Goal: Contribute content: Contribute content

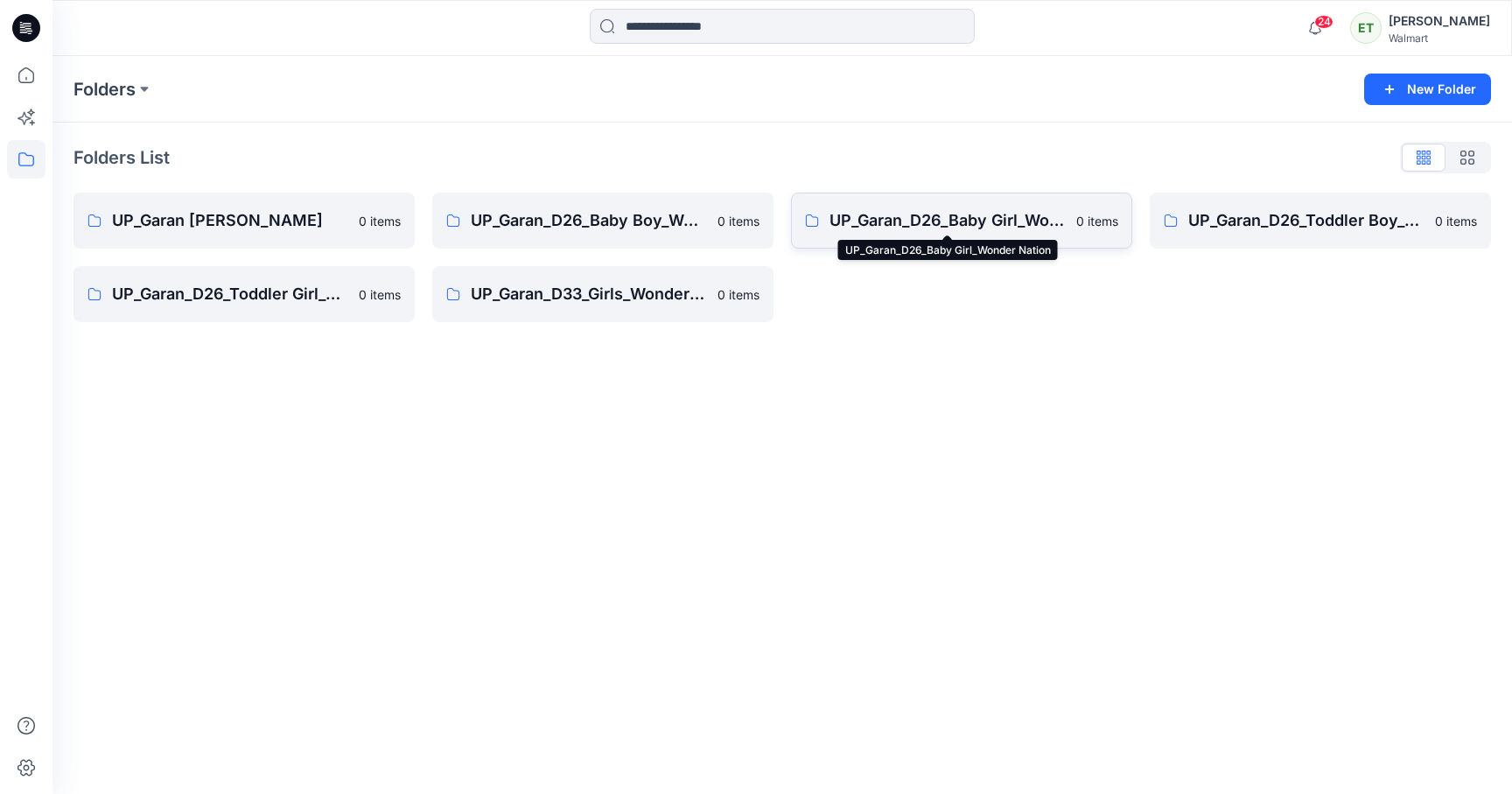
click at [956, 215] on p "UP_Garan_D26_Baby Girl_Wonder Nation" at bounding box center [947, 221] width 236 height 25
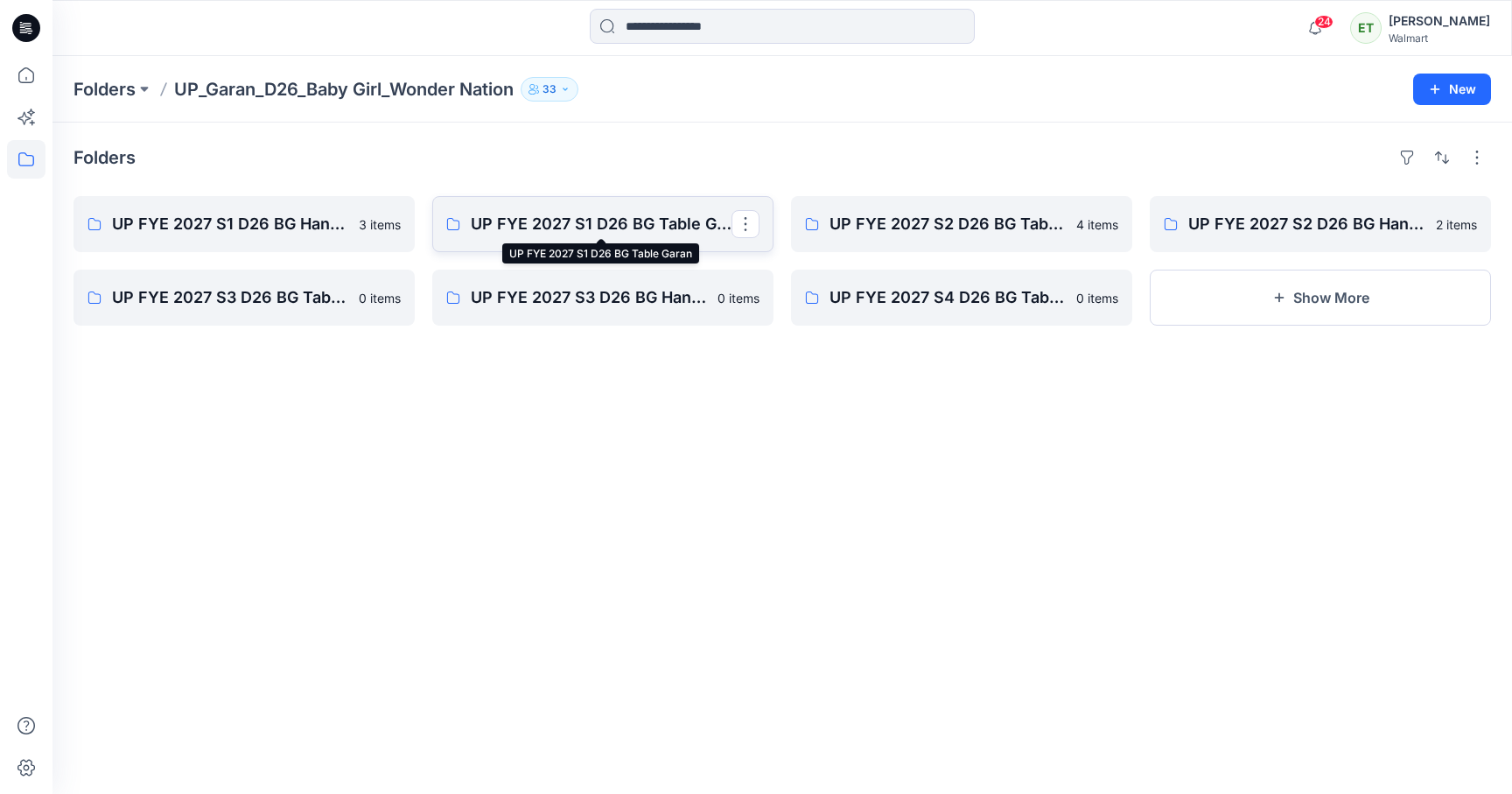
click at [549, 216] on p "UP FYE 2027 S1 D26 BG Table Garan" at bounding box center [600, 224] width 261 height 25
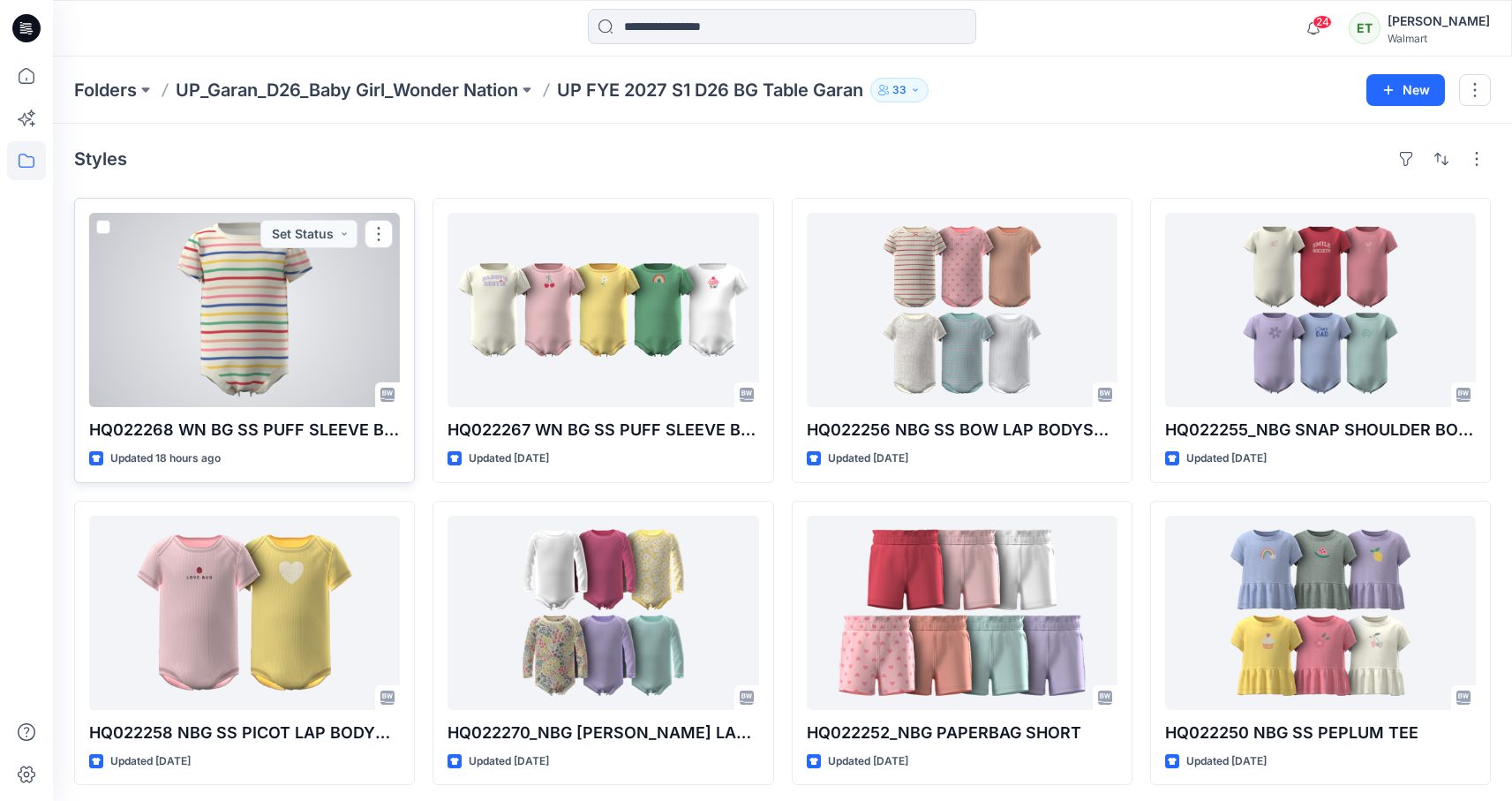
click at [276, 347] on div at bounding box center [245, 310] width 310 height 194
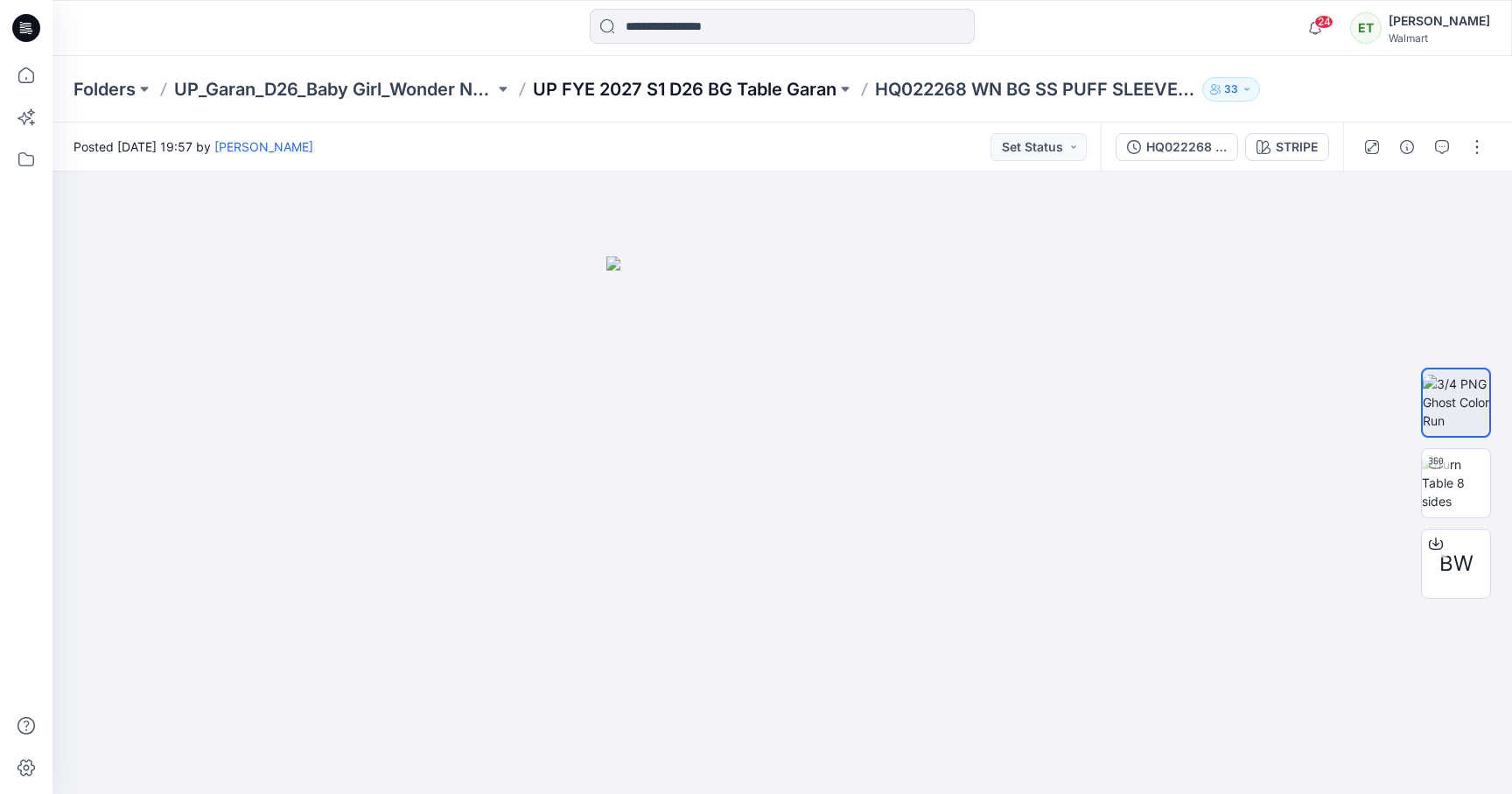
click at [774, 92] on p "UP FYE 2027 S1 D26 BG Table Garan" at bounding box center [684, 90] width 303 height 25
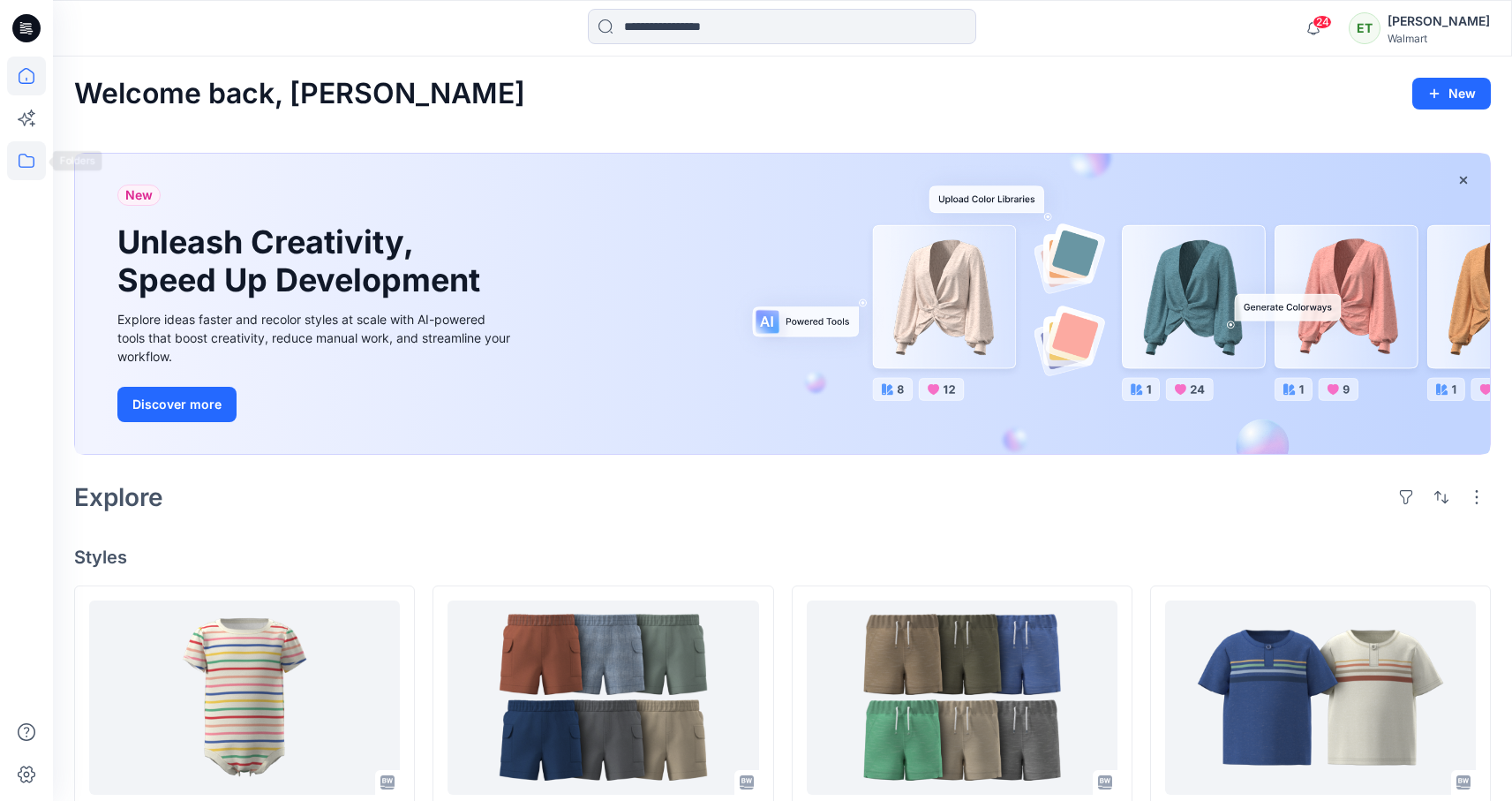
click at [20, 148] on icon at bounding box center [27, 161] width 39 height 39
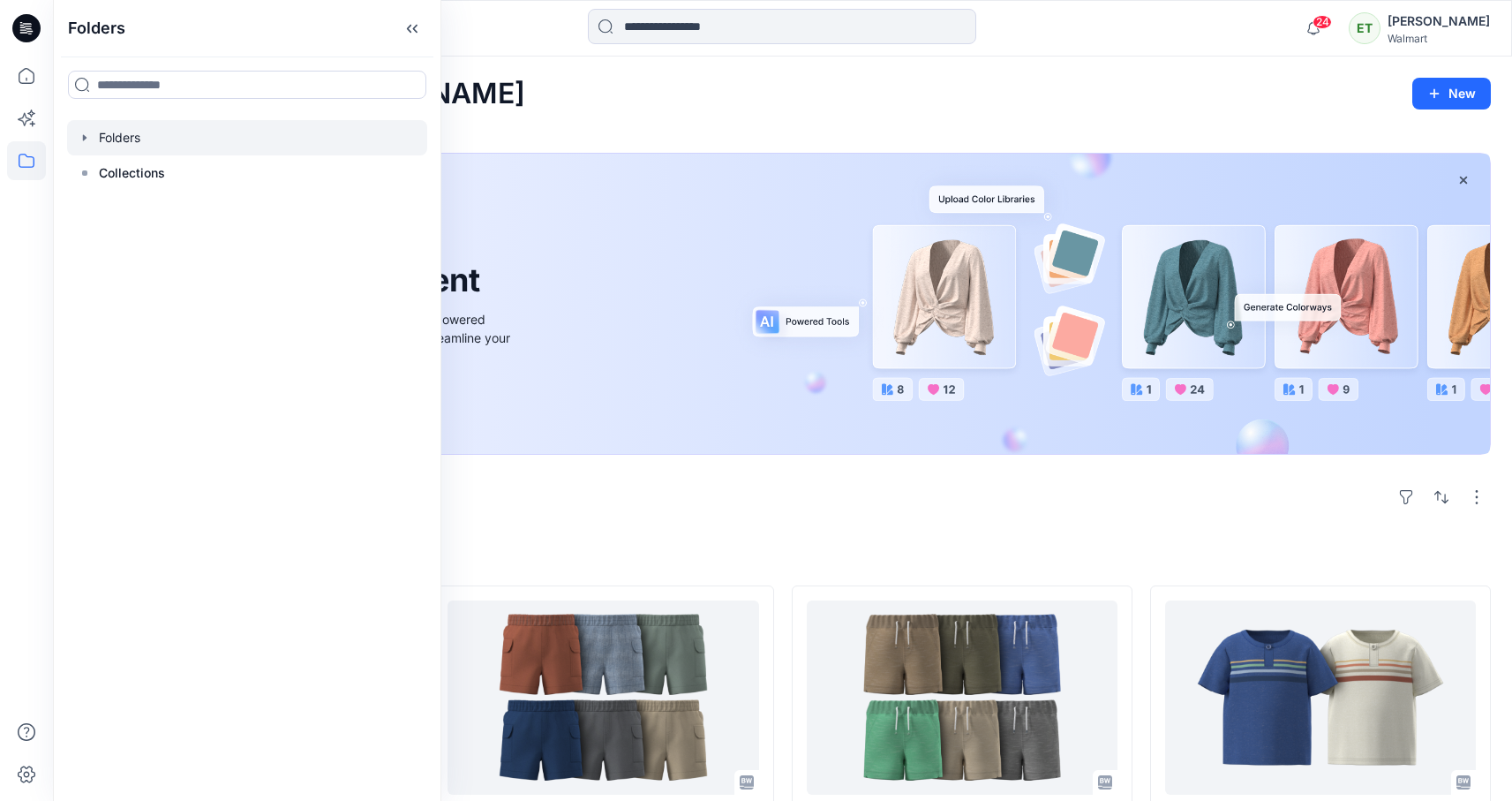
click at [150, 130] on div at bounding box center [247, 137] width 360 height 35
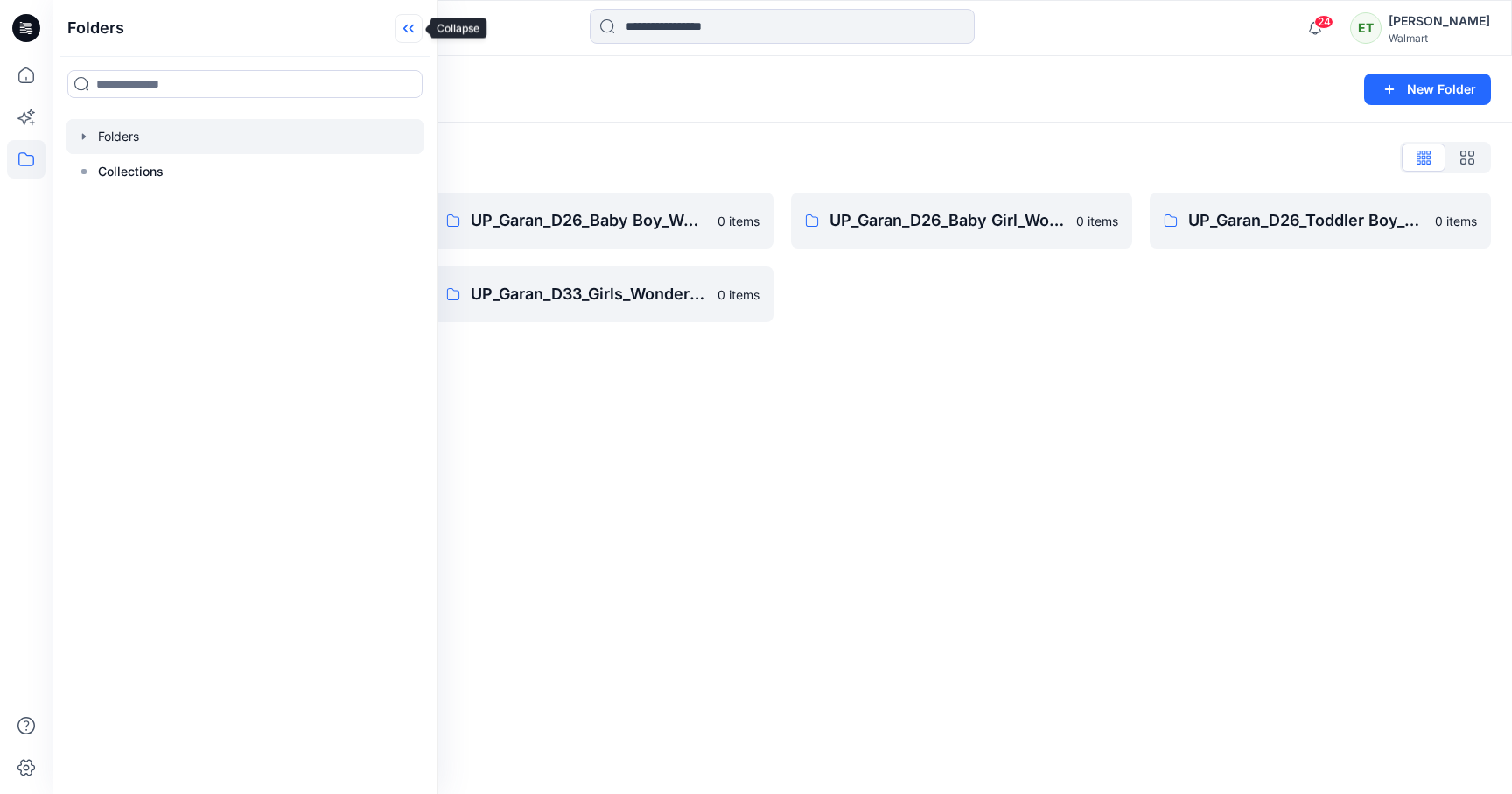
click at [414, 30] on icon at bounding box center [409, 28] width 28 height 29
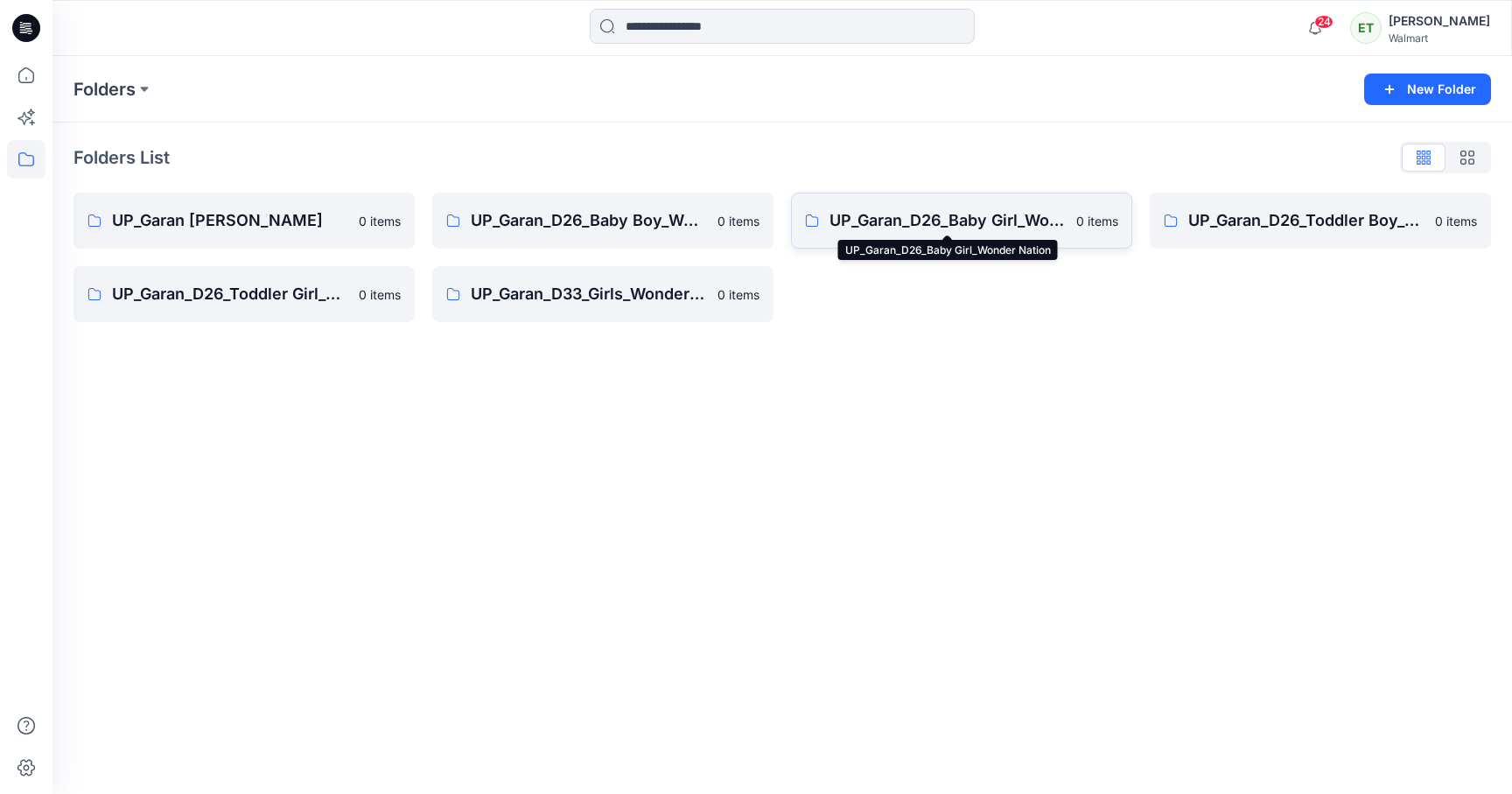
click at [913, 226] on p "UP_Garan_D26_Baby Girl_Wonder Nation" at bounding box center [947, 221] width 236 height 25
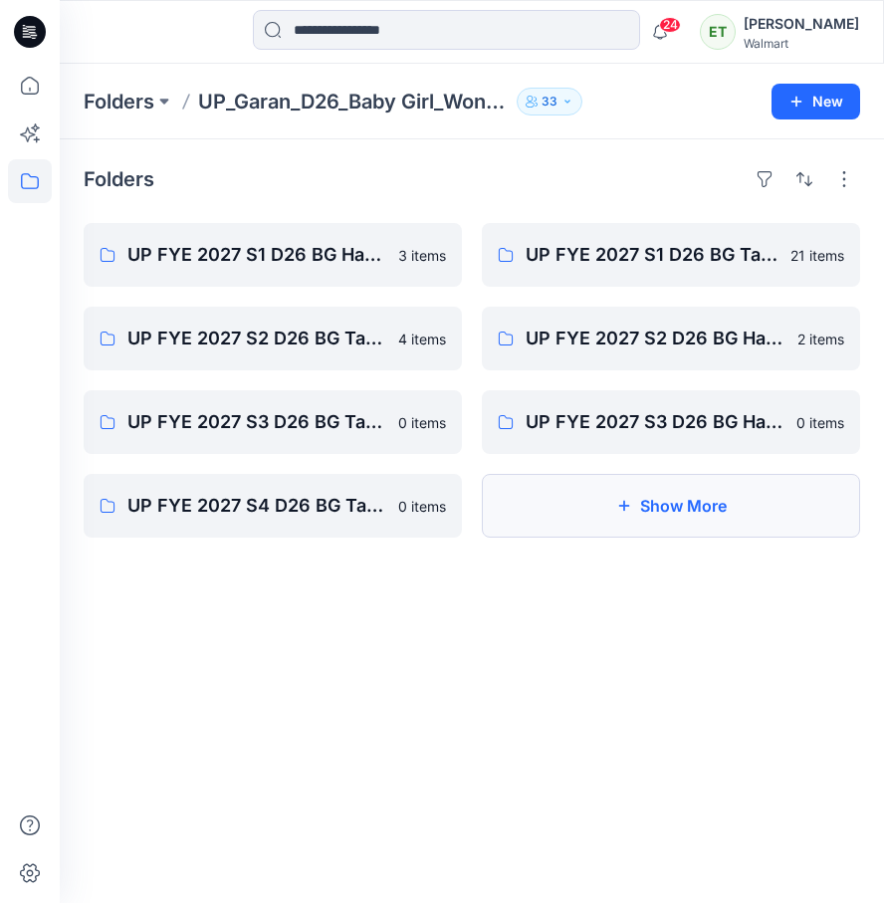
click at [681, 514] on button "Show More" at bounding box center [671, 506] width 378 height 64
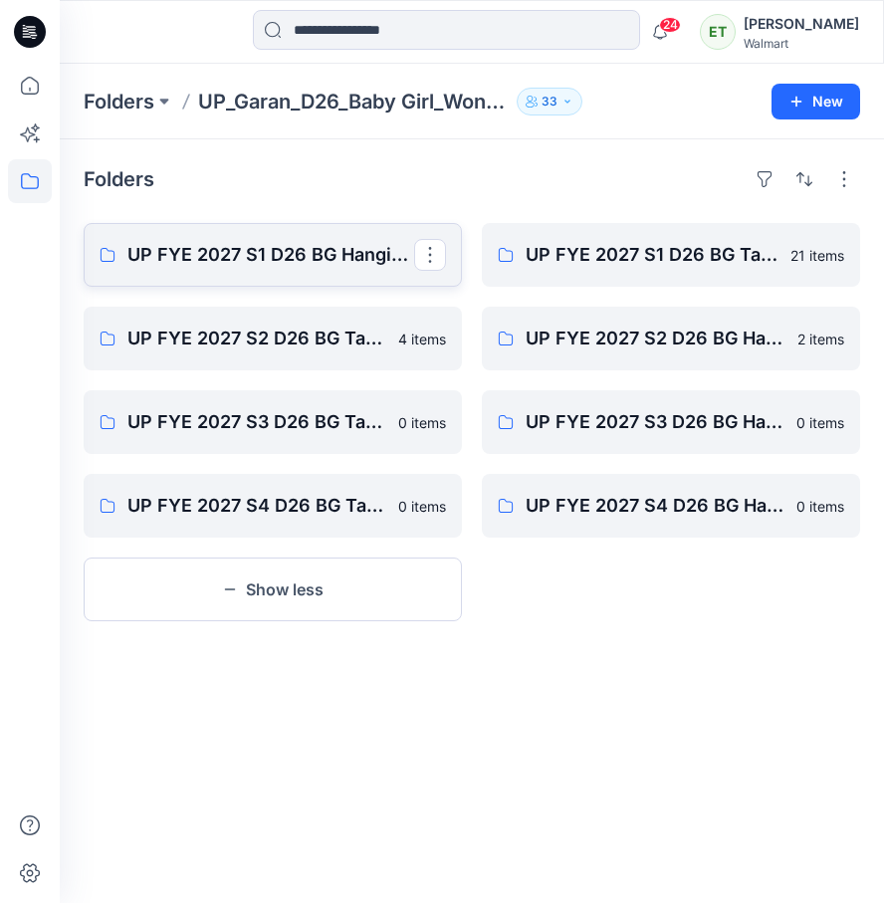
click at [264, 254] on p "UP FYE 2027 S1 D26 BG Hanging Garan" at bounding box center [270, 255] width 287 height 28
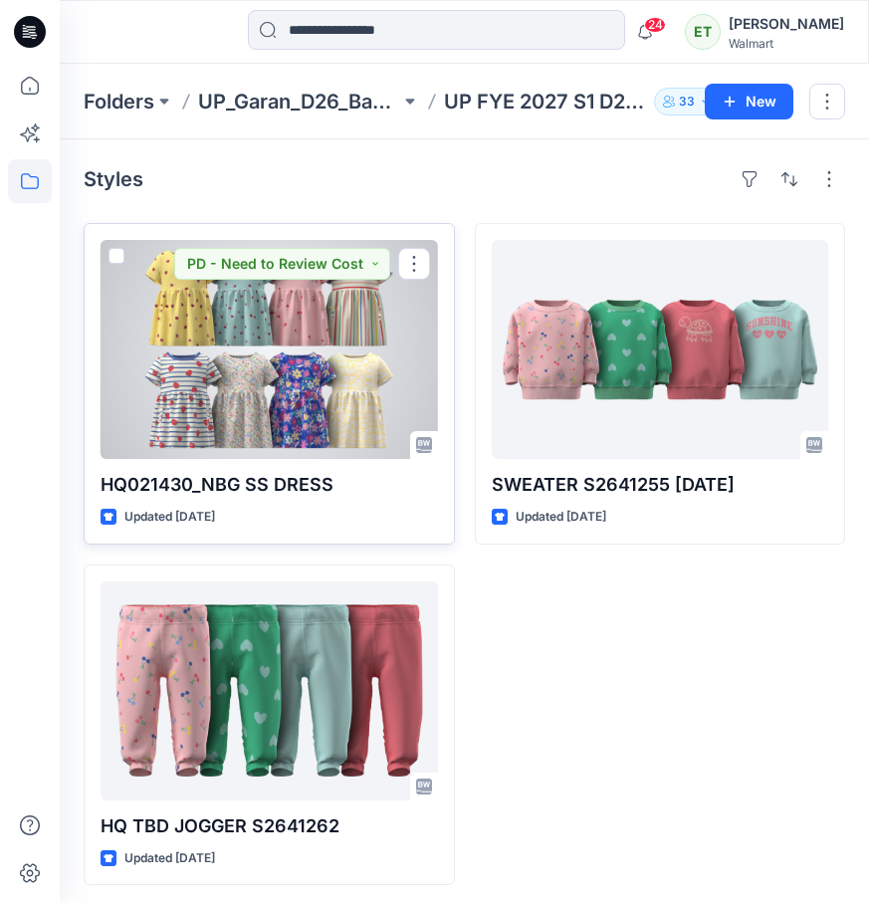
click at [283, 404] on div at bounding box center [269, 349] width 337 height 219
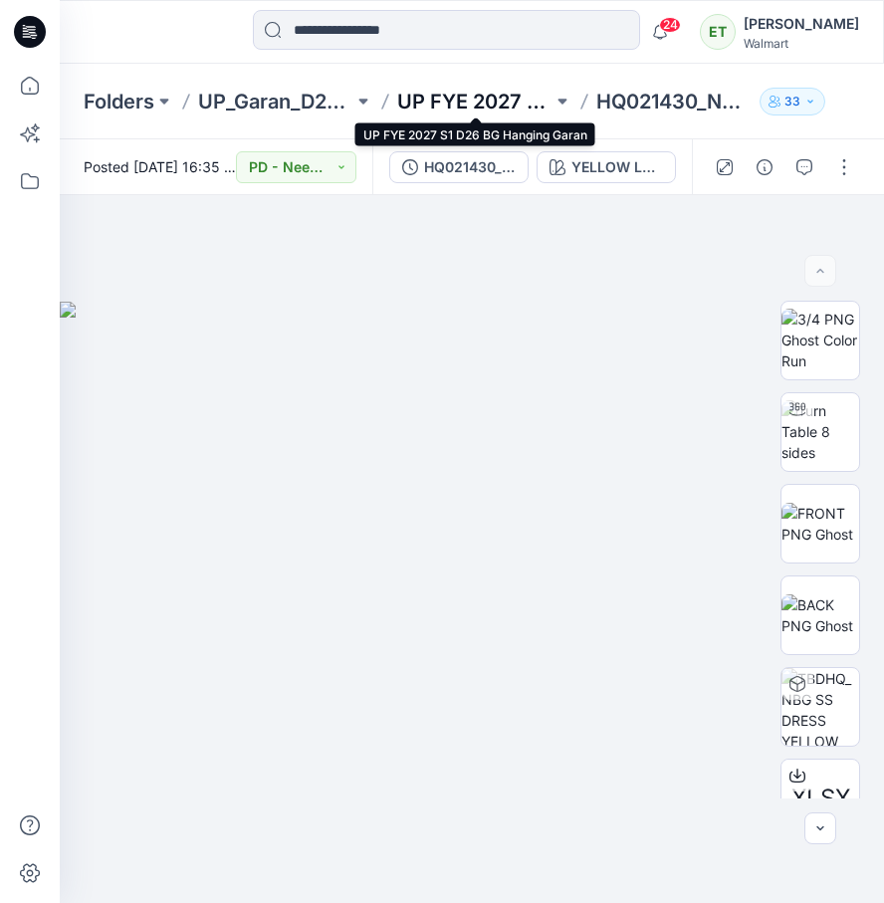
click at [475, 93] on p "UP FYE 2027 S1 D26 BG Hanging Garan" at bounding box center [474, 102] width 155 height 28
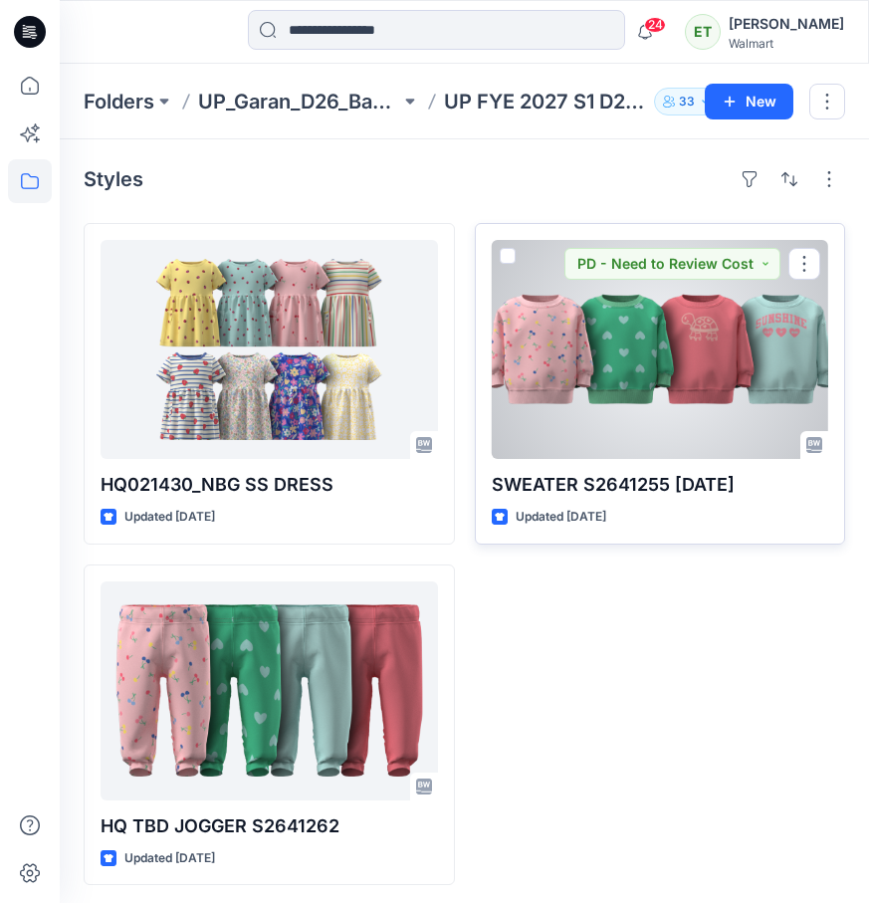
click at [505, 399] on div at bounding box center [660, 349] width 337 height 219
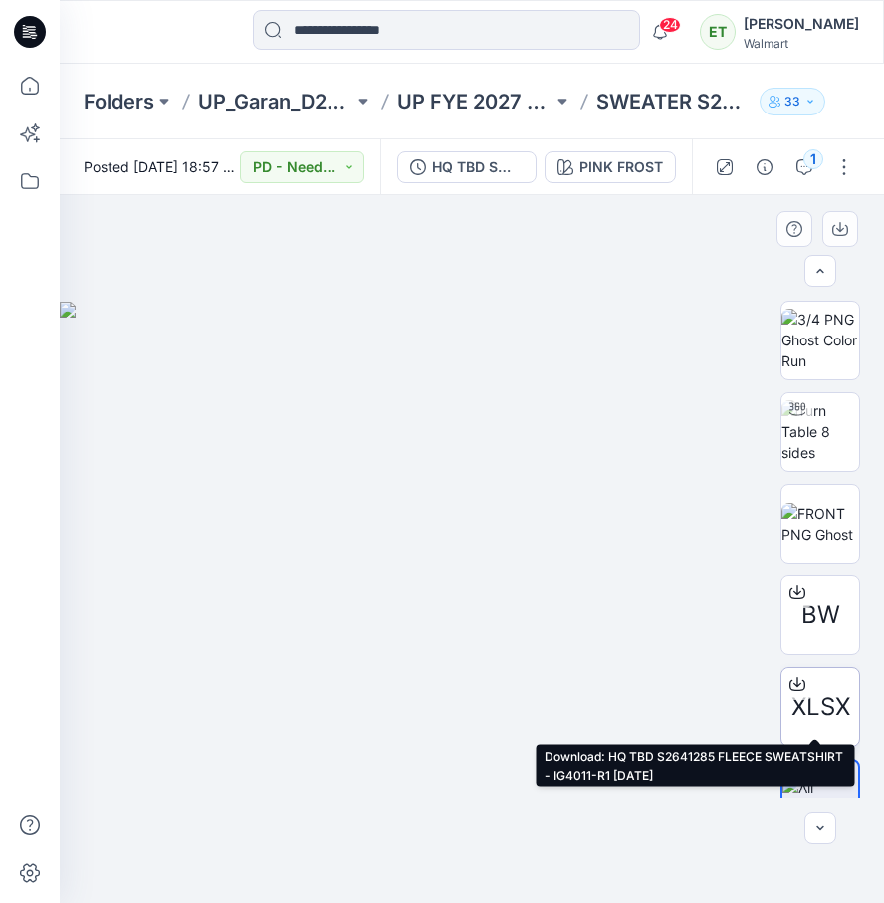
scroll to position [40, 0]
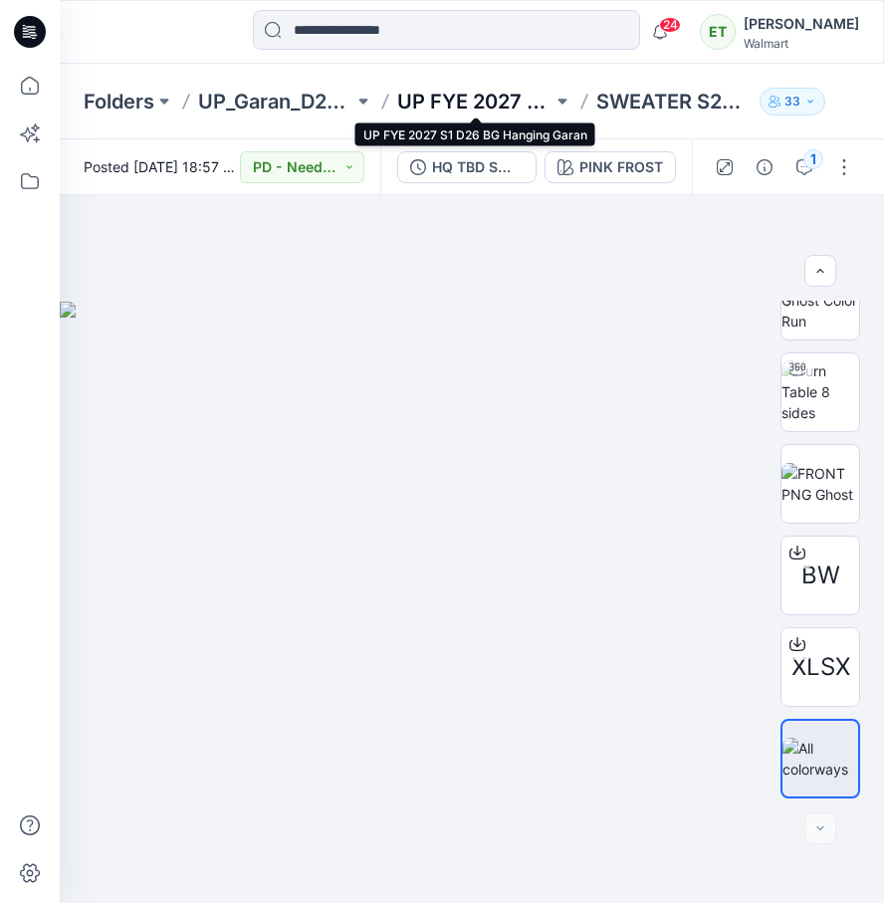
click at [436, 106] on p "UP FYE 2027 S1 D26 BG Hanging Garan" at bounding box center [474, 102] width 155 height 28
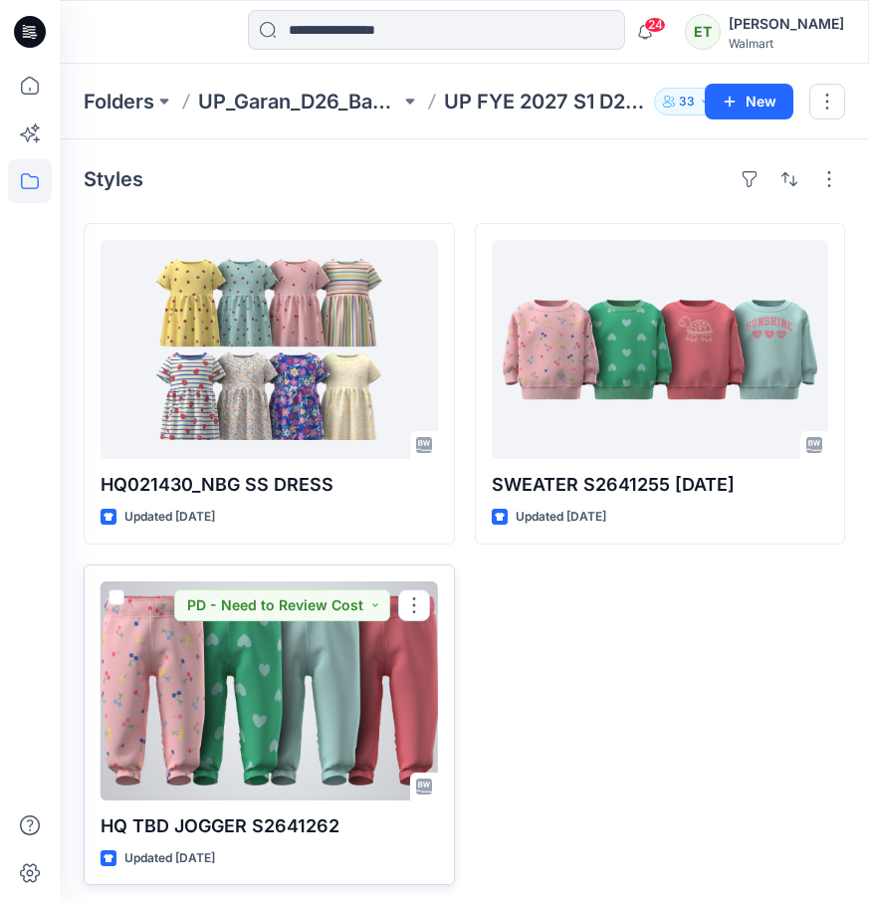
click at [345, 726] on div at bounding box center [269, 690] width 337 height 219
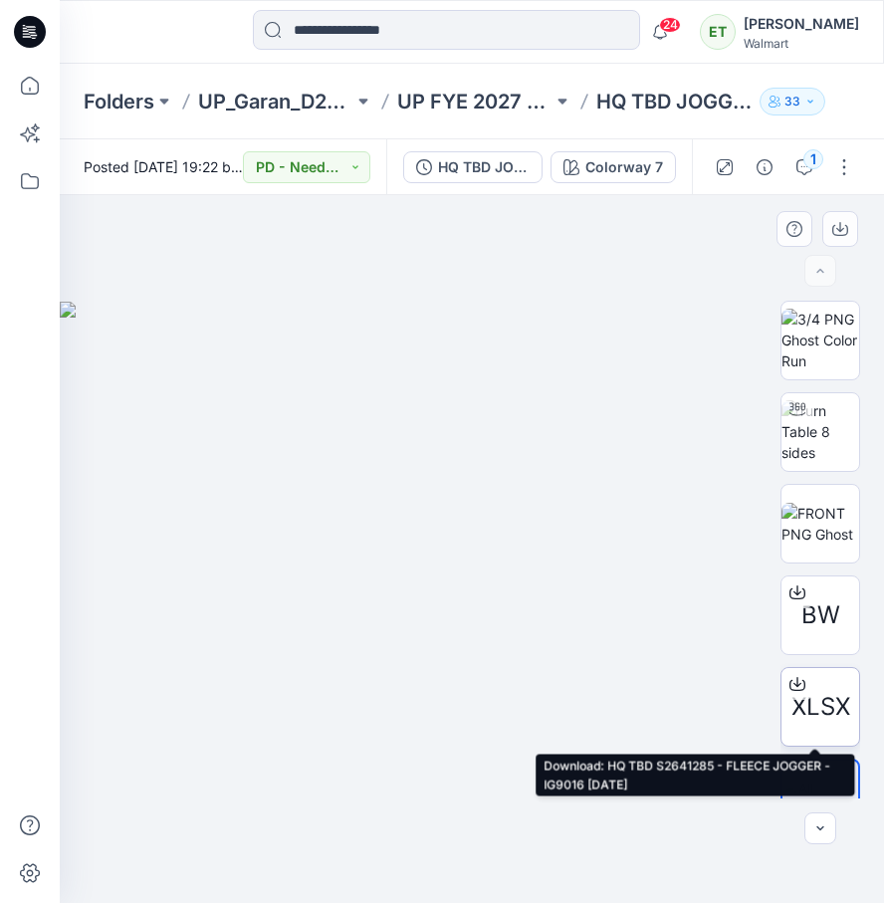
scroll to position [40, 0]
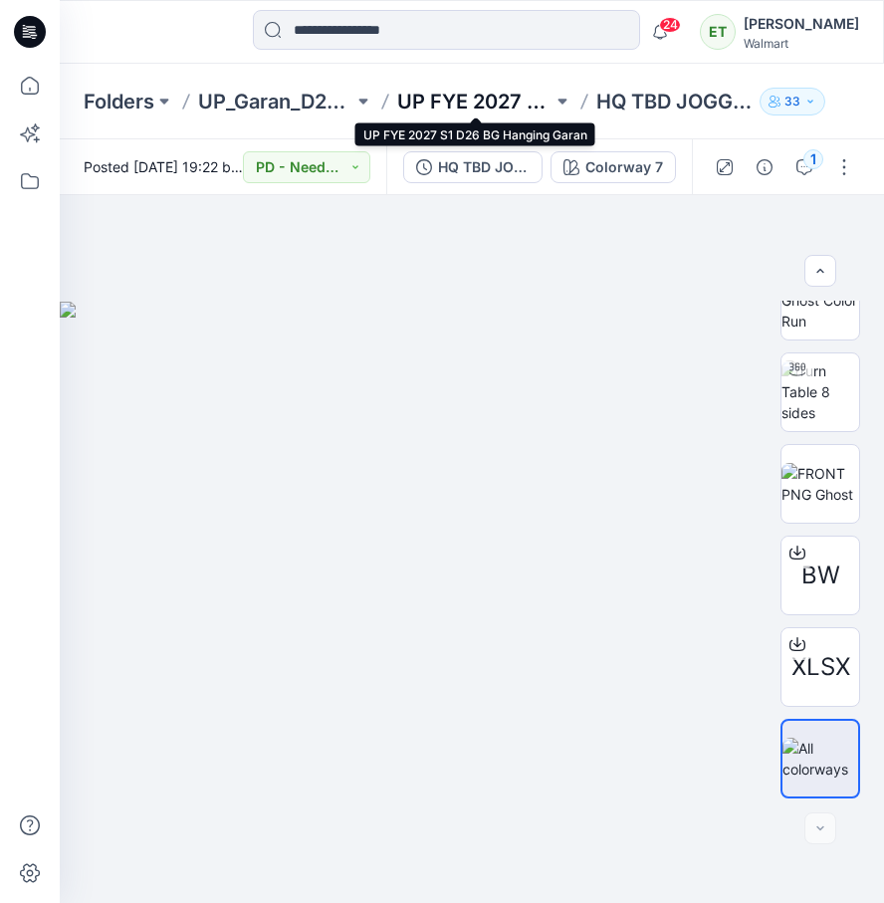
click at [471, 90] on p "UP FYE 2027 S1 D26 BG Hanging Garan" at bounding box center [474, 102] width 155 height 28
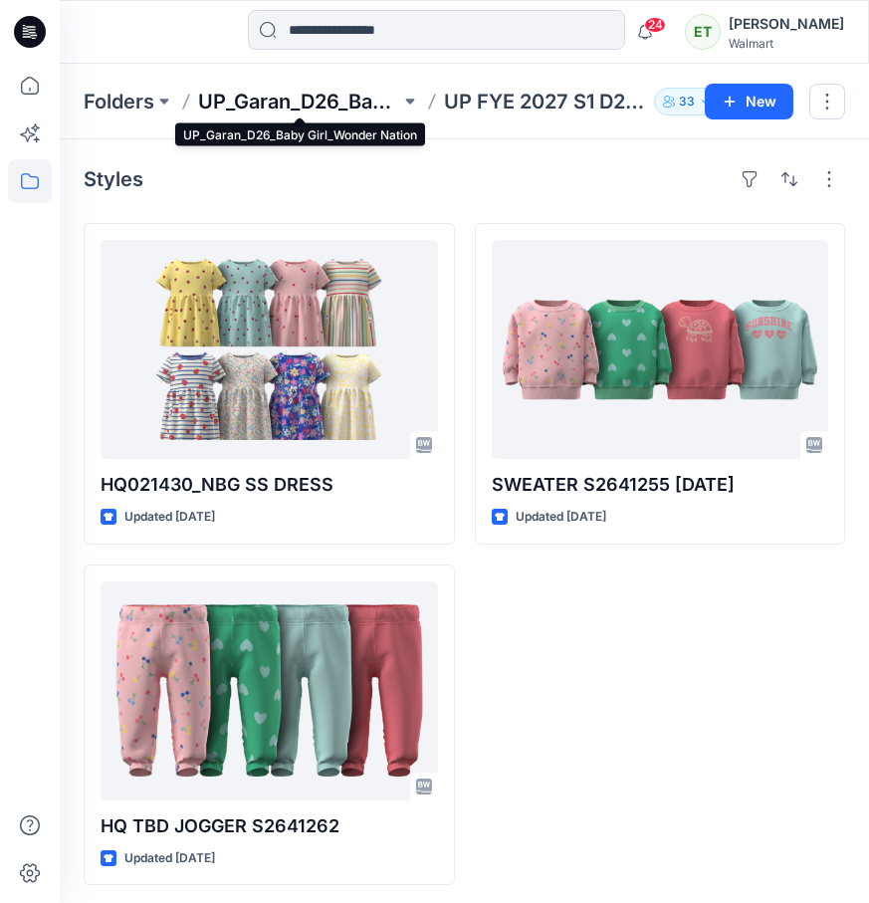
click at [337, 98] on p "UP_Garan_D26_Baby Girl_Wonder Nation" at bounding box center [299, 102] width 202 height 28
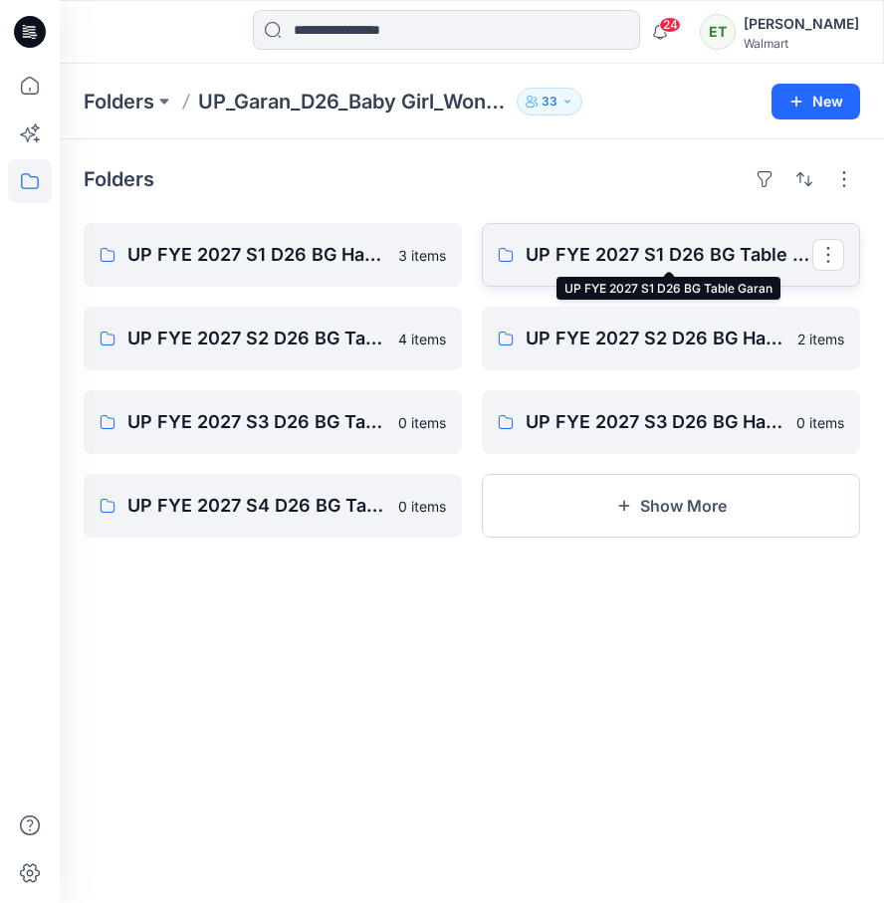
click at [667, 260] on p "UP FYE 2027 S1 D26 BG Table Garan" at bounding box center [668, 255] width 287 height 28
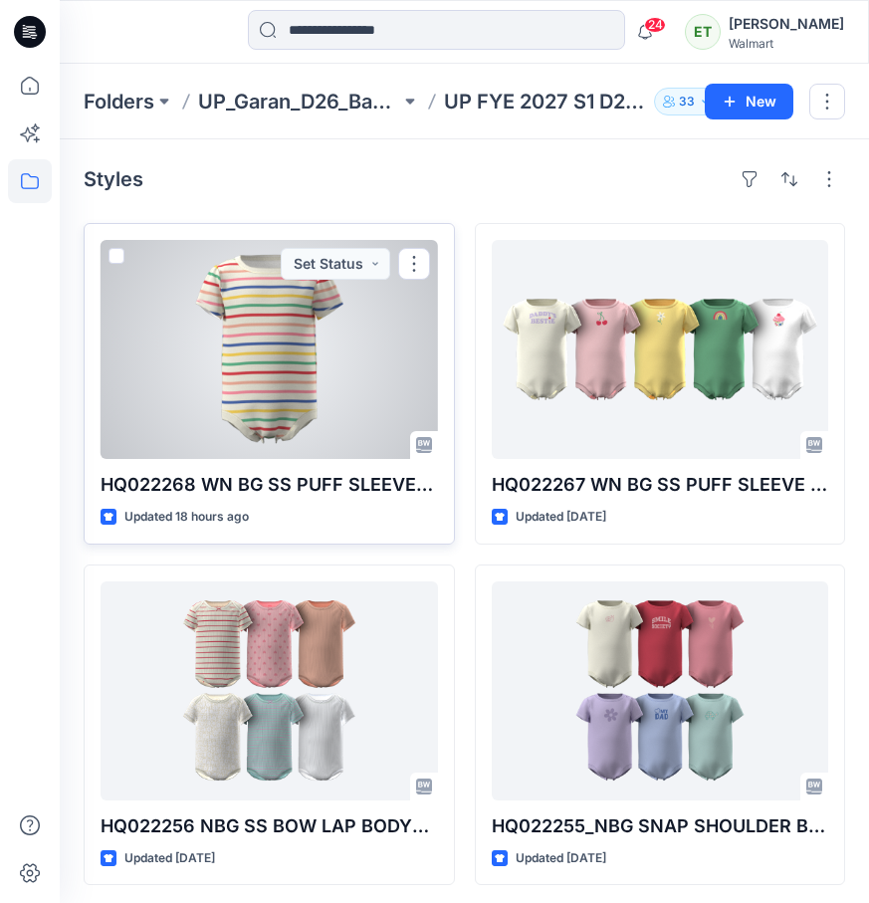
click at [304, 329] on div at bounding box center [269, 349] width 337 height 219
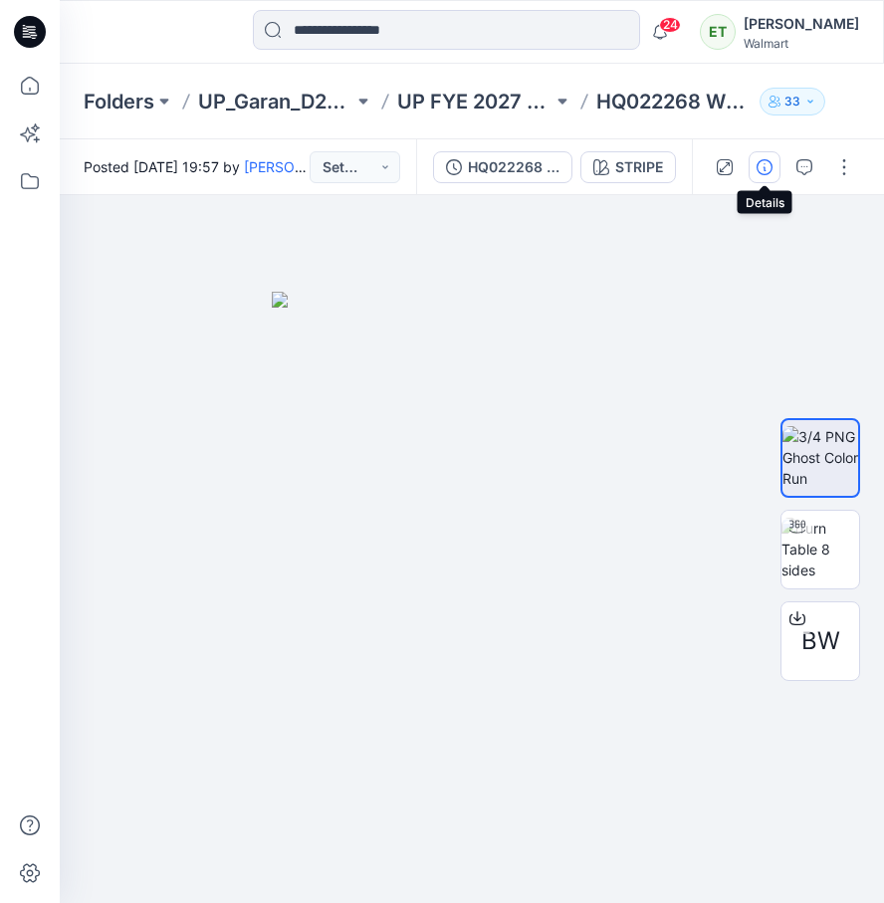
click at [777, 164] on button "button" at bounding box center [764, 167] width 32 height 32
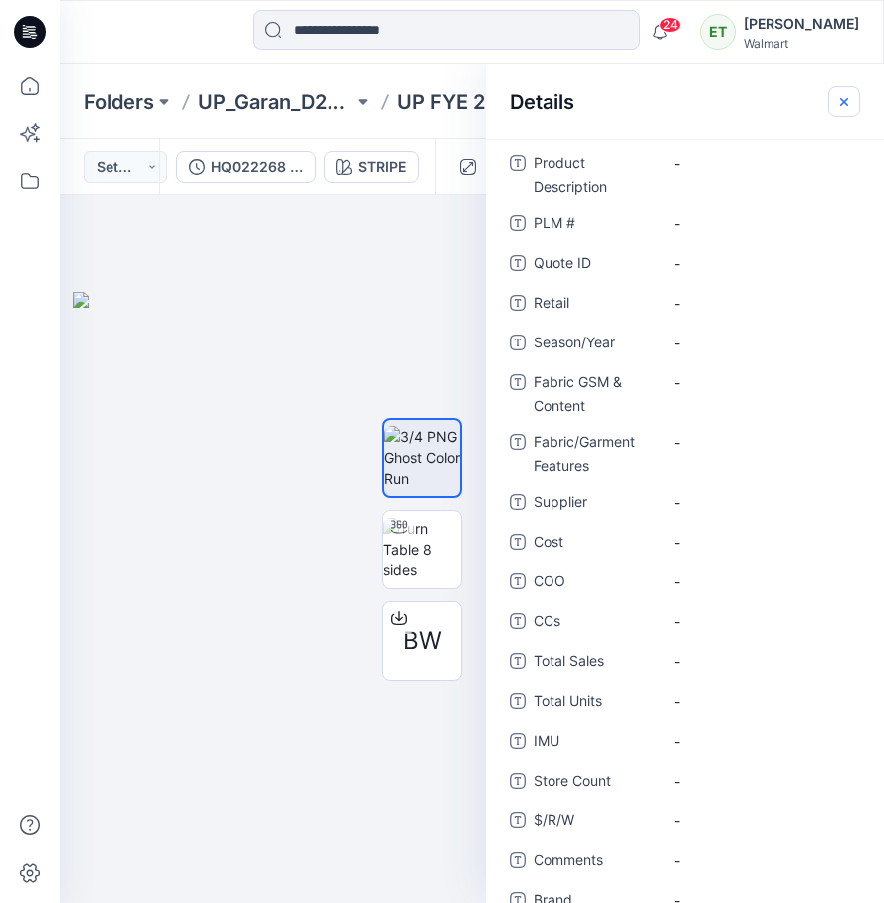
click at [837, 114] on button "button" at bounding box center [844, 102] width 32 height 32
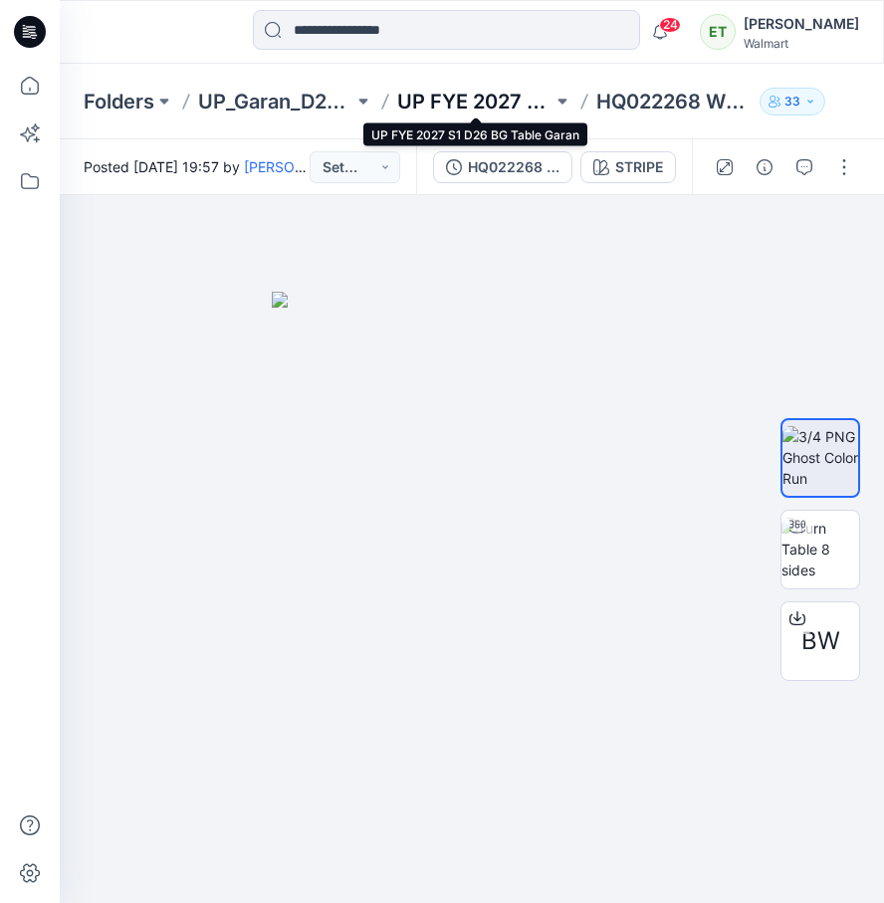
click at [456, 93] on p "UP FYE 2027 S1 D26 BG Table Garan" at bounding box center [474, 102] width 155 height 28
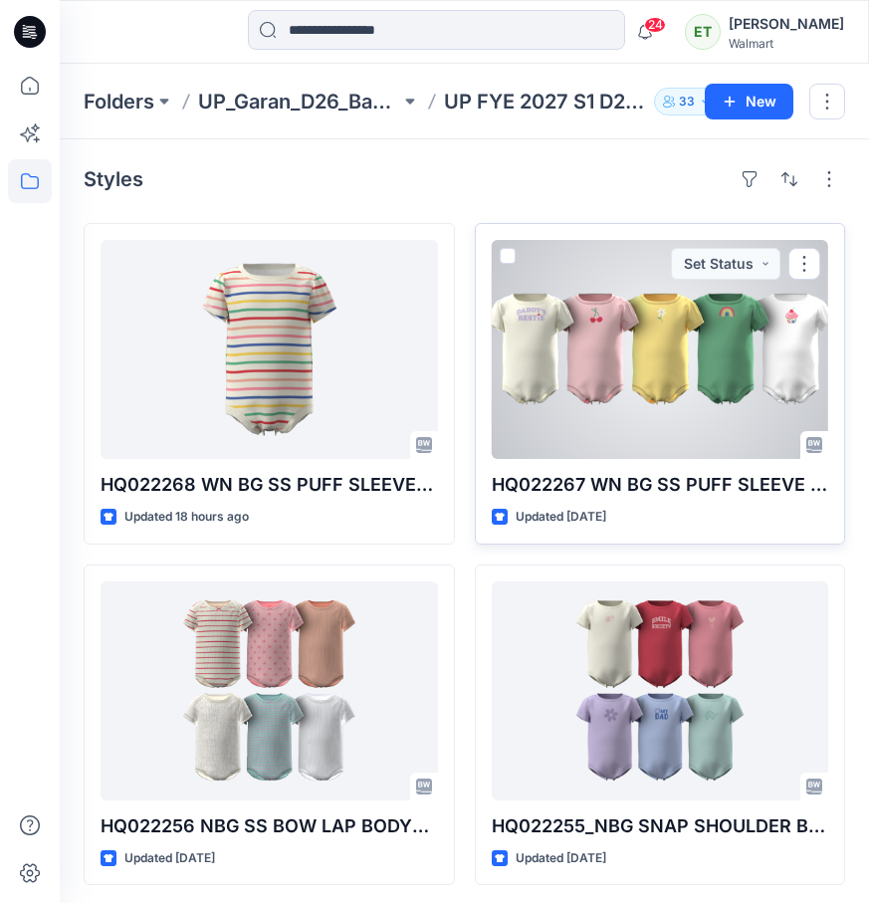
click at [579, 349] on div at bounding box center [660, 349] width 337 height 219
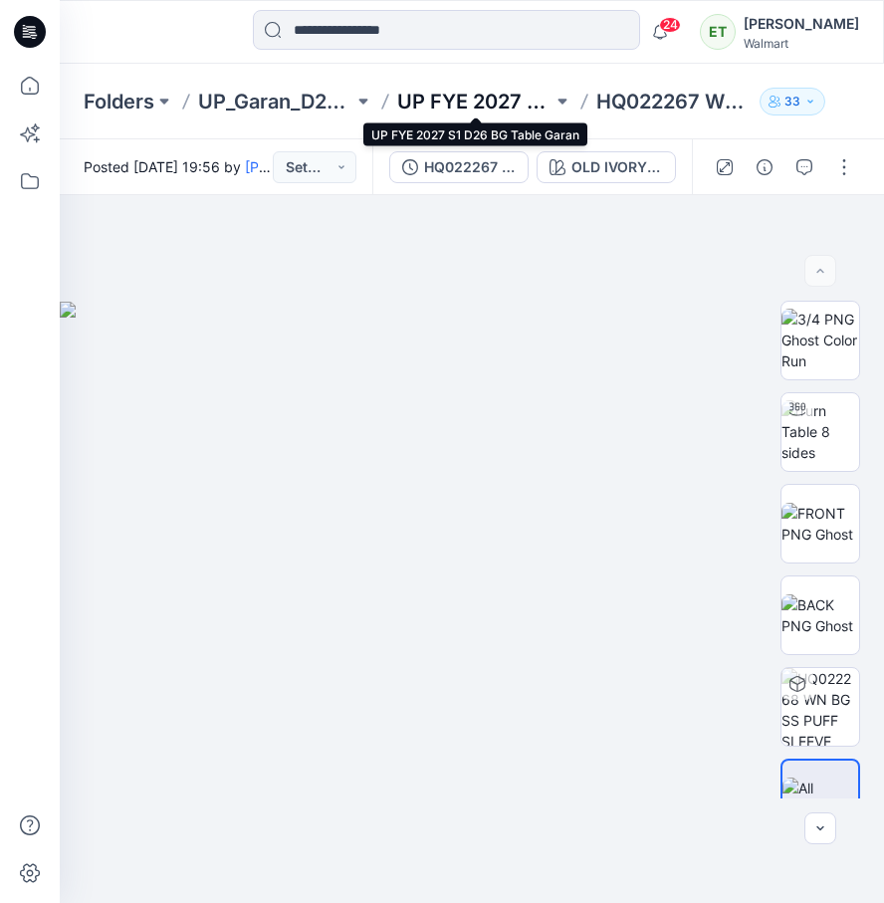
click at [475, 99] on p "UP FYE 2027 S1 D26 BG Table Garan" at bounding box center [474, 102] width 155 height 28
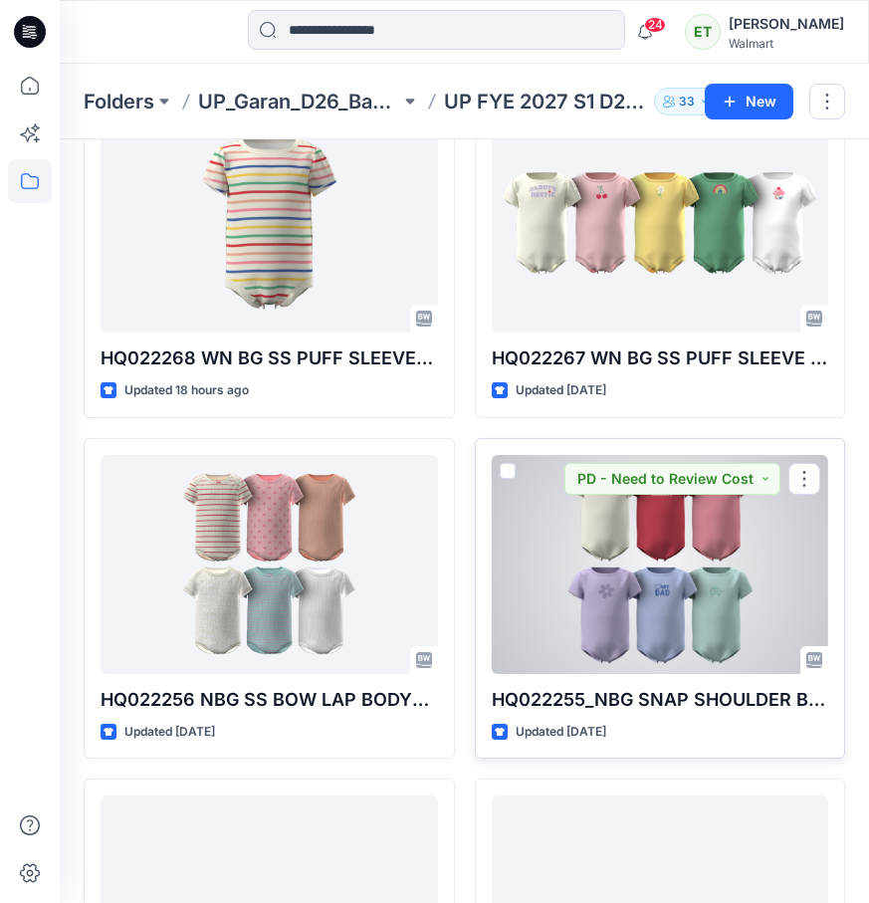
scroll to position [255, 0]
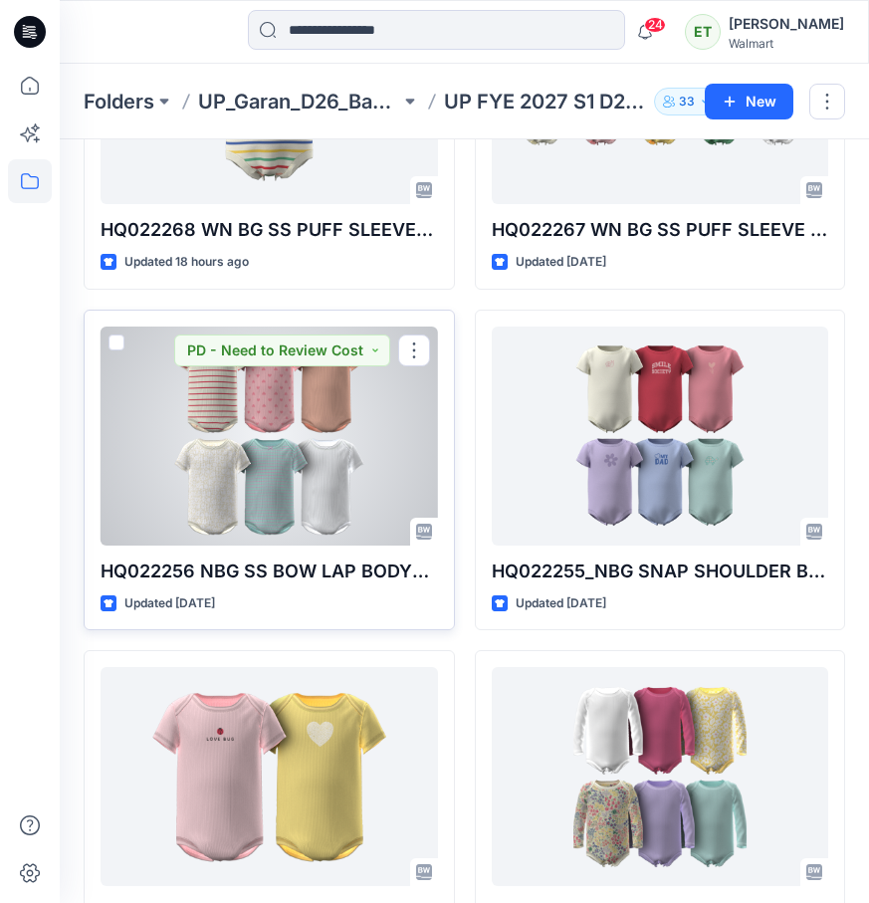
click at [281, 483] on div at bounding box center [269, 435] width 337 height 219
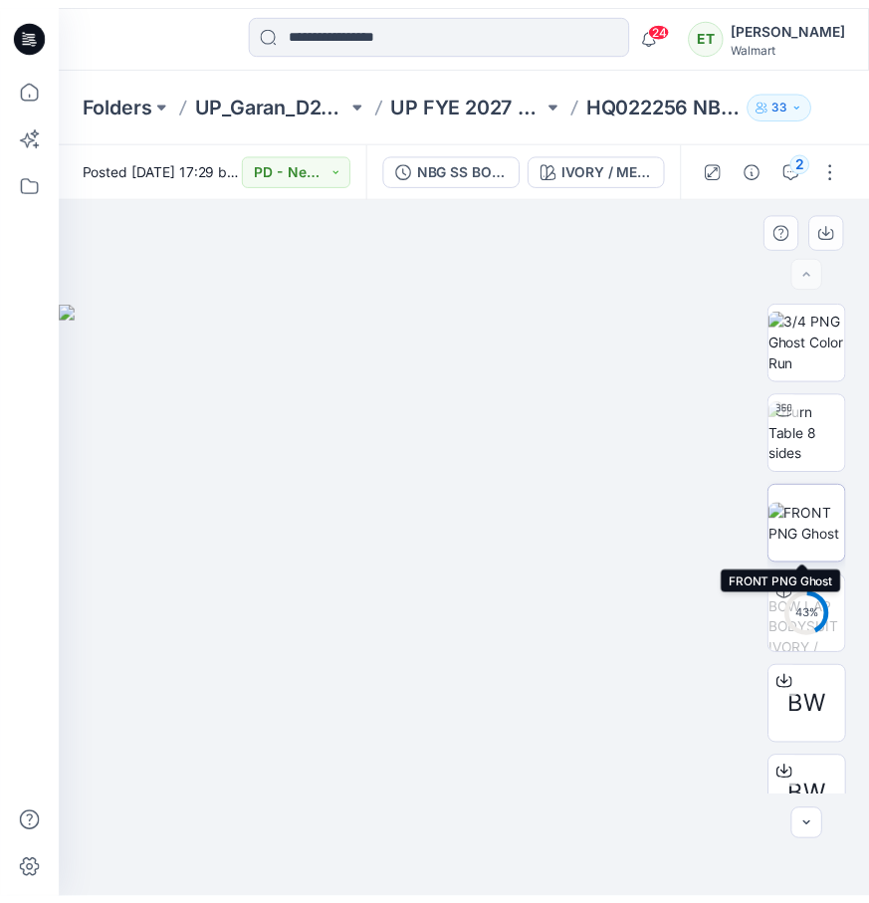
scroll to position [131, 0]
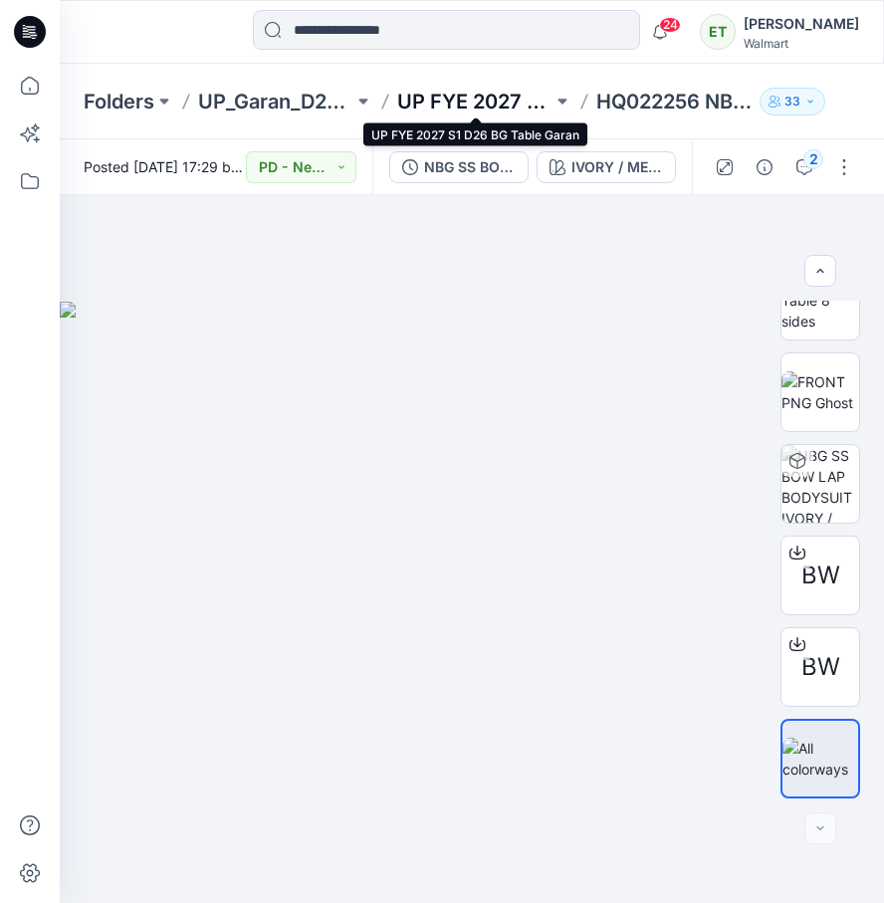
click at [507, 106] on p "UP FYE 2027 S1 D26 BG Table Garan" at bounding box center [474, 102] width 155 height 28
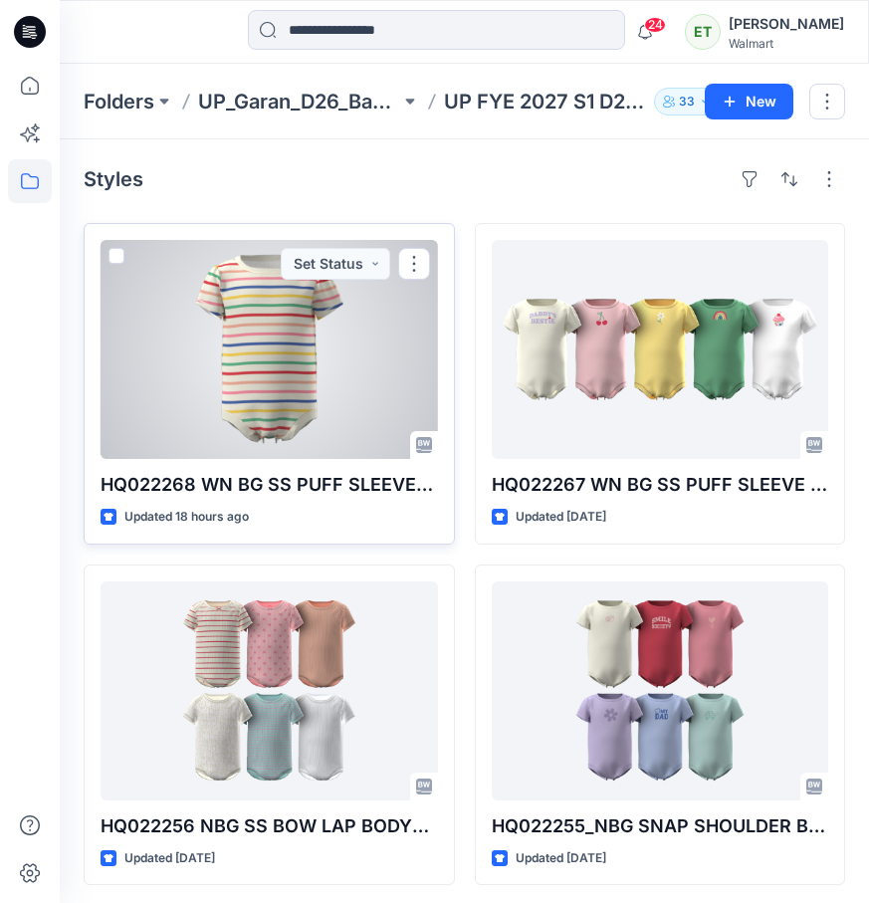
click at [278, 380] on div at bounding box center [269, 349] width 337 height 219
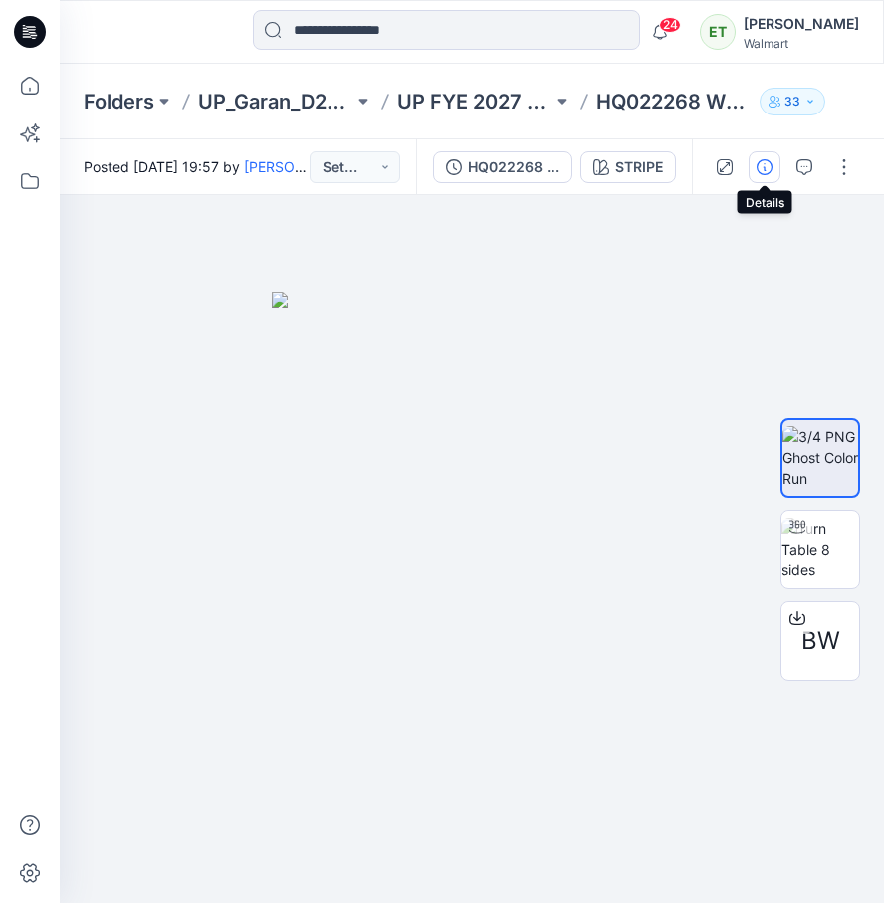
click at [761, 156] on button "button" at bounding box center [764, 167] width 32 height 32
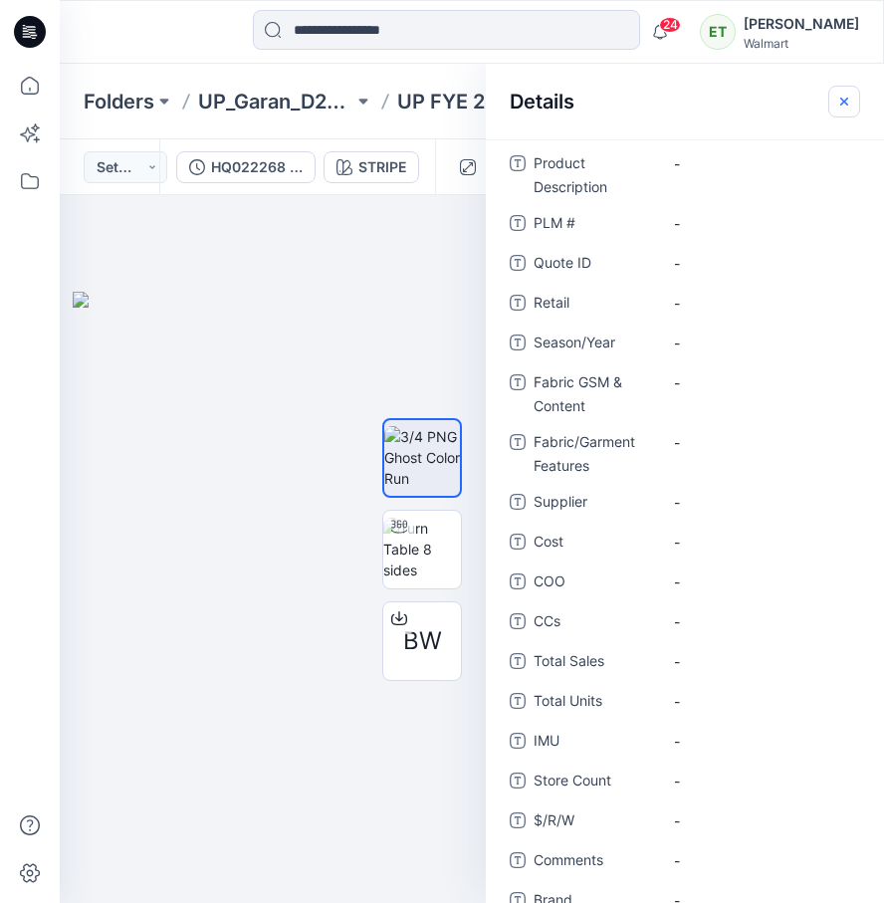
click at [838, 98] on icon "button" at bounding box center [844, 102] width 16 height 16
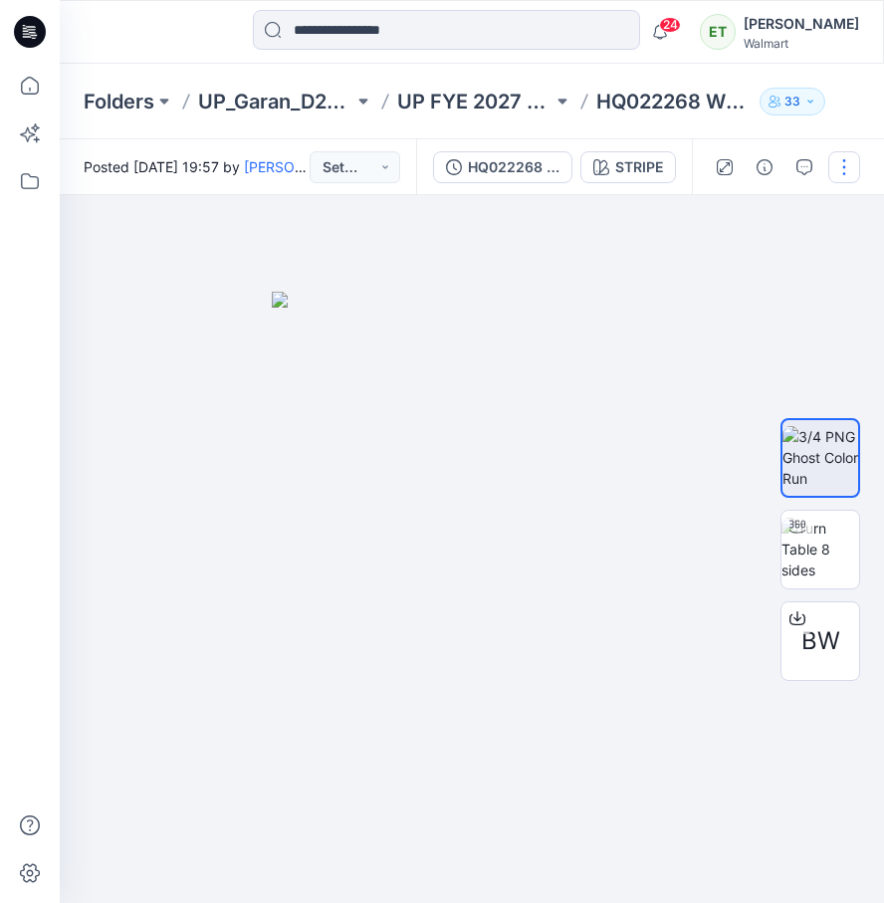
click at [850, 174] on button "button" at bounding box center [844, 167] width 32 height 32
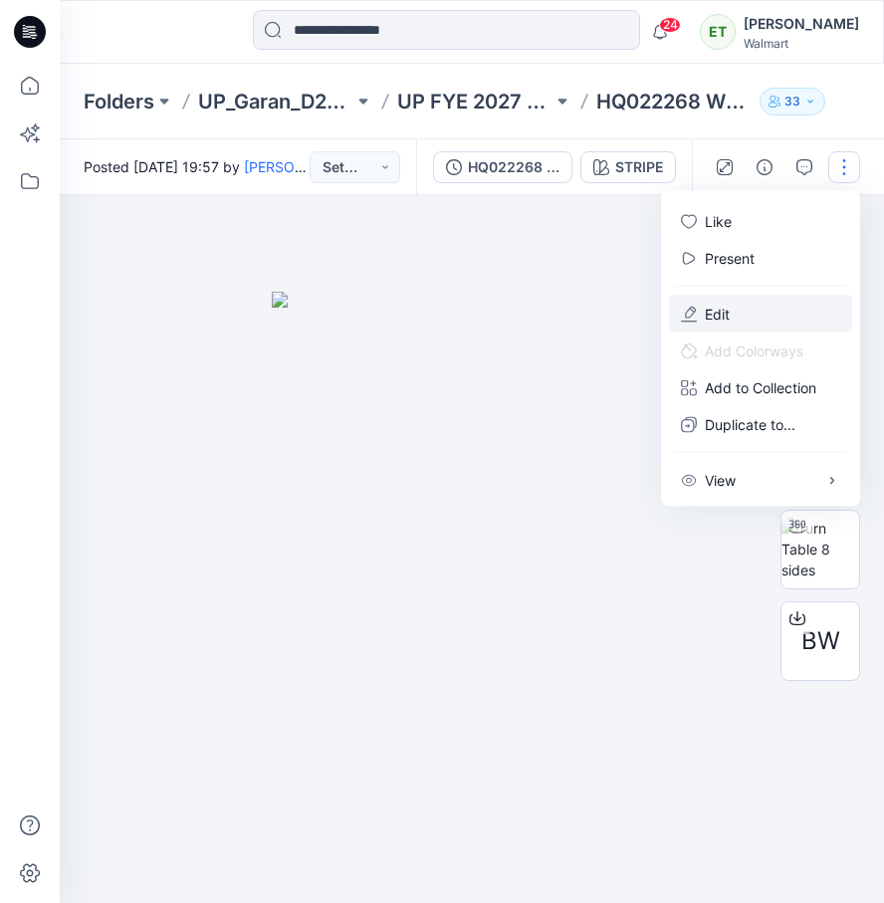
click at [774, 308] on button "Edit" at bounding box center [760, 314] width 183 height 37
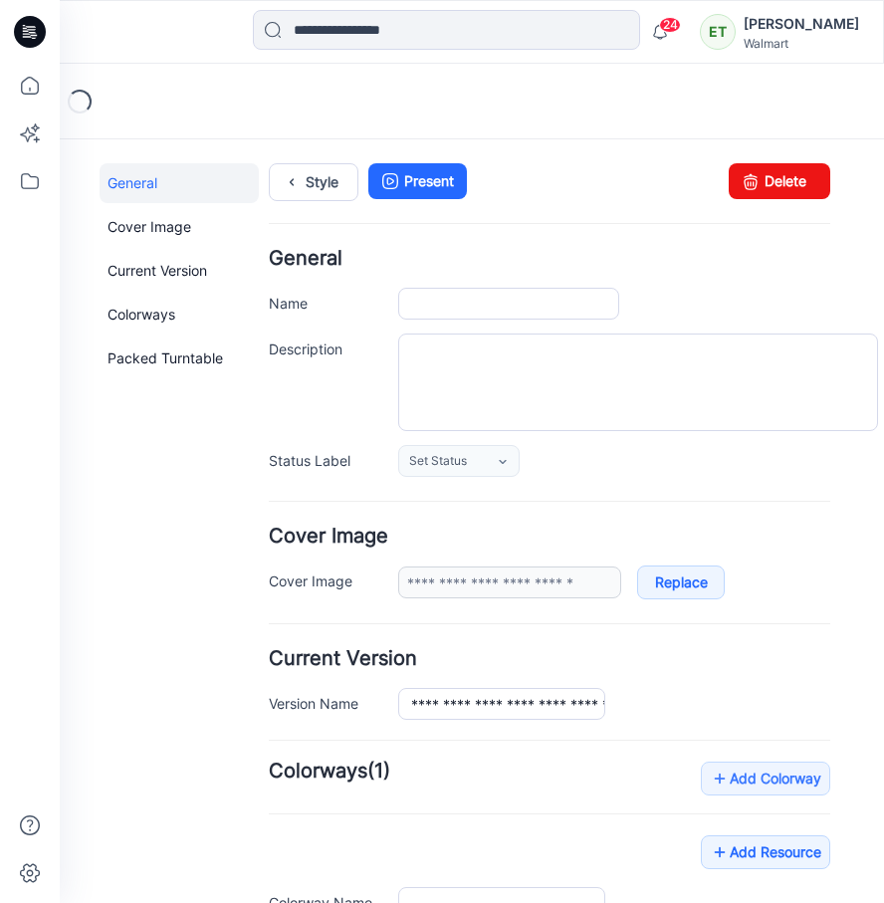
type input "**********"
type input "******"
type input "**********"
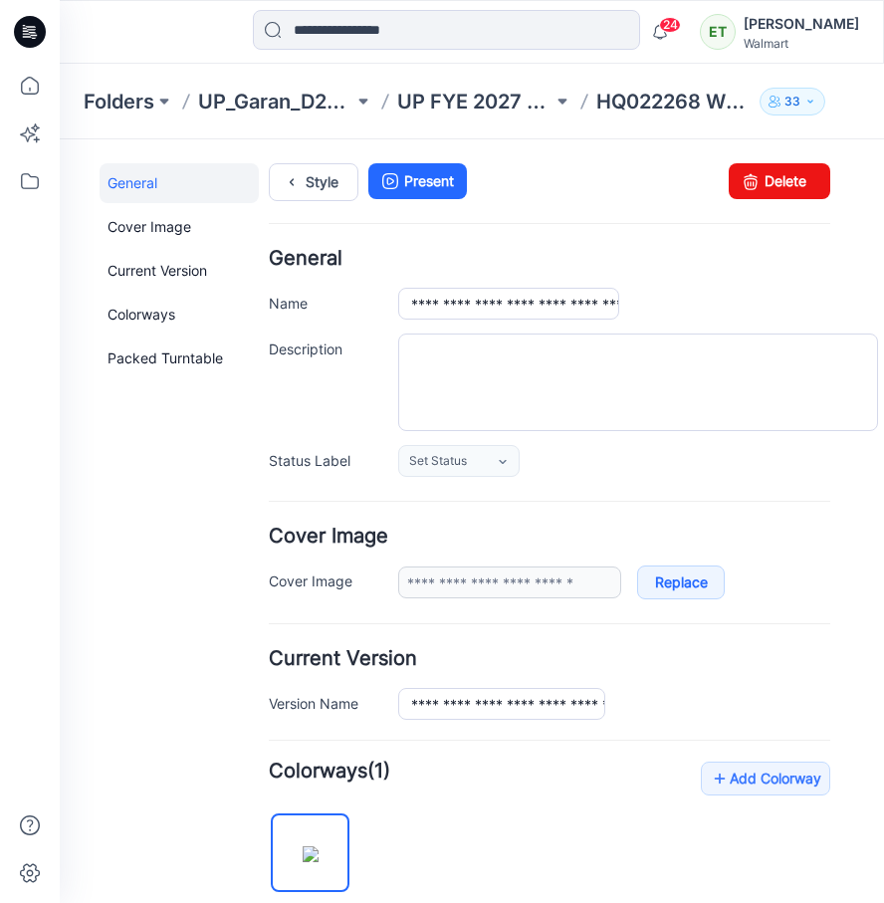
click at [654, 281] on div "**********" at bounding box center [549, 363] width 561 height 228
click at [791, 267] on h4 "General" at bounding box center [549, 258] width 561 height 19
click at [806, 281] on div "**********" at bounding box center [549, 363] width 561 height 228
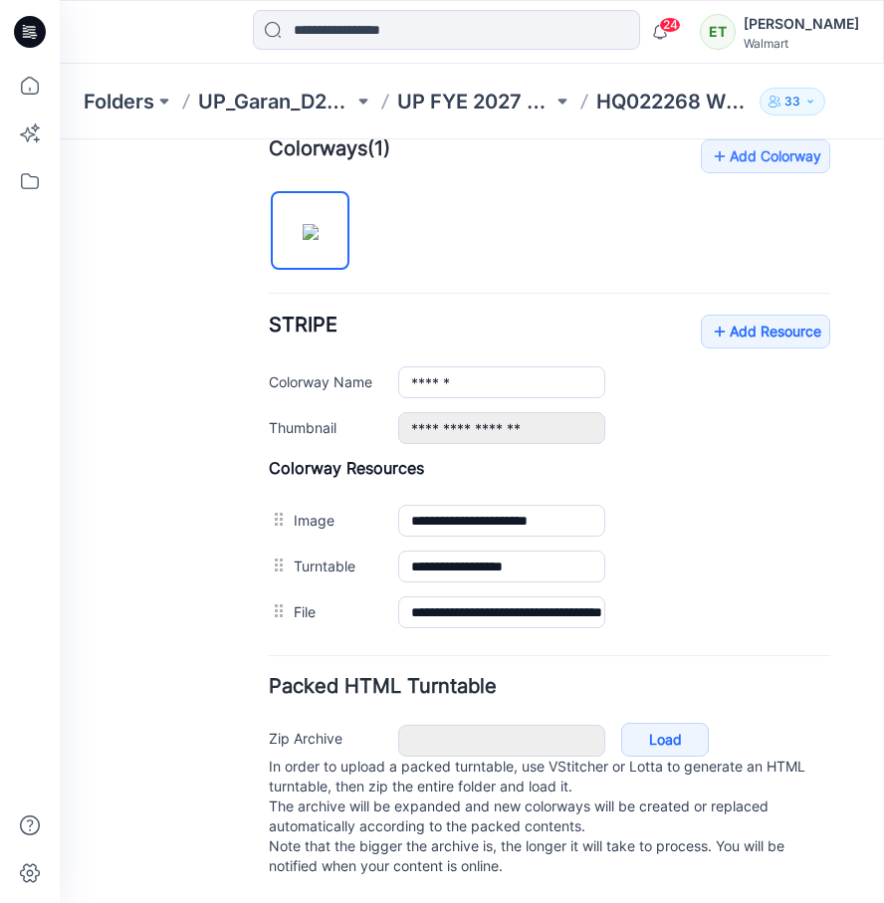
scroll to position [583, 0]
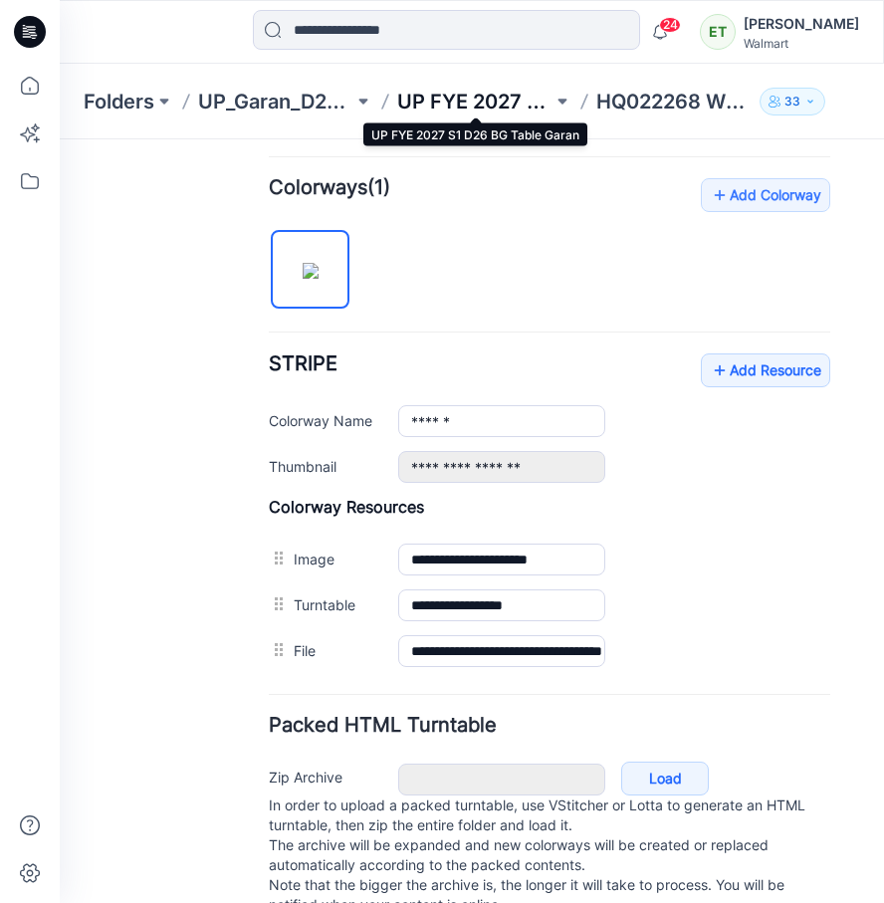
click at [482, 102] on p "UP FYE 2027 S1 D26 BG Table Garan" at bounding box center [474, 102] width 155 height 28
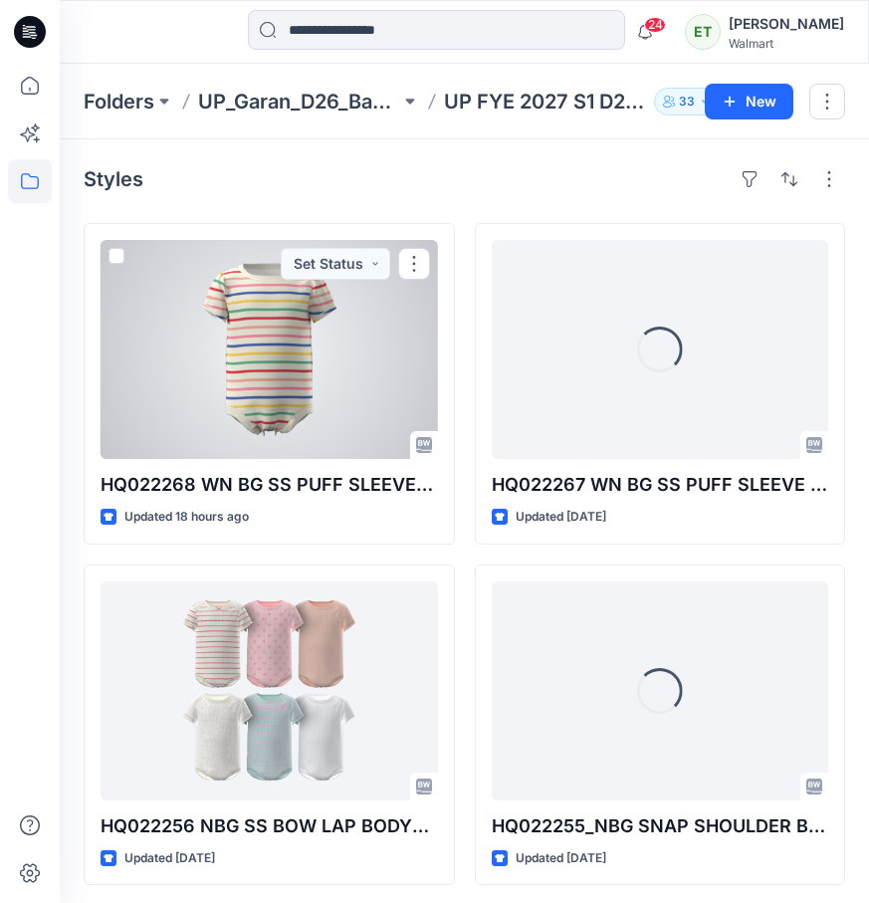
click at [349, 358] on div at bounding box center [269, 349] width 337 height 219
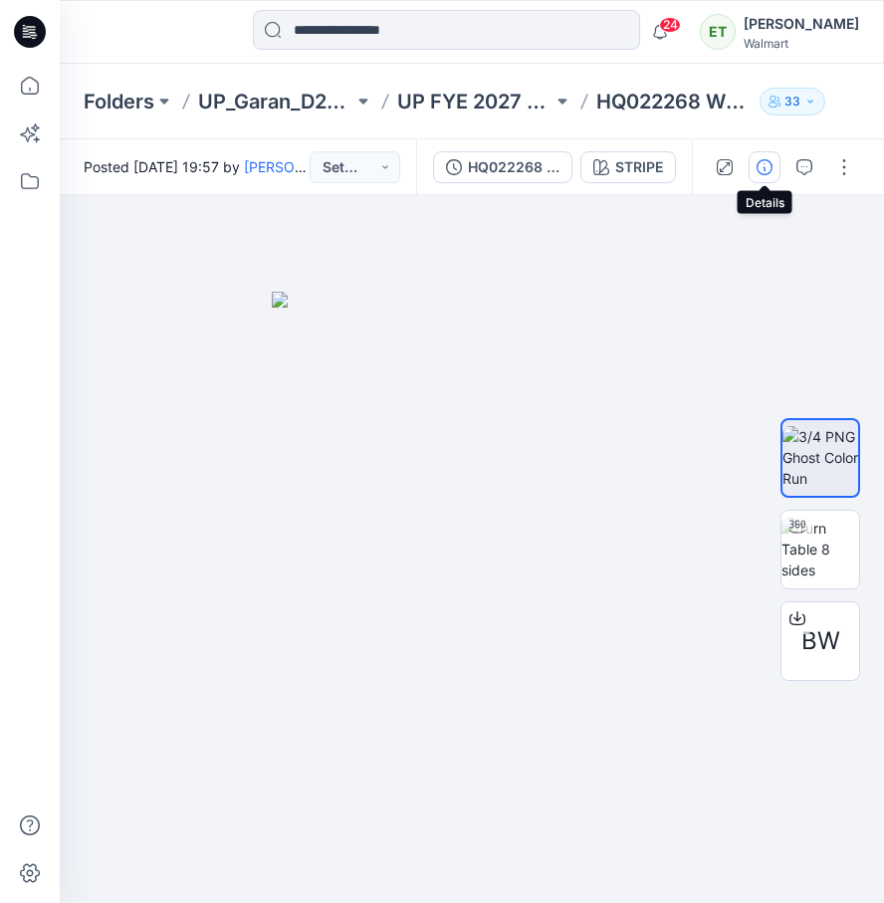
click at [763, 173] on icon "button" at bounding box center [764, 167] width 16 height 16
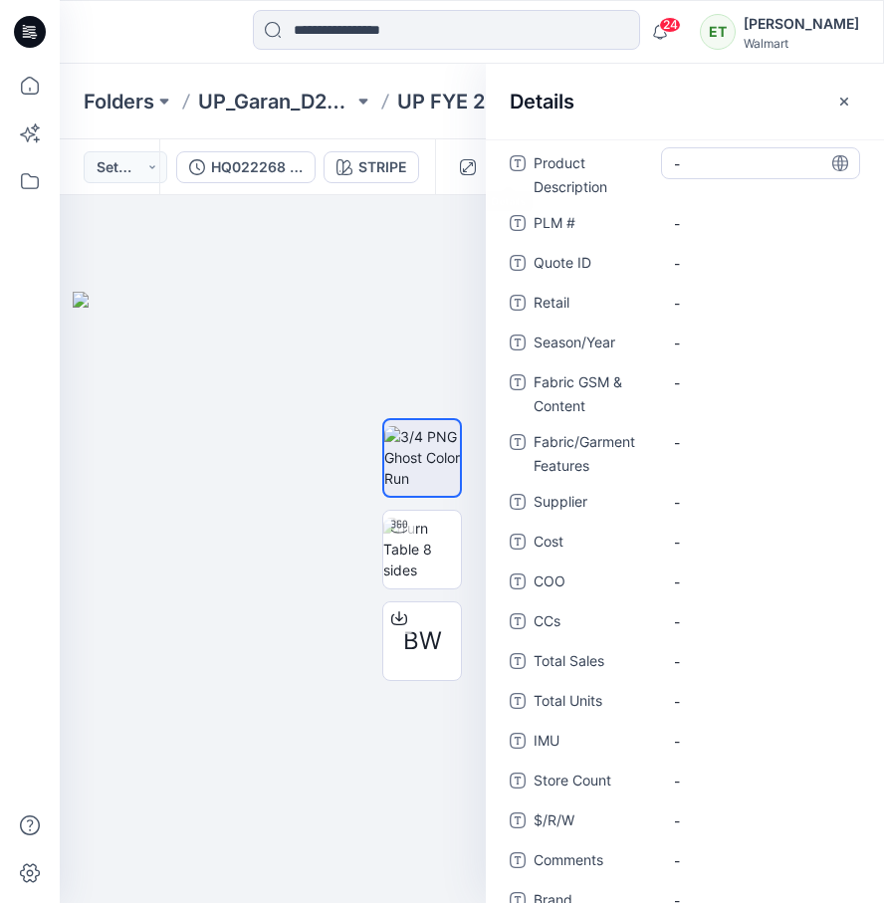
click at [707, 162] on Description "-" at bounding box center [760, 163] width 173 height 21
click at [706, 162] on textarea at bounding box center [760, 163] width 199 height 32
type textarea "**********"
click at [709, 225] on \ "-" at bounding box center [760, 223] width 173 height 21
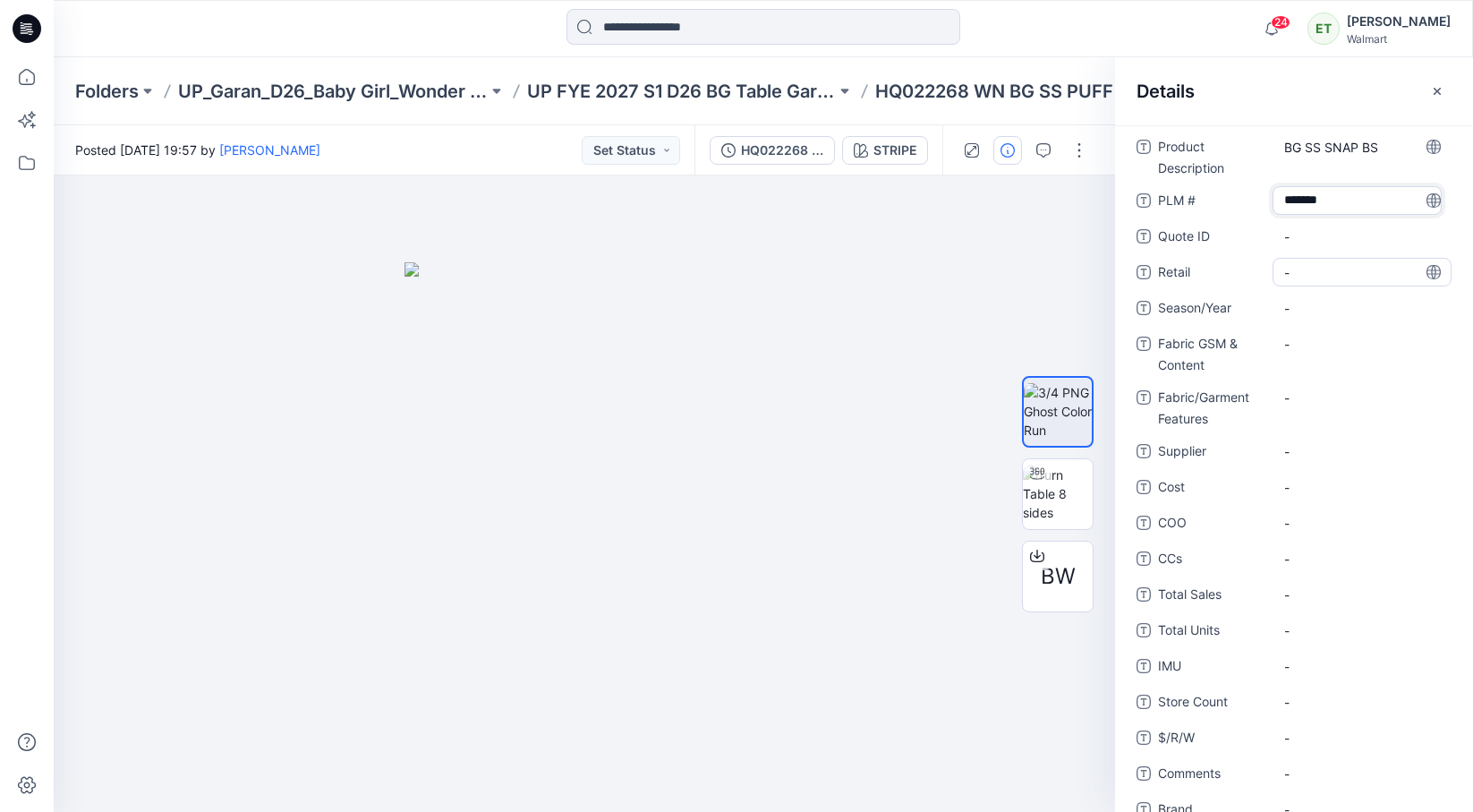
type textarea "********"
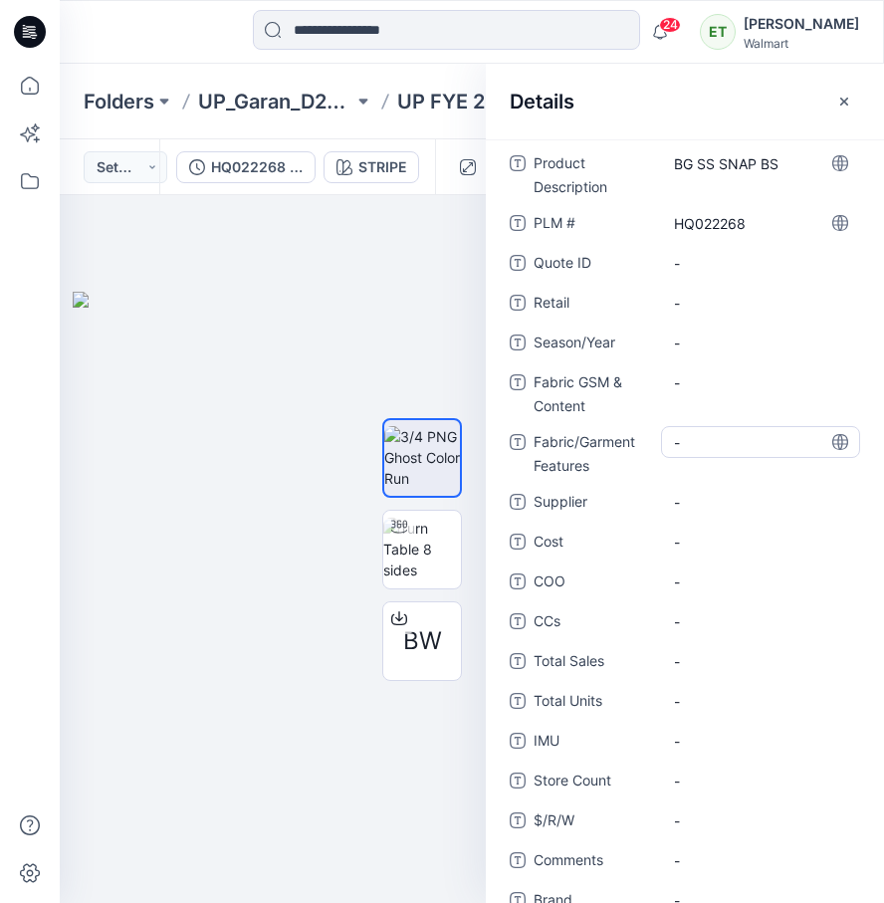
click at [701, 440] on Features "-" at bounding box center [760, 442] width 173 height 21
click at [700, 379] on Content "-" at bounding box center [760, 382] width 173 height 21
type textarea "**********"
click at [715, 504] on span "-" at bounding box center [760, 502] width 173 height 21
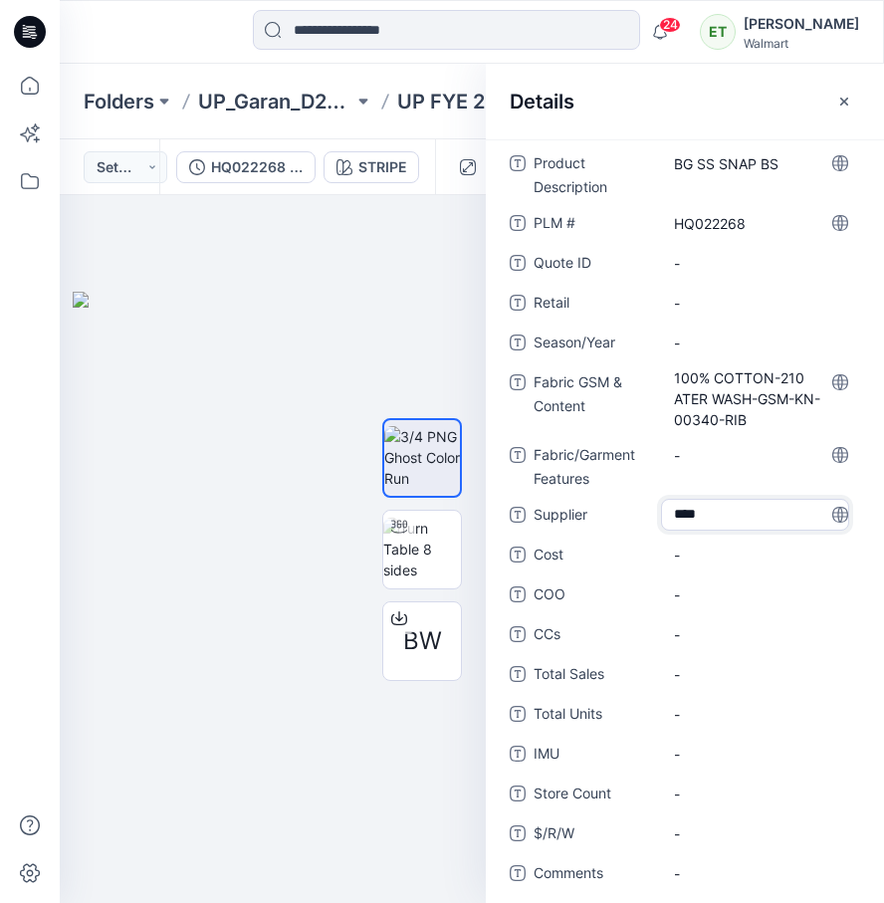
type textarea "*****"
click at [713, 514] on span "-" at bounding box center [760, 515] width 173 height 21
type textarea "*****"
click at [741, 638] on span "-" at bounding box center [760, 634] width 173 height 21
click at [840, 106] on icon "button" at bounding box center [844, 102] width 16 height 16
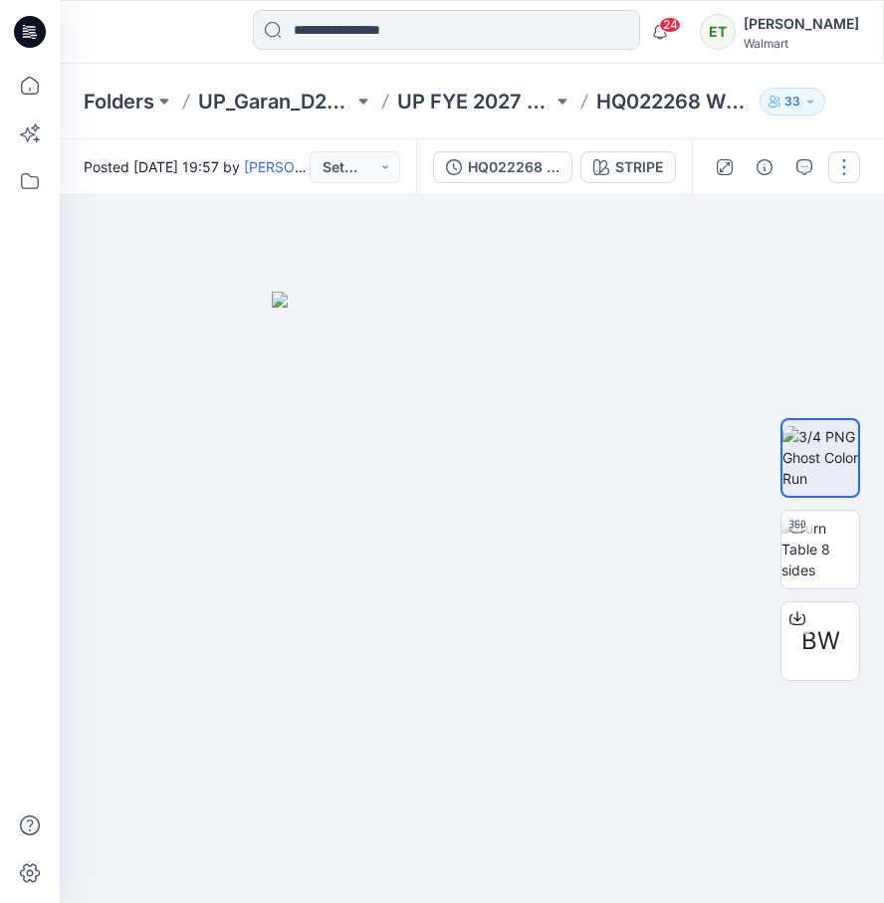
click at [850, 152] on button "button" at bounding box center [844, 167] width 32 height 32
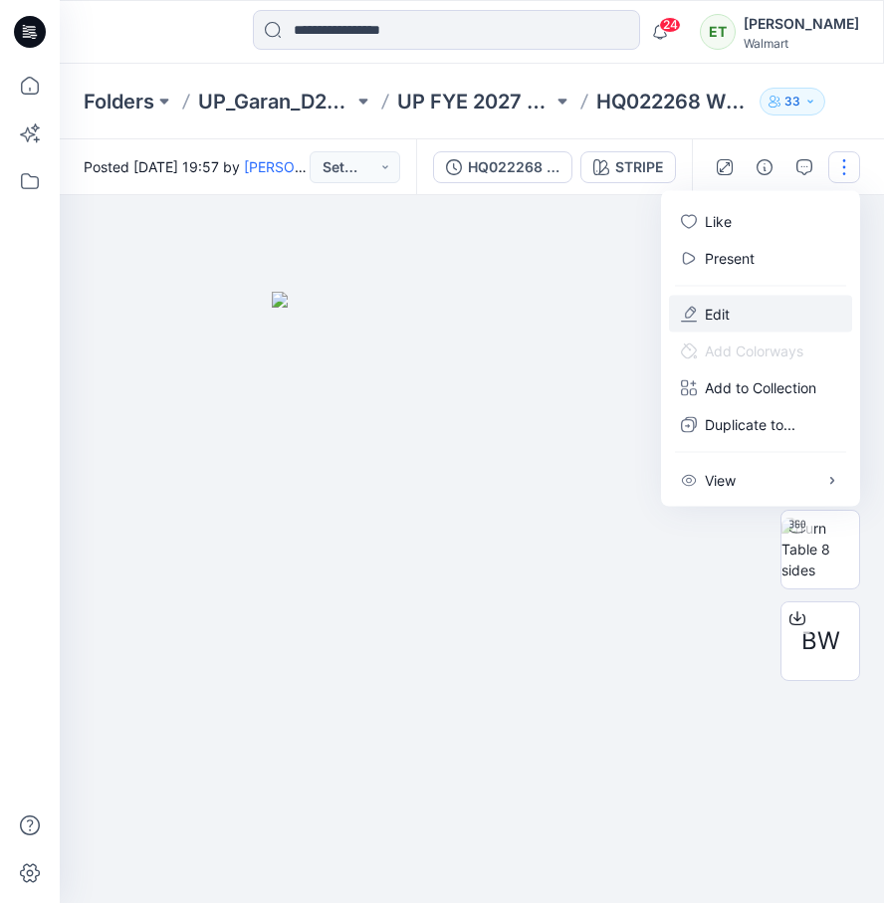
click at [767, 303] on button "Edit" at bounding box center [760, 314] width 183 height 37
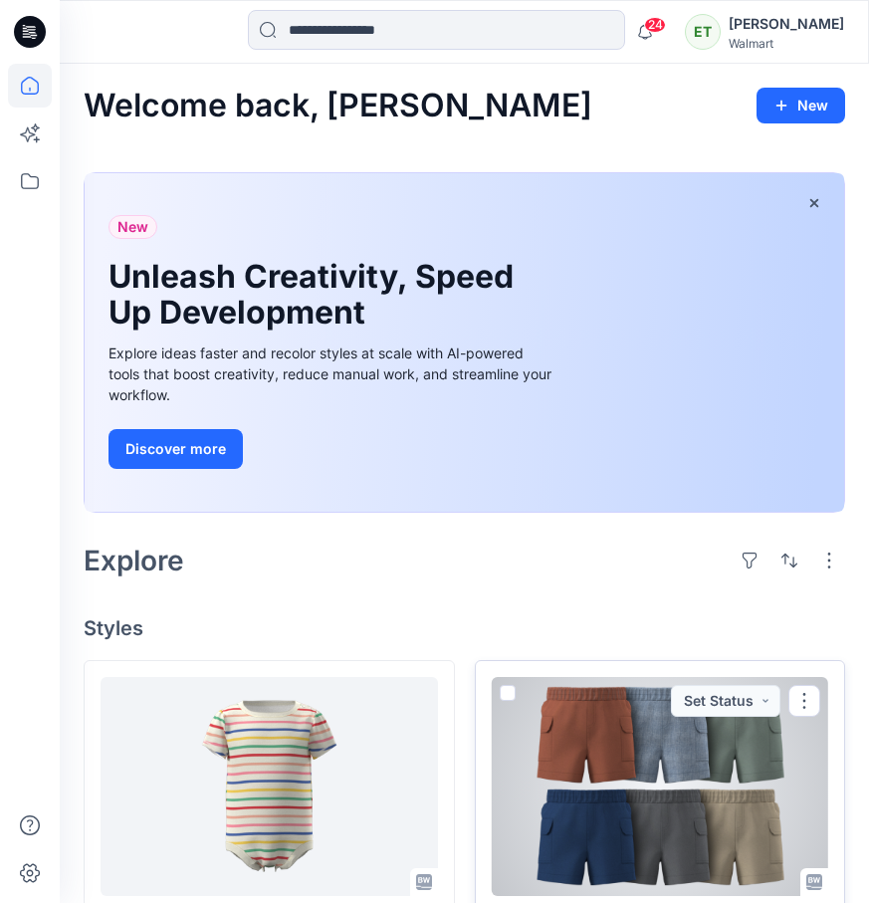
click at [701, 768] on div at bounding box center [660, 786] width 337 height 219
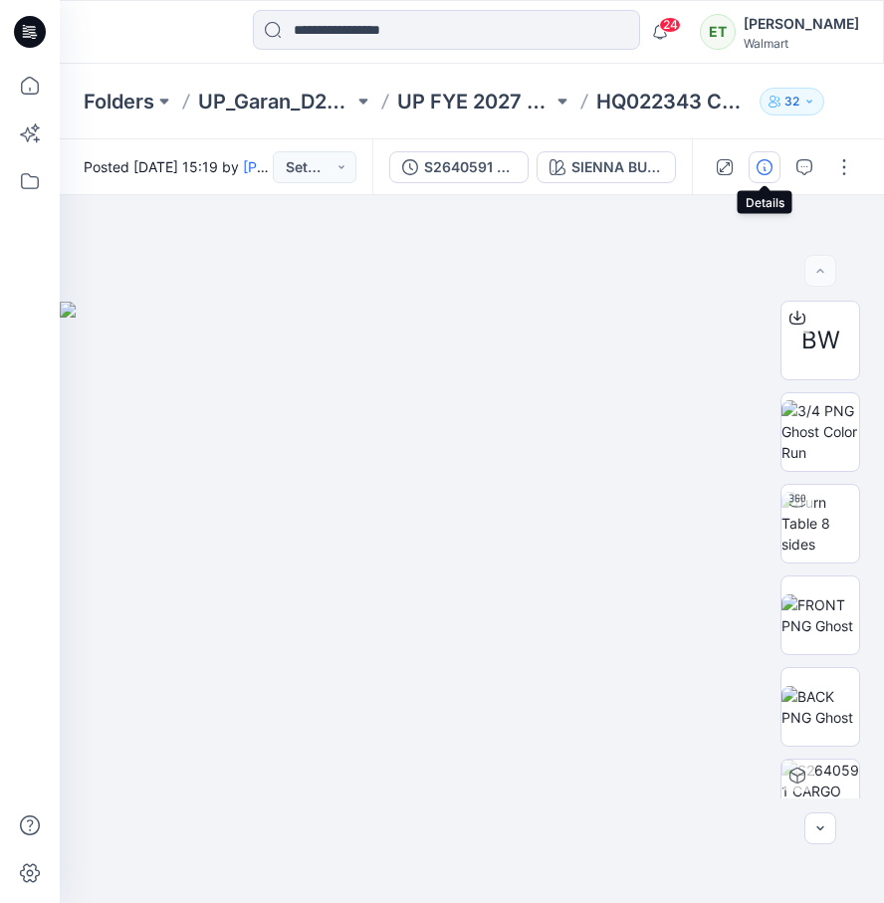
click at [767, 171] on icon "button" at bounding box center [764, 167] width 16 height 16
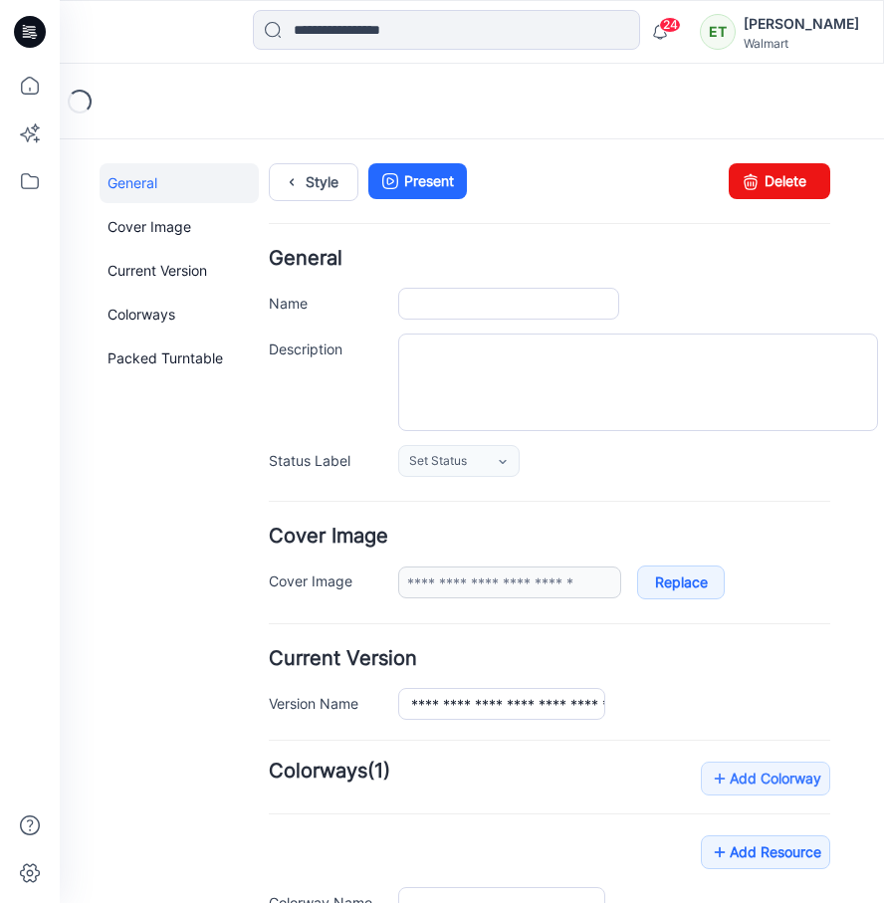
type input "**********"
type input "******"
type input "**********"
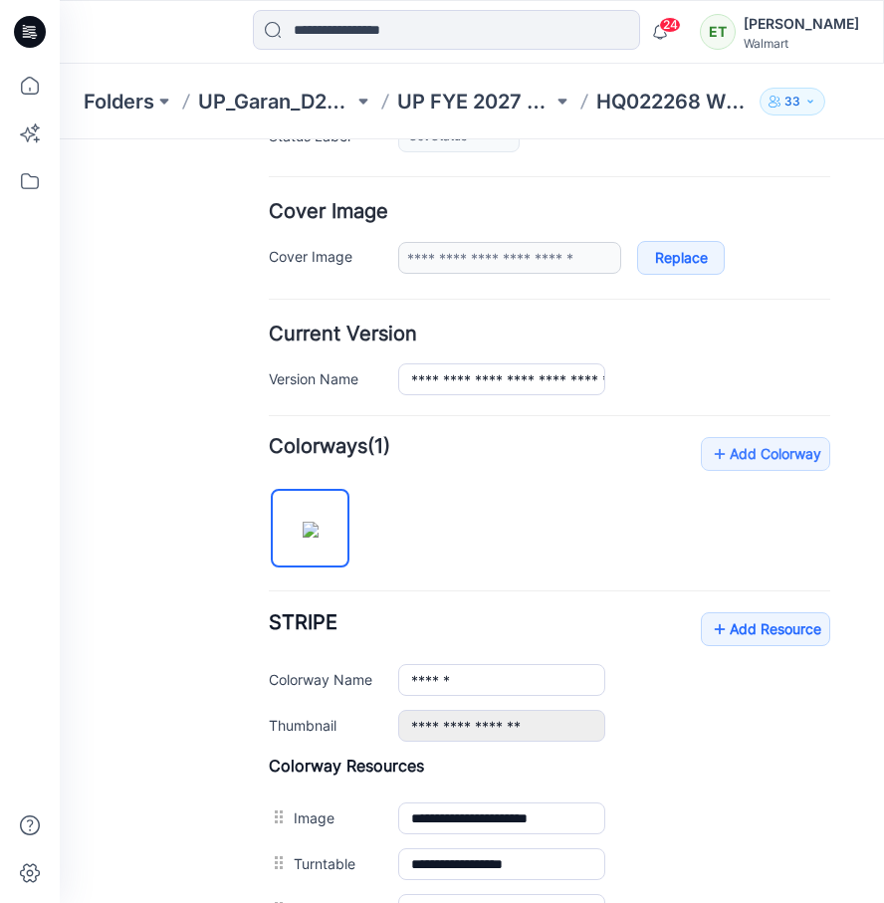
scroll to position [388, 0]
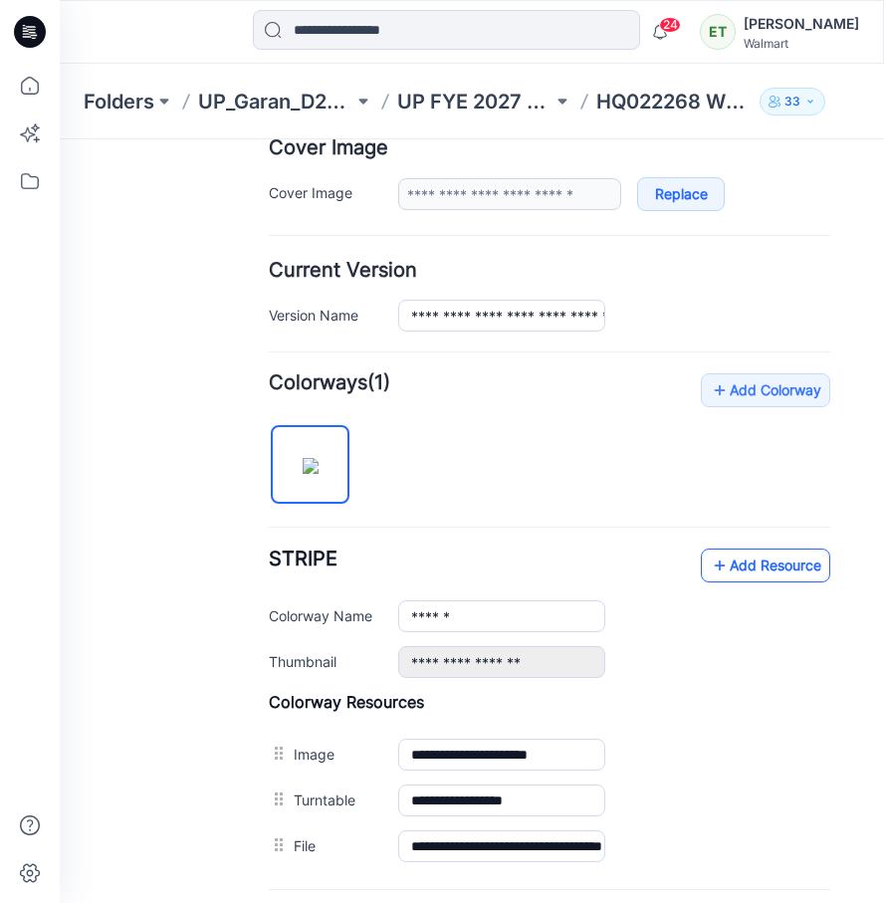
click at [756, 560] on link "Add Resource" at bounding box center [765, 565] width 129 height 34
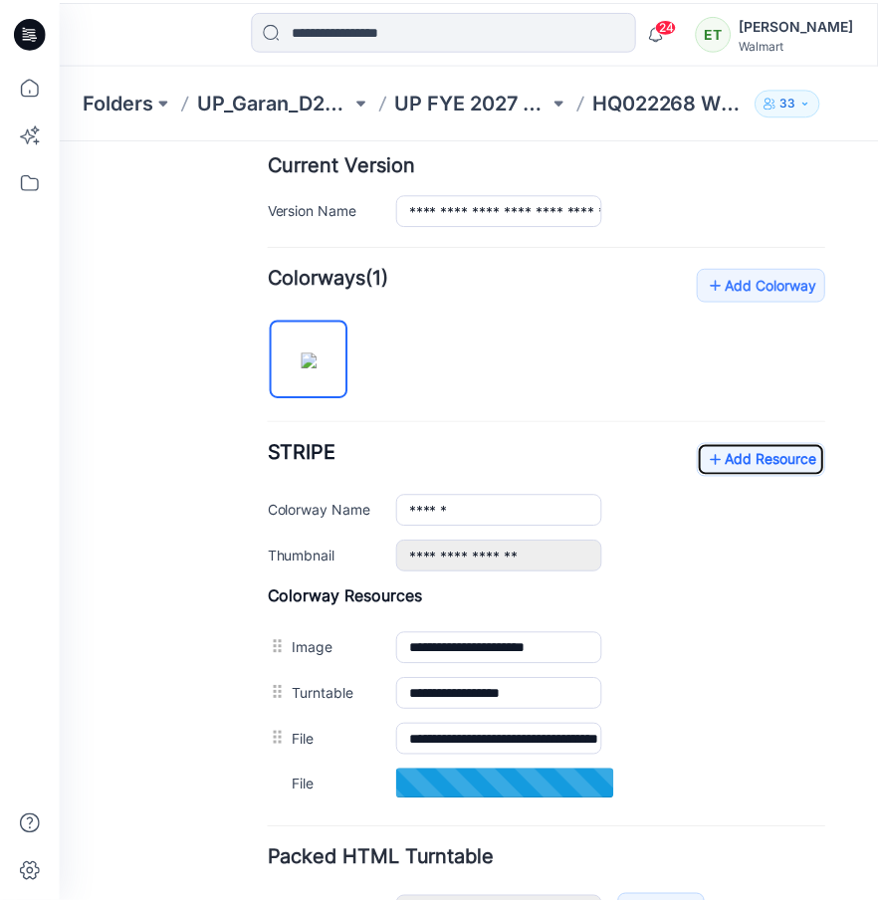
scroll to position [539, 0]
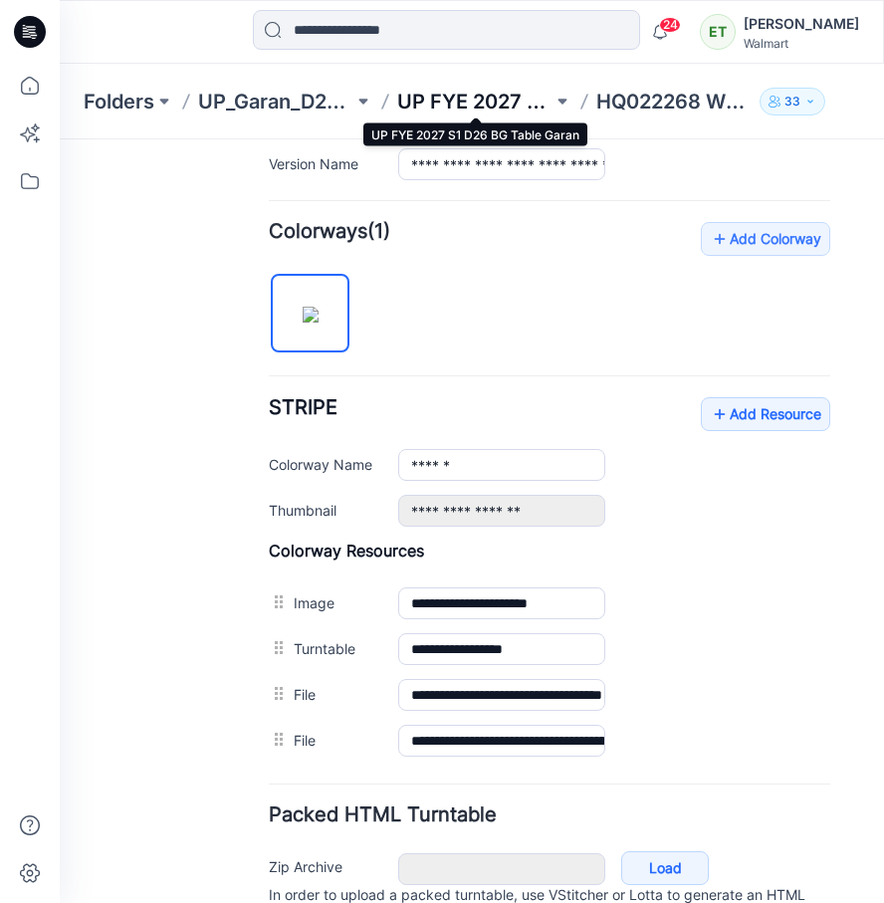
click at [515, 95] on p "UP FYE 2027 S1 D26 BG Table Garan" at bounding box center [474, 102] width 155 height 28
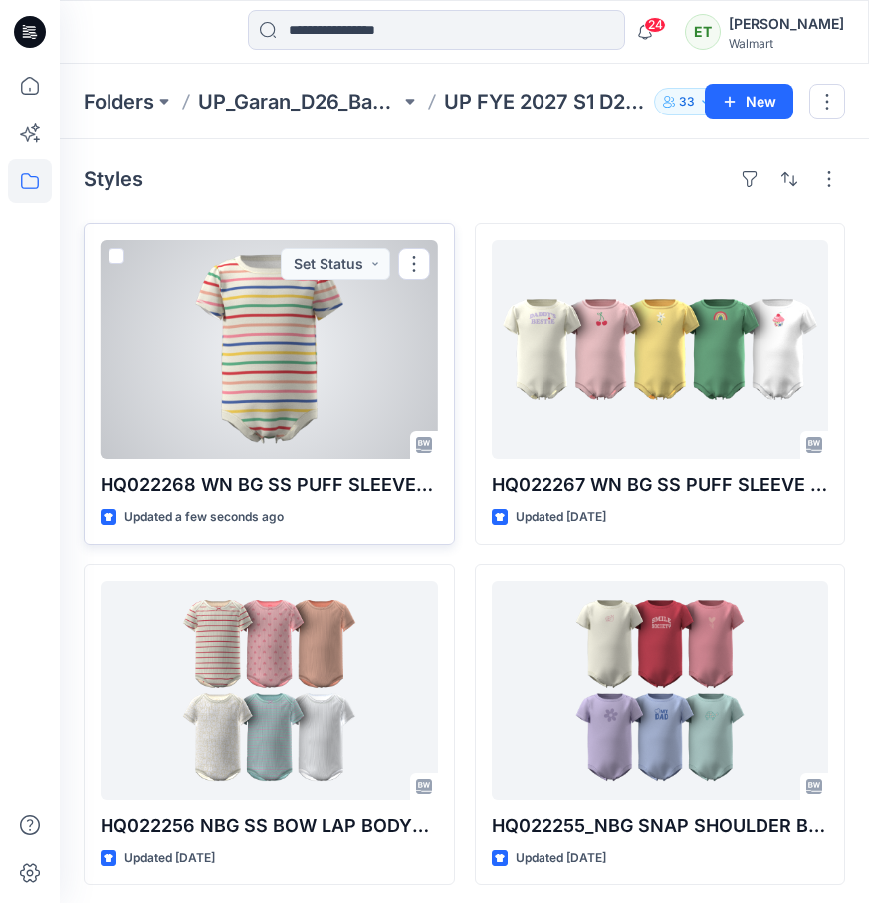
click at [200, 379] on div at bounding box center [269, 349] width 337 height 219
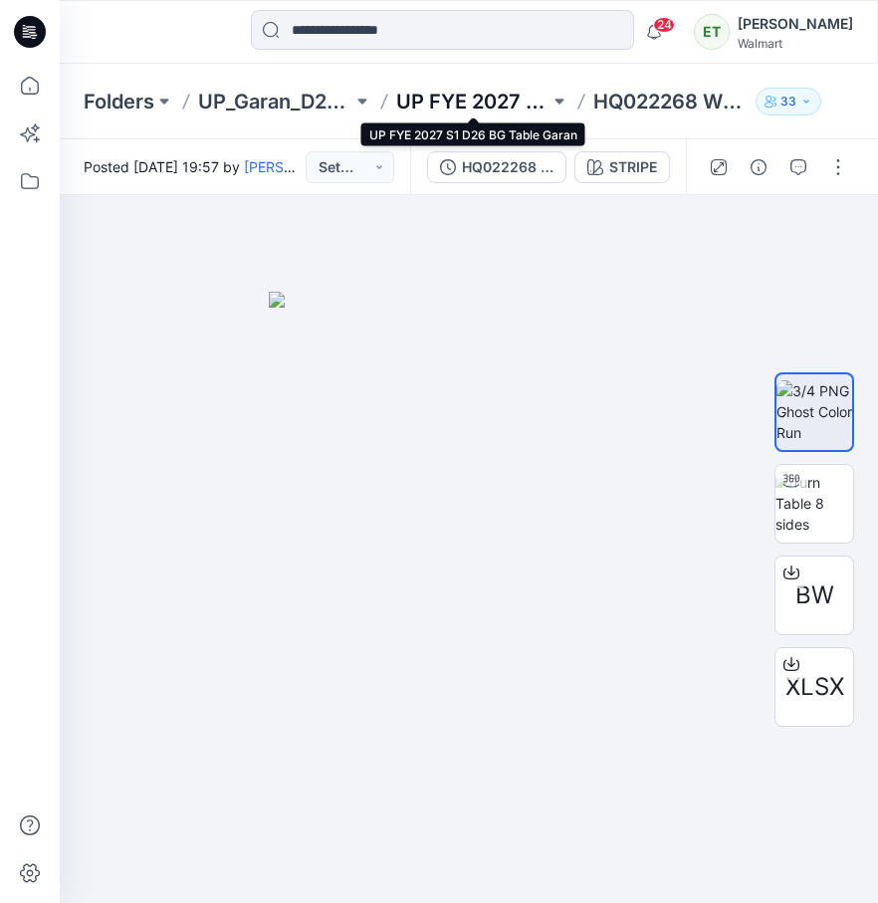
click at [487, 102] on p "UP FYE 2027 S1 D26 BG Table Garan" at bounding box center [473, 102] width 154 height 28
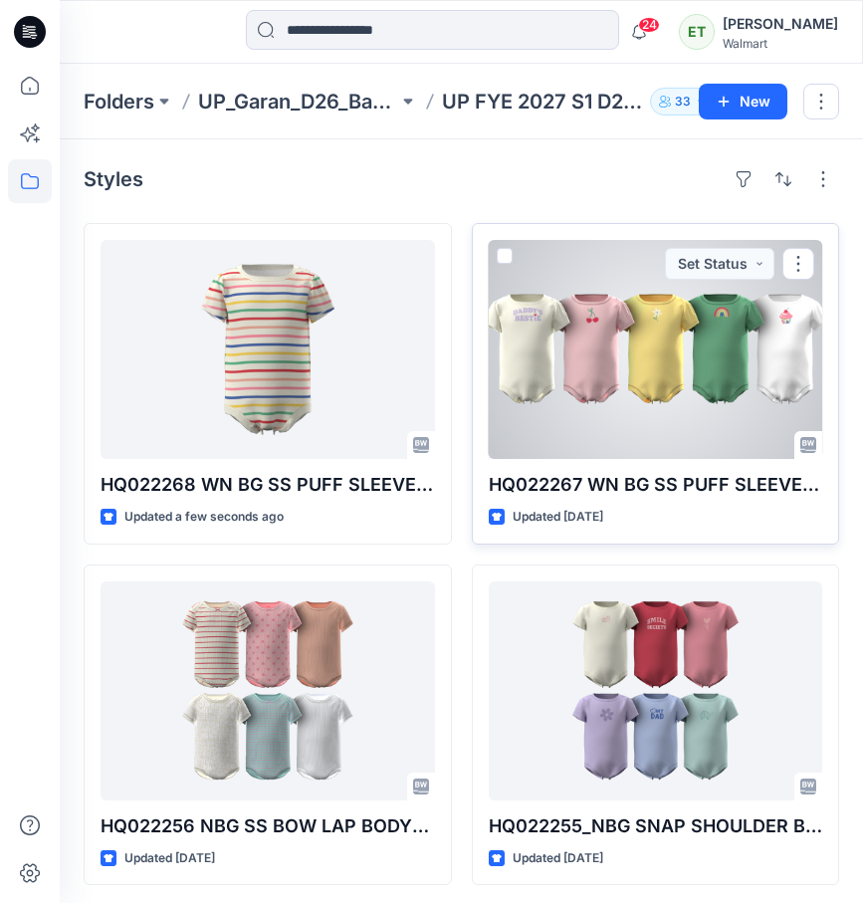
click at [679, 377] on div at bounding box center [656, 349] width 334 height 219
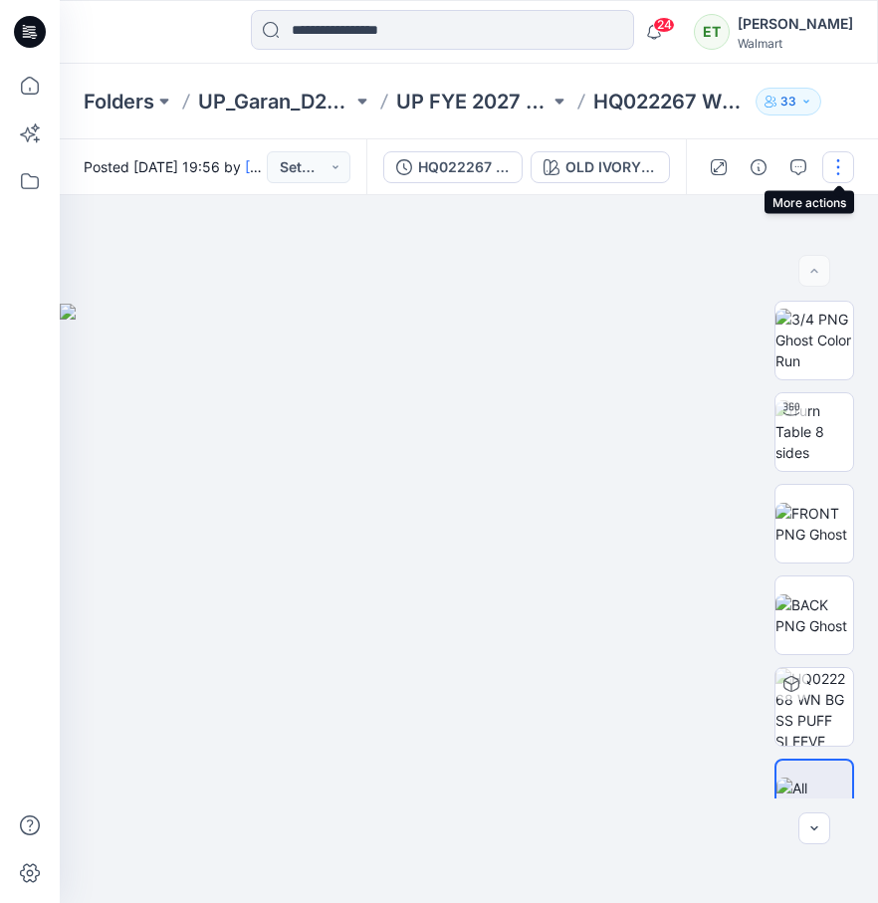
click at [826, 164] on button "button" at bounding box center [838, 167] width 32 height 32
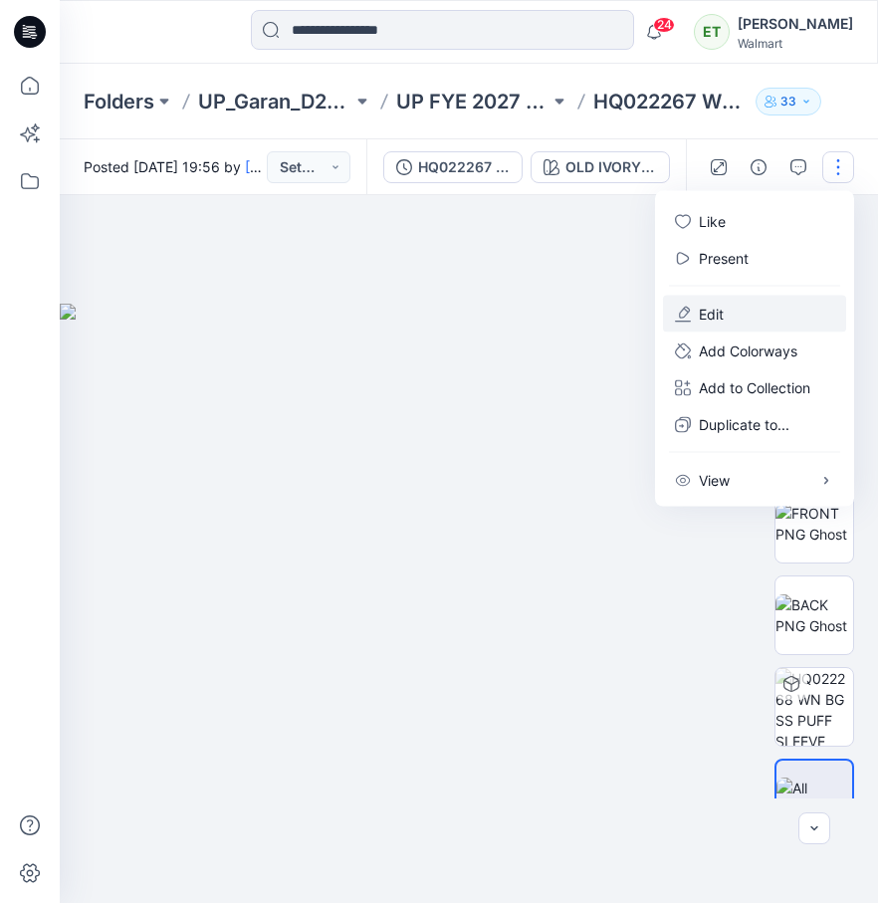
click at [741, 324] on button "Edit" at bounding box center [754, 314] width 183 height 37
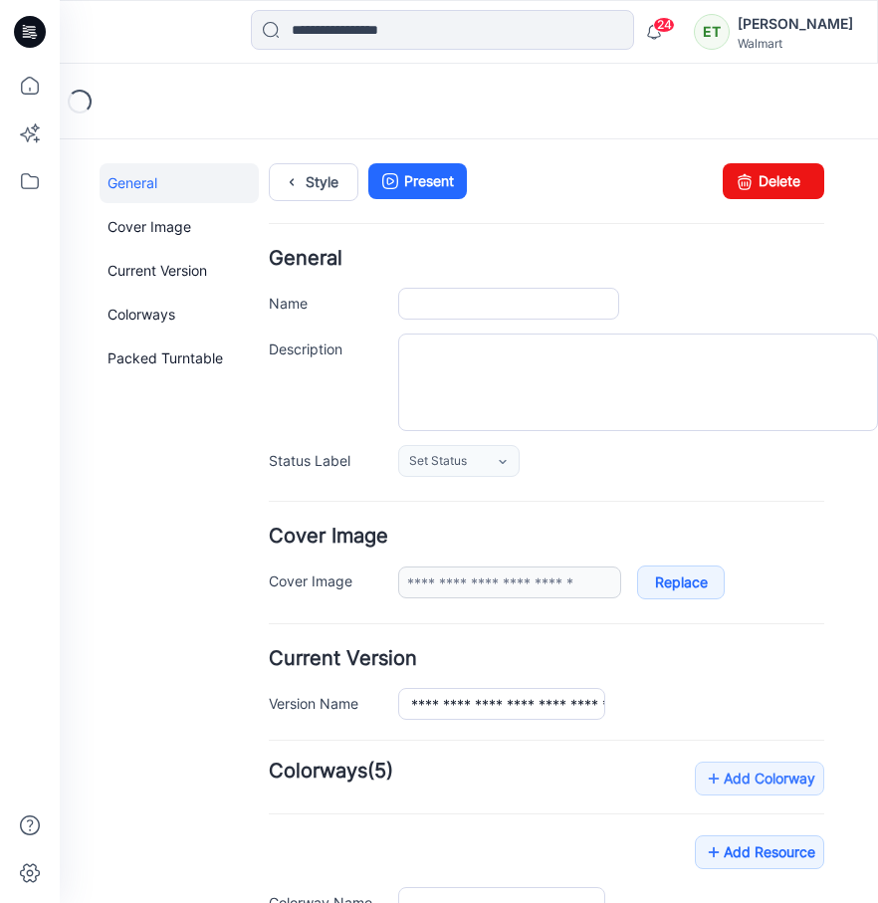
type input "**********"
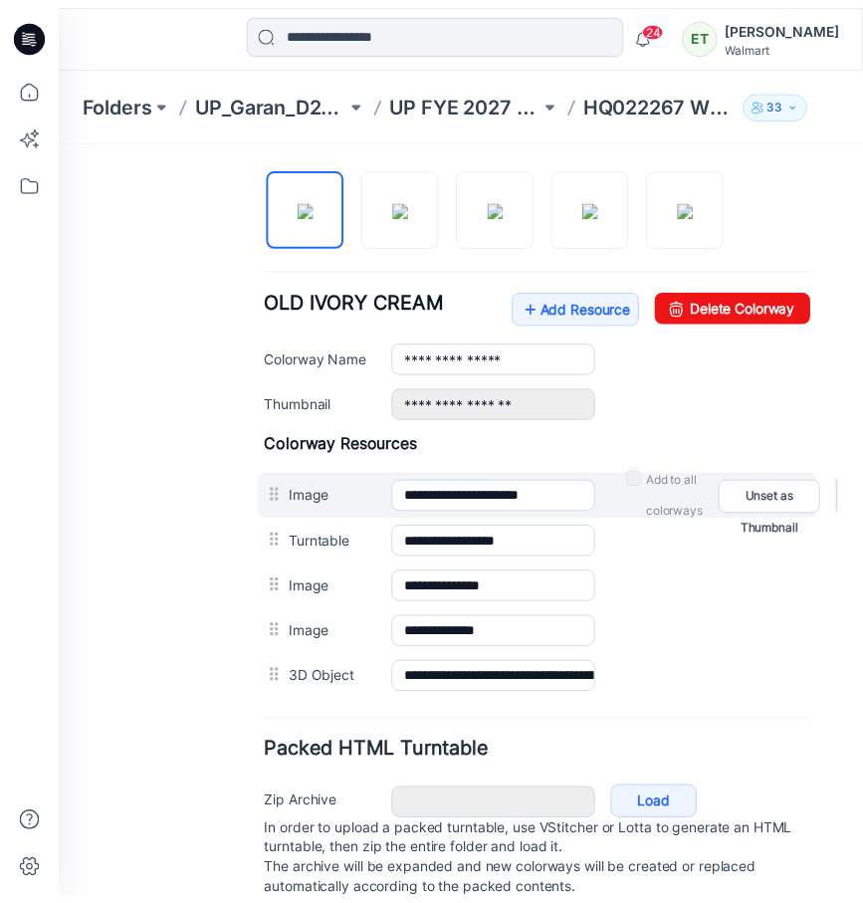
scroll to position [755, 0]
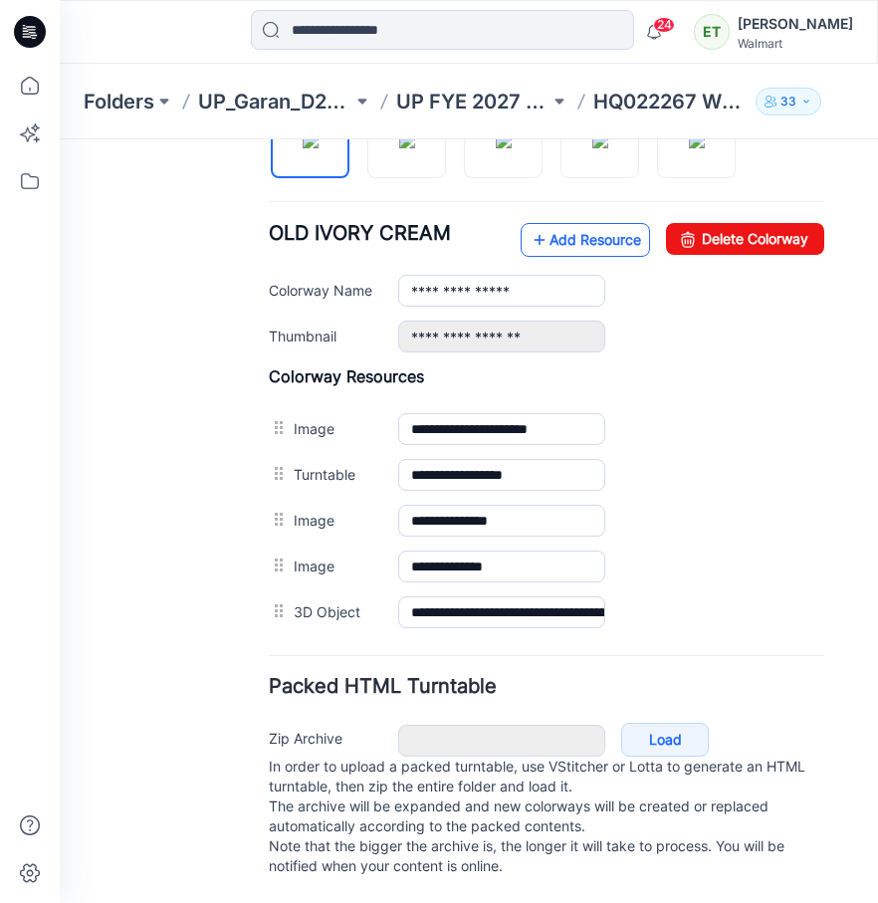
click at [586, 232] on link "Add Resource" at bounding box center [584, 240] width 129 height 34
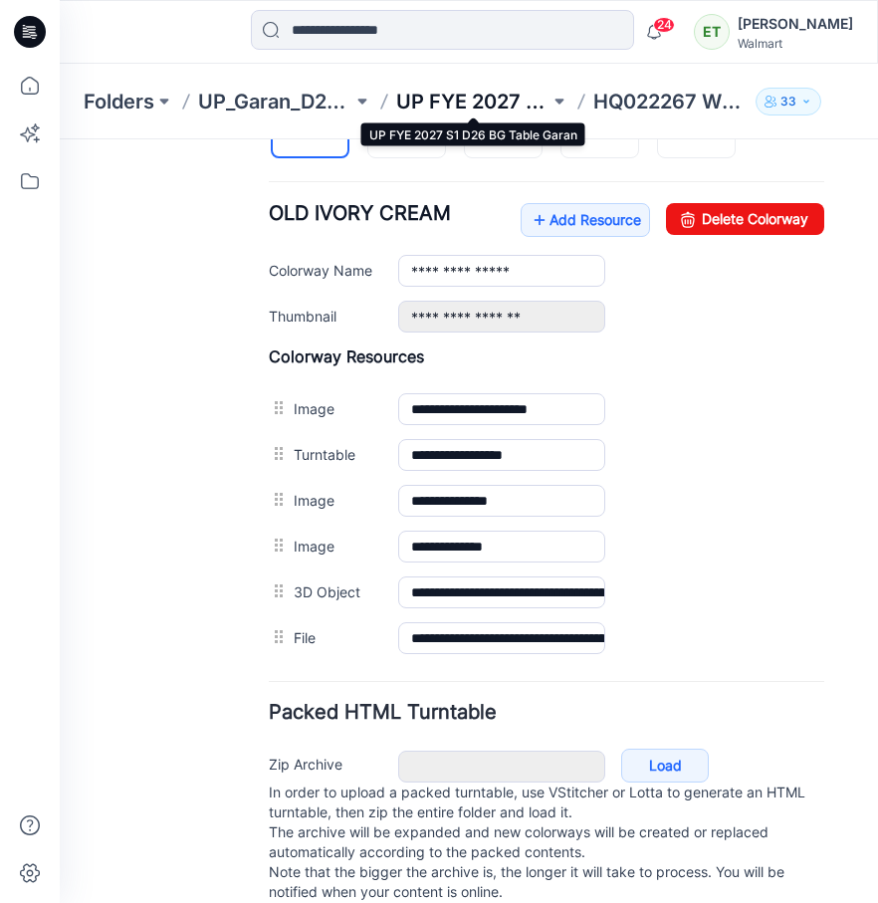
click at [518, 105] on p "UP FYE 2027 S1 D26 BG Table Garan" at bounding box center [473, 102] width 154 height 28
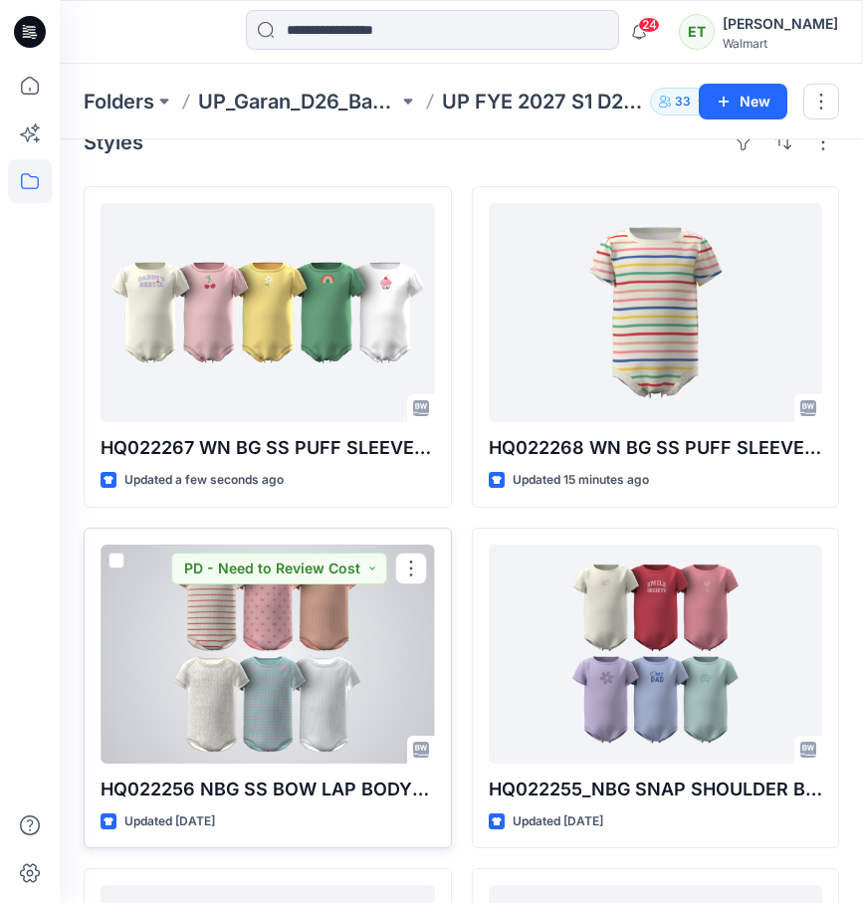
scroll to position [89, 0]
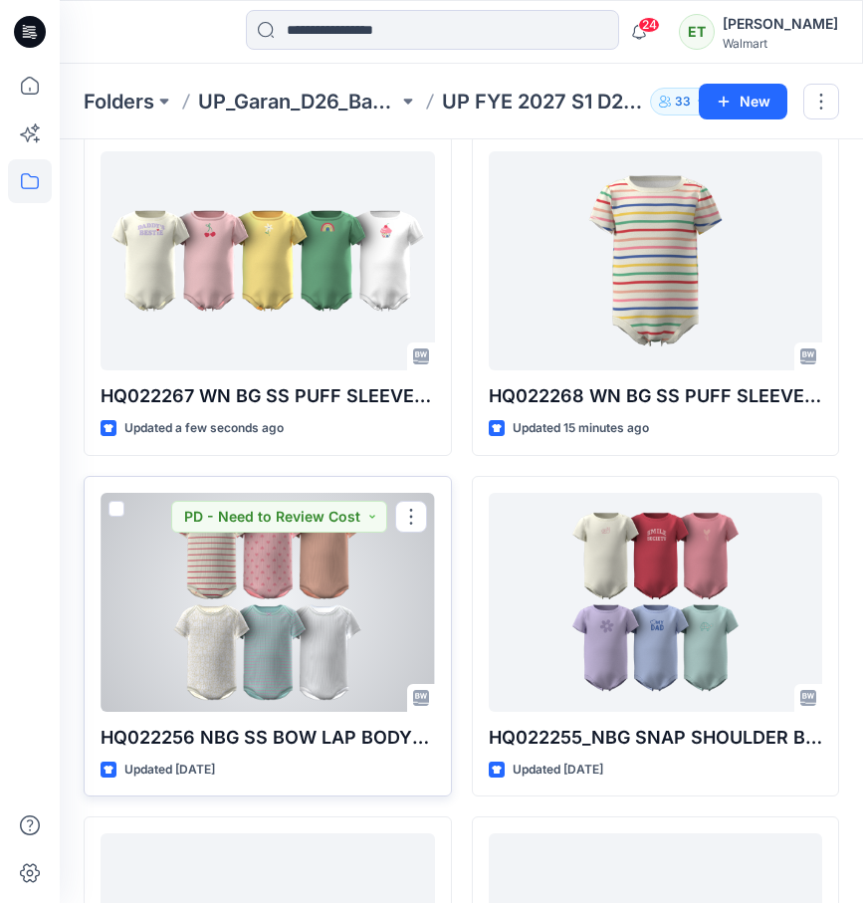
click at [325, 611] on div at bounding box center [268, 602] width 334 height 219
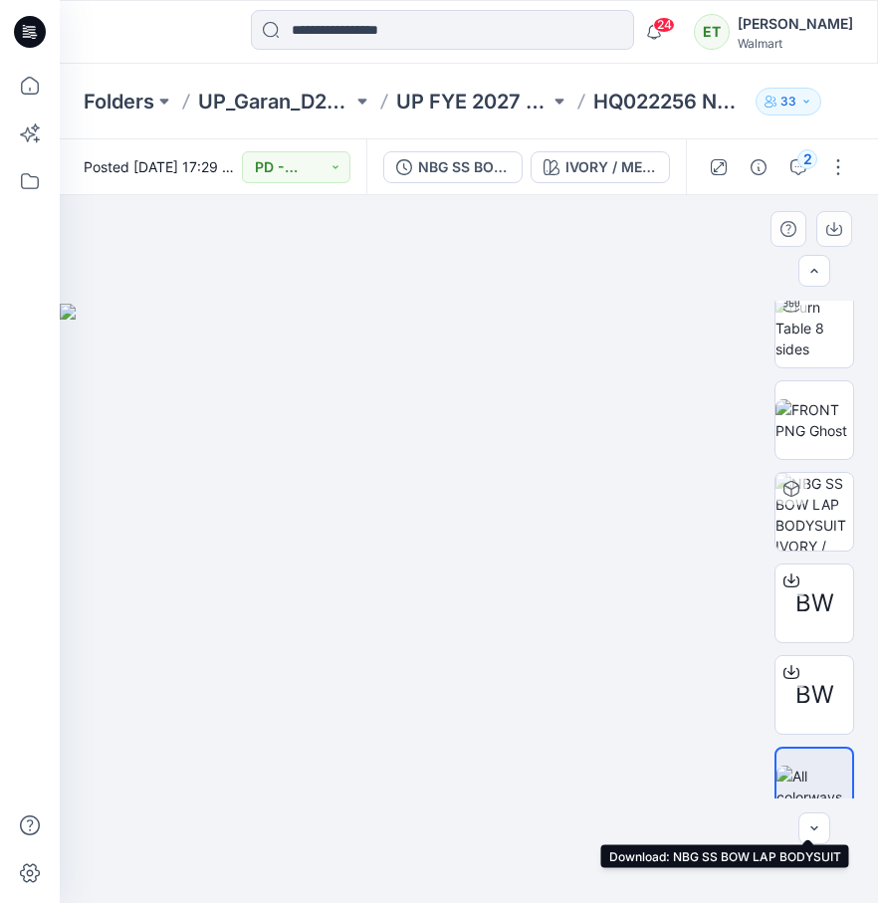
scroll to position [131, 0]
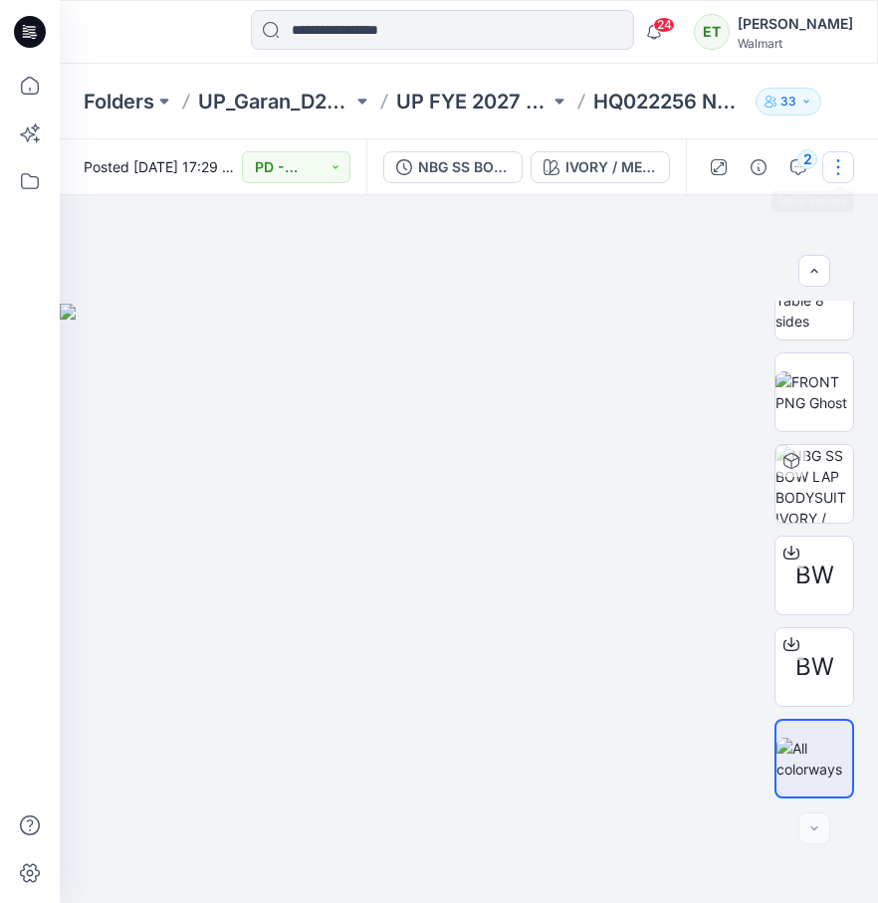
click at [823, 170] on button "button" at bounding box center [838, 167] width 32 height 32
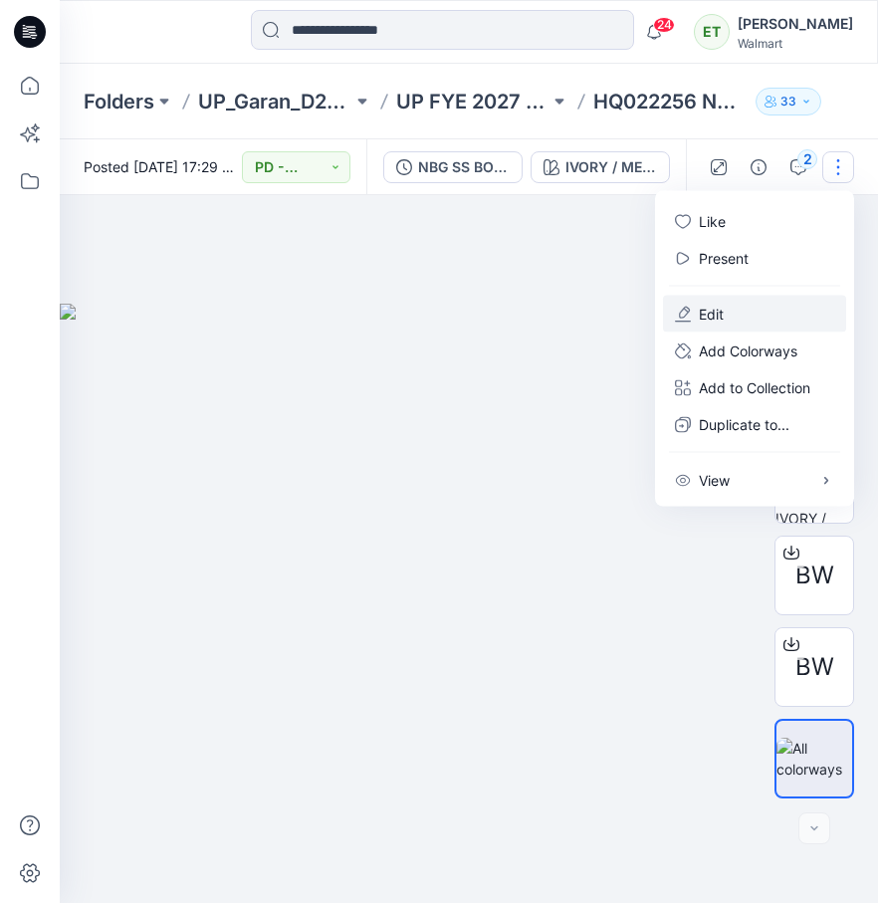
click at [808, 305] on button "Edit" at bounding box center [754, 314] width 183 height 37
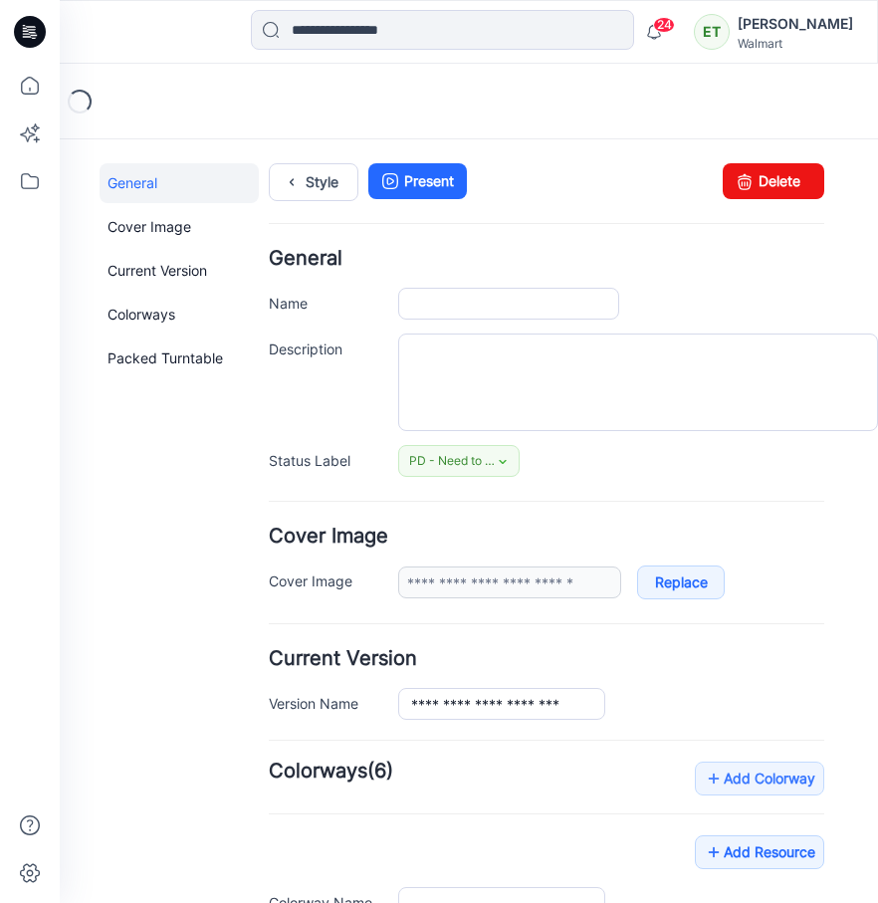
type input "**********"
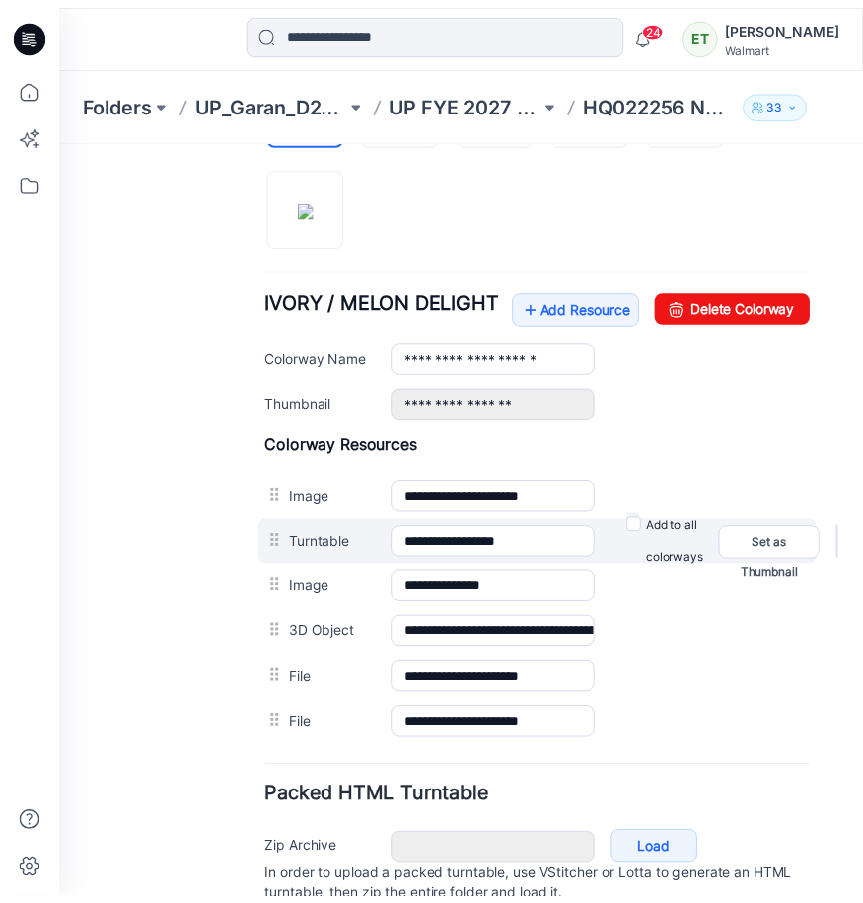
scroll to position [816, 0]
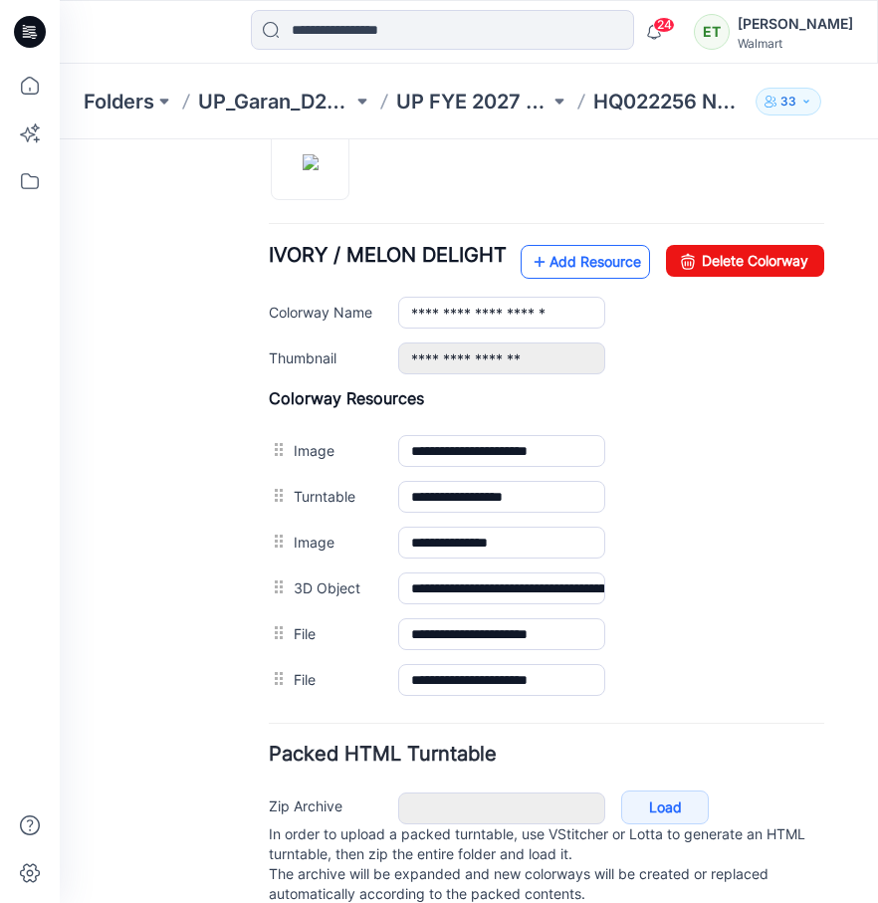
click at [605, 279] on link "Add Resource" at bounding box center [584, 262] width 129 height 34
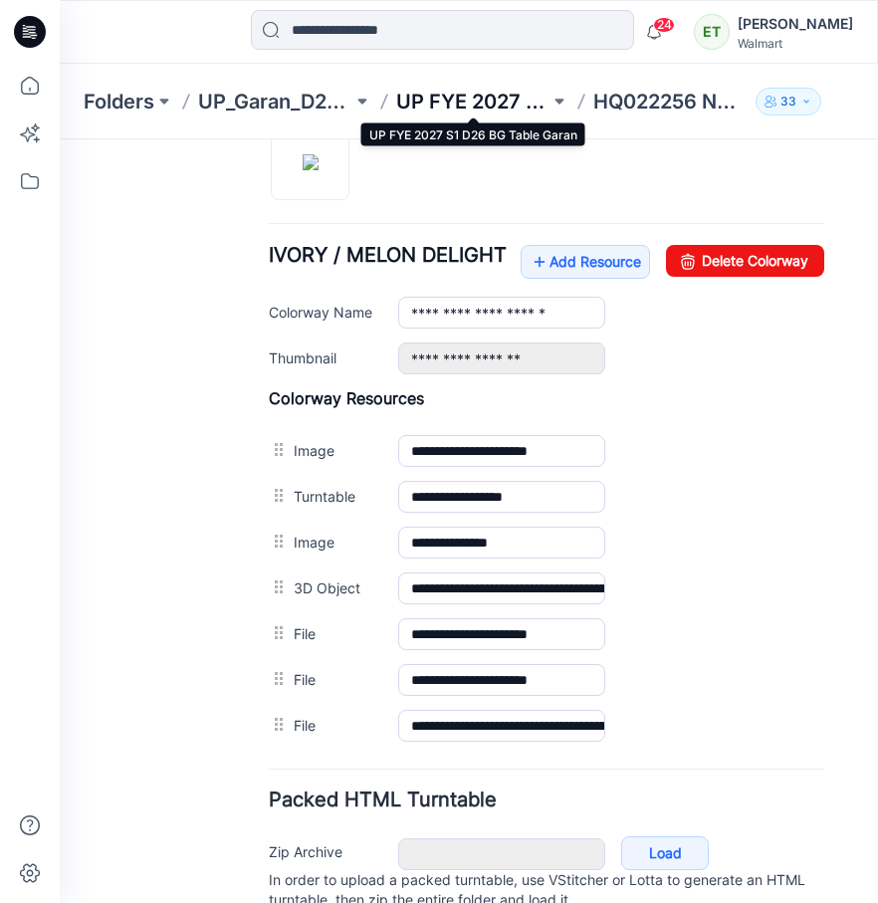
click at [461, 91] on p "UP FYE 2027 S1 D26 BG Table Garan" at bounding box center [473, 102] width 154 height 28
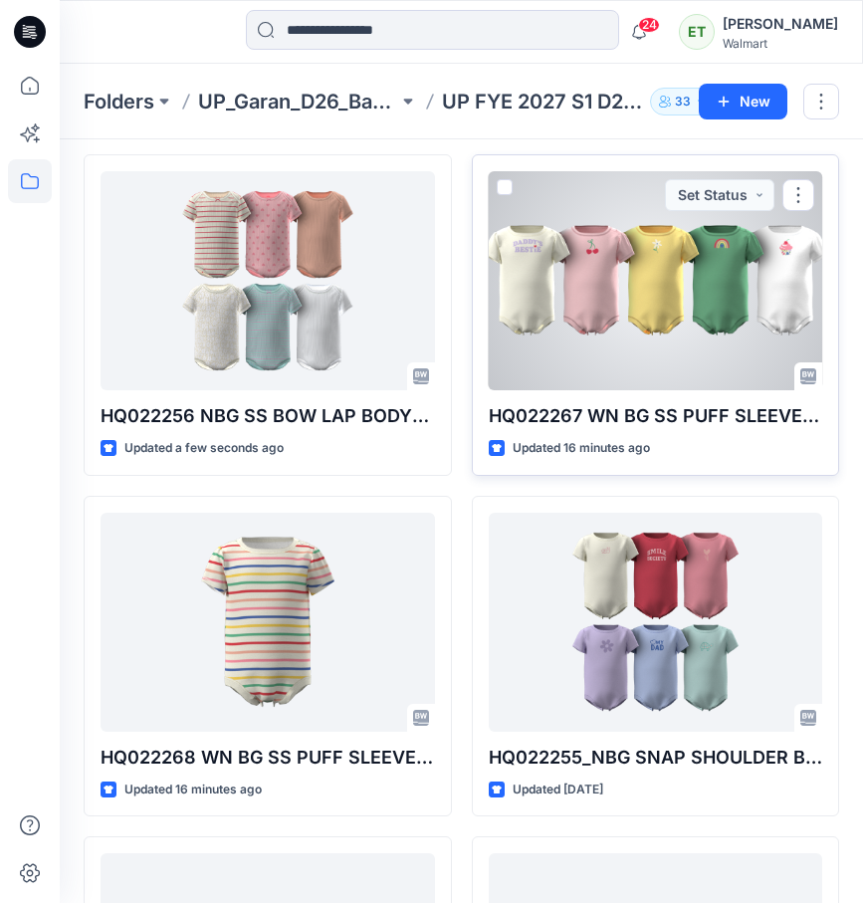
scroll to position [72, 0]
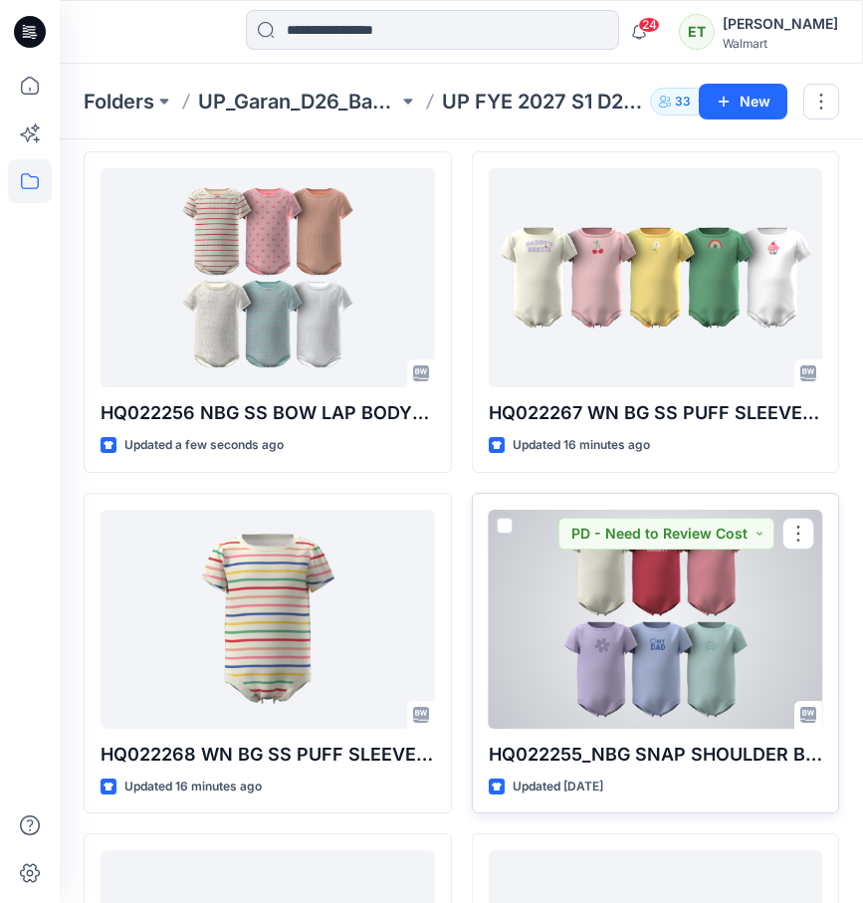
click at [637, 585] on div at bounding box center [656, 618] width 334 height 219
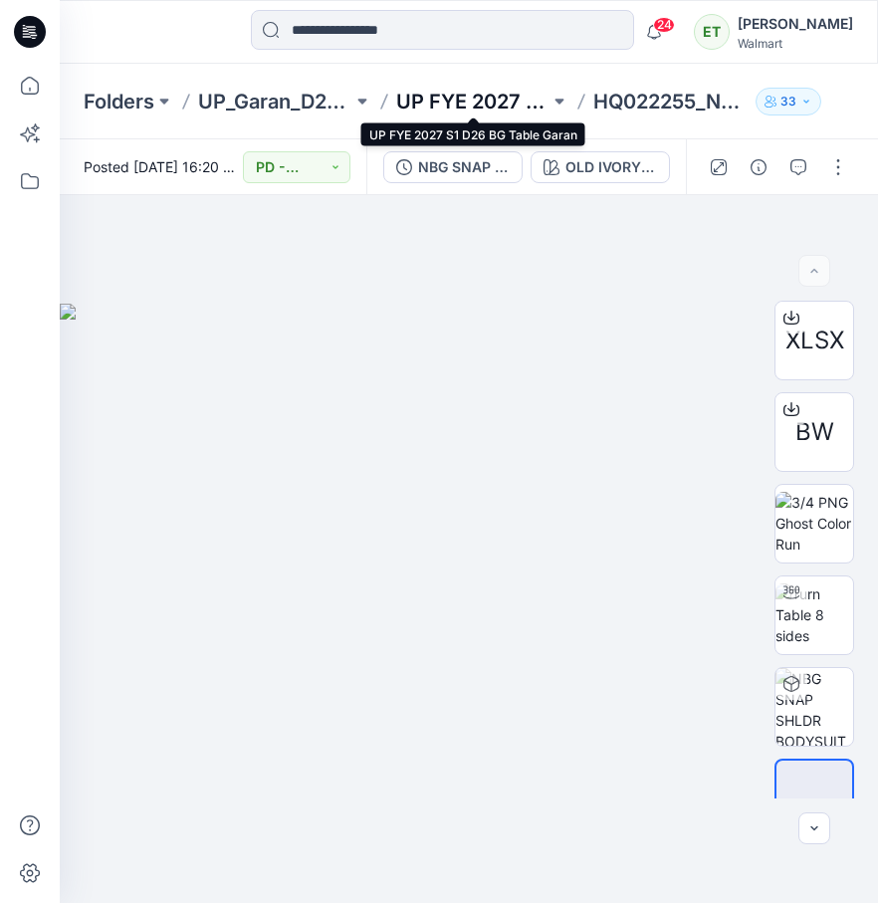
click at [473, 106] on p "UP FYE 2027 S1 D26 BG Table Garan" at bounding box center [473, 102] width 154 height 28
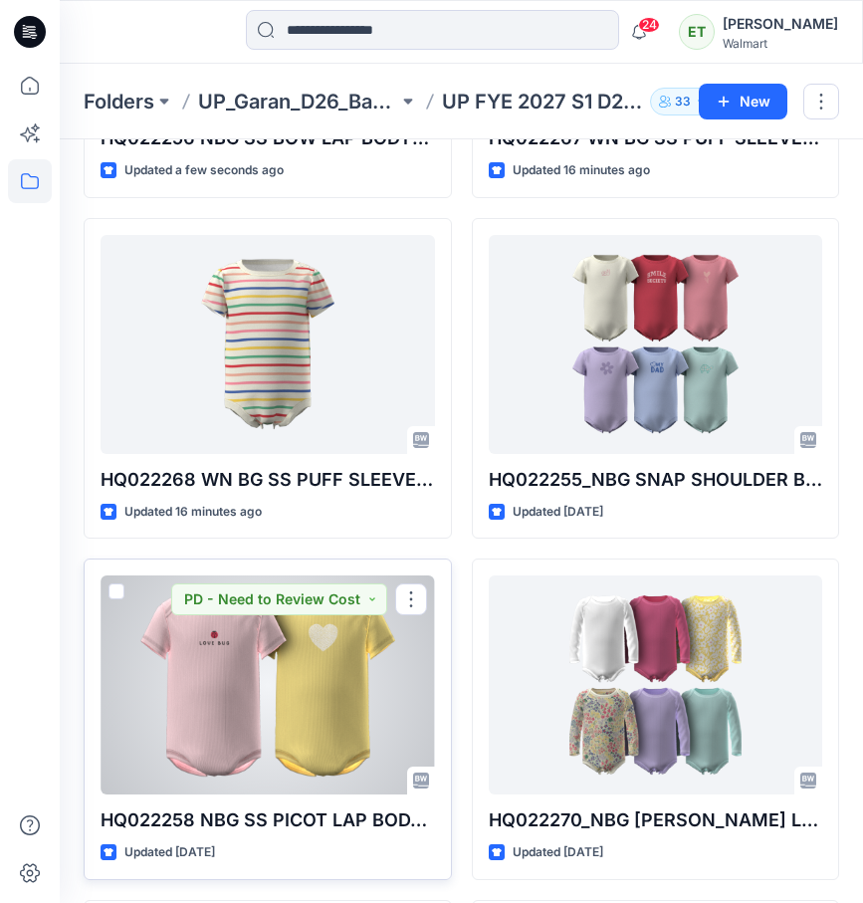
scroll to position [364, 0]
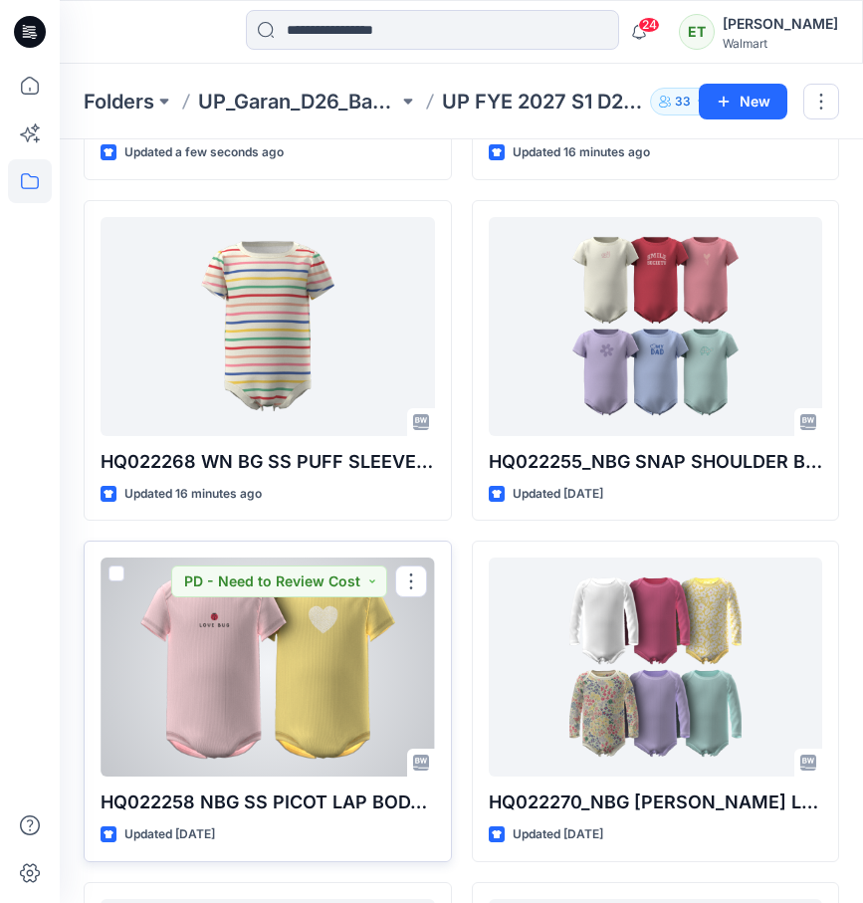
click at [322, 683] on div at bounding box center [268, 666] width 334 height 219
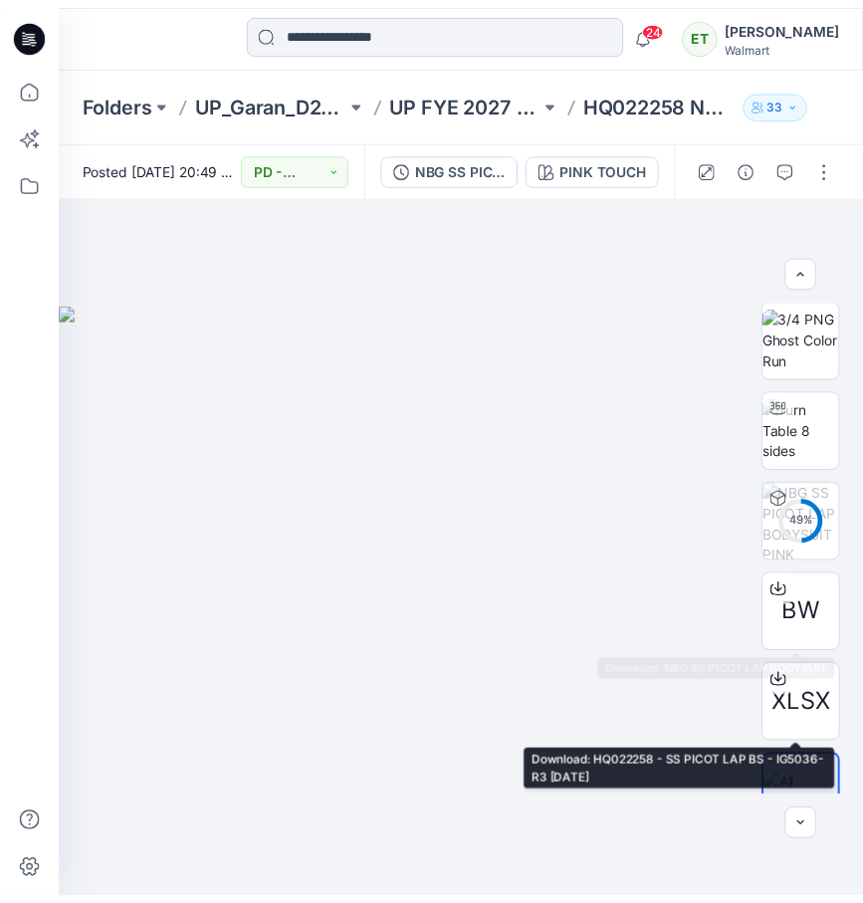
scroll to position [4, 0]
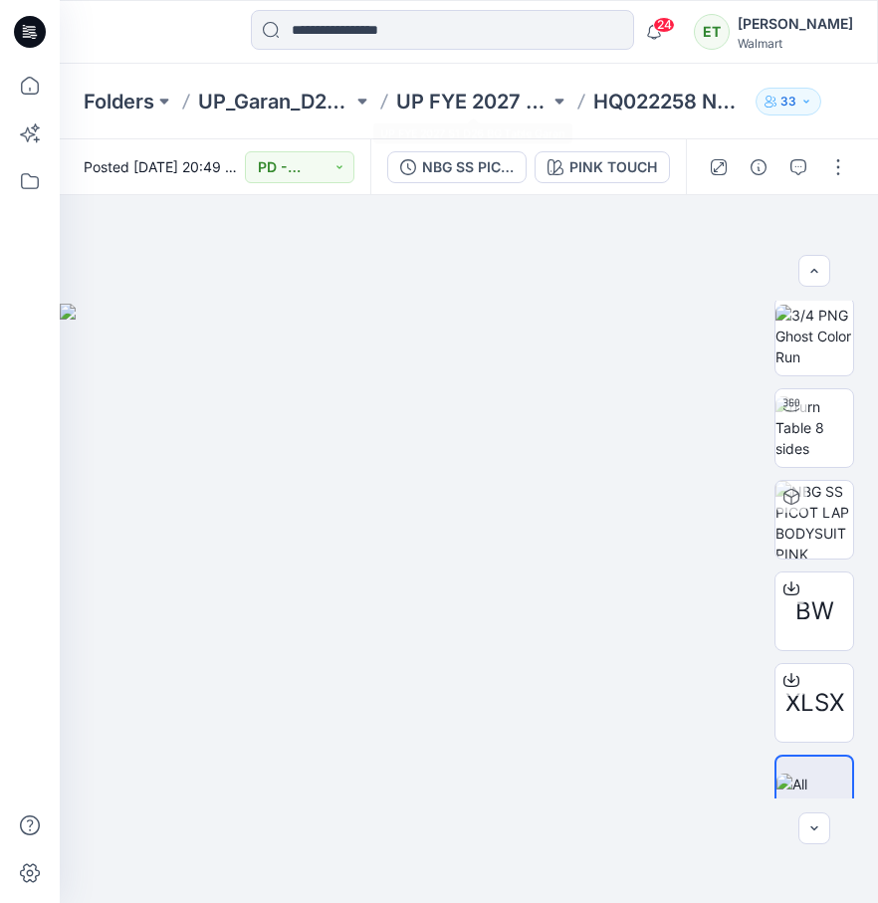
click at [427, 115] on div "Folders UP_Garan_D26_Baby Girl_Wonder Nation UP FYE 2027 S1 D26 BG Table Garan …" at bounding box center [469, 102] width 818 height 76
click at [447, 102] on p "UP FYE 2027 S1 D26 BG Table Garan" at bounding box center [473, 102] width 154 height 28
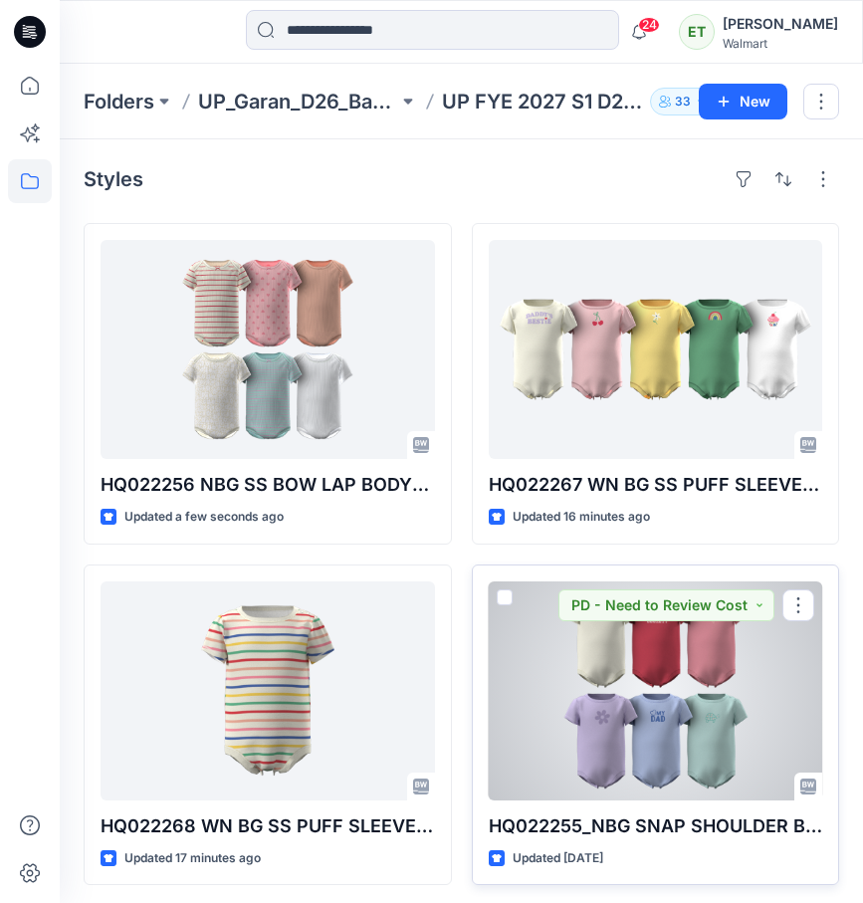
scroll to position [629, 0]
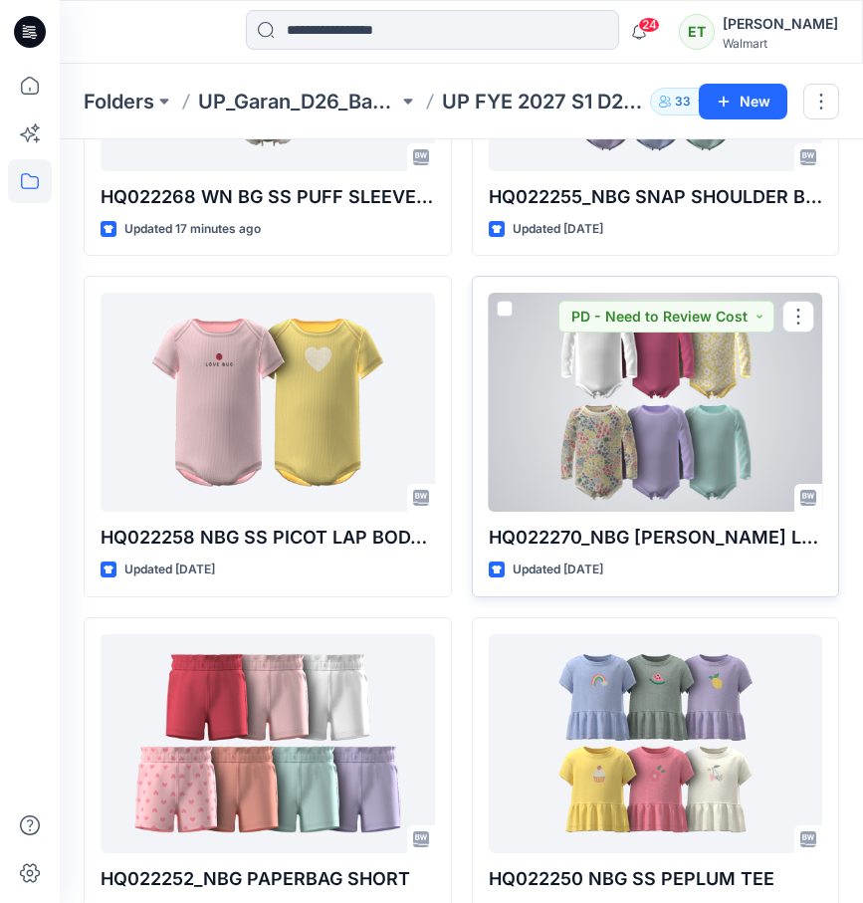
click at [634, 467] on div at bounding box center [656, 402] width 334 height 219
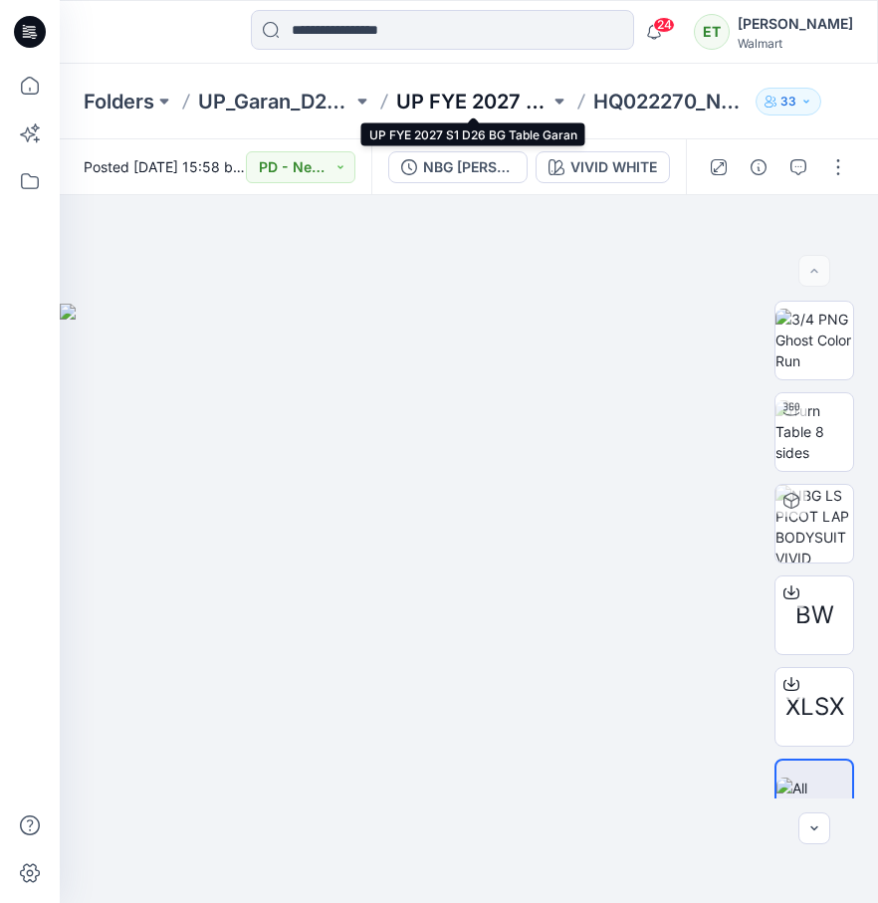
click at [471, 109] on p "UP FYE 2027 S1 D26 BG Table Garan" at bounding box center [473, 102] width 154 height 28
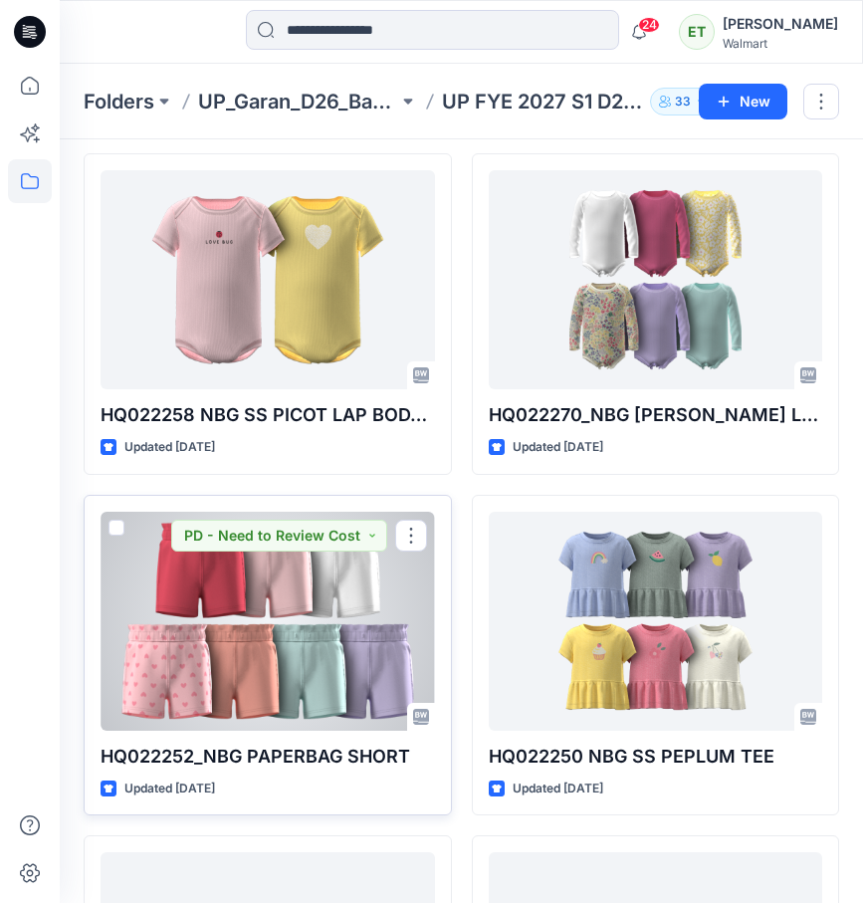
scroll to position [756, 0]
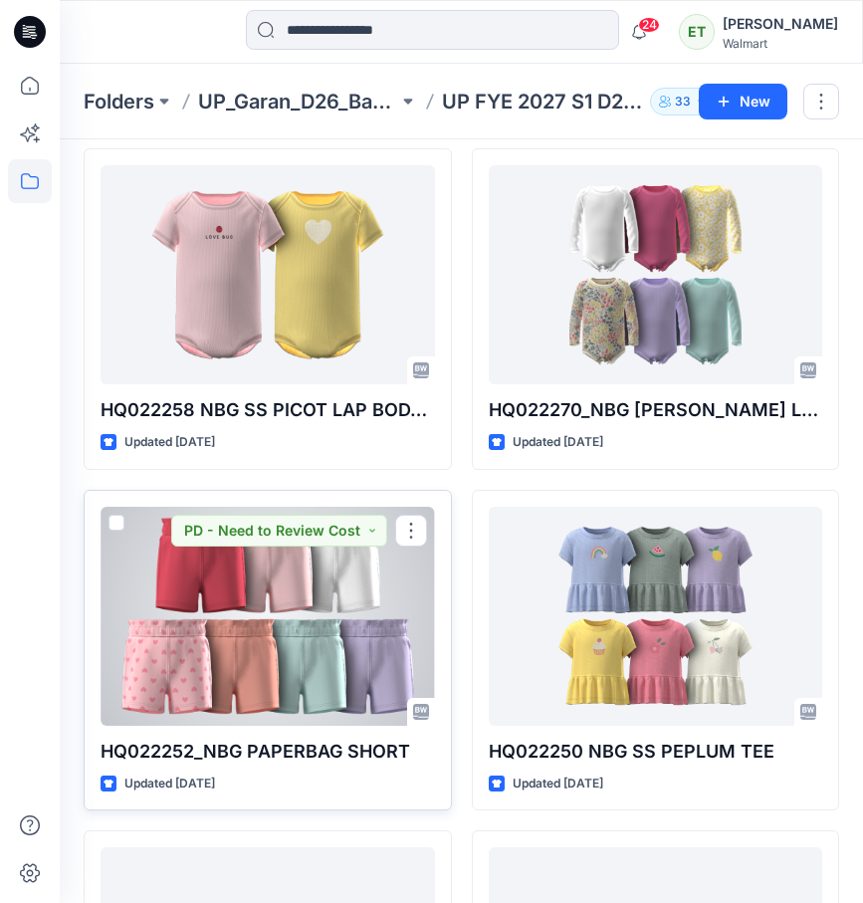
click at [295, 635] on div at bounding box center [268, 616] width 334 height 219
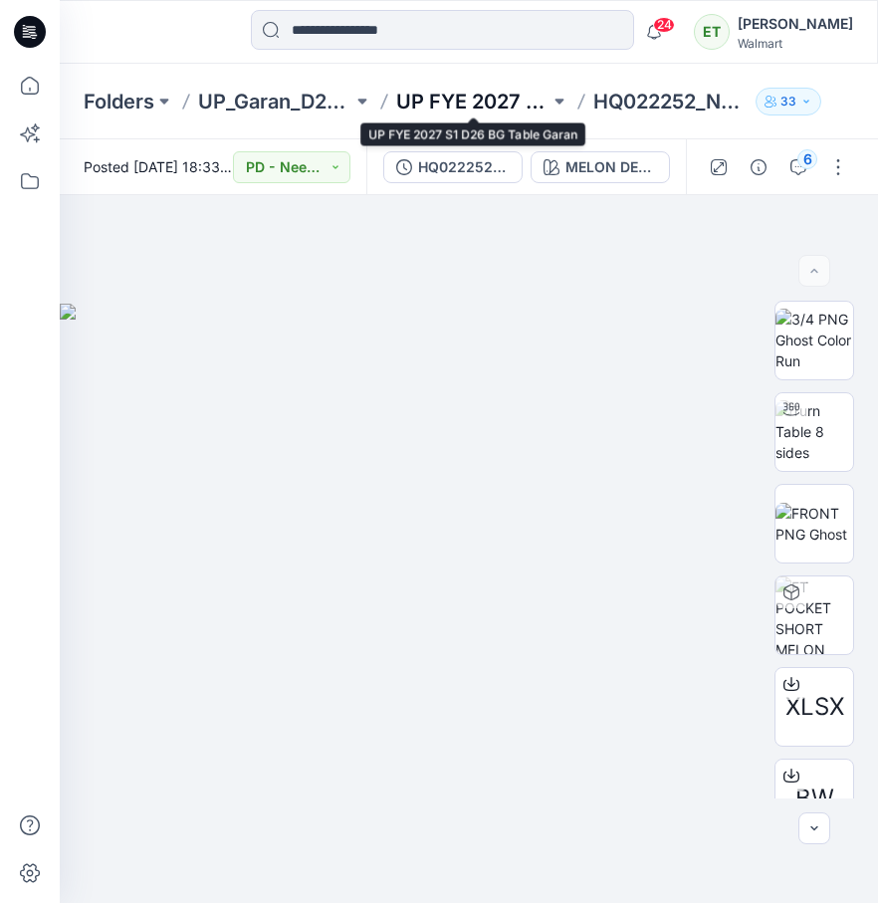
click at [488, 108] on p "UP FYE 2027 S1 D26 BG Table Garan" at bounding box center [473, 102] width 154 height 28
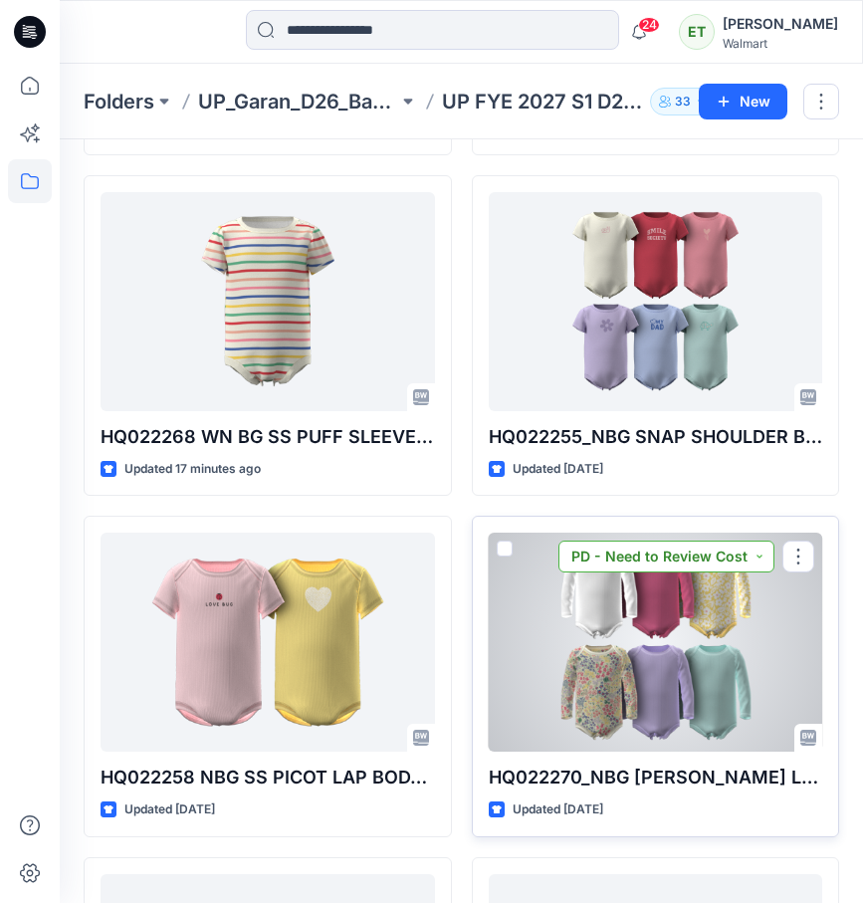
scroll to position [755, 0]
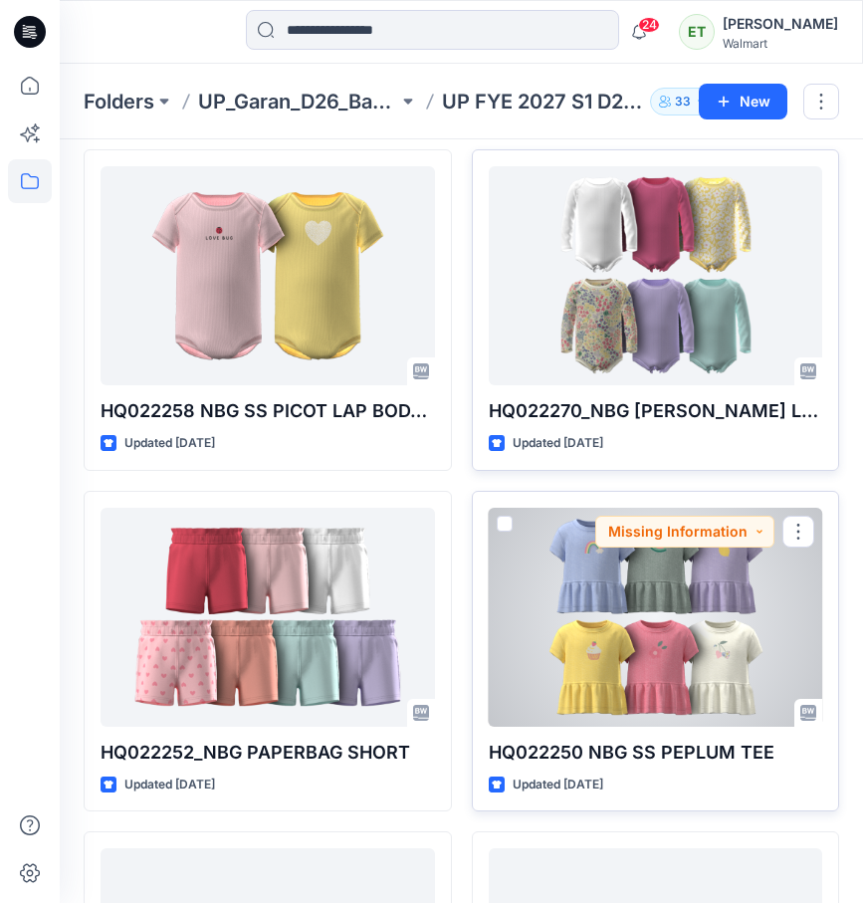
click at [659, 560] on div at bounding box center [656, 617] width 334 height 219
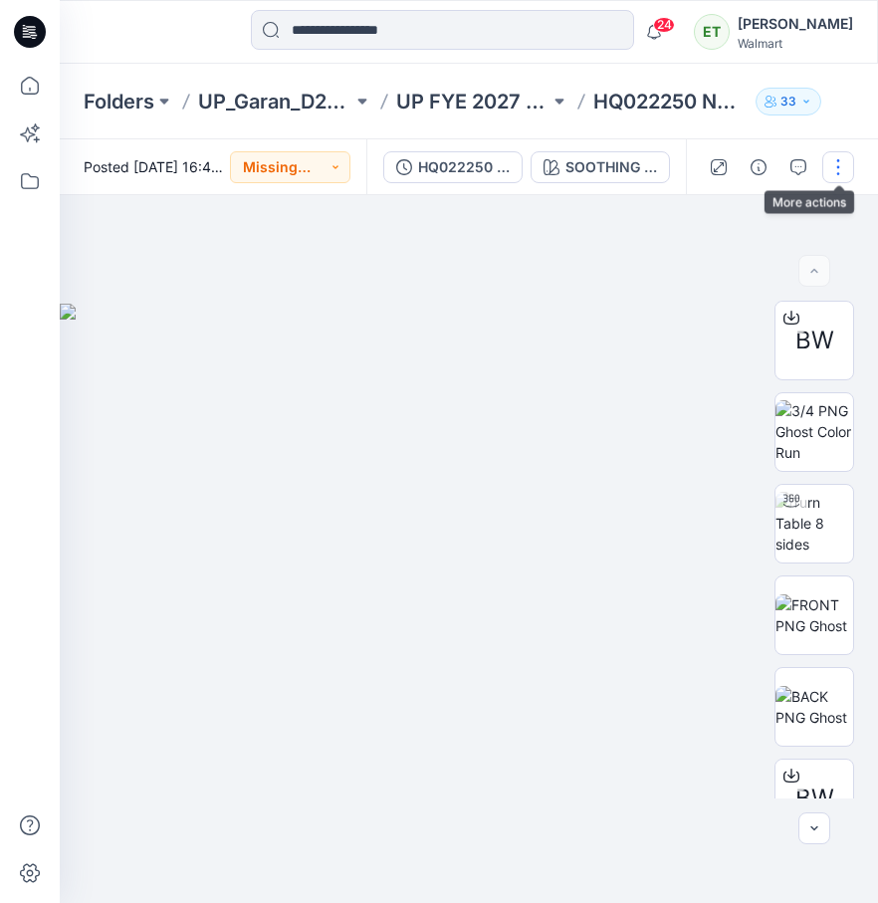
click at [828, 155] on button "button" at bounding box center [838, 167] width 32 height 32
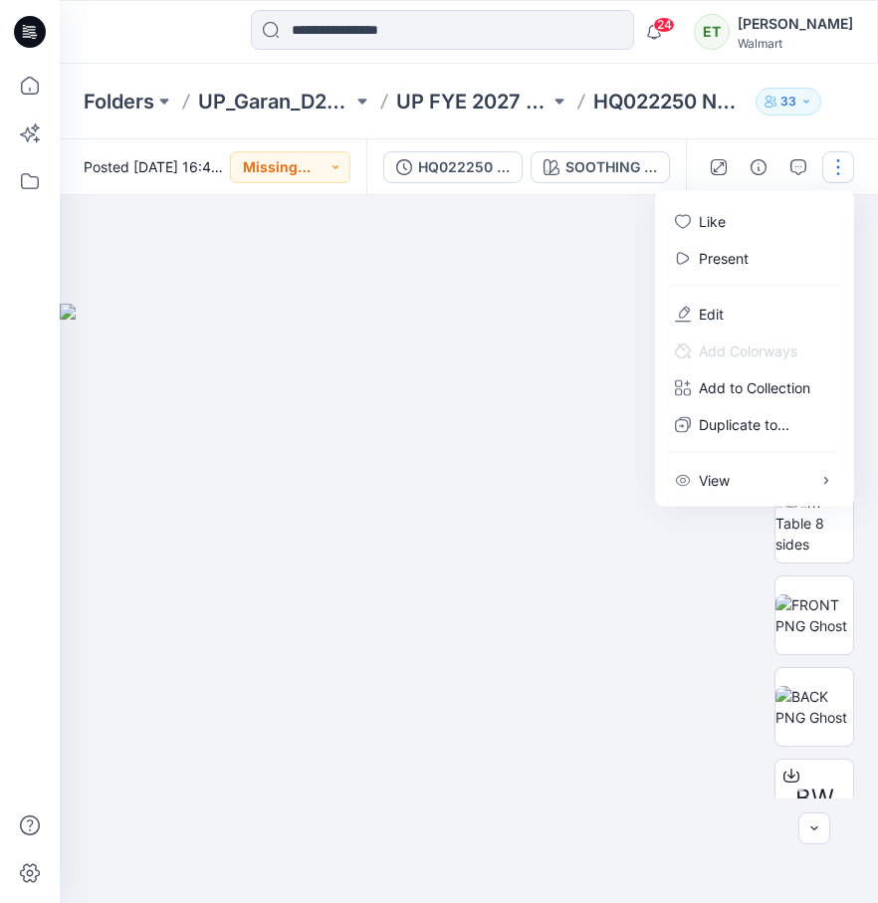
click at [539, 503] on img at bounding box center [469, 603] width 818 height 599
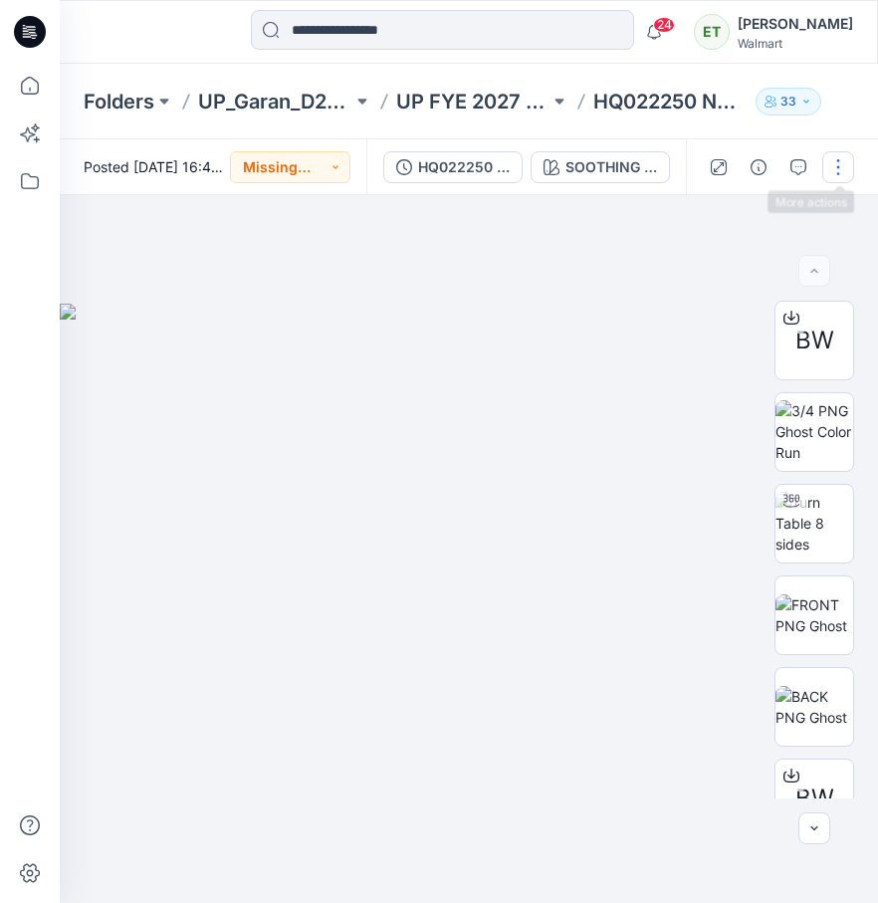
click at [832, 168] on button "button" at bounding box center [838, 167] width 32 height 32
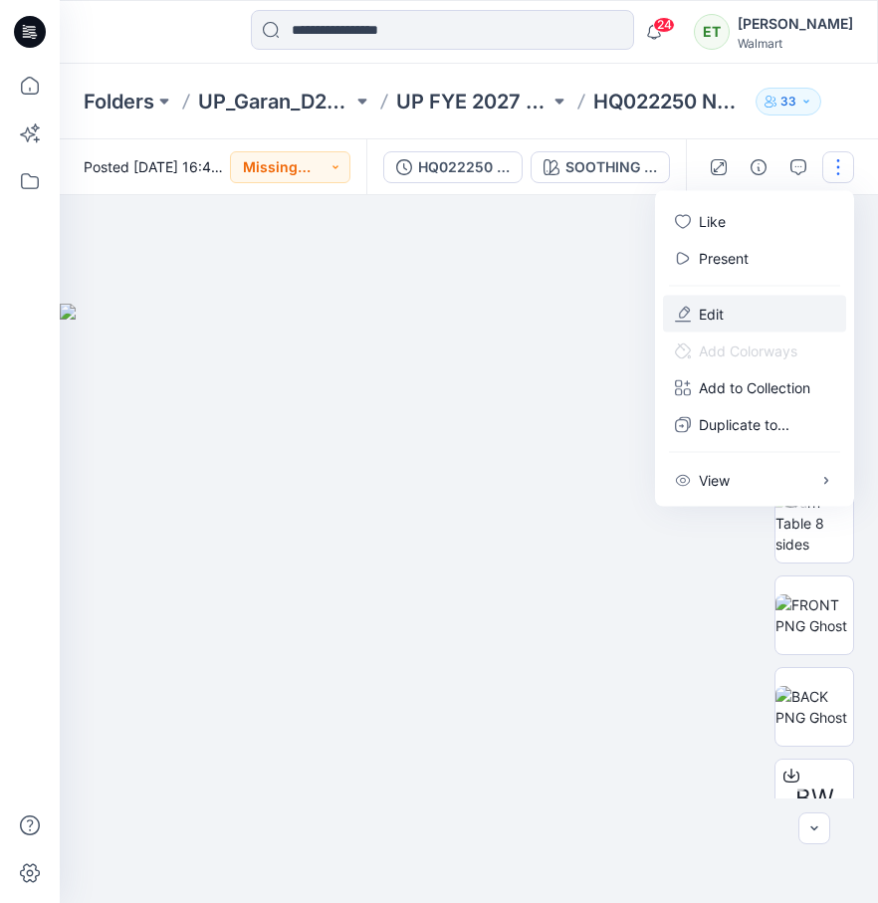
click at [784, 302] on button "Edit" at bounding box center [754, 314] width 183 height 37
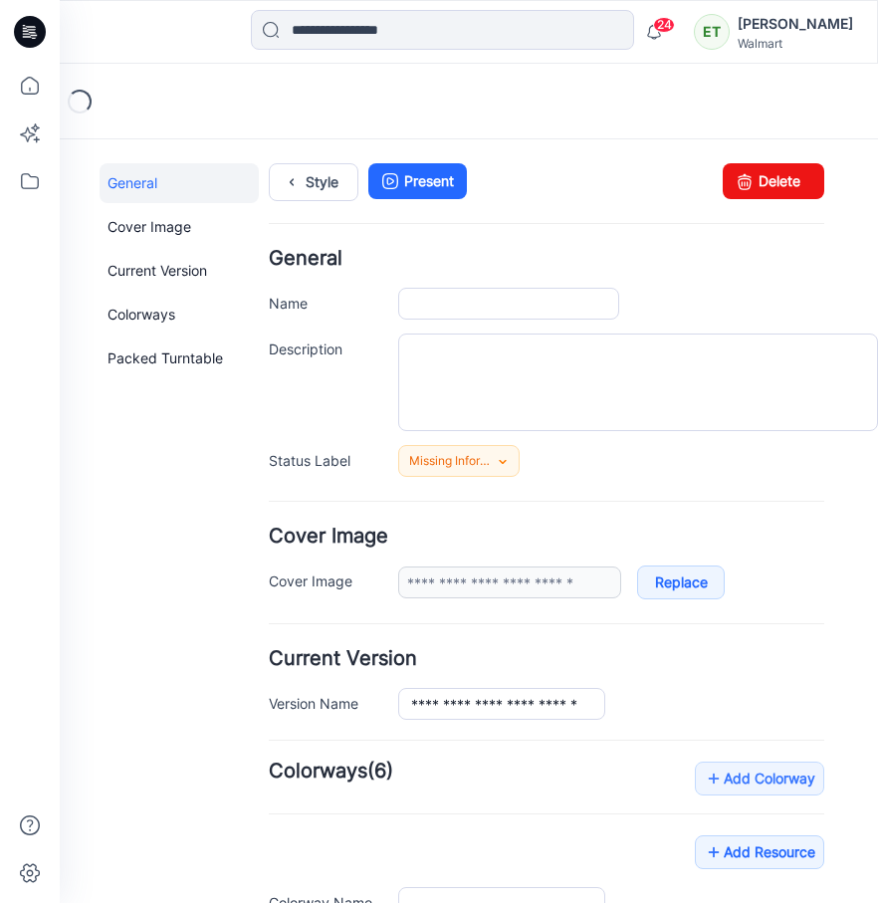
type input "**********"
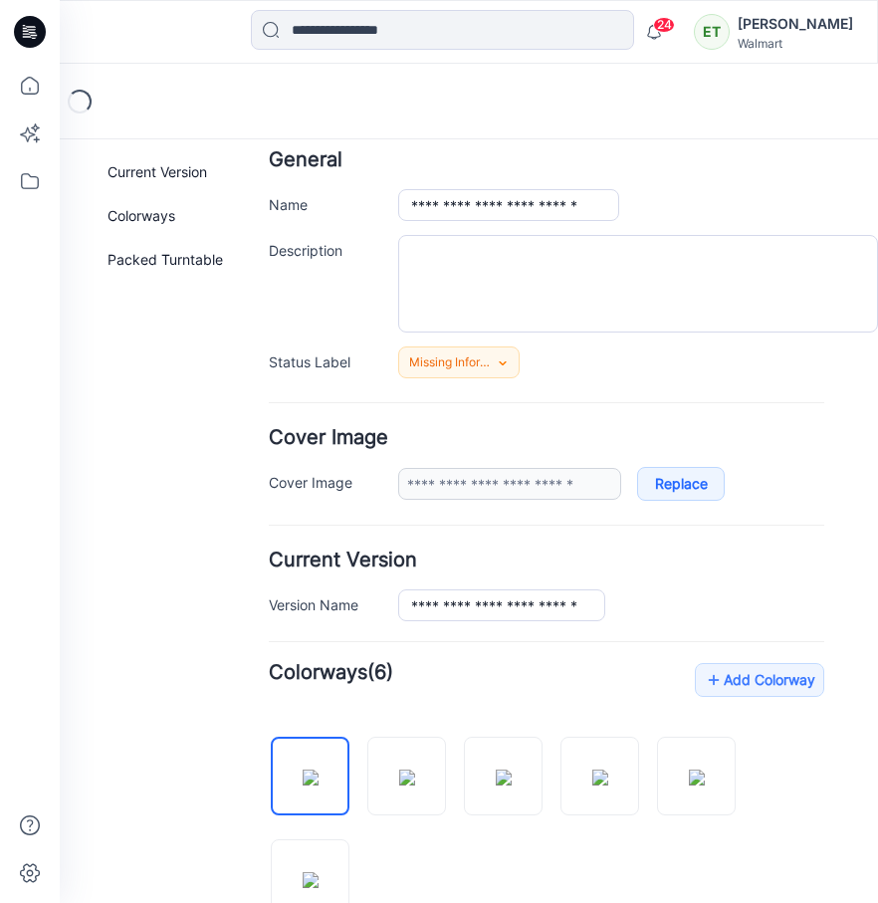
scroll to position [328, 0]
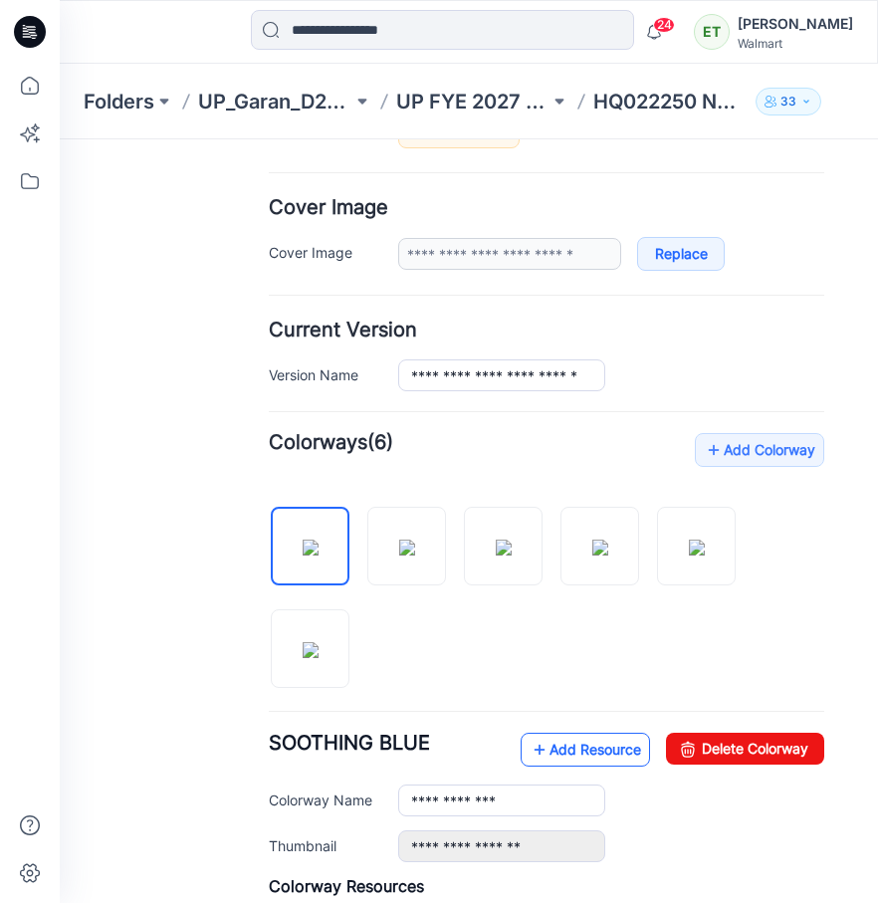
click at [603, 750] on link "Add Resource" at bounding box center [584, 749] width 129 height 34
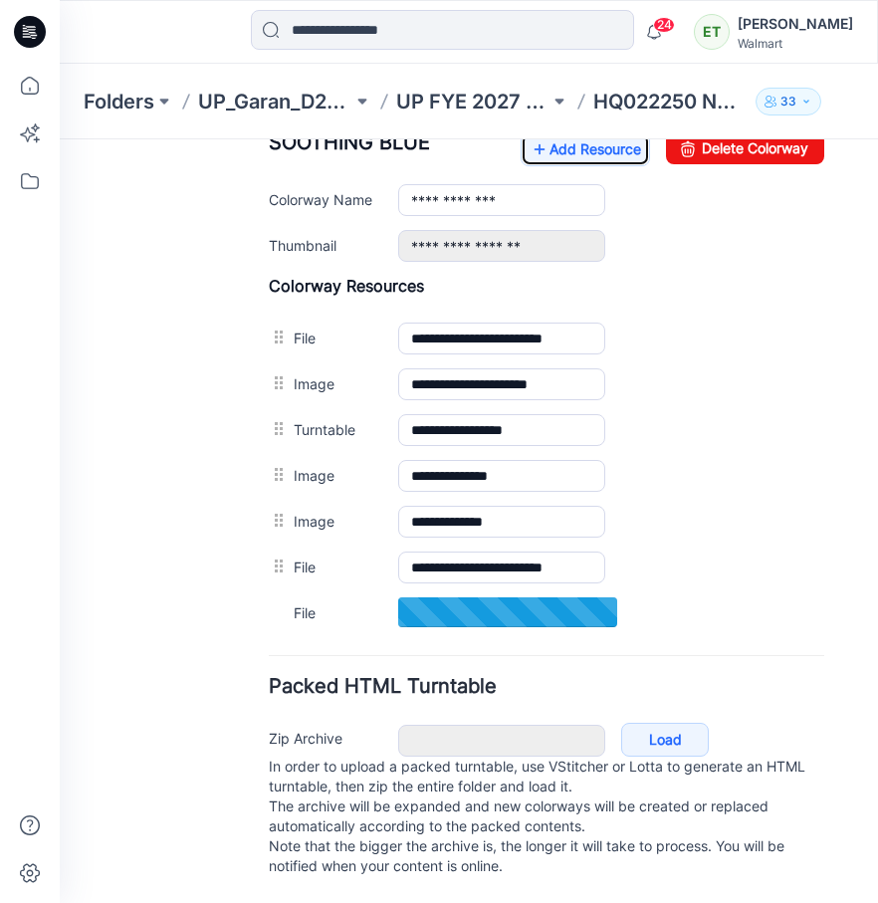
scroll to position [948, 0]
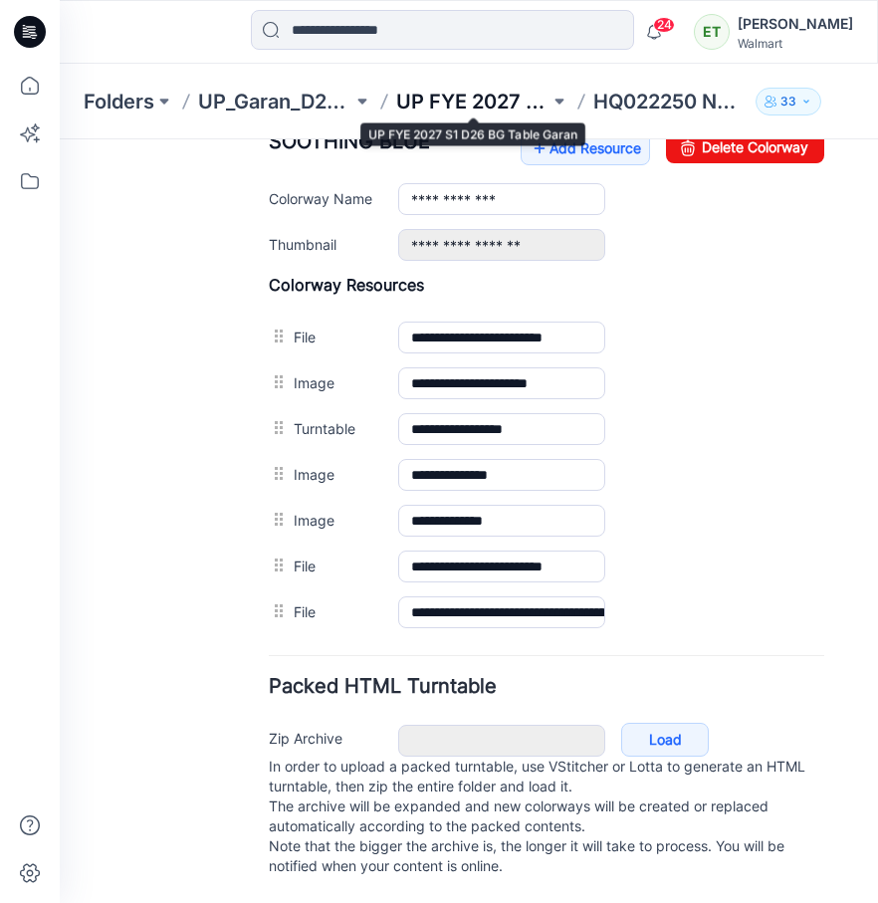
click at [470, 102] on p "UP FYE 2027 S1 D26 BG Table Garan" at bounding box center [473, 102] width 154 height 28
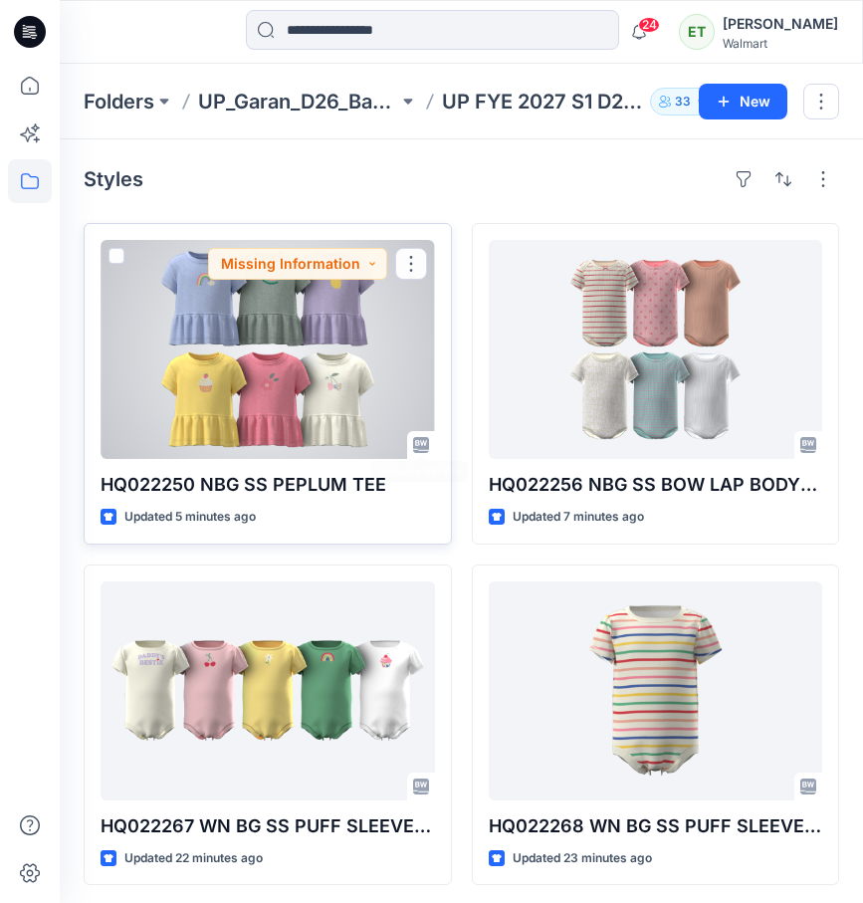
click at [388, 408] on div at bounding box center [268, 349] width 334 height 219
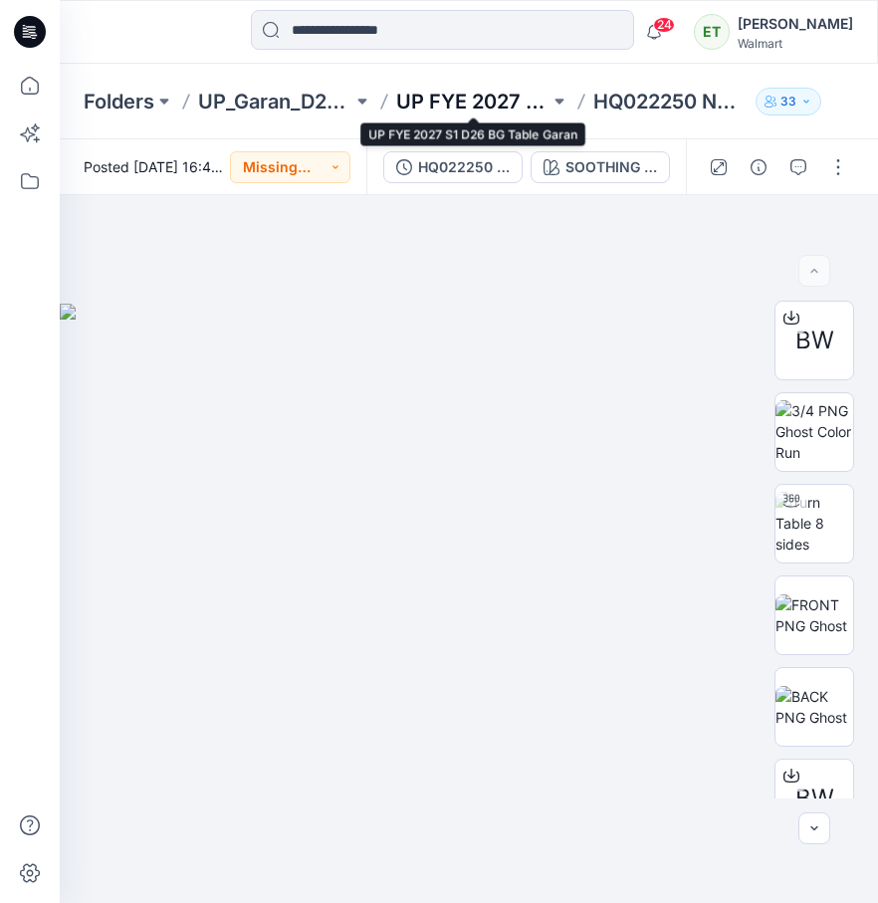
click at [416, 96] on p "UP FYE 2027 S1 D26 BG Table Garan" at bounding box center [473, 102] width 154 height 28
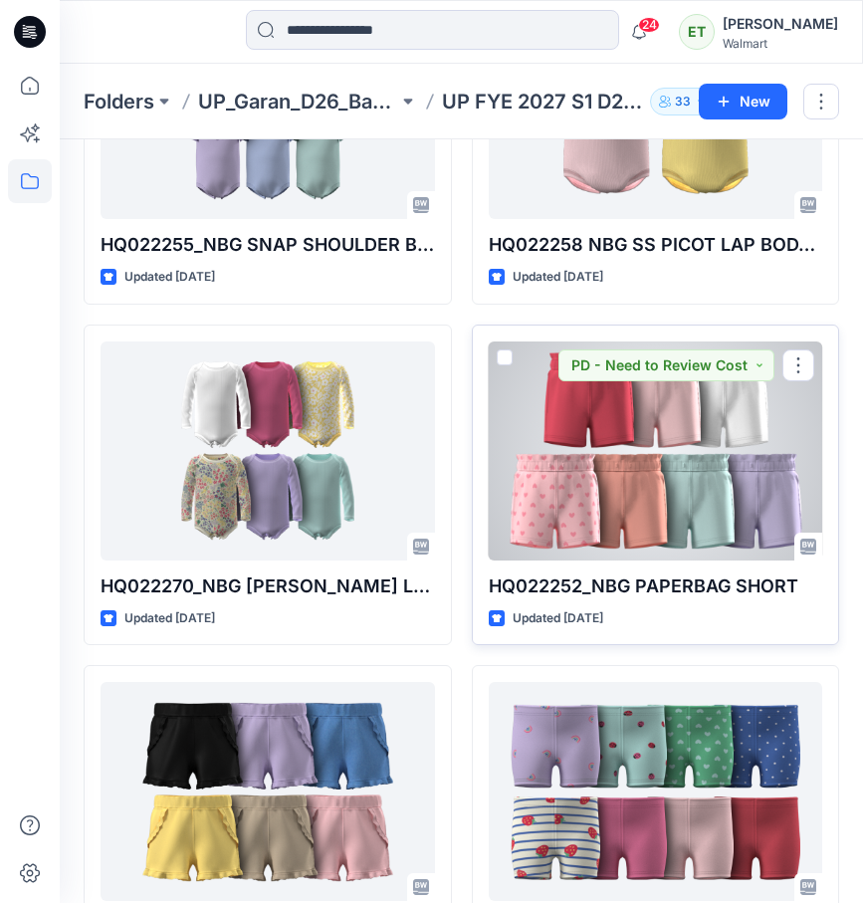
scroll to position [925, 0]
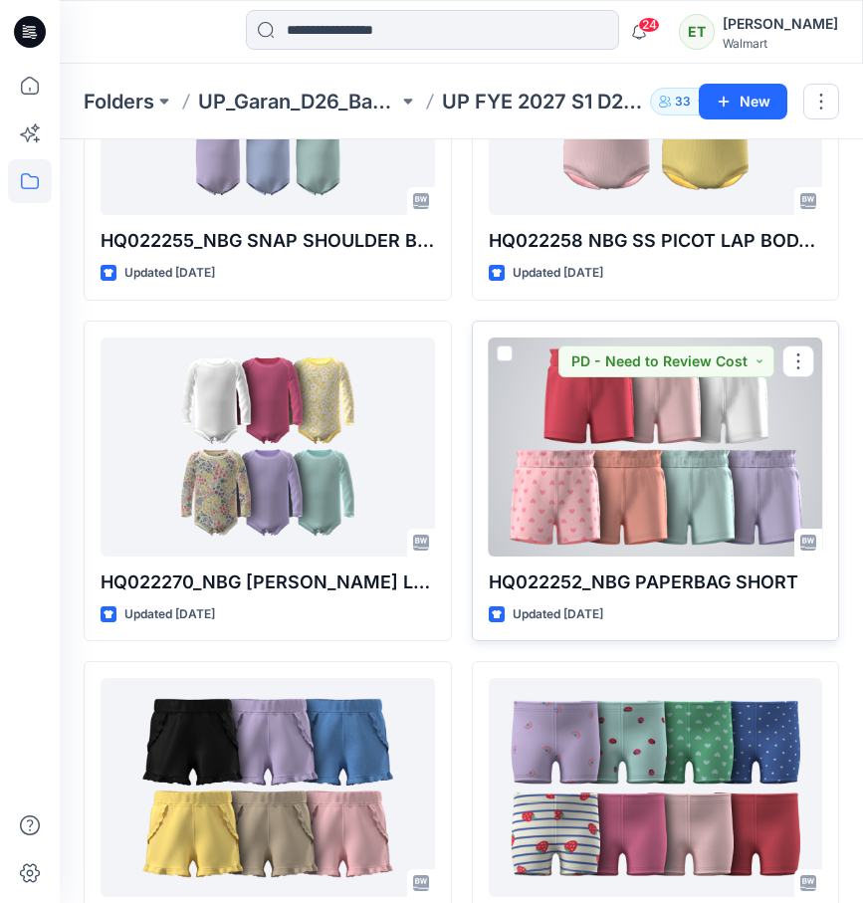
click at [615, 484] on div at bounding box center [656, 446] width 334 height 219
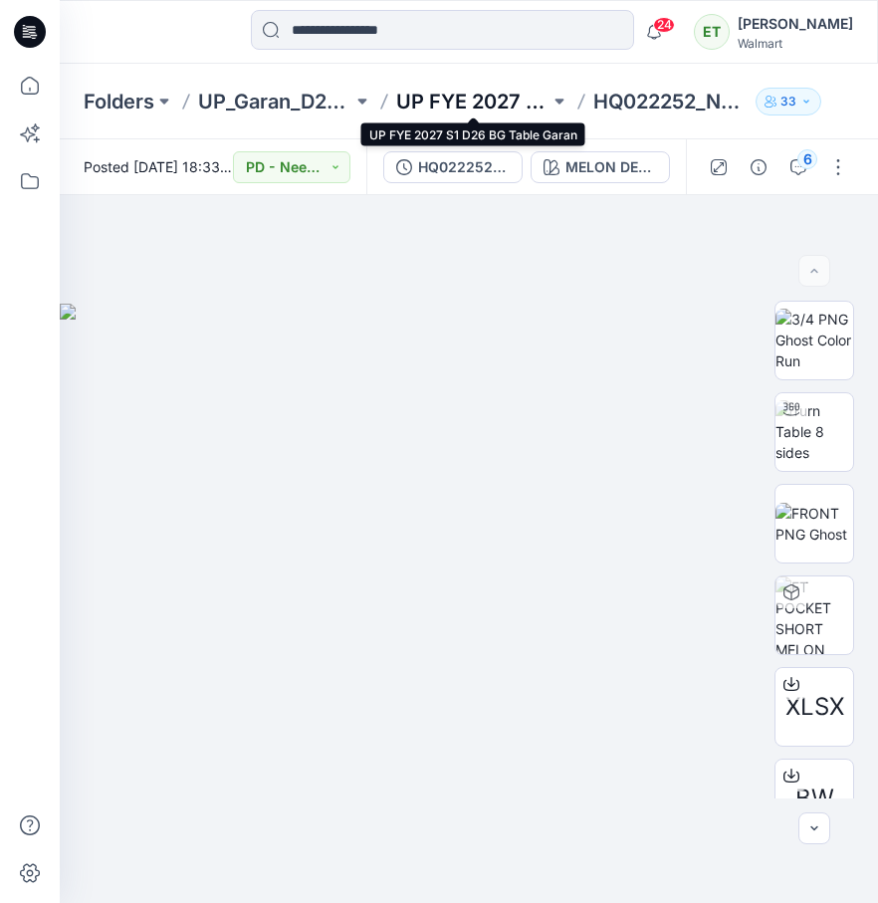
click at [529, 102] on p "UP FYE 2027 S1 D26 BG Table Garan" at bounding box center [473, 102] width 154 height 28
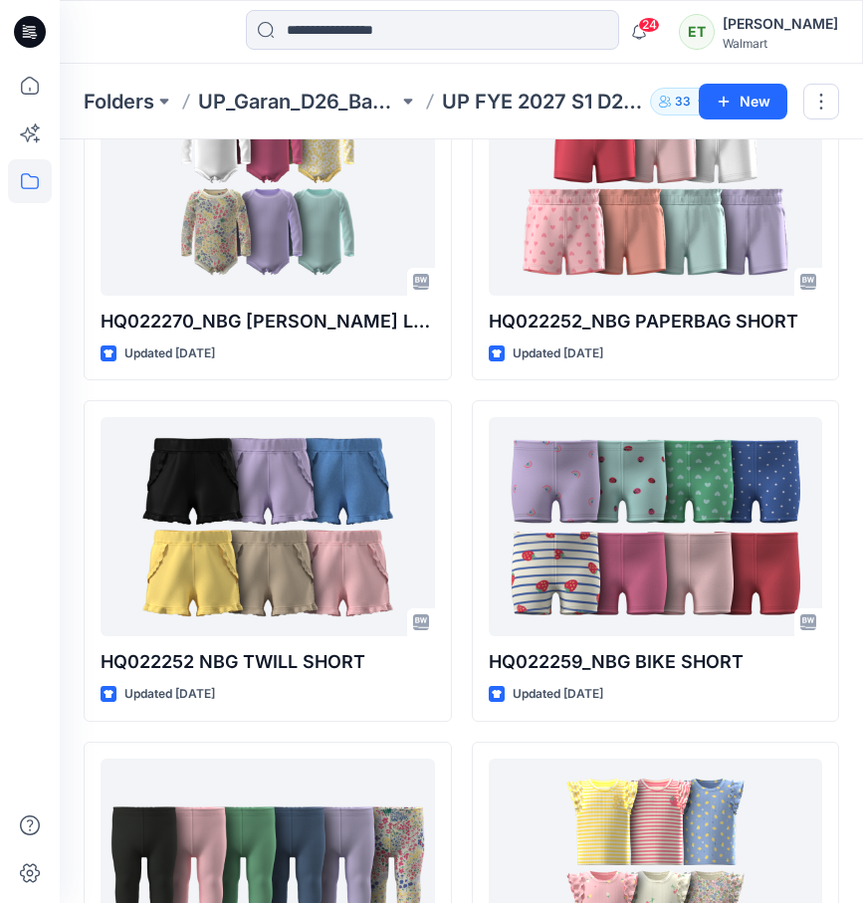
scroll to position [1166, 0]
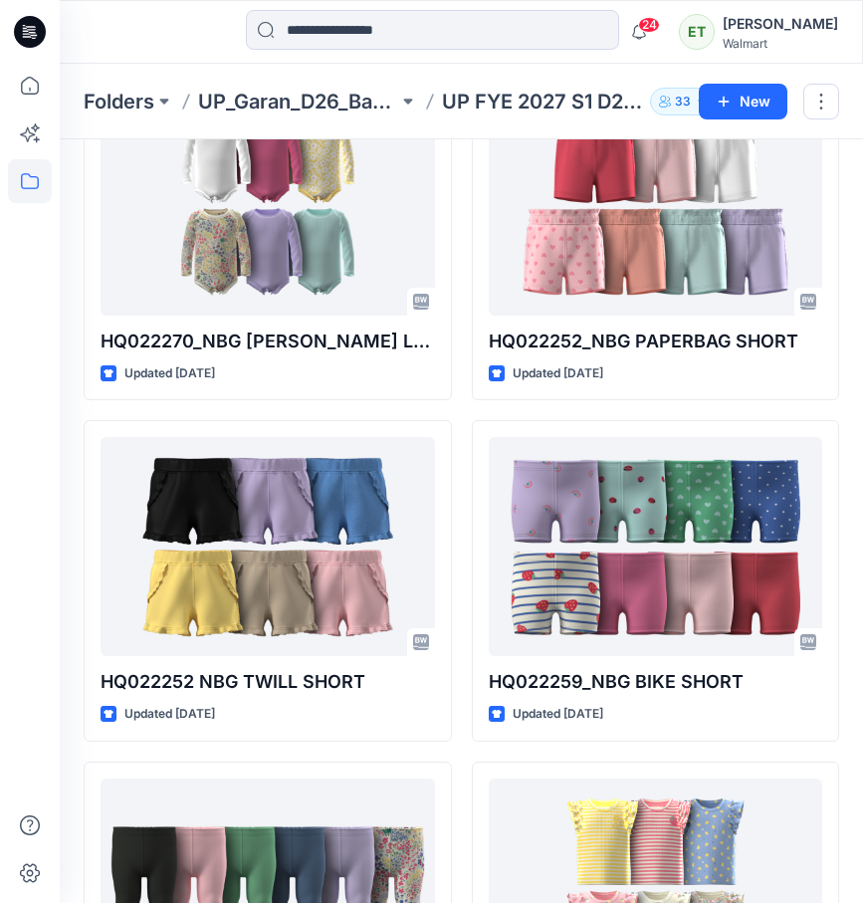
click at [466, 362] on div "HQ022250 NBG SS PEPLUM TEE Updated 6 minutes ago HQ022267 WN BG SS PUFF SLEEVE …" at bounding box center [461, 69] width 755 height 2025
click at [458, 509] on div "HQ022250 NBG SS PEPLUM TEE Updated 6 minutes ago HQ022267 WN BG SS PUFF SLEEVE …" at bounding box center [461, 69] width 755 height 2025
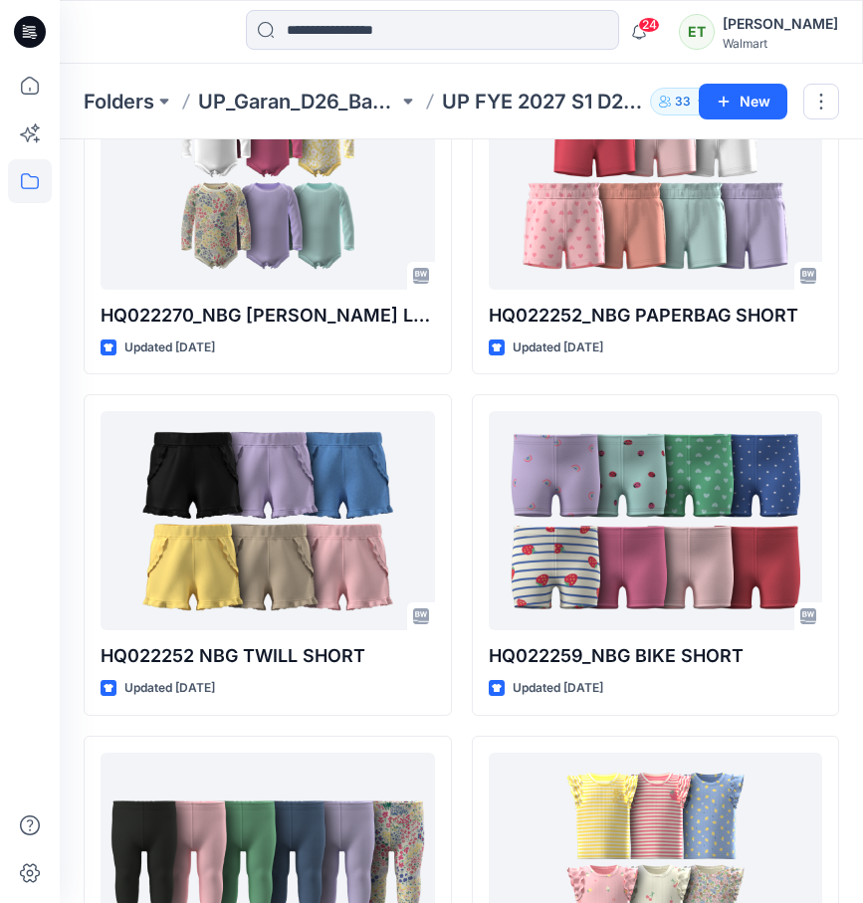
scroll to position [1199, 0]
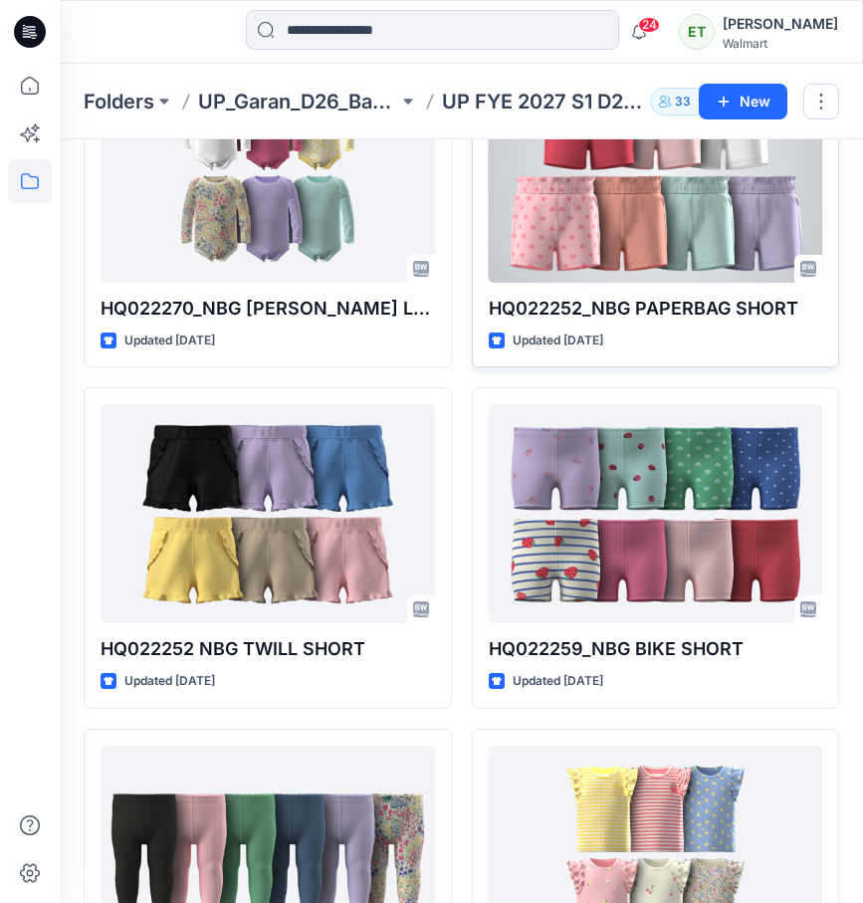
click at [634, 242] on div at bounding box center [656, 173] width 334 height 219
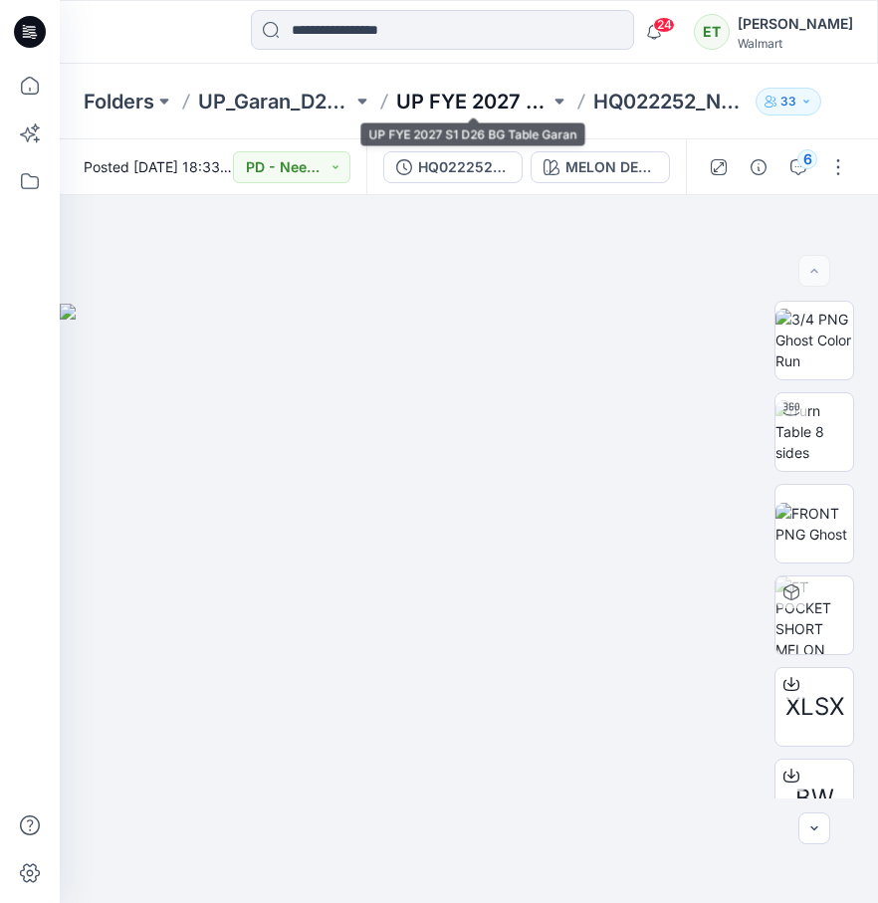
click at [420, 96] on p "UP FYE 2027 S1 D26 BG Table Garan" at bounding box center [473, 102] width 154 height 28
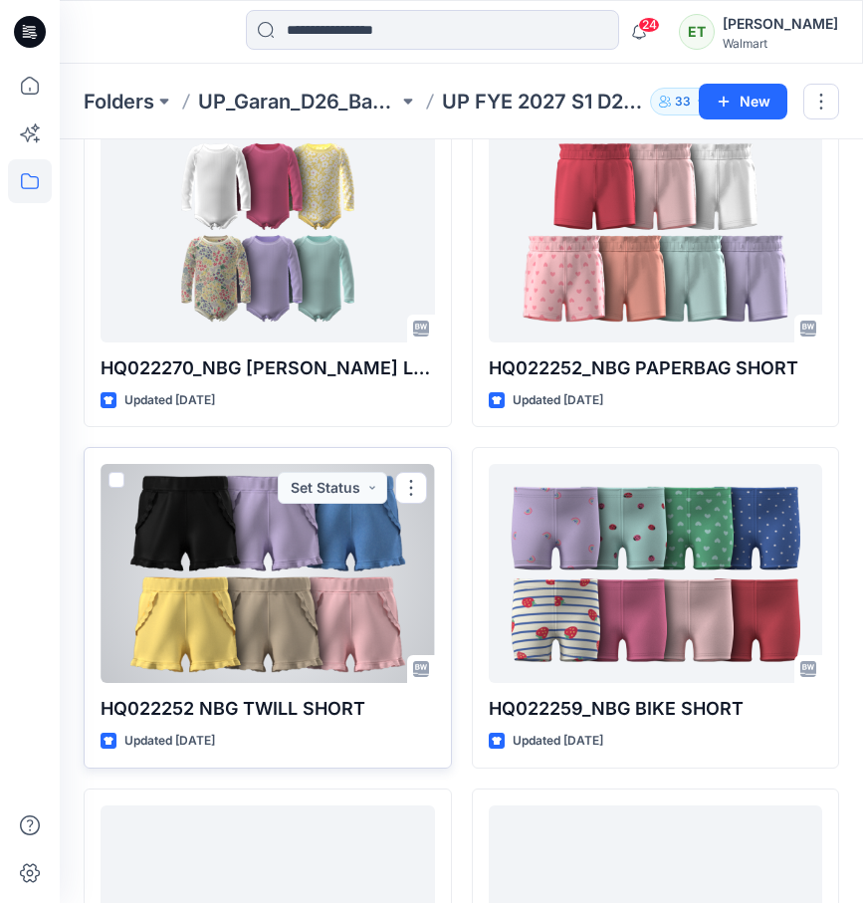
scroll to position [1179, 0]
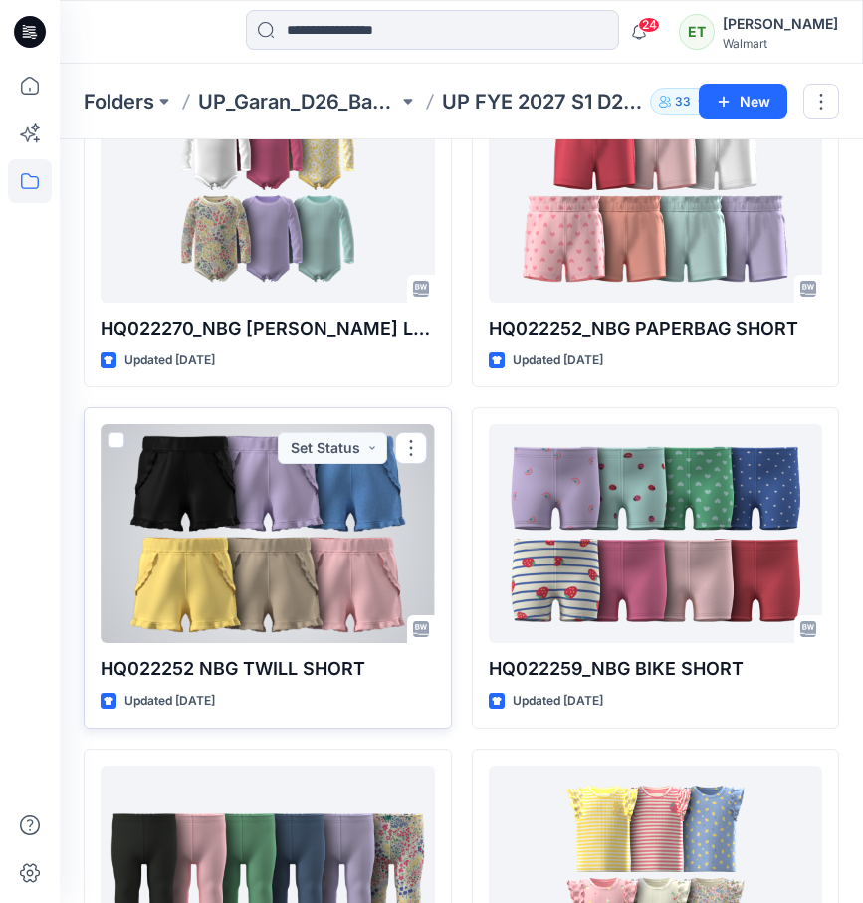
click at [307, 524] on div at bounding box center [268, 533] width 334 height 219
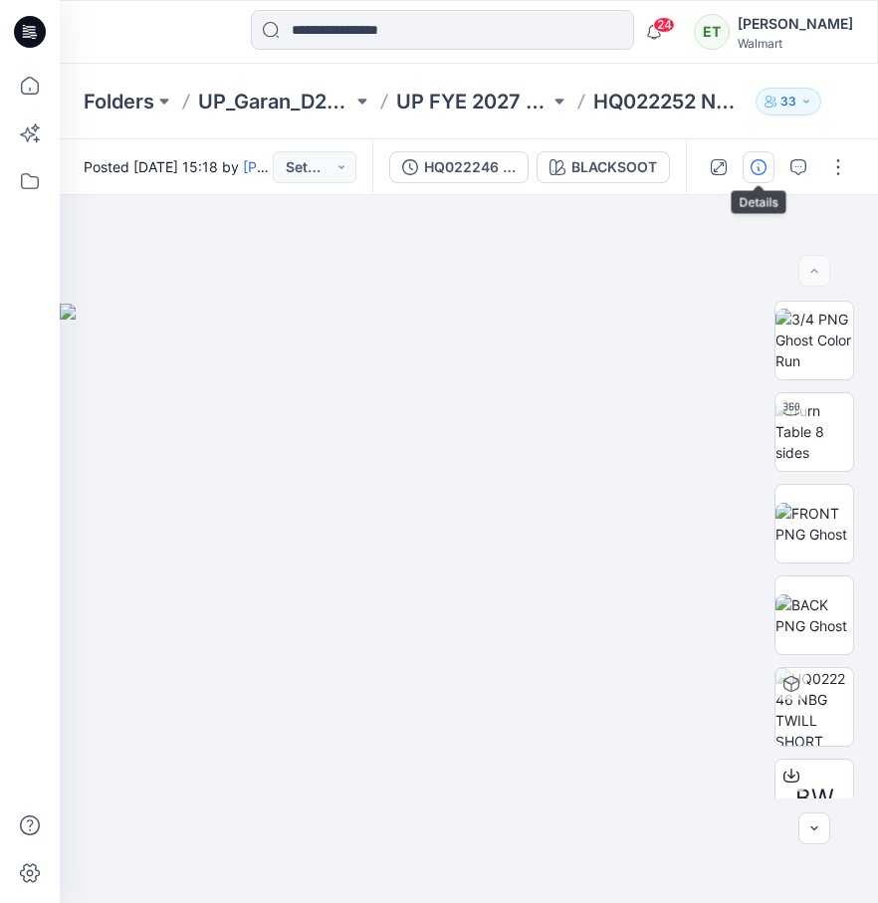
click at [760, 164] on icon "button" at bounding box center [758, 167] width 16 height 16
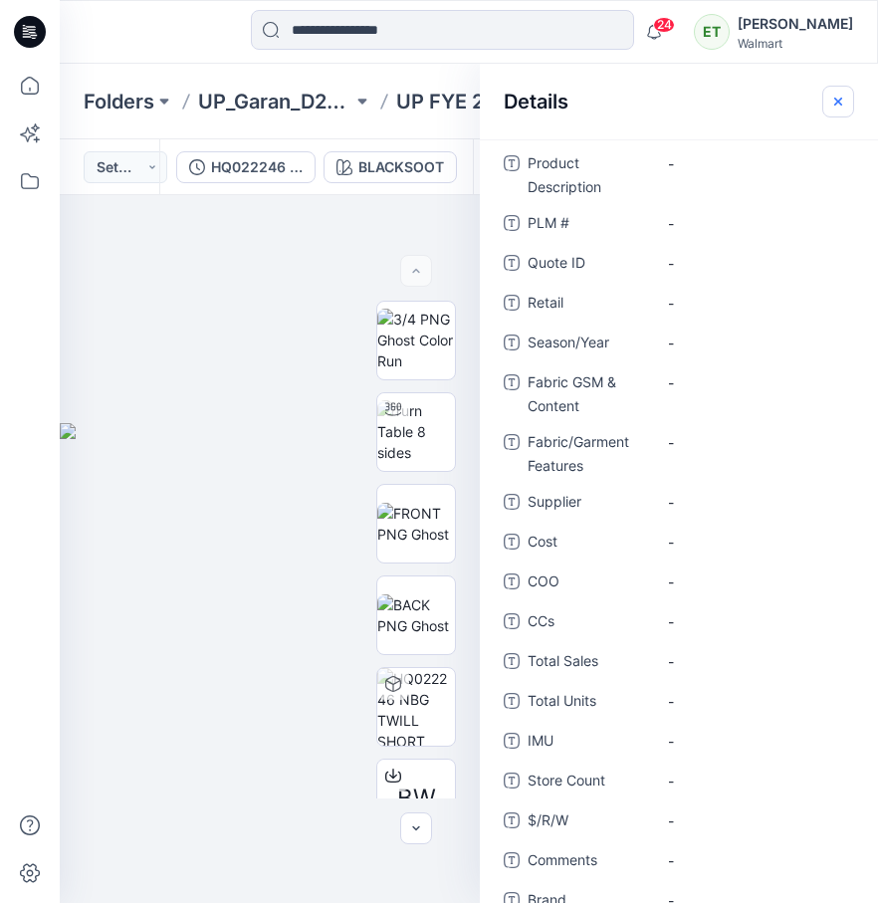
click at [847, 108] on button "button" at bounding box center [838, 102] width 32 height 32
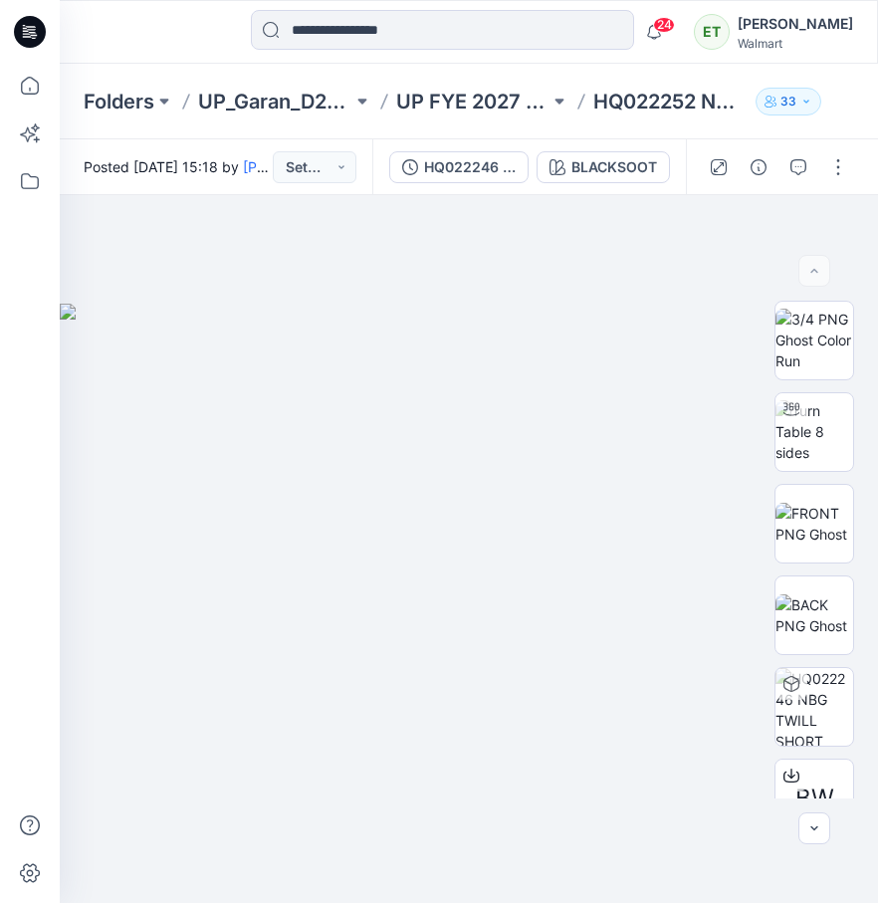
click at [814, 180] on div at bounding box center [778, 167] width 184 height 56
click at [832, 163] on button "button" at bounding box center [838, 167] width 32 height 32
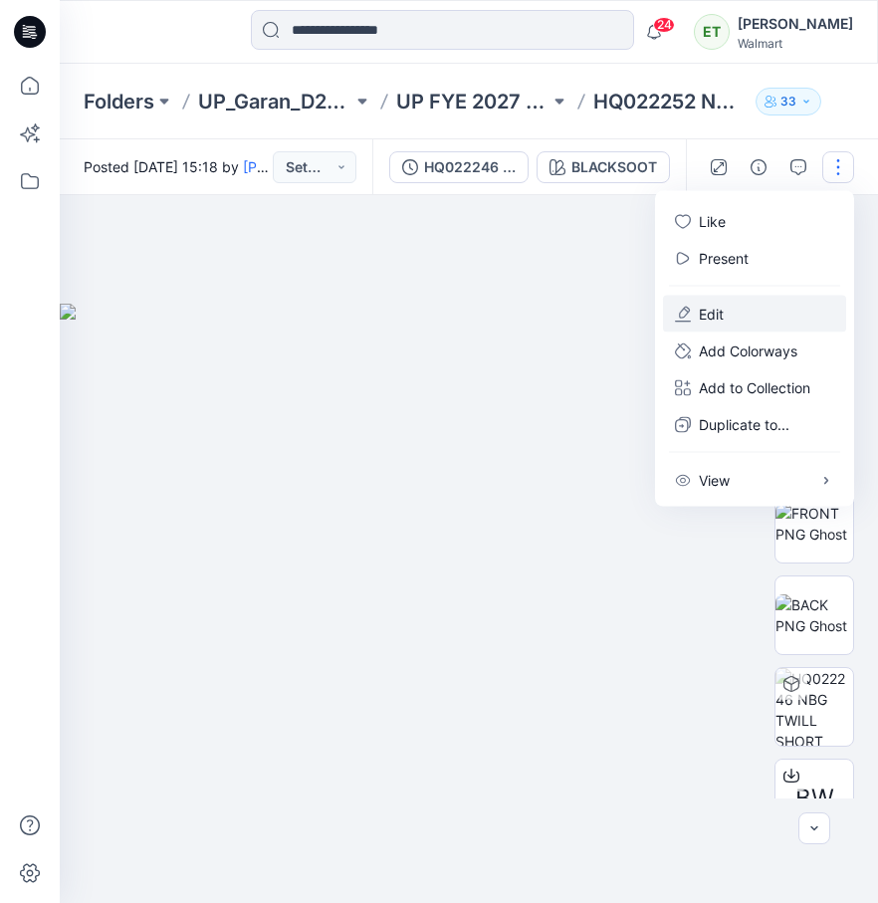
click at [749, 318] on button "Edit" at bounding box center [754, 314] width 183 height 37
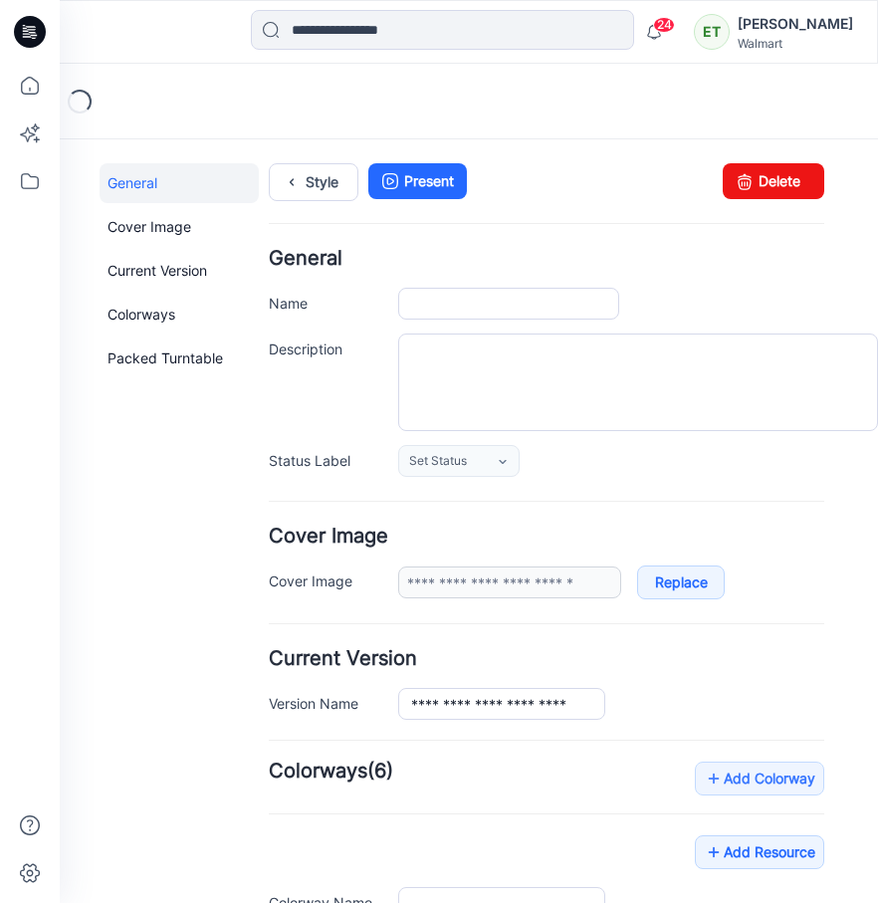
type input "**********"
type input "*********"
type input "**********"
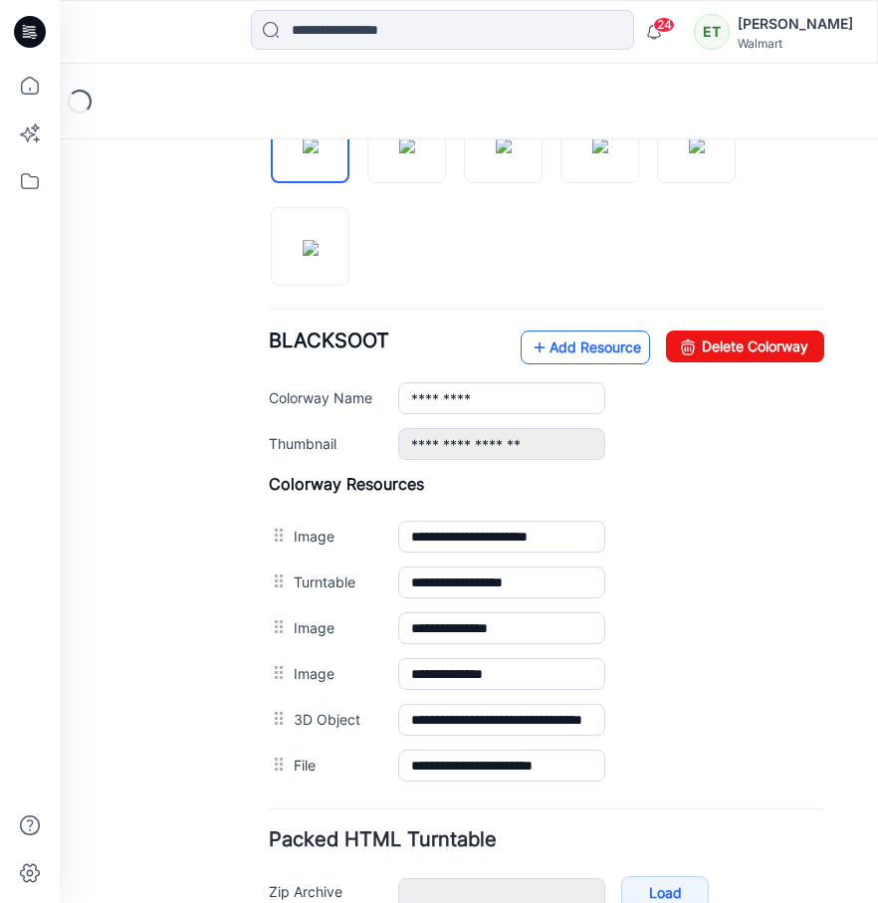
scroll to position [716, 0]
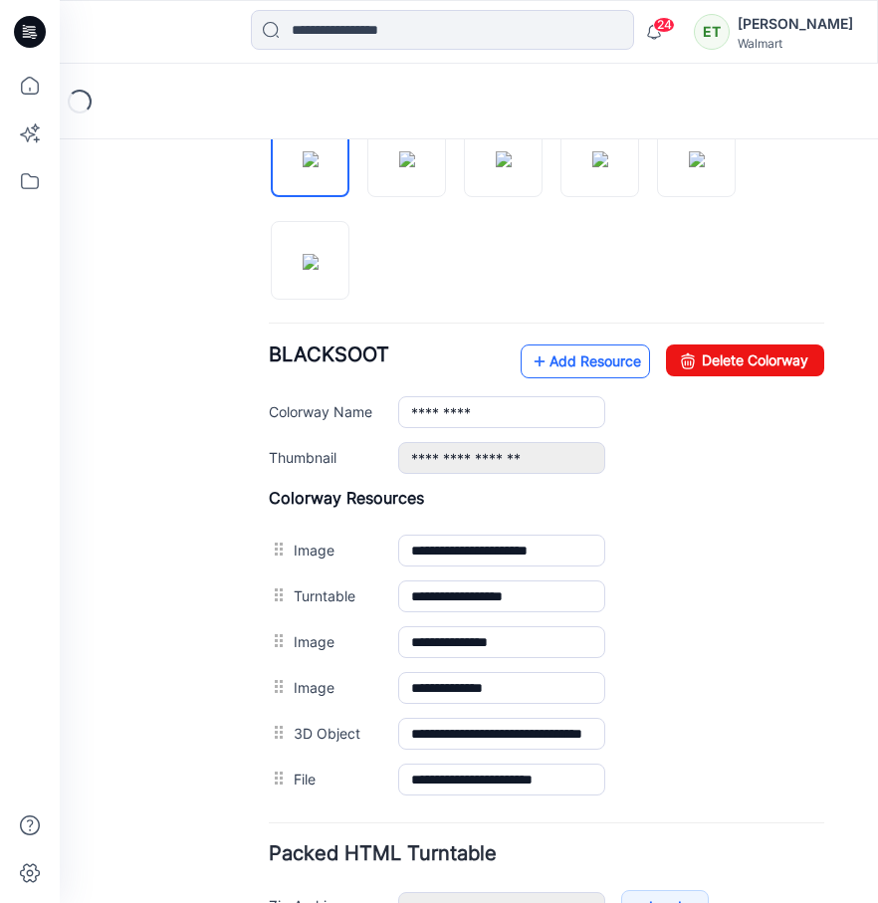
click at [604, 363] on link "Add Resource" at bounding box center [584, 361] width 129 height 34
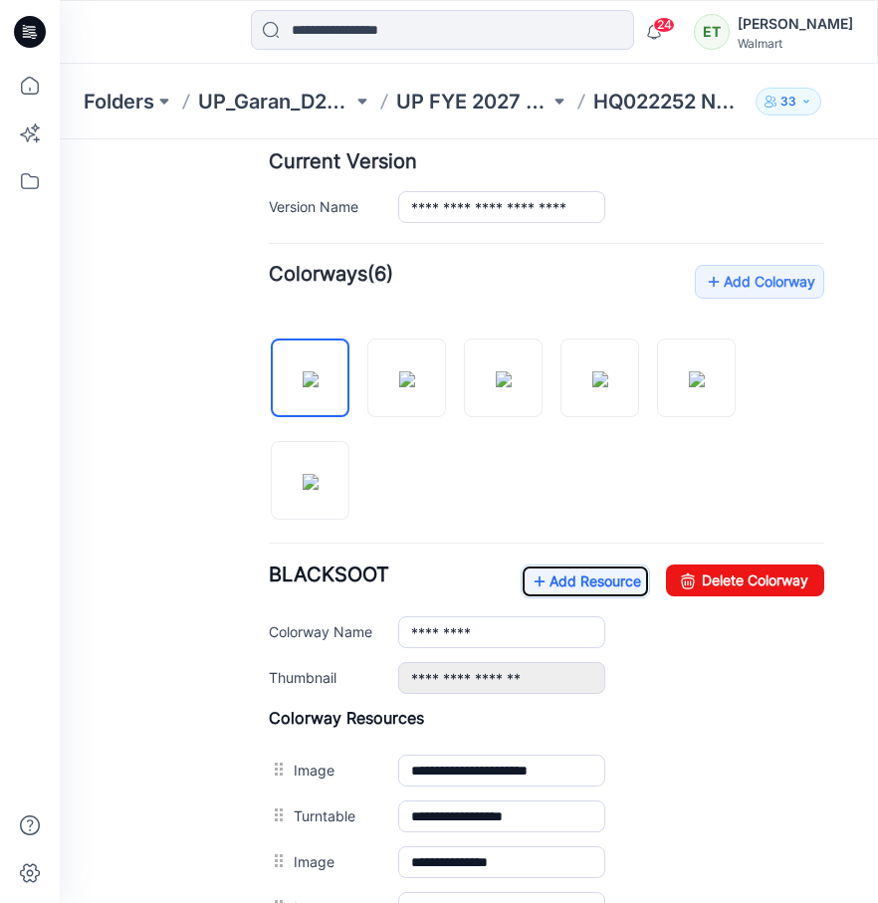
scroll to position [0, 0]
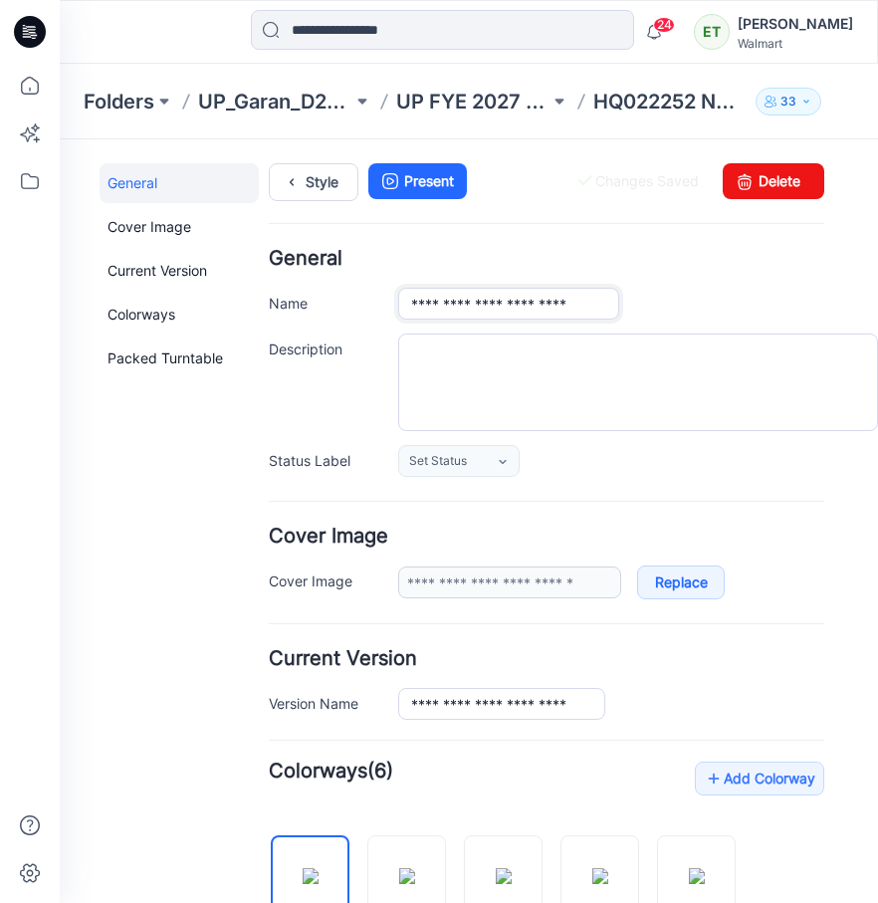
click at [485, 305] on input "**********" at bounding box center [508, 304] width 221 height 32
type input "**********"
click at [646, 258] on h4 "General" at bounding box center [546, 258] width 555 height 19
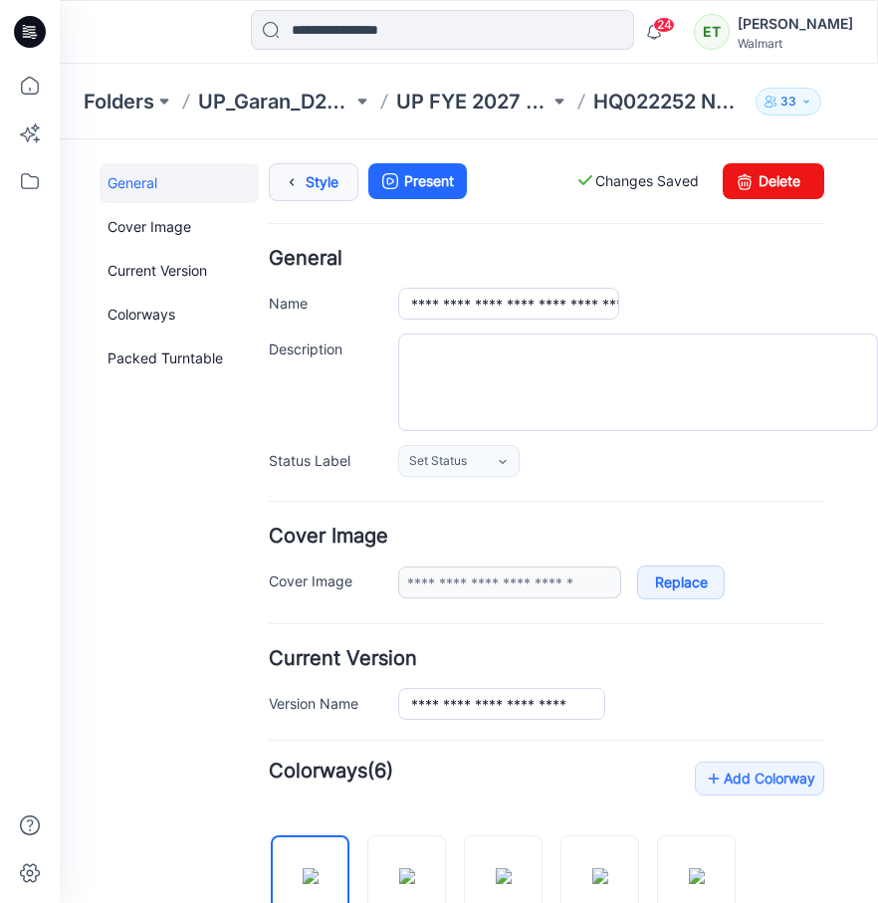
click at [340, 184] on link "Style" at bounding box center [314, 182] width 90 height 38
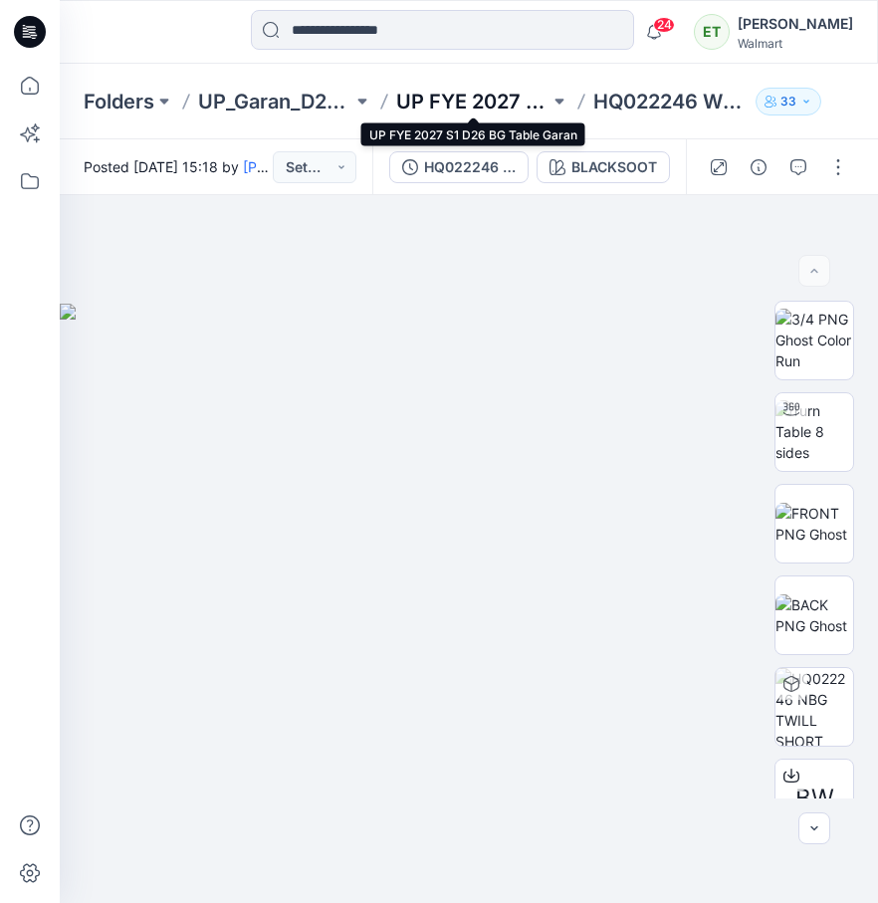
click at [444, 95] on p "UP FYE 2027 S1 D26 BG Table Garan" at bounding box center [473, 102] width 154 height 28
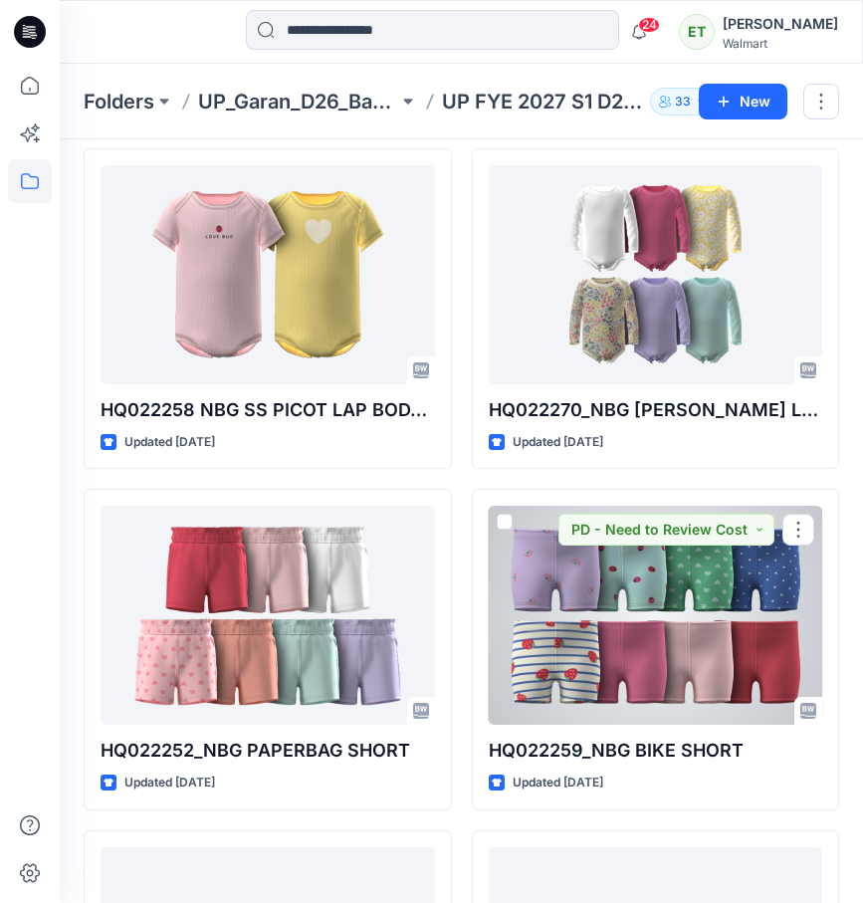
scroll to position [1104, 0]
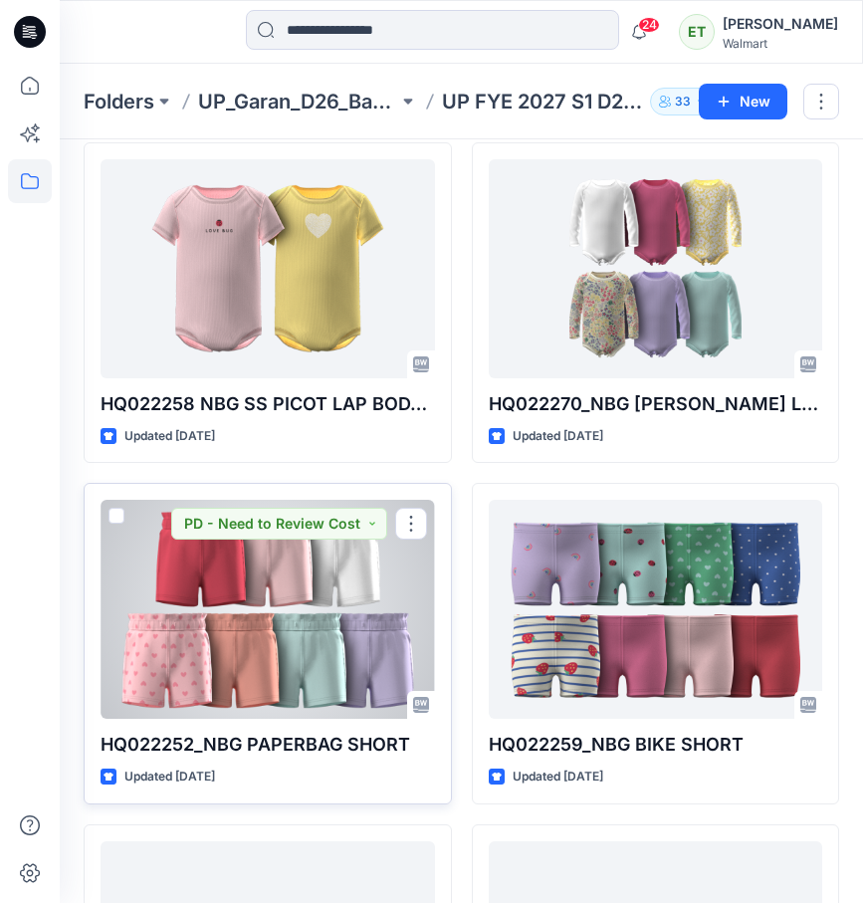
click at [395, 678] on div at bounding box center [268, 609] width 334 height 219
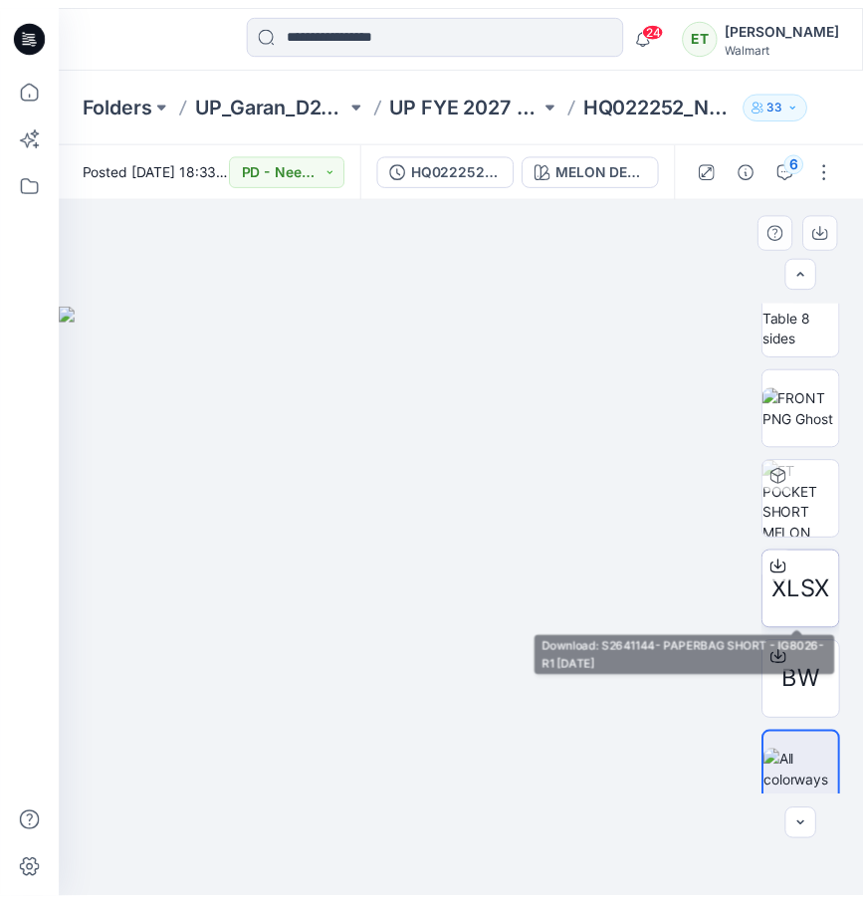
scroll to position [131, 0]
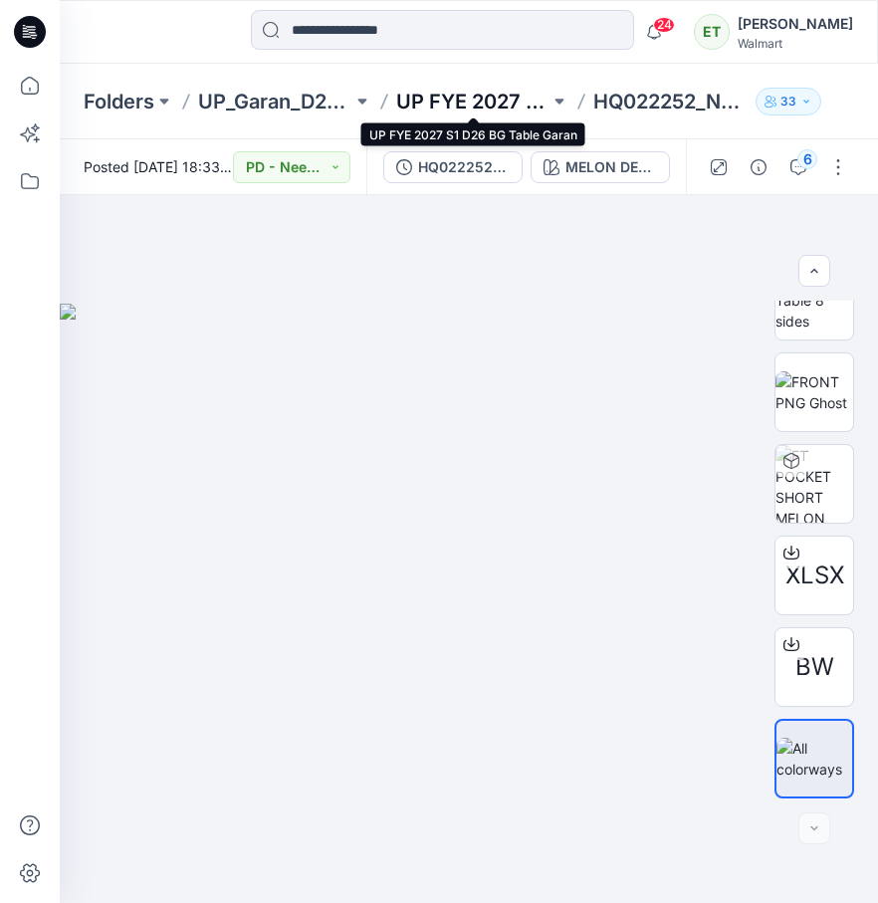
click at [482, 99] on p "UP FYE 2027 S1 D26 BG Table Garan" at bounding box center [473, 102] width 154 height 28
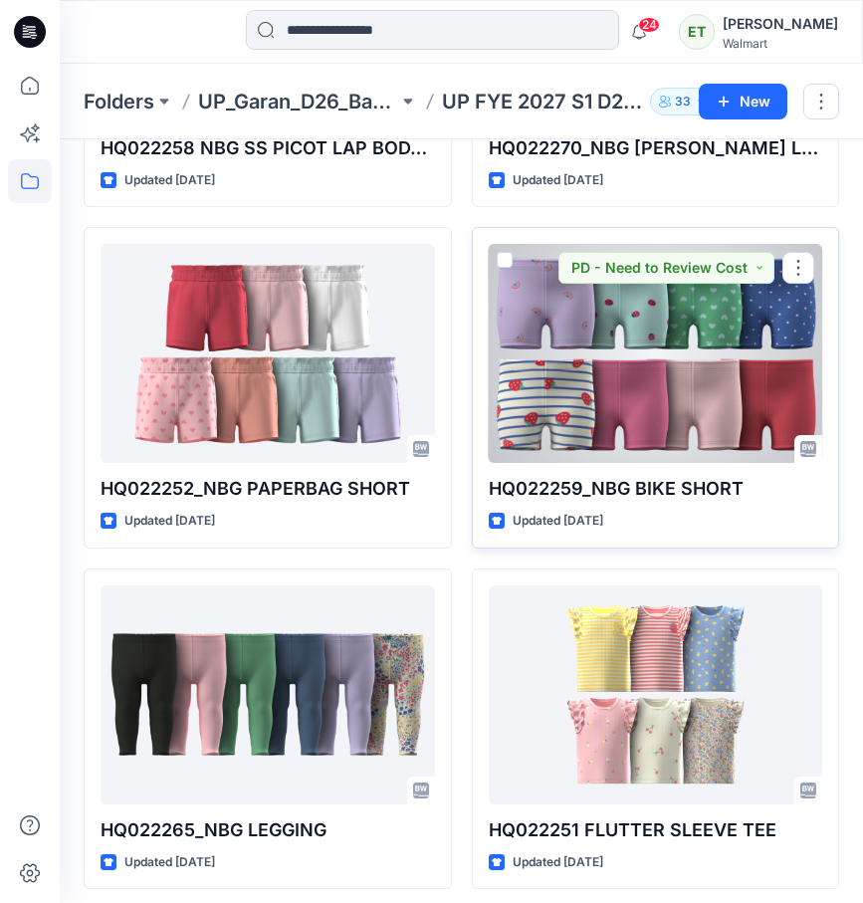
scroll to position [1350, 0]
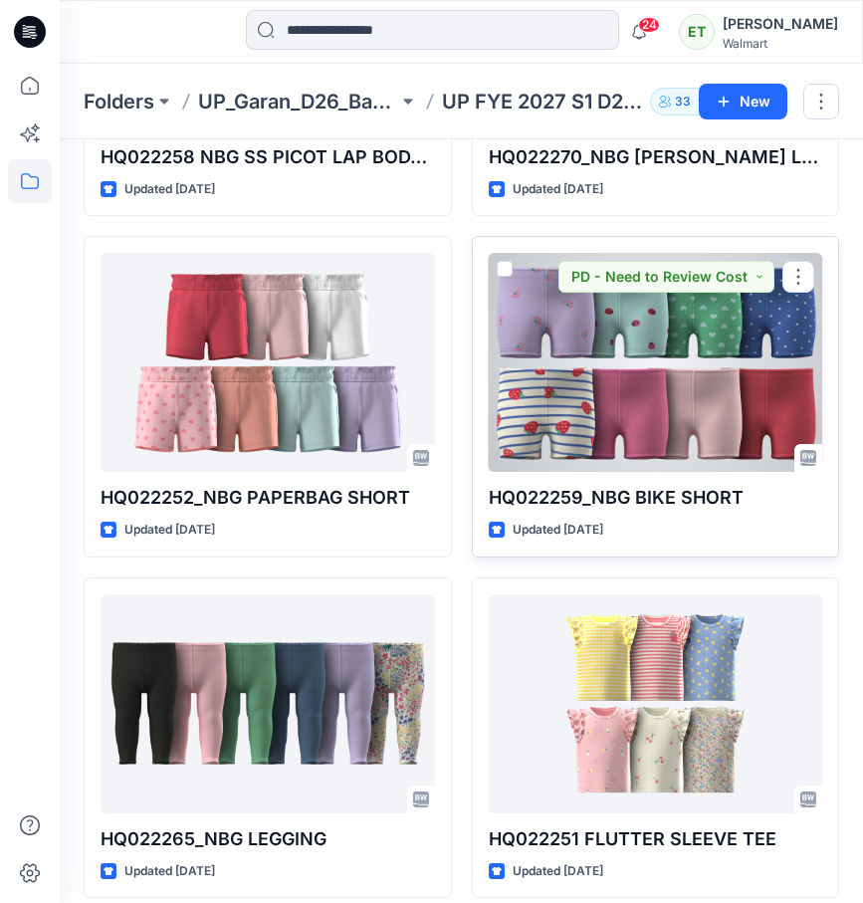
click at [624, 398] on div at bounding box center [656, 362] width 334 height 219
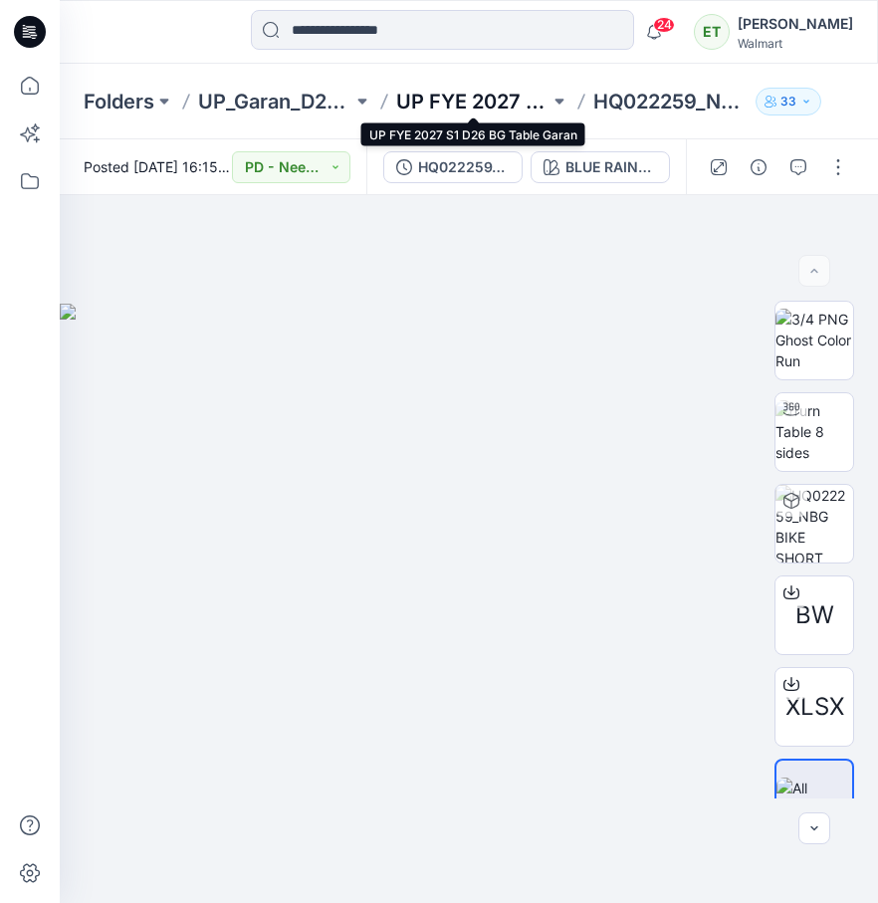
click at [469, 108] on p "UP FYE 2027 S1 D26 BG Table Garan" at bounding box center [473, 102] width 154 height 28
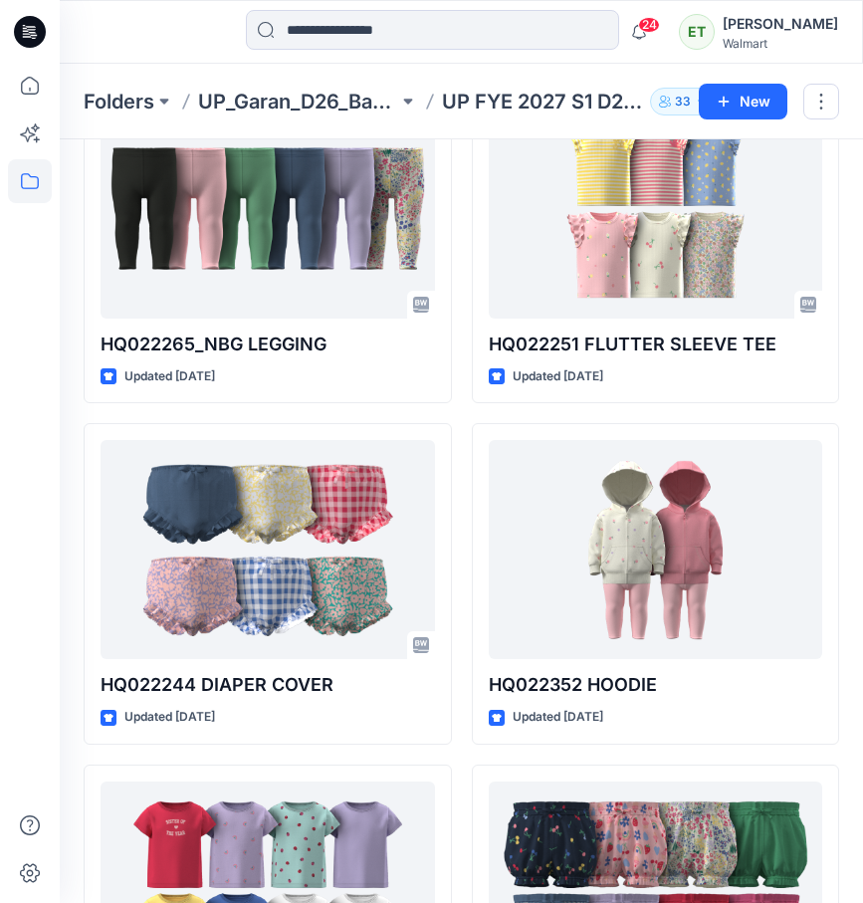
scroll to position [1846, 0]
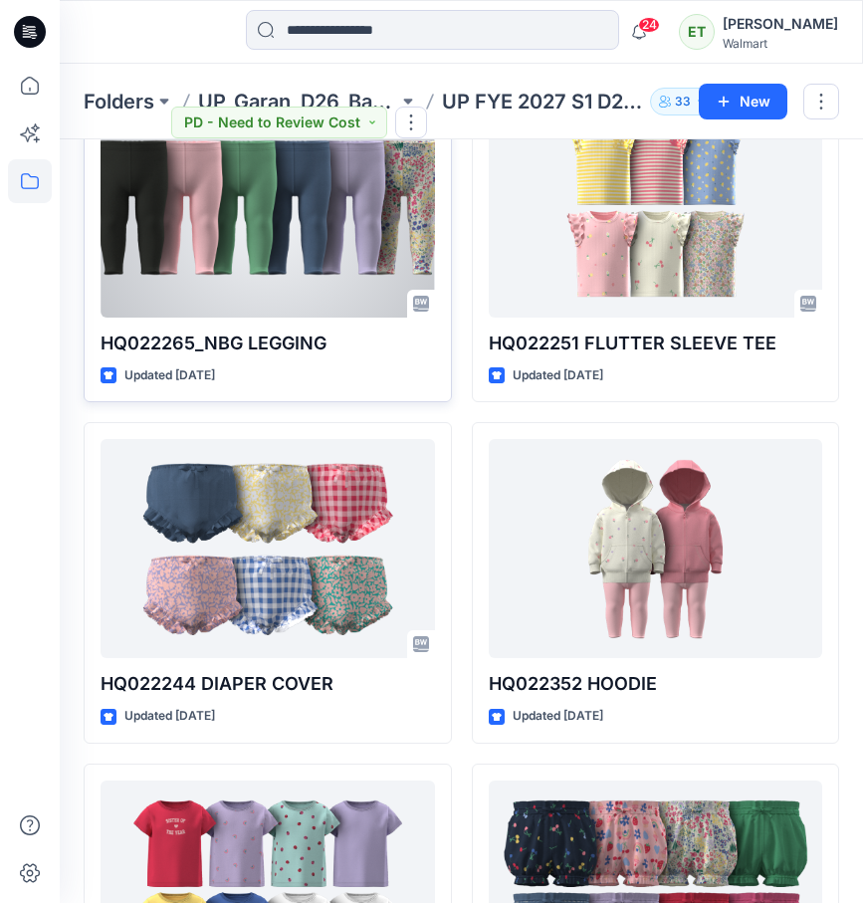
click at [325, 285] on div at bounding box center [268, 208] width 334 height 219
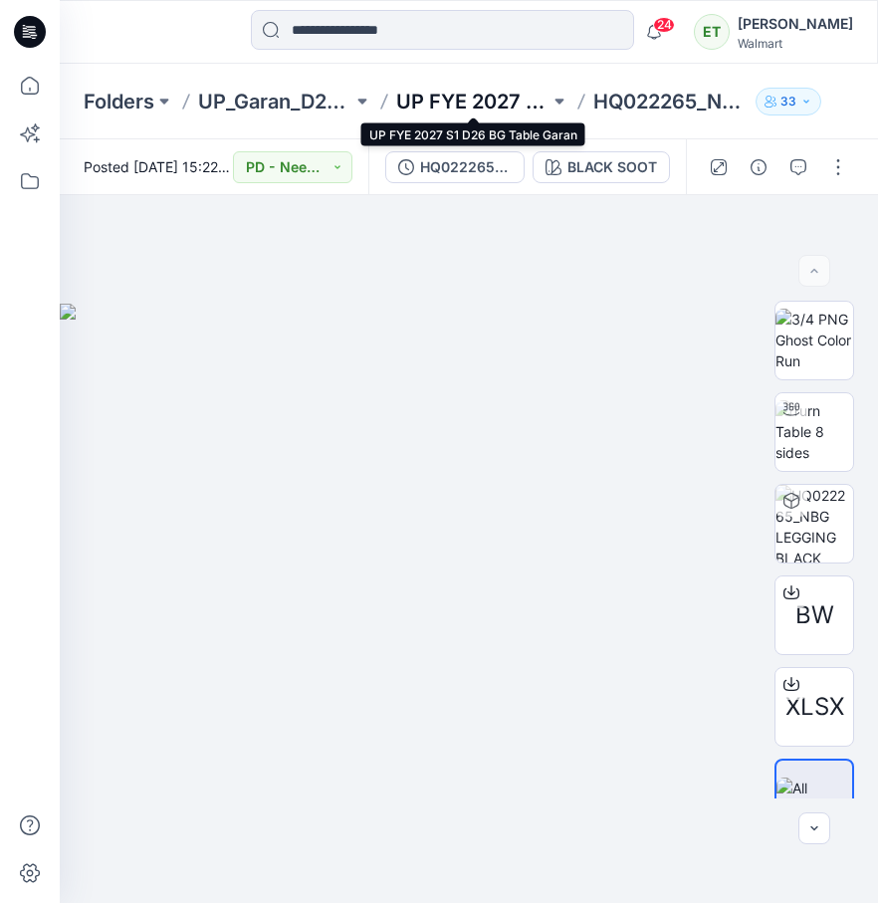
click at [443, 102] on p "UP FYE 2027 S1 D26 BG Table Garan" at bounding box center [473, 102] width 154 height 28
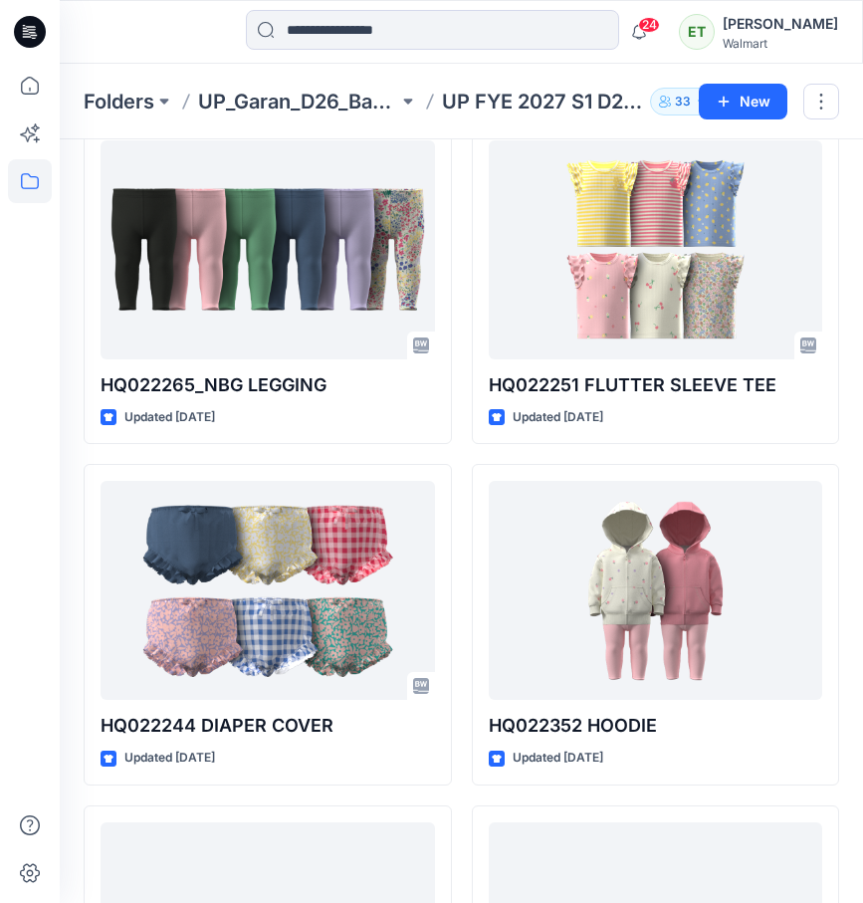
scroll to position [1779, 0]
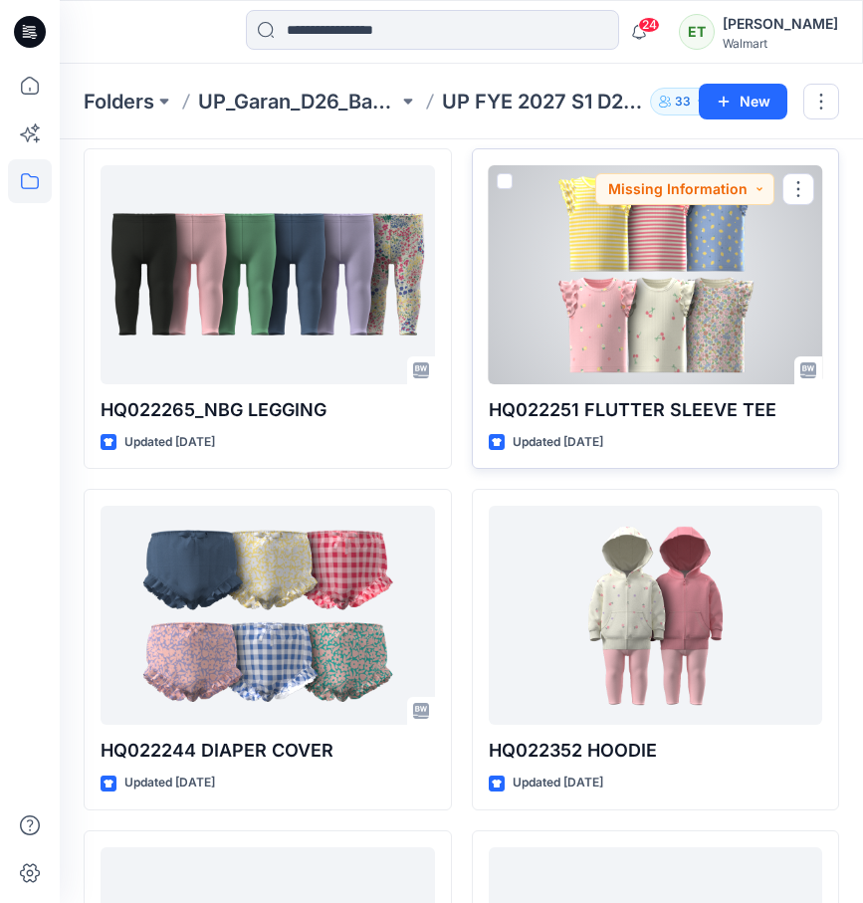
click at [657, 288] on div at bounding box center [656, 274] width 334 height 219
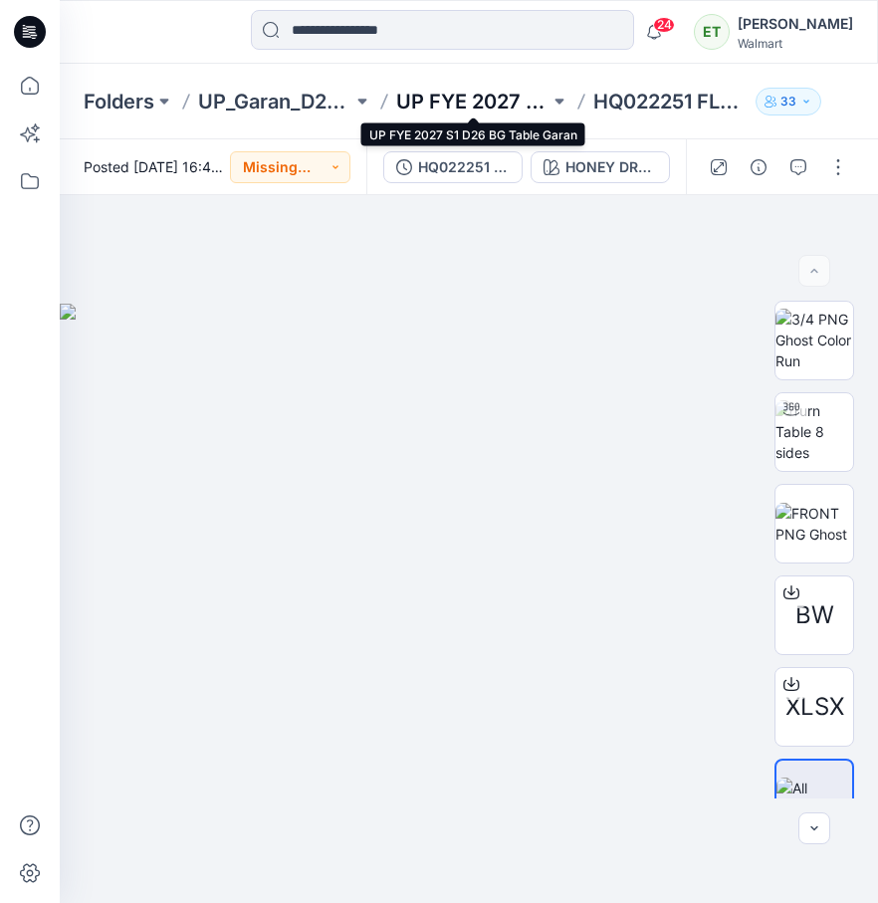
click at [471, 94] on p "UP FYE 2027 S1 D26 BG Table Garan" at bounding box center [473, 102] width 154 height 28
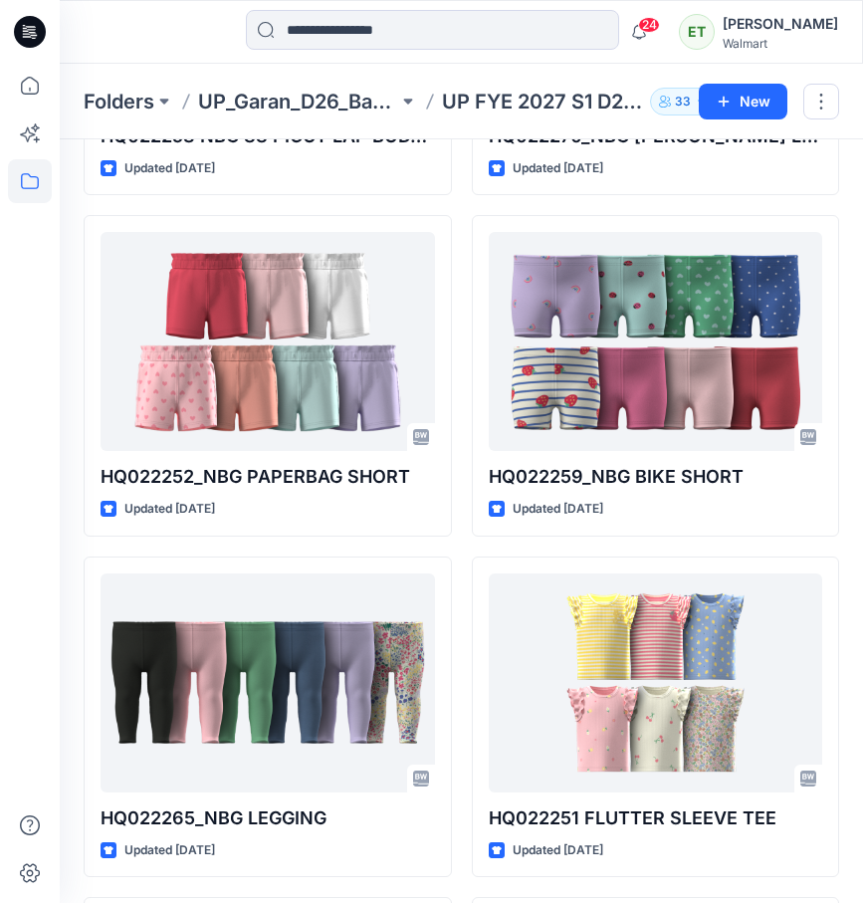
scroll to position [1372, 0]
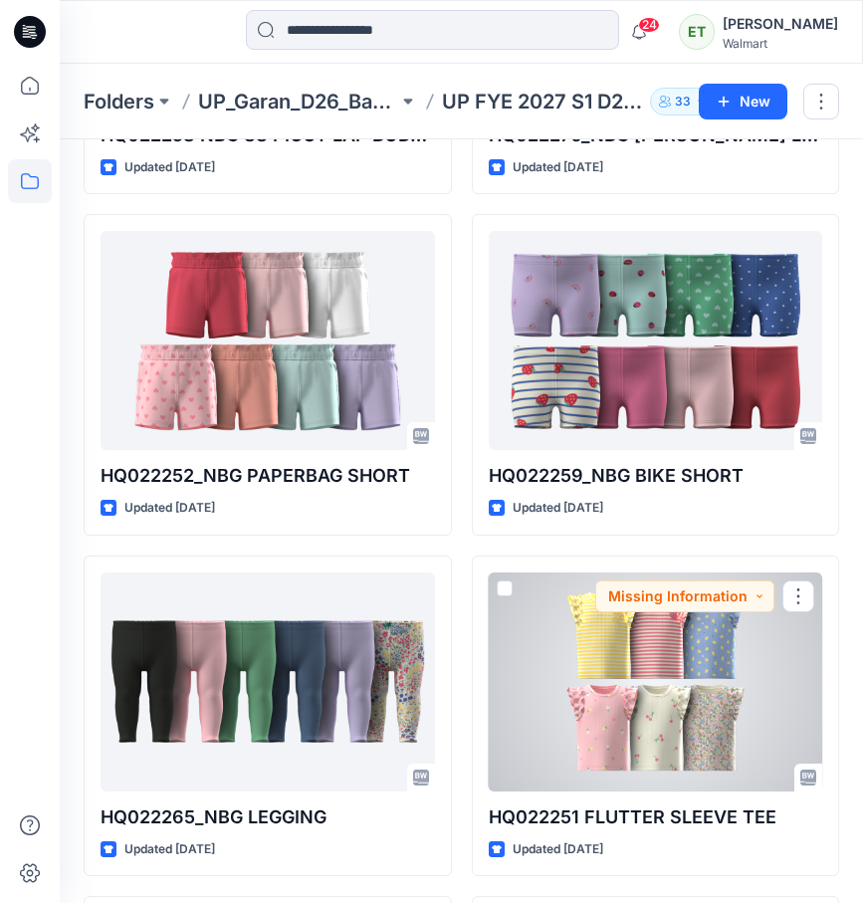
click at [644, 645] on div at bounding box center [656, 681] width 334 height 219
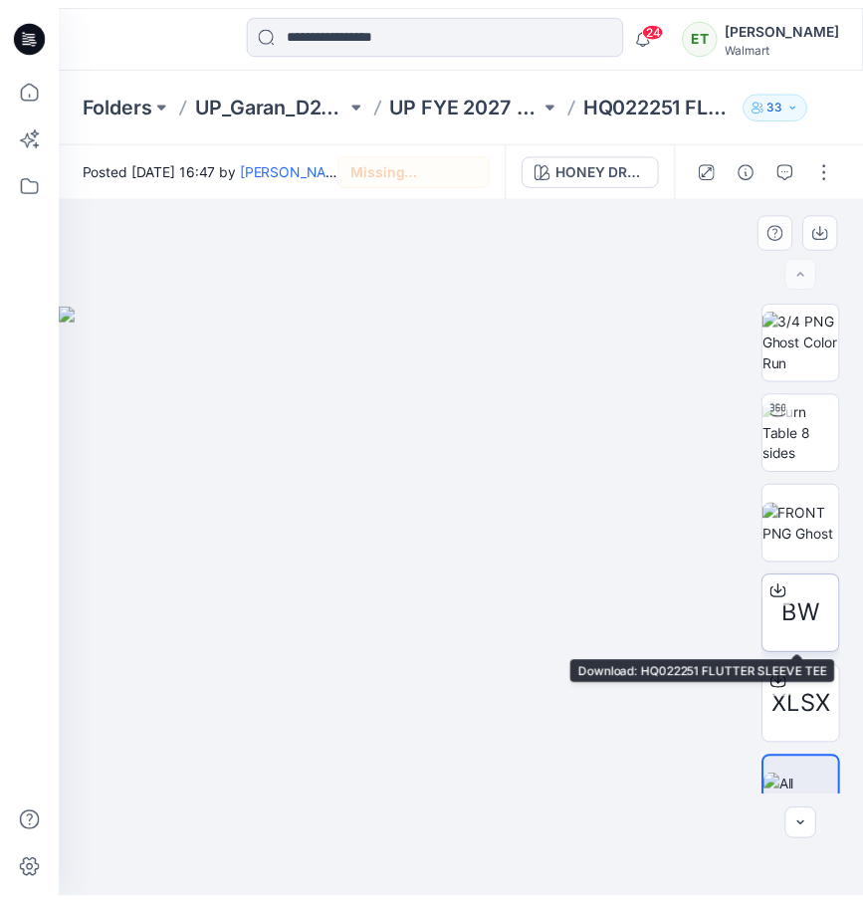
scroll to position [40, 0]
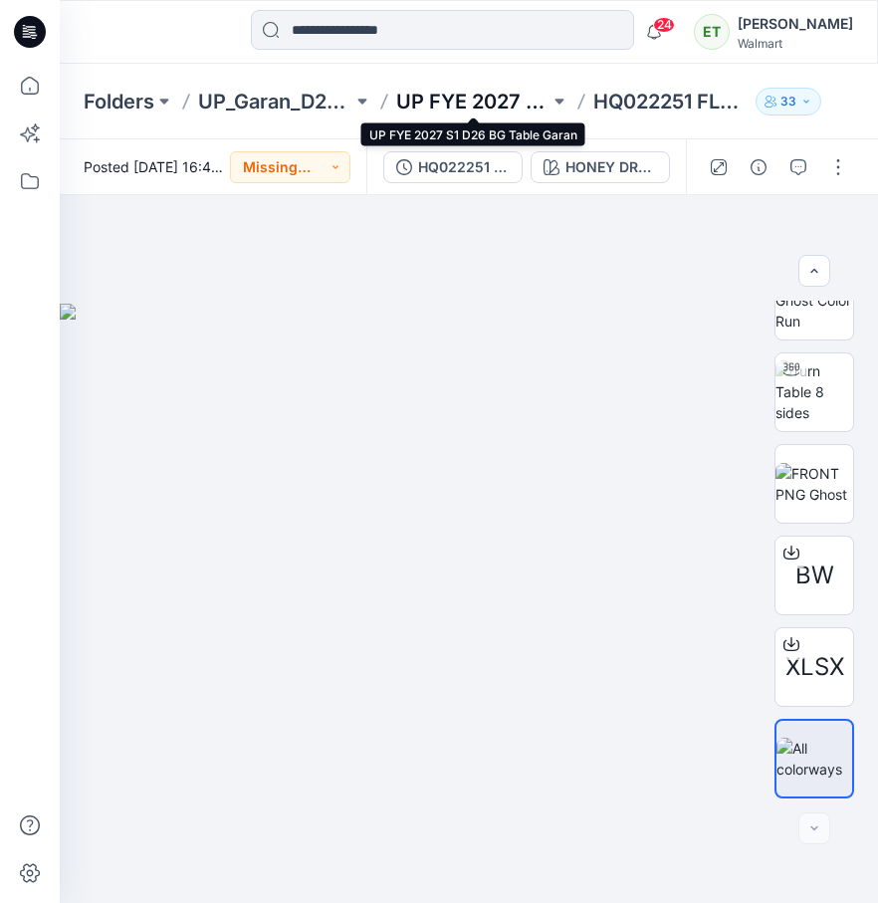
click at [449, 109] on p "UP FYE 2027 S1 D26 BG Table Garan" at bounding box center [473, 102] width 154 height 28
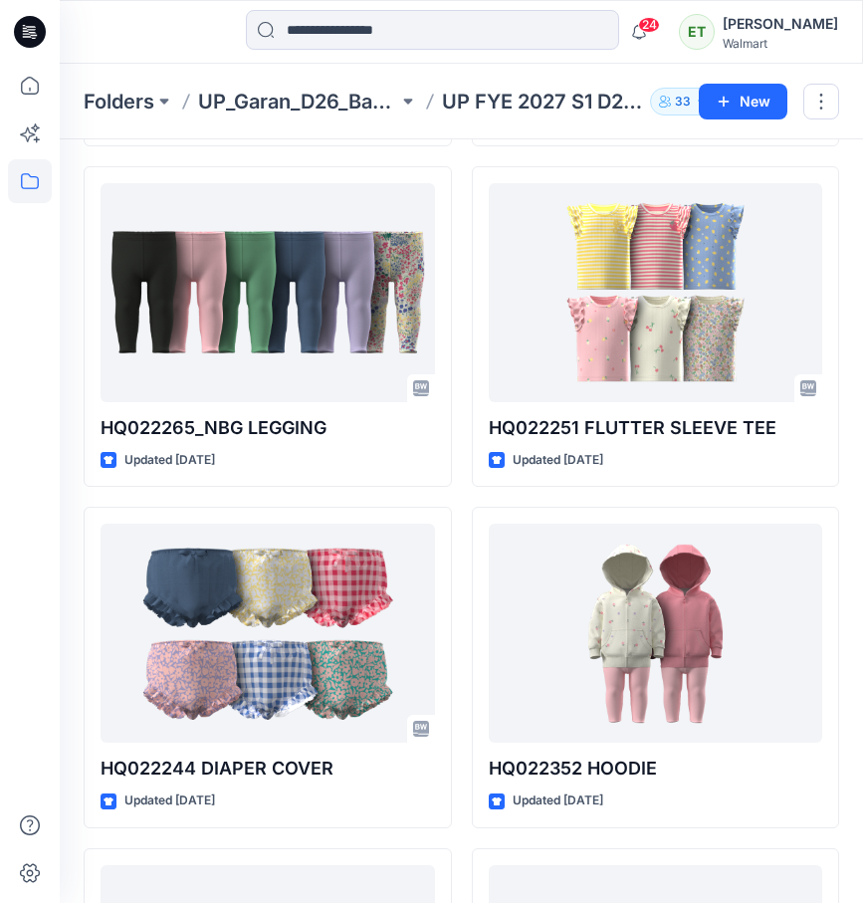
scroll to position [1969, 0]
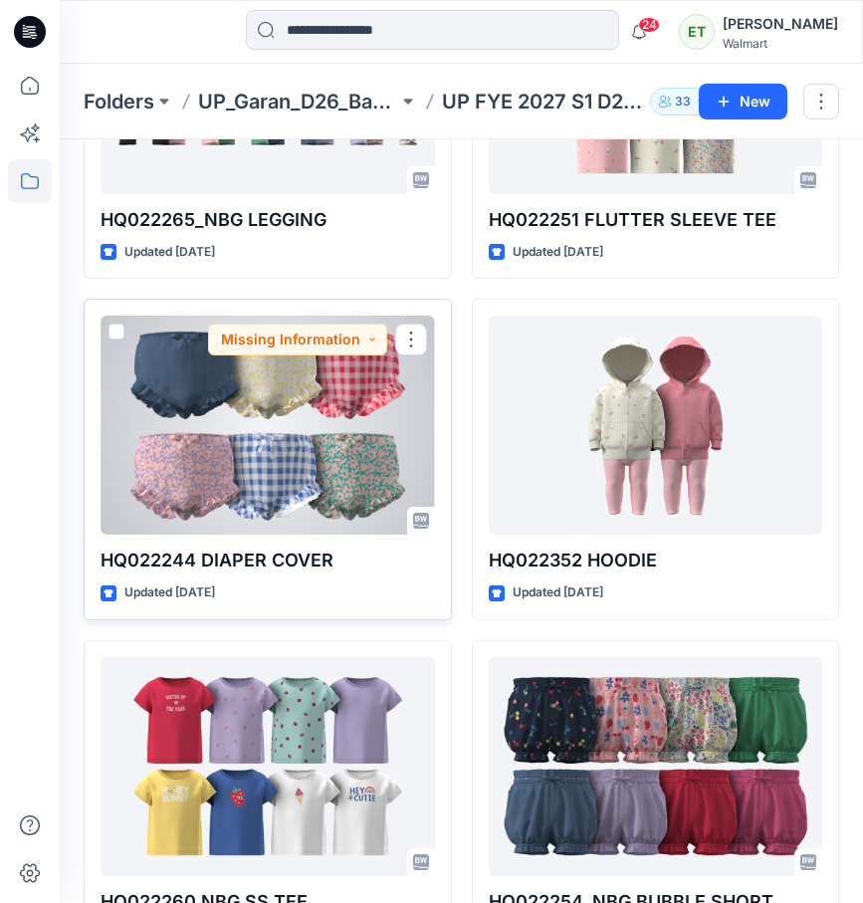
click at [389, 481] on div at bounding box center [268, 424] width 334 height 219
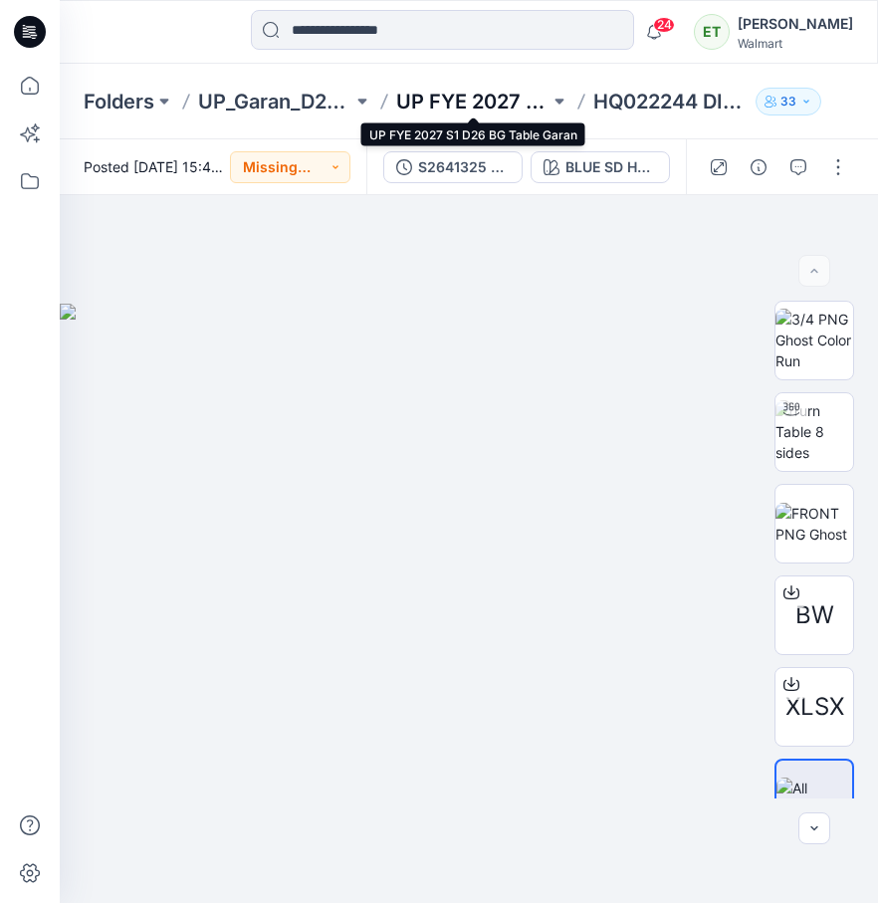
click at [474, 107] on p "UP FYE 2027 S1 D26 BG Table Garan" at bounding box center [473, 102] width 154 height 28
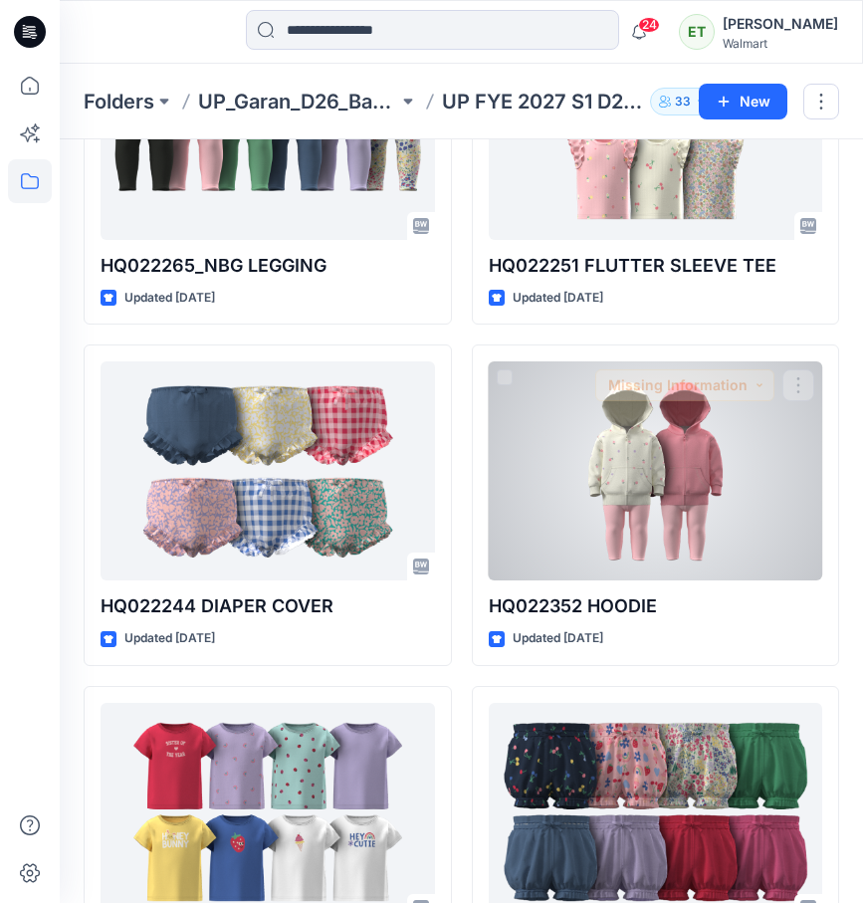
scroll to position [2009, 0]
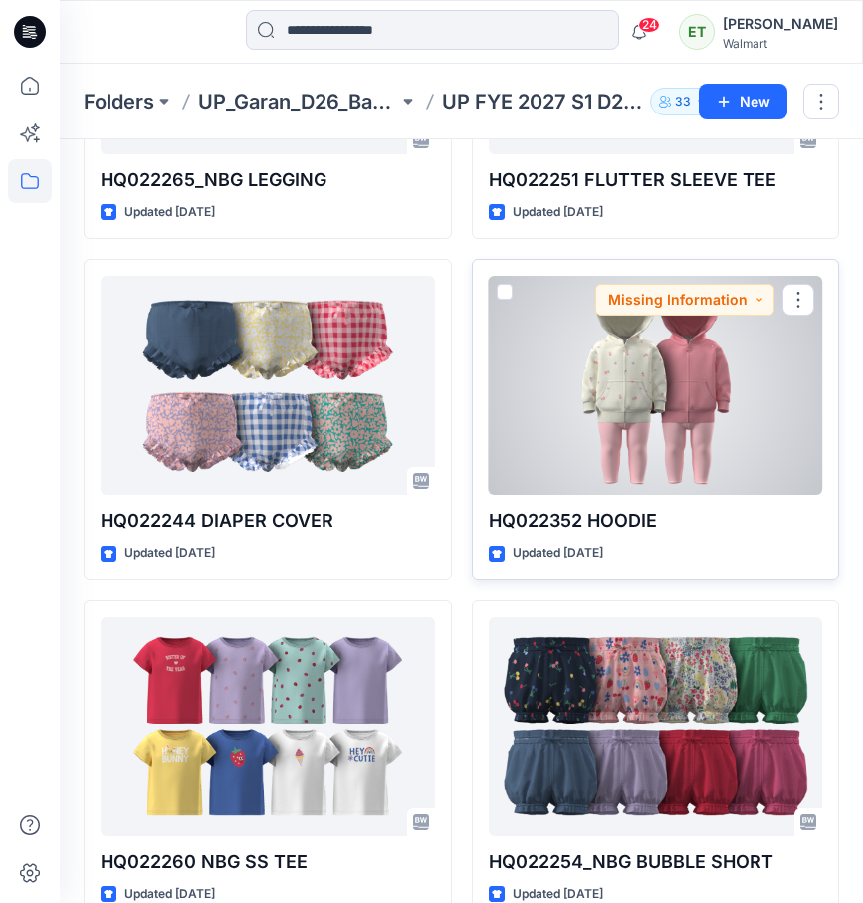
click at [596, 422] on div at bounding box center [656, 385] width 334 height 219
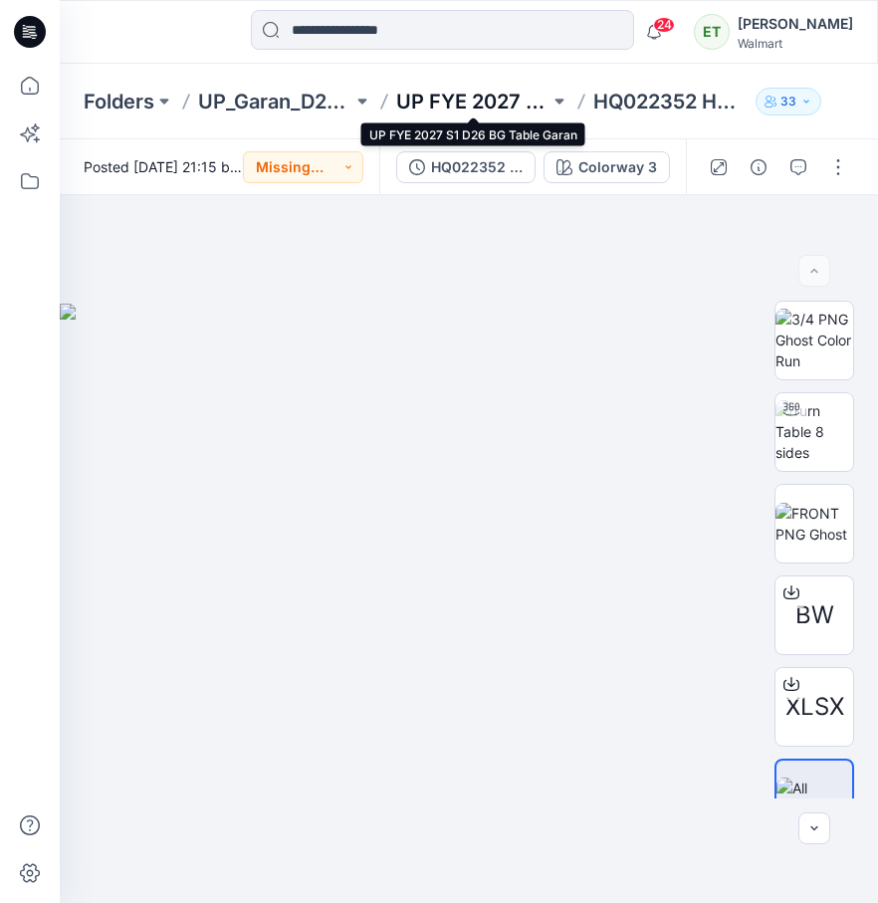
click at [465, 109] on p "UP FYE 2027 S1 D26 BG Table Garan" at bounding box center [473, 102] width 154 height 28
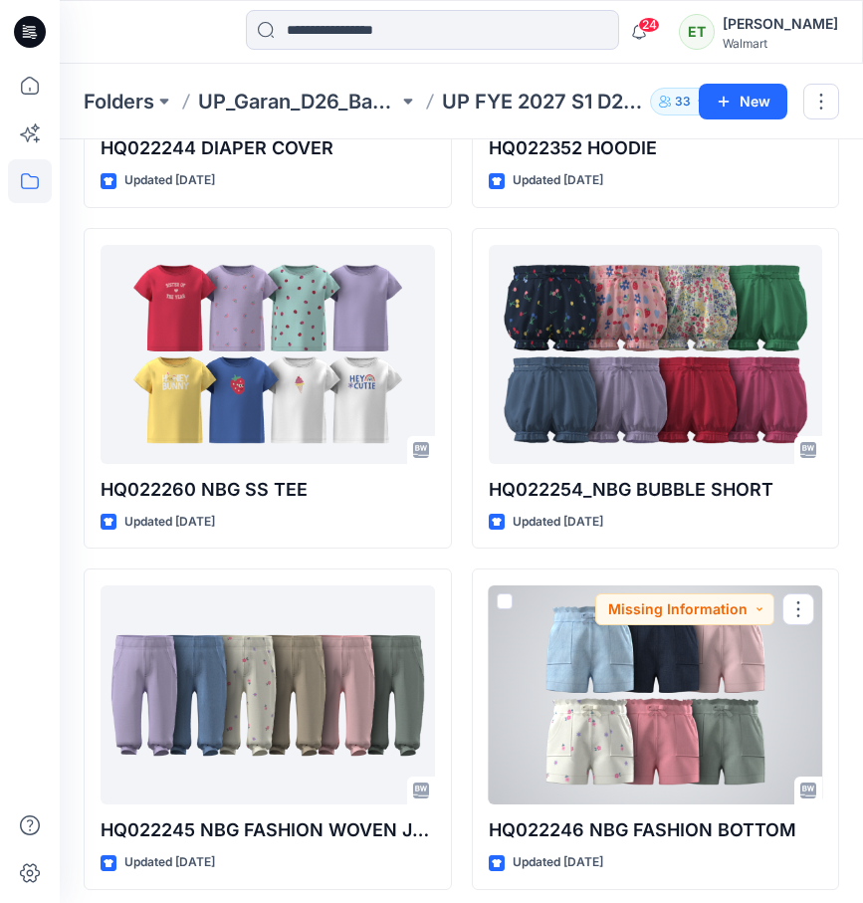
scroll to position [2382, 0]
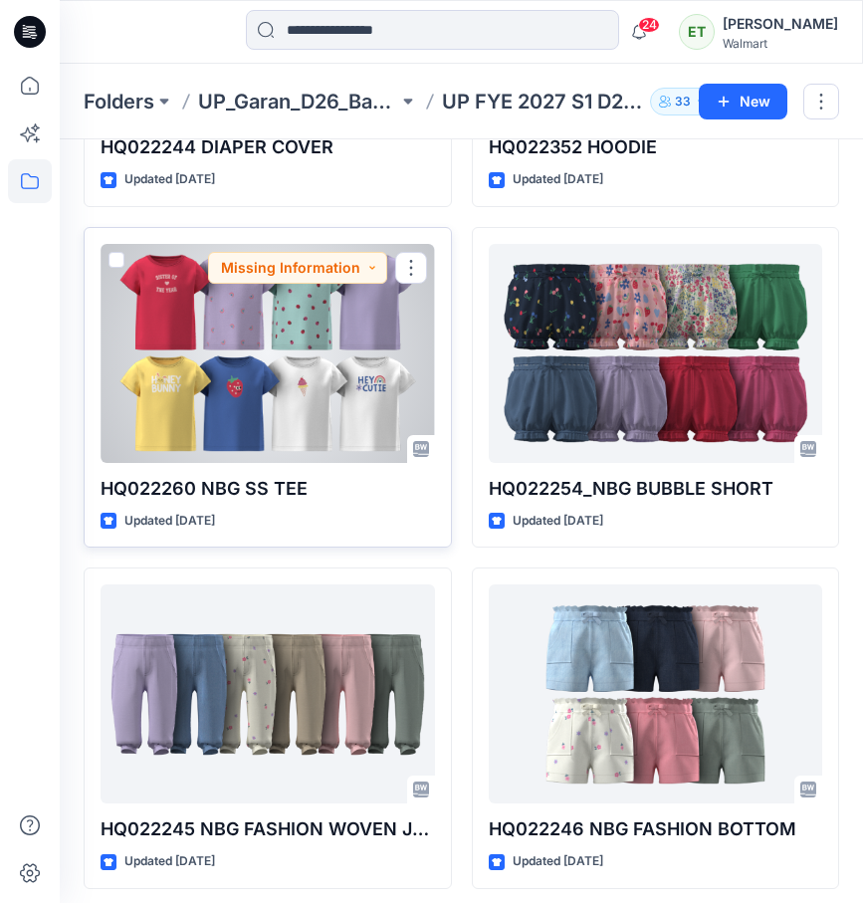
click at [352, 410] on div at bounding box center [268, 353] width 334 height 219
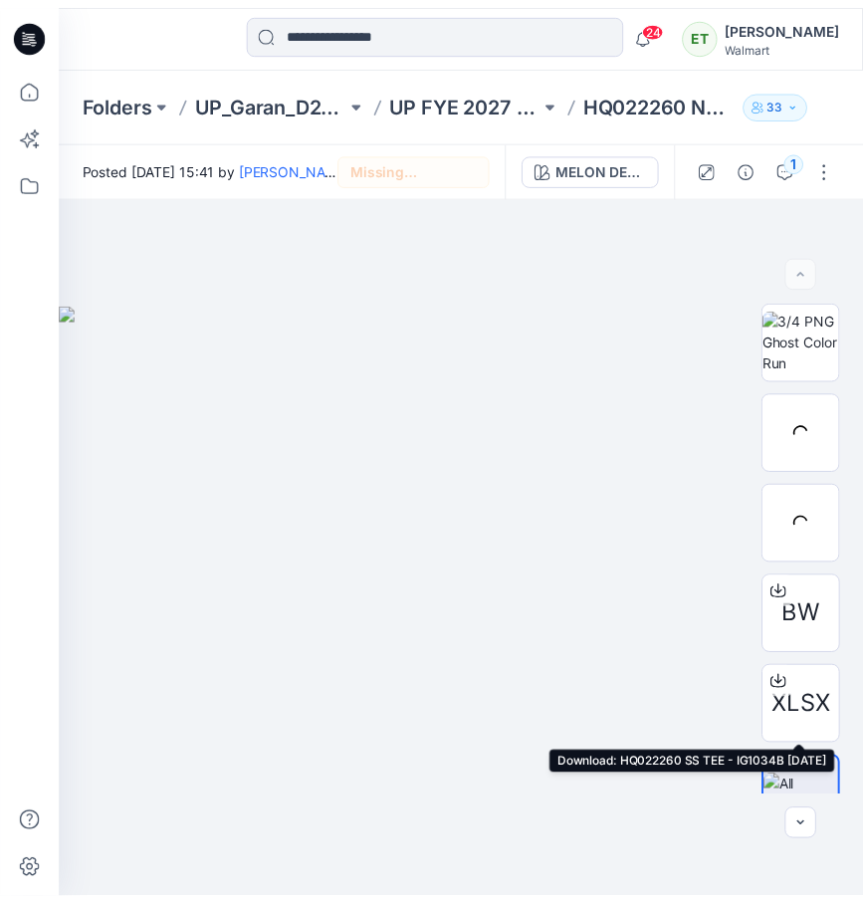
scroll to position [40, 0]
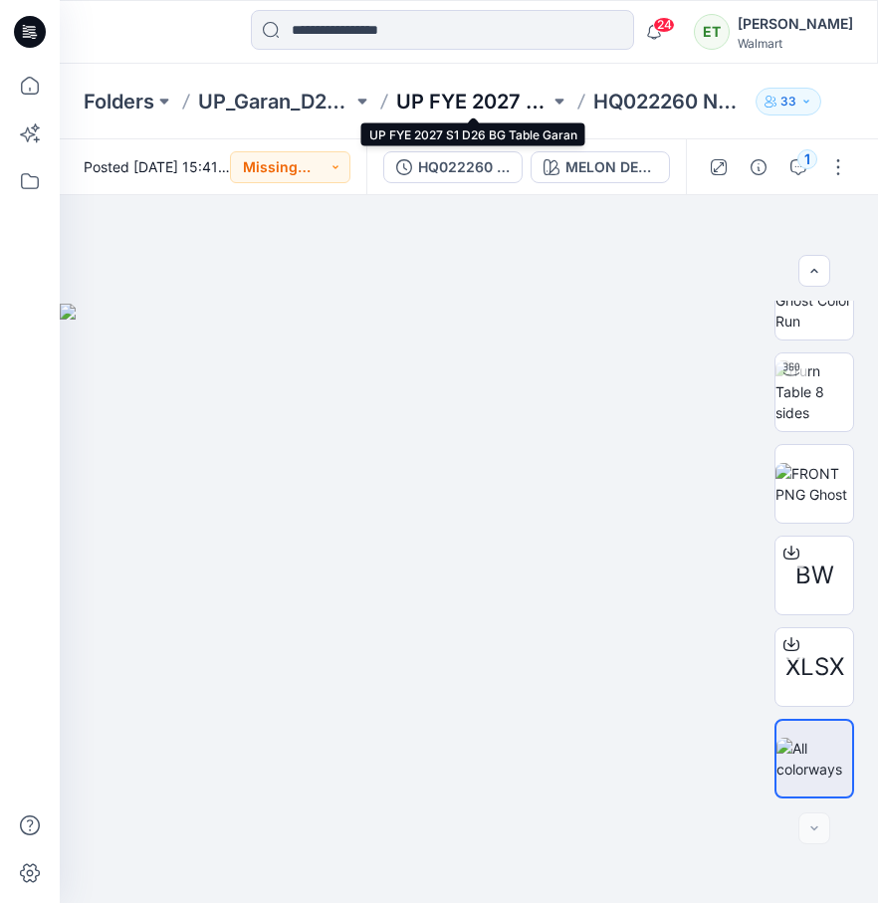
click at [465, 110] on p "UP FYE 2027 S1 D26 BG Table Garan" at bounding box center [473, 102] width 154 height 28
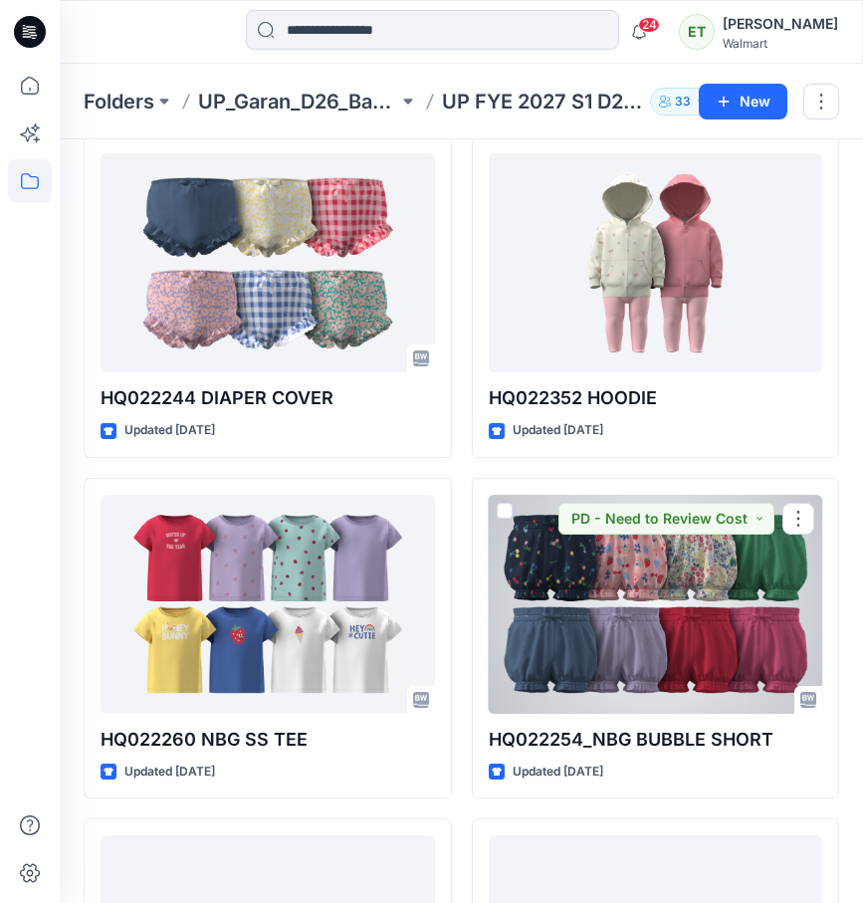
scroll to position [2133, 0]
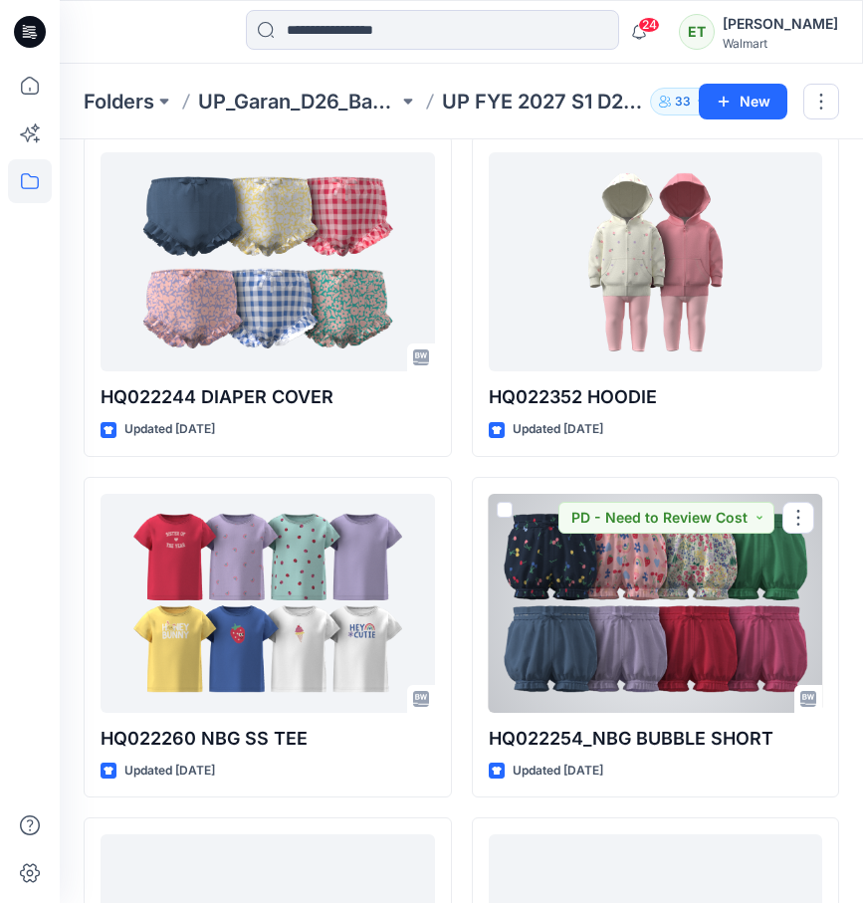
click at [515, 596] on div at bounding box center [656, 603] width 334 height 219
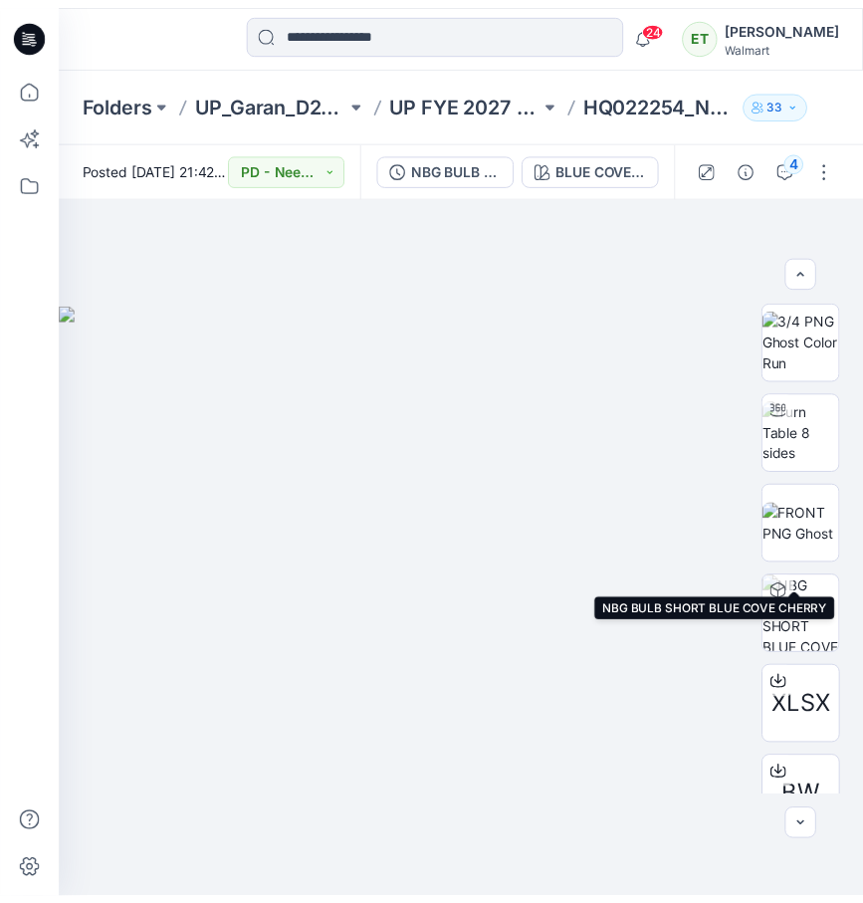
scroll to position [131, 0]
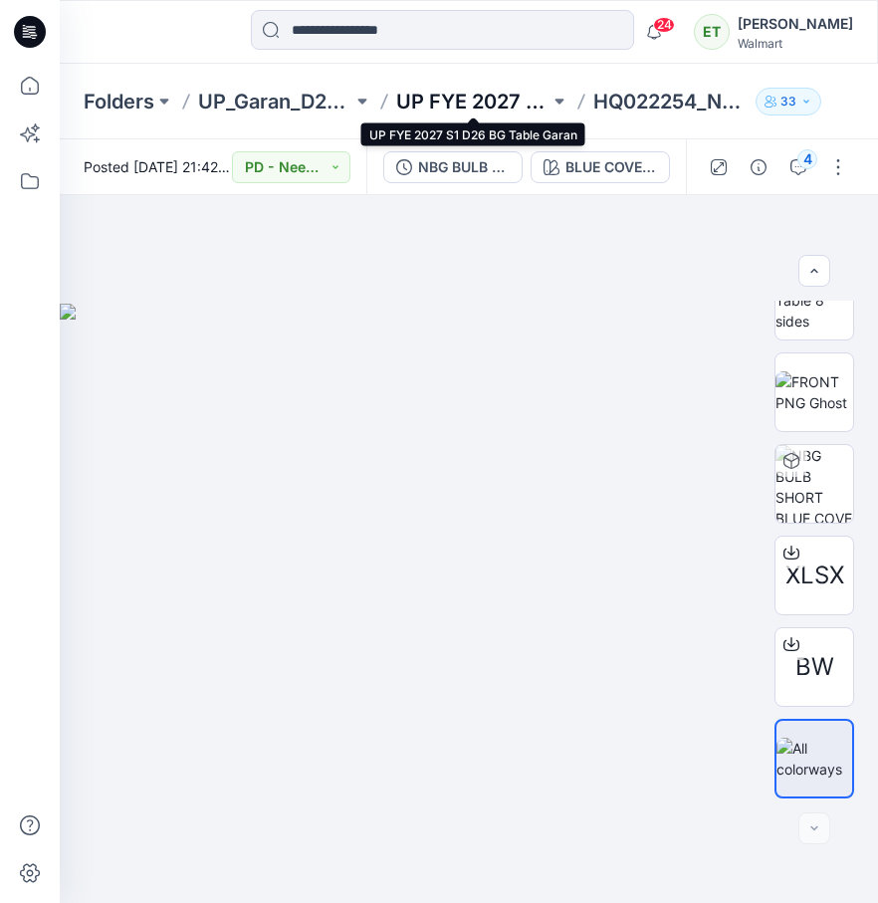
click at [464, 113] on p "UP FYE 2027 S1 D26 BG Table Garan" at bounding box center [473, 102] width 154 height 28
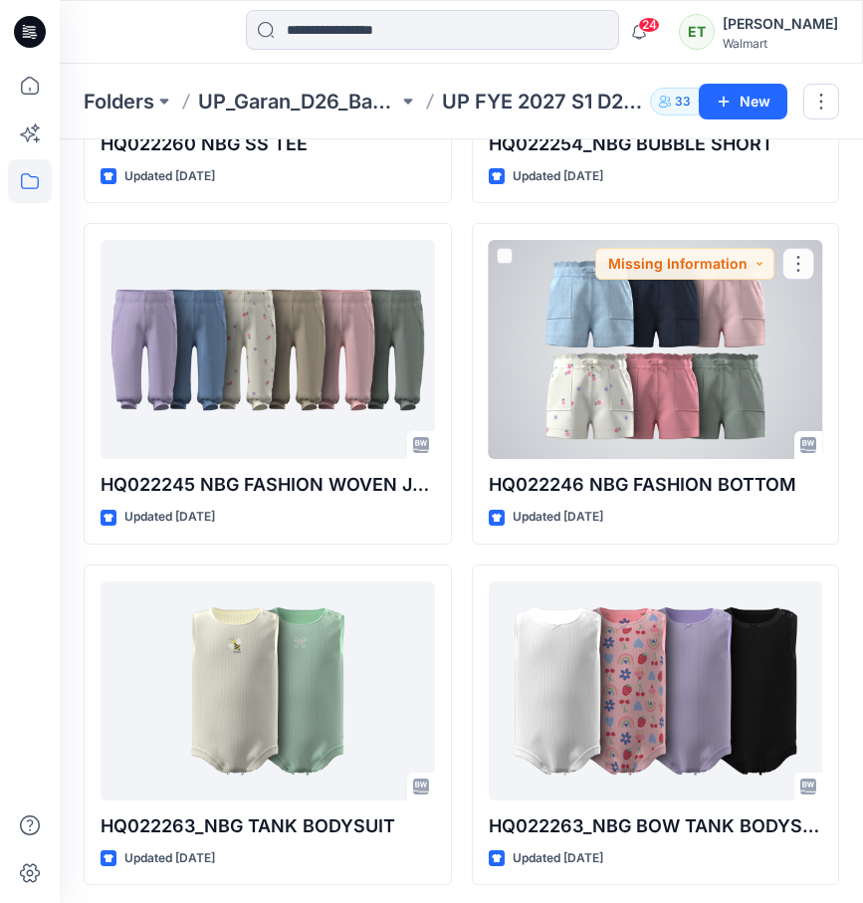
scroll to position [2764, 0]
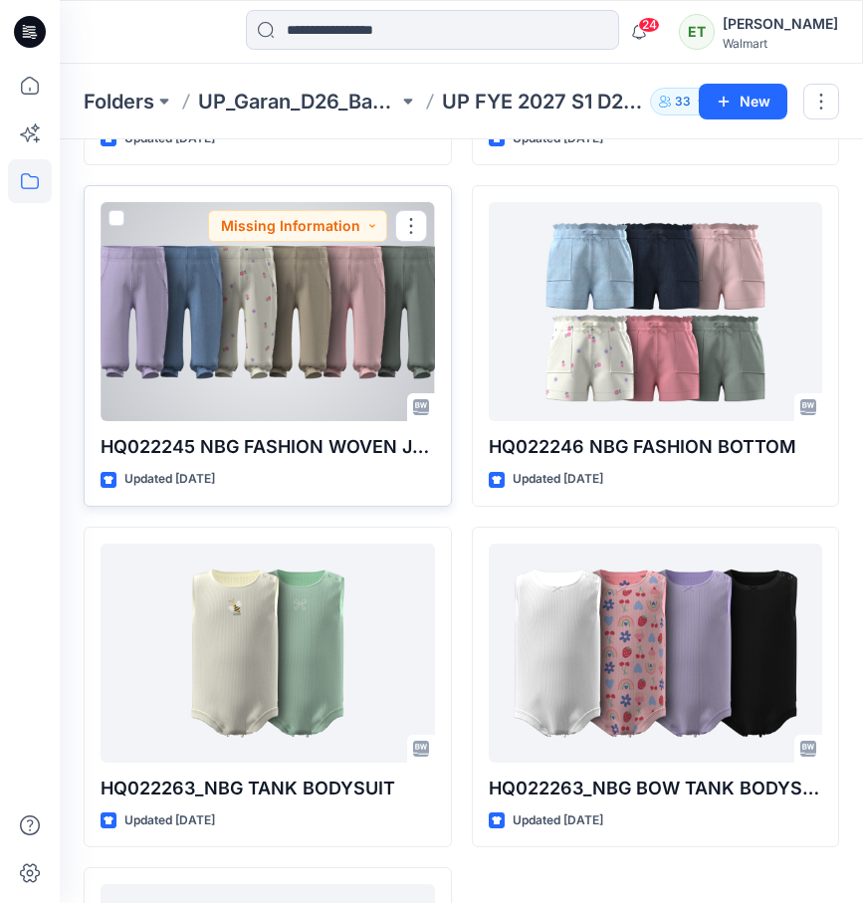
click at [346, 356] on div at bounding box center [268, 311] width 334 height 219
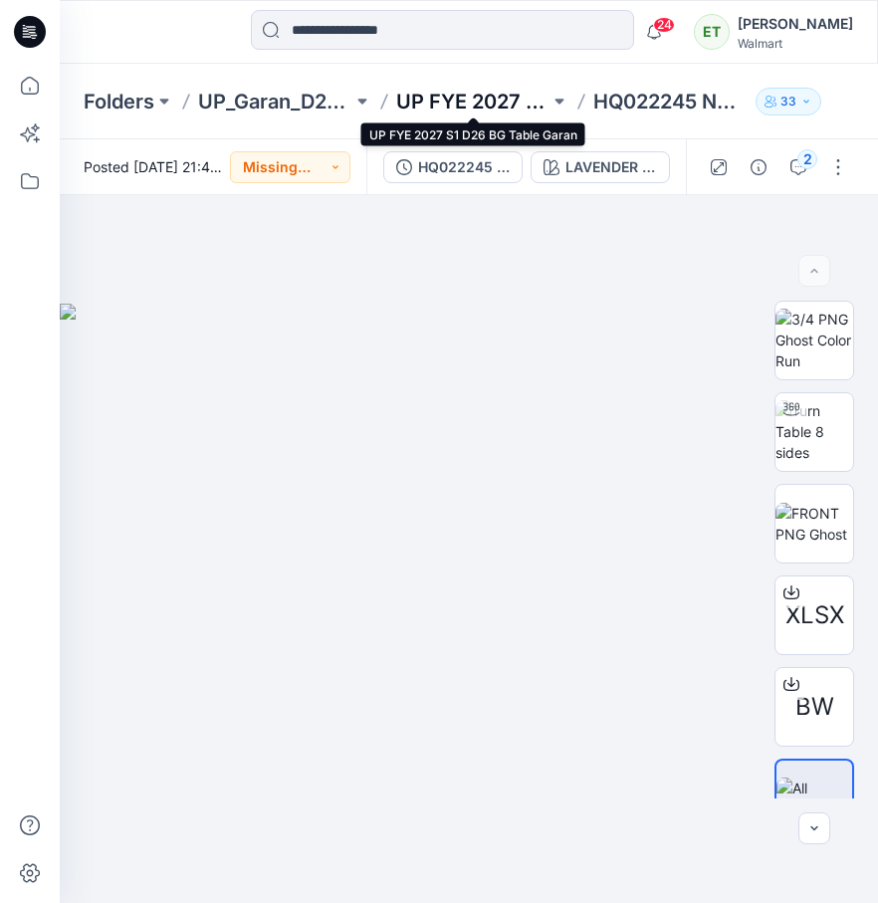
click at [497, 92] on p "UP FYE 2027 S1 D26 BG Table Garan" at bounding box center [473, 102] width 154 height 28
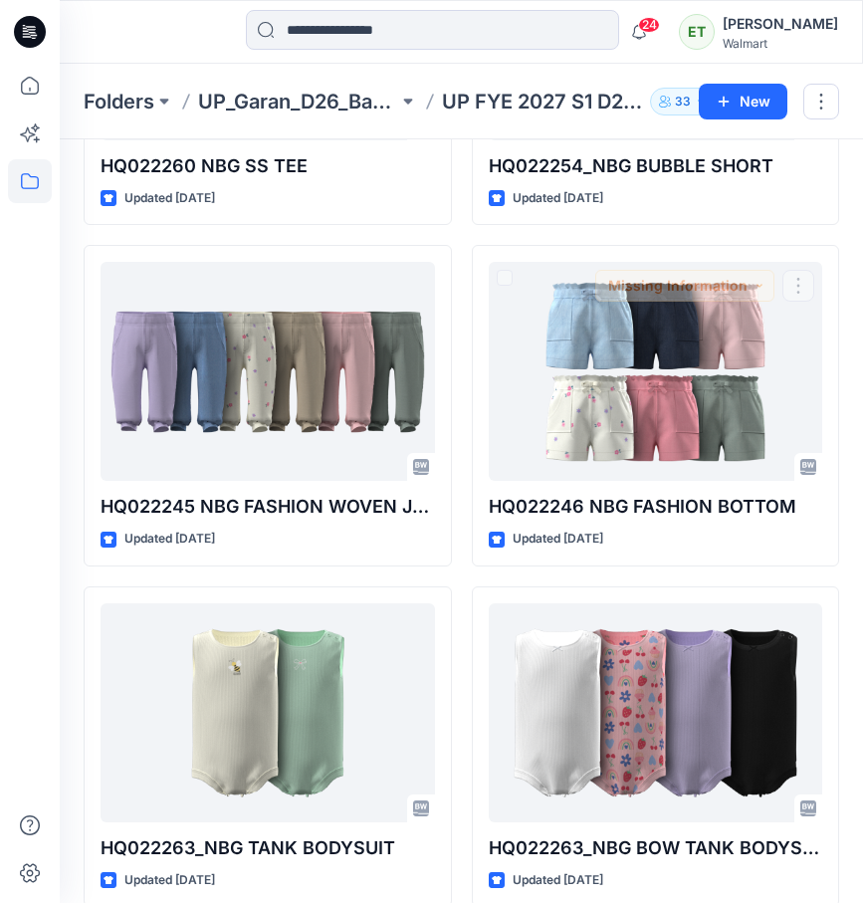
scroll to position [2715, 0]
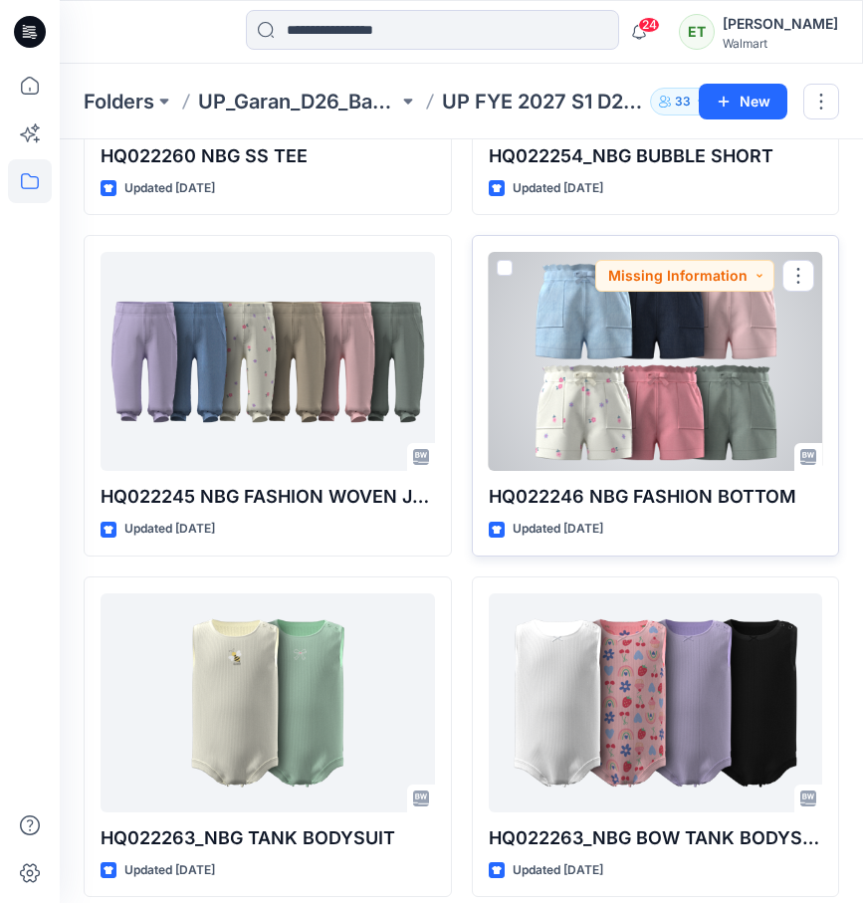
click at [619, 364] on div at bounding box center [656, 361] width 334 height 219
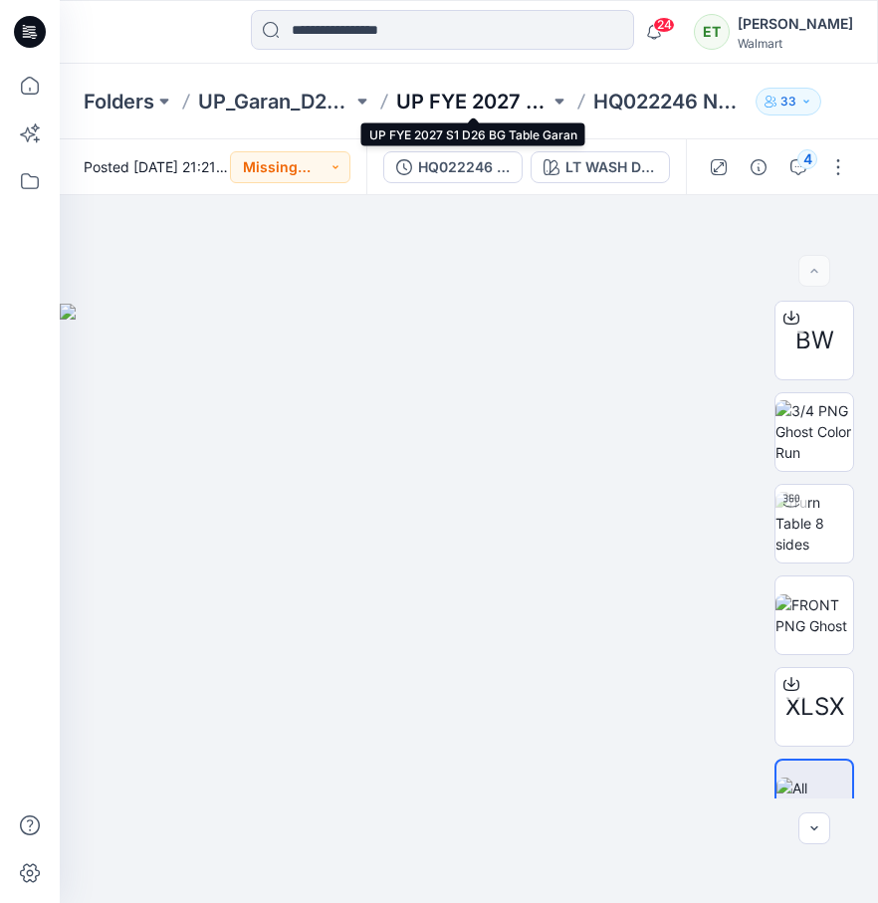
click at [462, 99] on p "UP FYE 2027 S1 D26 BG Table Garan" at bounding box center [473, 102] width 154 height 28
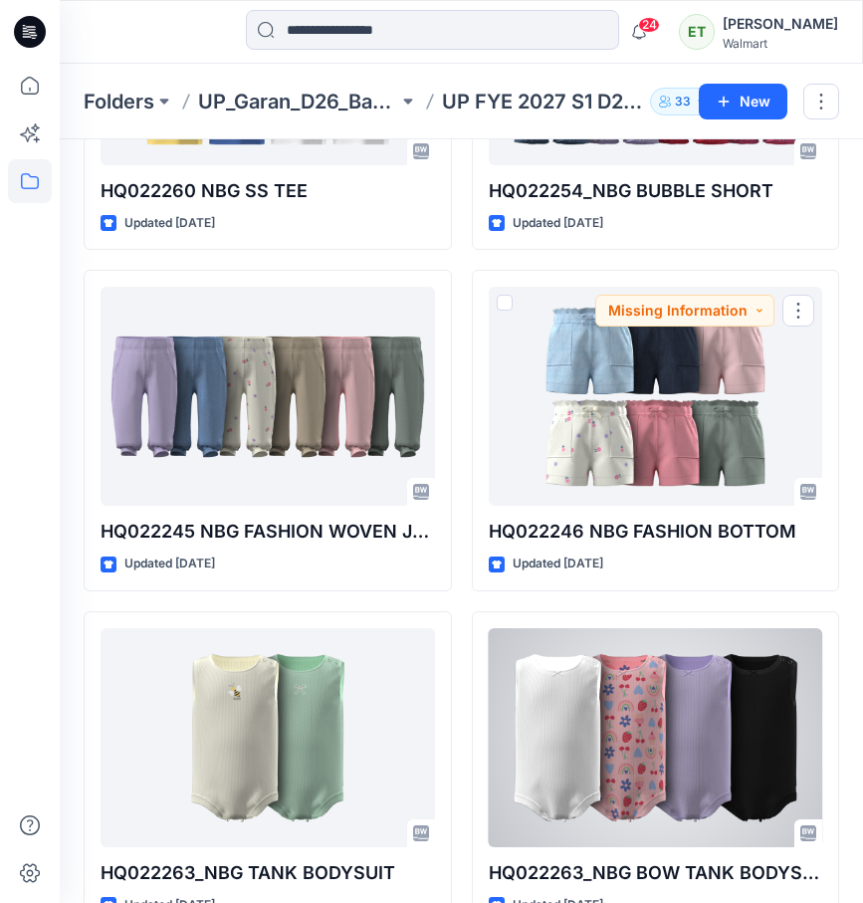
scroll to position [2730, 0]
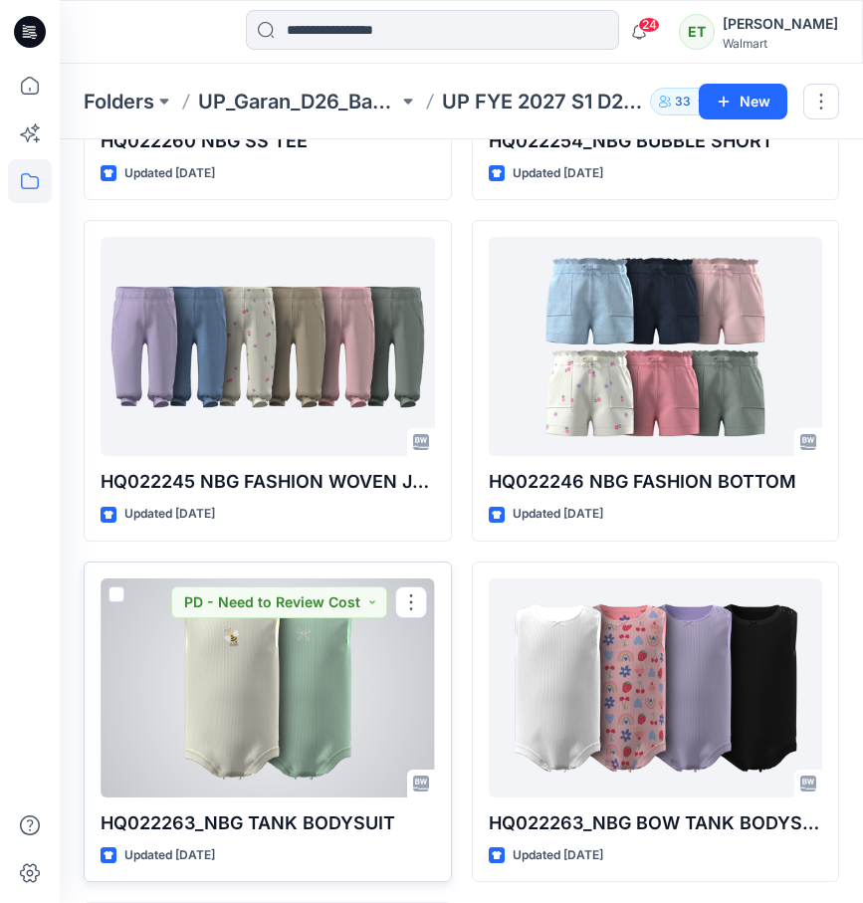
click at [370, 675] on div at bounding box center [268, 687] width 334 height 219
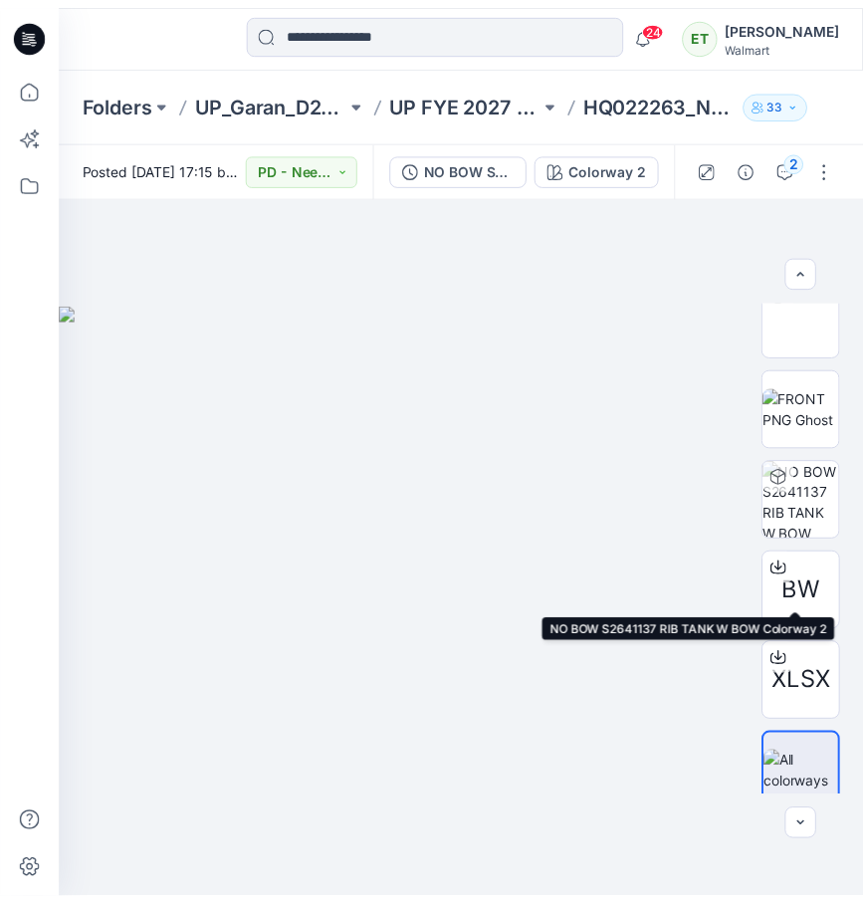
scroll to position [131, 0]
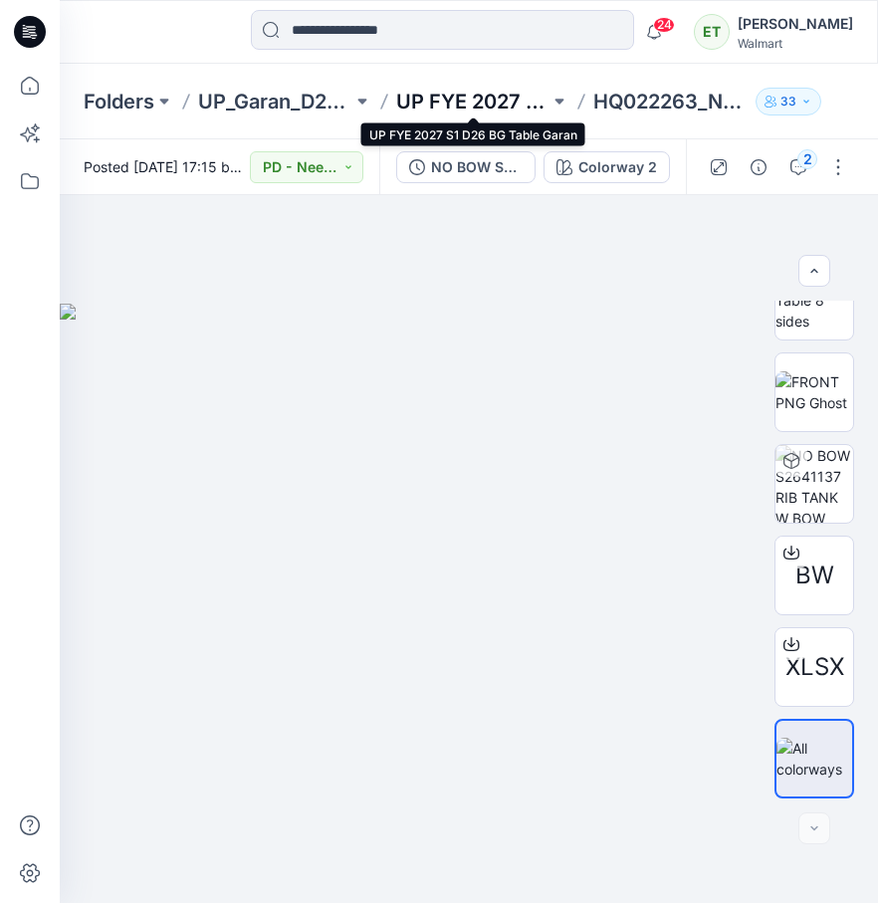
click at [481, 92] on p "UP FYE 2027 S1 D26 BG Table Garan" at bounding box center [473, 102] width 154 height 28
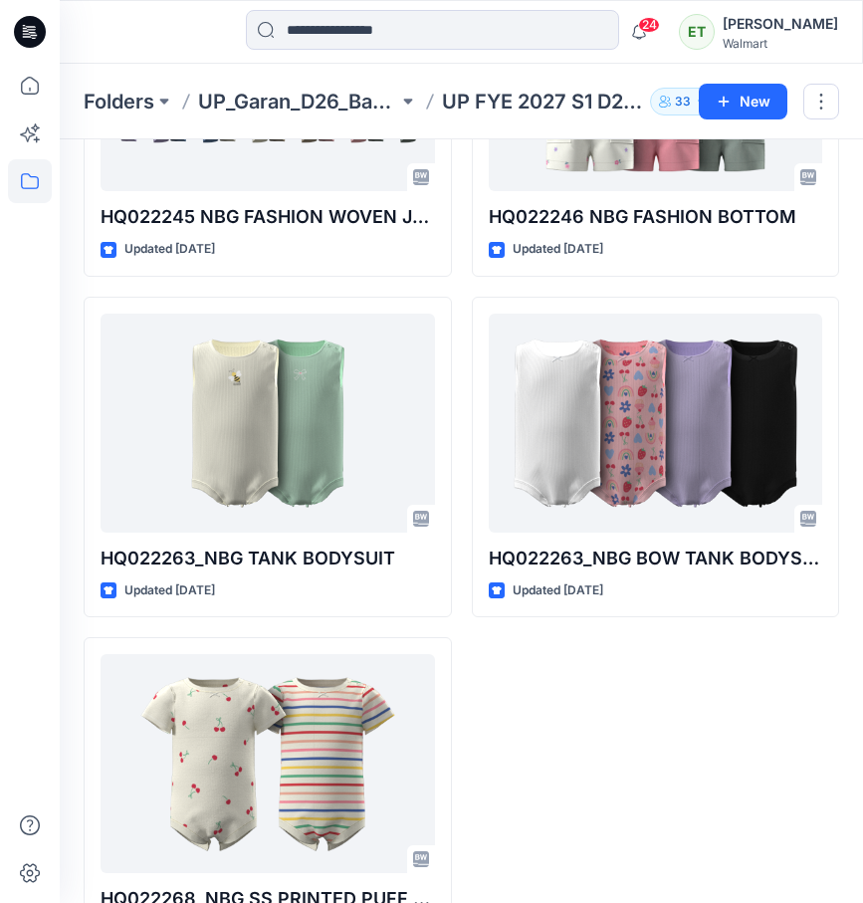
scroll to position [3025, 0]
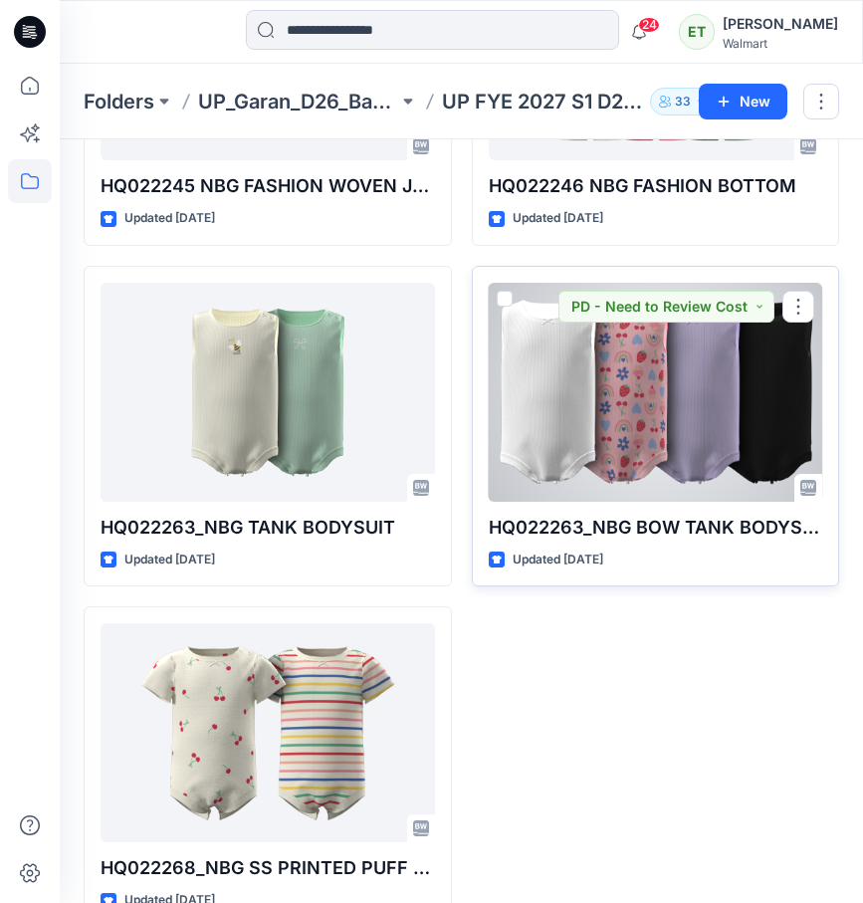
click at [656, 461] on div at bounding box center [656, 392] width 334 height 219
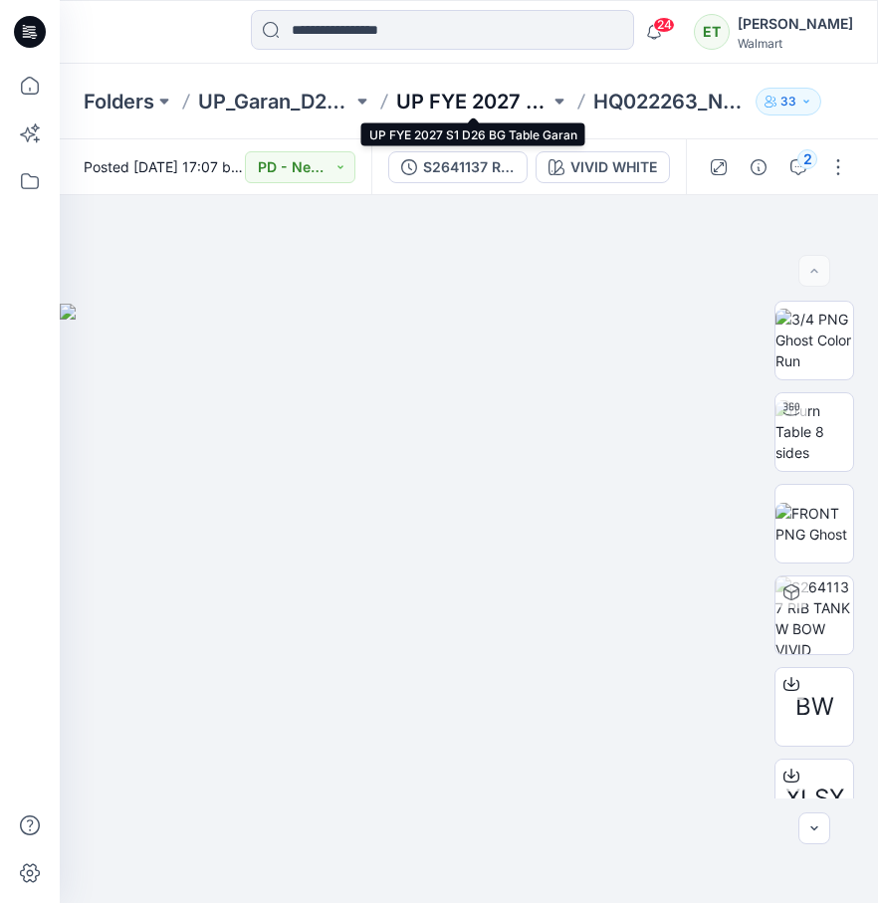
click at [504, 102] on p "UP FYE 2027 S1 D26 BG Table Garan" at bounding box center [473, 102] width 154 height 28
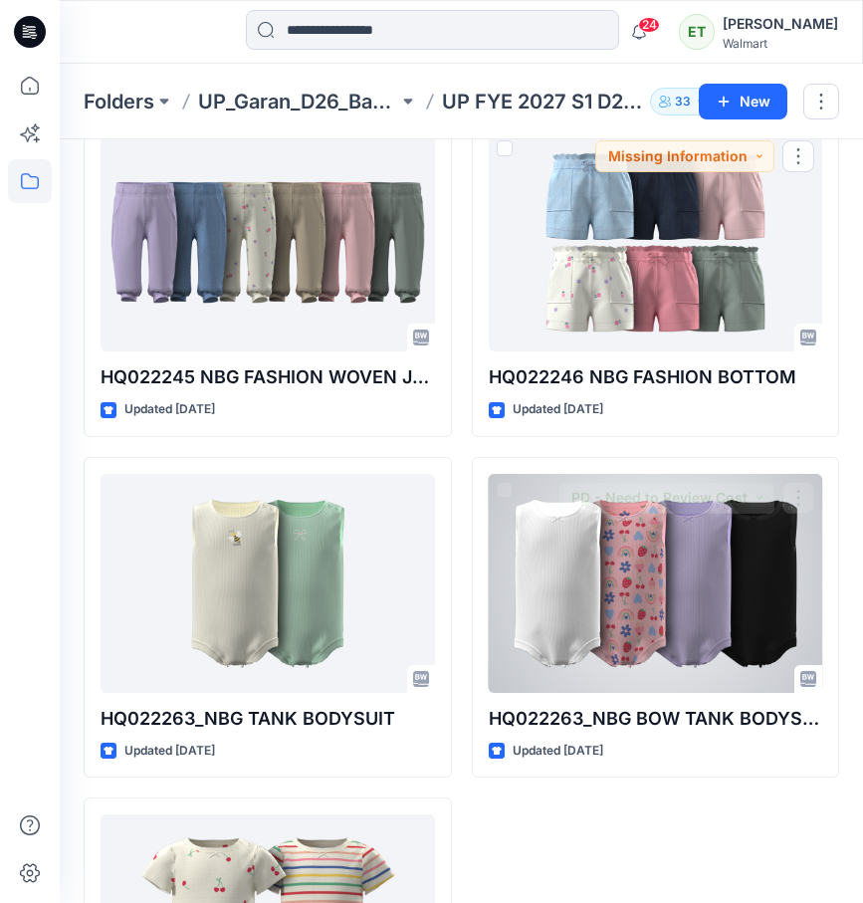
scroll to position [3074, 0]
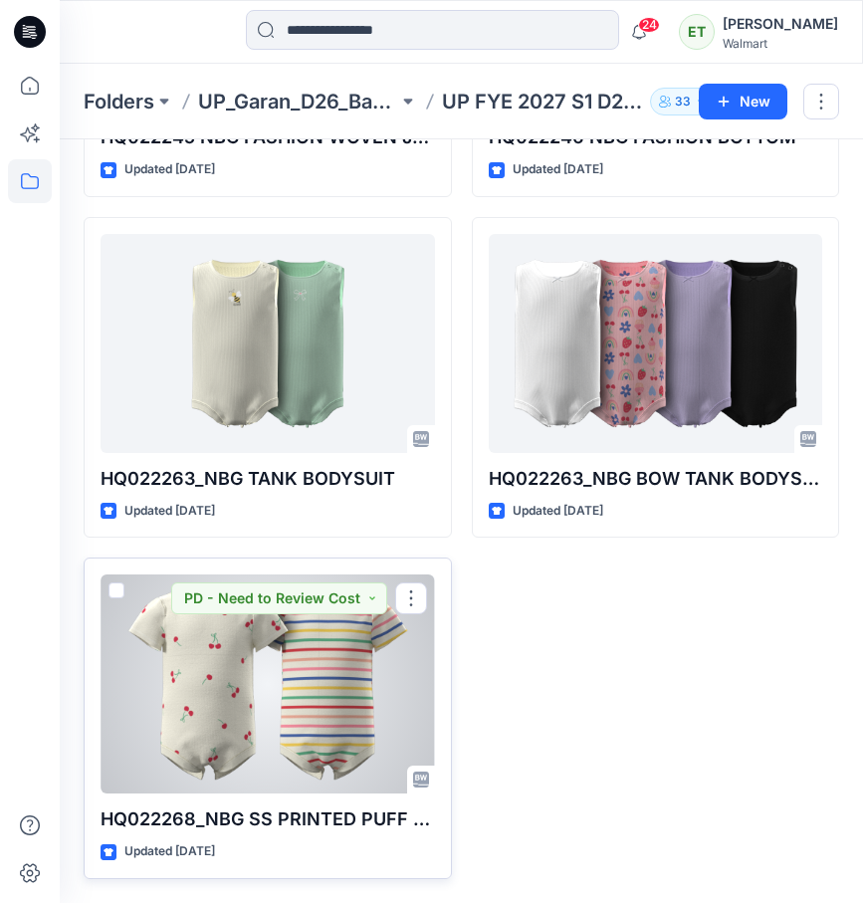
click at [304, 674] on div at bounding box center [268, 683] width 334 height 219
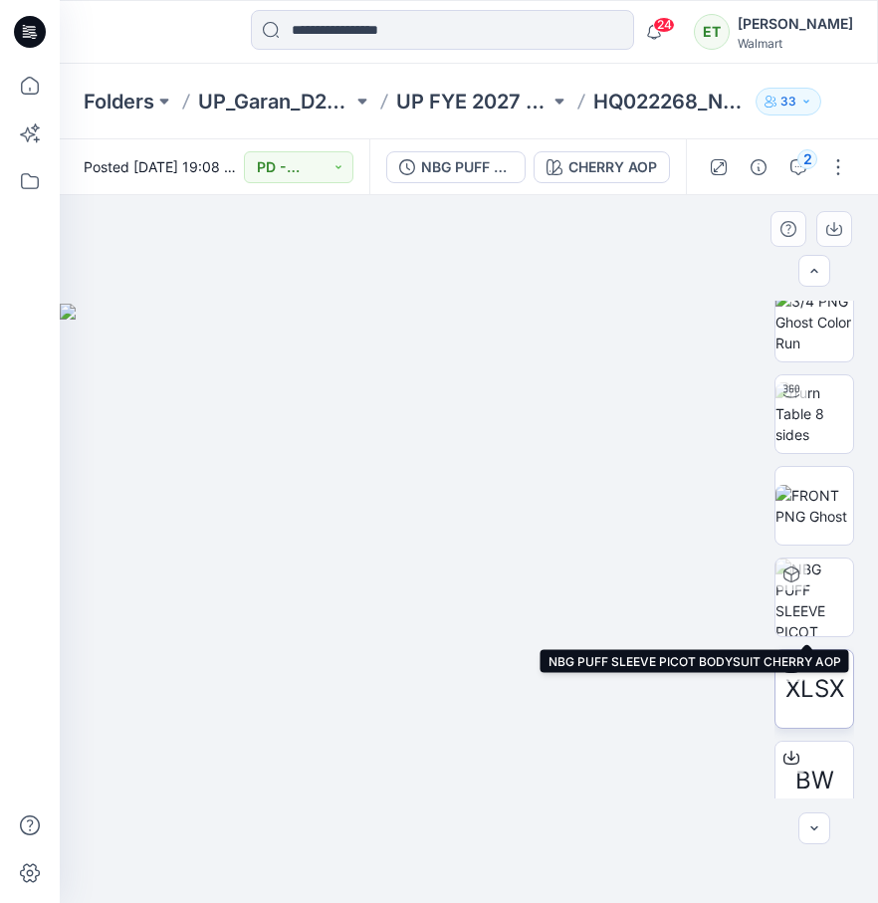
scroll to position [29, 0]
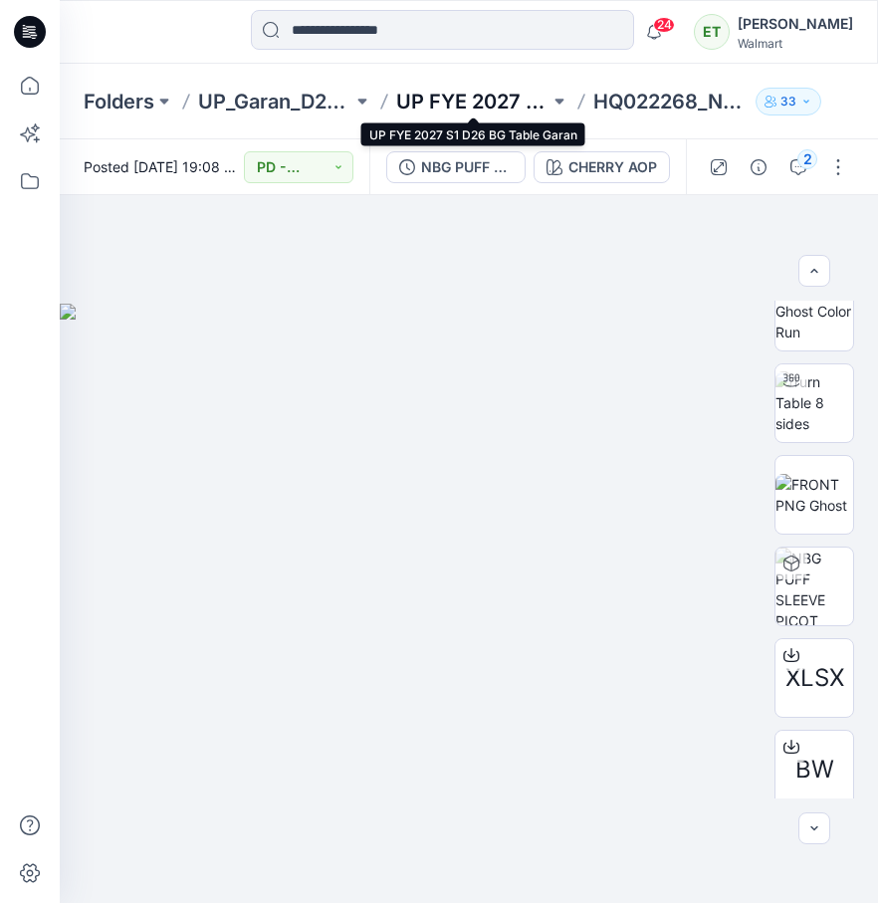
click at [522, 100] on p "UP FYE 2027 S1 D26 BG Table Garan" at bounding box center [473, 102] width 154 height 28
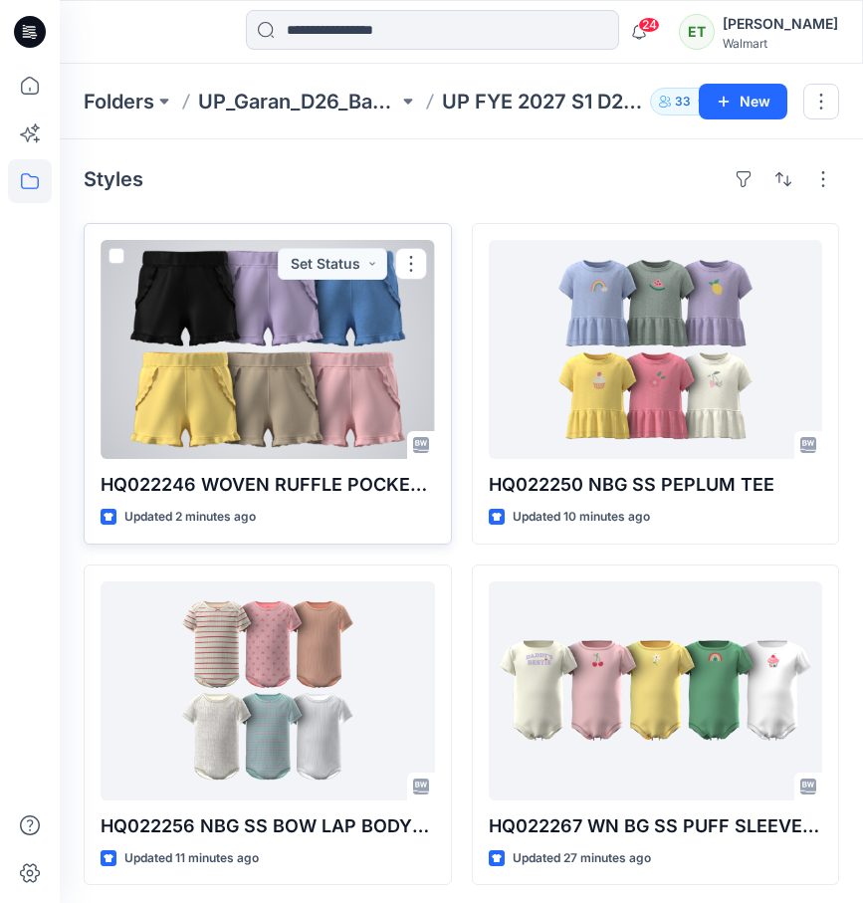
click at [348, 423] on div at bounding box center [268, 349] width 334 height 219
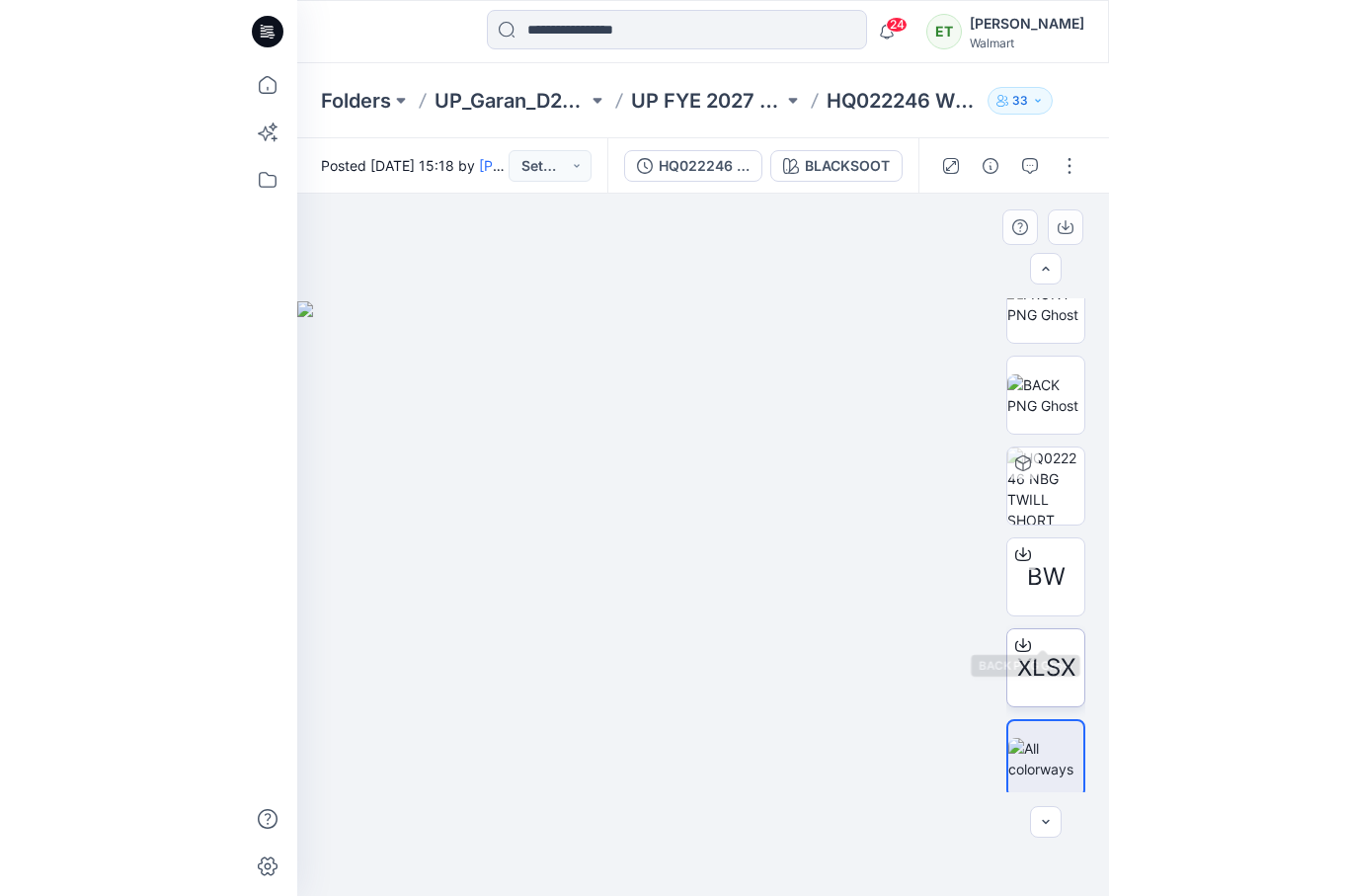
scroll to position [221, 0]
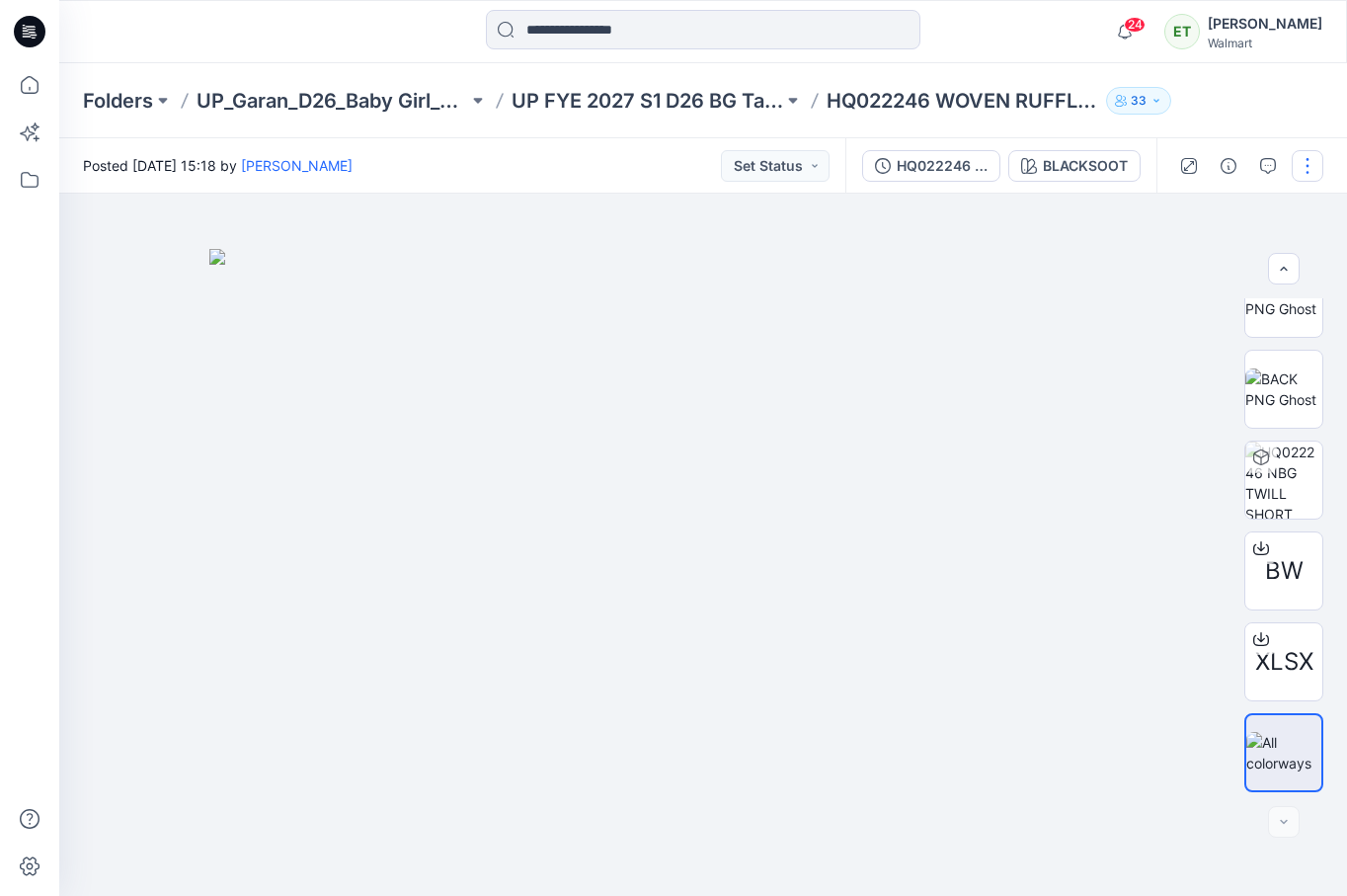
click at [871, 174] on button "button" at bounding box center [1308, 166] width 32 height 32
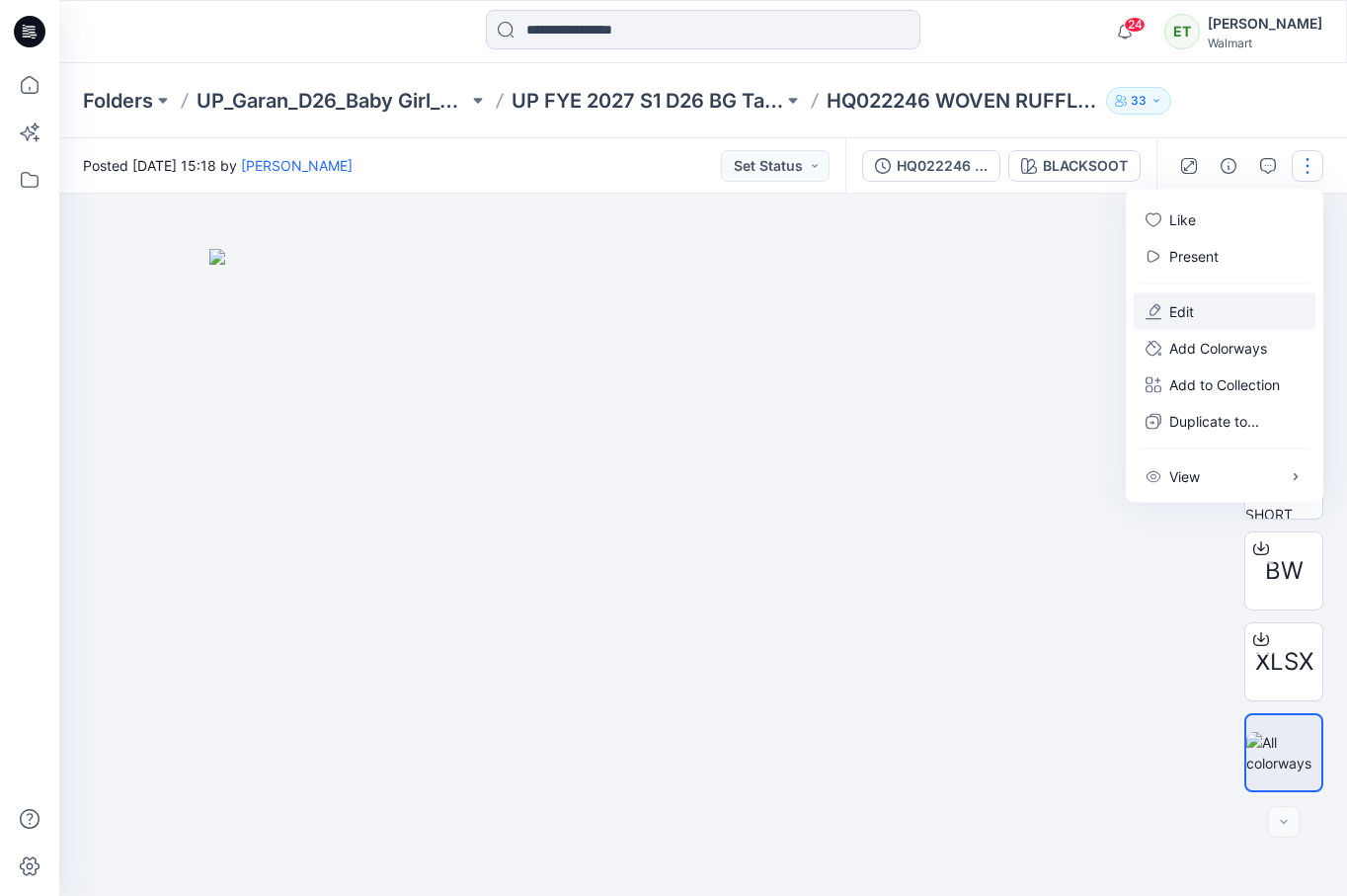
click at [871, 304] on button "Edit" at bounding box center [1224, 312] width 182 height 37
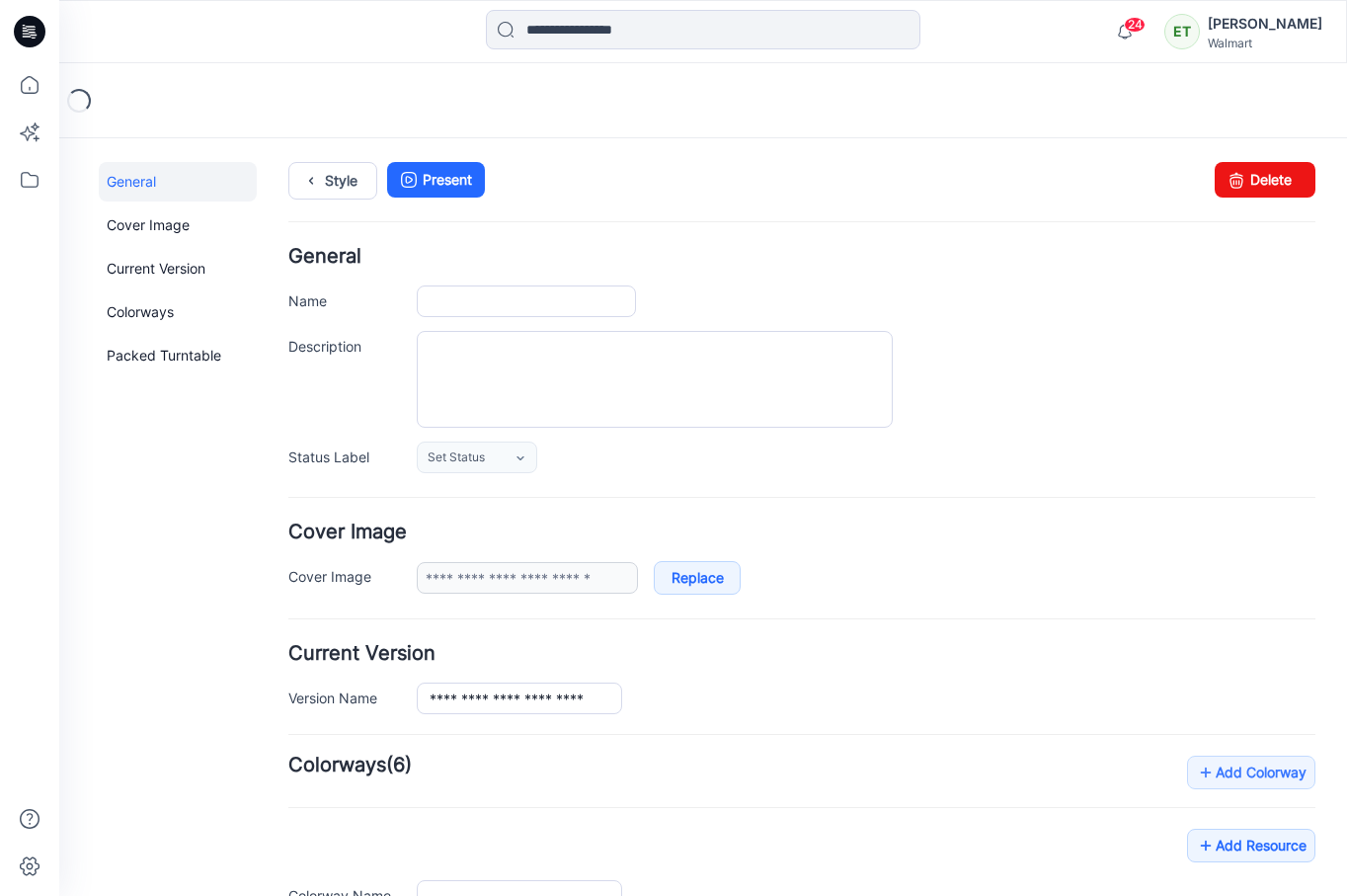
type input "**********"
type input "*********"
type input "**********"
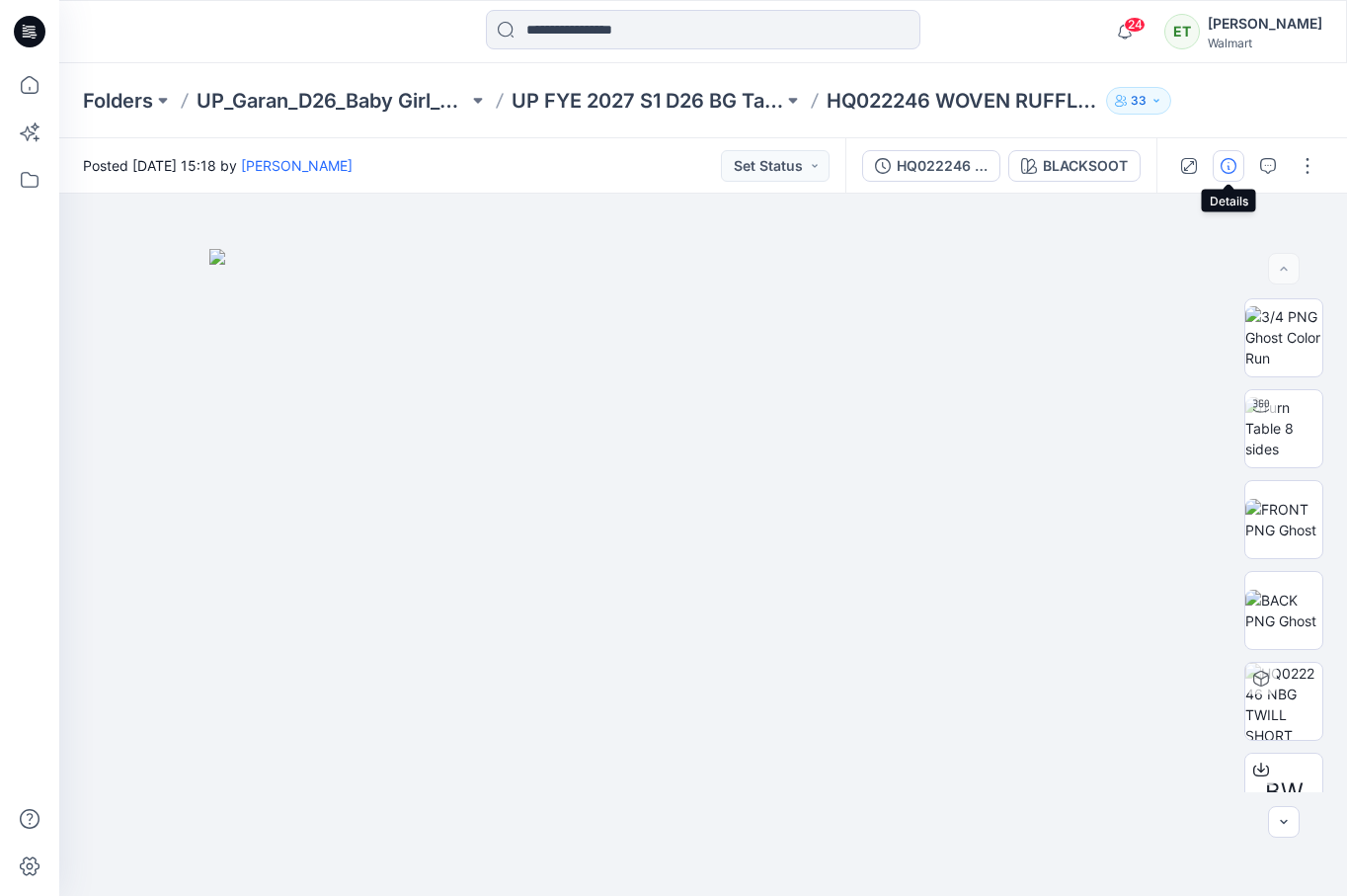
click at [1221, 158] on icon "button" at bounding box center [1229, 166] width 16 height 16
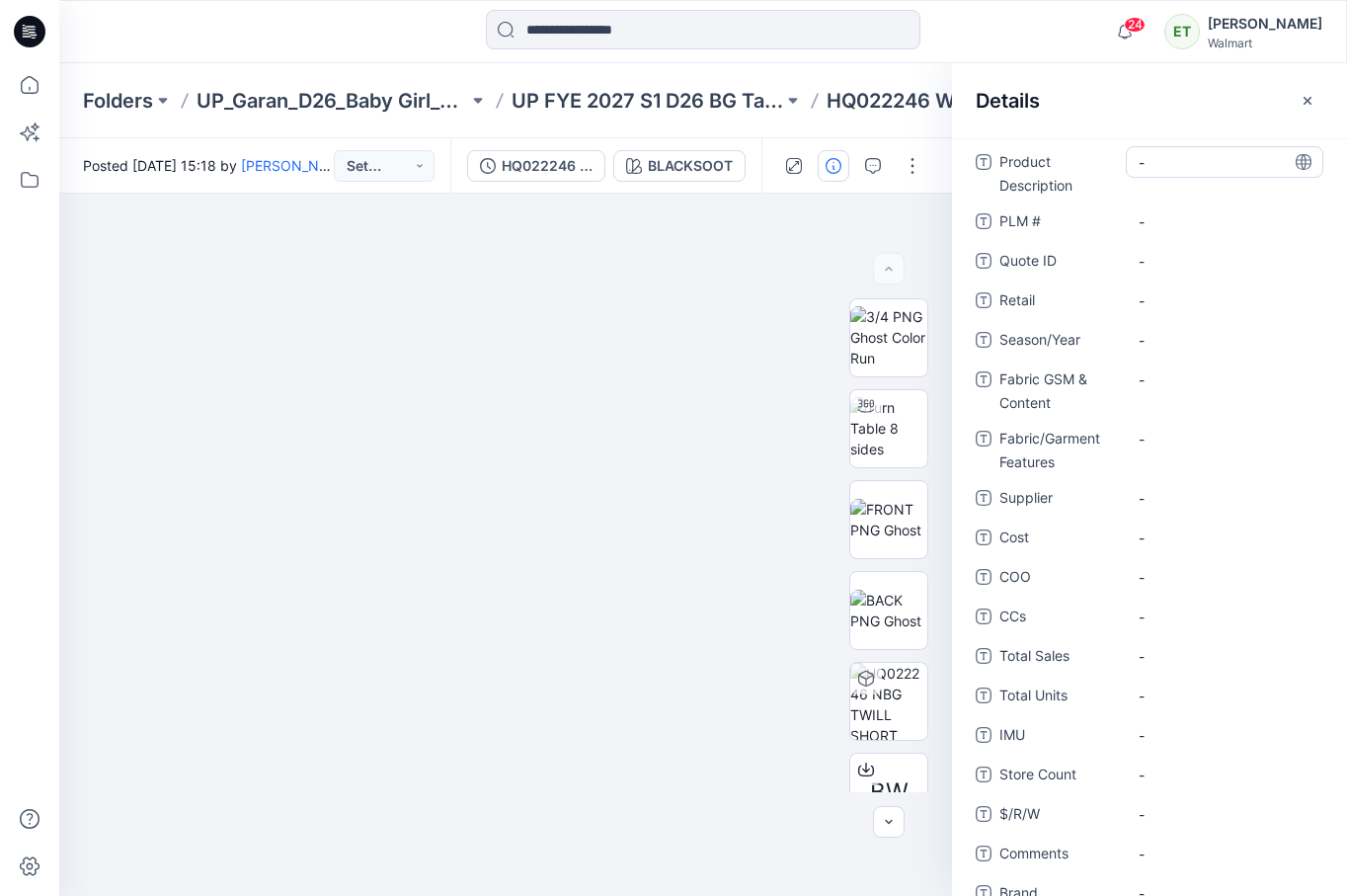
click at [1222, 170] on Description "-" at bounding box center [1224, 162] width 172 height 21
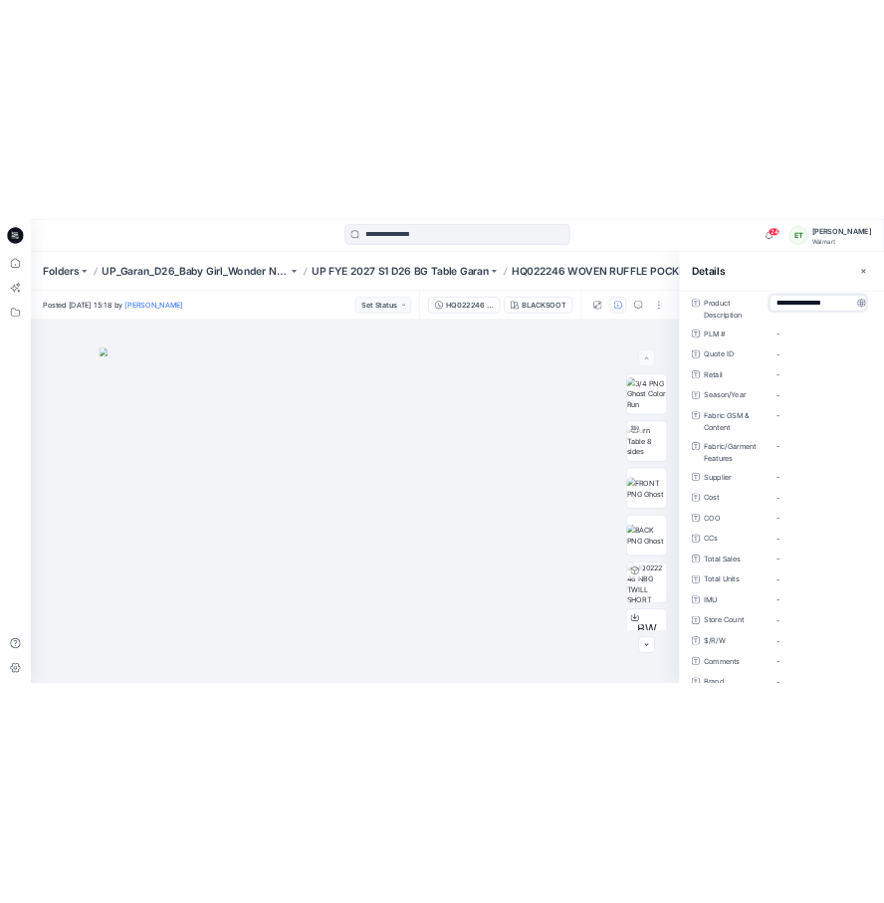
scroll to position [14, 0]
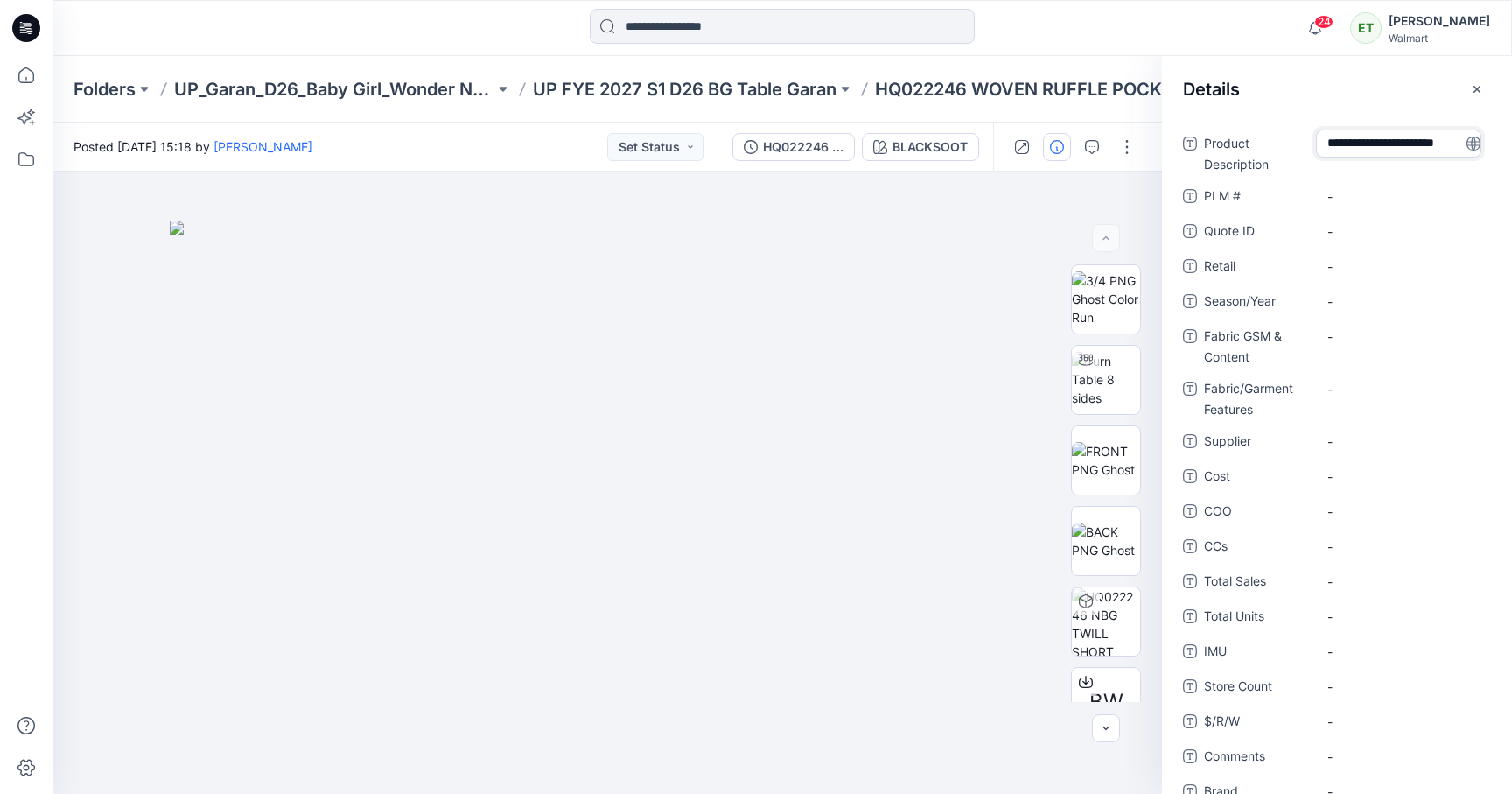
type textarea "**********"
click at [1192, 187] on \ "-" at bounding box center [1403, 196] width 152 height 18
type textarea "********"
click at [1192, 244] on div "-" at bounding box center [1403, 231] width 175 height 28
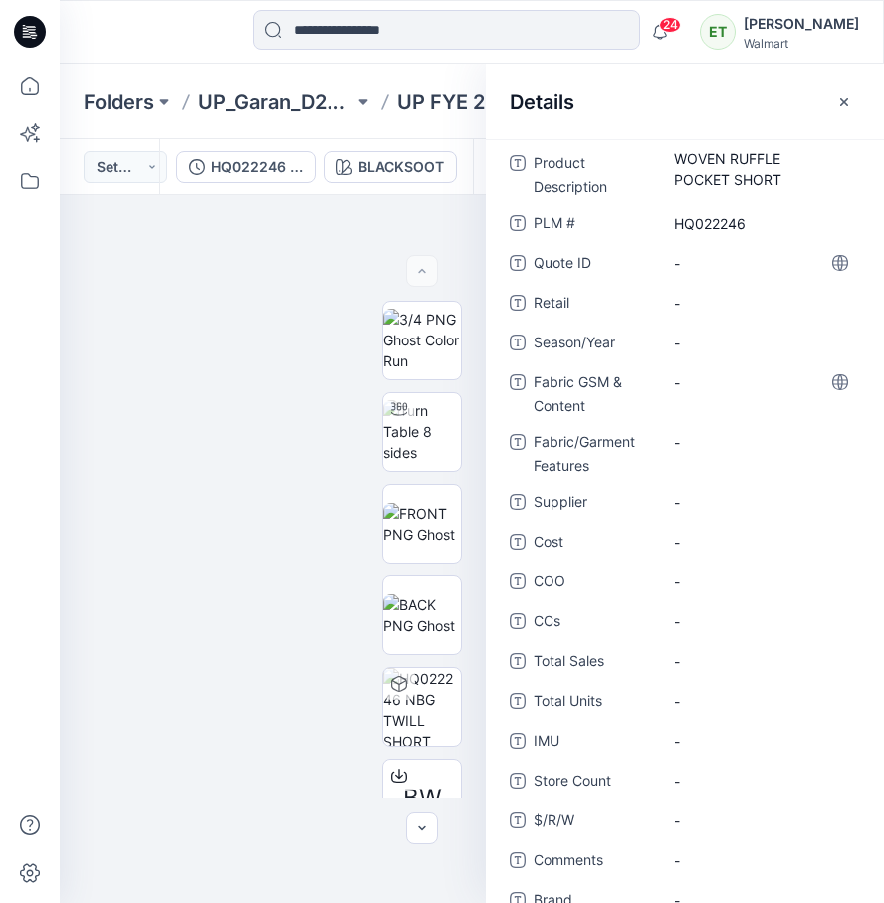
click at [714, 406] on div "-" at bounding box center [760, 392] width 199 height 52
click at [704, 384] on Content "-" at bounding box center [760, 382] width 173 height 21
type textarea "**********"
click at [750, 332] on span "-" at bounding box center [760, 342] width 173 height 21
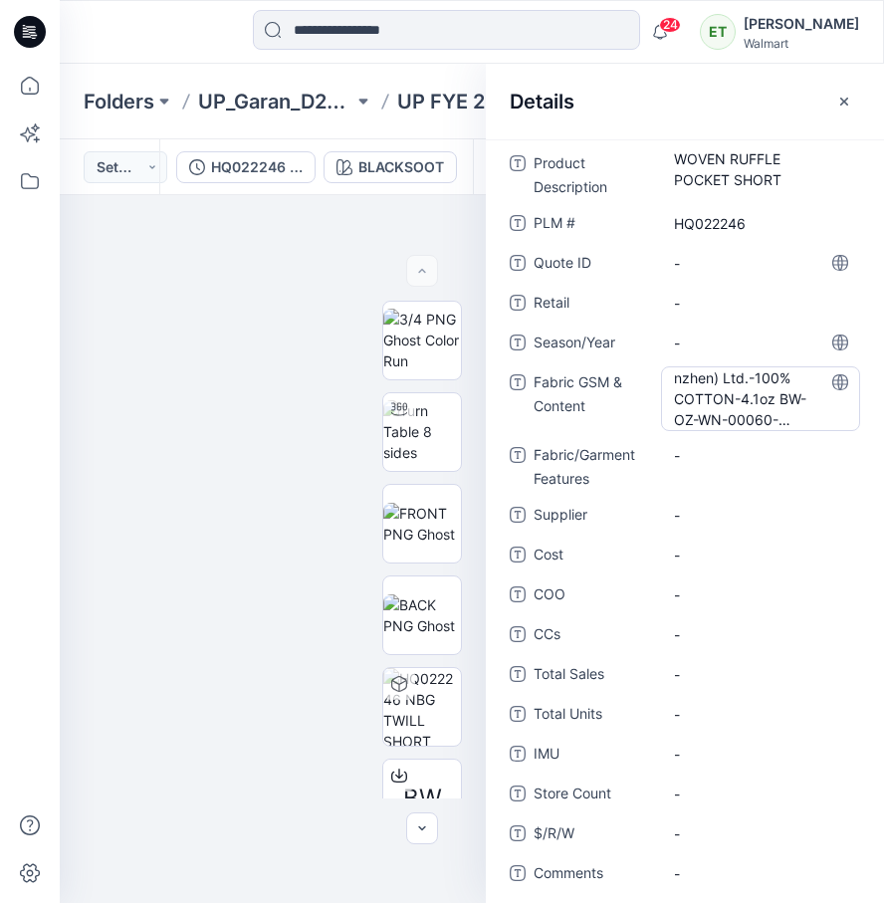
click at [752, 373] on Content "nzhen) Ltd.-100% COTTON-4.1oz BW-OZ-WN-00060-POPLIN" at bounding box center [760, 398] width 173 height 63
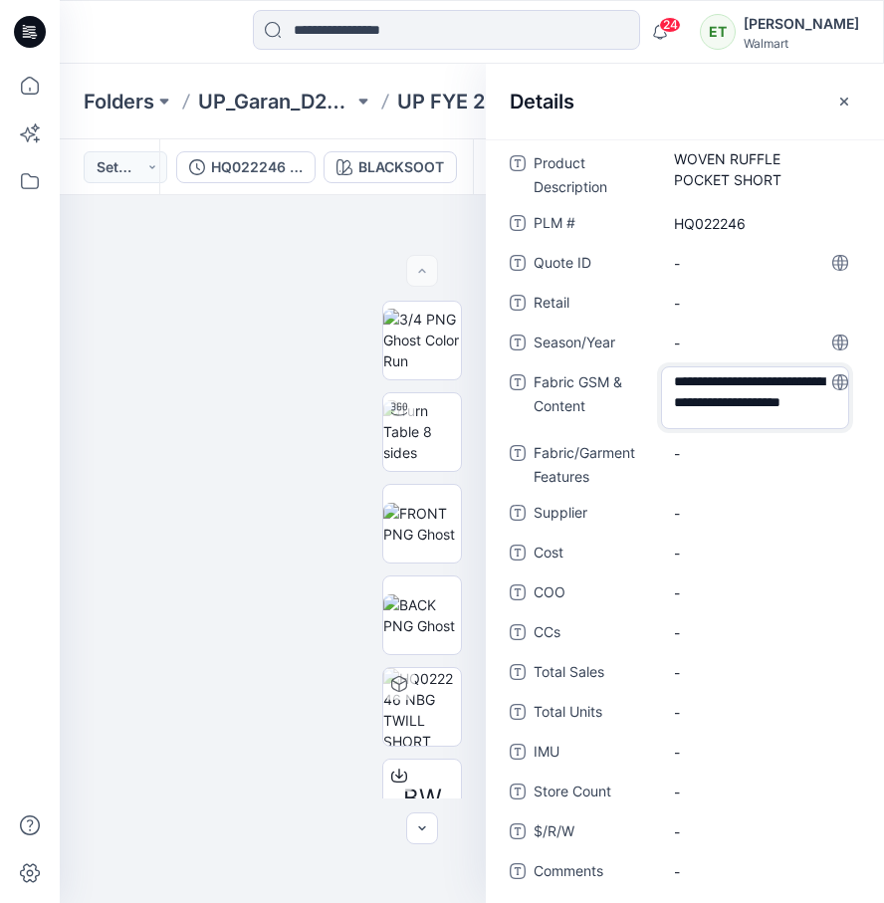
click at [755, 389] on textarea "**********" at bounding box center [755, 397] width 188 height 63
type textarea "**********"
click at [732, 501] on div "-" at bounding box center [760, 513] width 199 height 32
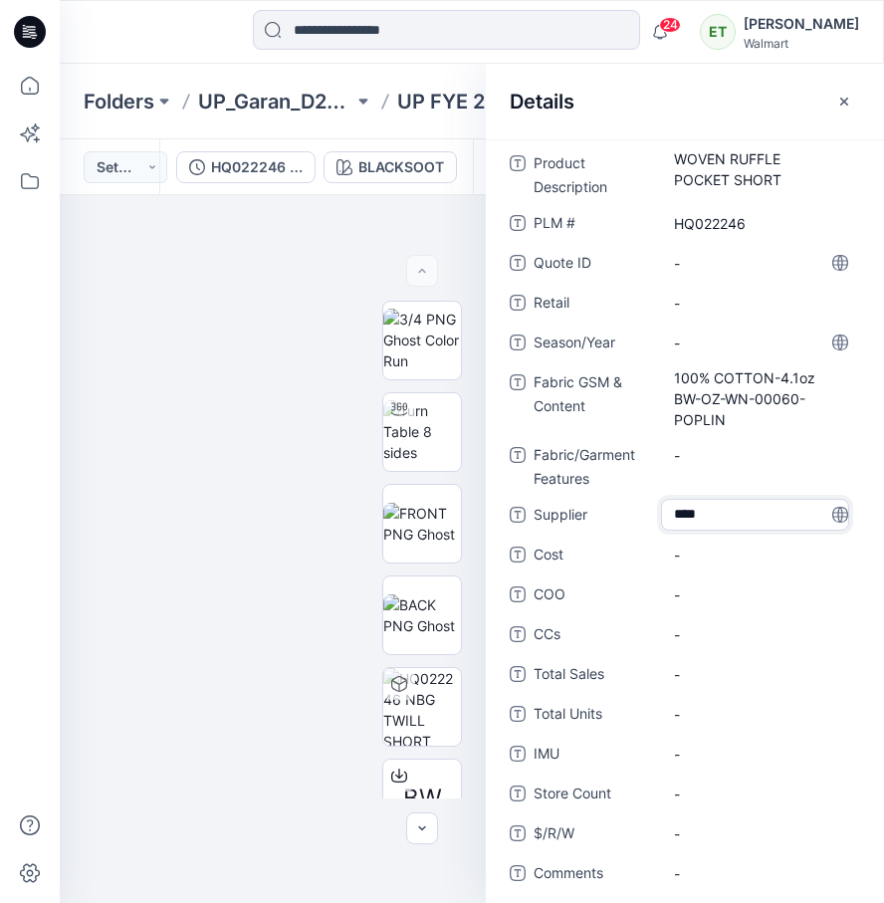
type textarea "*****"
click at [742, 603] on span "-" at bounding box center [760, 594] width 173 height 21
click at [836, 114] on button "button" at bounding box center [844, 102] width 32 height 32
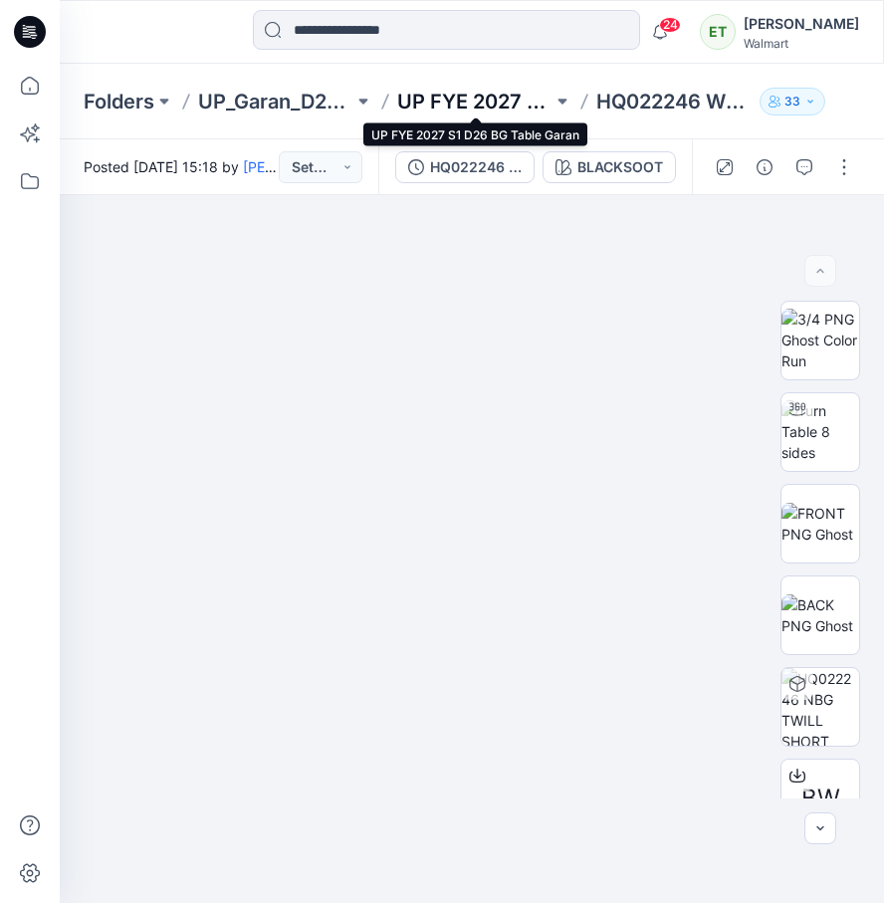
click at [493, 94] on p "UP FYE 2027 S1 D26 BG Table Garan" at bounding box center [474, 102] width 155 height 28
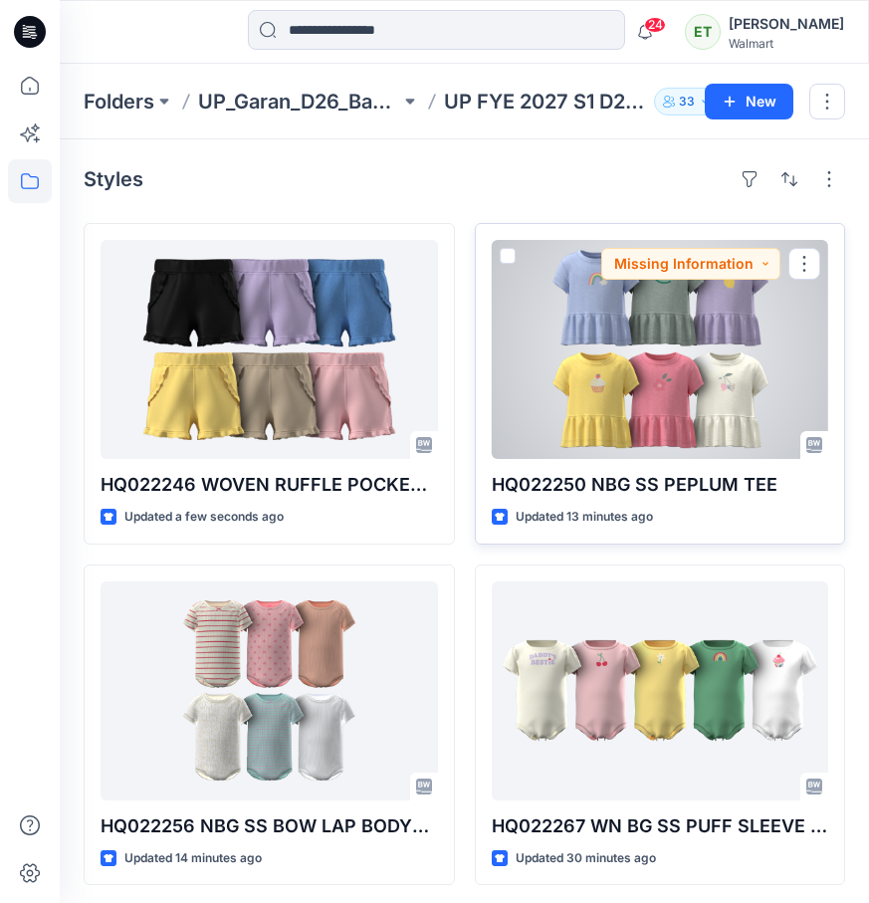
click at [699, 407] on div at bounding box center [660, 349] width 337 height 219
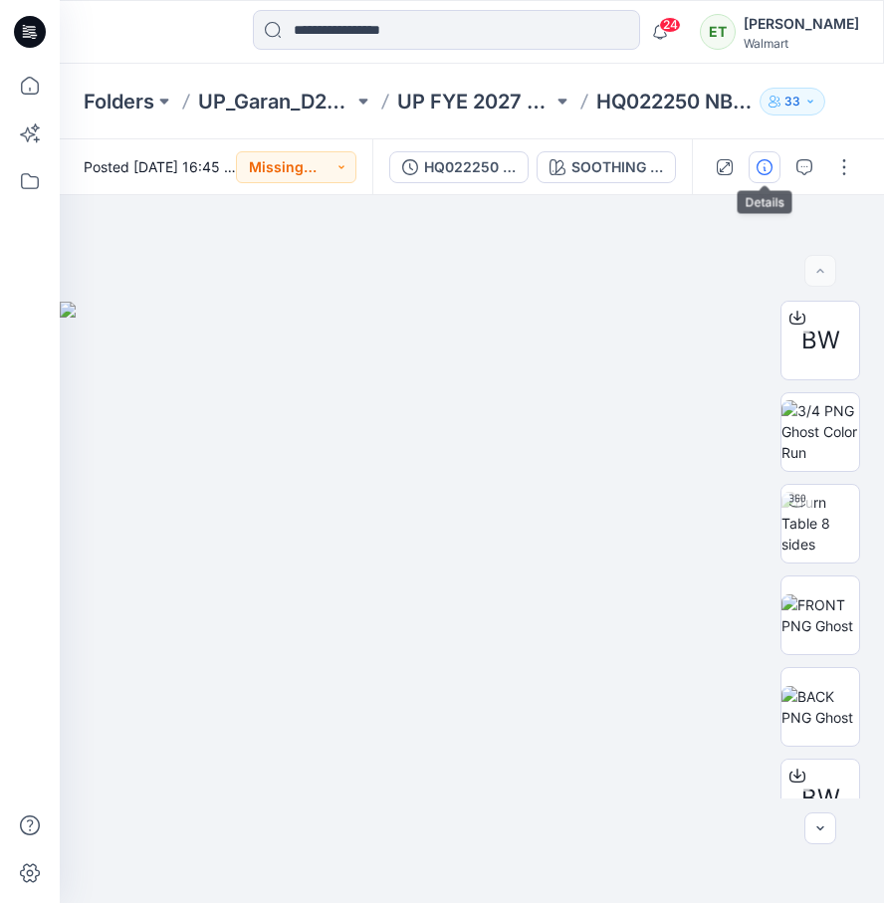
click at [766, 177] on button "button" at bounding box center [764, 167] width 32 height 32
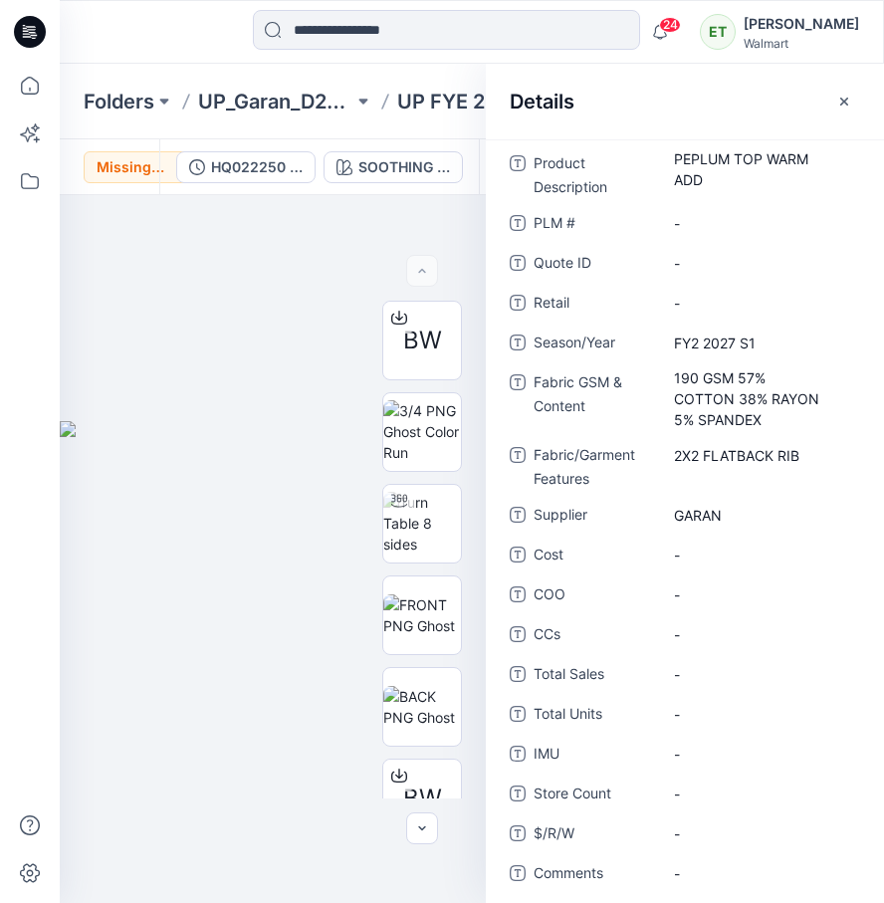
drag, startPoint x: 851, startPoint y: 101, endPoint x: 829, endPoint y: 100, distance: 21.9
click at [851, 100] on icon "button" at bounding box center [844, 102] width 16 height 16
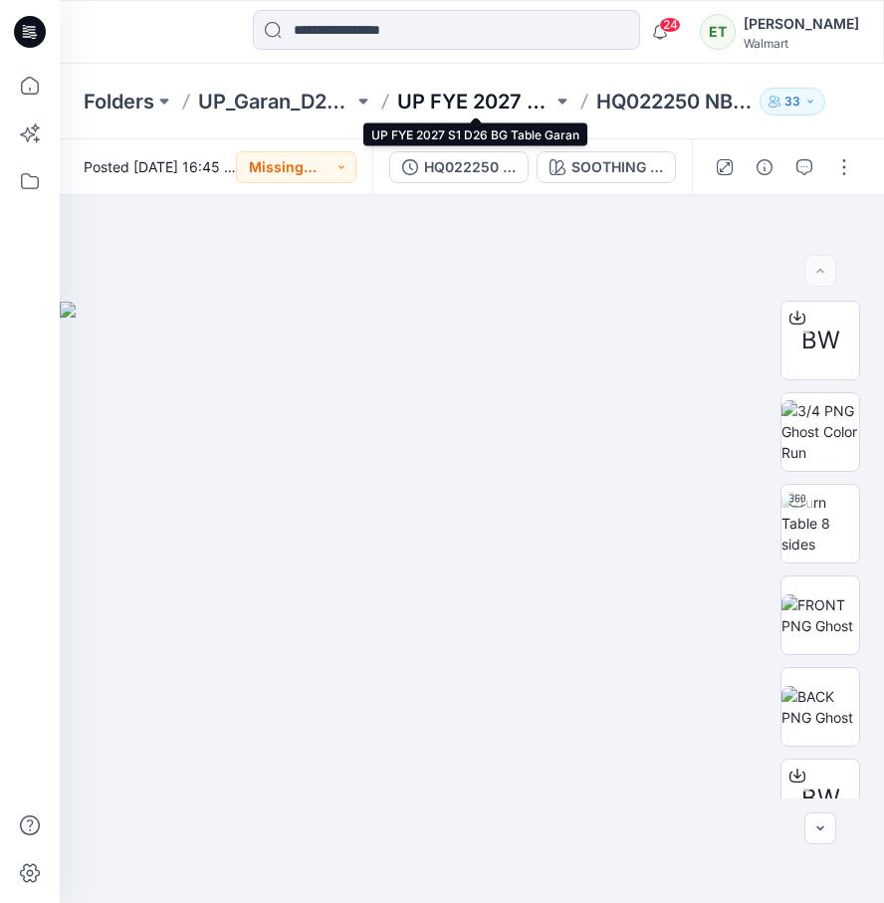
click at [470, 96] on p "UP FYE 2027 S1 D26 BG Table Garan" at bounding box center [474, 102] width 155 height 28
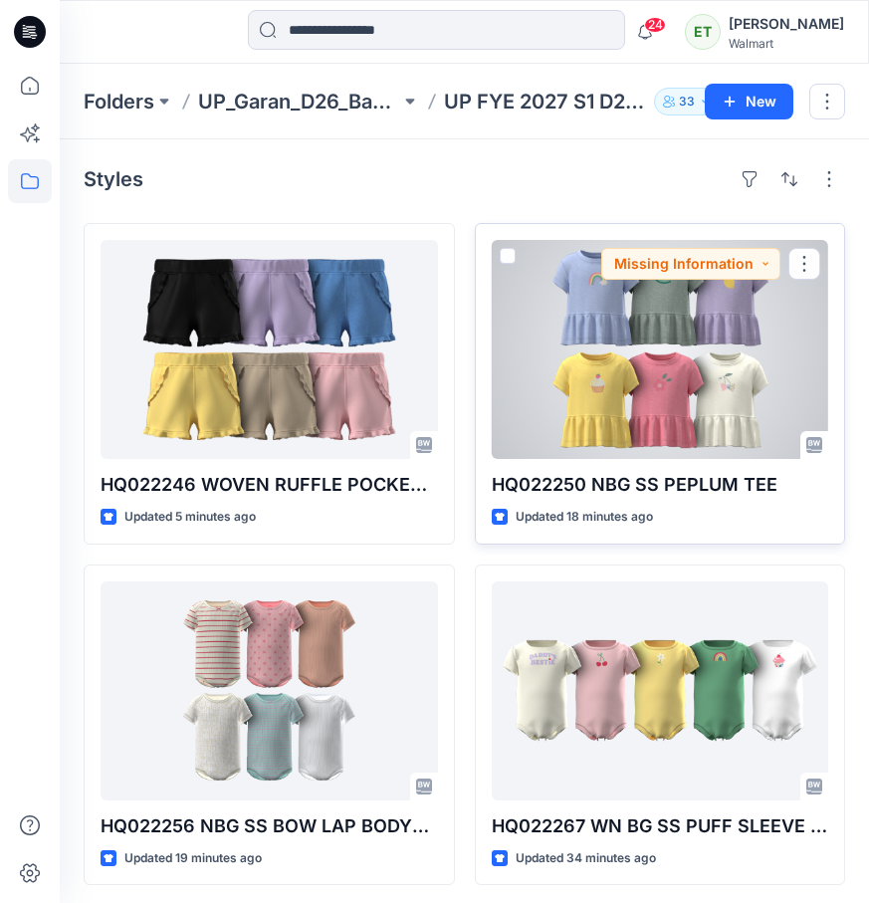
click at [553, 299] on div at bounding box center [660, 349] width 337 height 219
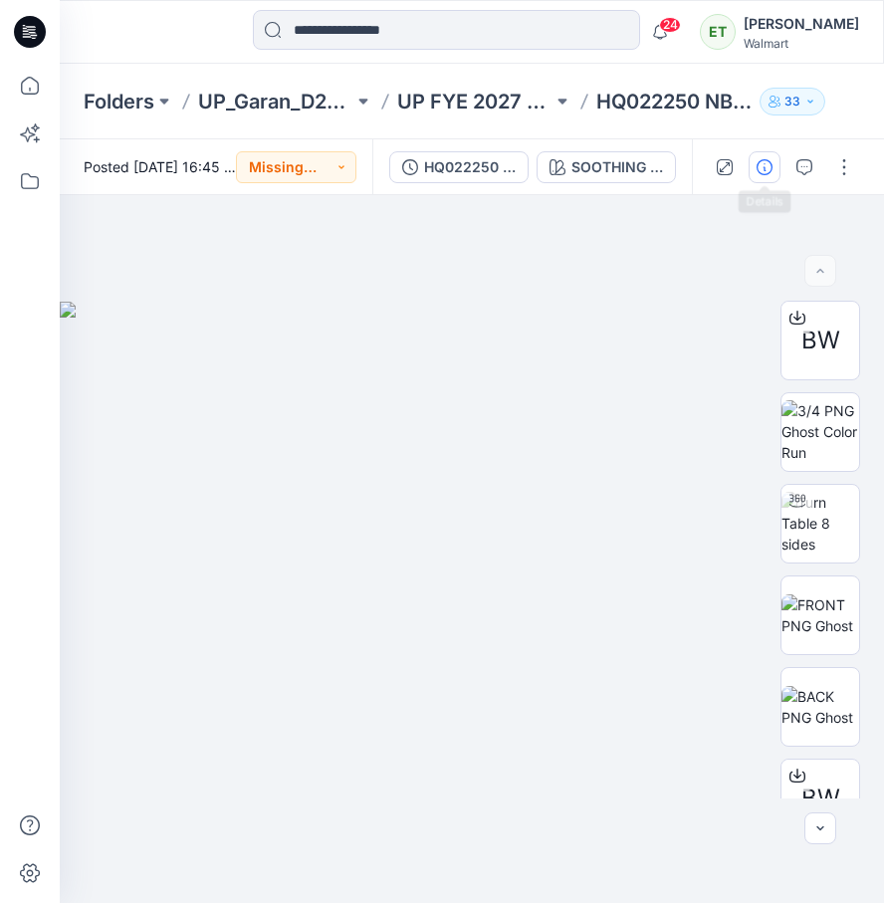
click at [763, 176] on button "button" at bounding box center [764, 167] width 32 height 32
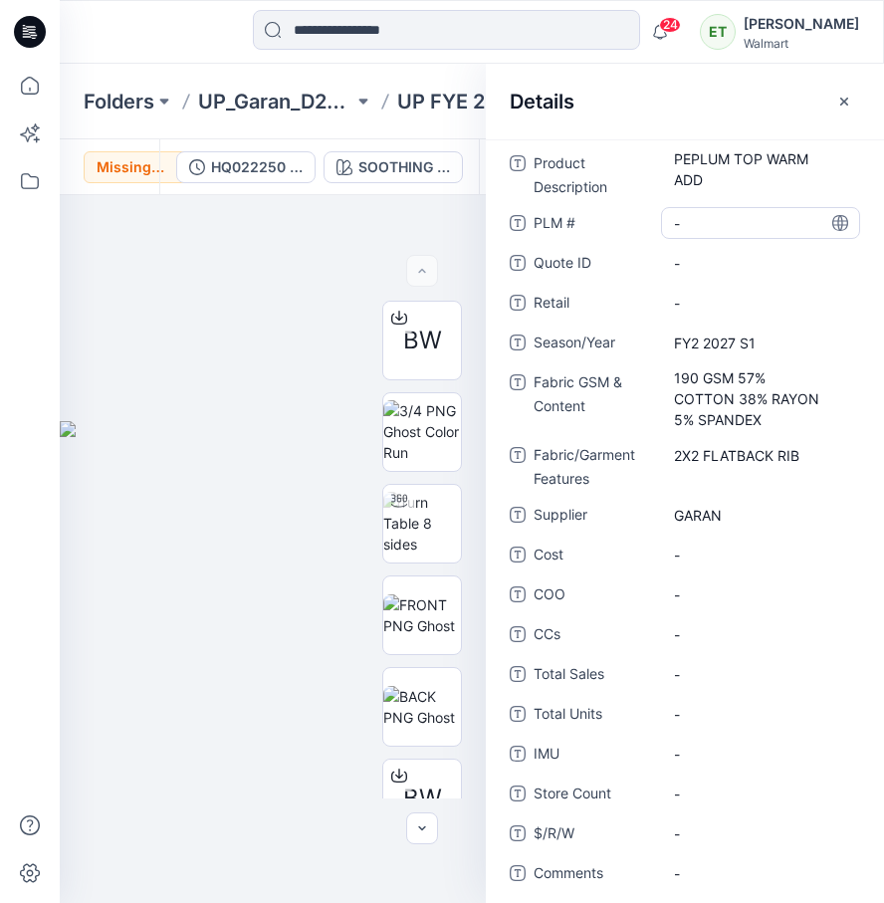
click at [699, 220] on \ "-" at bounding box center [760, 223] width 173 height 21
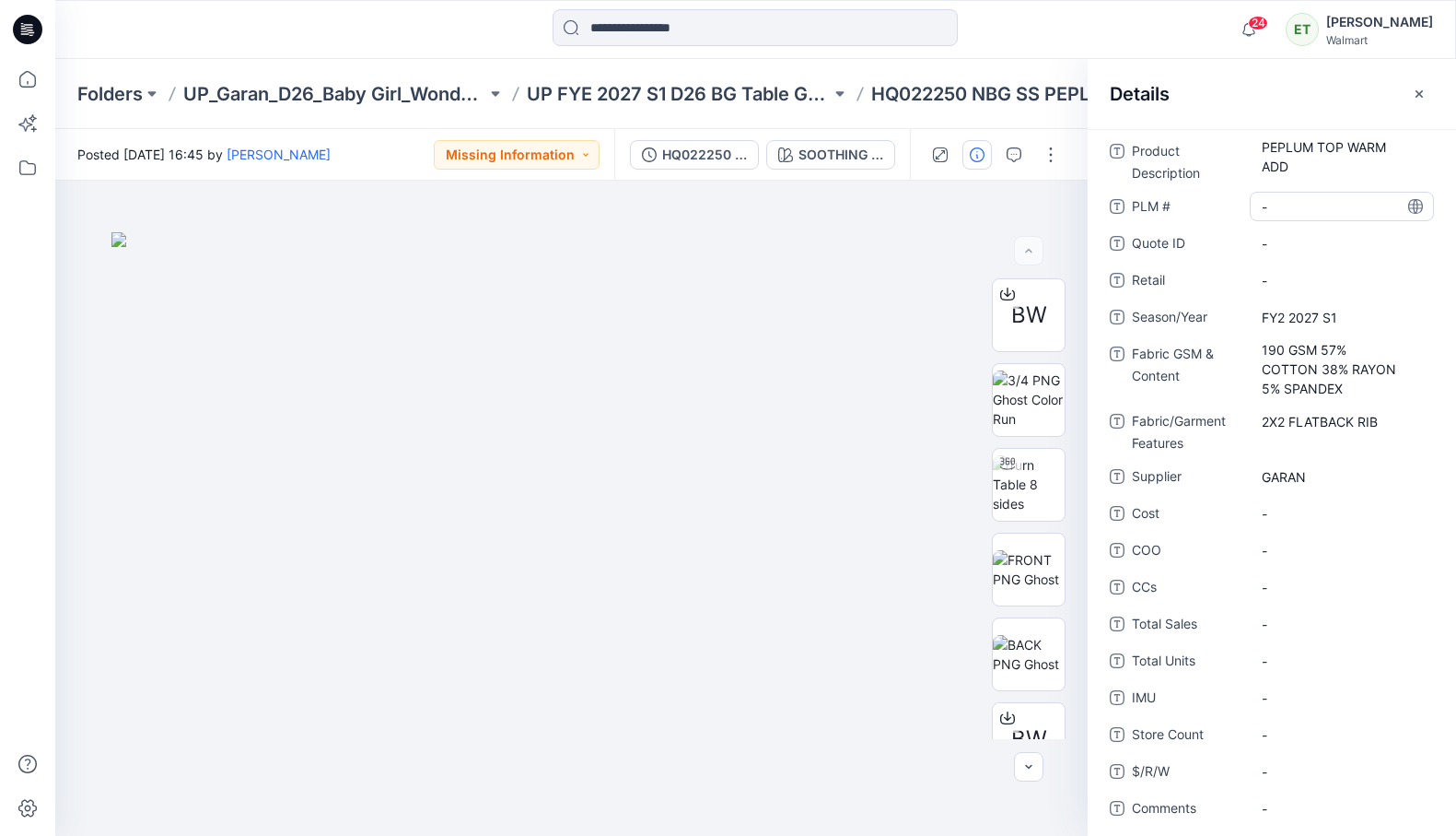
click at [1255, 206] on \ "-" at bounding box center [1341, 206] width 160 height 19
type textarea "********"
click at [1255, 94] on div "Details" at bounding box center [1272, 94] width 368 height 69
click at [1255, 92] on icon "button" at bounding box center [1419, 94] width 15 height 15
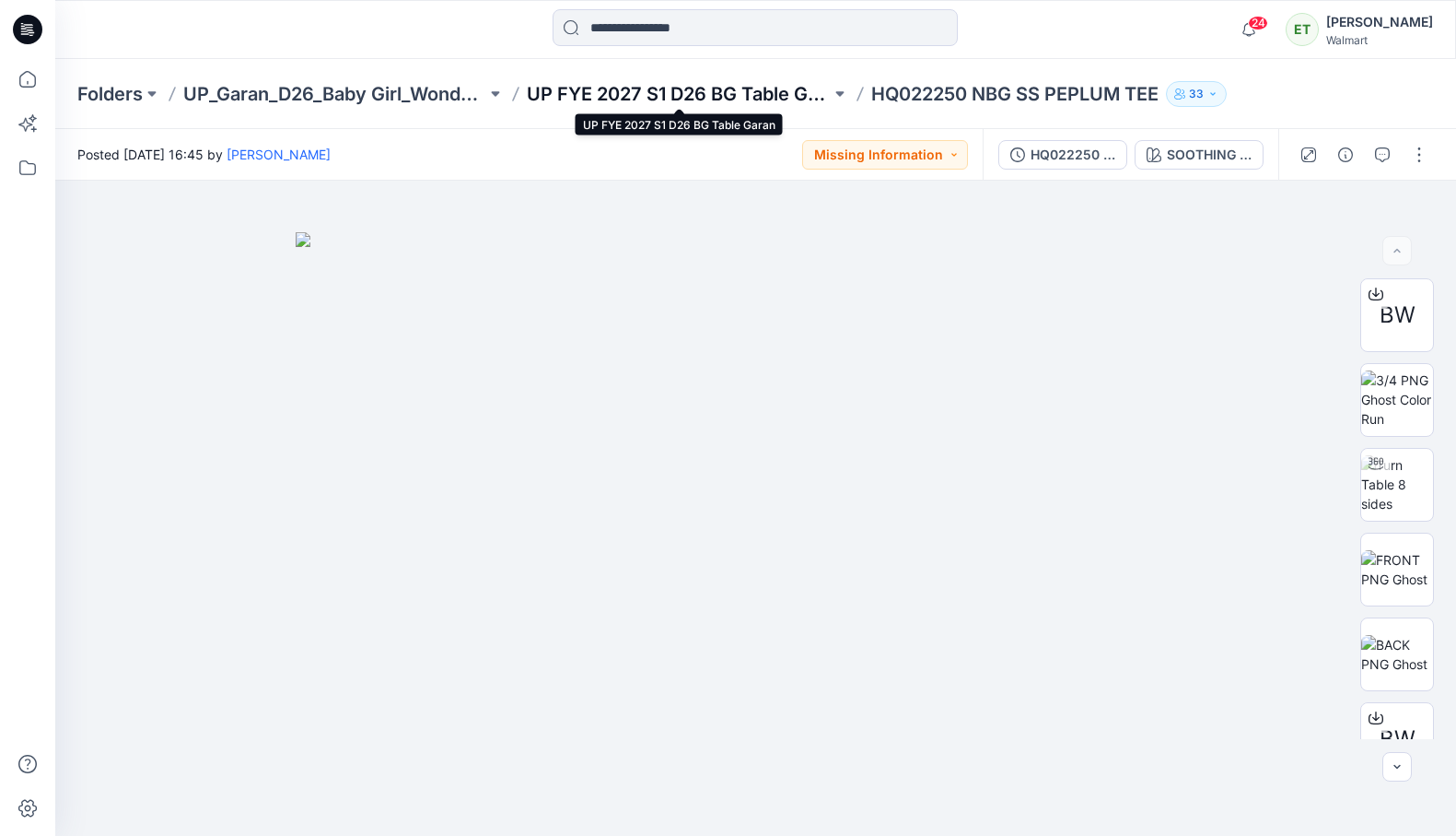
click at [718, 96] on p "UP FYE 2027 S1 D26 BG Table Garan" at bounding box center [678, 94] width 303 height 26
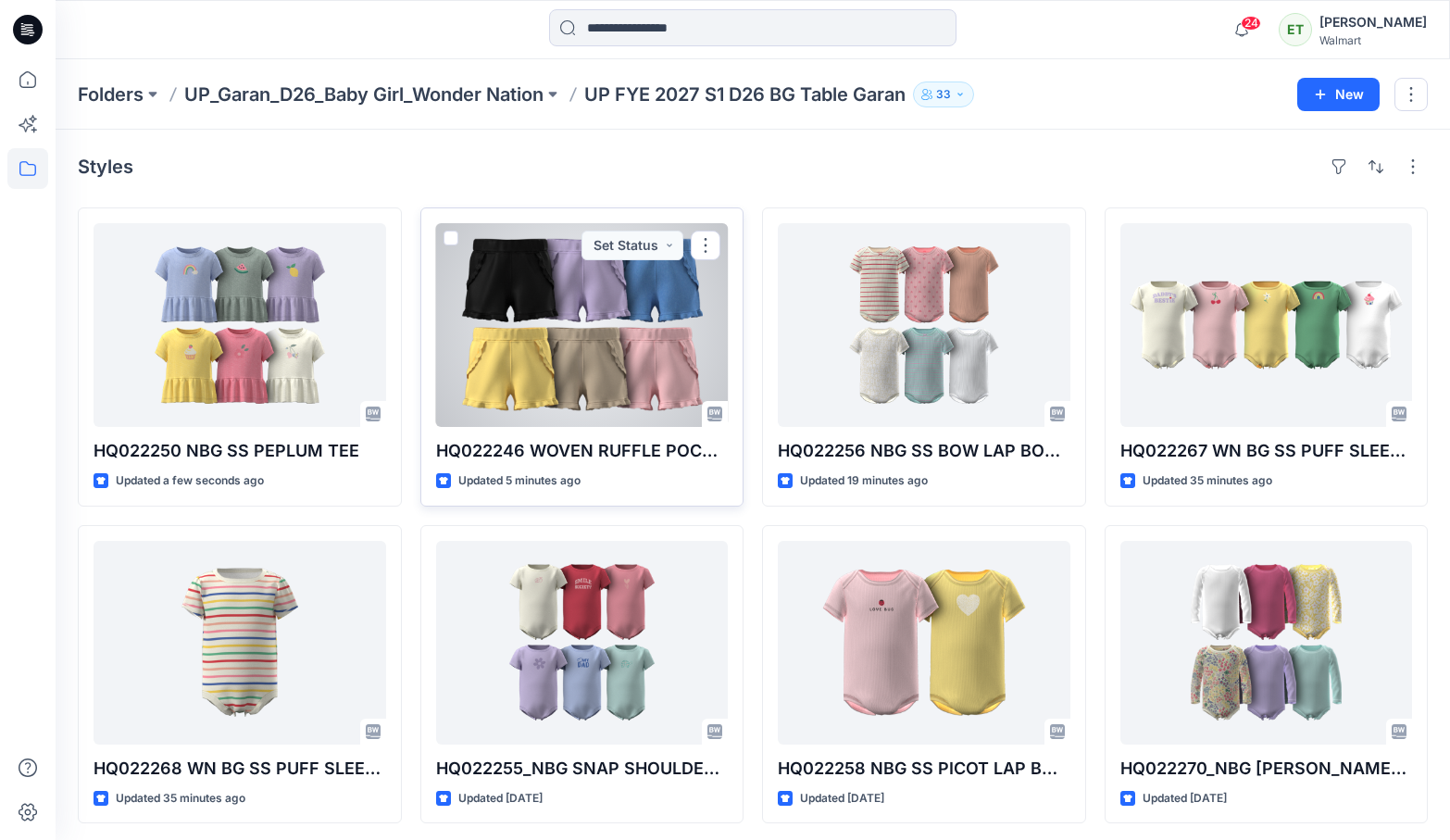
click at [542, 378] on div at bounding box center [583, 325] width 292 height 204
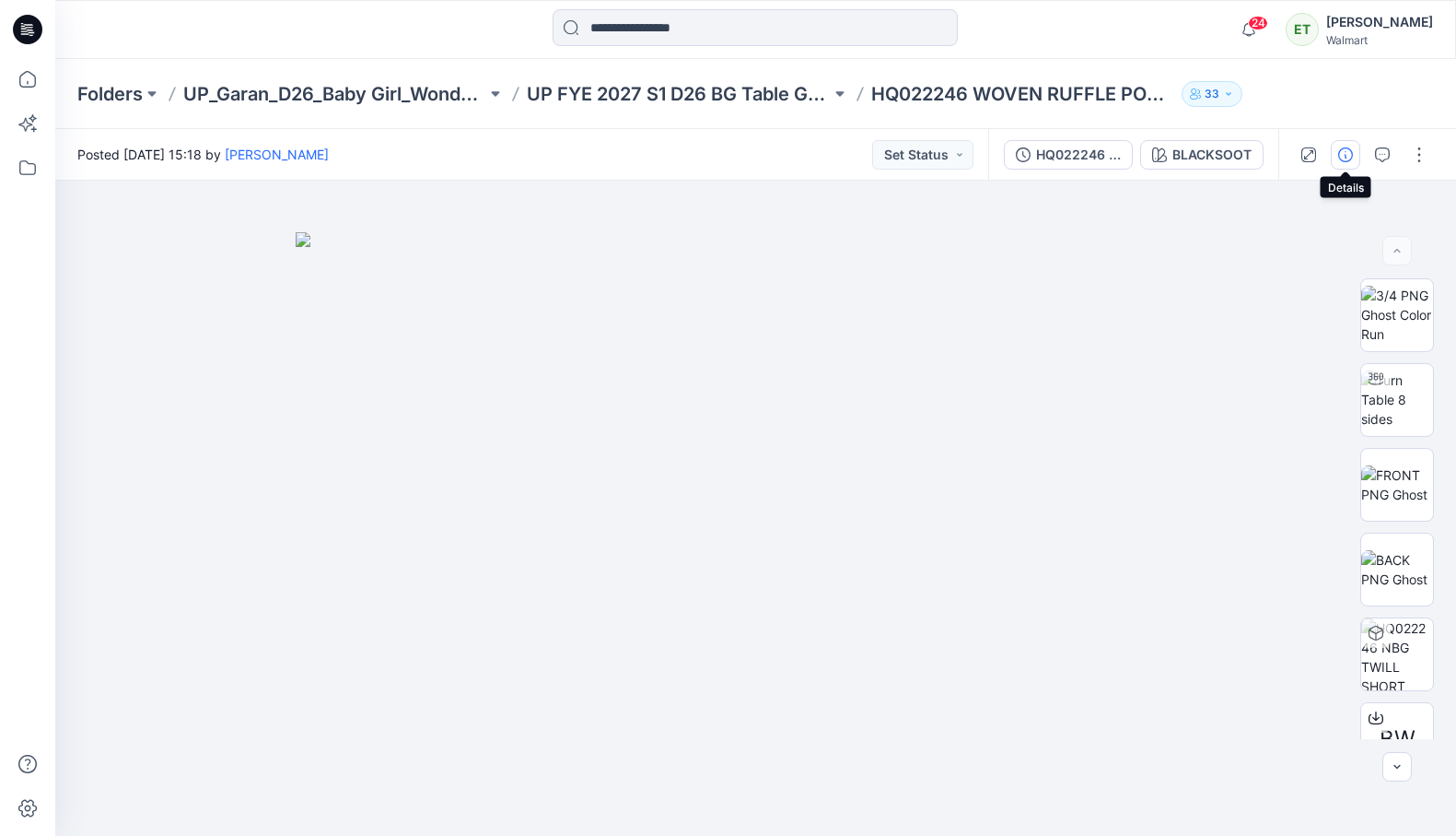
click at [1255, 166] on button "button" at bounding box center [1346, 155] width 30 height 30
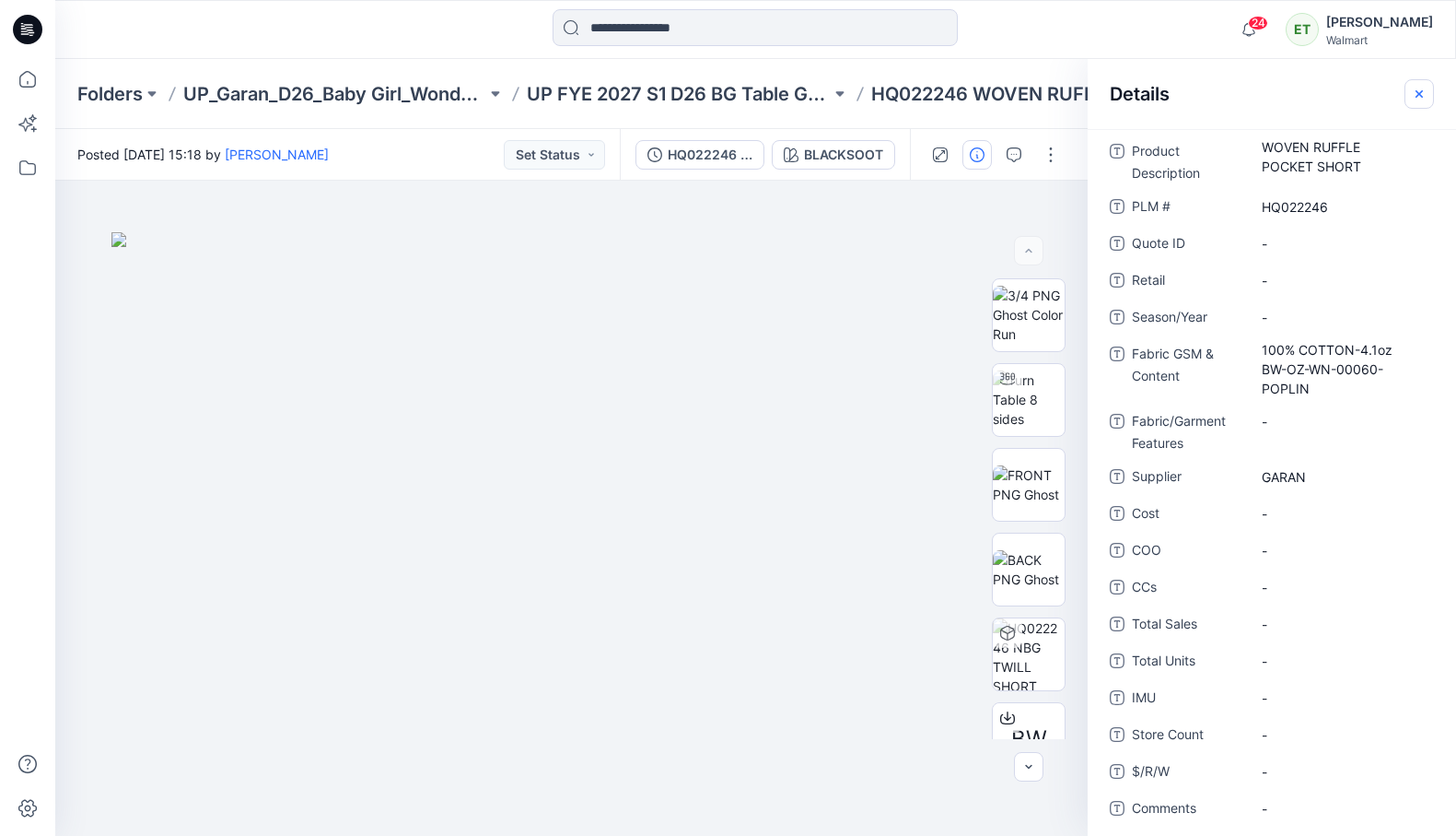
click at [1255, 82] on button "button" at bounding box center [1420, 94] width 30 height 30
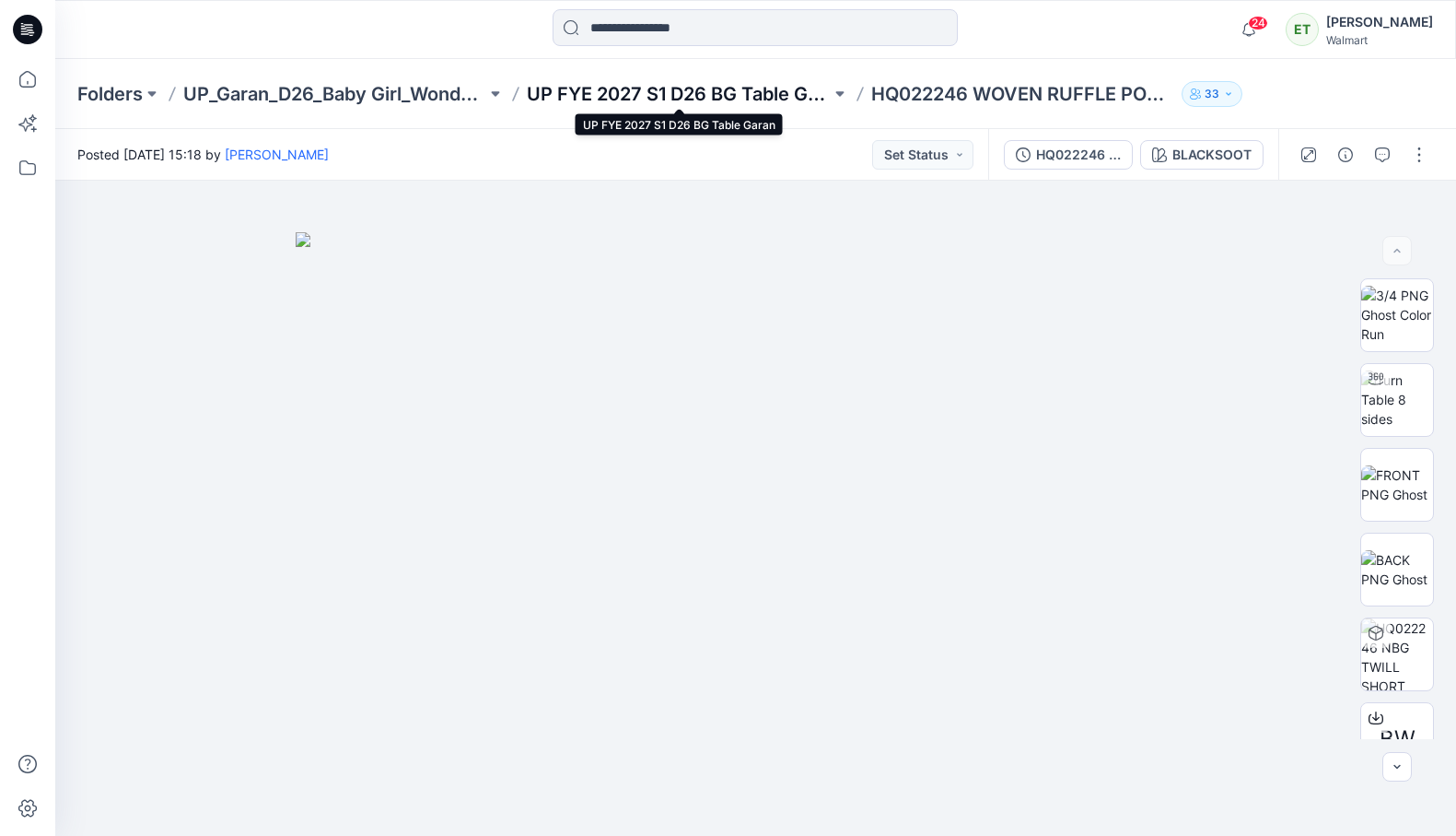
click at [698, 98] on p "UP FYE 2027 S1 D26 BG Table Garan" at bounding box center [678, 94] width 303 height 26
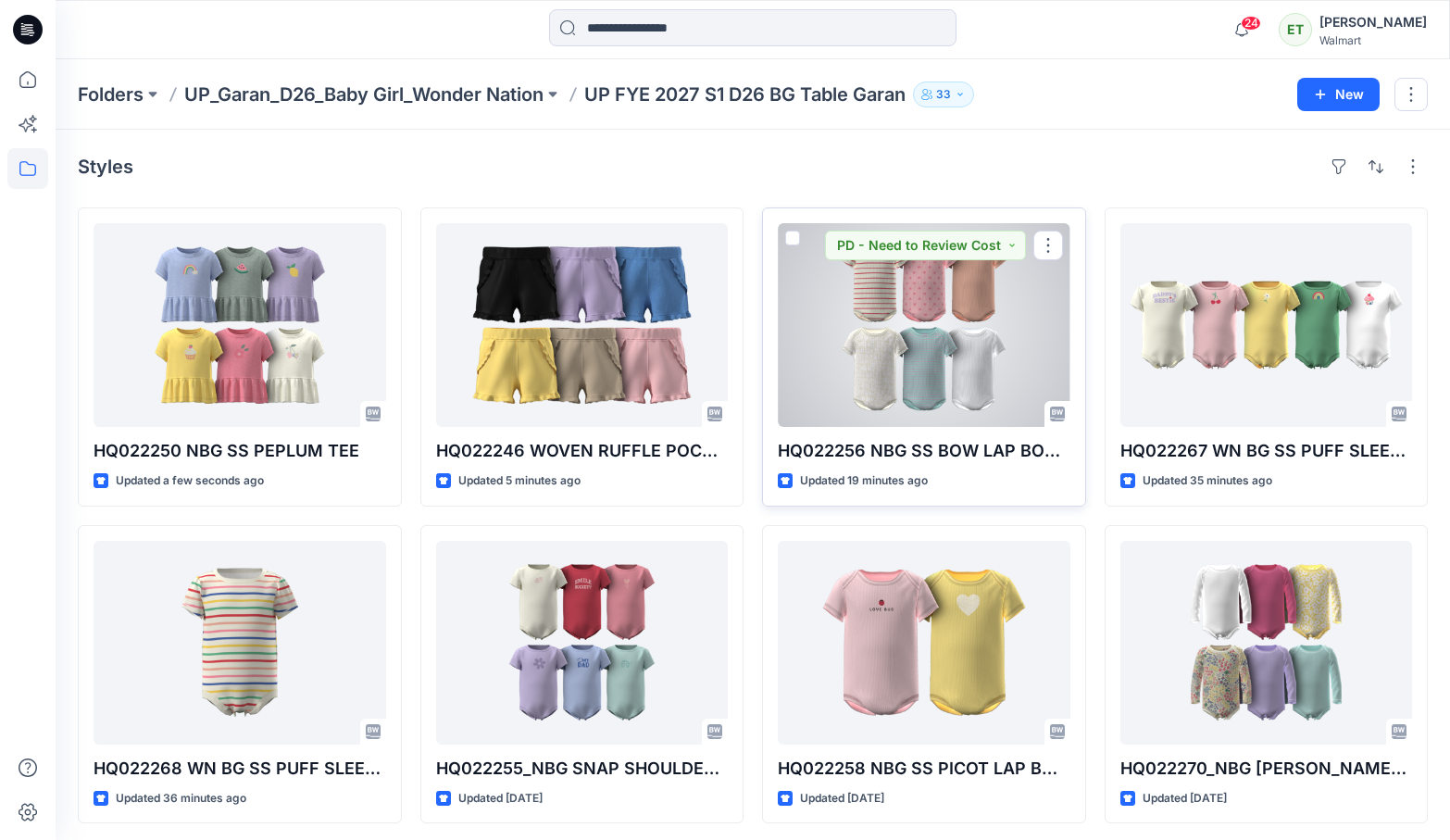
click at [987, 352] on div at bounding box center [924, 325] width 292 height 204
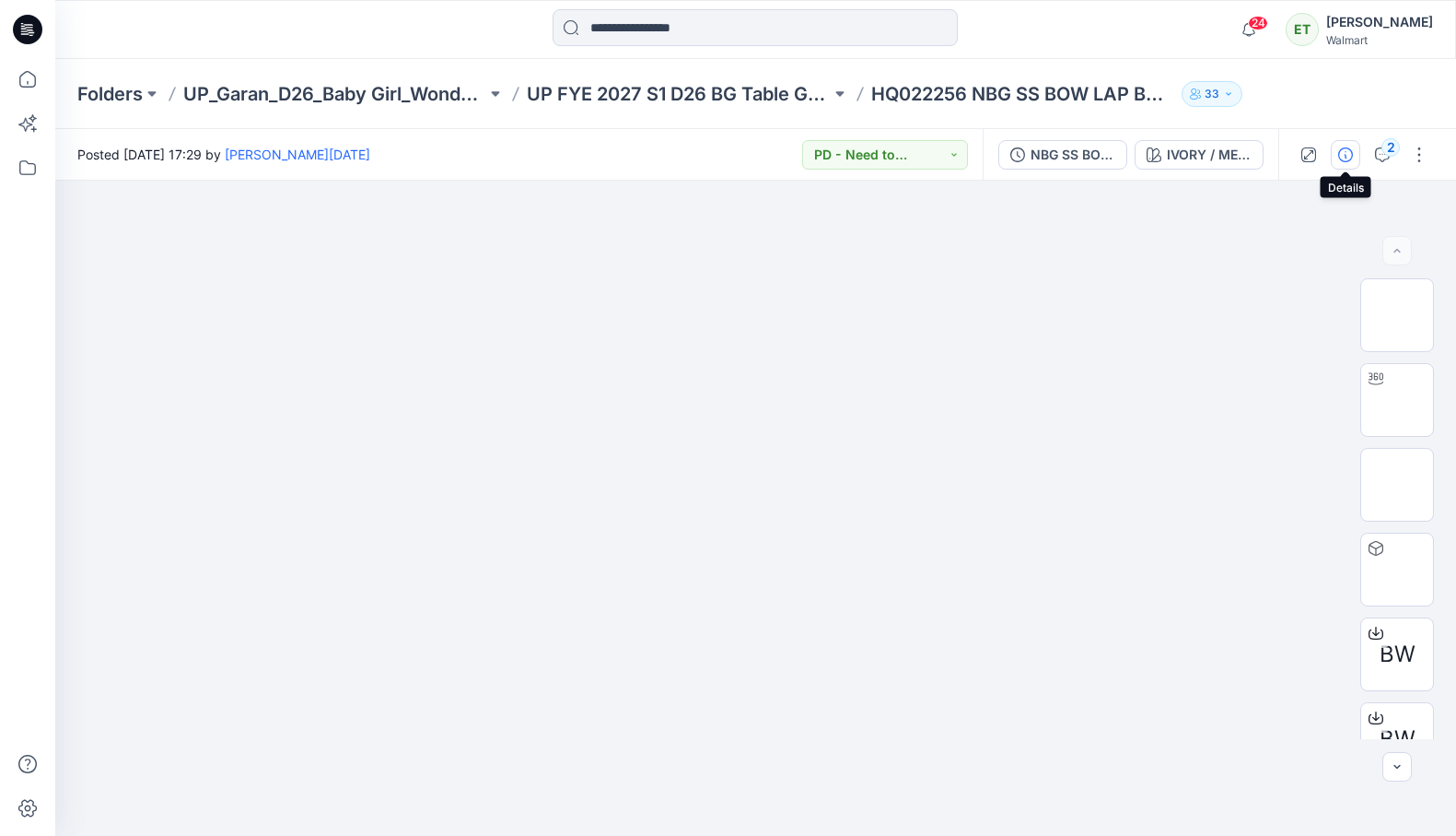
click at [1255, 155] on button "button" at bounding box center [1346, 155] width 30 height 30
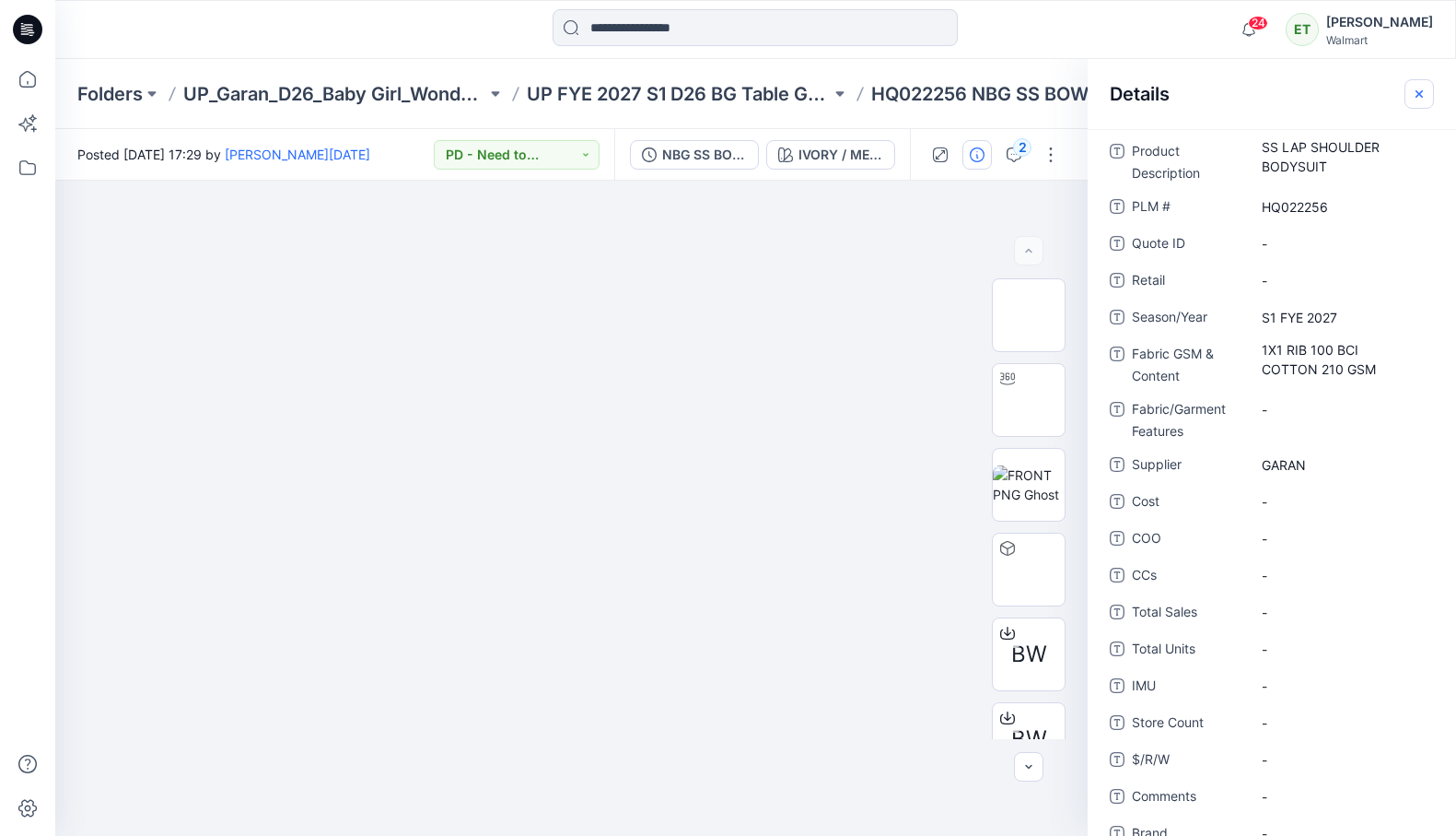
click at [1255, 88] on icon "button" at bounding box center [1419, 94] width 15 height 15
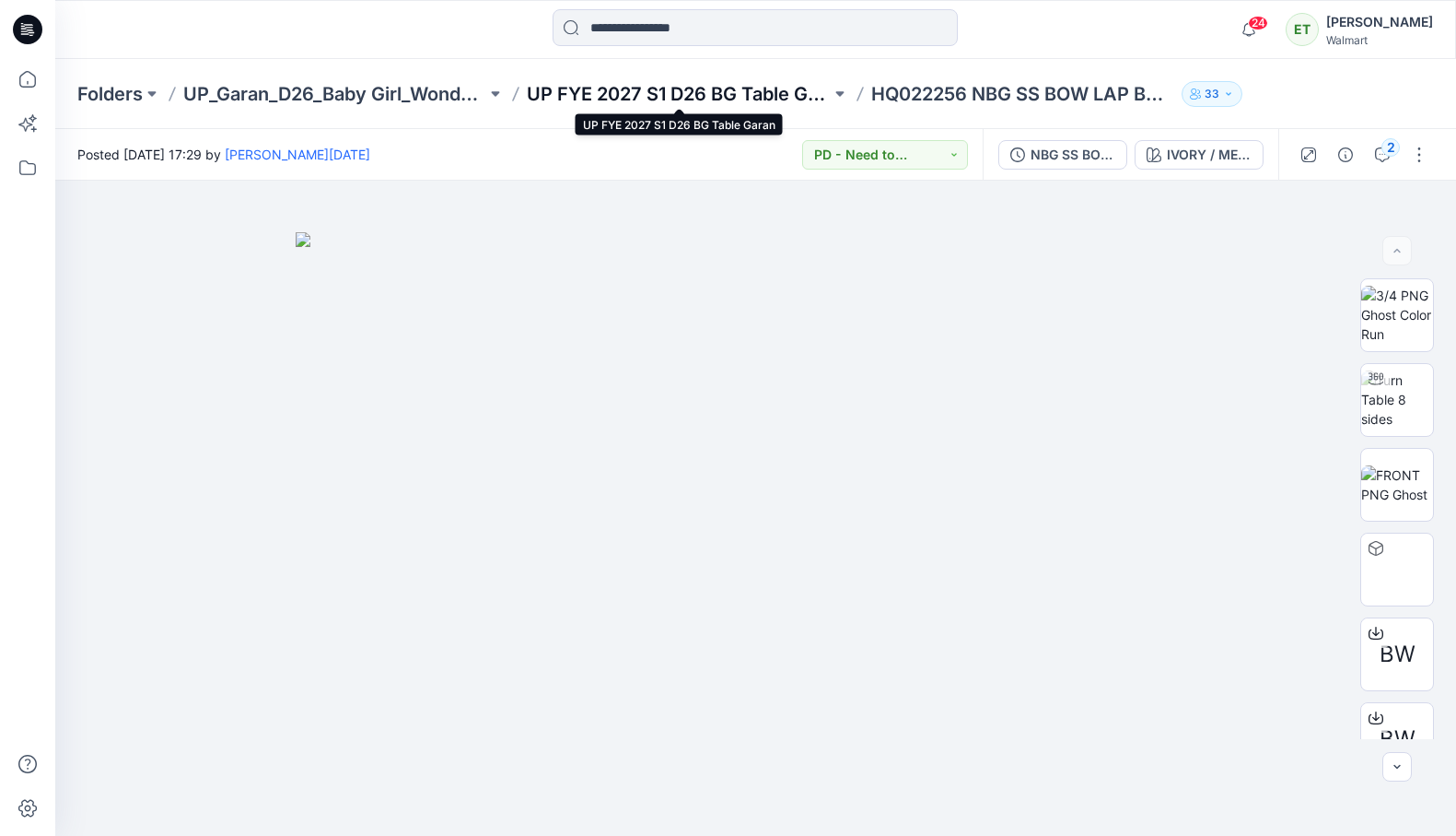
click at [728, 98] on p "UP FYE 2027 S1 D26 BG Table Garan" at bounding box center [678, 94] width 303 height 26
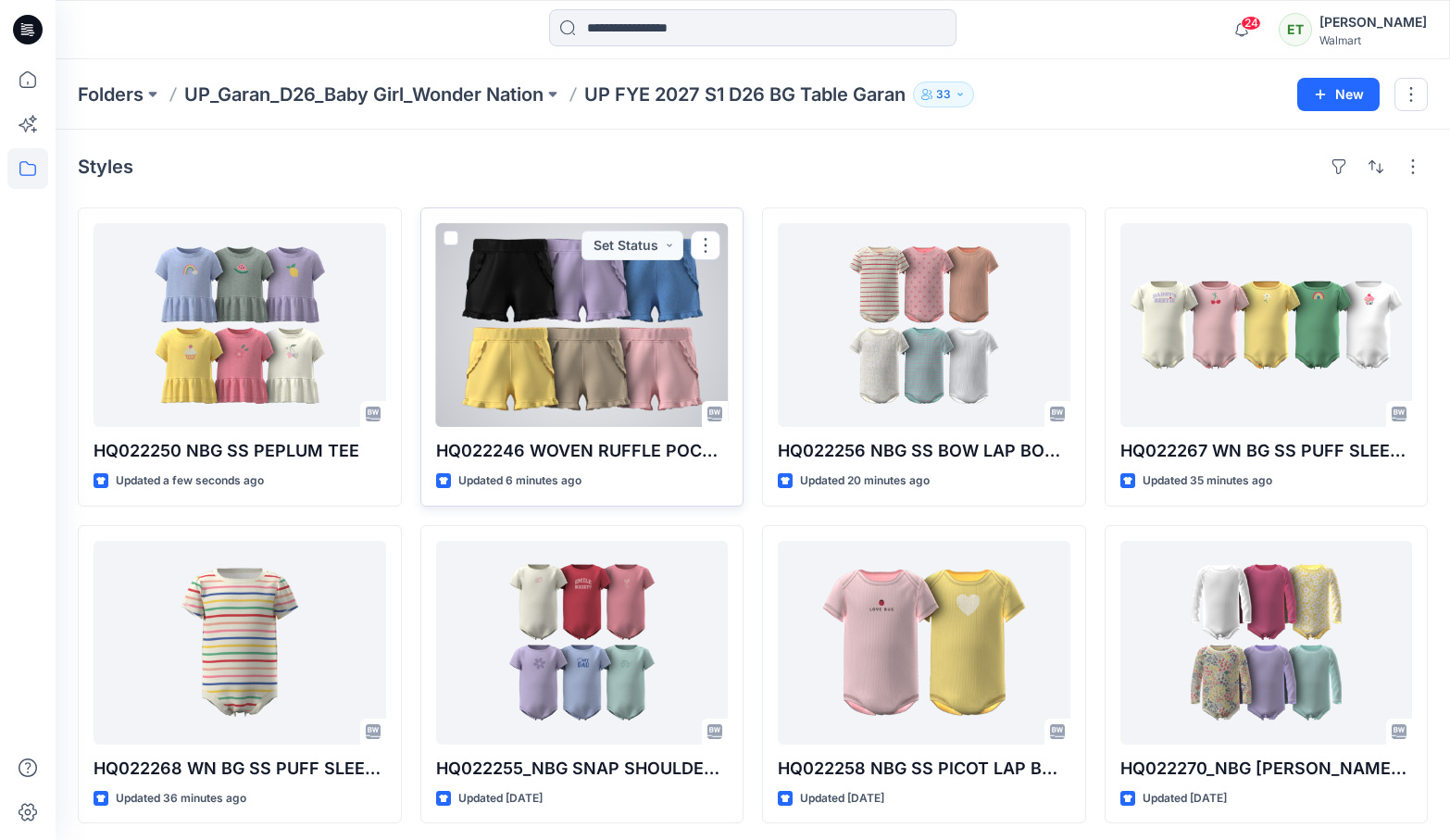
click at [592, 326] on div at bounding box center [583, 325] width 292 height 204
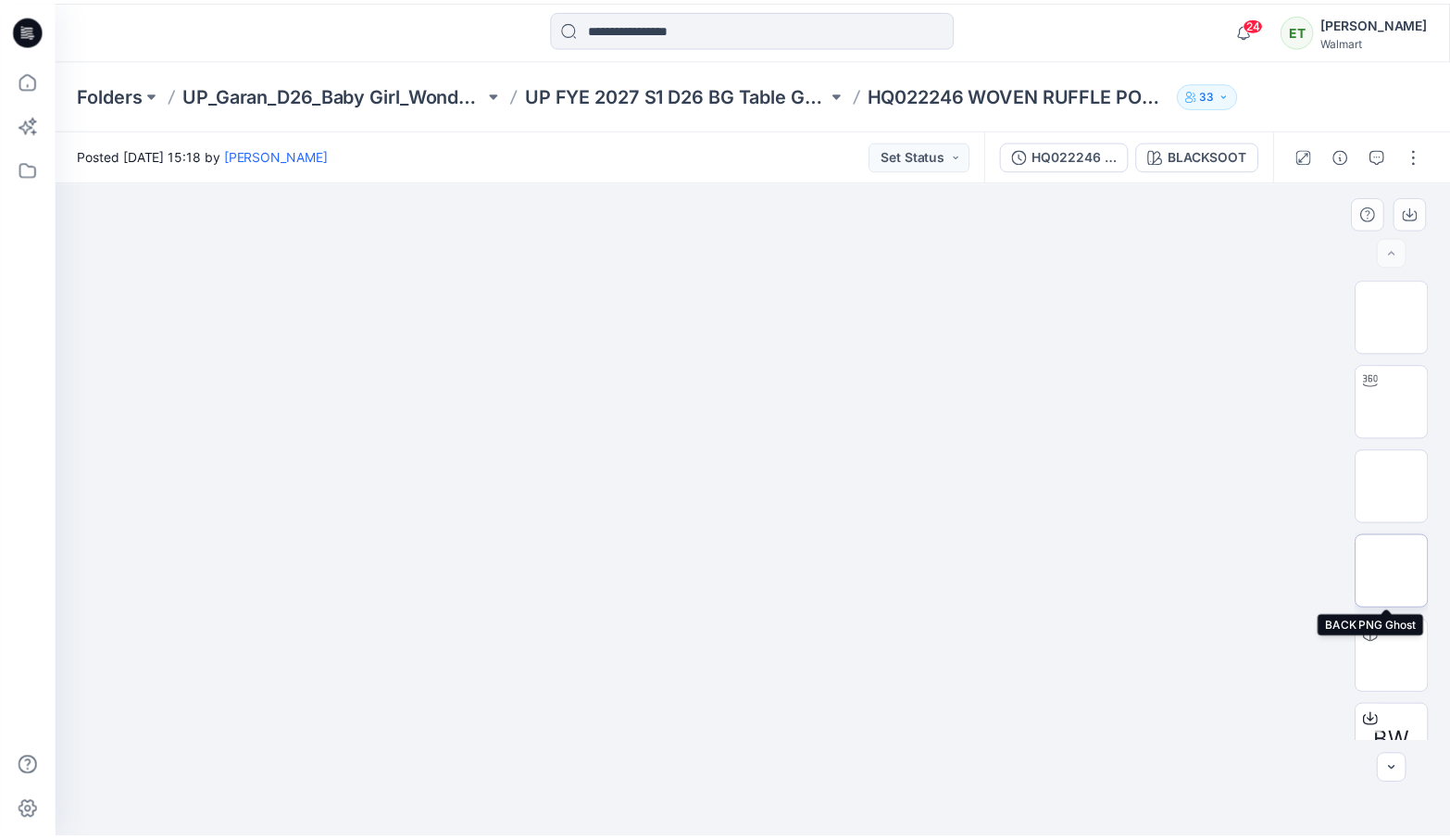
scroll to position [207, 0]
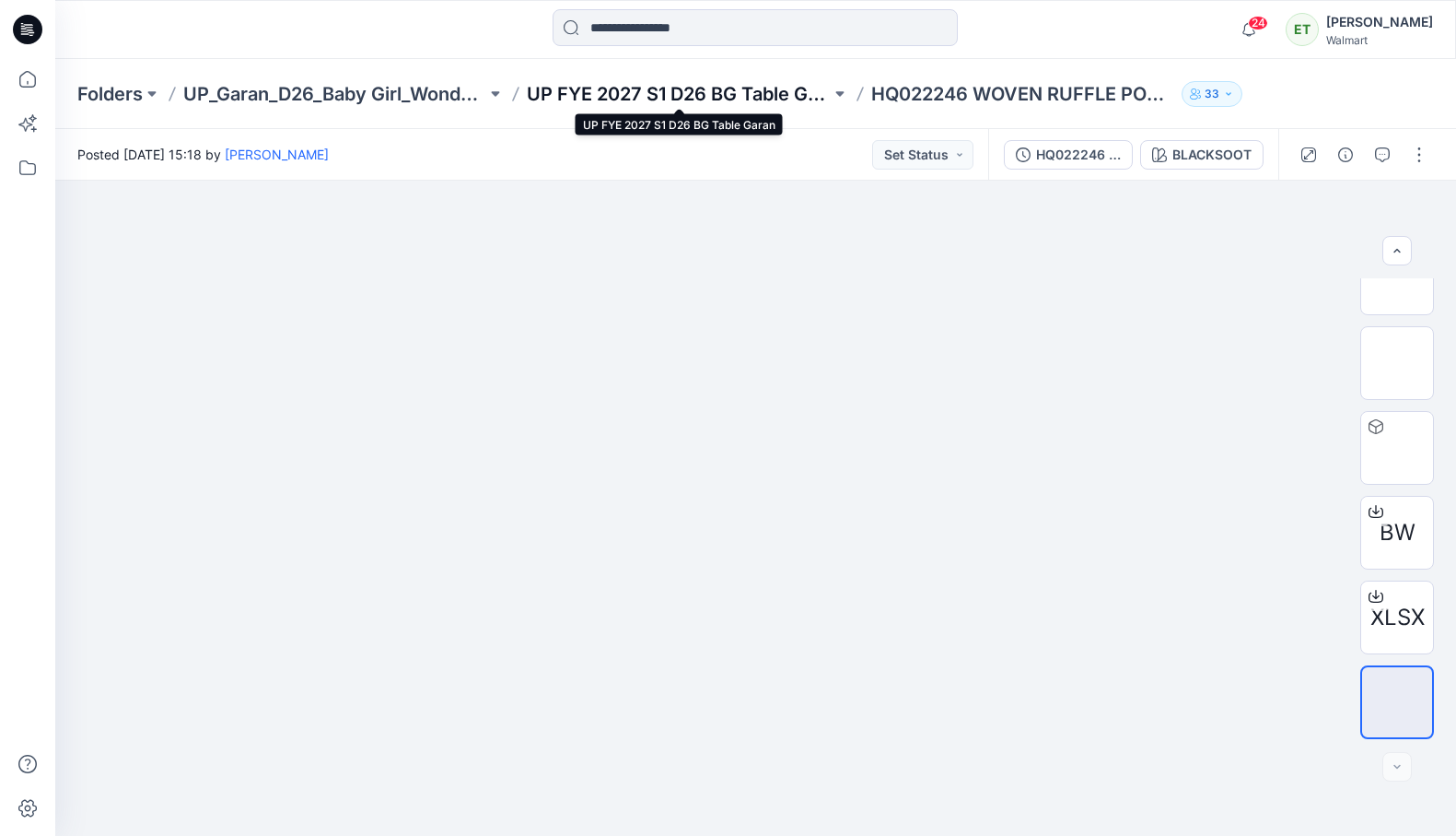
click at [752, 90] on p "UP FYE 2027 S1 D26 BG Table Garan" at bounding box center [678, 94] width 303 height 26
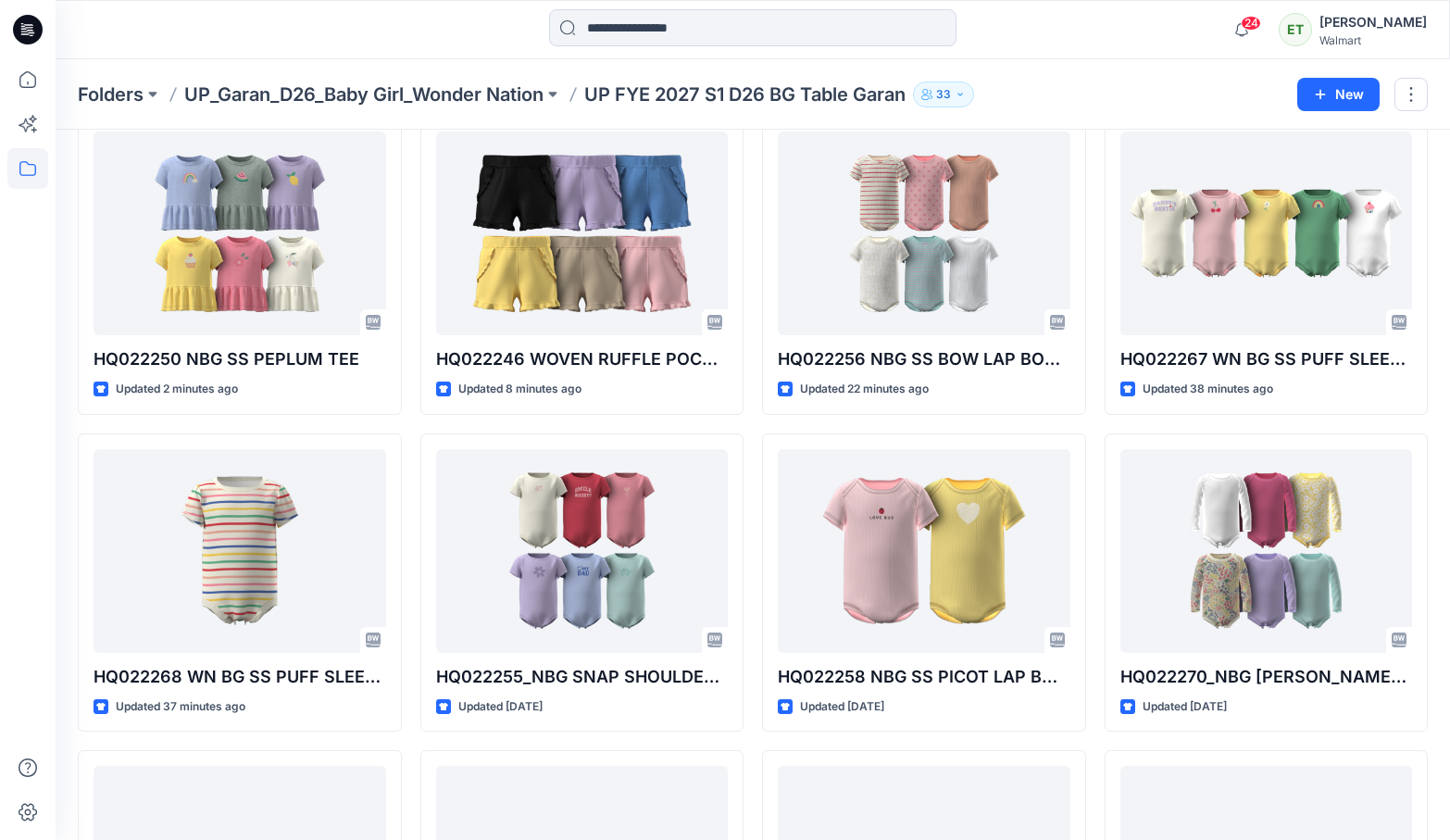
scroll to position [94, 0]
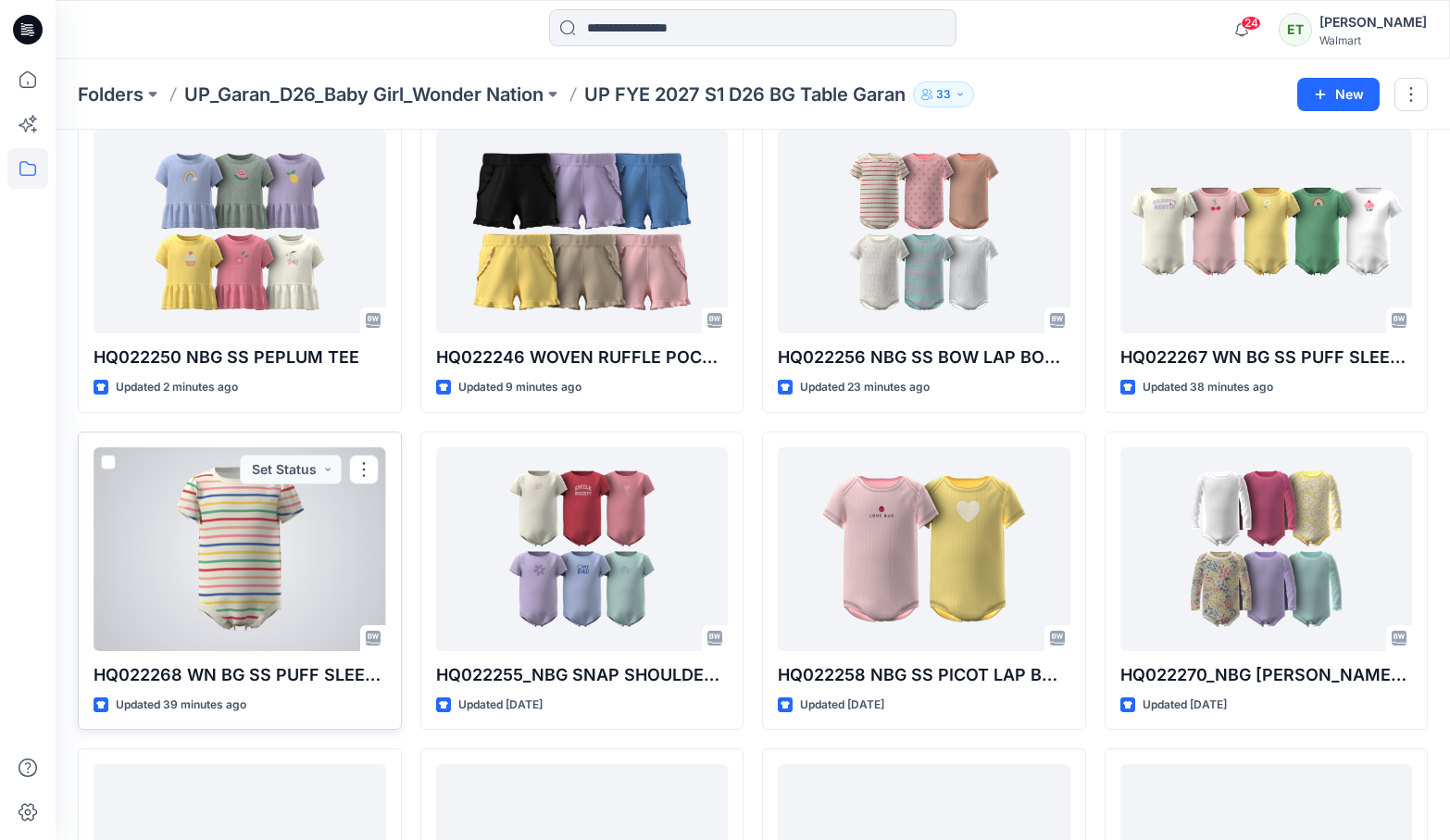
click at [316, 531] on div at bounding box center [240, 549] width 292 height 204
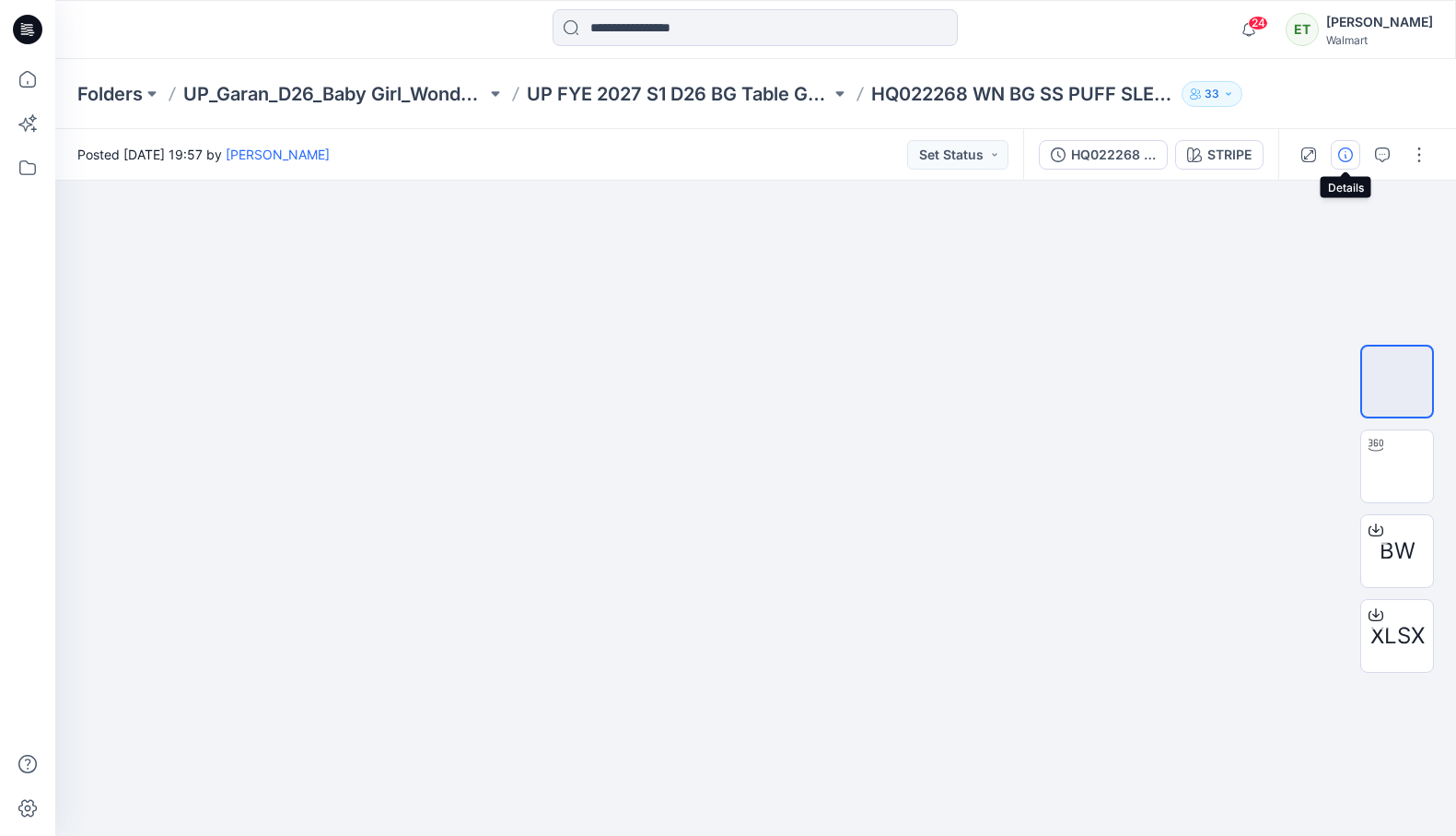
click at [1255, 149] on icon "button" at bounding box center [1346, 155] width 15 height 15
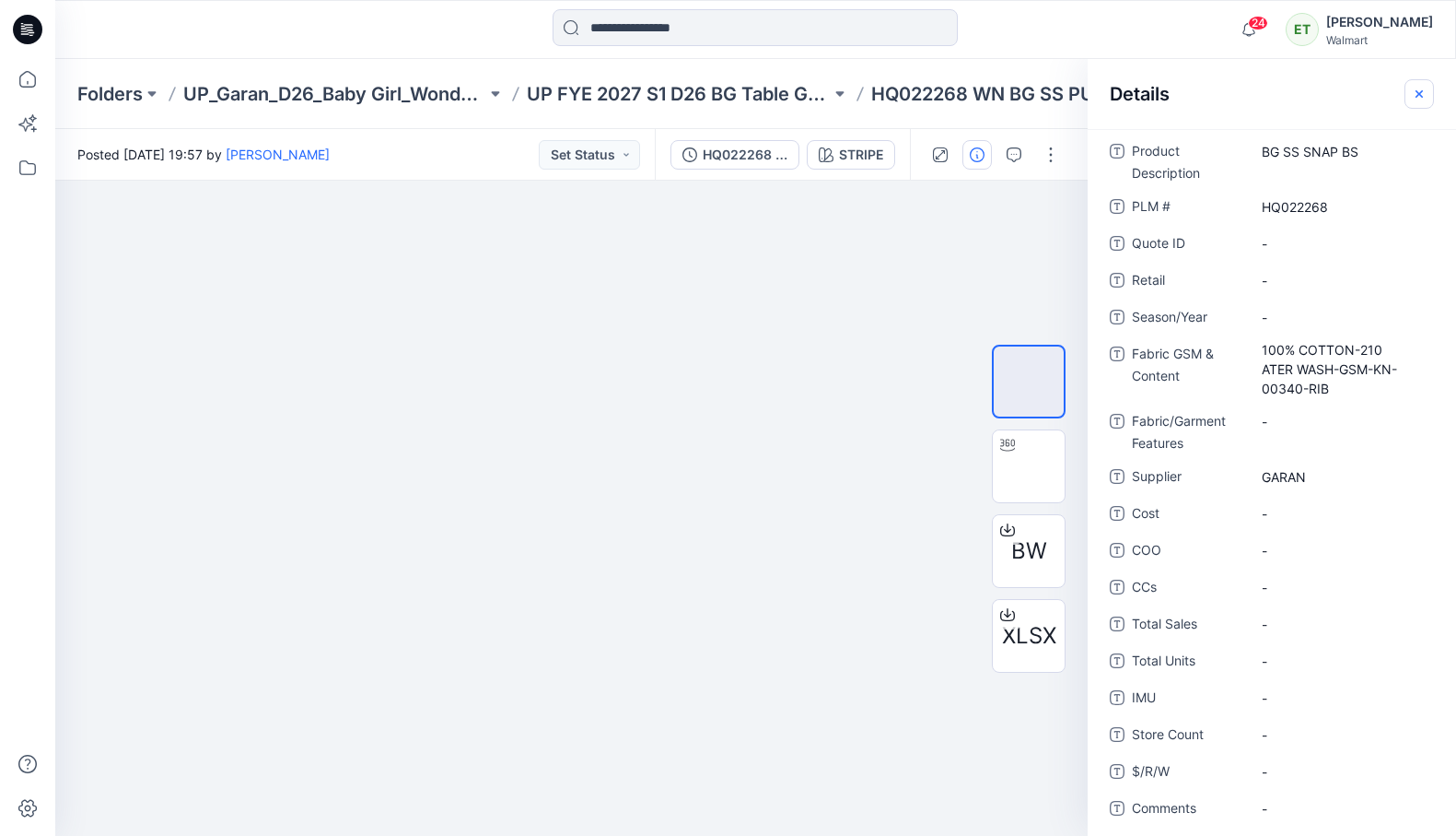
click at [1255, 101] on button "button" at bounding box center [1420, 94] width 30 height 30
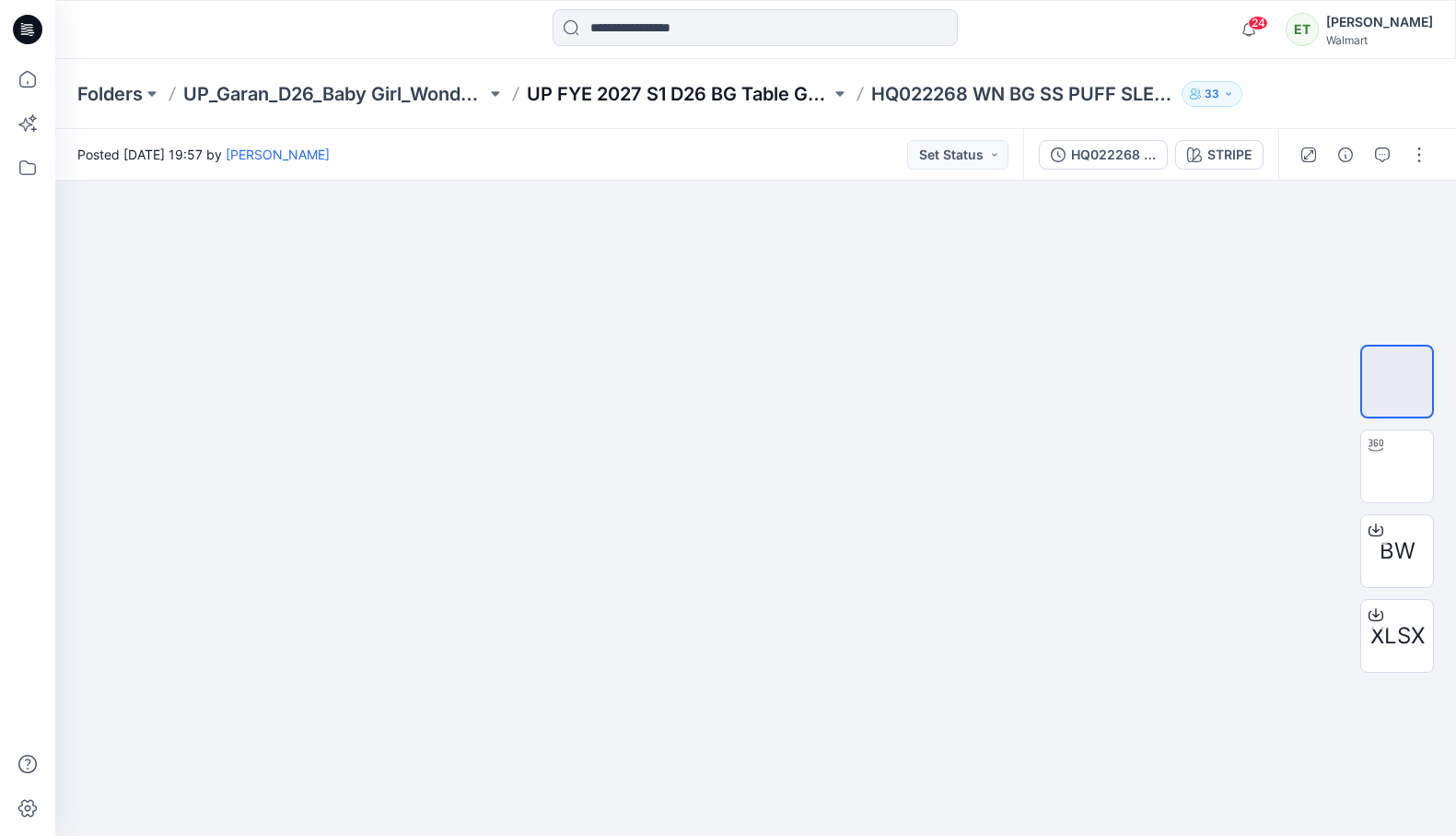
click at [731, 100] on p "UP FYE 2027 S1 D26 BG Table Garan" at bounding box center [678, 94] width 303 height 26
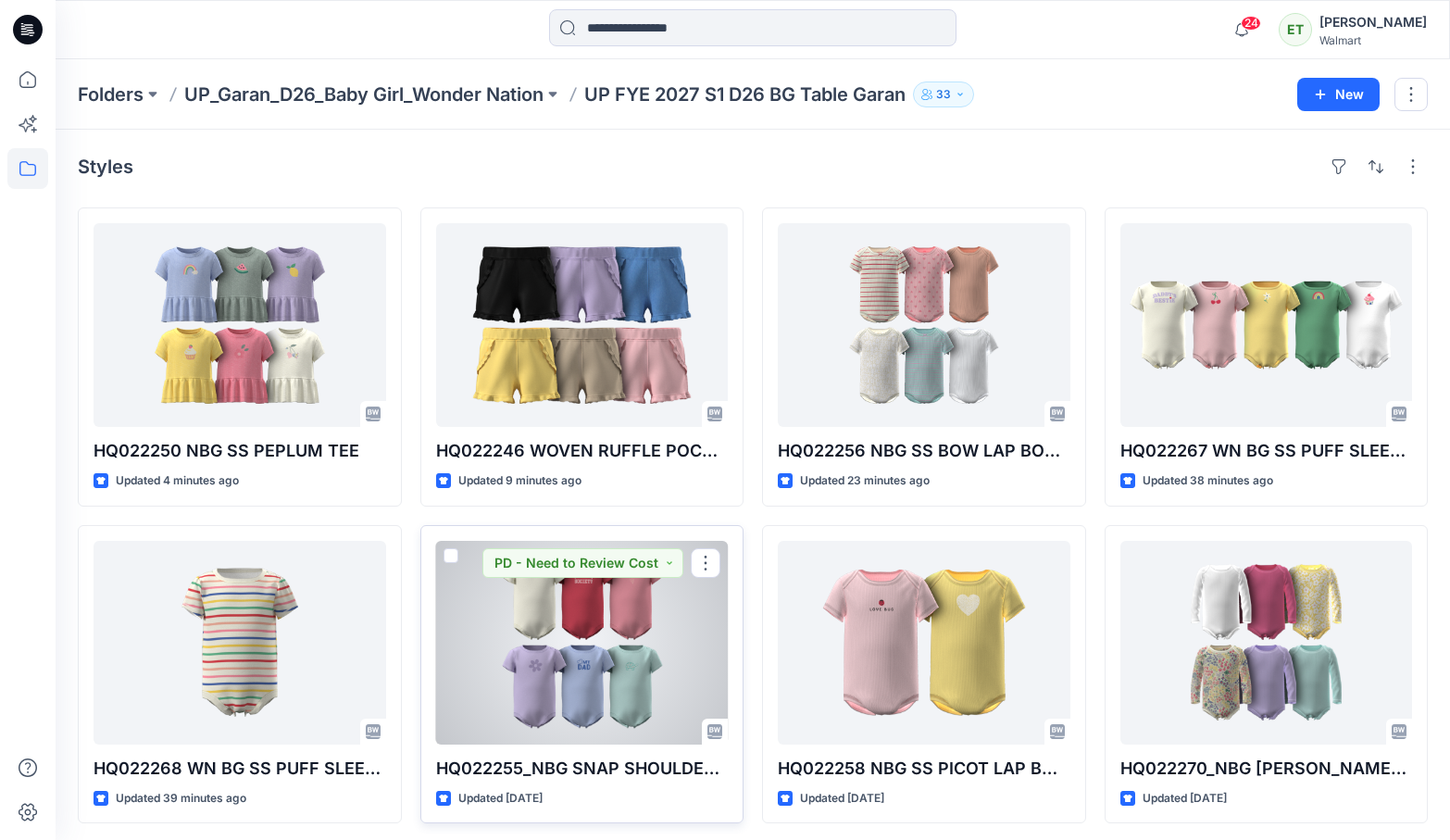
click at [637, 611] on div at bounding box center [583, 642] width 292 height 204
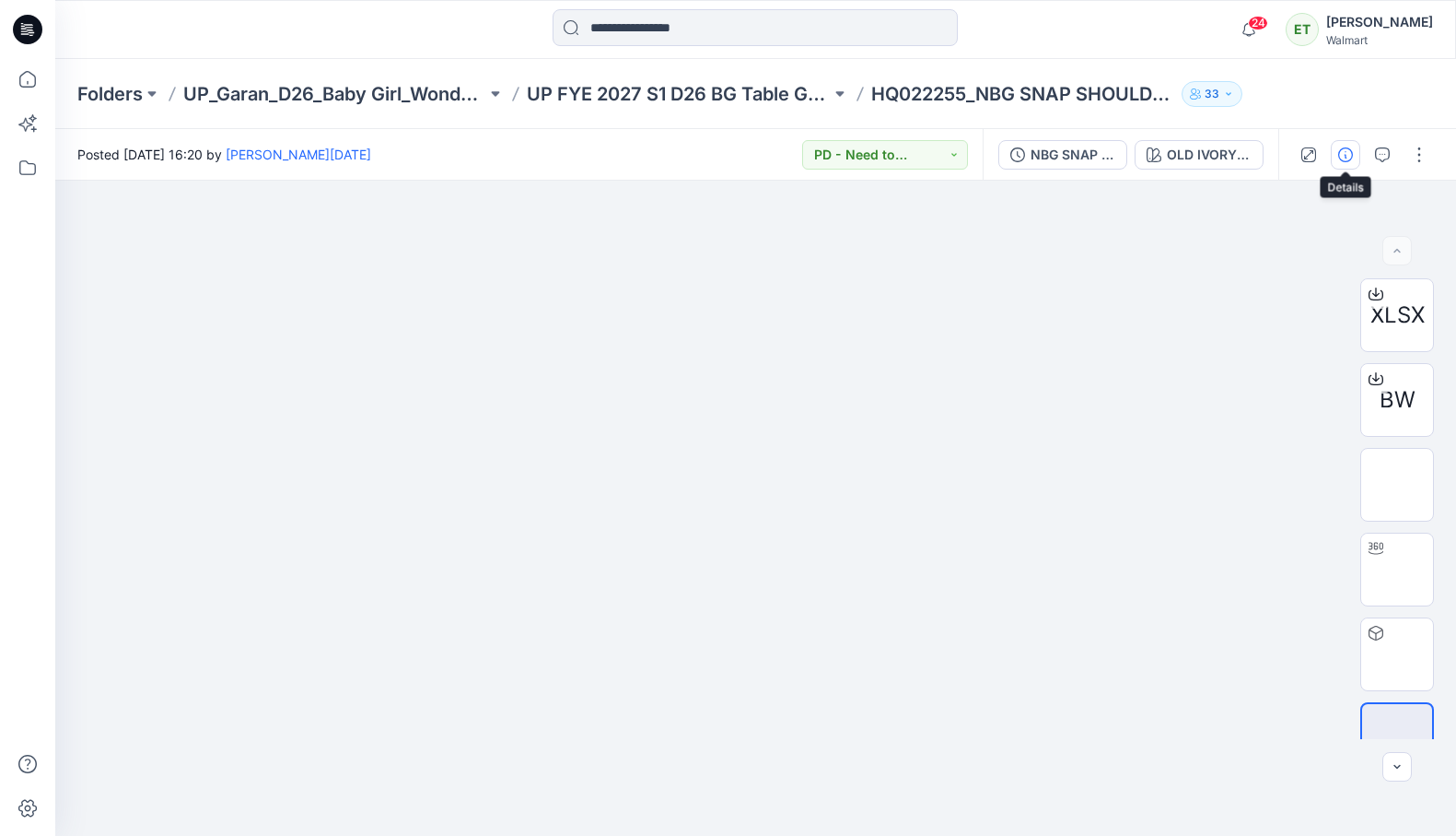
click at [1255, 163] on button "button" at bounding box center [1346, 155] width 30 height 30
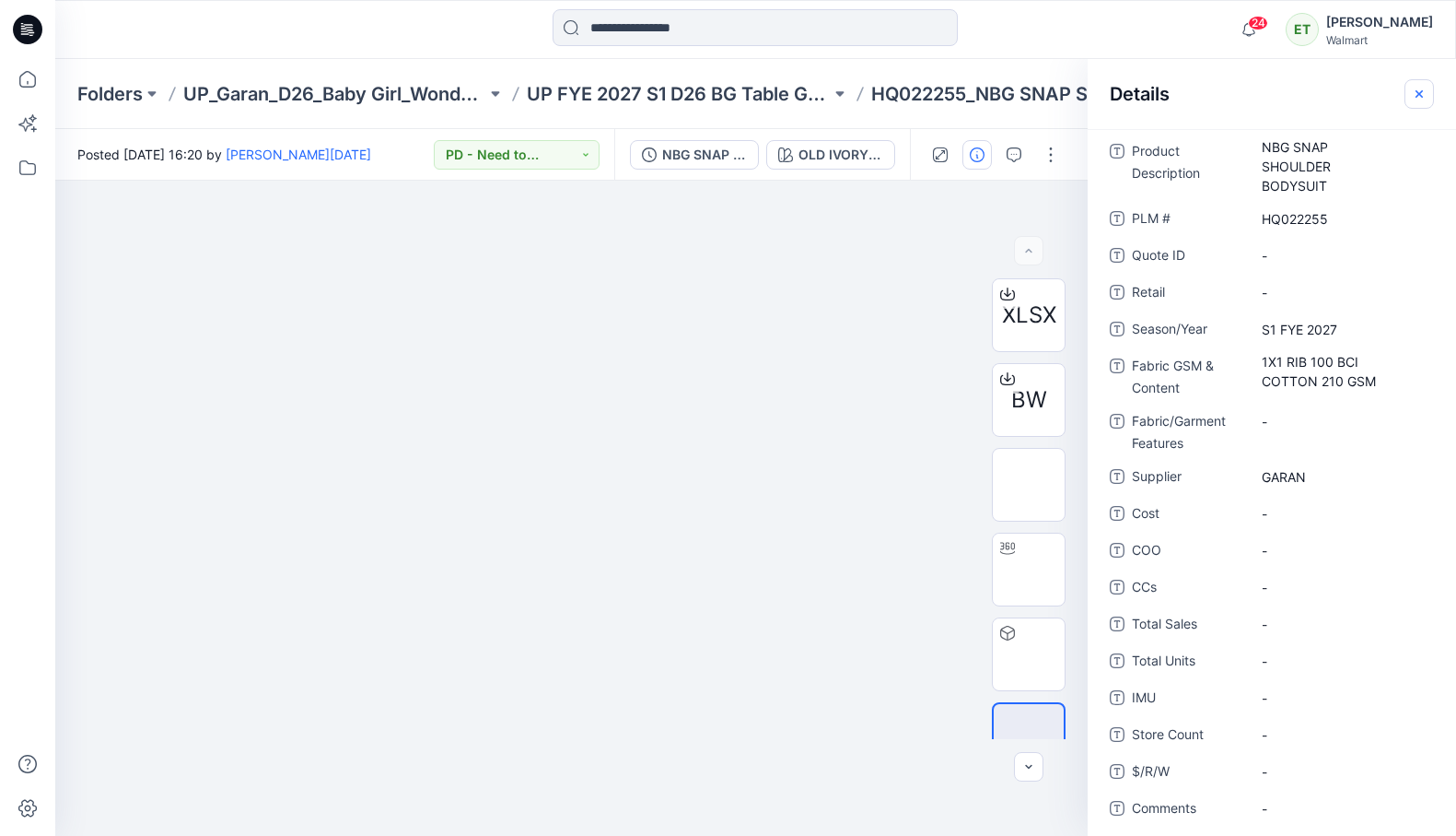
click at [1255, 100] on icon "button" at bounding box center [1419, 94] width 15 height 15
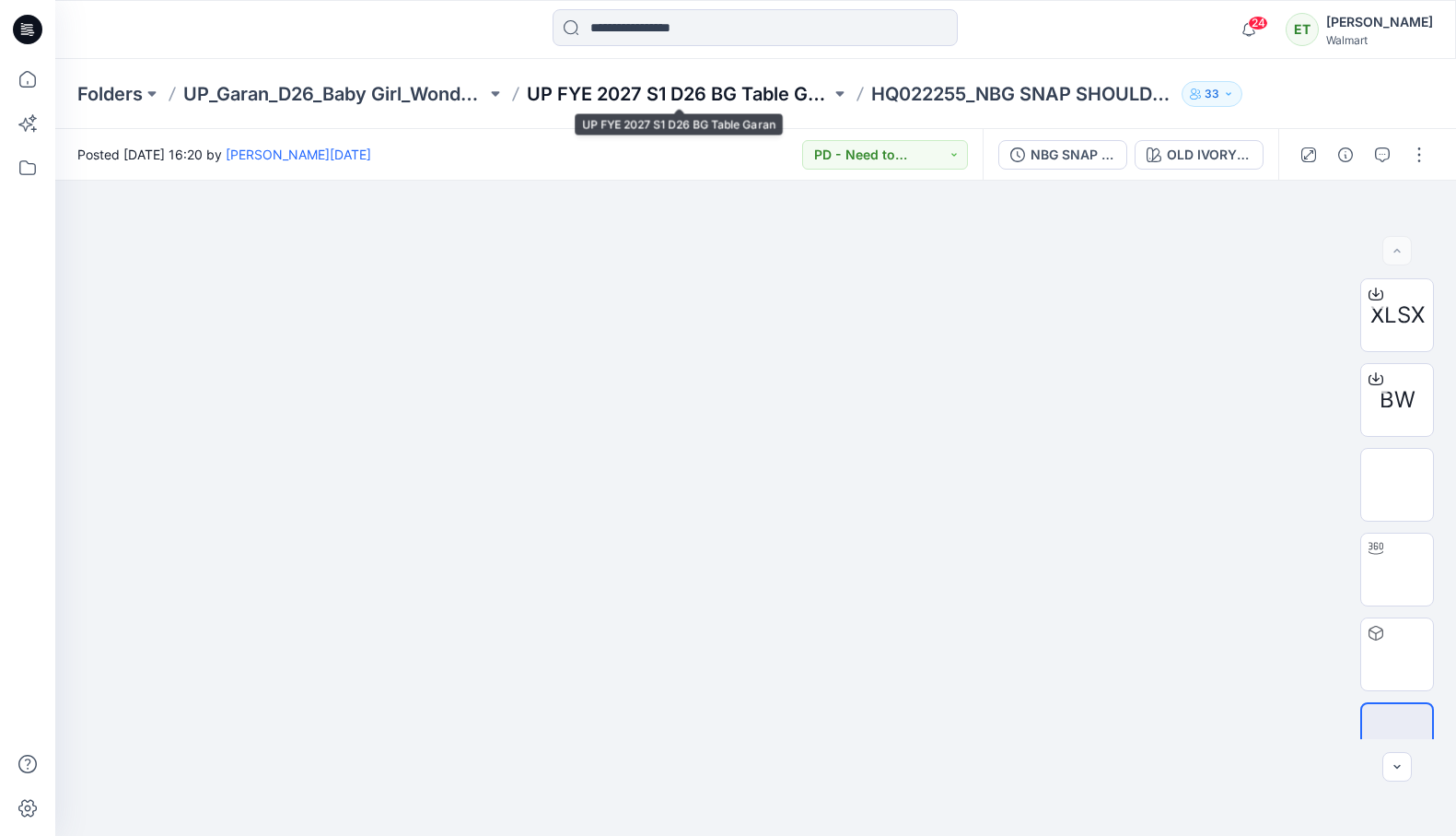
click at [800, 94] on p "UP FYE 2027 S1 D26 BG Table Garan" at bounding box center [678, 94] width 303 height 26
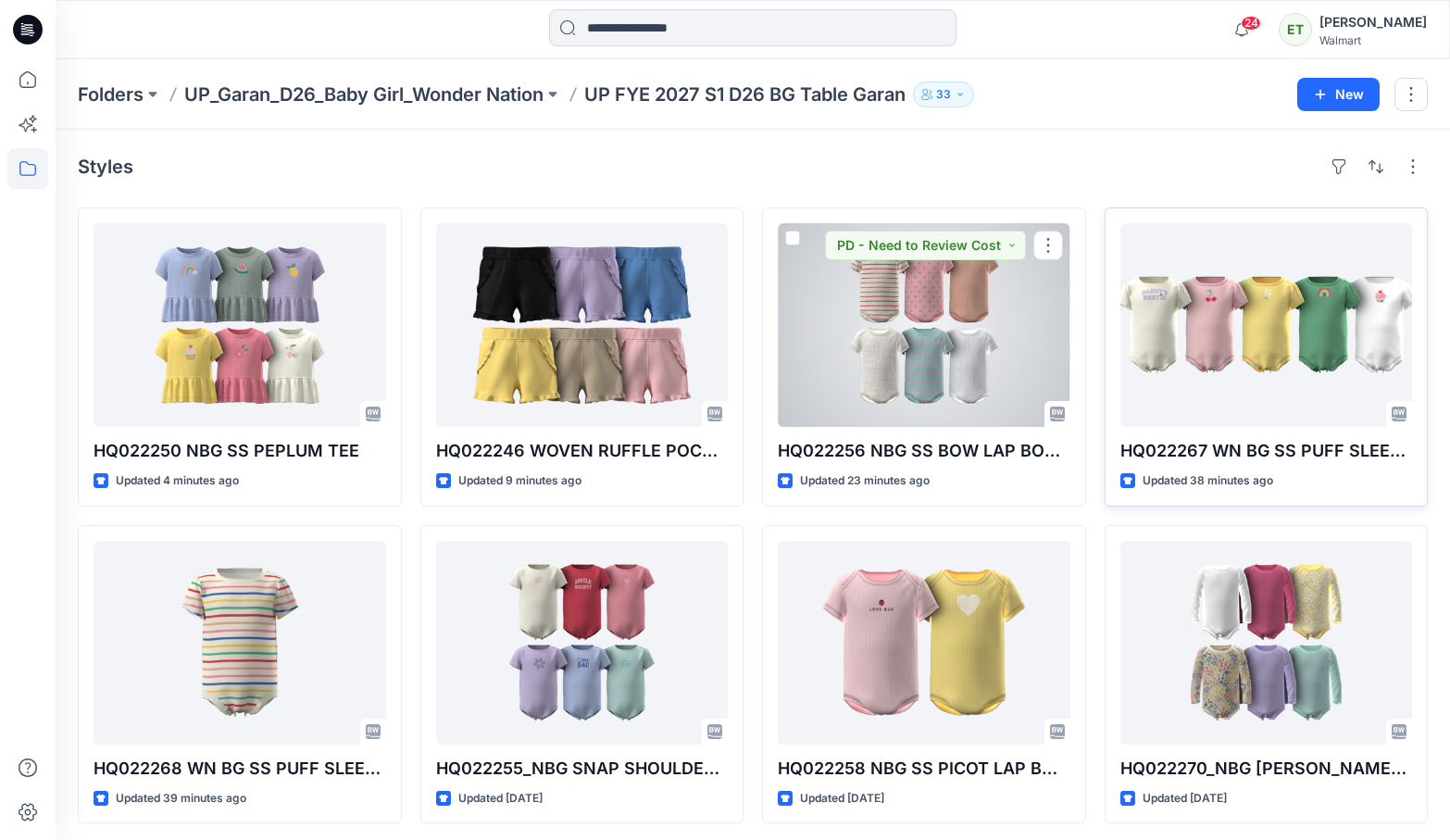
click at [1167, 346] on div at bounding box center [1267, 325] width 292 height 204
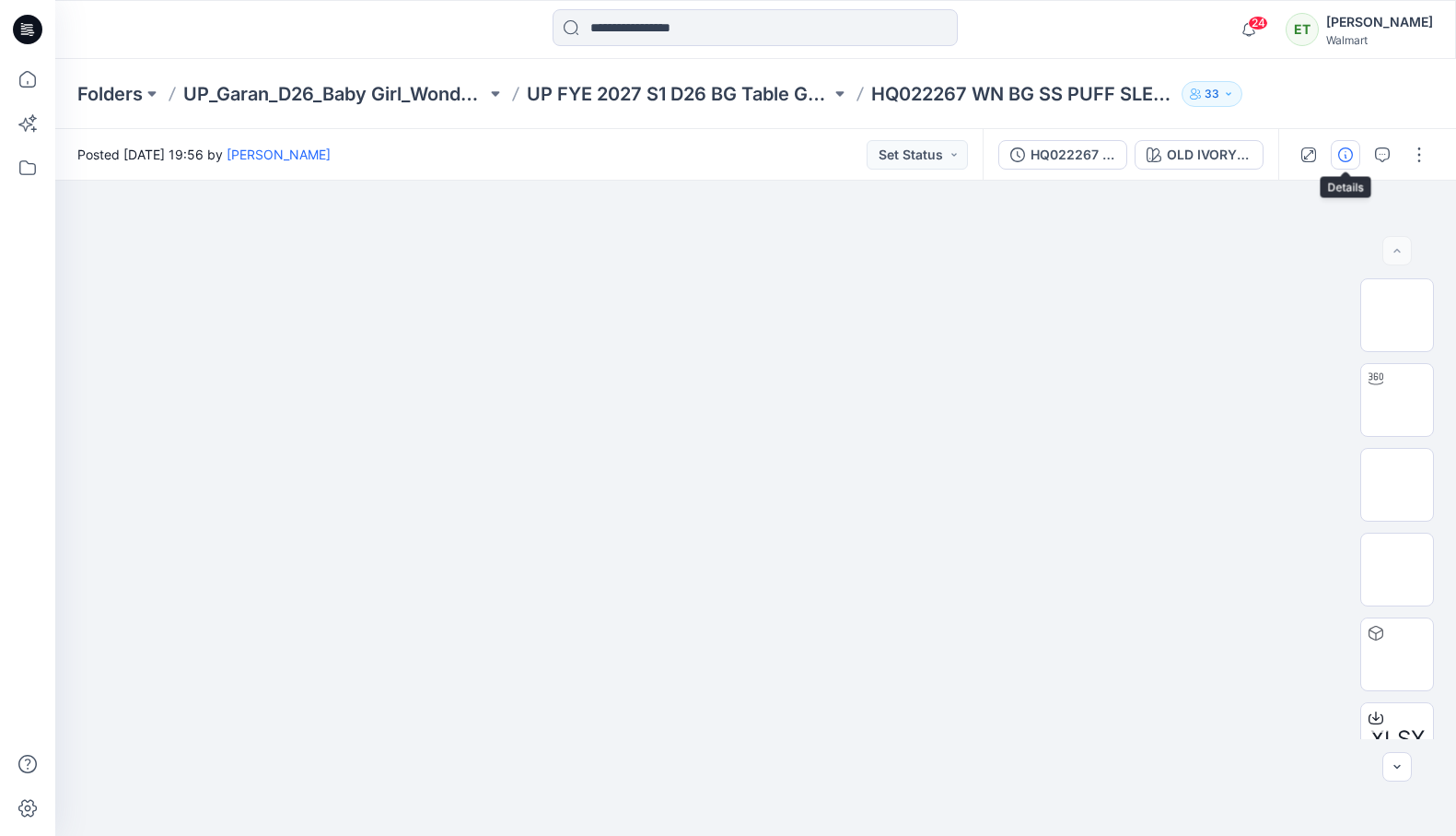
click at [1255, 146] on button "button" at bounding box center [1346, 155] width 30 height 30
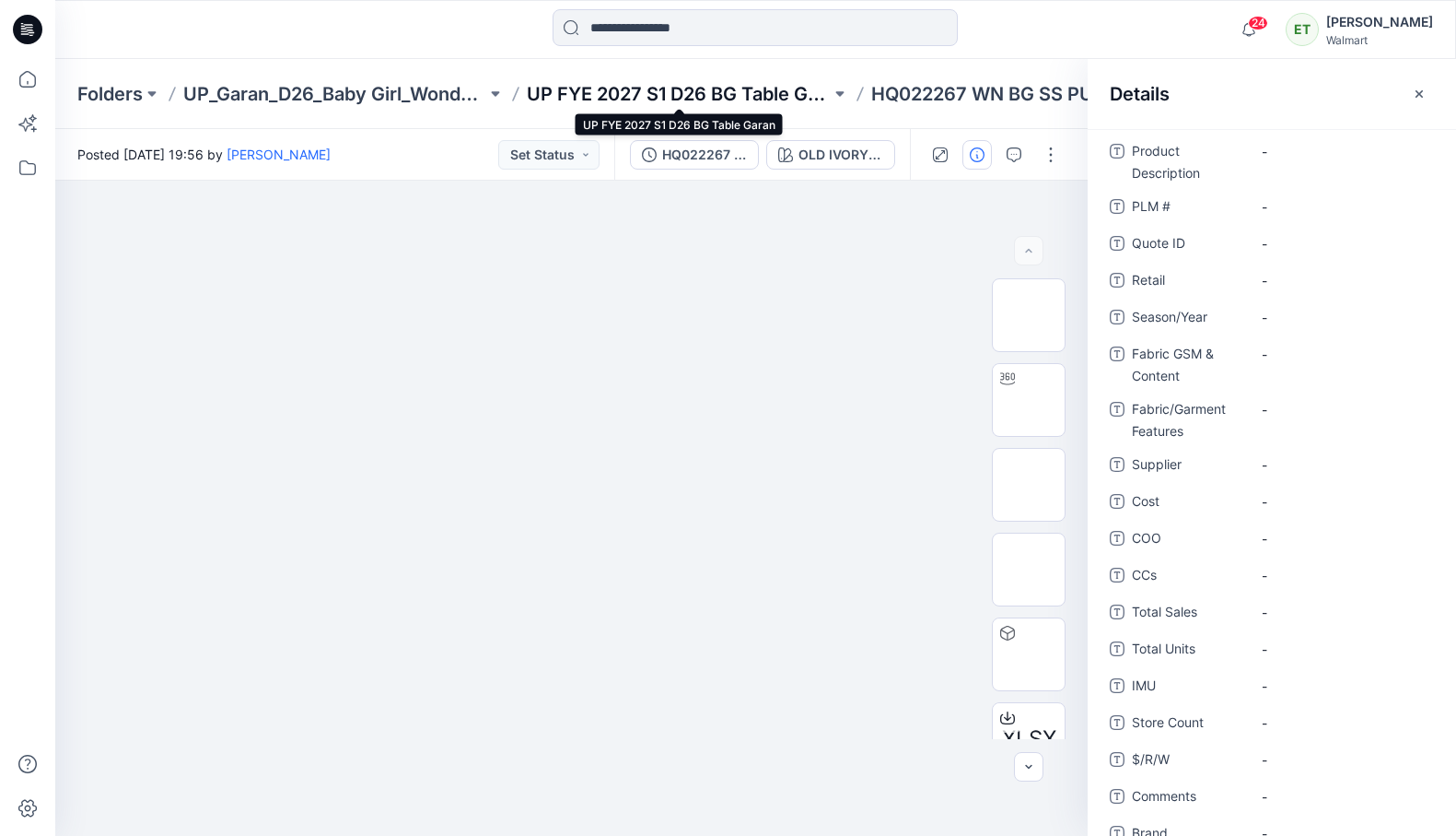
click at [746, 94] on p "UP FYE 2027 S1 D26 BG Table Garan" at bounding box center [678, 94] width 303 height 26
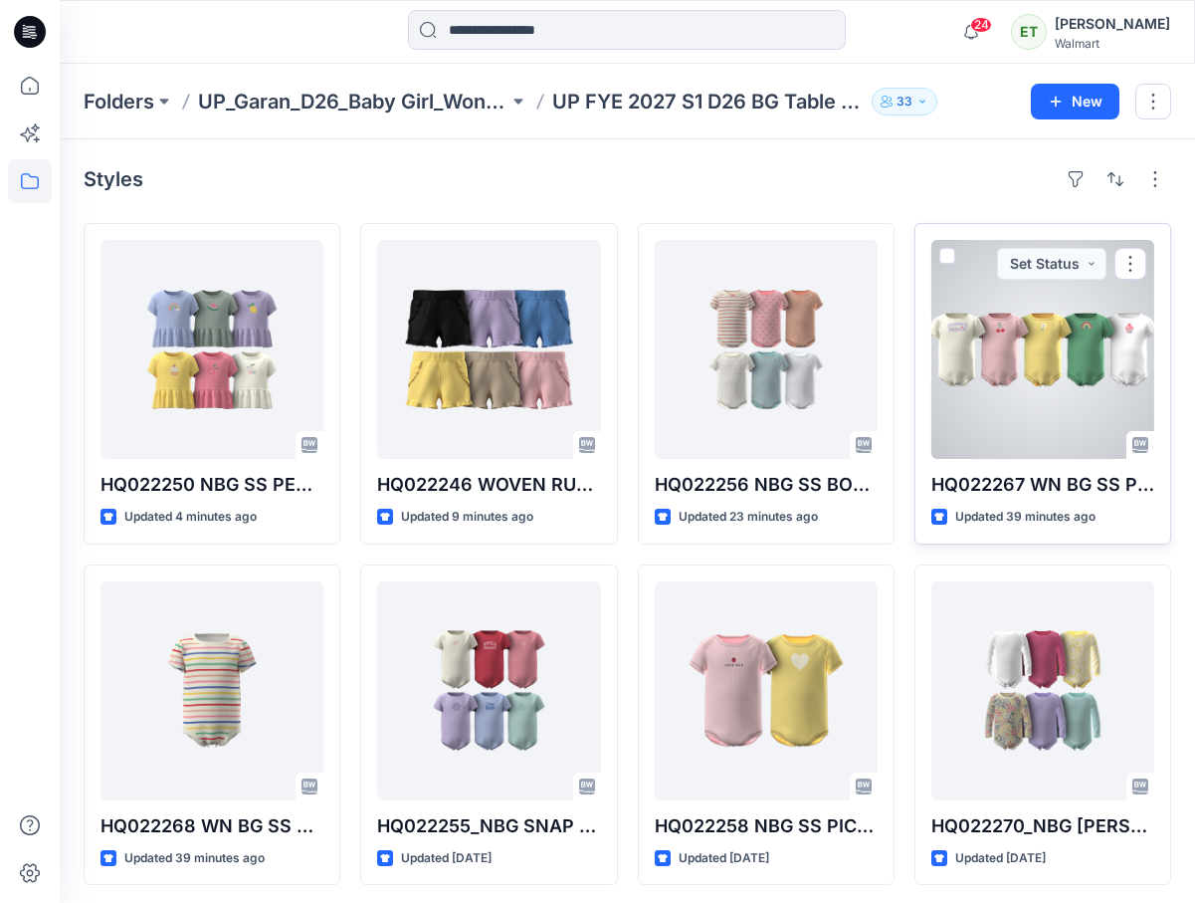
click at [1061, 369] on div at bounding box center [1042, 349] width 223 height 219
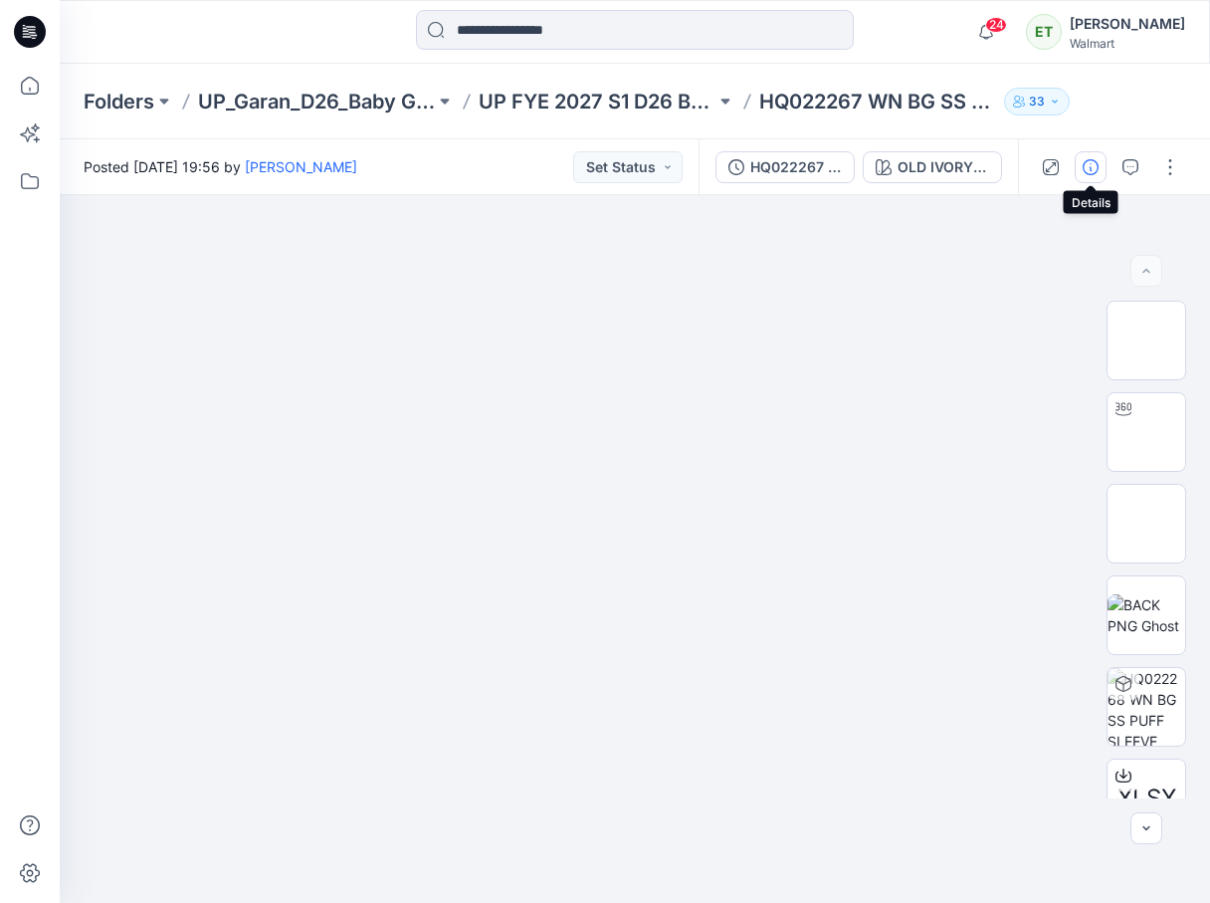
click at [1101, 173] on button "button" at bounding box center [1091, 167] width 32 height 32
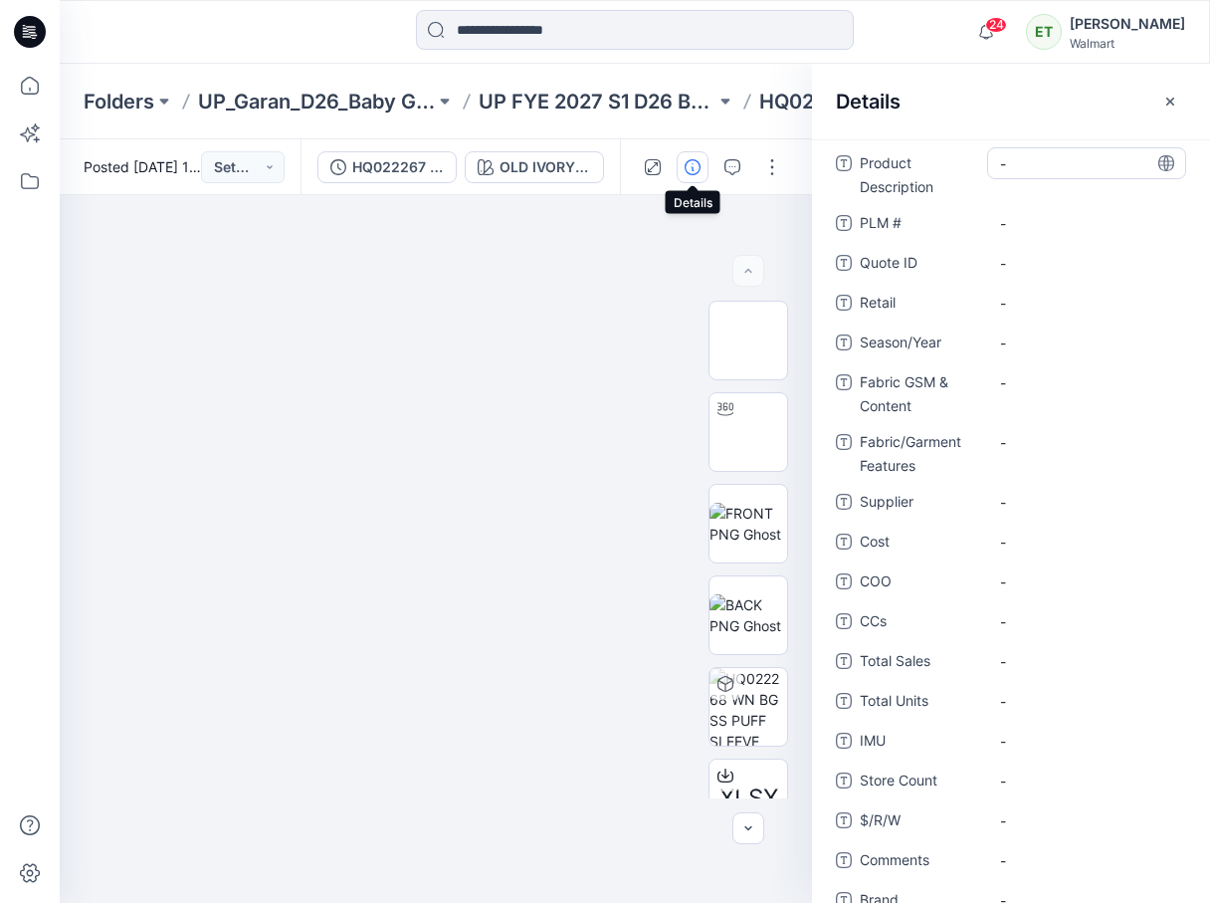
click at [1021, 158] on Description "-" at bounding box center [1086, 163] width 173 height 21
type textarea "**********"
click at [1144, 254] on ID "-" at bounding box center [1086, 263] width 173 height 21
click at [1011, 221] on \ "-" at bounding box center [1086, 223] width 173 height 21
type textarea "********"
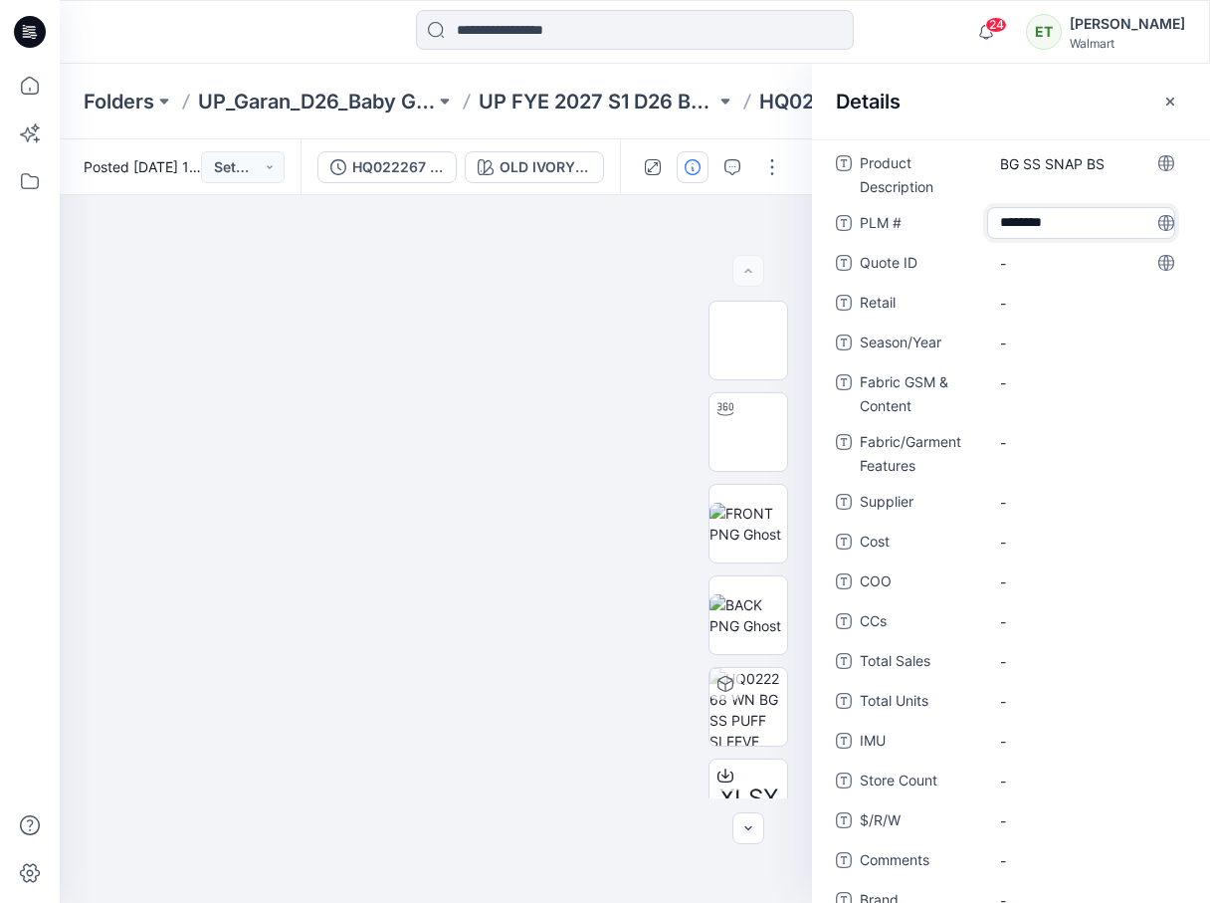
click at [1059, 281] on div "Product Description BG SS SNAP BS PLM # ******** Quote ID - Retail - Season/Yea…" at bounding box center [1011, 603] width 350 height 912
click at [1063, 390] on Content "-" at bounding box center [1086, 382] width 173 height 21
type textarea "**********"
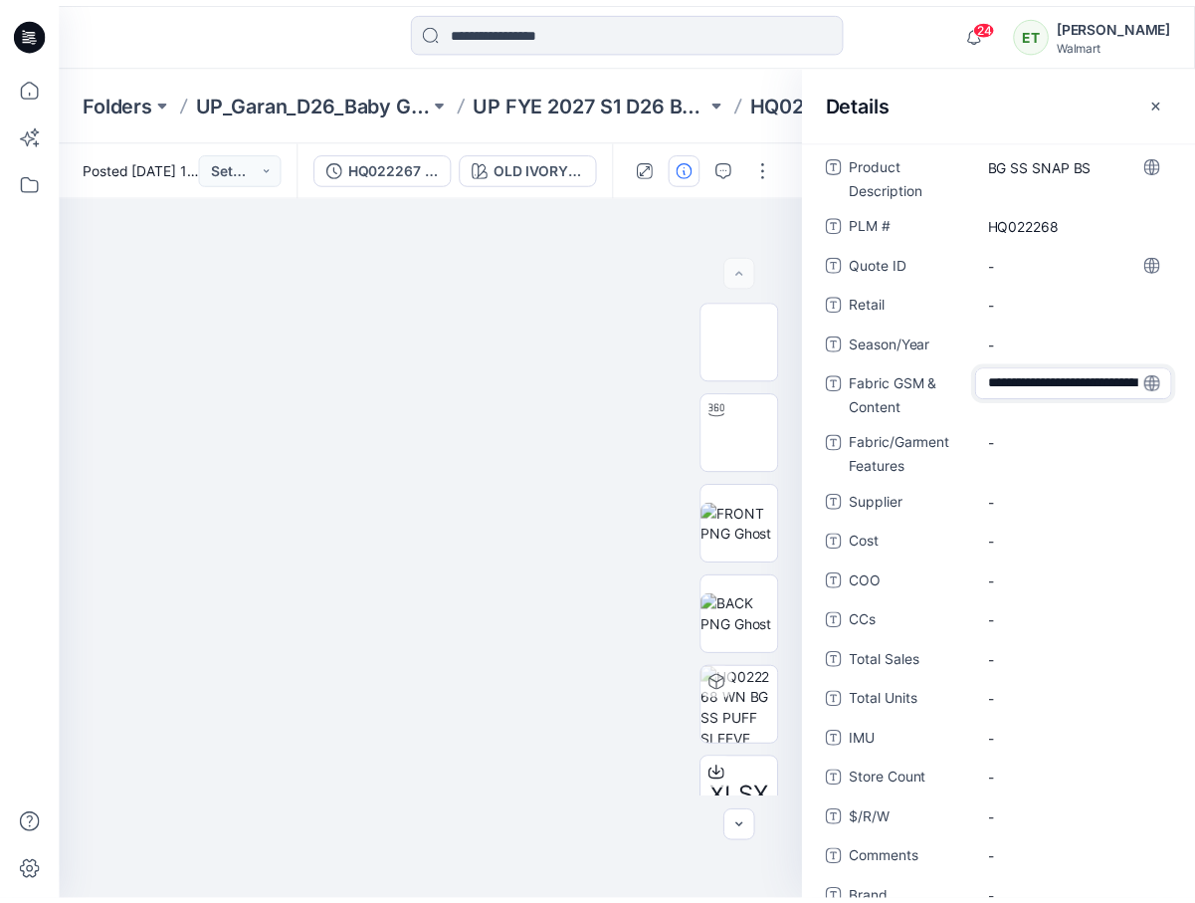
scroll to position [35, 0]
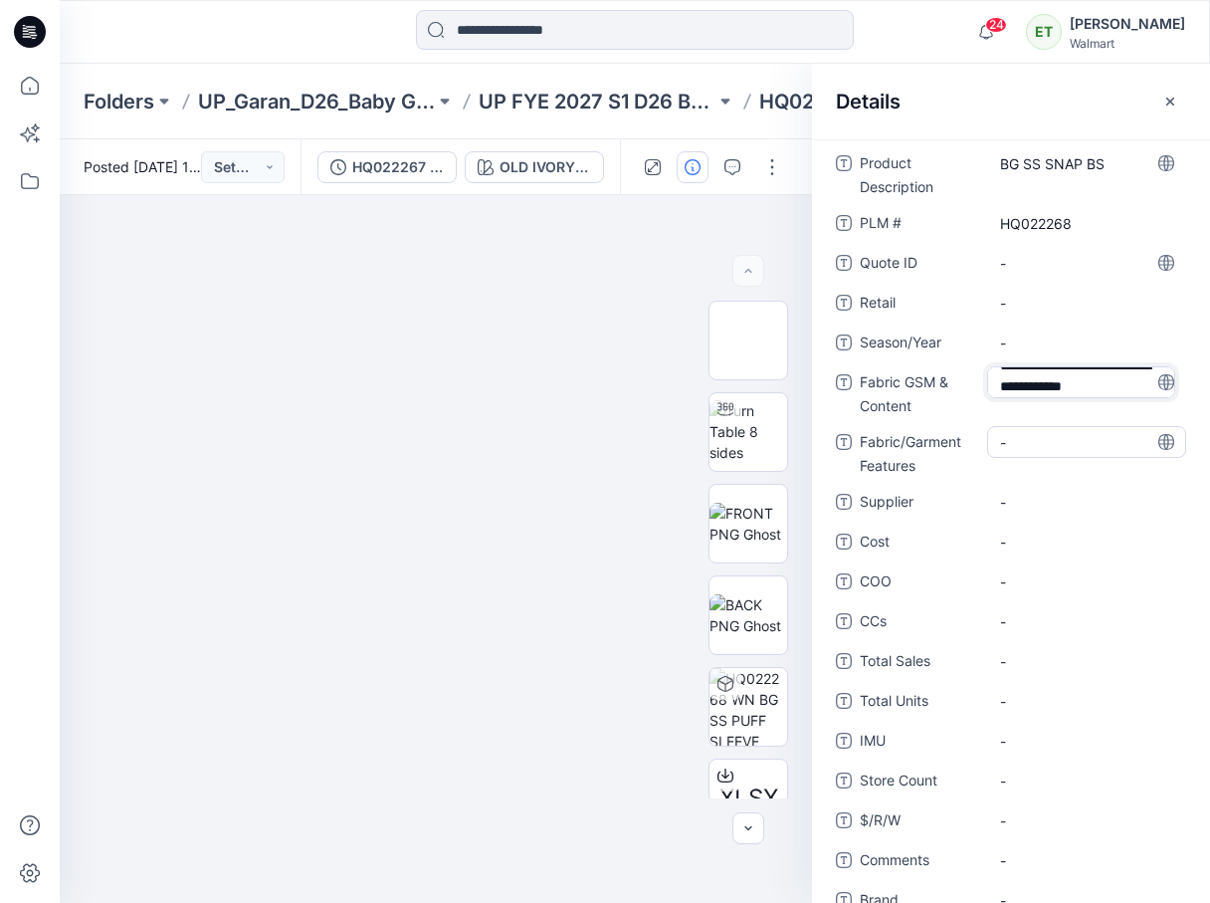
click at [1027, 445] on Features "-" at bounding box center [1086, 442] width 173 height 21
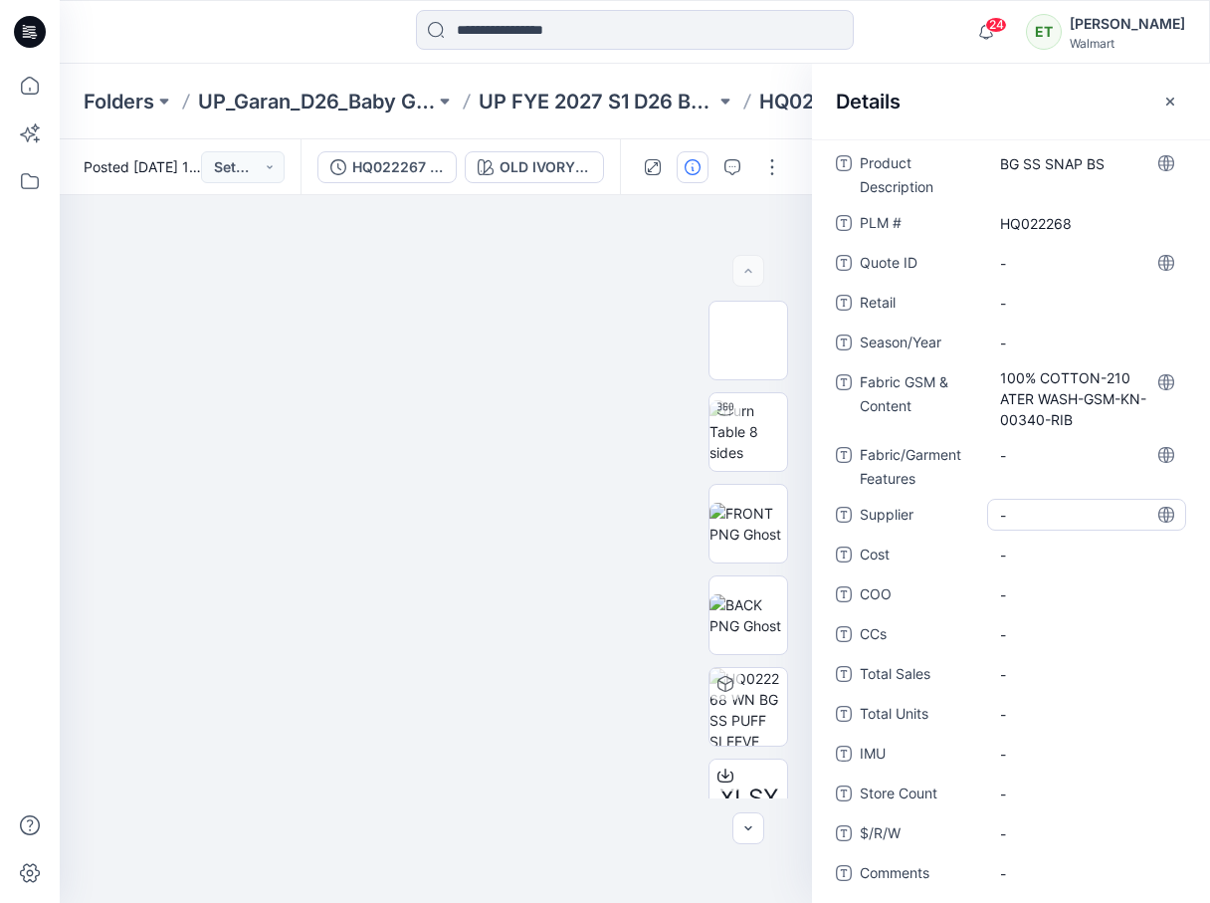
click at [1085, 510] on span "-" at bounding box center [1086, 515] width 173 height 21
type textarea "*****"
click at [1074, 636] on span "-" at bounding box center [1086, 634] width 173 height 21
click at [1170, 102] on icon "button" at bounding box center [1170, 102] width 16 height 16
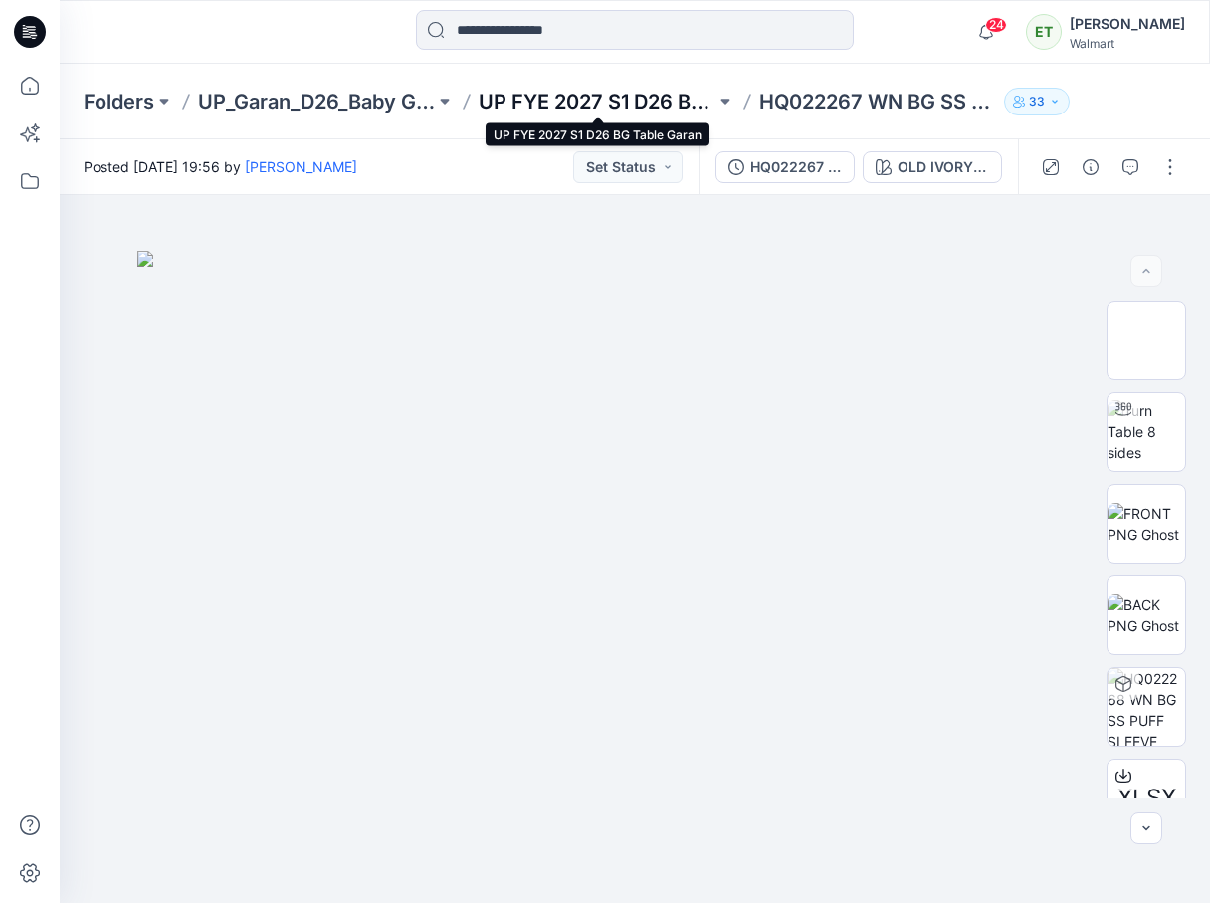
click at [669, 109] on p "UP FYE 2027 S1 D26 BG Table Garan" at bounding box center [597, 102] width 237 height 28
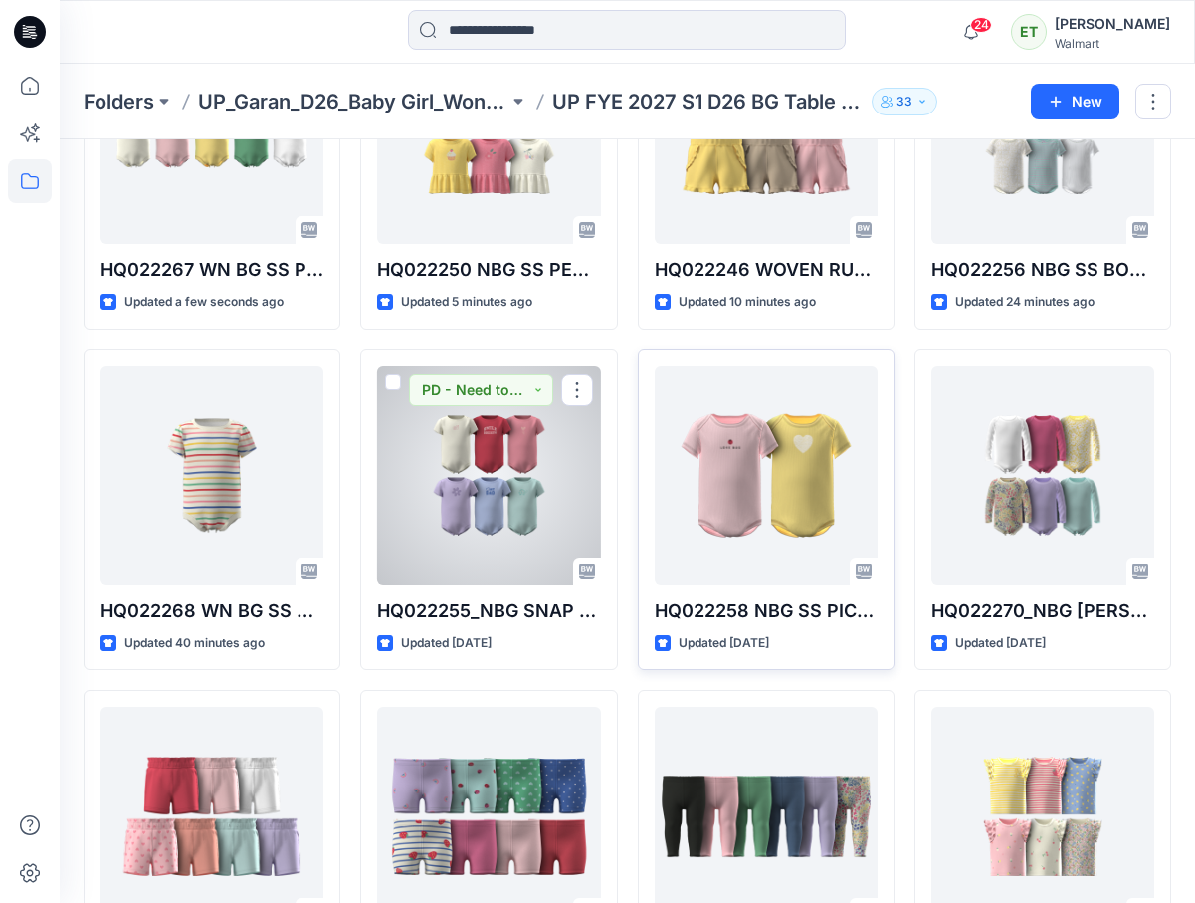
scroll to position [220, 0]
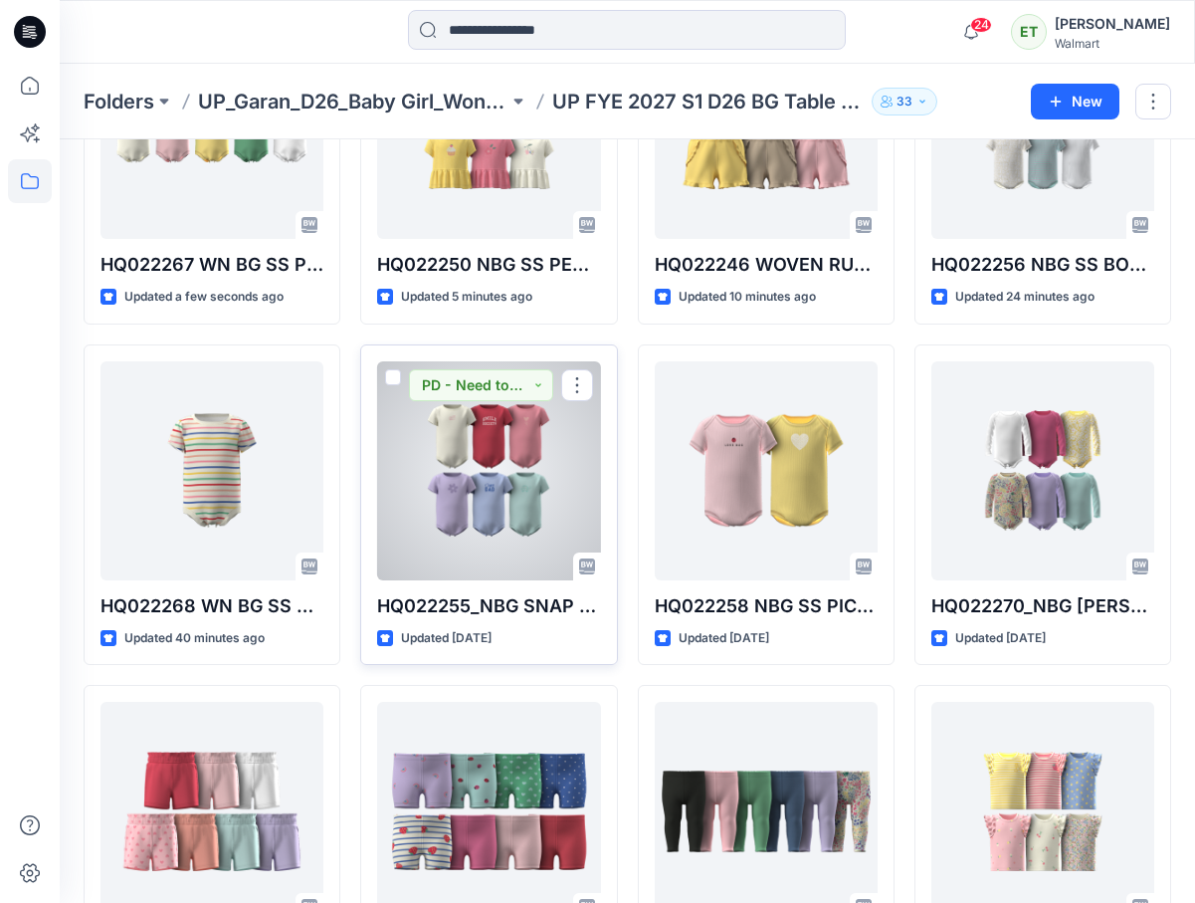
click at [529, 464] on div at bounding box center [488, 470] width 223 height 219
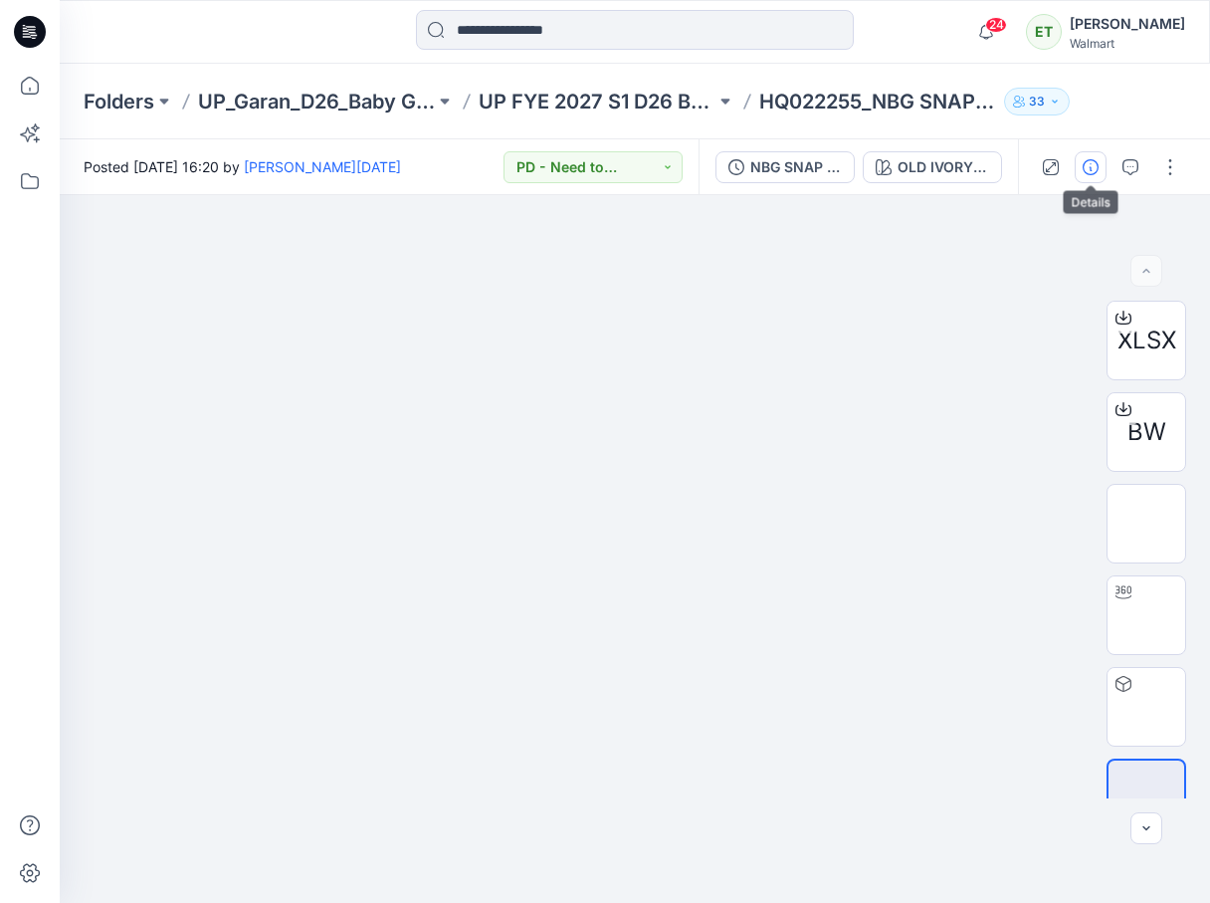
click at [1092, 159] on icon "button" at bounding box center [1091, 167] width 16 height 16
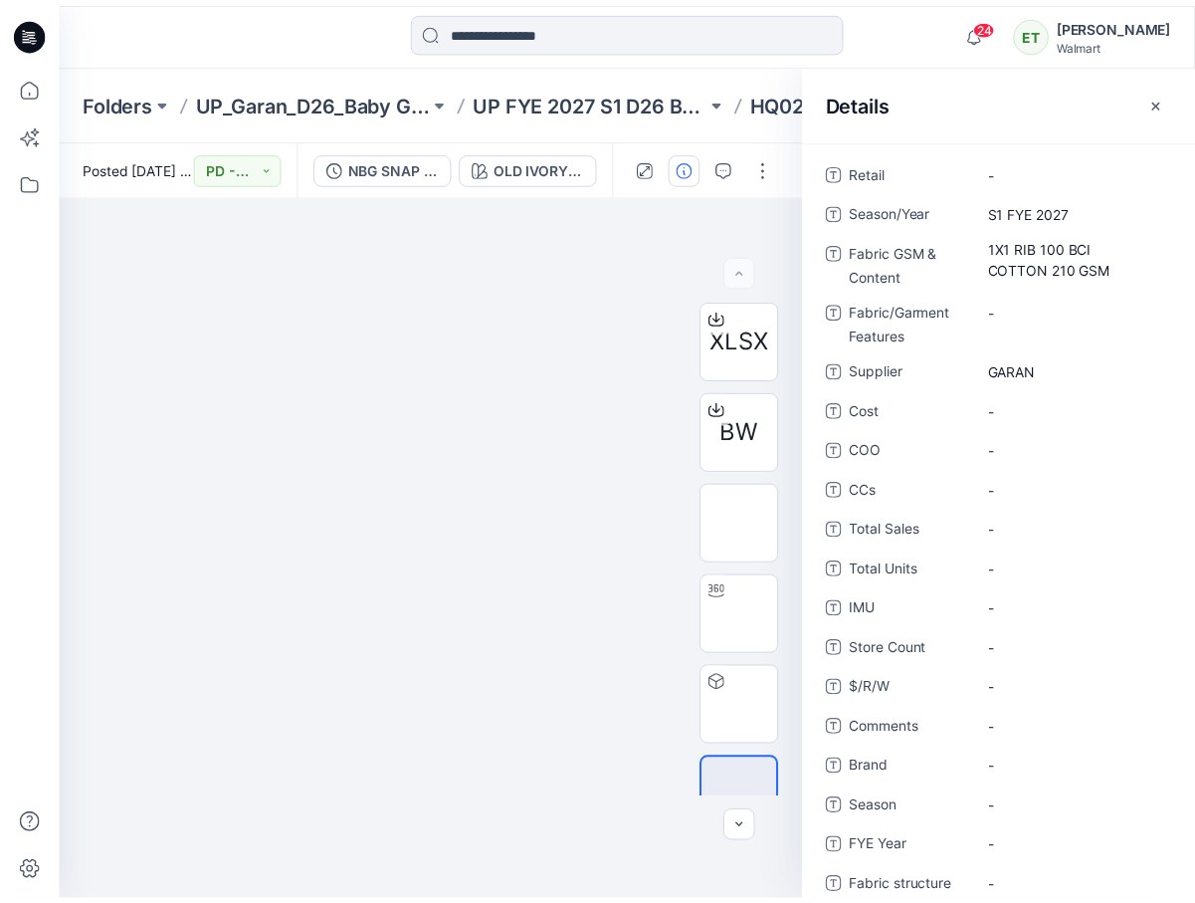
scroll to position [169, 0]
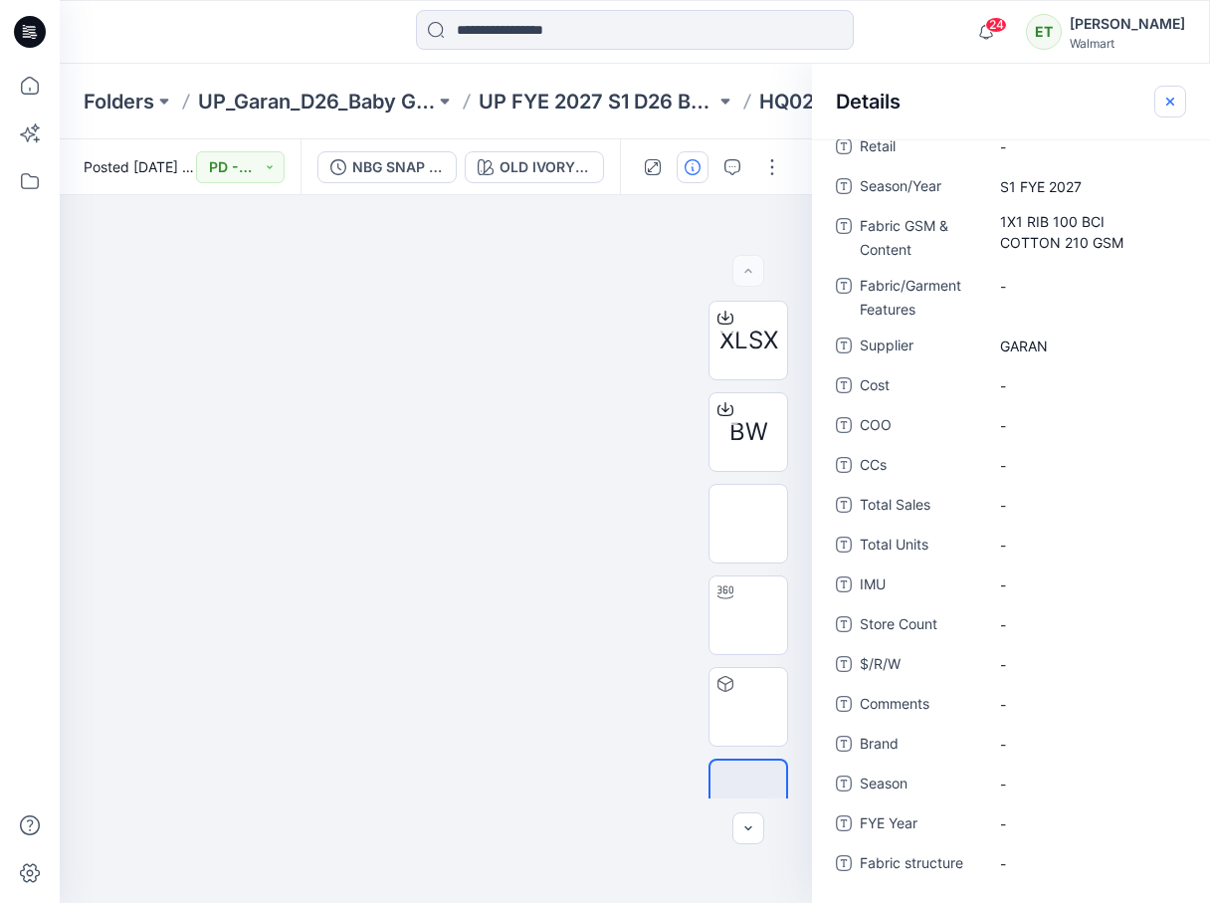
click at [1162, 111] on button "button" at bounding box center [1170, 102] width 32 height 32
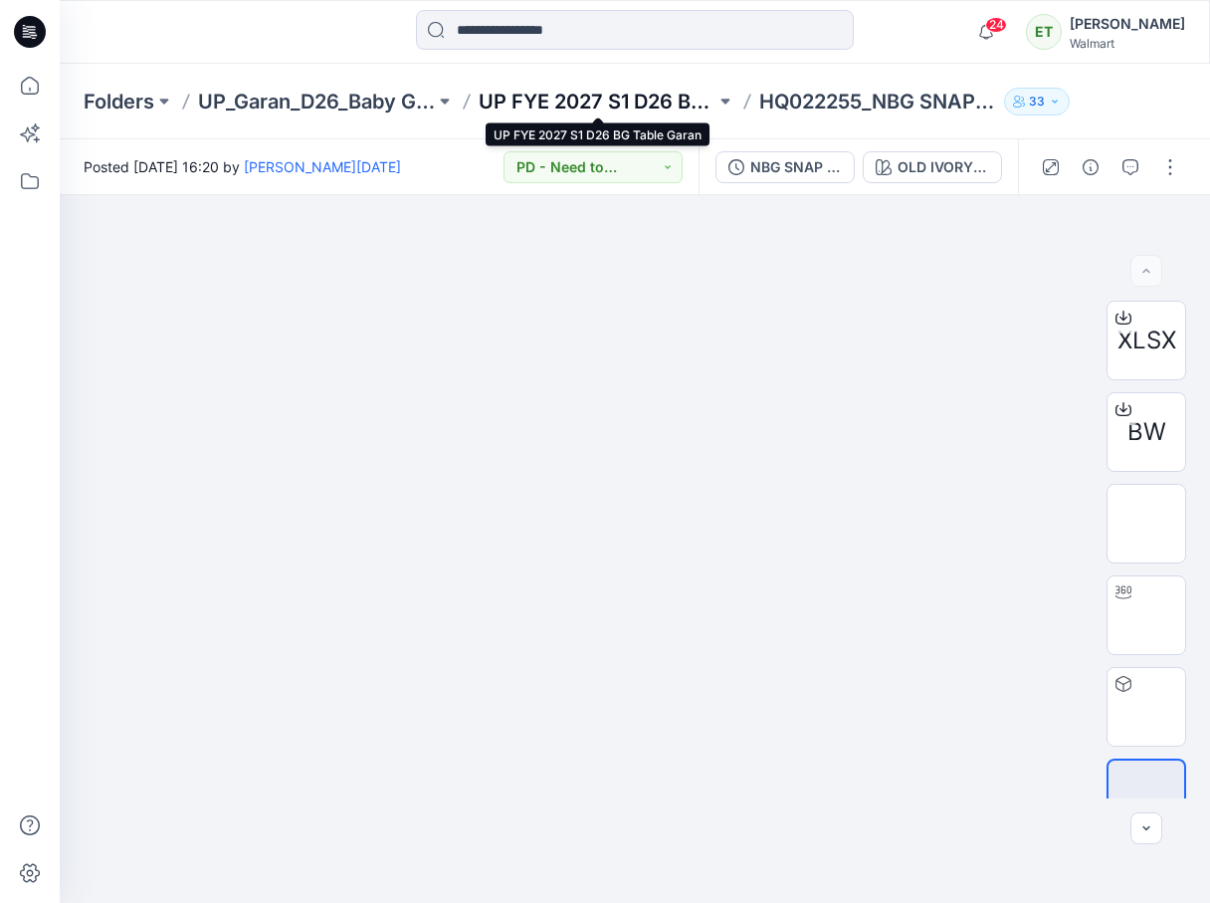
click at [632, 102] on p "UP FYE 2027 S1 D26 BG Table Garan" at bounding box center [597, 102] width 237 height 28
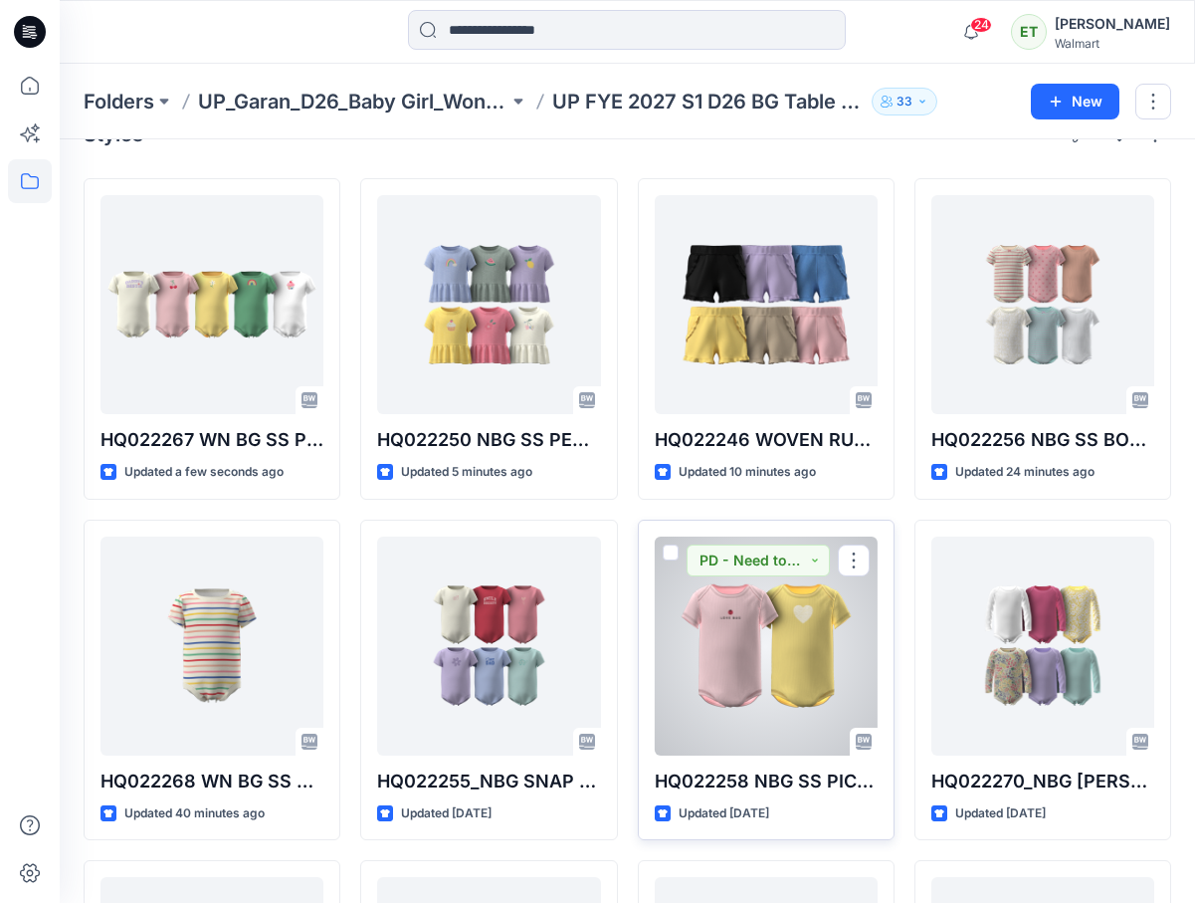
scroll to position [49, 0]
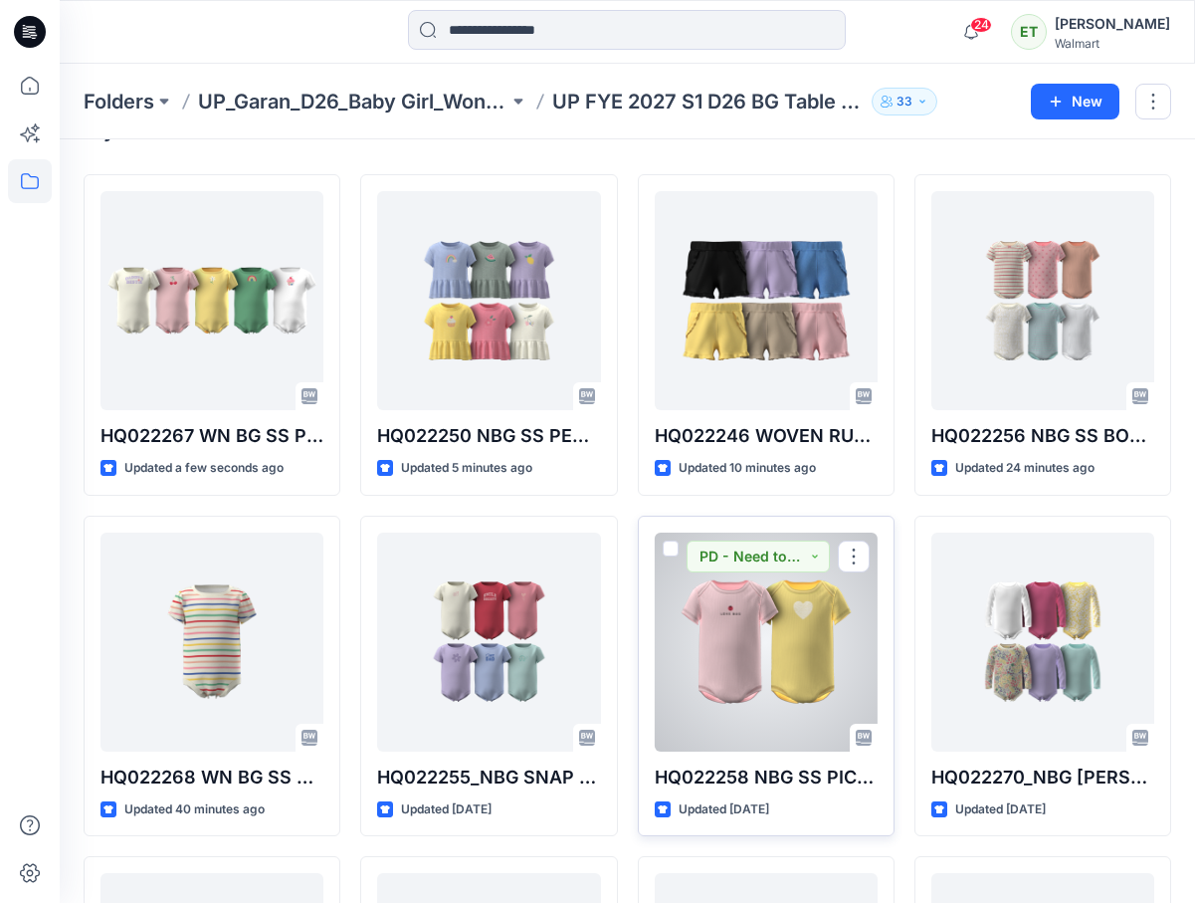
click at [755, 619] on div at bounding box center [766, 641] width 223 height 219
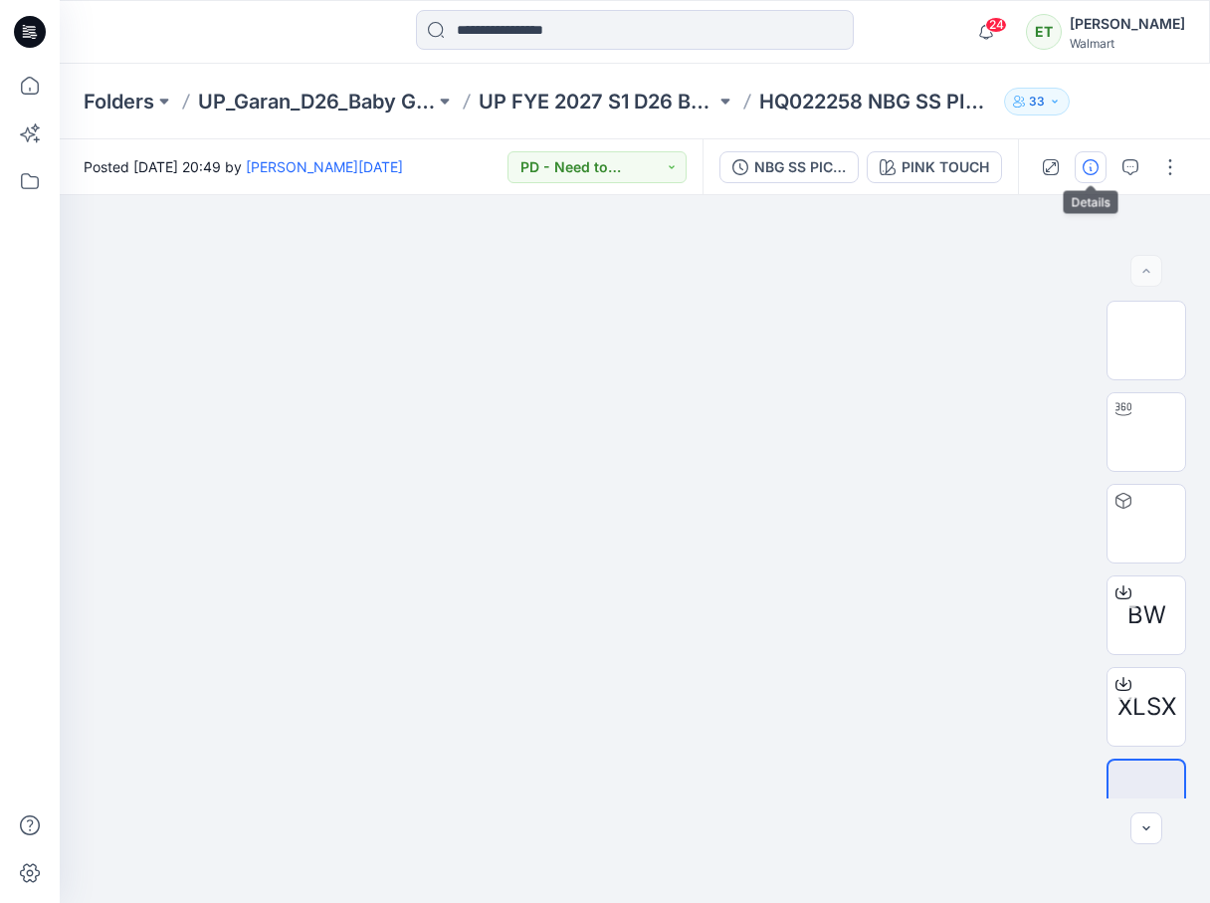
click at [1104, 162] on button "button" at bounding box center [1091, 167] width 32 height 32
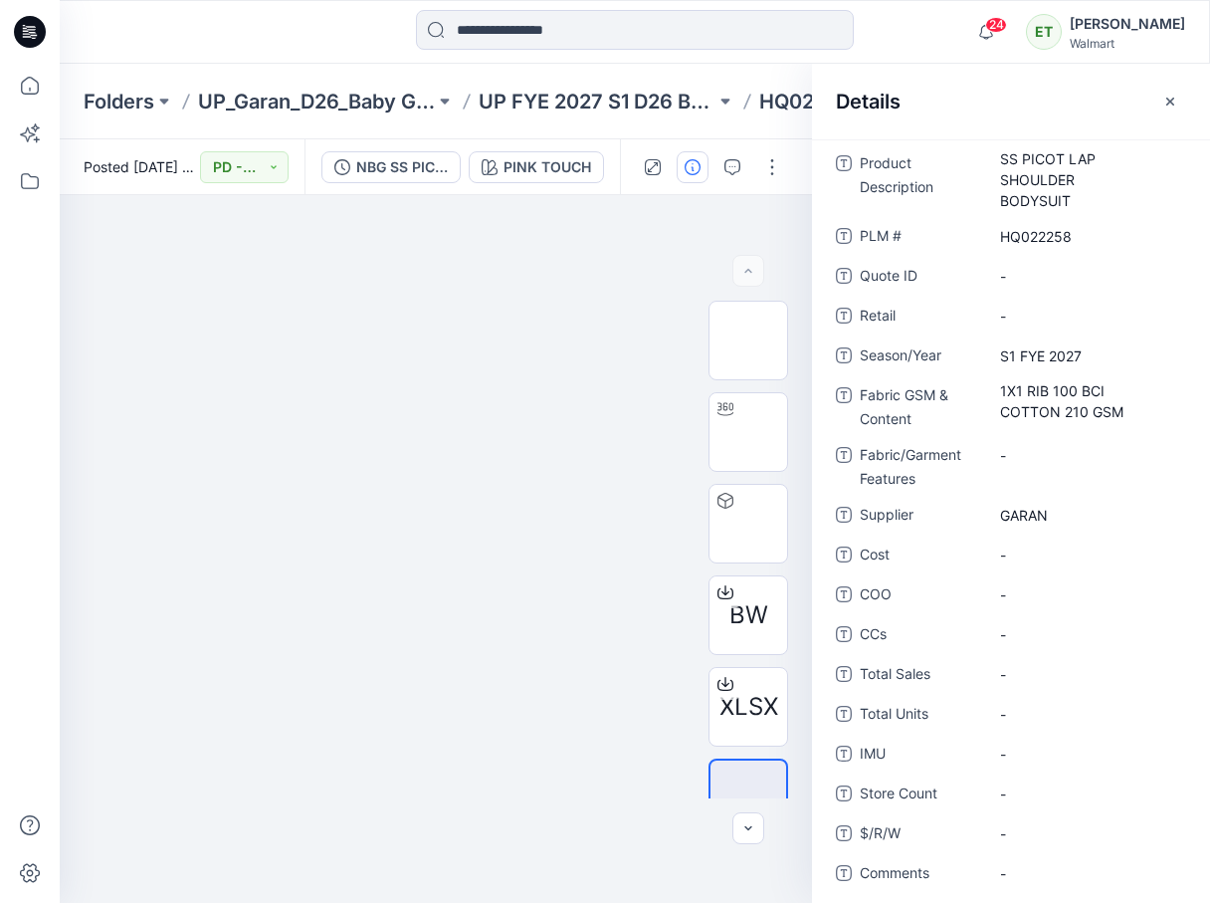
click at [1180, 104] on button "button" at bounding box center [1170, 102] width 32 height 32
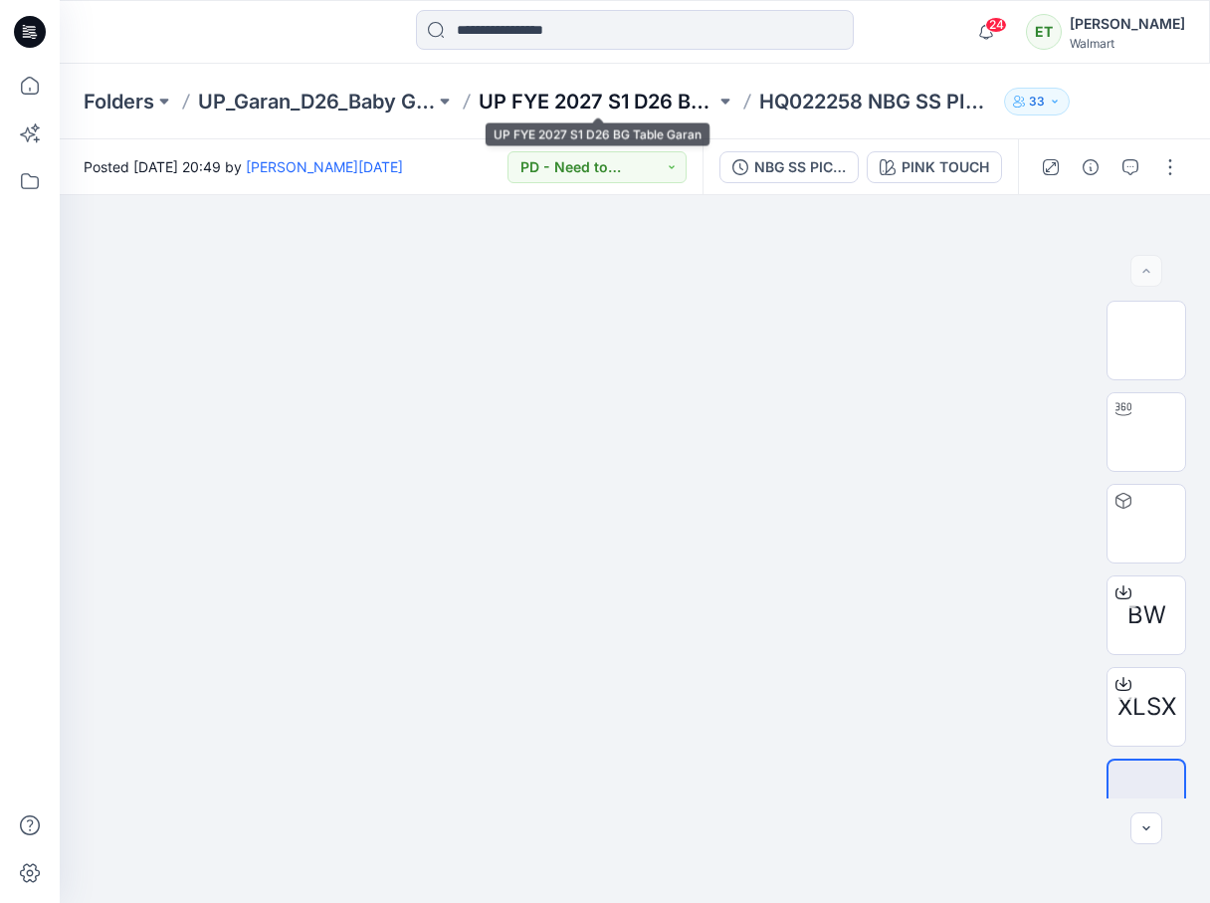
click at [635, 91] on p "UP FYE 2027 S1 D26 BG Table Garan" at bounding box center [597, 102] width 237 height 28
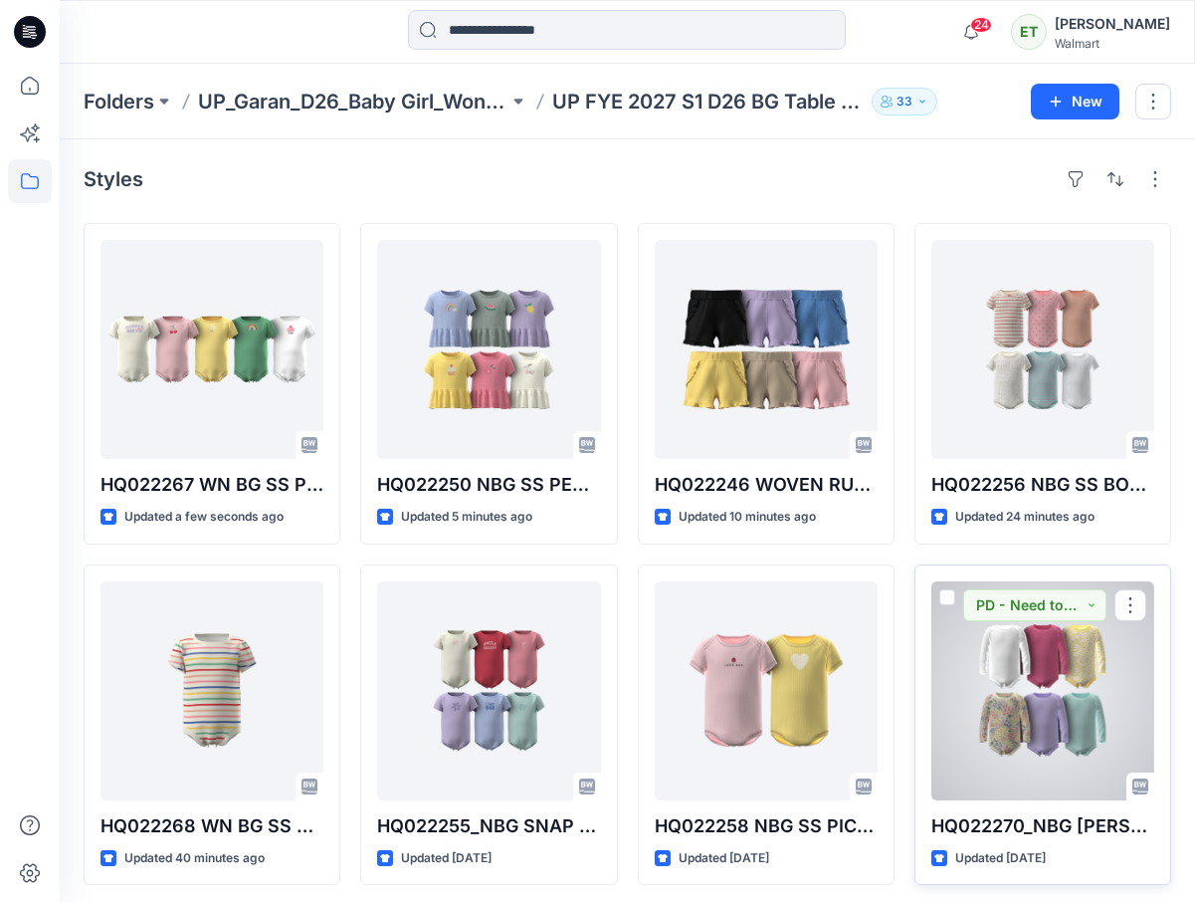
click at [1030, 712] on div at bounding box center [1042, 690] width 223 height 219
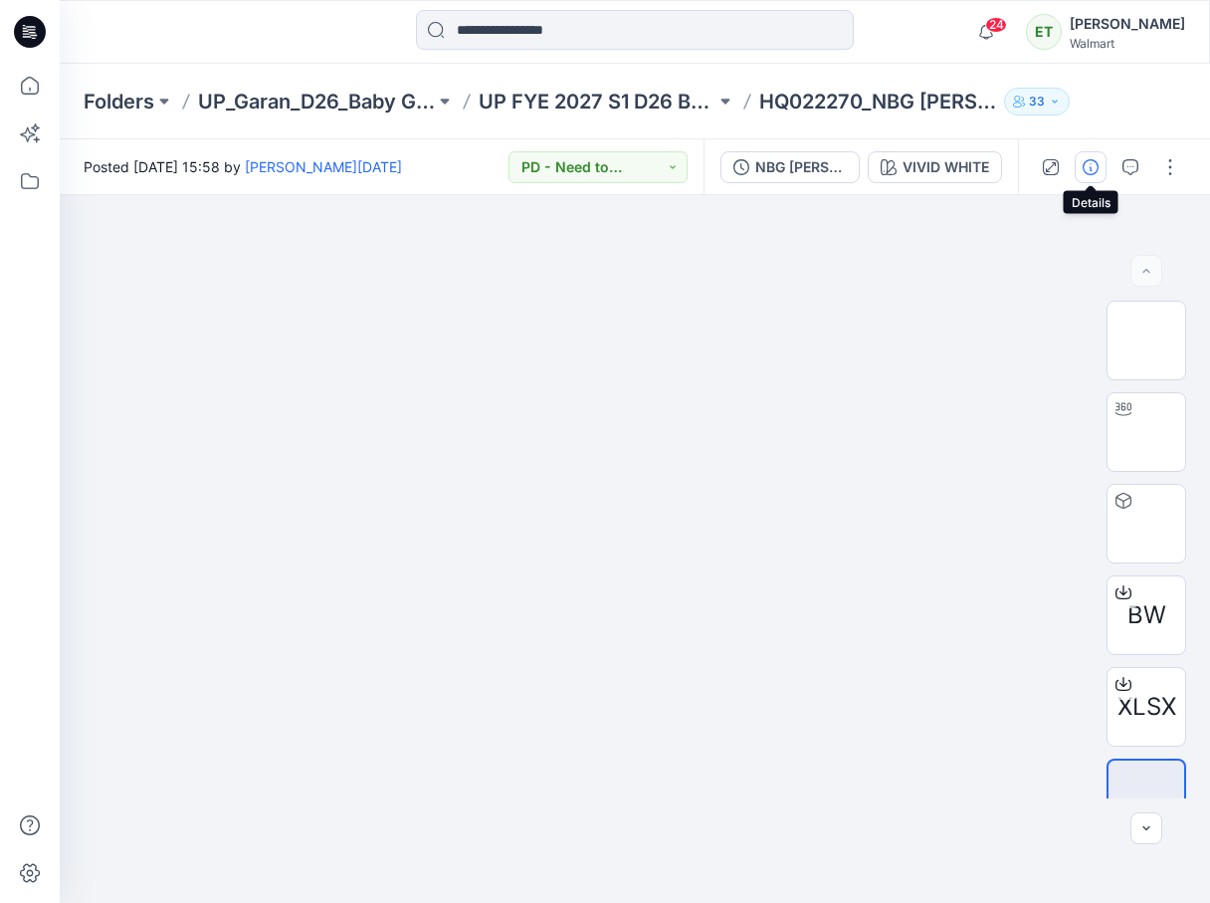
click at [1098, 177] on button "button" at bounding box center [1091, 167] width 32 height 32
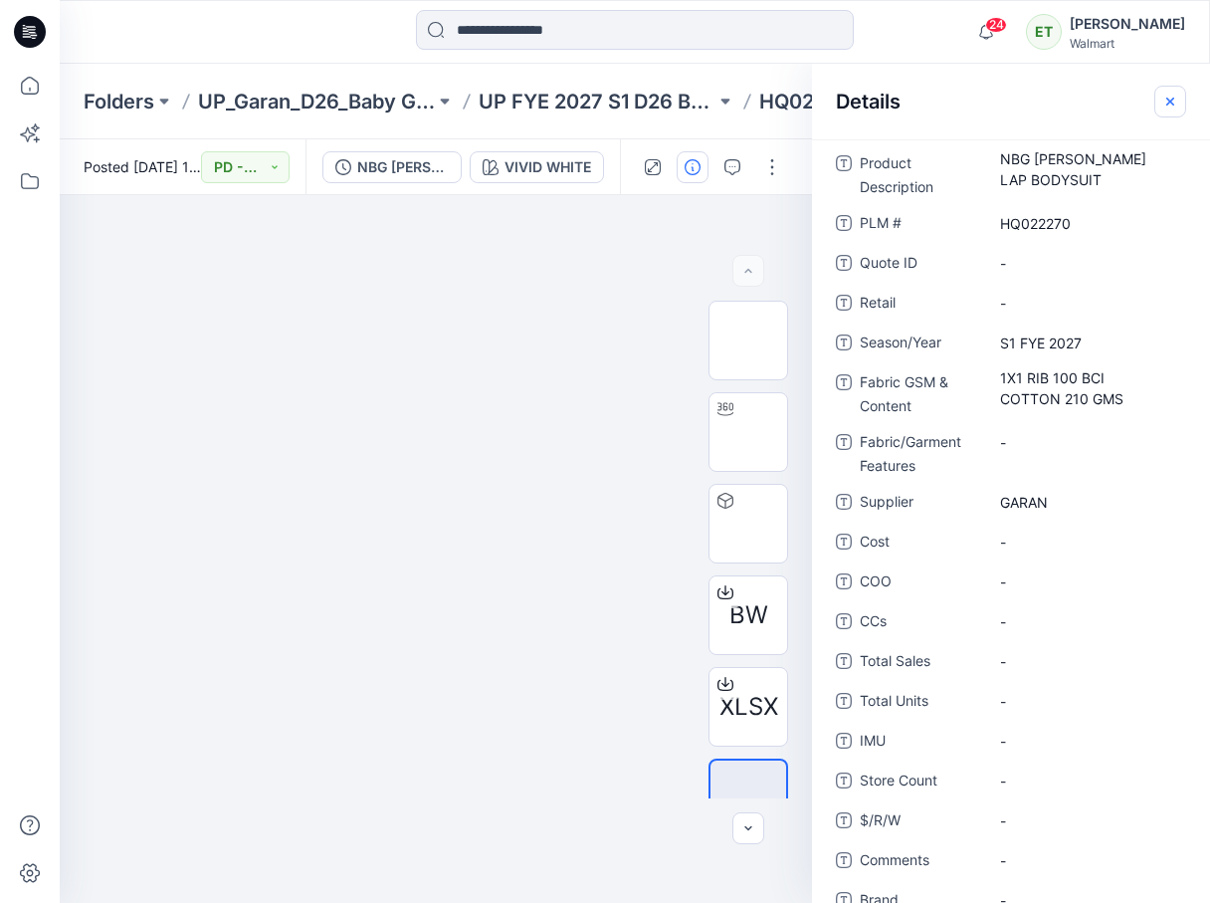
click at [1166, 105] on icon "button" at bounding box center [1170, 102] width 16 height 16
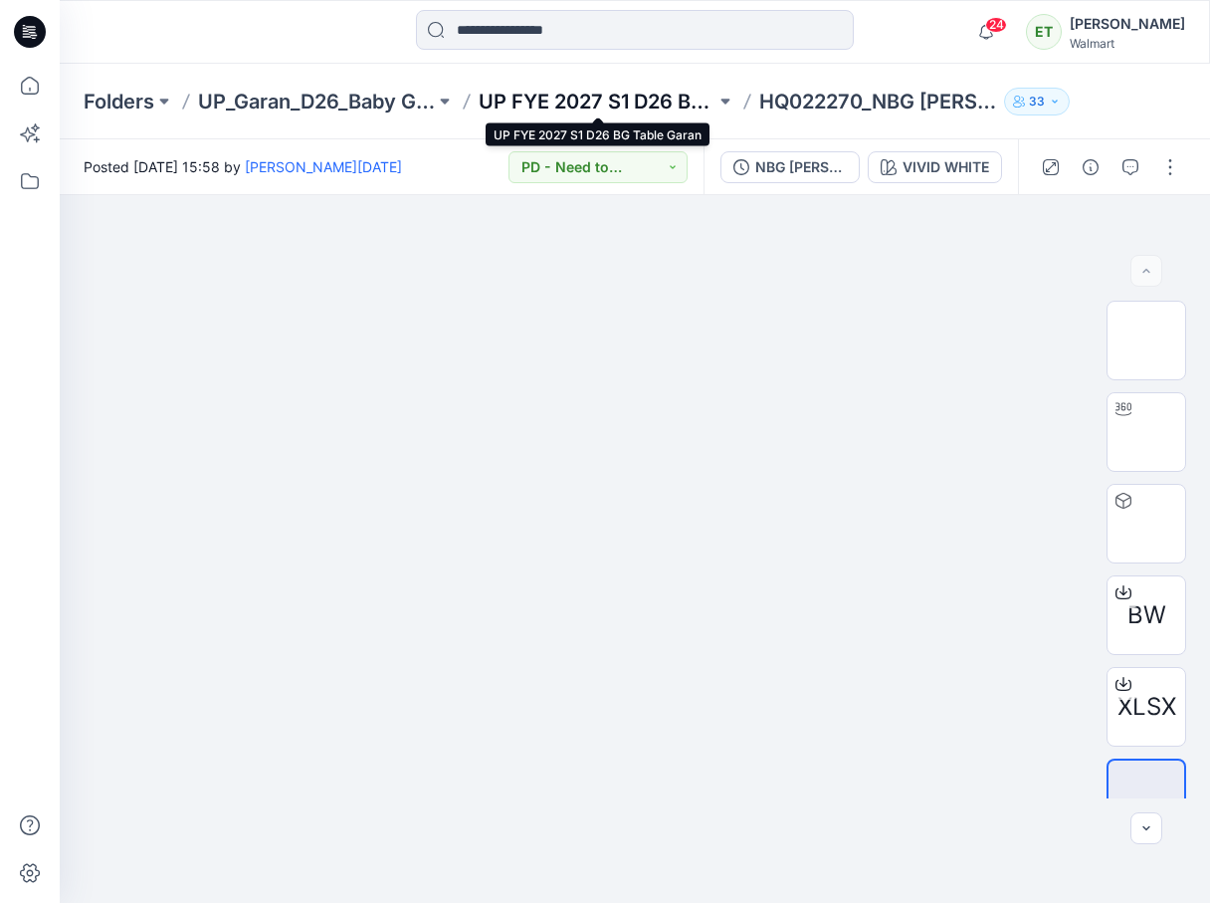
click at [632, 92] on p "UP FYE 2027 S1 D26 BG Table Garan" at bounding box center [597, 102] width 237 height 28
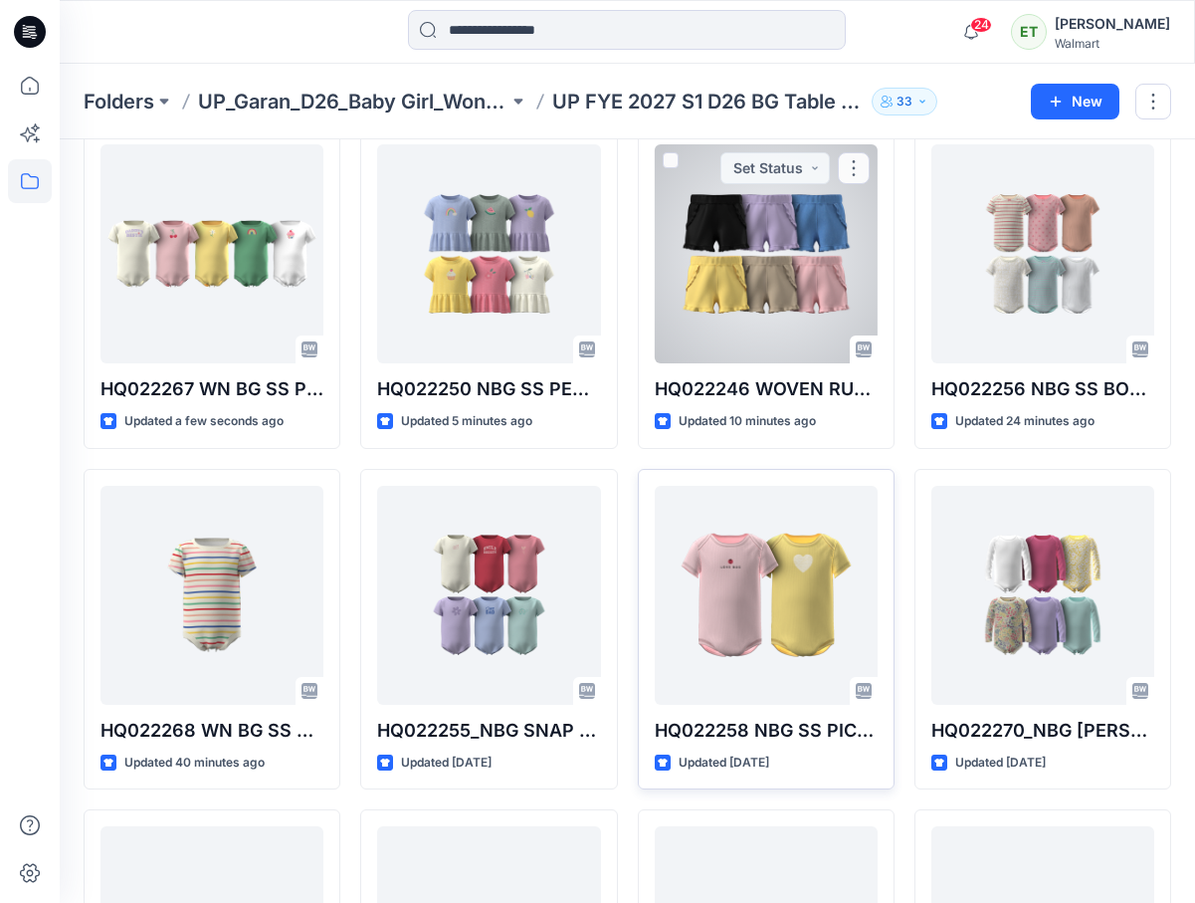
scroll to position [339, 0]
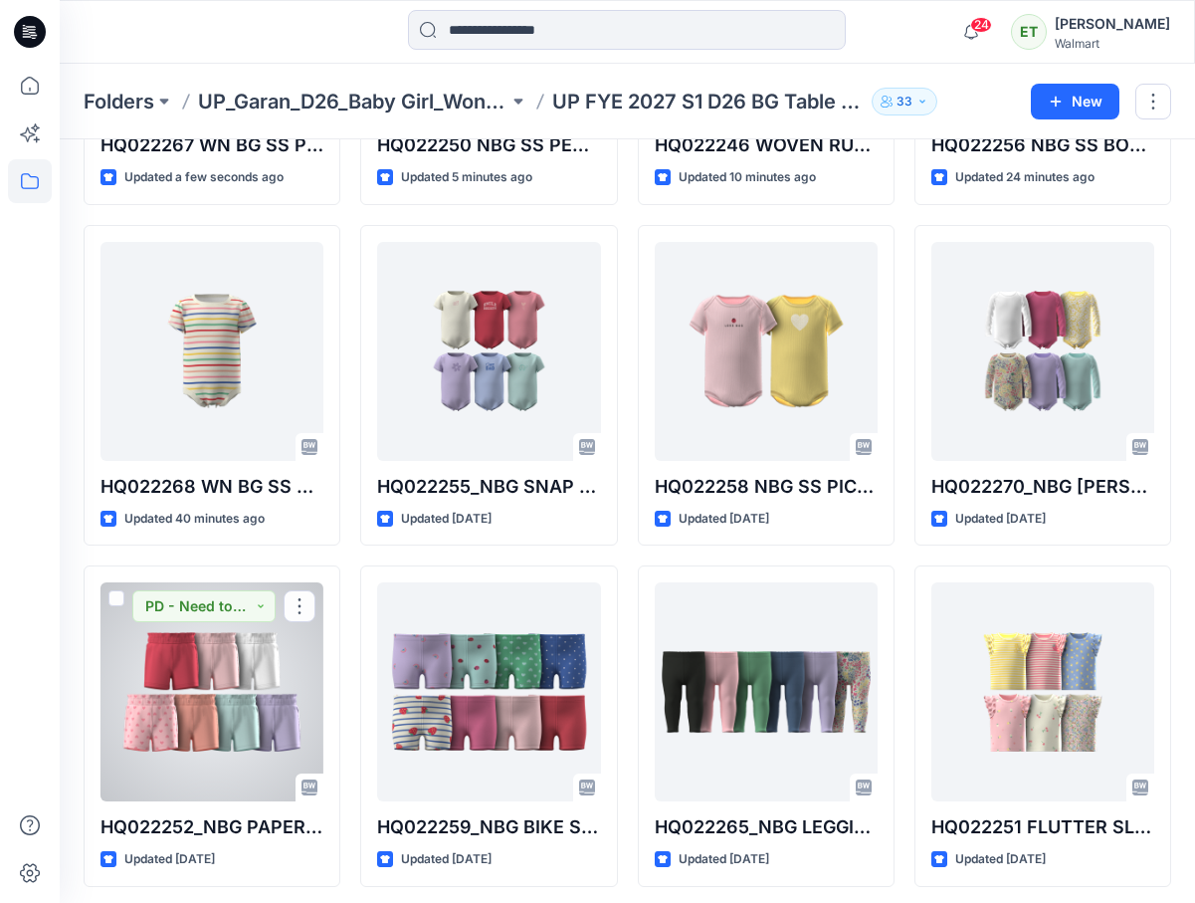
drag, startPoint x: 259, startPoint y: 702, endPoint x: 276, endPoint y: 688, distance: 21.9
click at [258, 702] on div at bounding box center [212, 691] width 223 height 219
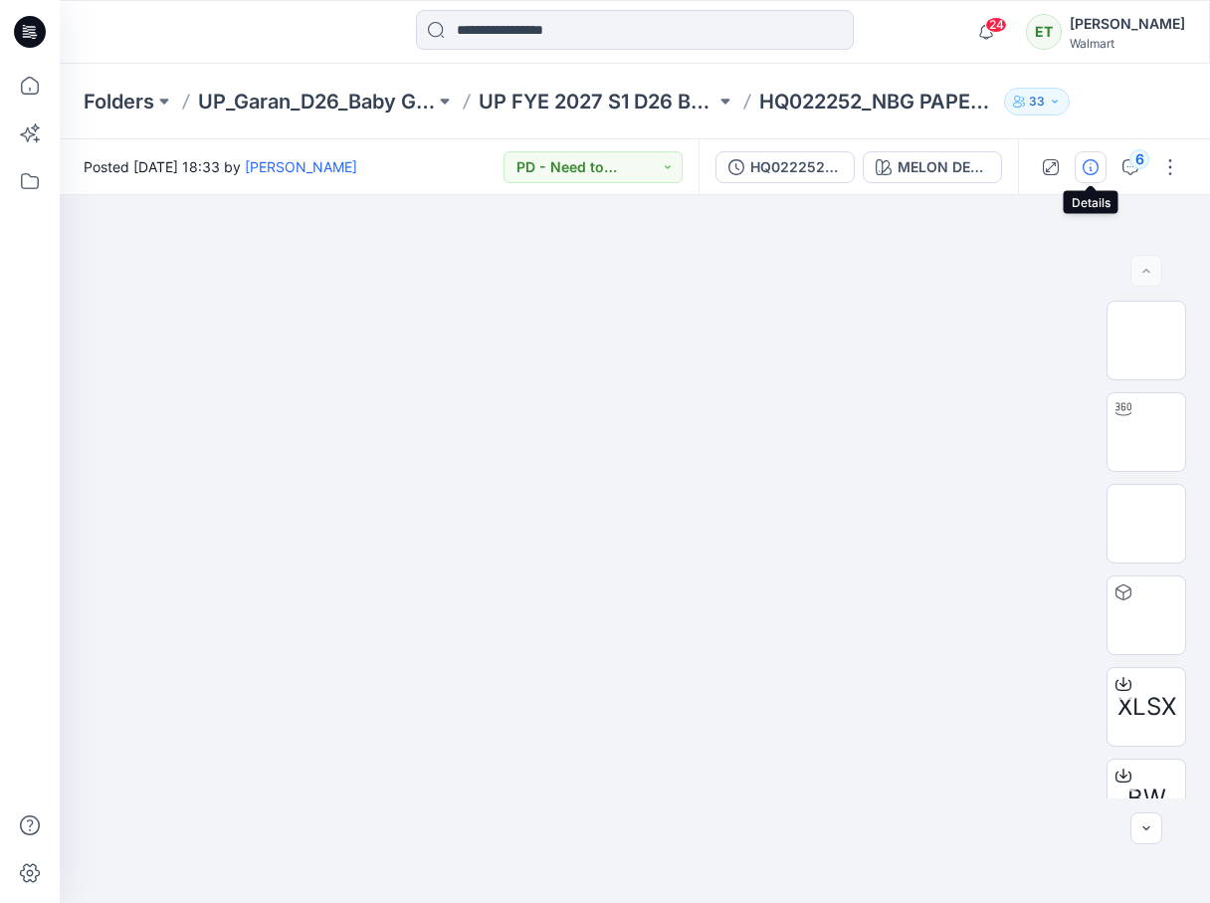
click at [1103, 164] on button "button" at bounding box center [1091, 167] width 32 height 32
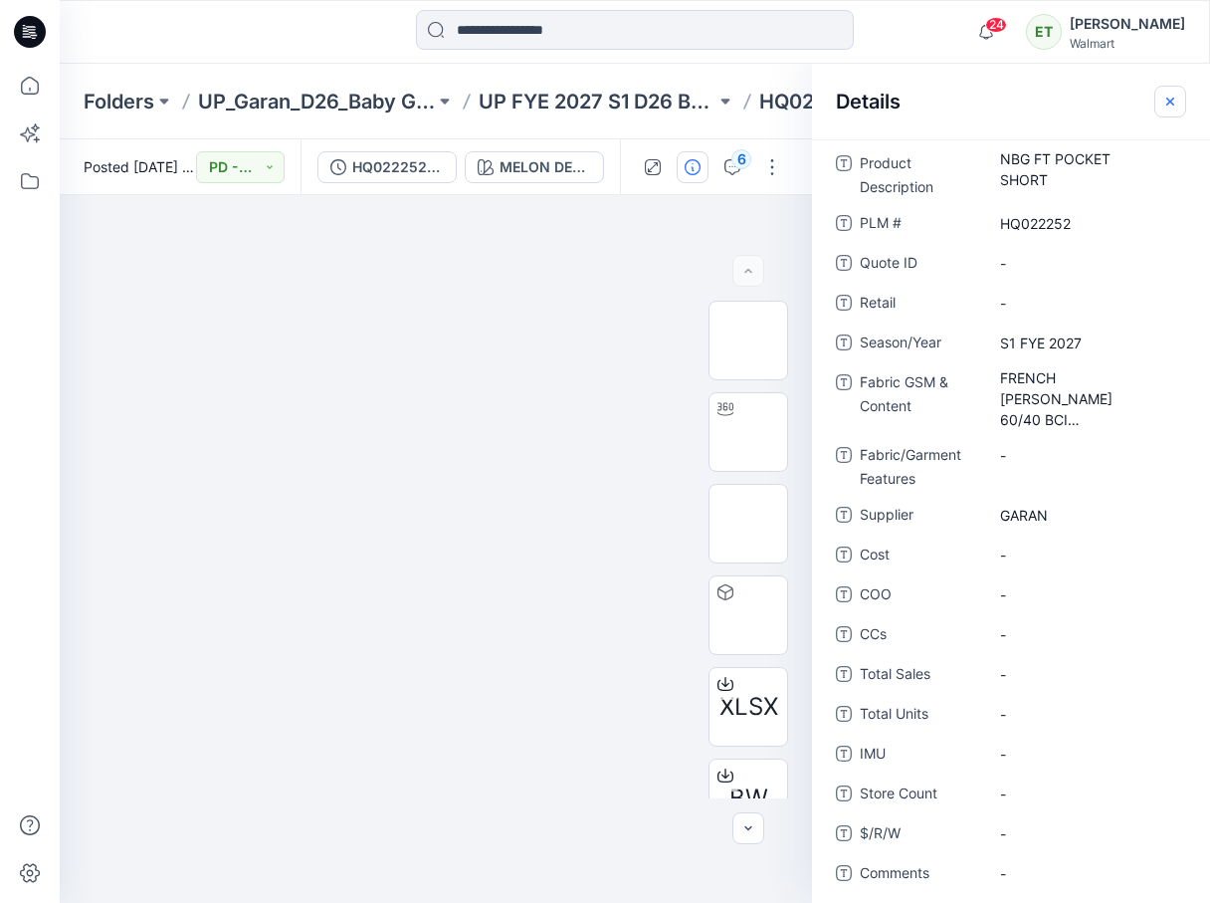
click at [1177, 108] on button "button" at bounding box center [1170, 102] width 32 height 32
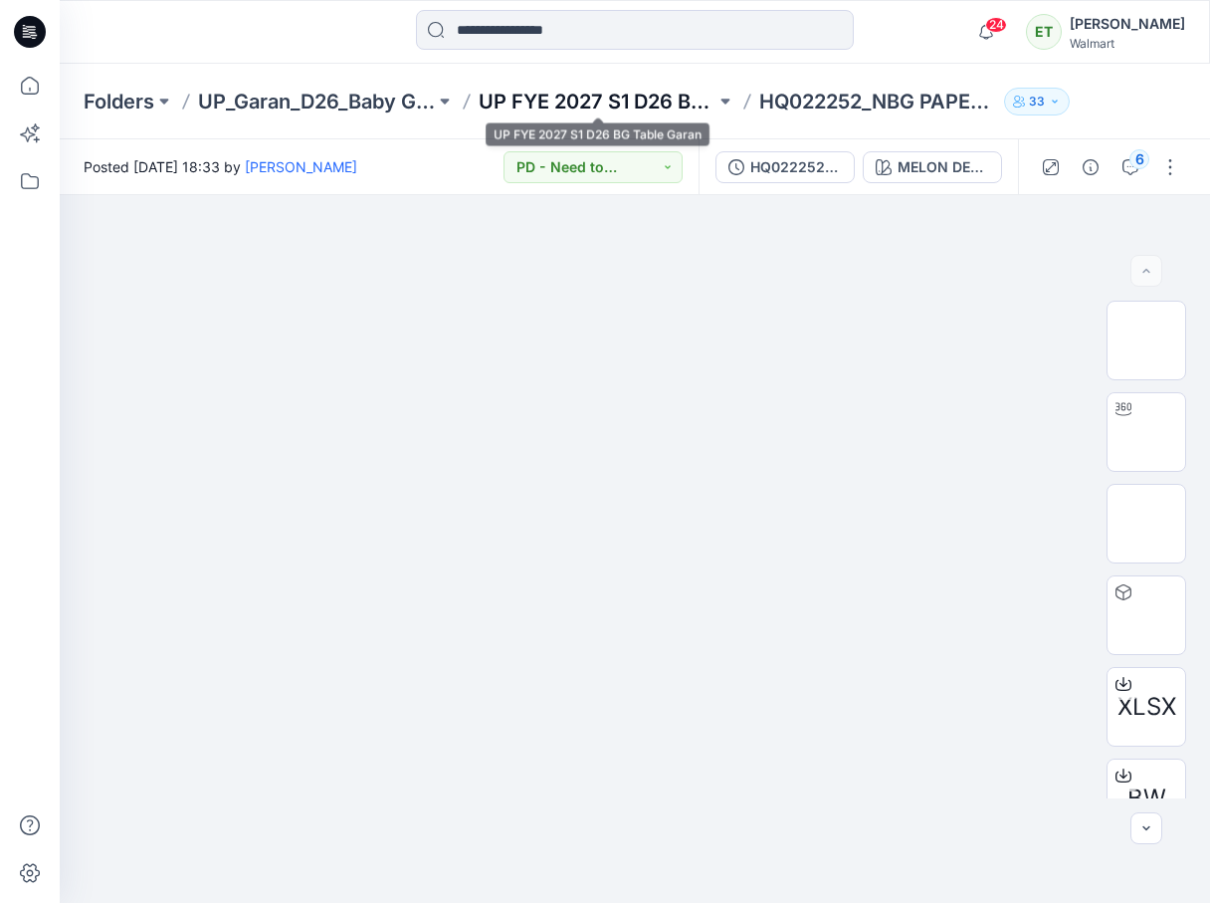
click at [565, 106] on p "UP FYE 2027 S1 D26 BG Table Garan" at bounding box center [597, 102] width 237 height 28
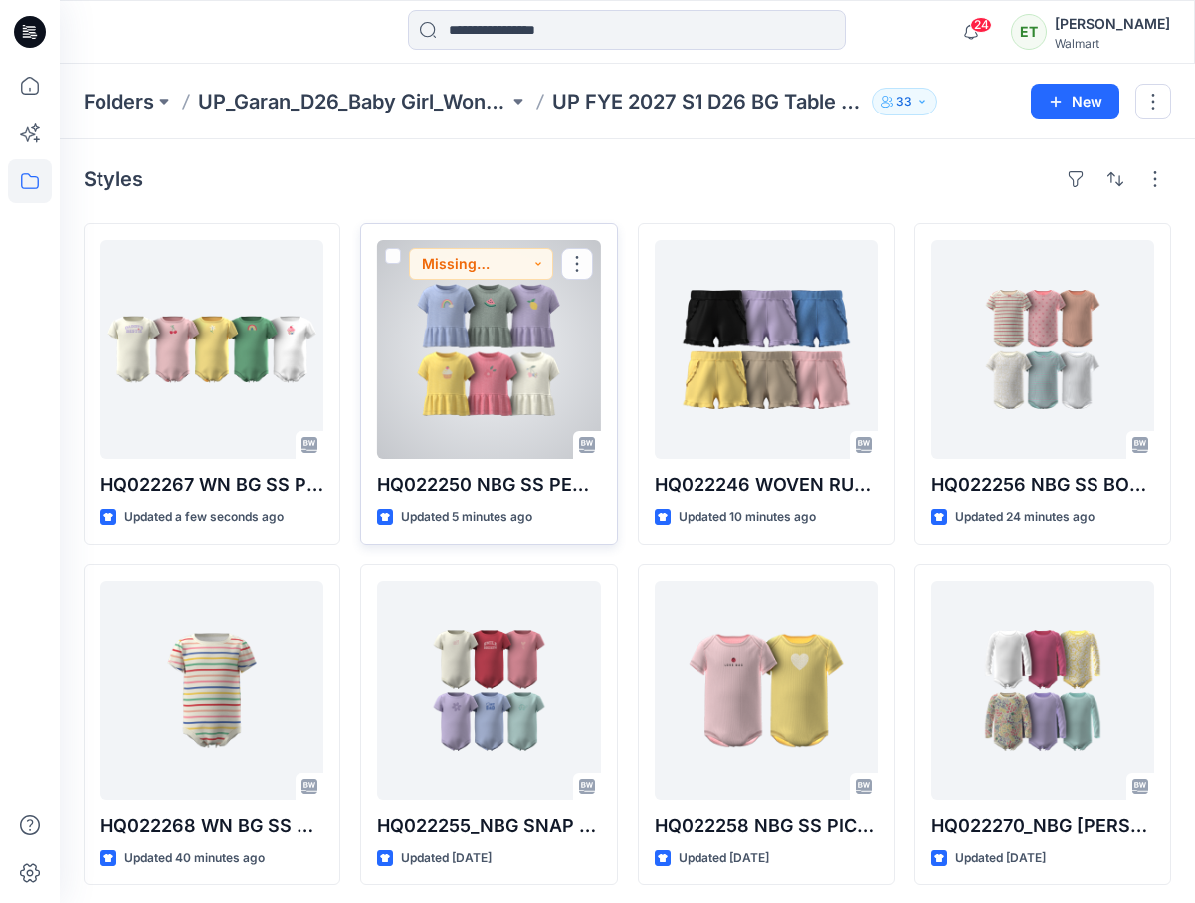
scroll to position [418, 0]
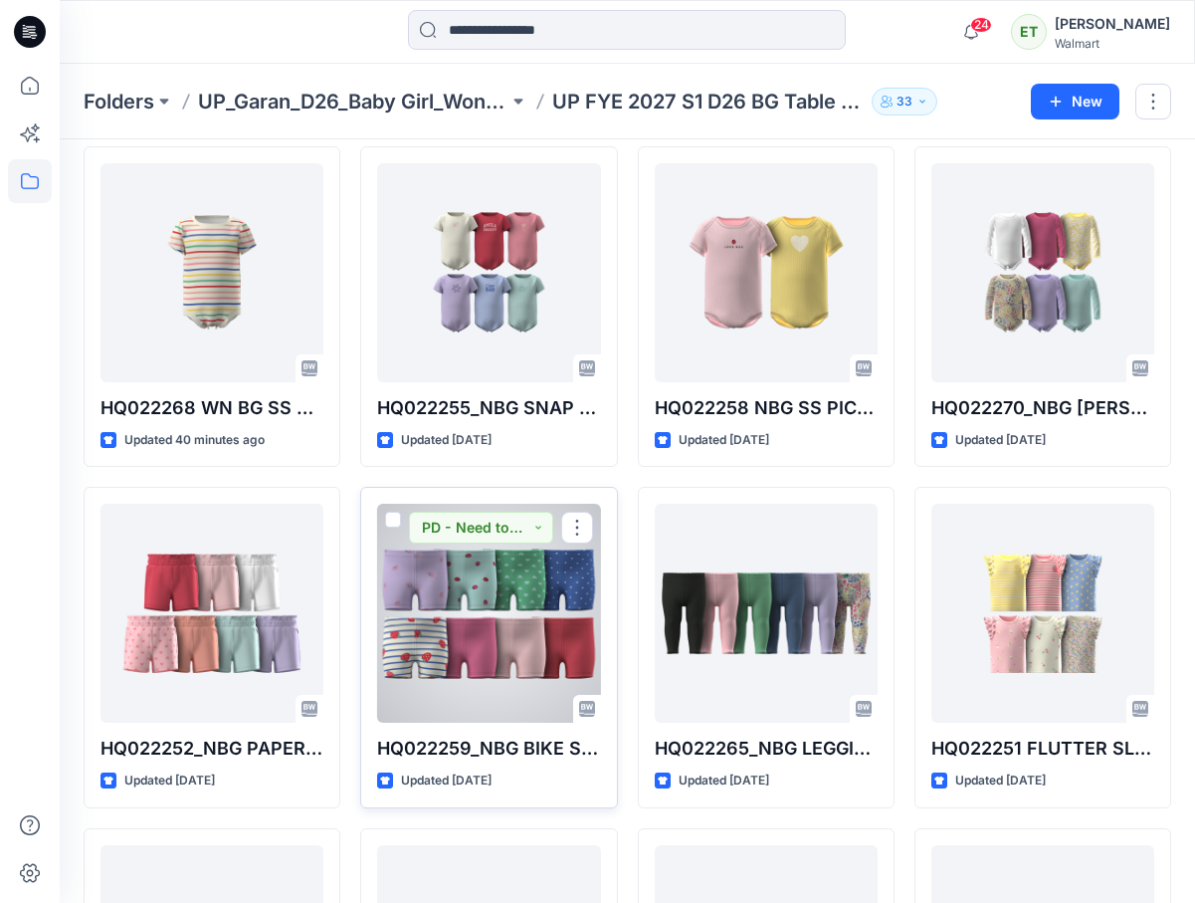
click at [481, 593] on div at bounding box center [488, 613] width 223 height 219
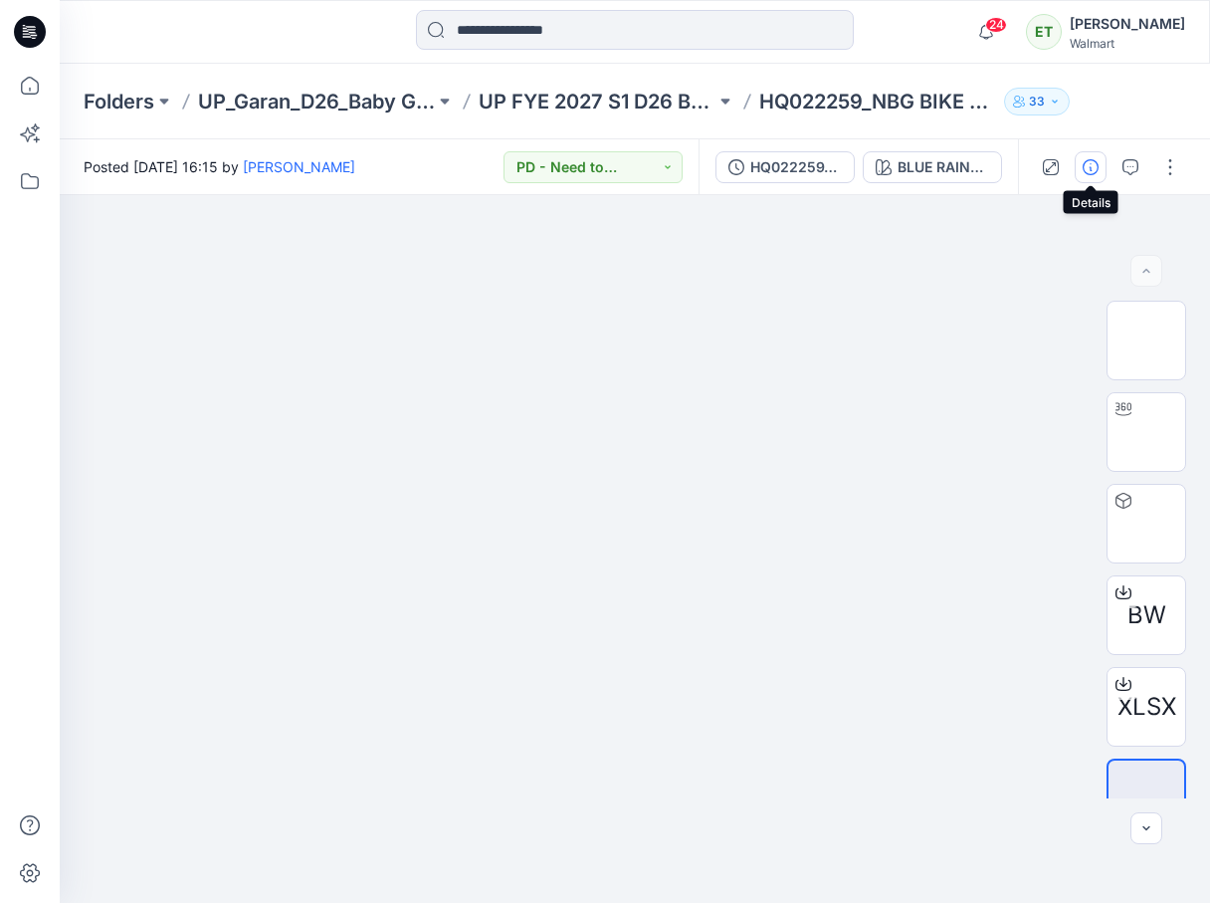
click at [1097, 163] on icon "button" at bounding box center [1091, 167] width 16 height 16
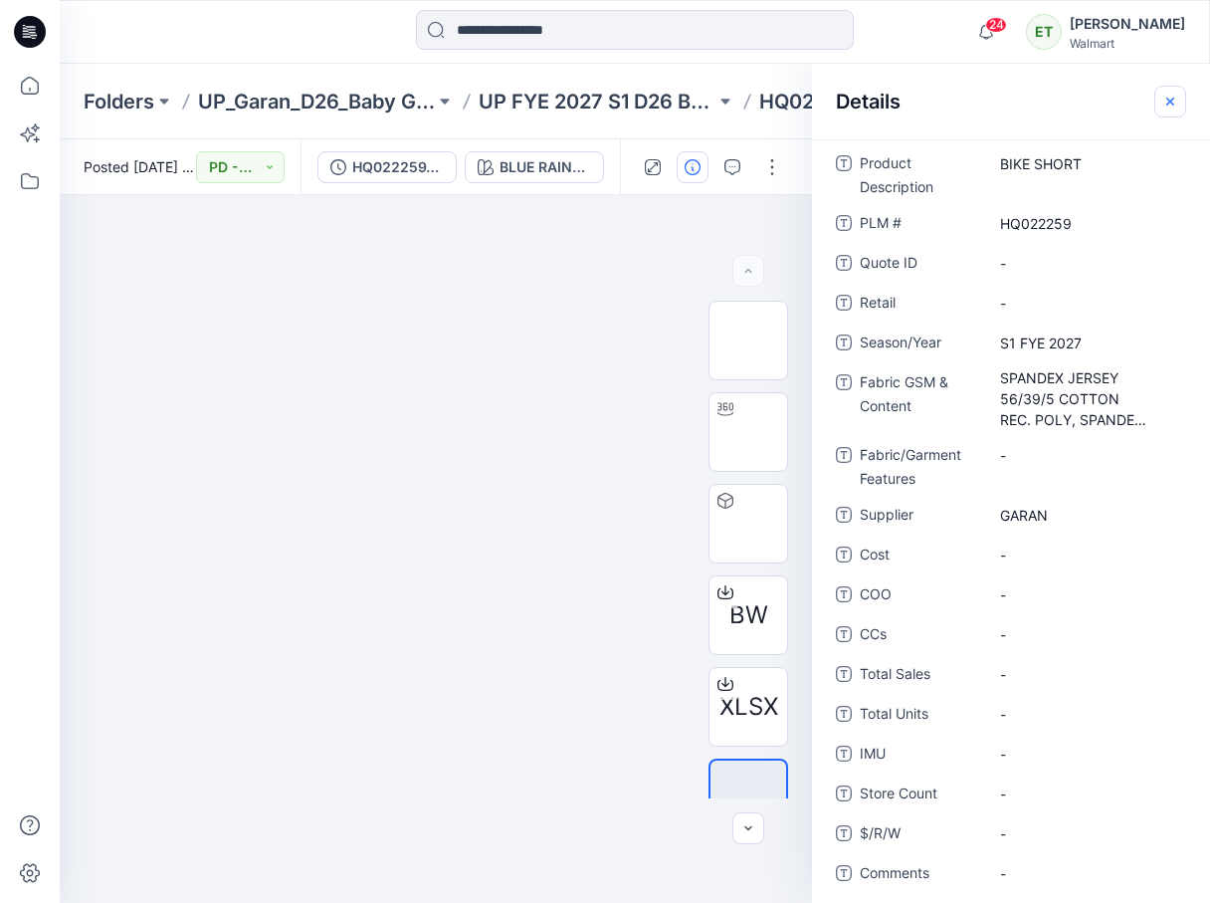
click at [1166, 89] on button "button" at bounding box center [1170, 102] width 32 height 32
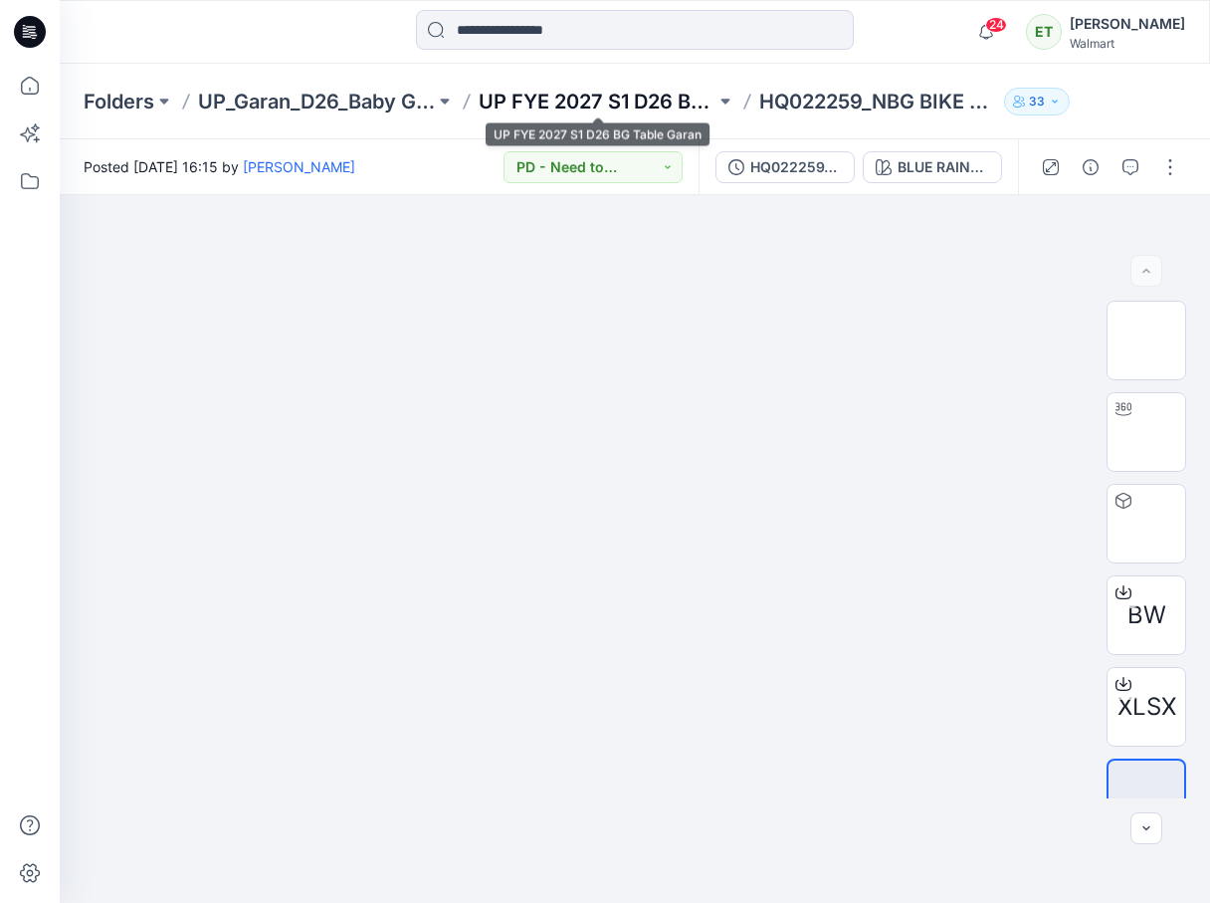
click at [657, 98] on p "UP FYE 2027 S1 D26 BG Table Garan" at bounding box center [597, 102] width 237 height 28
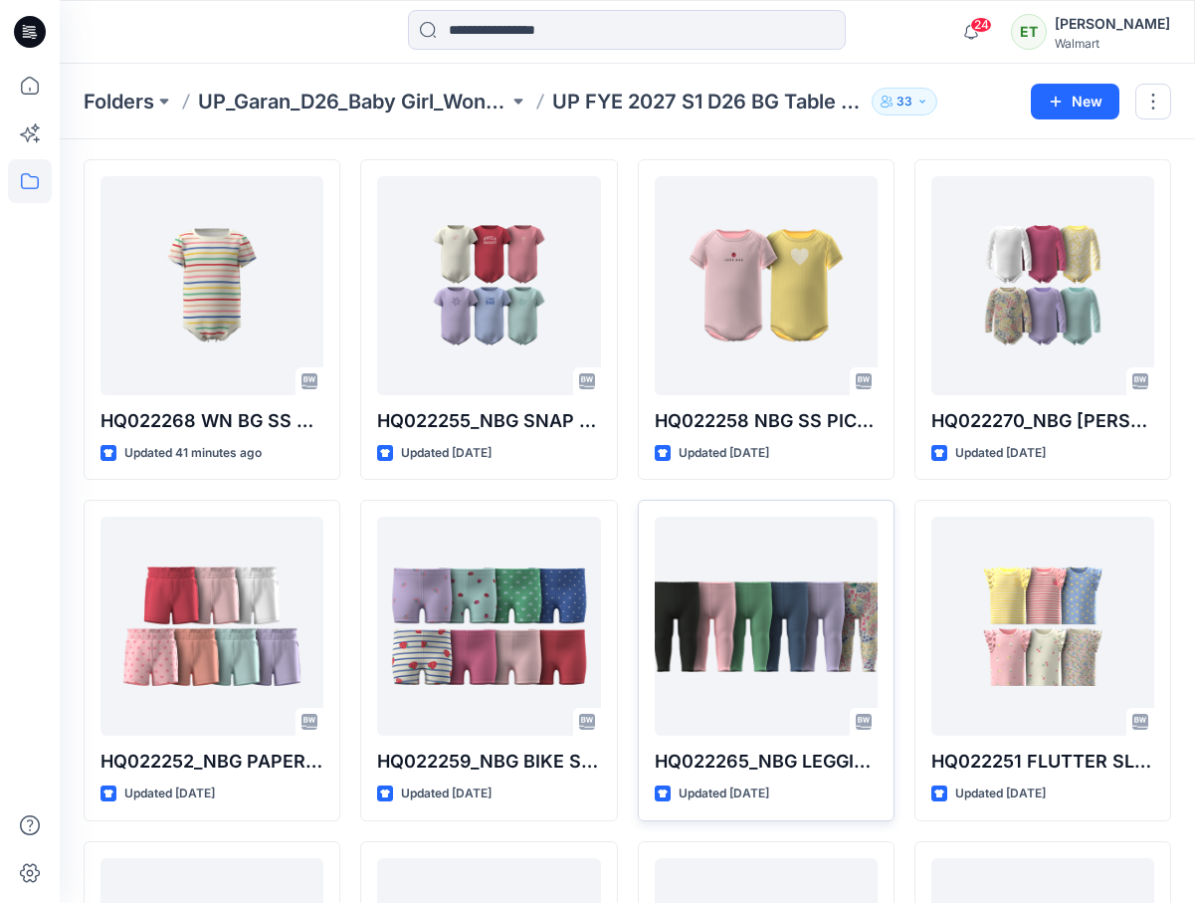
scroll to position [514, 0]
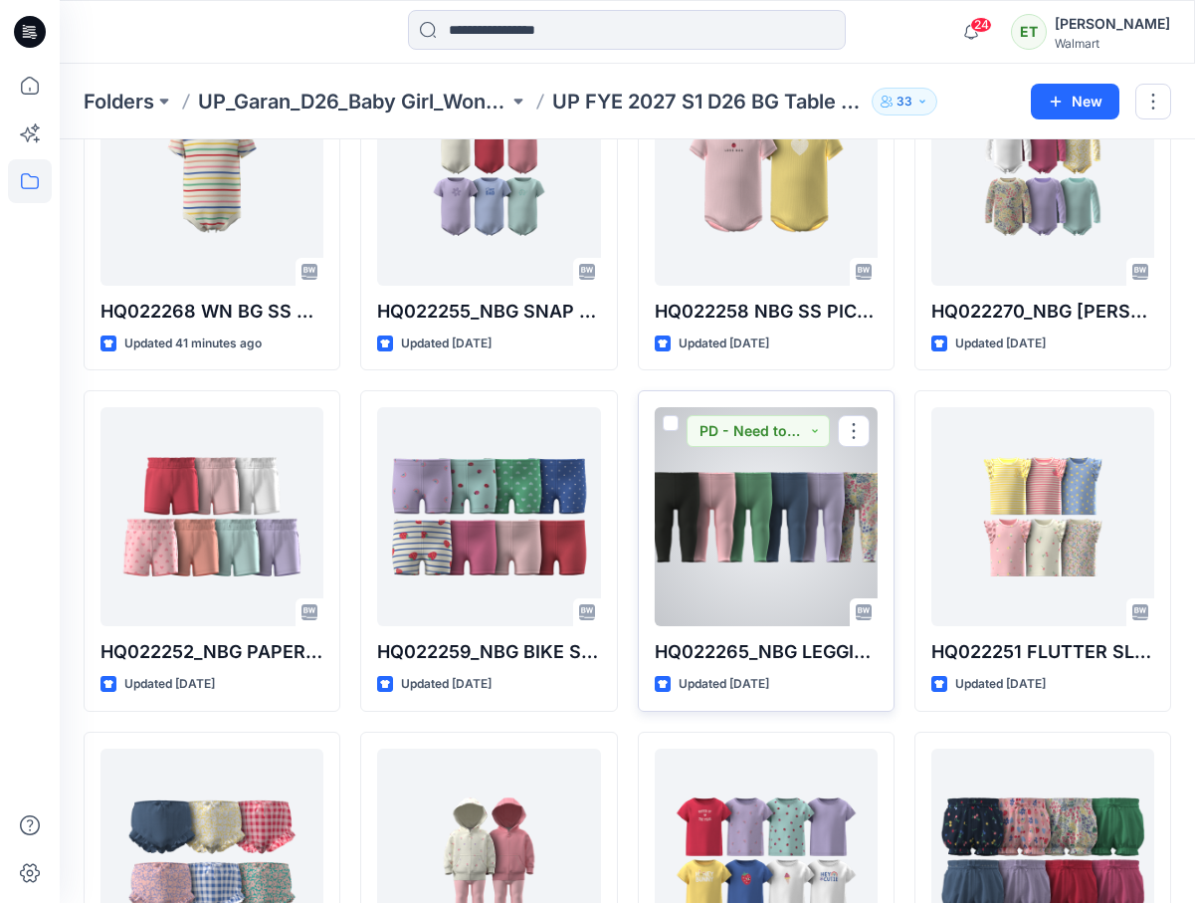
click at [806, 543] on div at bounding box center [766, 516] width 223 height 219
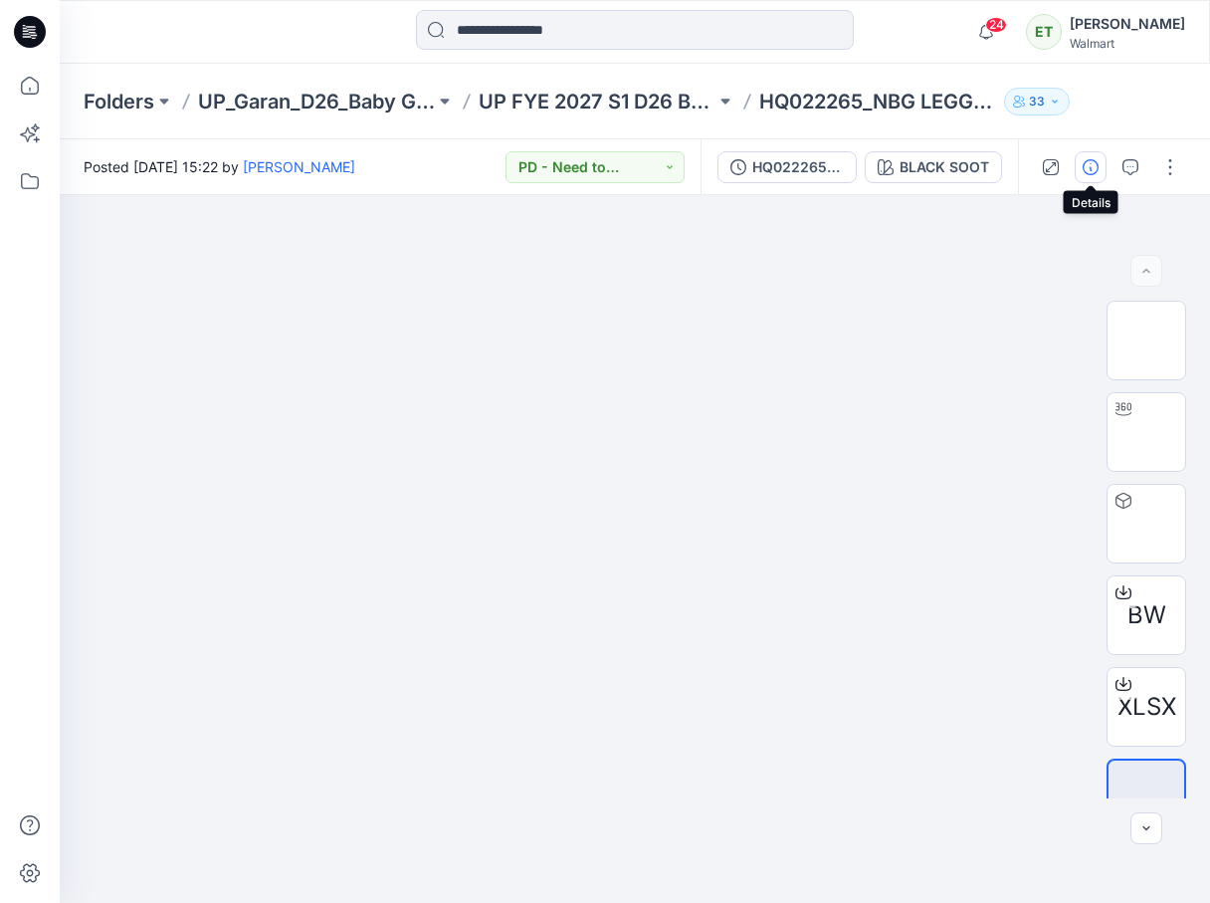
click at [1095, 171] on icon "button" at bounding box center [1091, 167] width 16 height 16
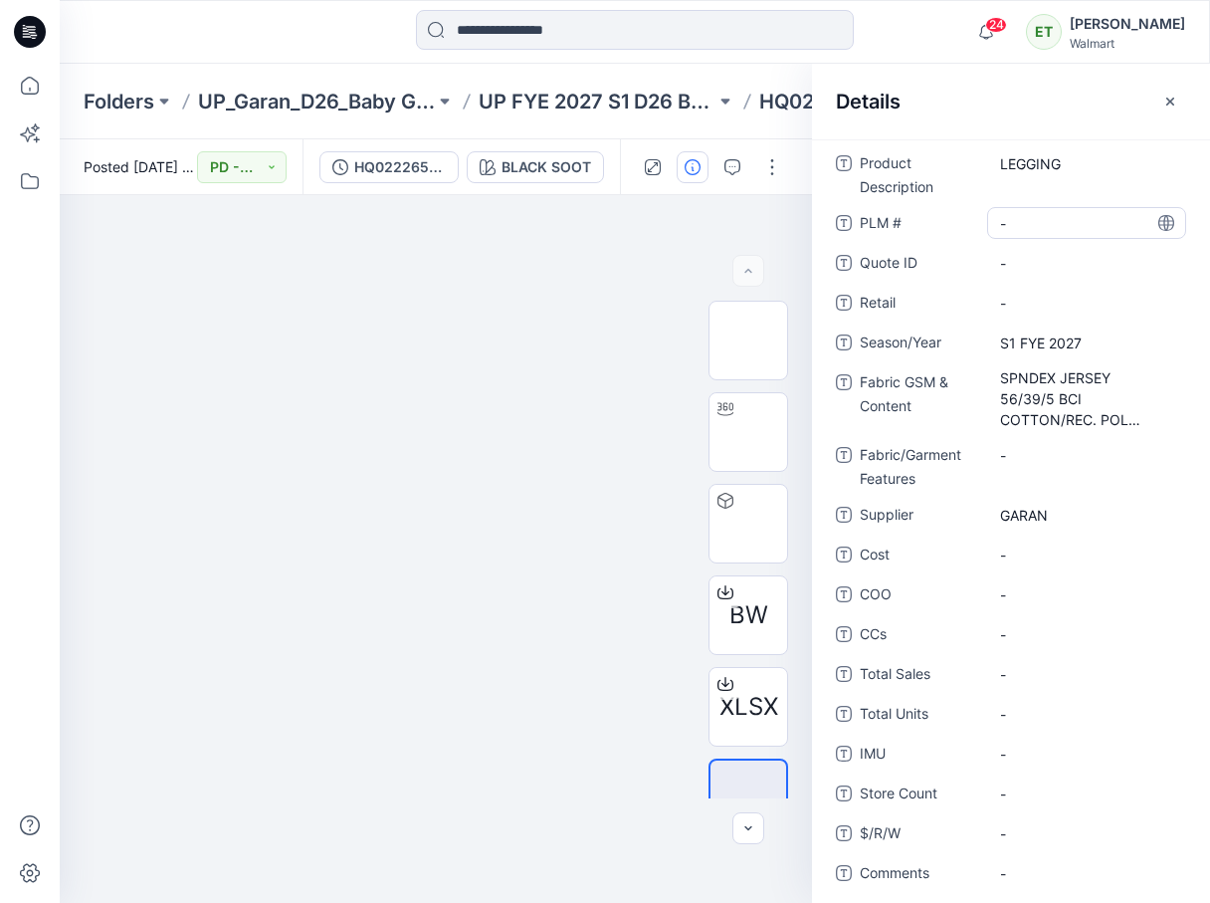
click at [1076, 218] on \ "-" at bounding box center [1086, 223] width 173 height 21
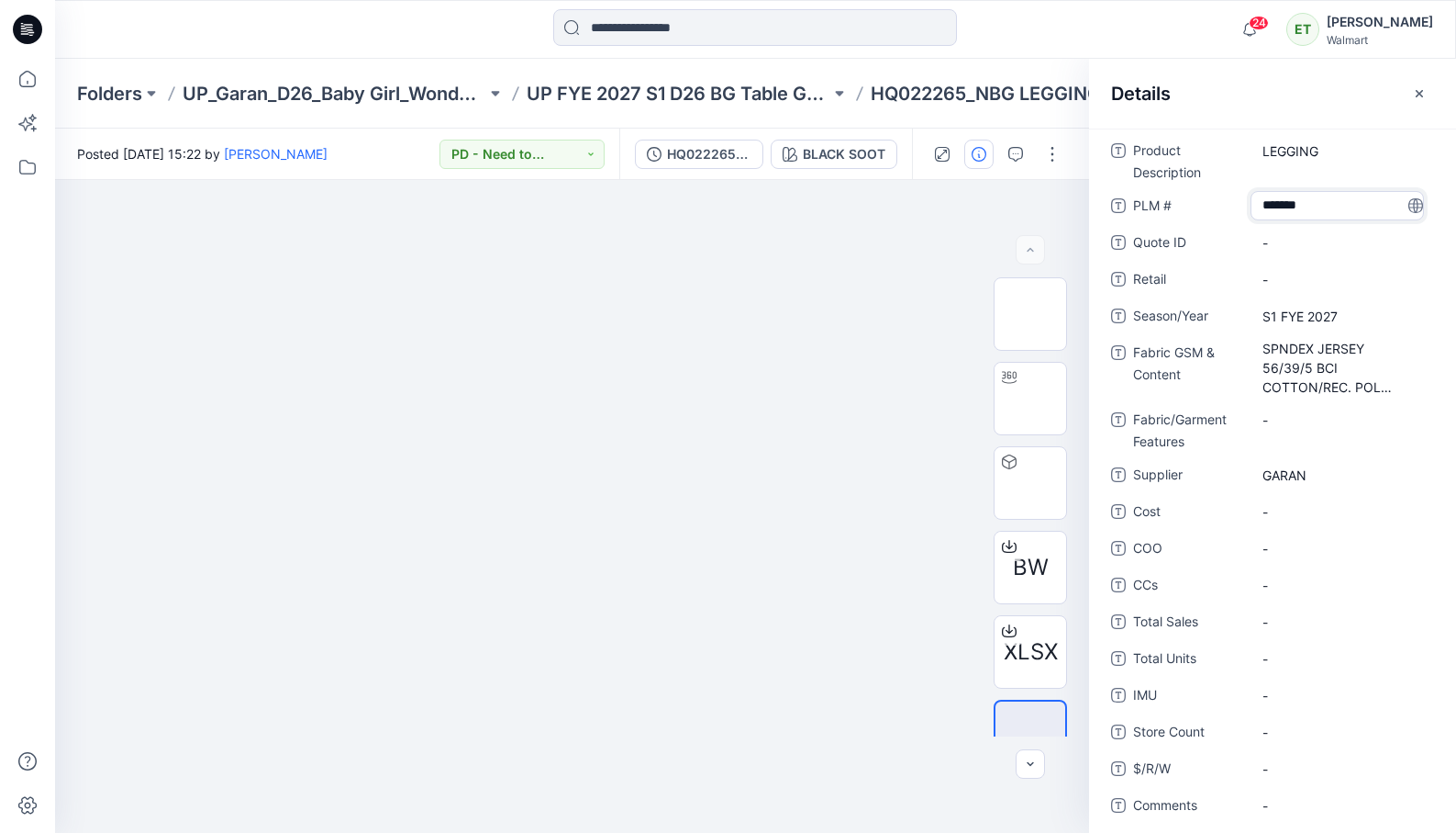
type textarea "********"
click at [1250, 97] on icon "button" at bounding box center [1419, 94] width 15 height 15
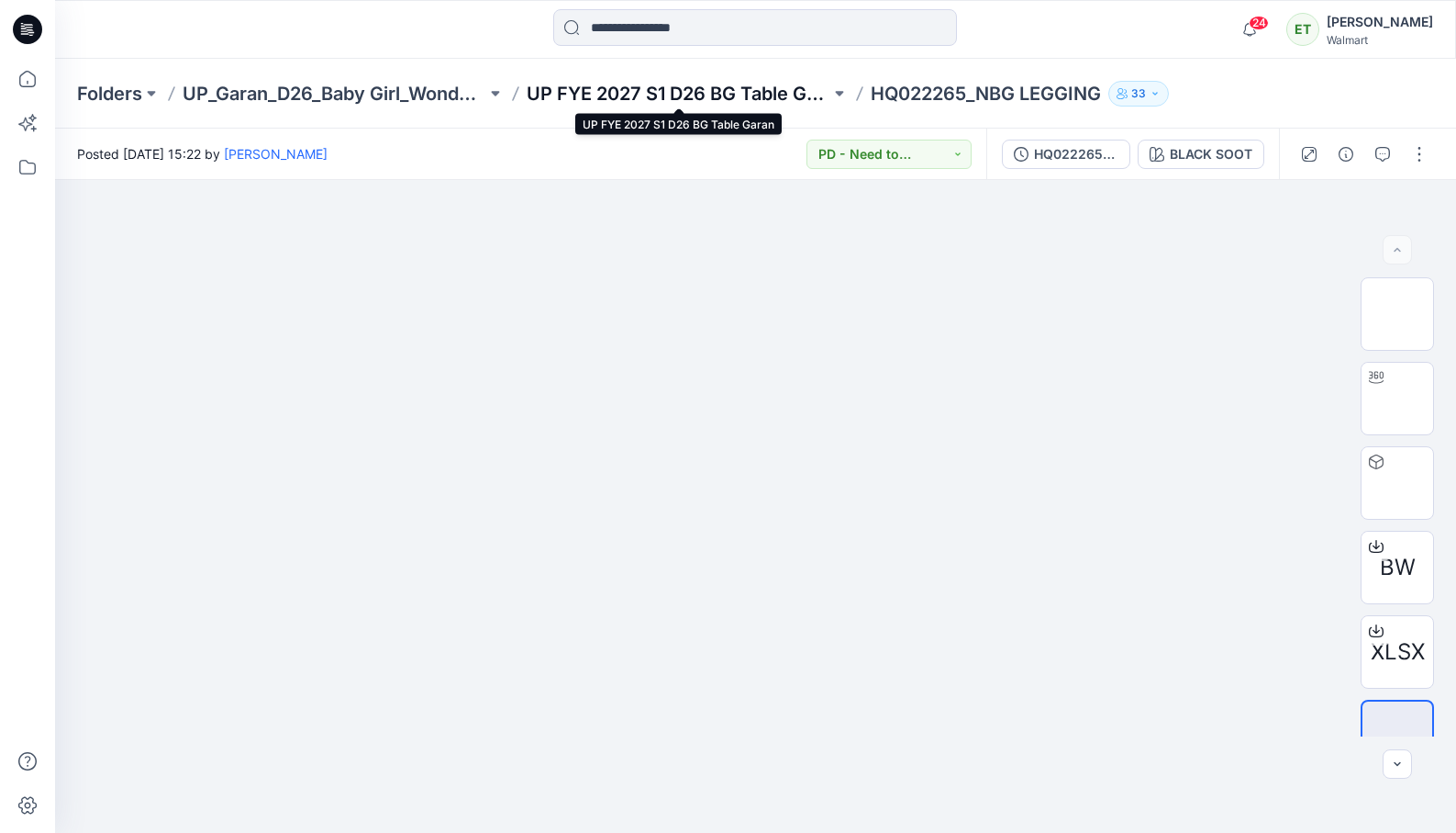
click at [740, 99] on p "UP FYE 2027 S1 D26 BG Table Garan" at bounding box center [678, 94] width 303 height 26
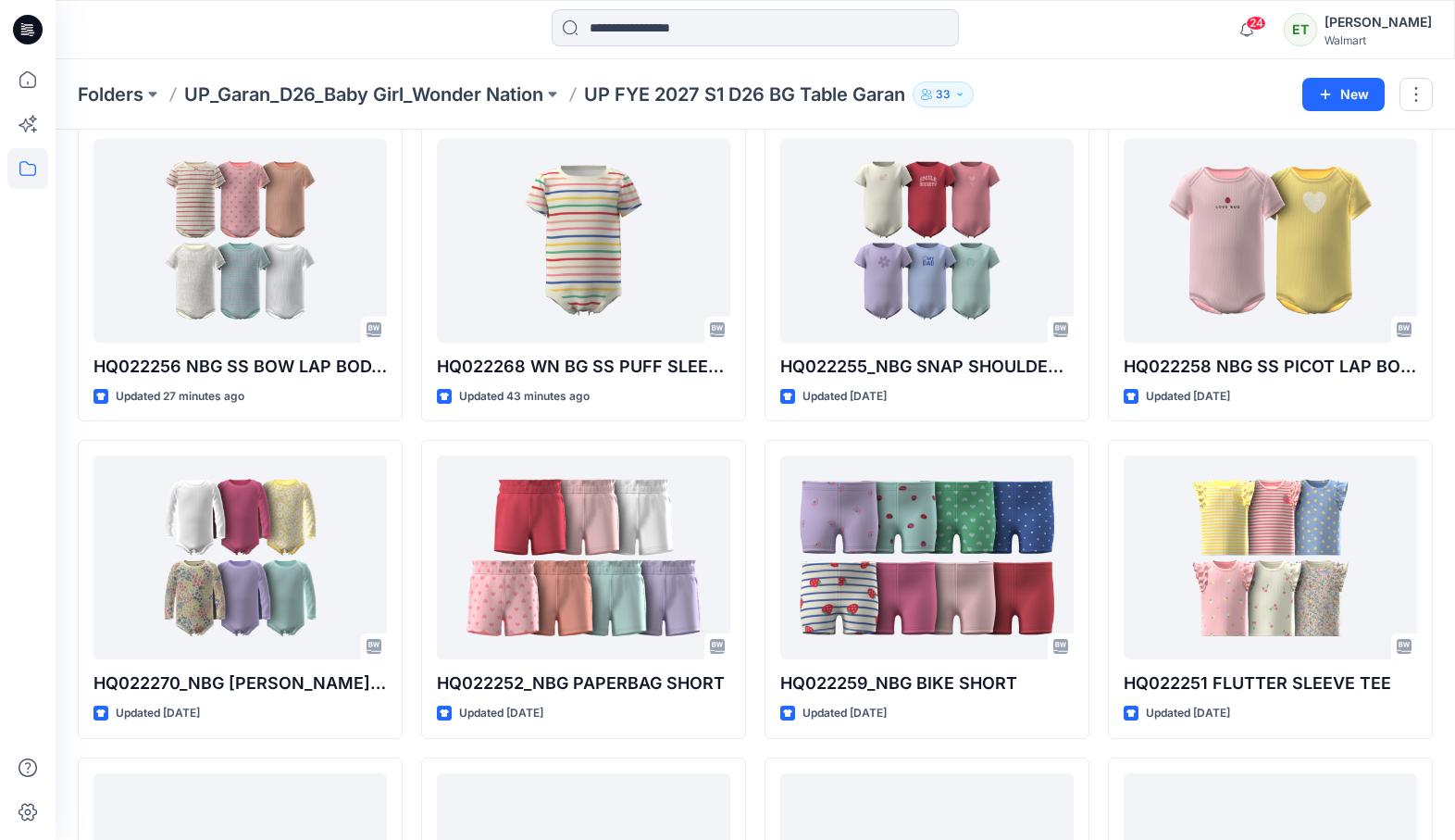
scroll to position [399, 0]
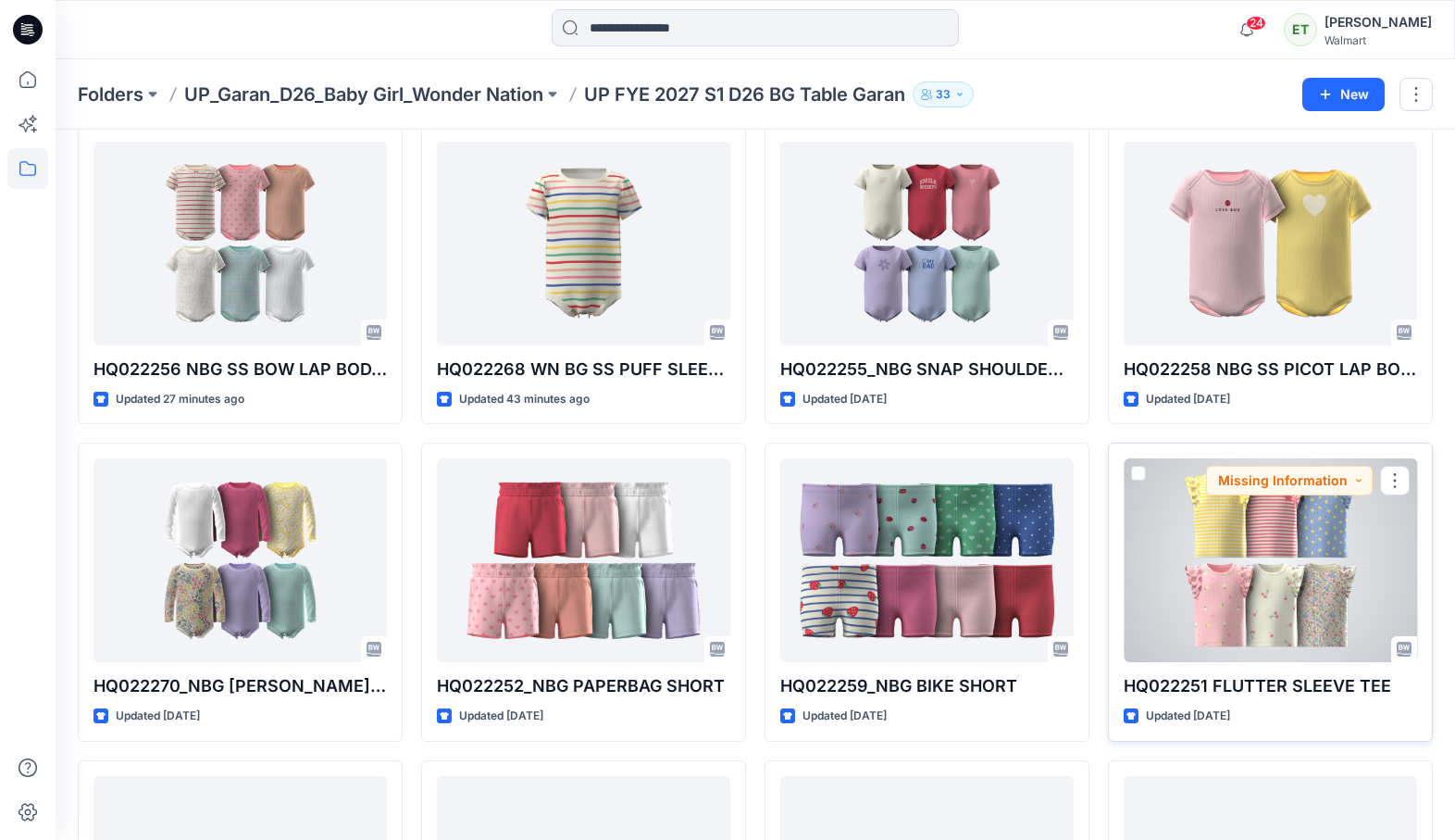
click at [1214, 597] on div at bounding box center [1270, 560] width 293 height 204
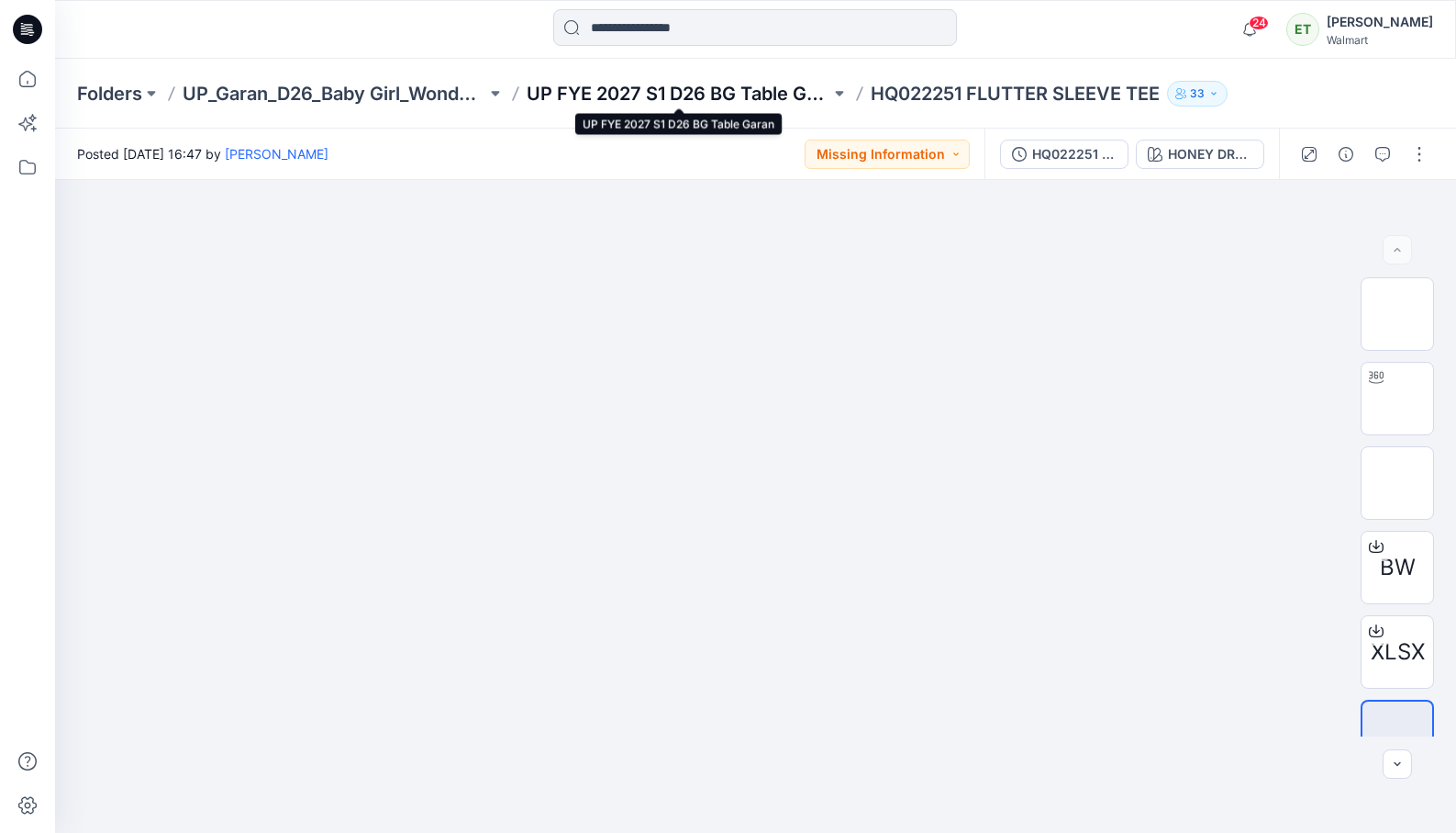
click at [792, 101] on p "UP FYE 2027 S1 D26 BG Table Garan" at bounding box center [678, 94] width 303 height 26
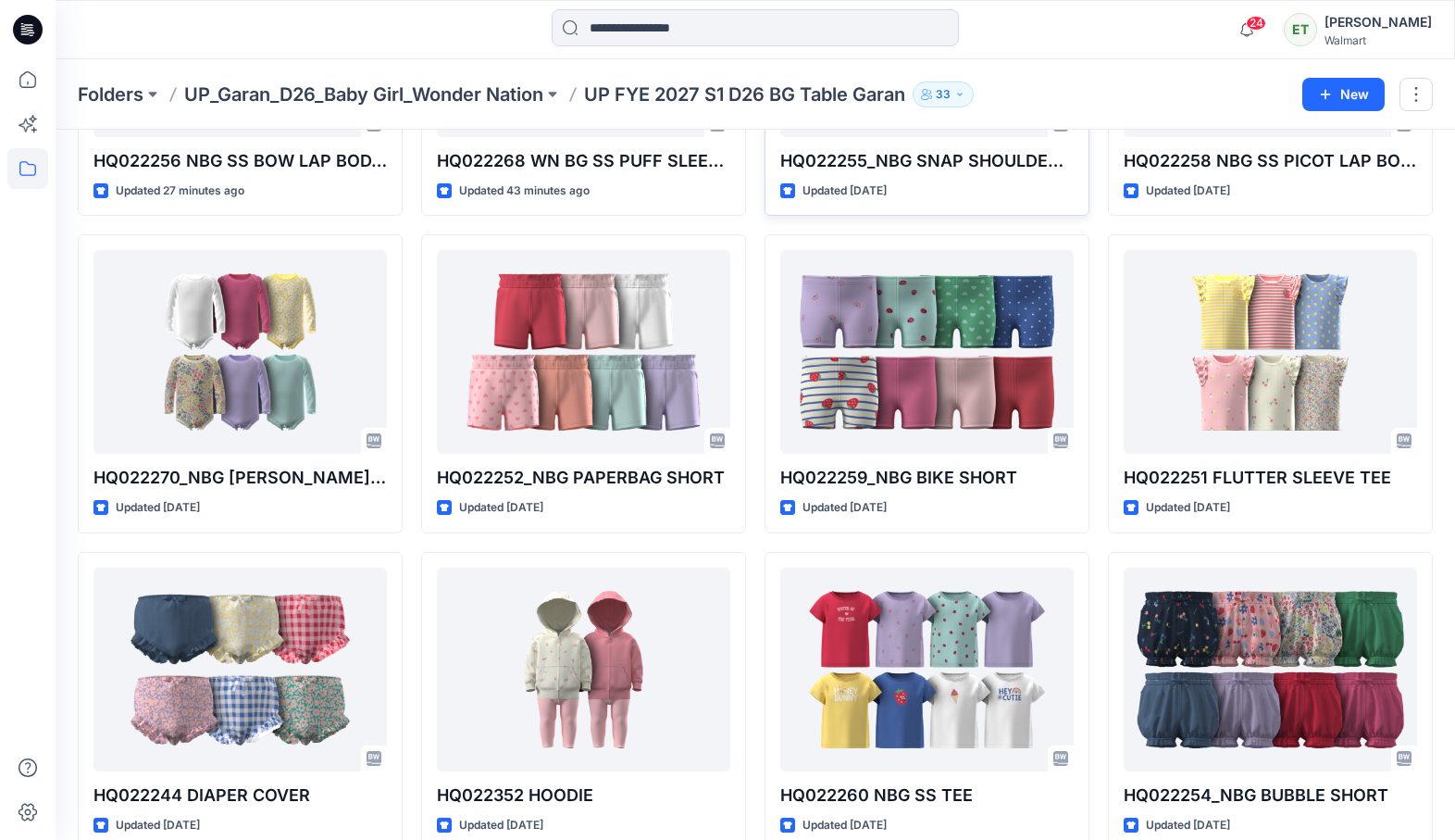
scroll to position [707, 0]
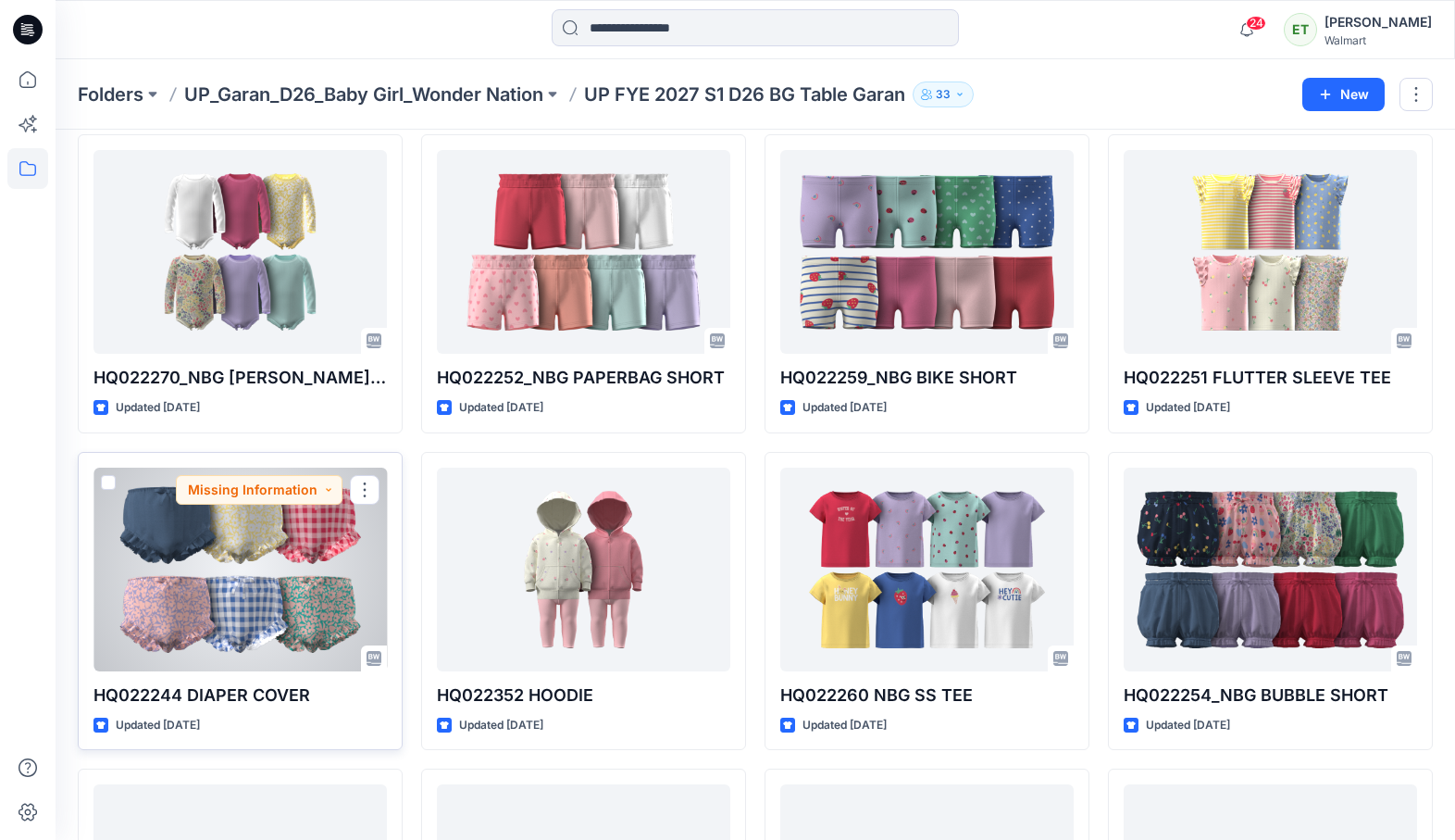
click at [344, 580] on div at bounding box center [240, 569] width 293 height 204
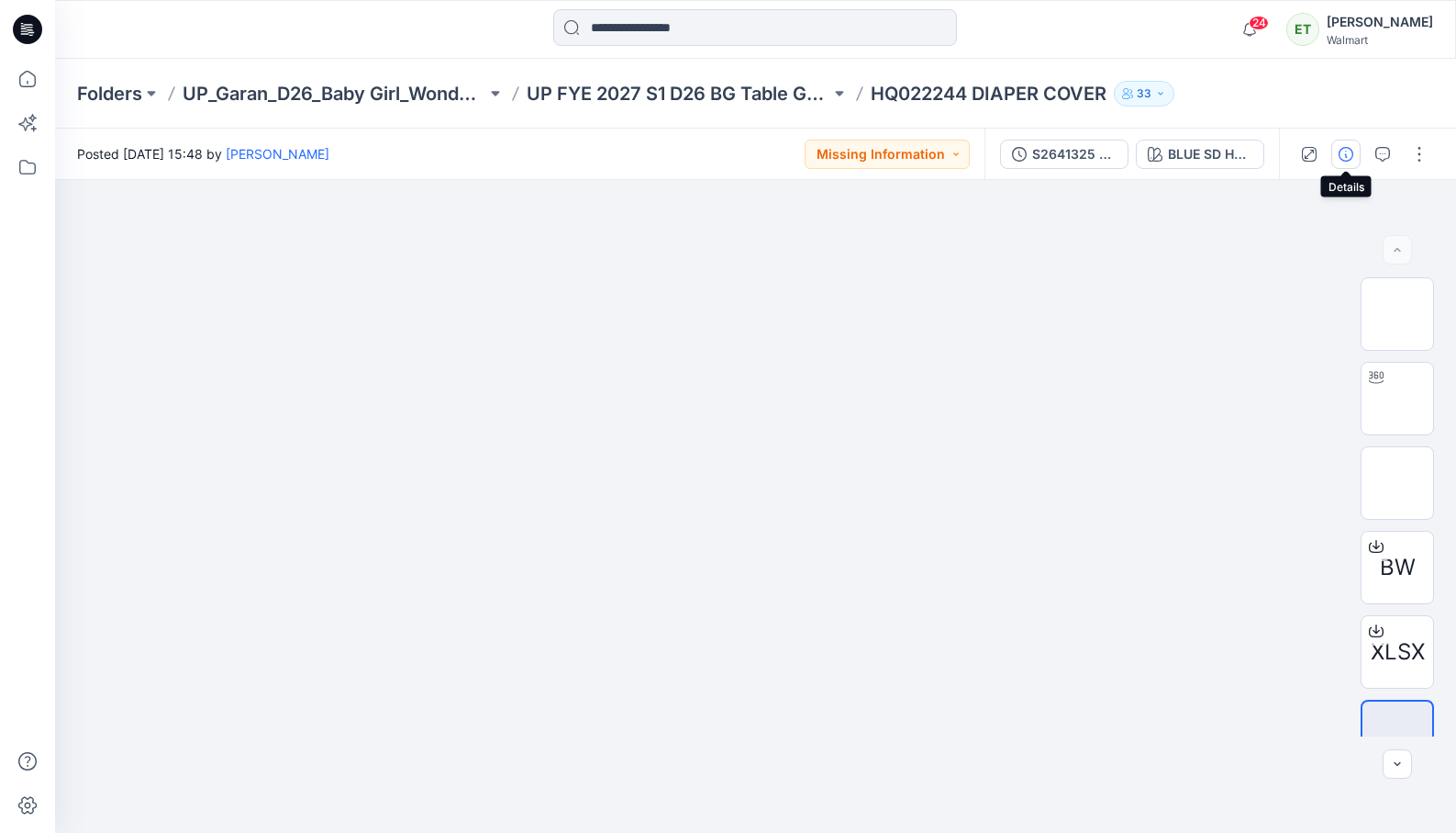
click at [1250, 152] on icon "button" at bounding box center [1346, 154] width 15 height 15
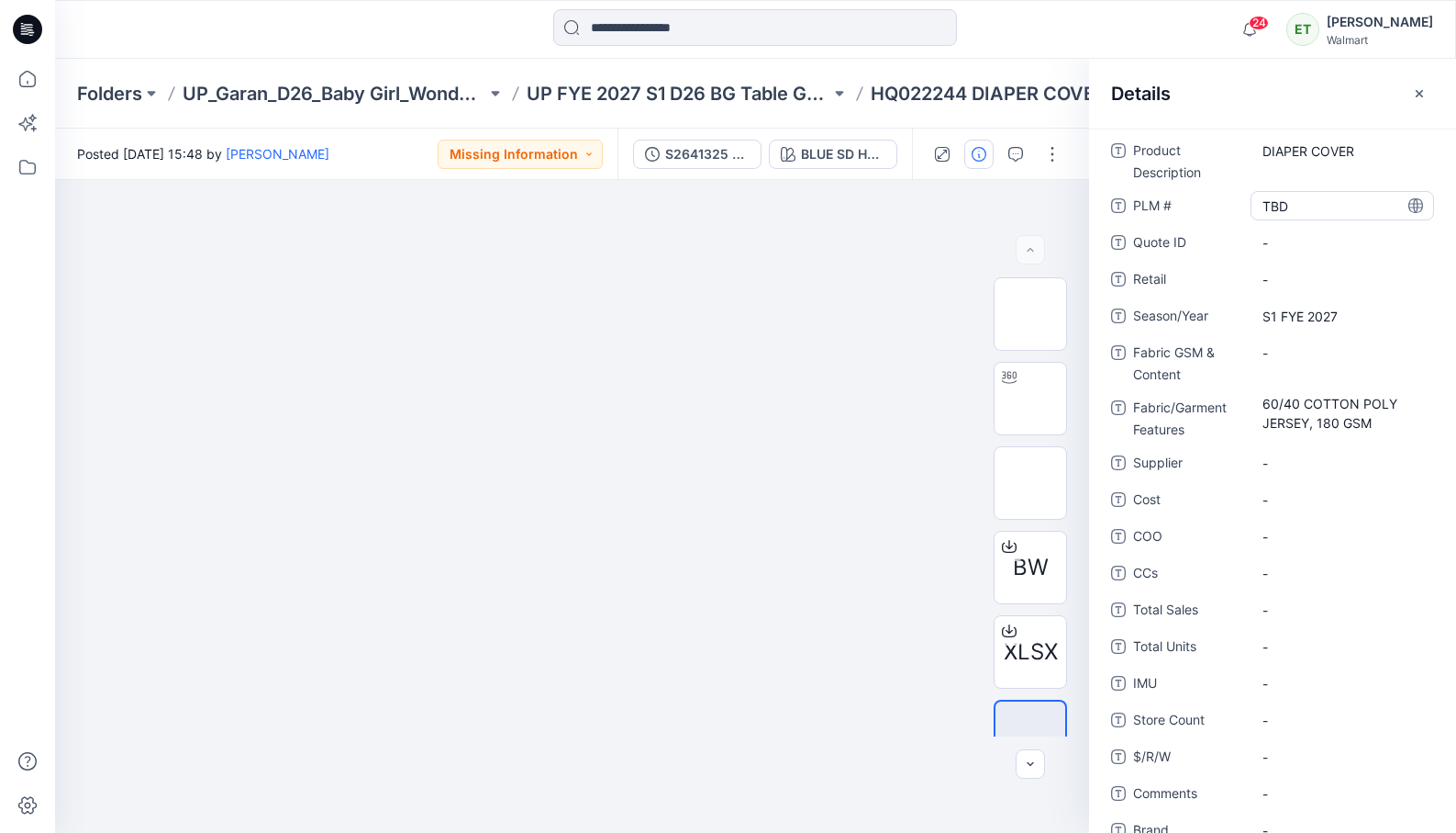
click at [1250, 199] on \ "TBD" at bounding box center [1342, 206] width 160 height 19
type textarea "*"
type textarea "********"
click at [1250, 469] on span "-" at bounding box center [1342, 463] width 160 height 19
type textarea "*****"
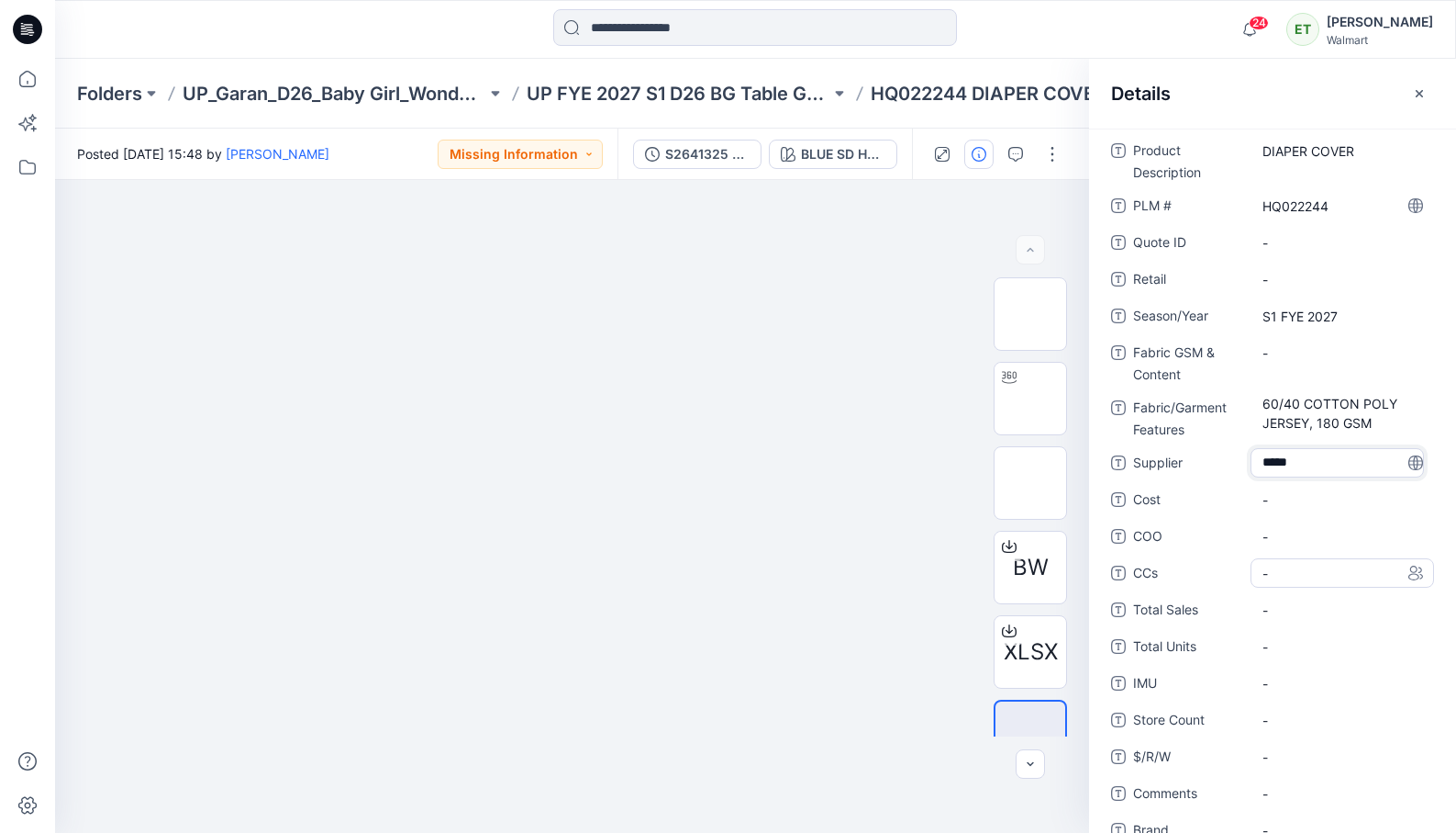
click at [1250, 583] on span "-" at bounding box center [1342, 573] width 160 height 19
click at [1250, 99] on icon "button" at bounding box center [1419, 94] width 15 height 15
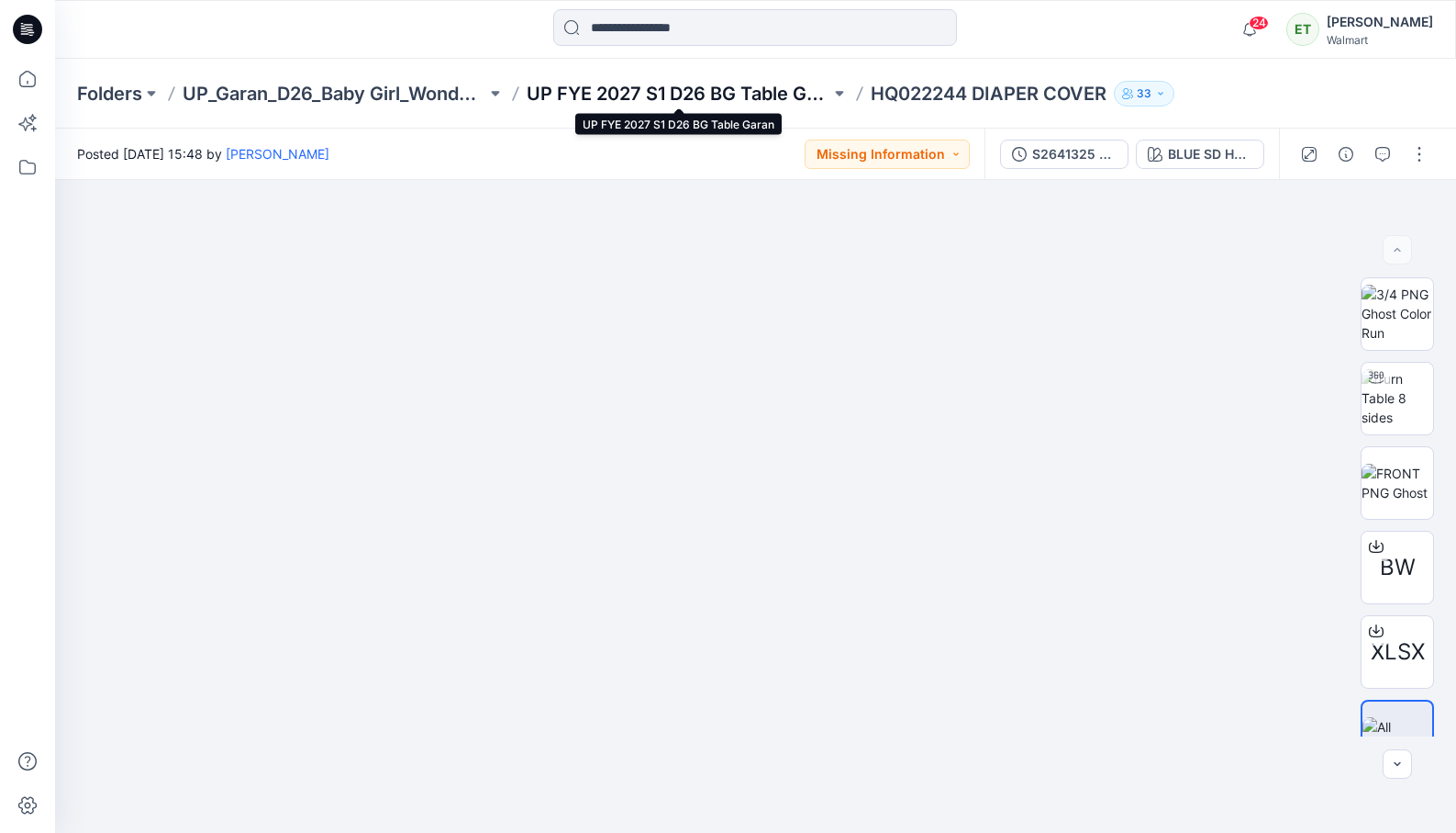
click at [766, 93] on p "UP FYE 2027 S1 D26 BG Table Garan" at bounding box center [678, 94] width 303 height 26
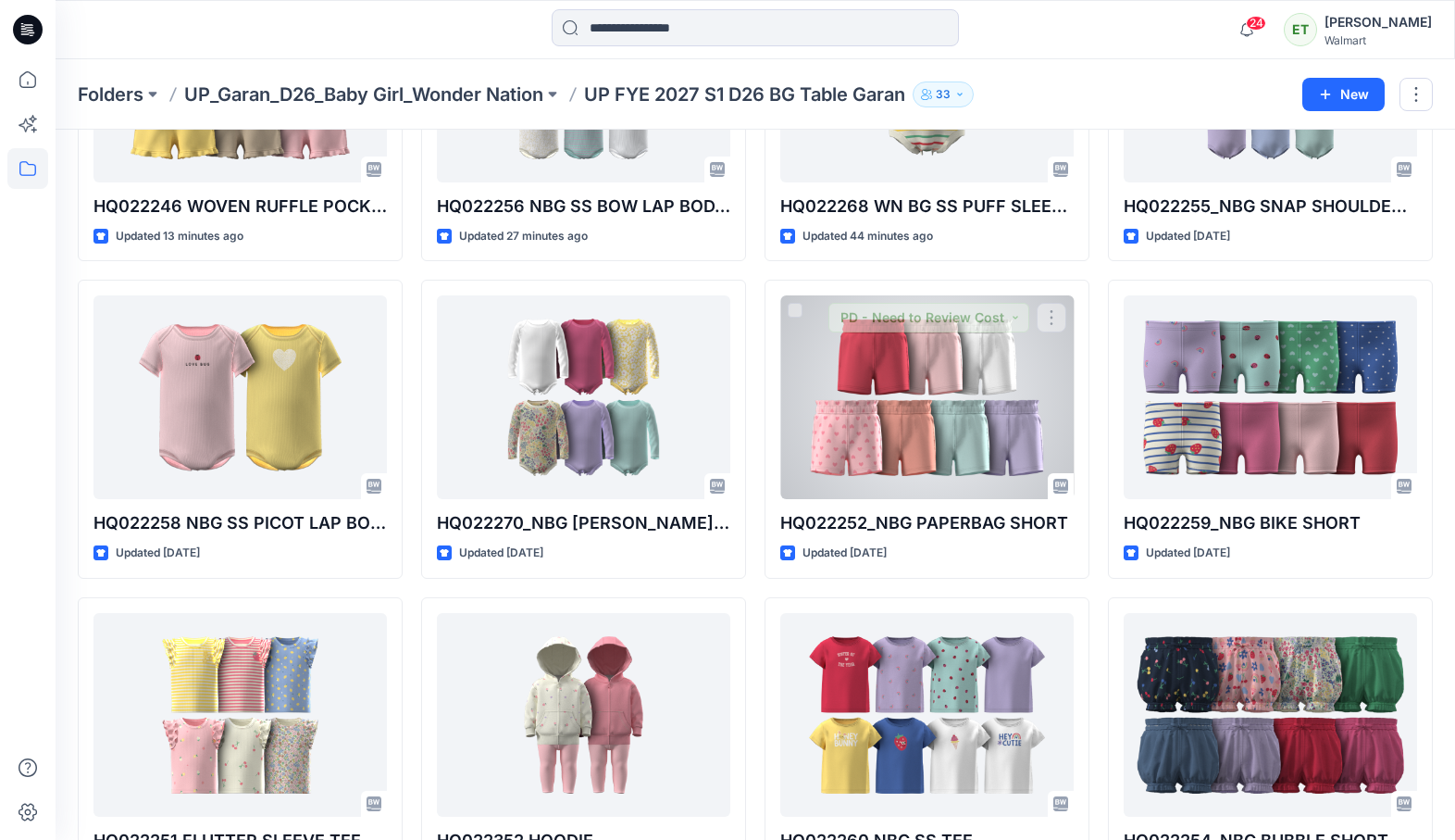
scroll to position [592, 0]
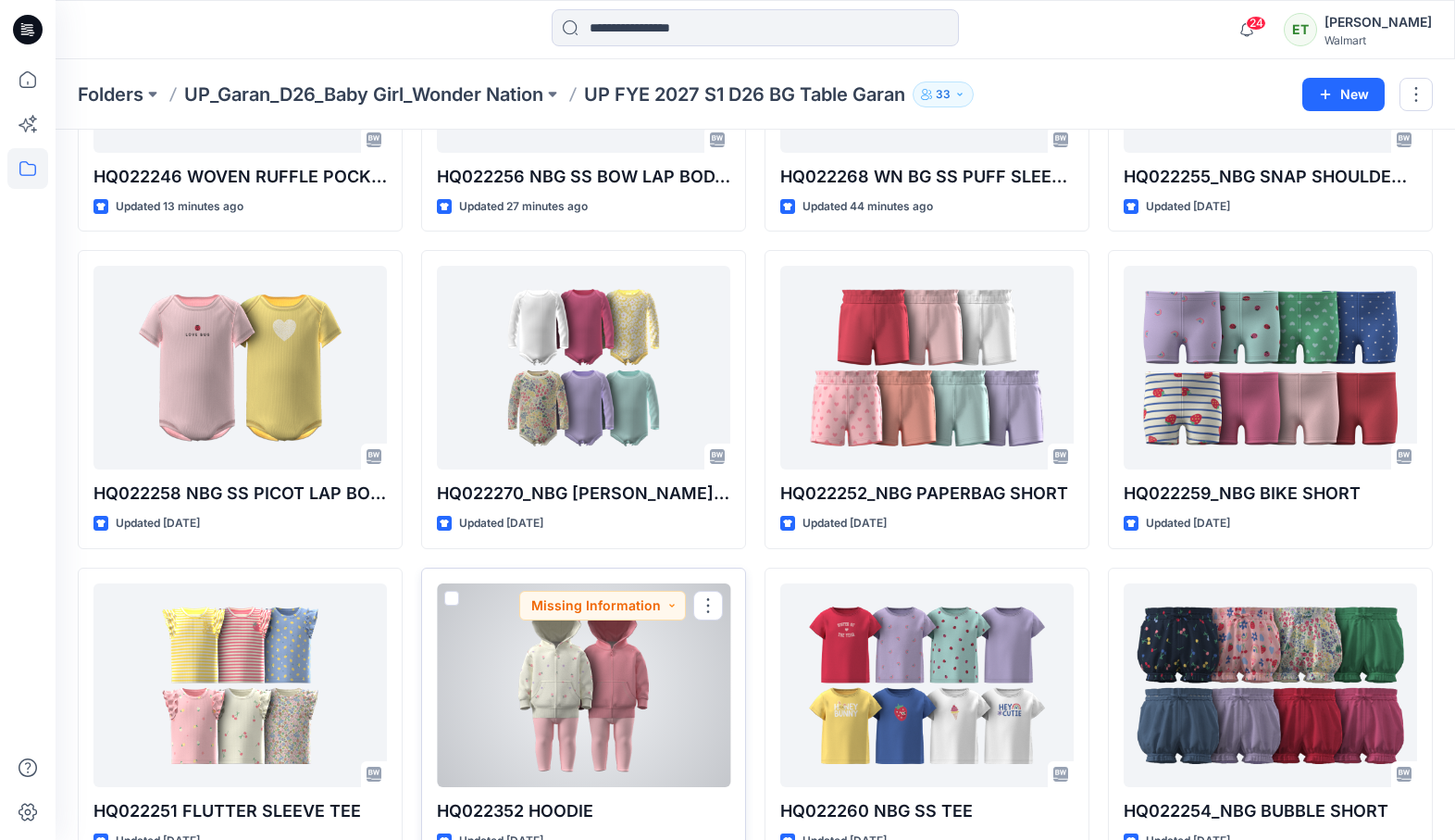
click at [568, 659] on div at bounding box center [583, 685] width 293 height 204
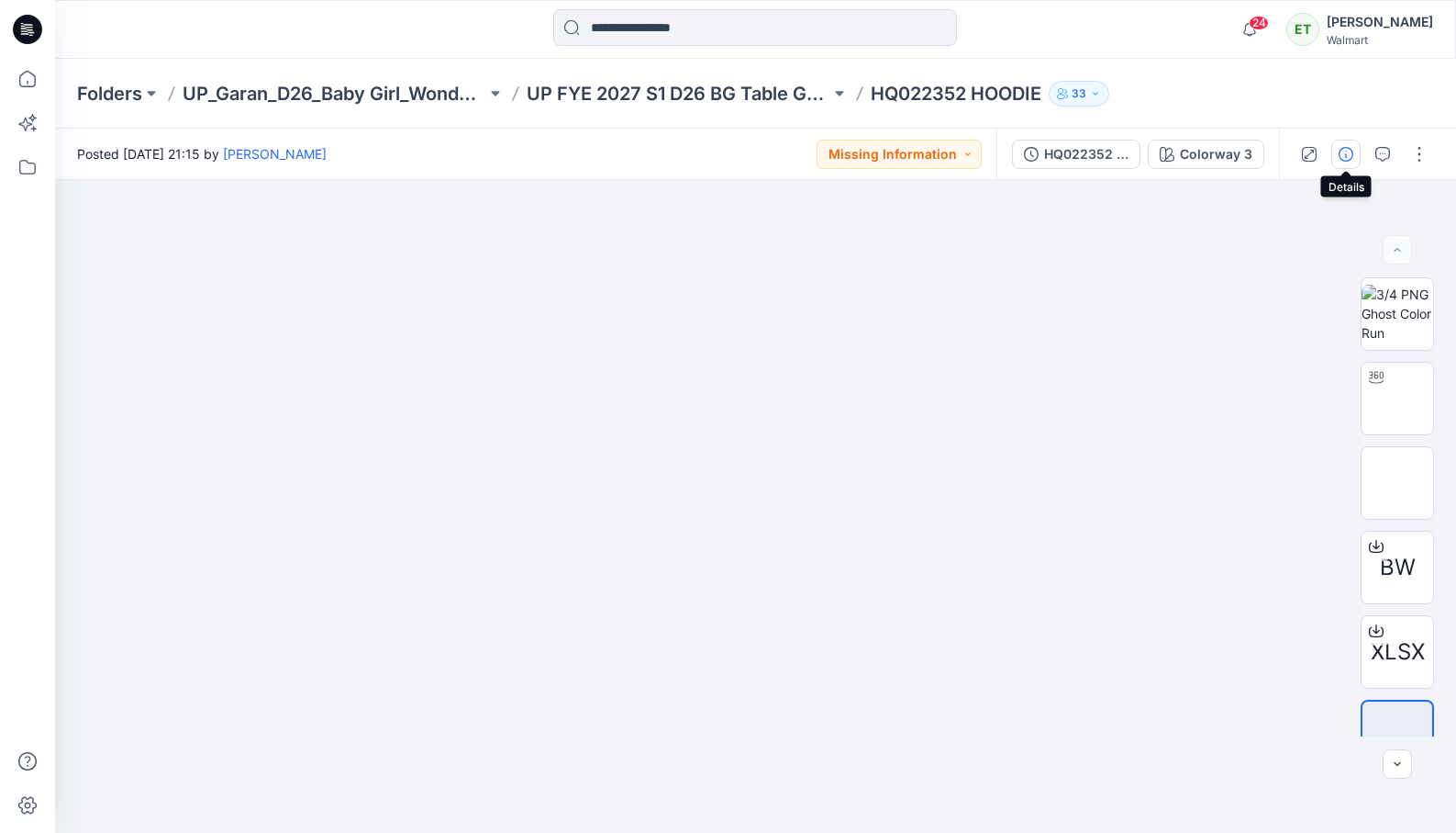
click at [1250, 154] on button "button" at bounding box center [1346, 154] width 30 height 30
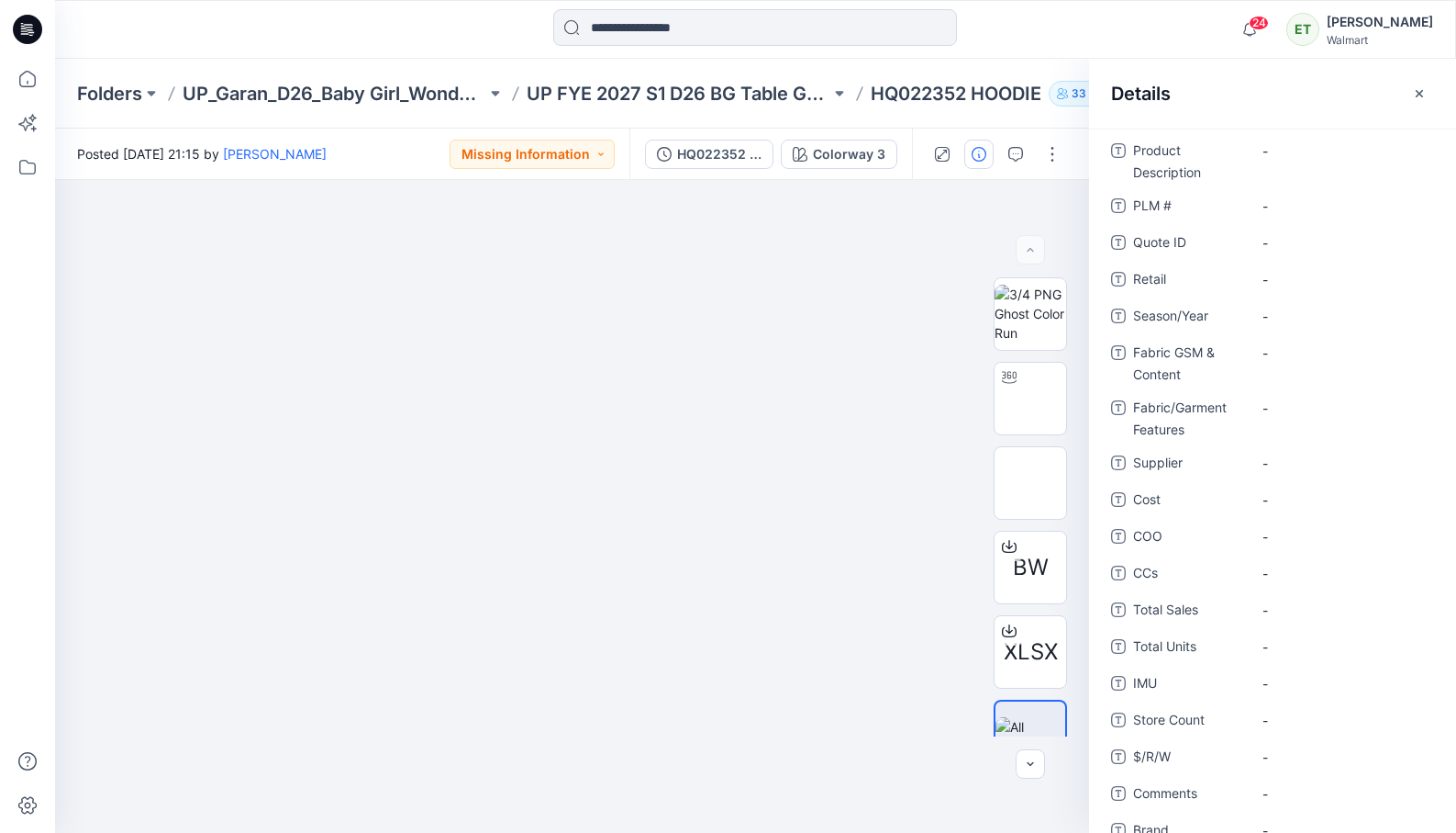
click at [1250, 154] on Description "-" at bounding box center [1342, 150] width 160 height 19
type textarea "******"
click at [1250, 198] on \ "-" at bounding box center [1342, 206] width 160 height 19
type textarea "********"
click at [1250, 321] on span "-" at bounding box center [1342, 315] width 160 height 19
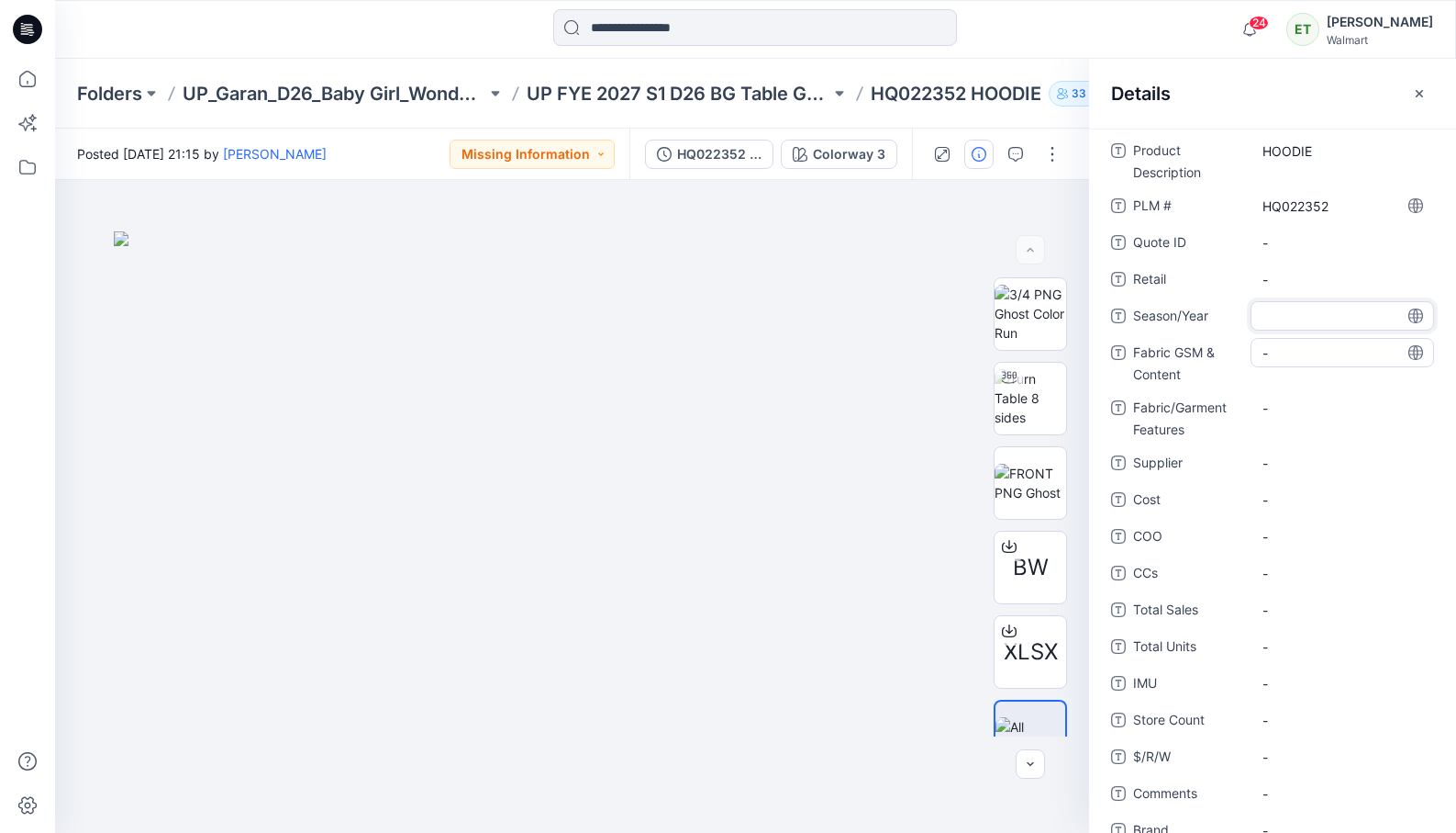
click at [1250, 363] on div "-" at bounding box center [1342, 352] width 183 height 30
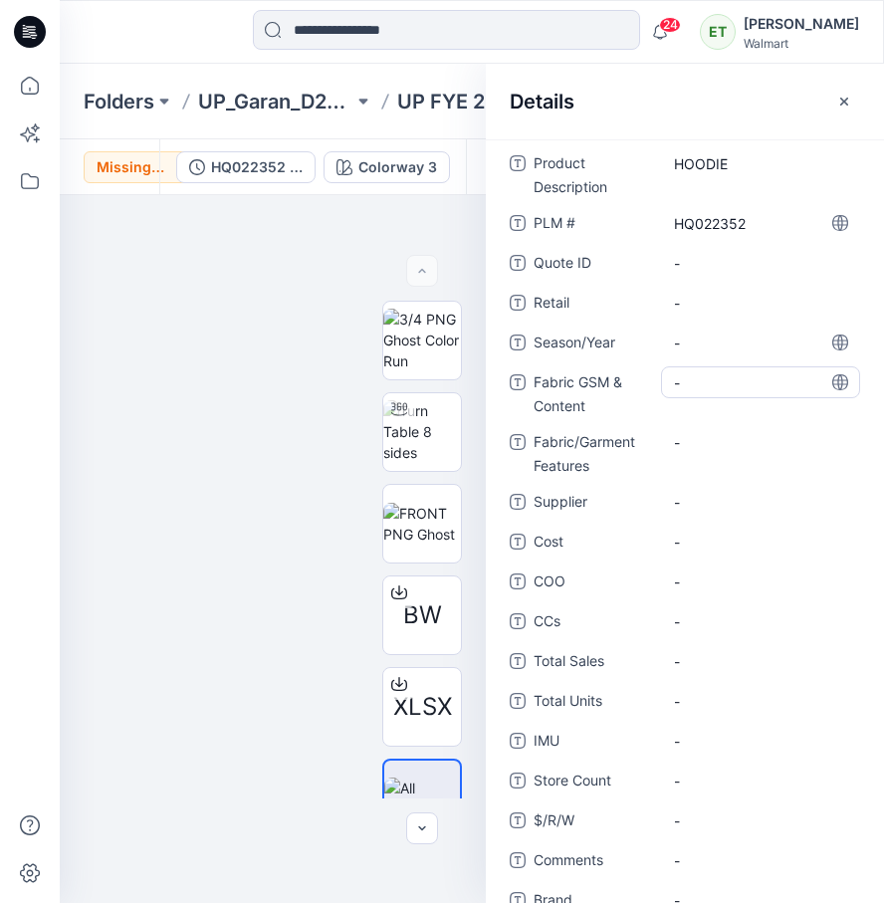
click at [681, 383] on Content "-" at bounding box center [760, 382] width 173 height 21
type textarea "**********"
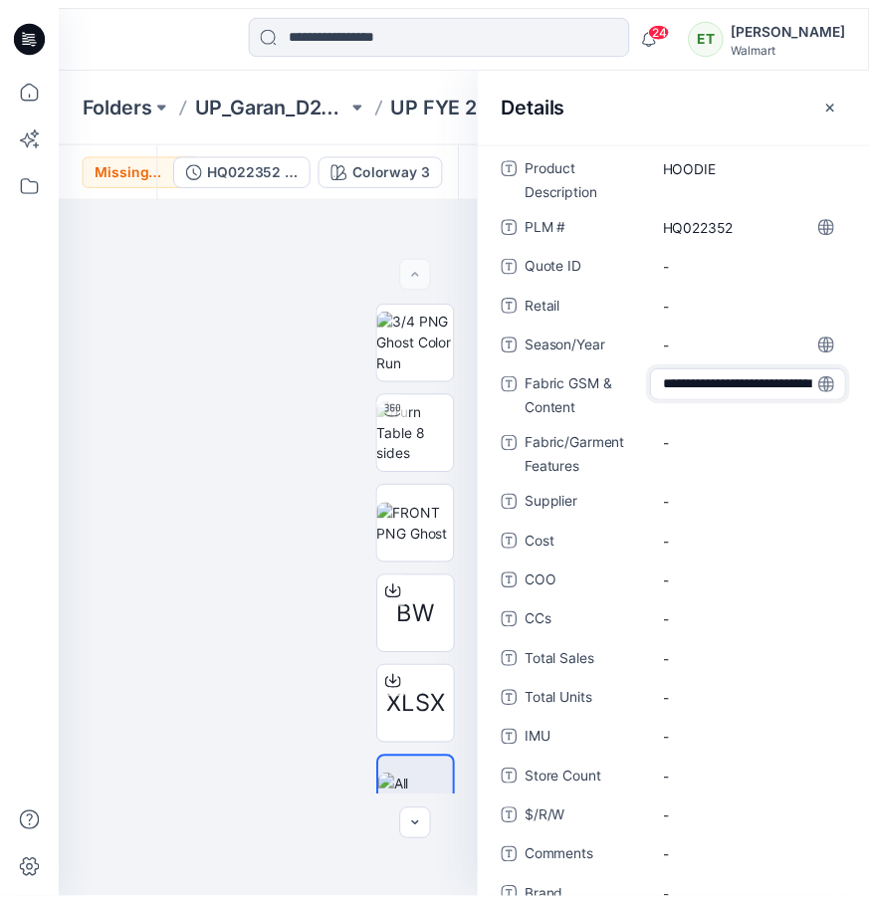
scroll to position [56, 0]
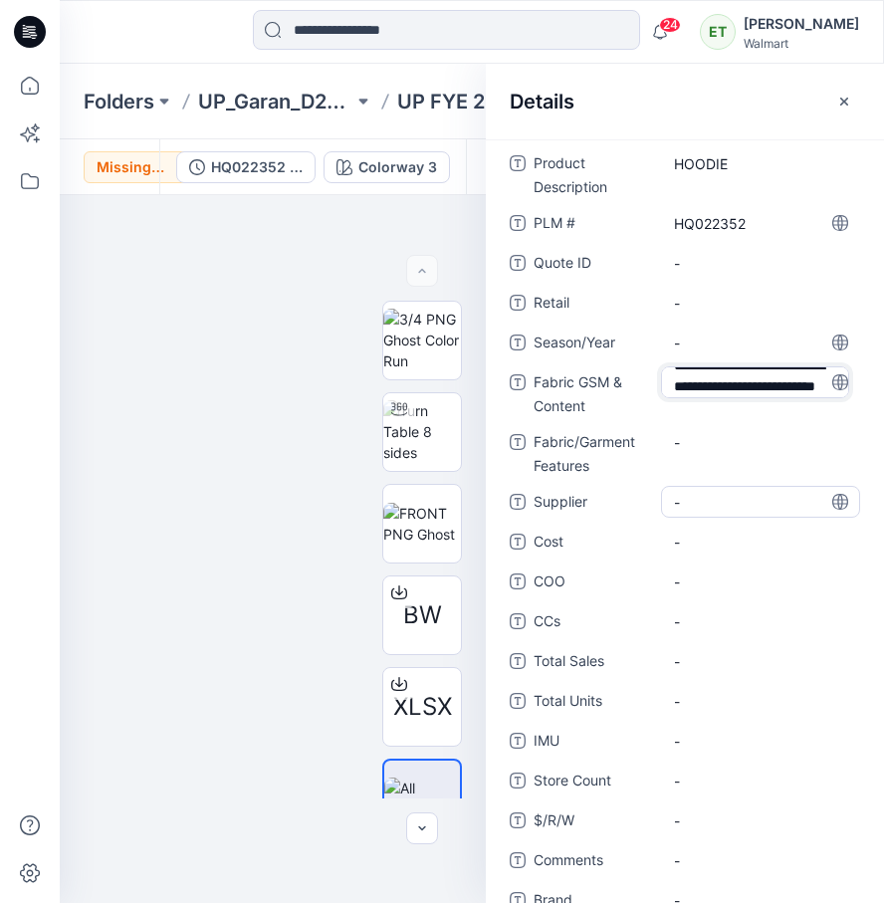
click at [690, 505] on span "-" at bounding box center [760, 502] width 173 height 21
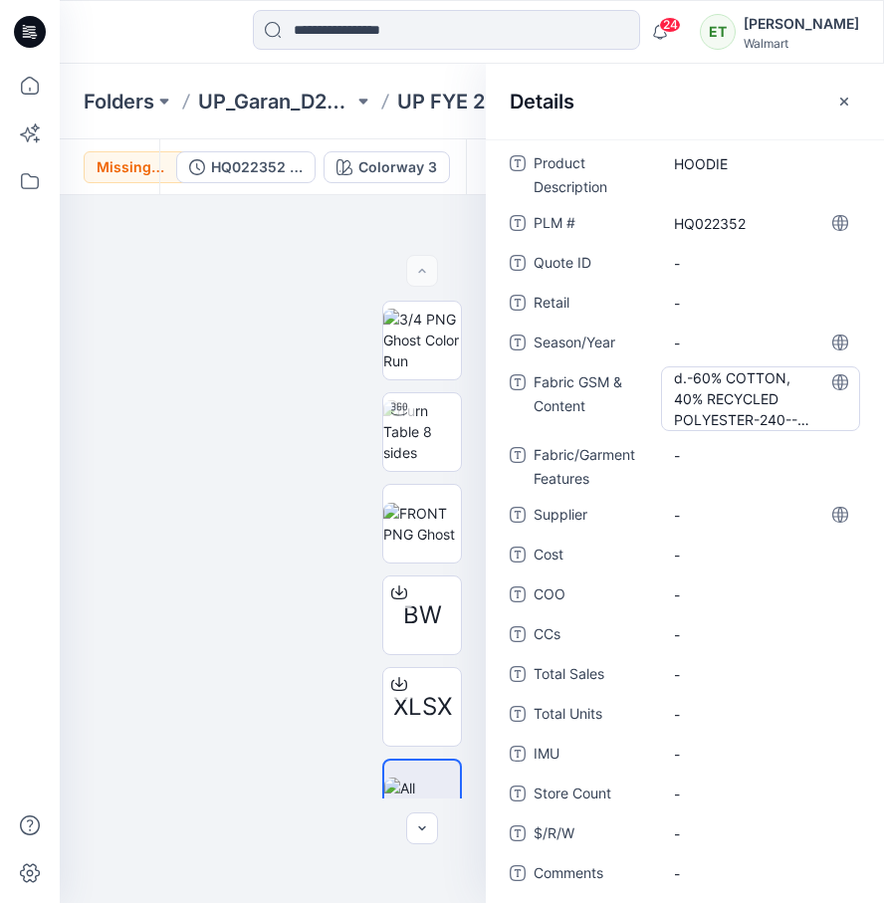
click at [718, 372] on Content "d.-60% COTTON, 40% RECYCLED POLYESTER-240--KN-00407-FLEECE" at bounding box center [760, 398] width 173 height 63
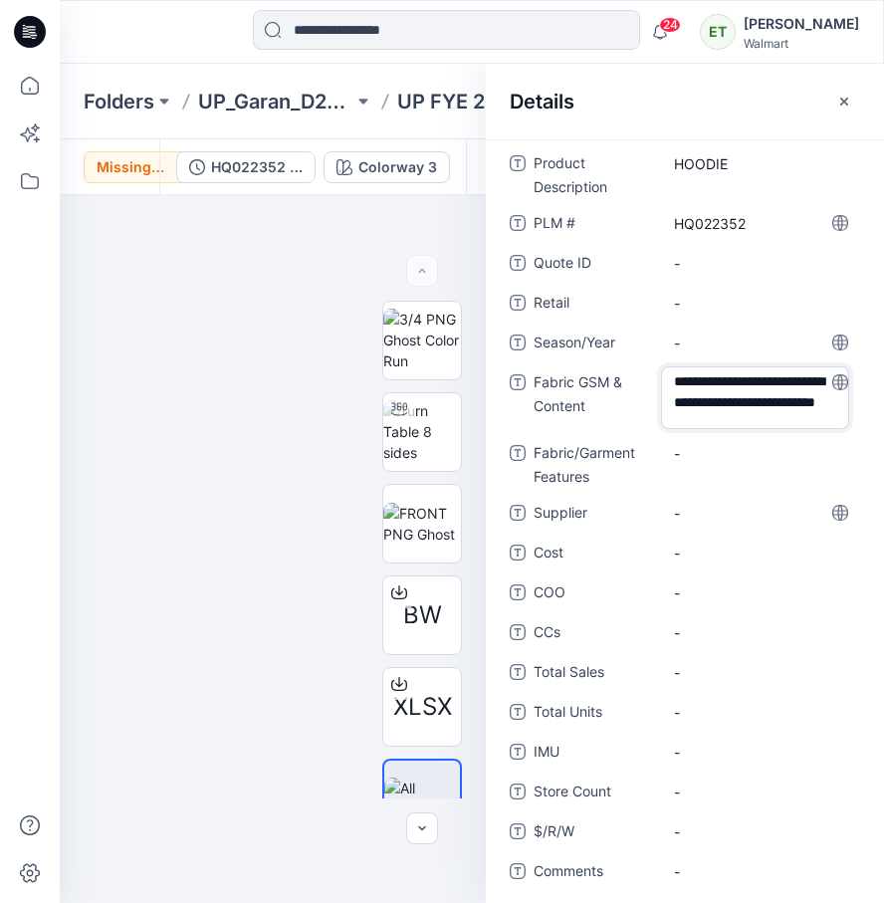
click at [696, 384] on textarea "**********" at bounding box center [755, 397] width 188 height 63
type textarea "**********"
click at [711, 510] on span "-" at bounding box center [760, 513] width 173 height 21
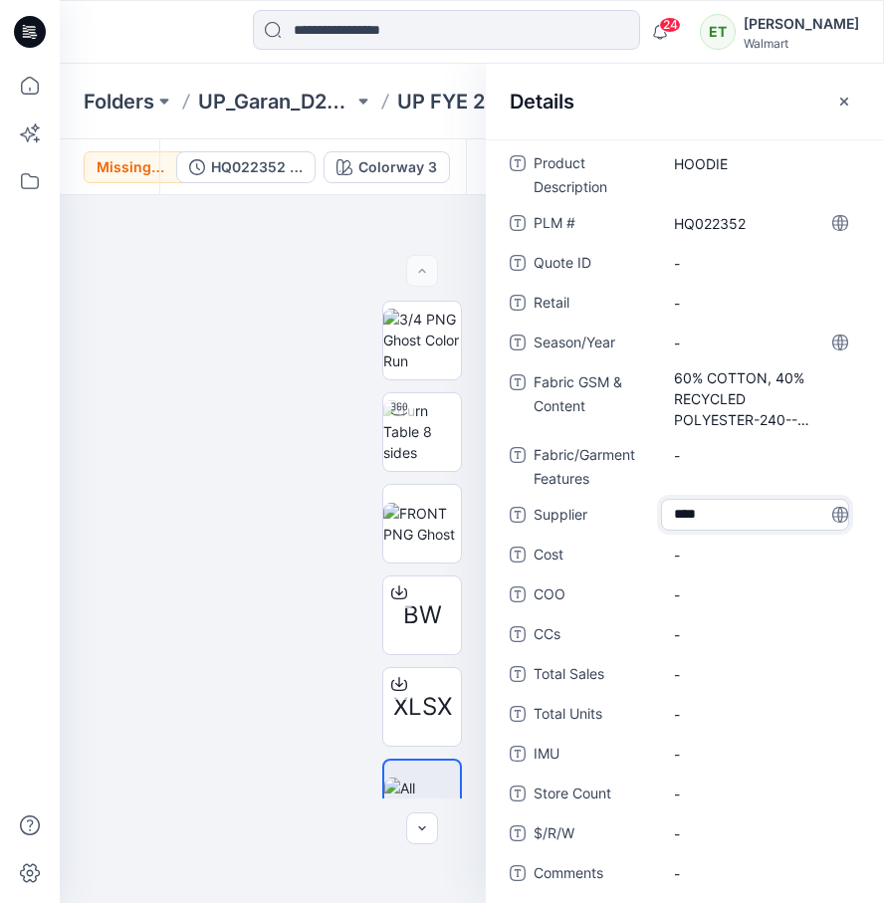
type textarea "*****"
click at [714, 270] on ID "-" at bounding box center [760, 263] width 173 height 21
click at [839, 94] on icon "button" at bounding box center [844, 102] width 16 height 16
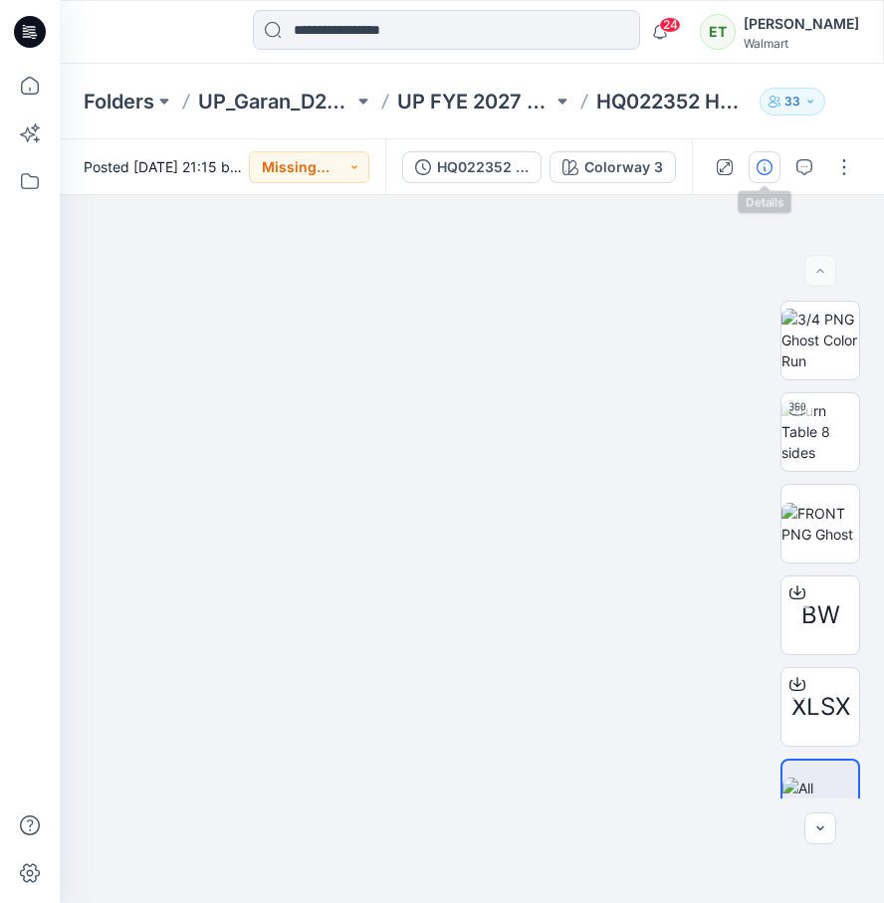
click at [767, 178] on button "button" at bounding box center [764, 167] width 32 height 32
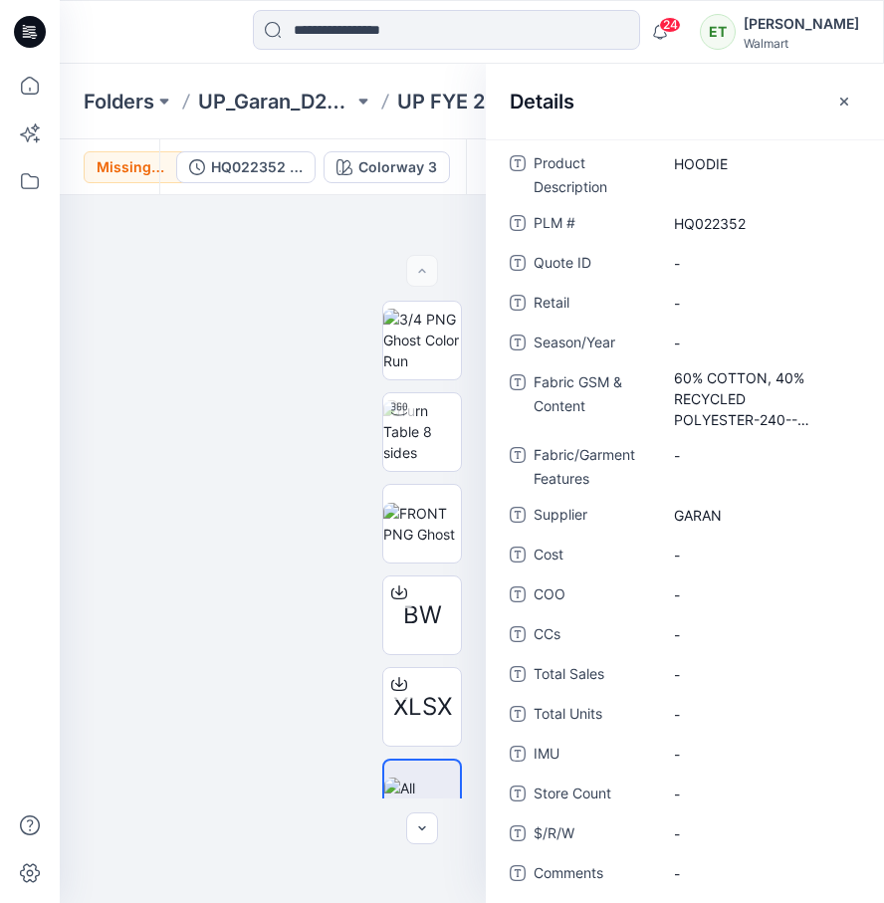
drag, startPoint x: 839, startPoint y: 100, endPoint x: 799, endPoint y: 107, distance: 40.6
click at [839, 100] on icon "button" at bounding box center [844, 102] width 16 height 16
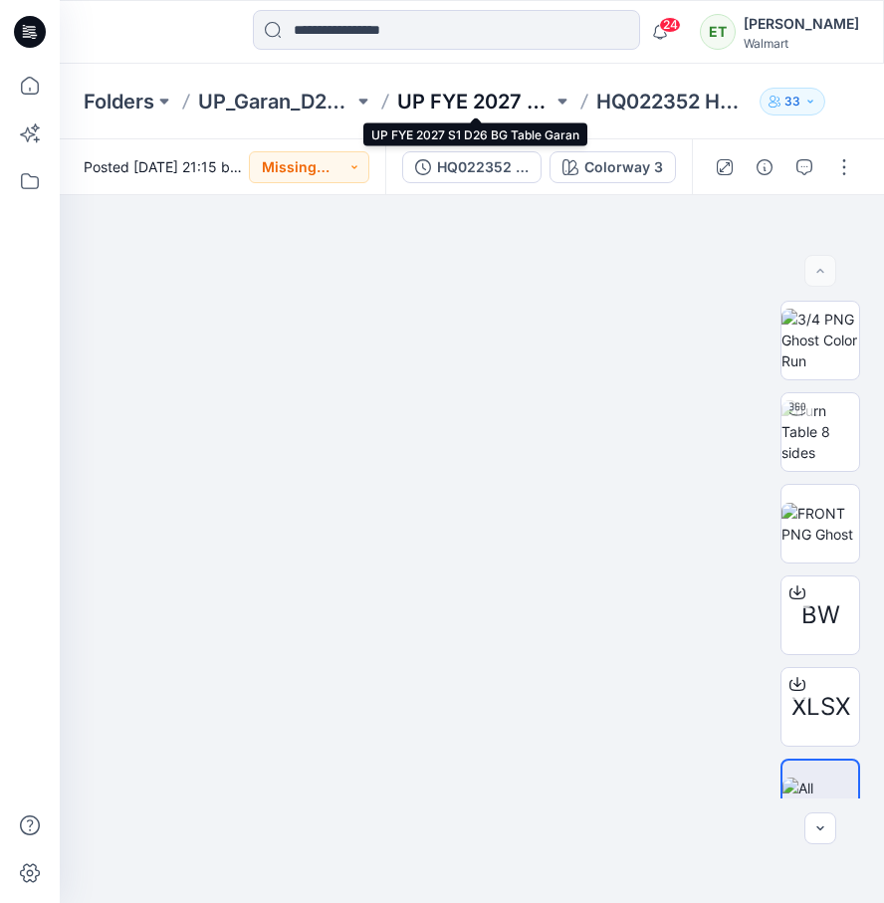
click at [478, 107] on p "UP FYE 2027 S1 D26 BG Table Garan" at bounding box center [474, 102] width 155 height 28
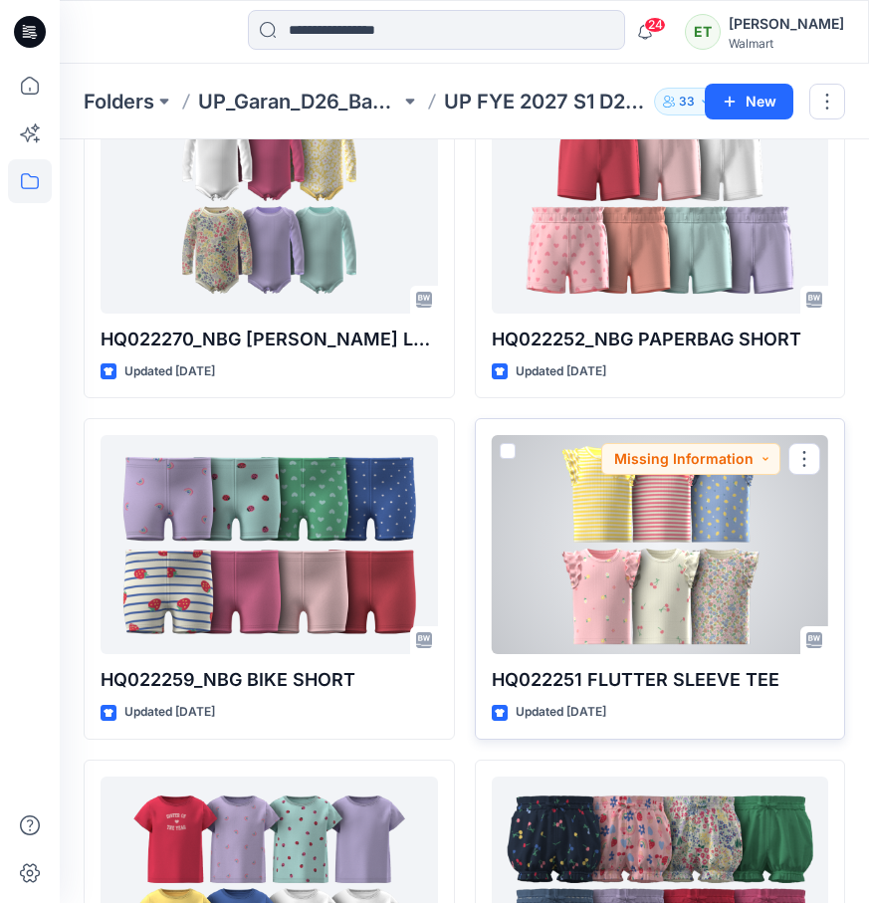
scroll to position [1852, 0]
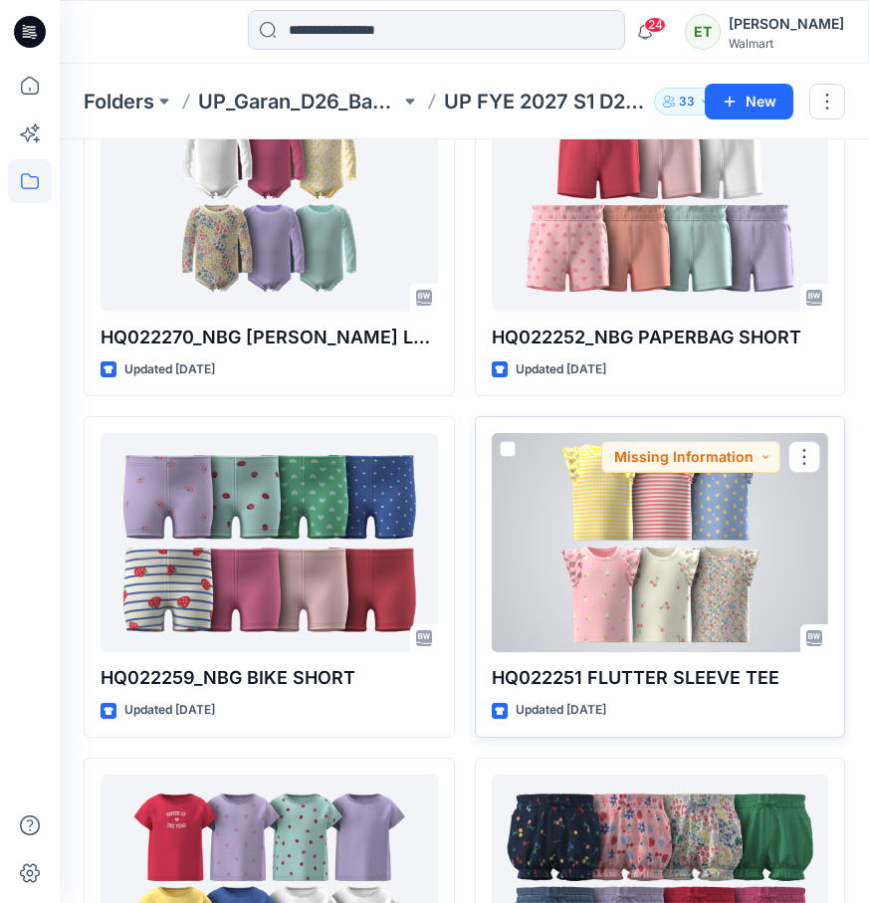
click at [583, 525] on div at bounding box center [660, 542] width 337 height 219
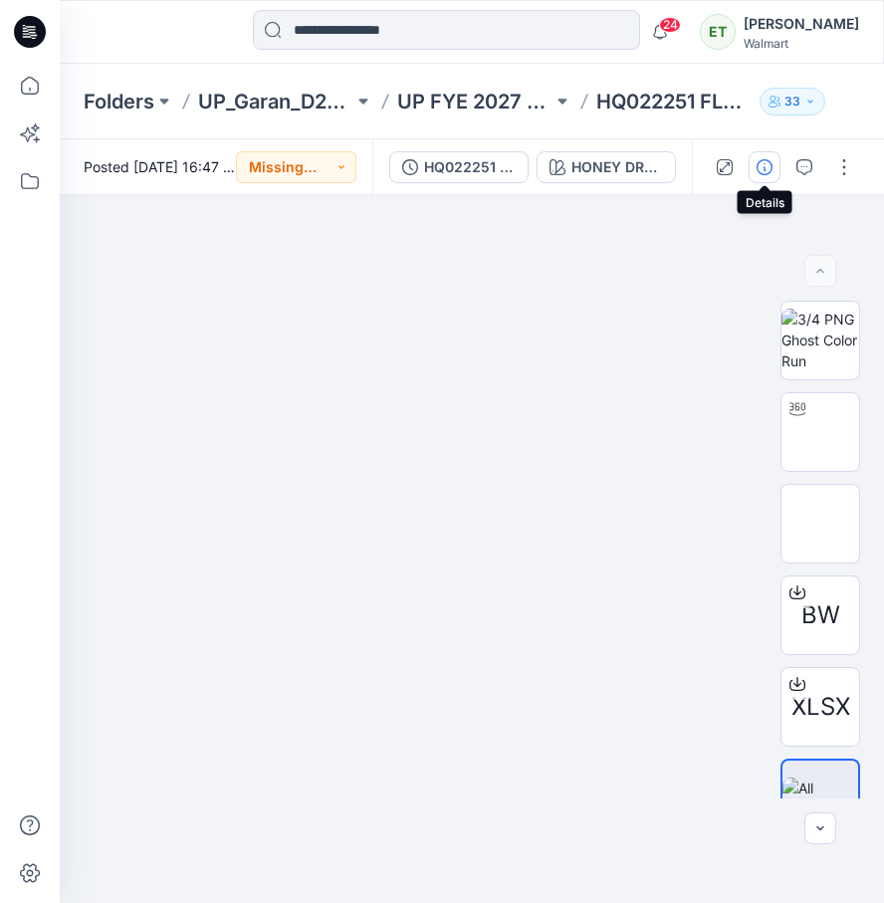
click at [769, 166] on icon "button" at bounding box center [764, 167] width 16 height 16
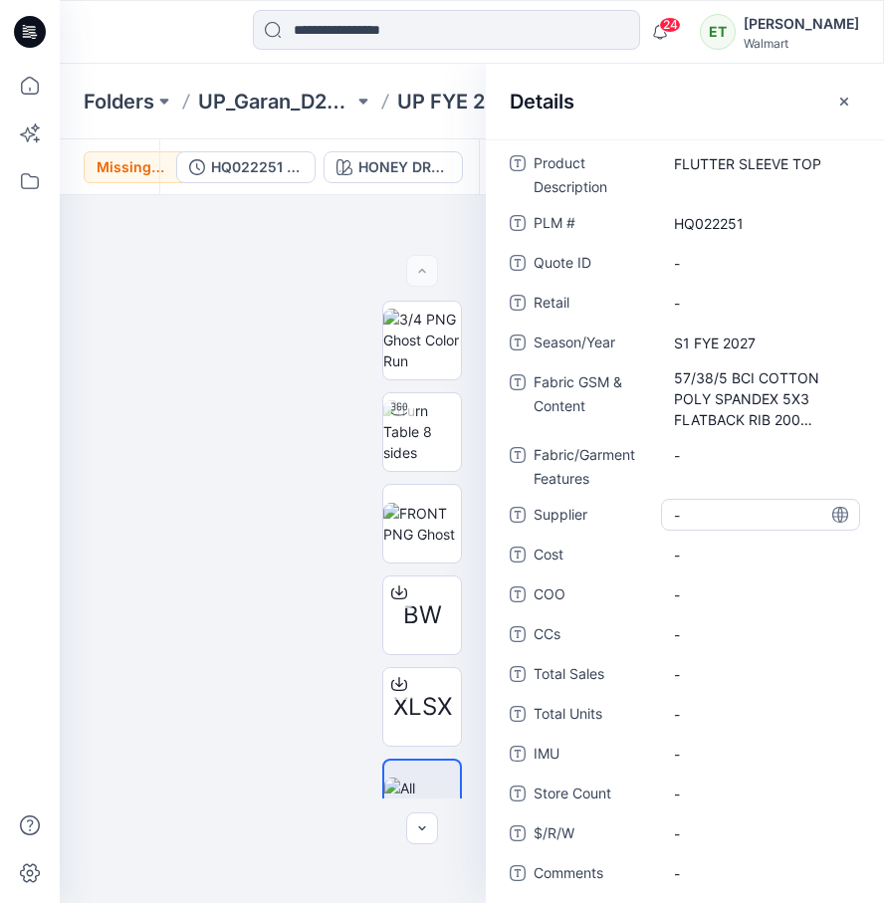
click at [736, 508] on span "-" at bounding box center [760, 515] width 173 height 21
type textarea "*****"
click at [771, 280] on div "Product Description FLUTTER SLEEVE TOP PLM # HQ022251 Quote ID - Retail - Seaso…" at bounding box center [684, 609] width 350 height 924
click at [765, 267] on ID "-" at bounding box center [760, 263] width 173 height 21
click at [853, 105] on button "button" at bounding box center [844, 102] width 32 height 32
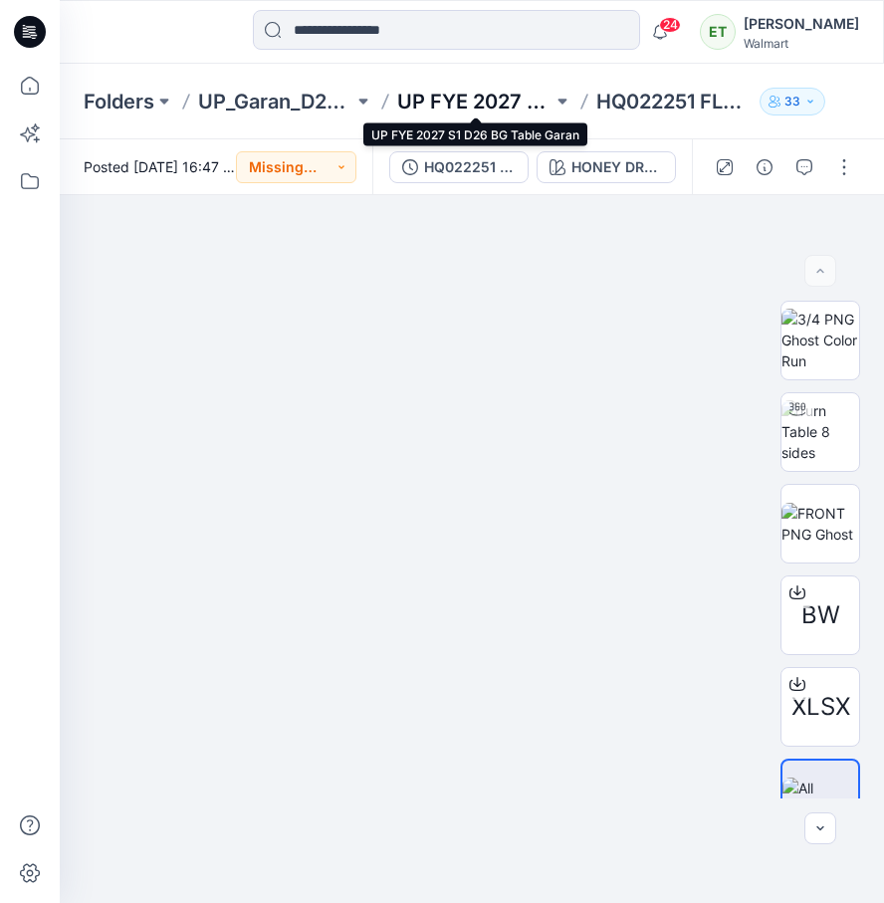
click at [488, 101] on p "UP FYE 2027 S1 D26 BG Table Garan" at bounding box center [474, 102] width 155 height 28
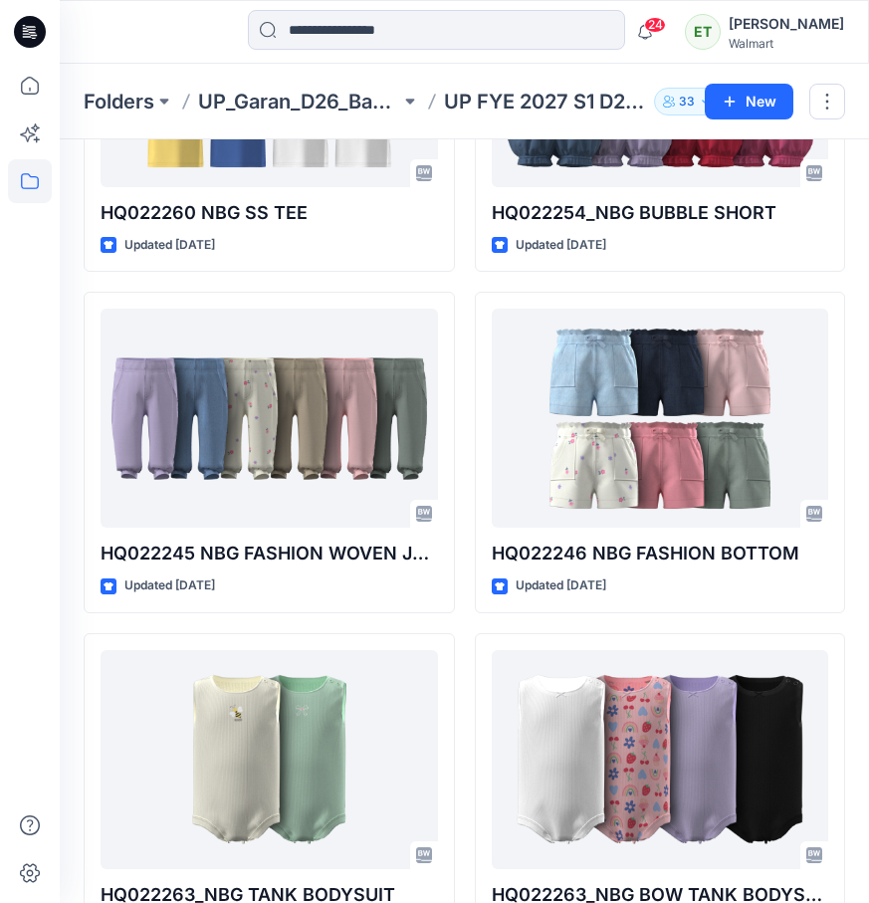
scroll to position [3074, 0]
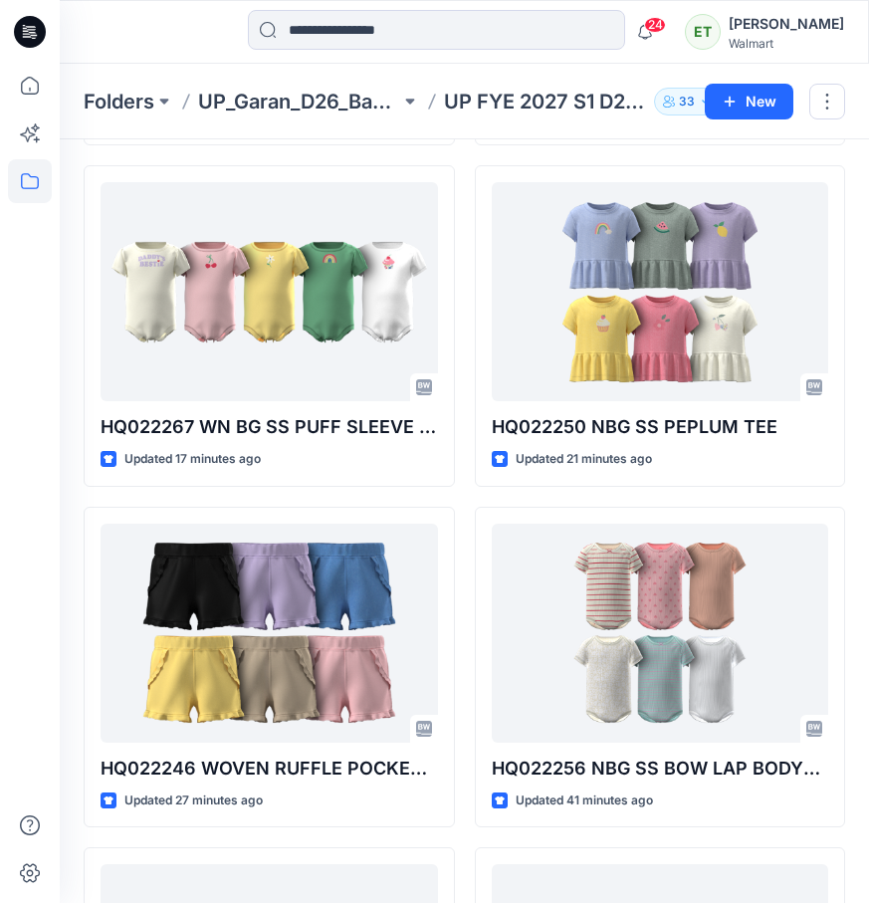
scroll to position [0, 0]
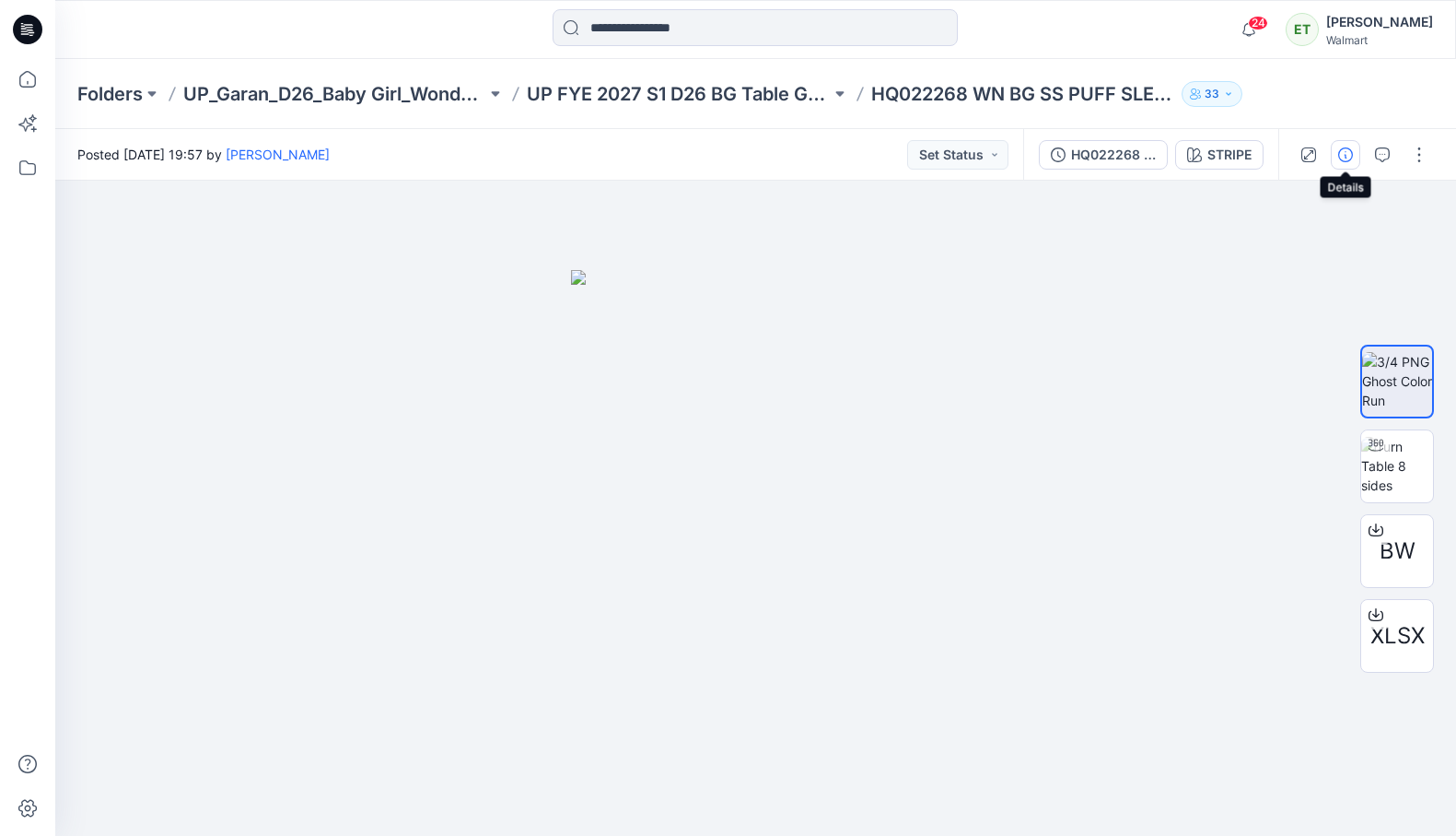
click at [1349, 149] on icon "button" at bounding box center [1346, 155] width 15 height 15
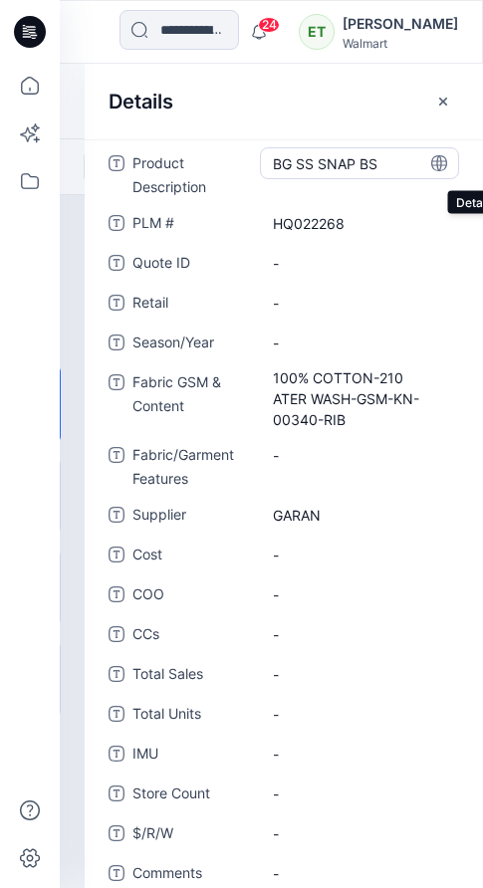
click at [373, 166] on Description "BG SS SNAP BS" at bounding box center [359, 163] width 173 height 21
drag, startPoint x: 383, startPoint y: 164, endPoint x: 249, endPoint y: 152, distance: 134.9
click at [249, 152] on div "**********" at bounding box center [283, 173] width 350 height 52
click at [309, 219] on \ "HQ022268" at bounding box center [359, 223] width 173 height 21
drag, startPoint x: 364, startPoint y: 221, endPoint x: 274, endPoint y: 232, distance: 91.2
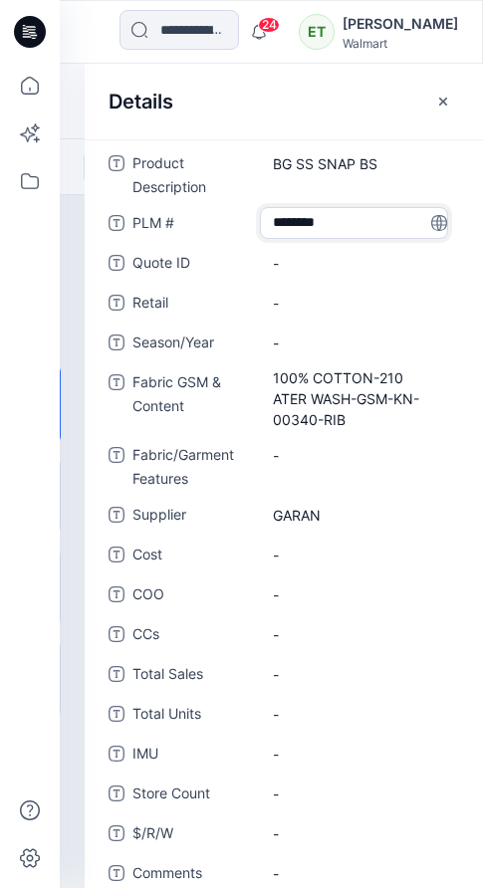
click at [274, 232] on textarea "********" at bounding box center [354, 223] width 188 height 32
click at [360, 418] on Content "100% COTTON-210 ATER WASH-GSM-KN-00340-RIB" at bounding box center [359, 398] width 173 height 63
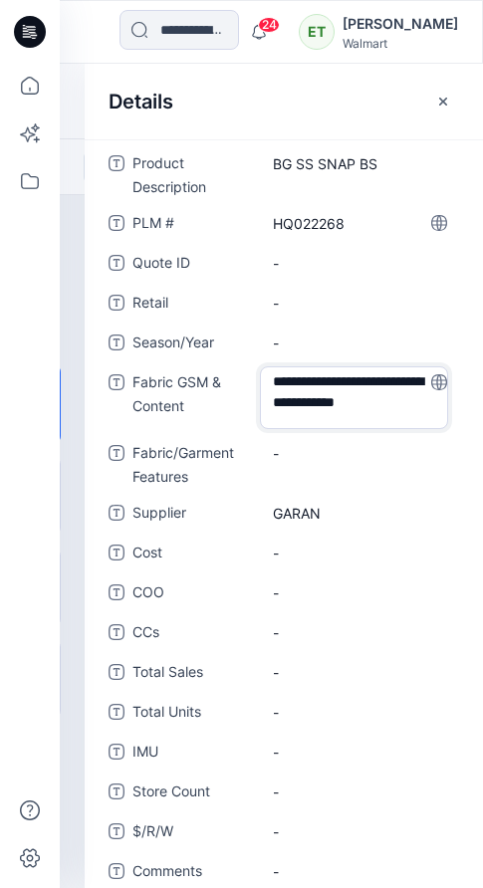
drag, startPoint x: 378, startPoint y: 416, endPoint x: 257, endPoint y: 380, distance: 126.6
click at [257, 380] on div "**********" at bounding box center [283, 397] width 350 height 63
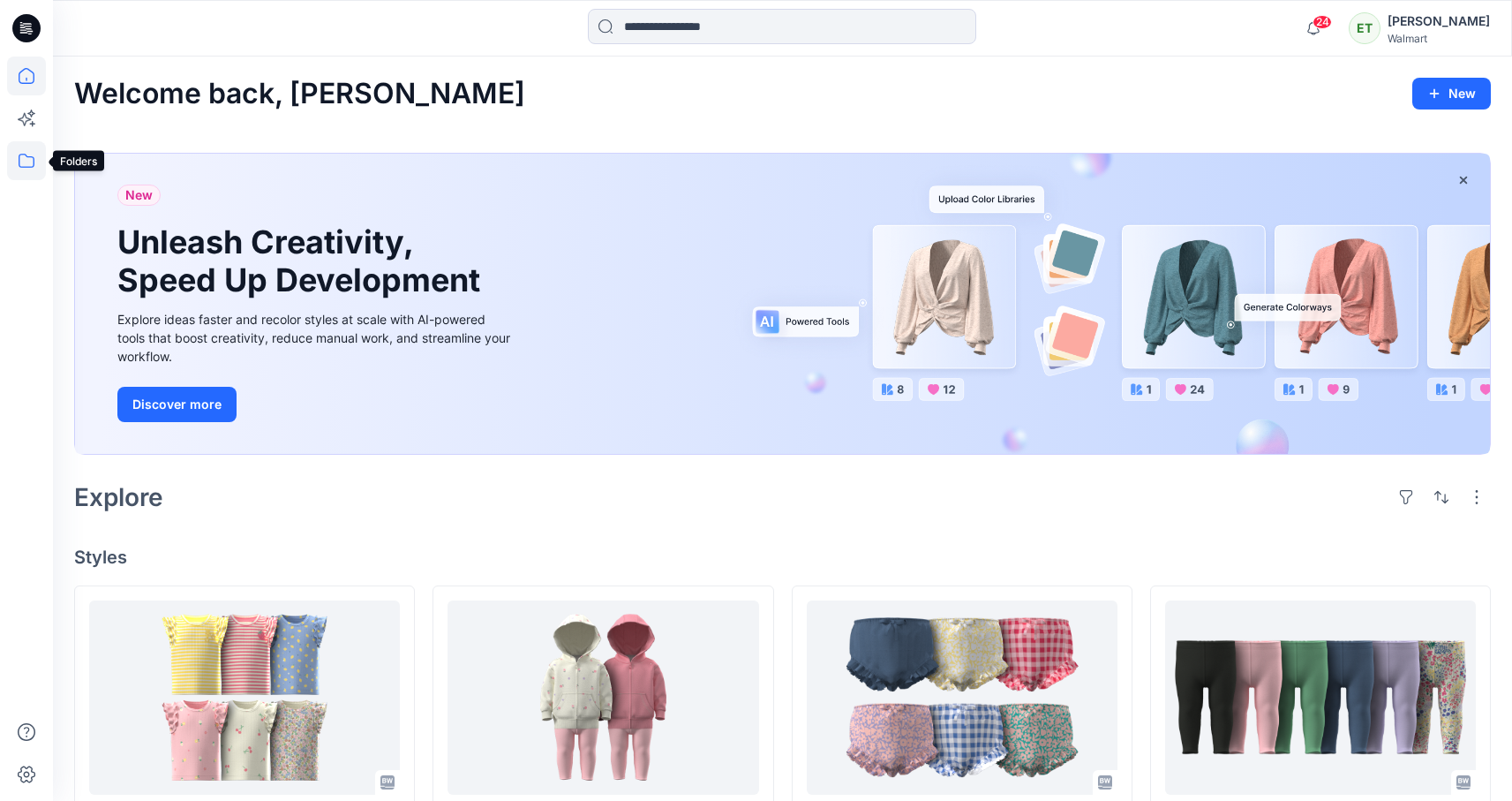
click at [24, 152] on icon at bounding box center [27, 161] width 39 height 39
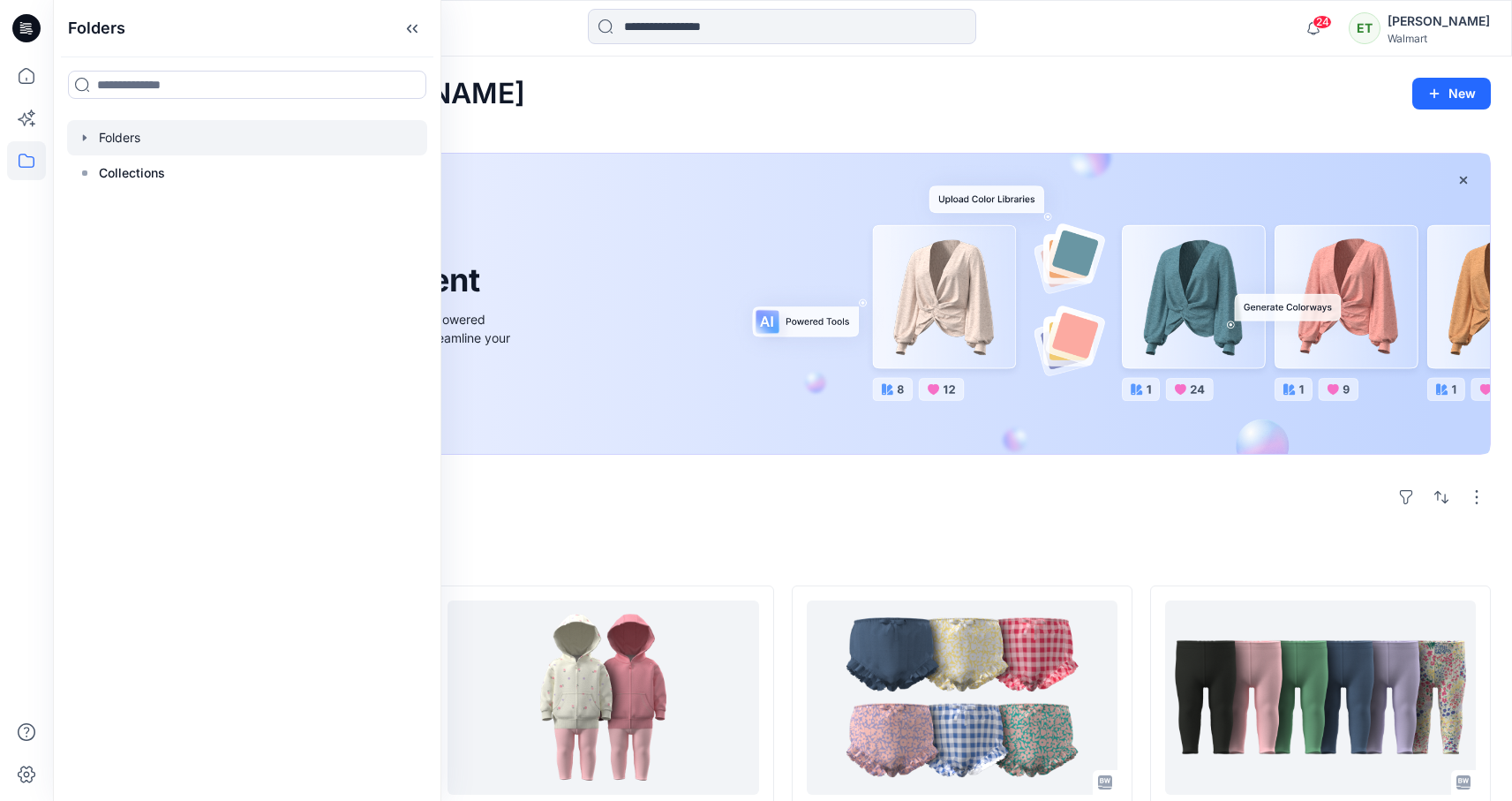
click at [126, 153] on div at bounding box center [247, 137] width 360 height 35
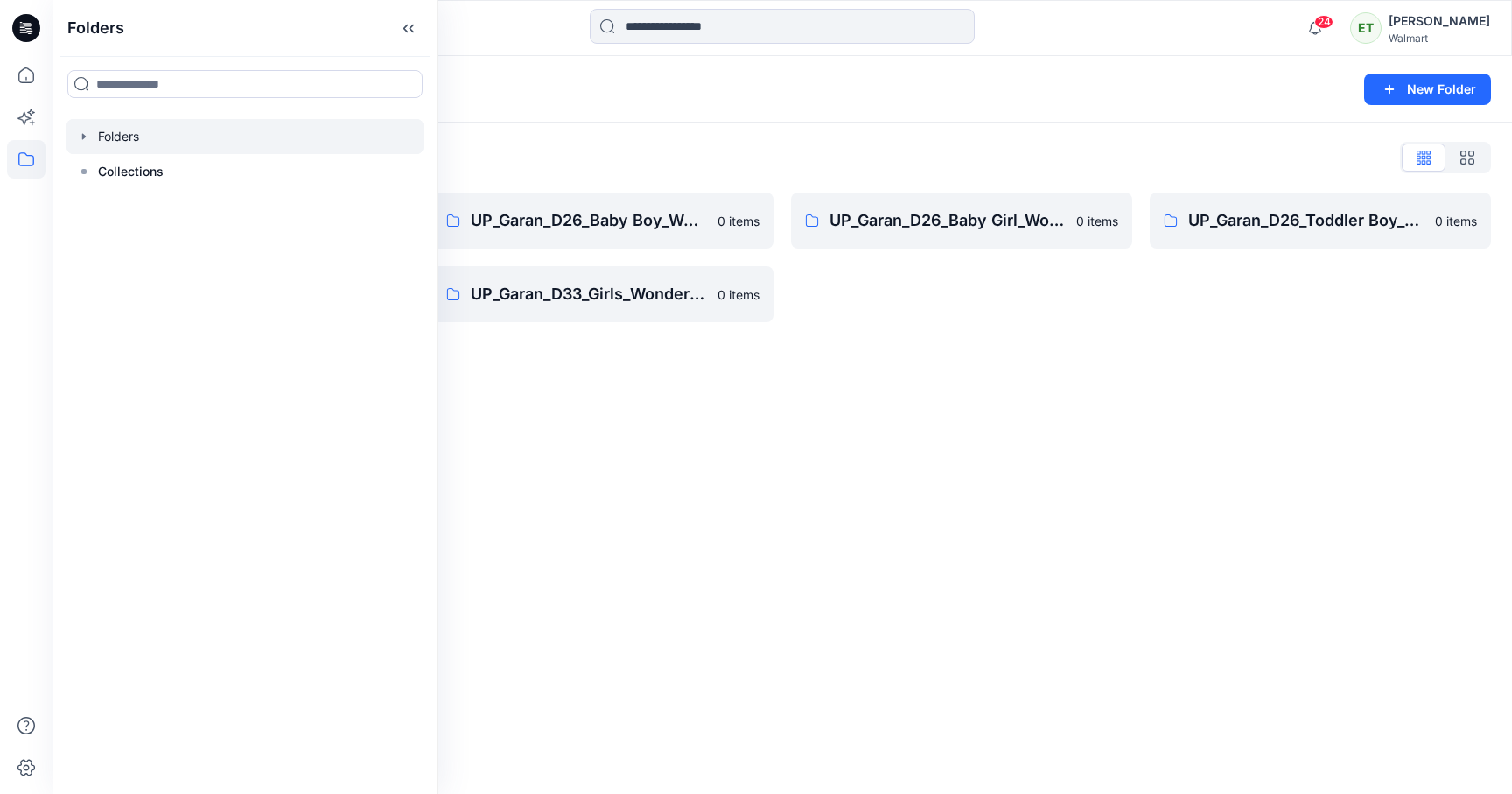
click at [602, 449] on div "Folders New Folder Folders List UP_Garan [PERSON_NAME] 0 items UP_Garan_D26_Tod…" at bounding box center [782, 425] width 1459 height 738
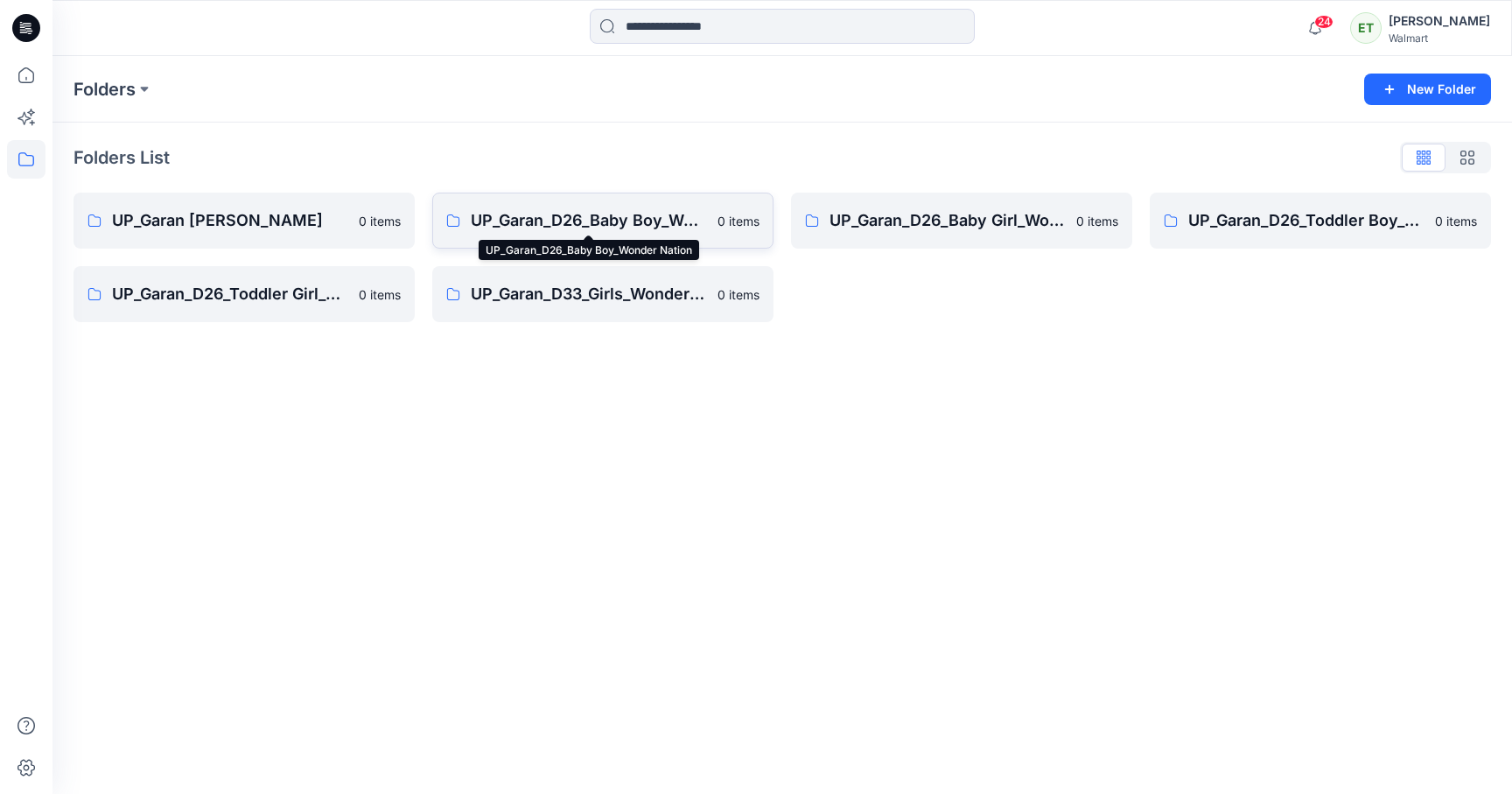
click at [604, 226] on p "UP_Garan_D26_Baby Boy_Wonder Nation" at bounding box center [588, 221] width 236 height 25
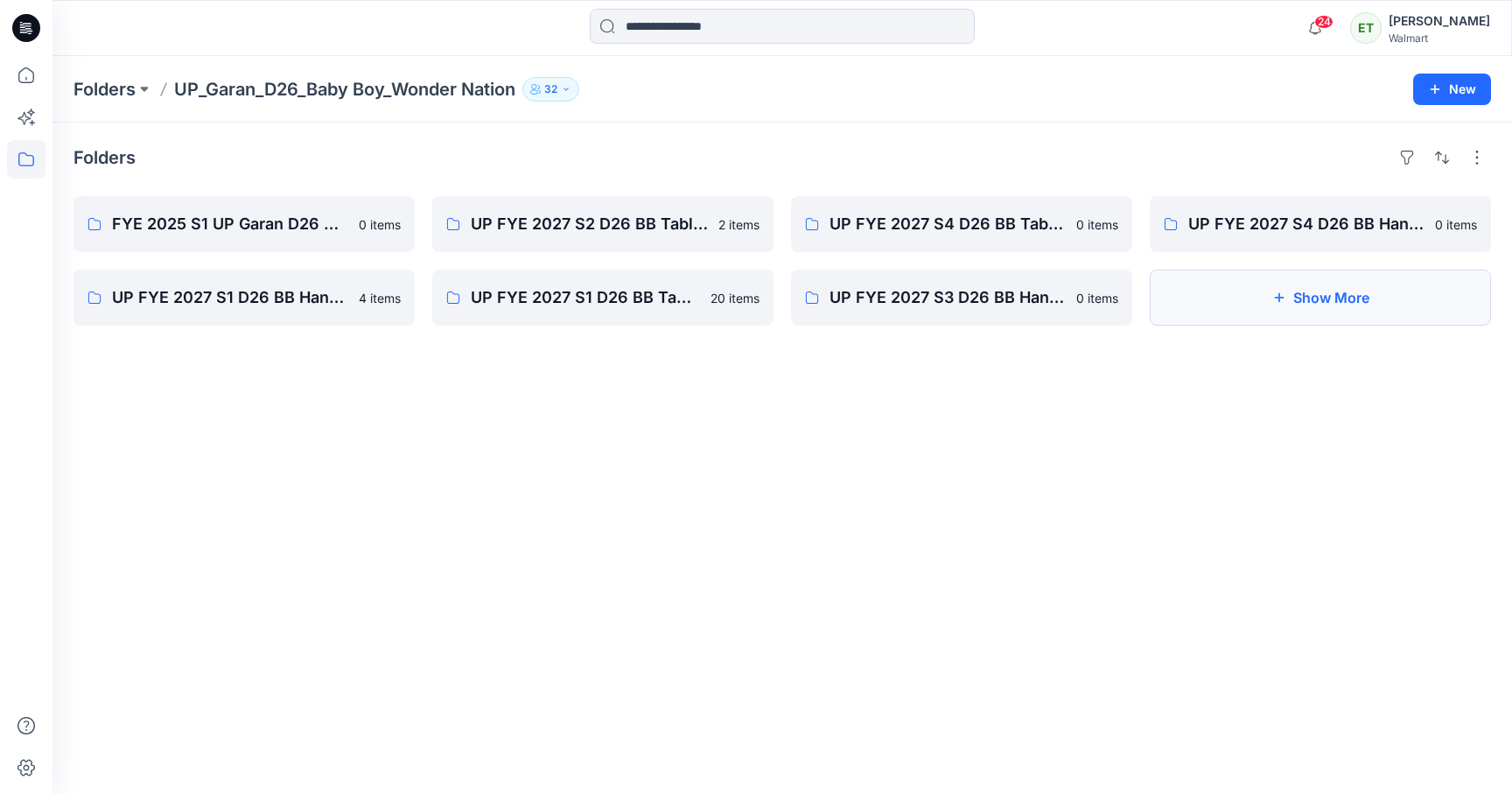
click at [1331, 309] on button "Show More" at bounding box center [1320, 297] width 341 height 56
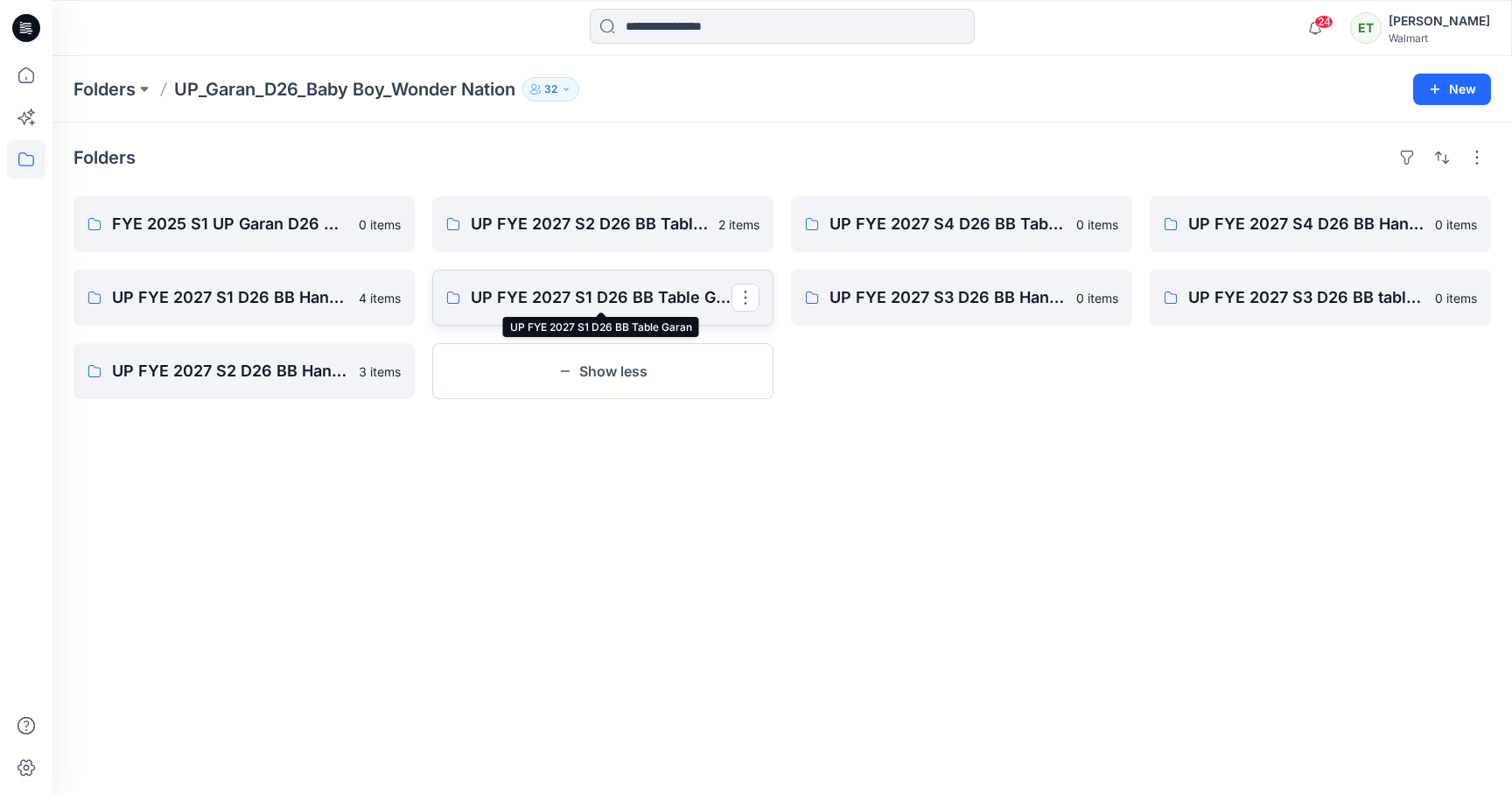
click at [569, 304] on p "UP FYE 2027 S1 D26 BB Table Garan" at bounding box center [600, 297] width 261 height 25
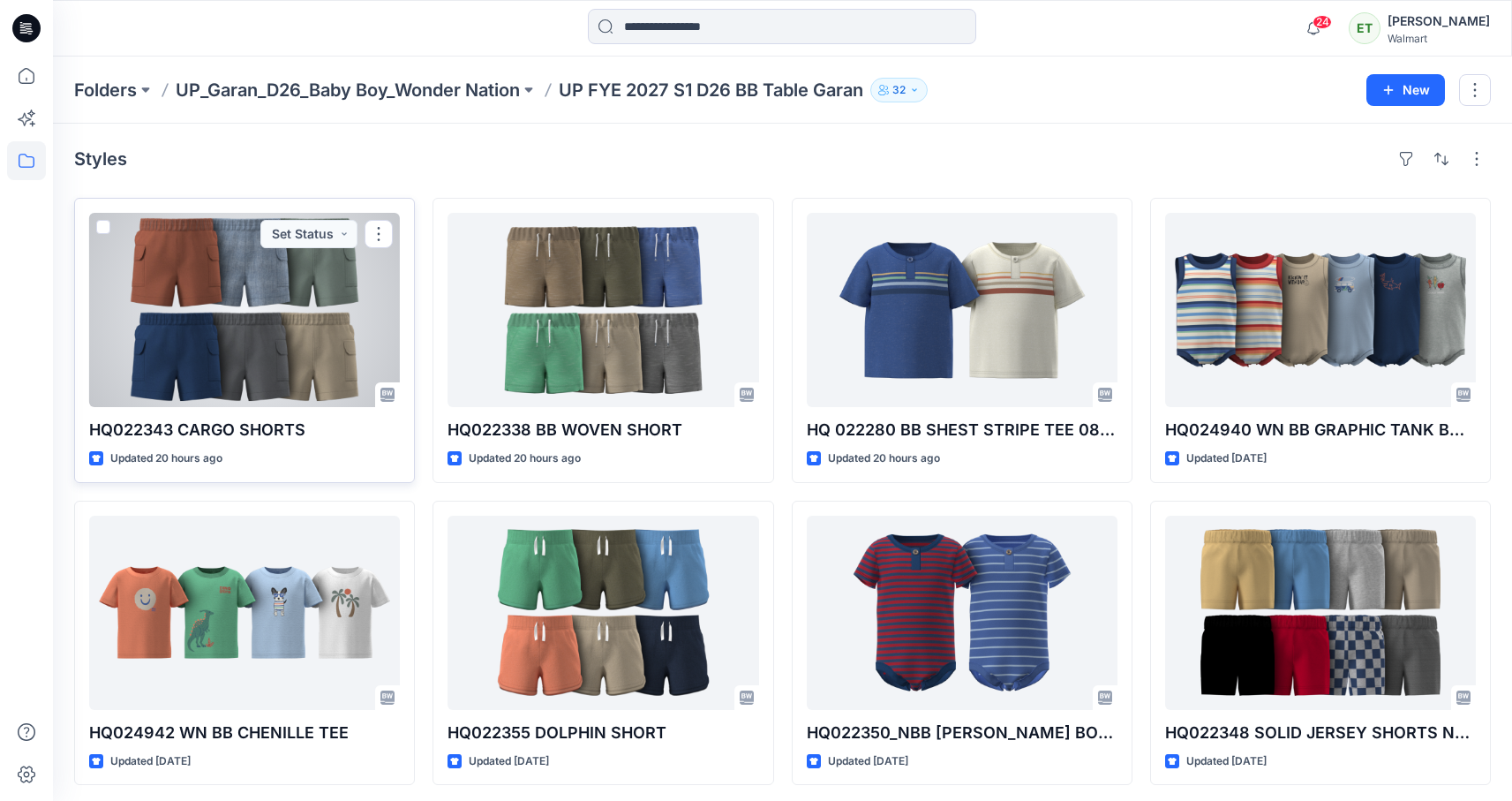
click at [265, 329] on div at bounding box center [245, 310] width 310 height 194
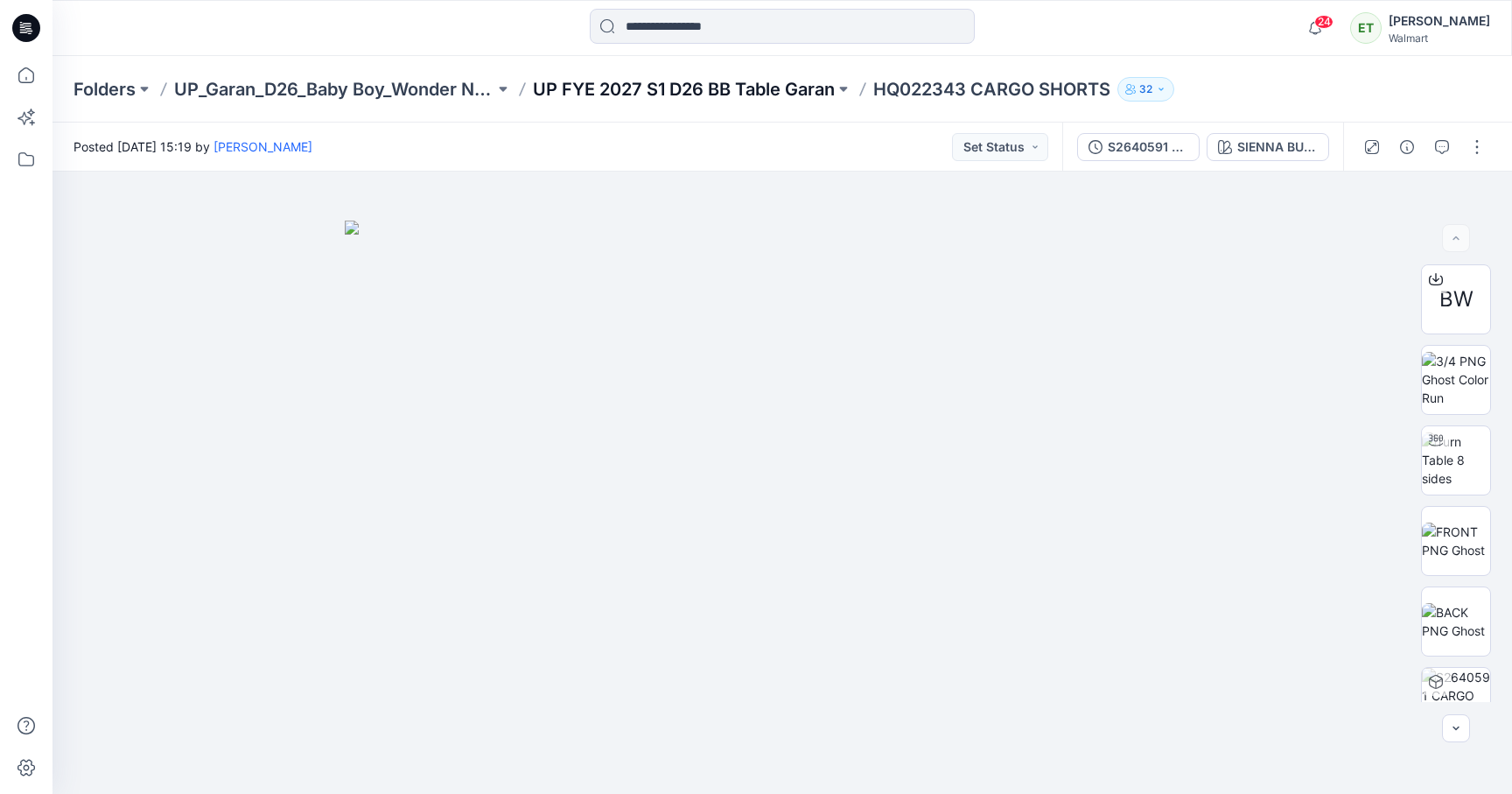
click at [597, 86] on p "UP FYE 2027 S1 D26 BB Table Garan" at bounding box center [683, 90] width 302 height 25
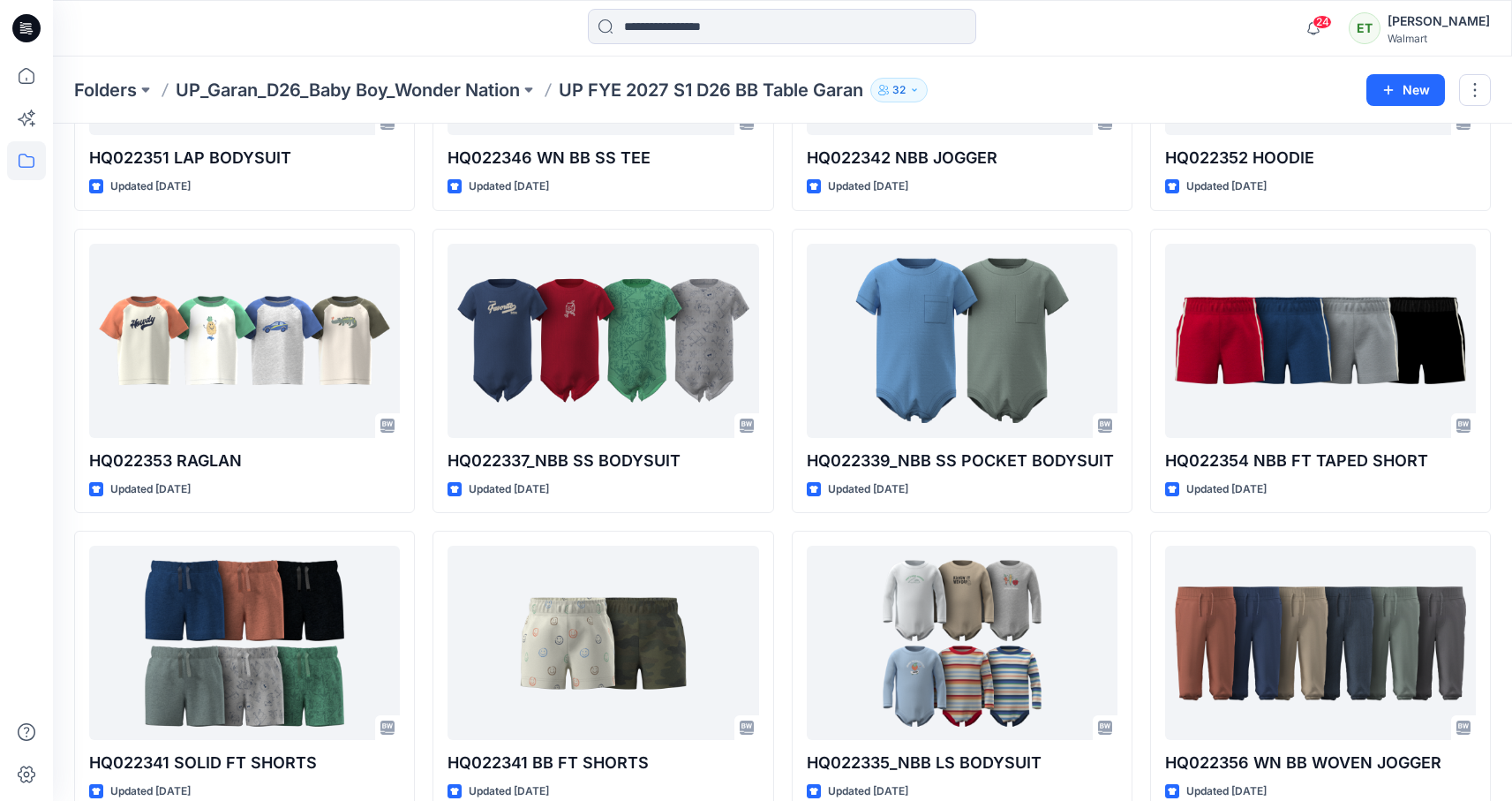
scroll to position [913, 0]
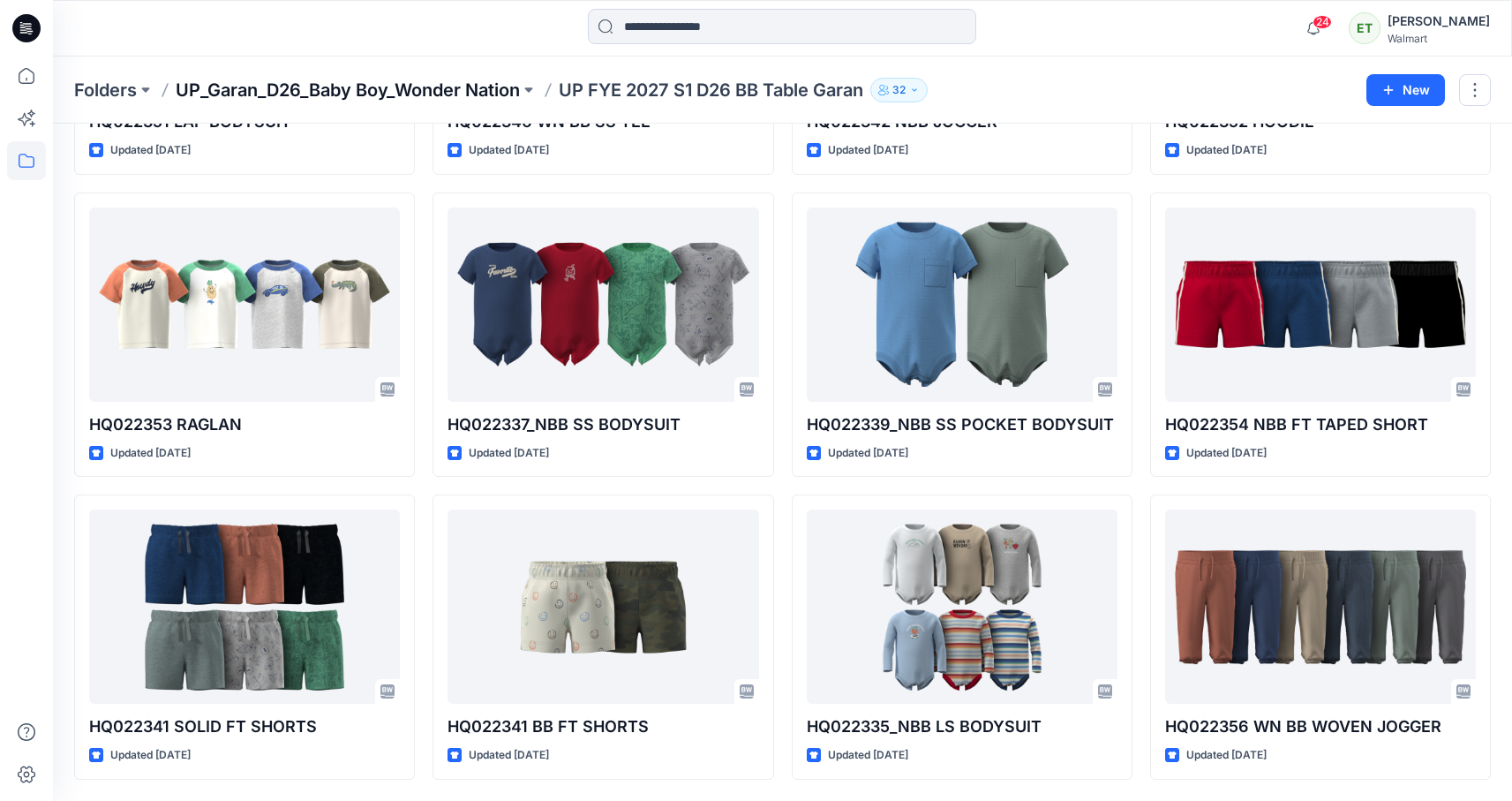
click at [448, 98] on p "UP_Garan_D26_Baby Boy_Wonder Nation" at bounding box center [348, 90] width 344 height 25
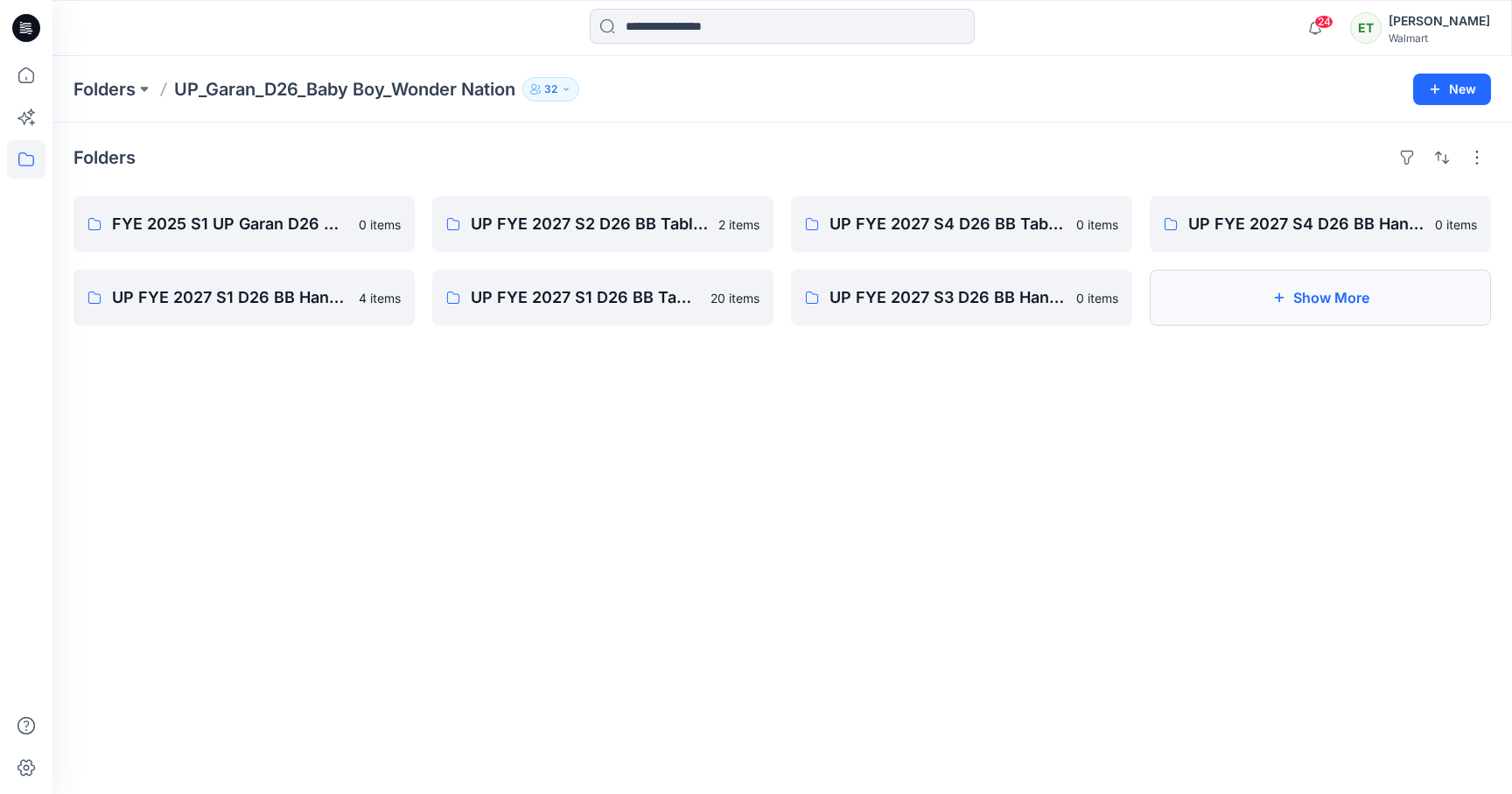
click at [1222, 308] on button "Show More" at bounding box center [1320, 297] width 341 height 56
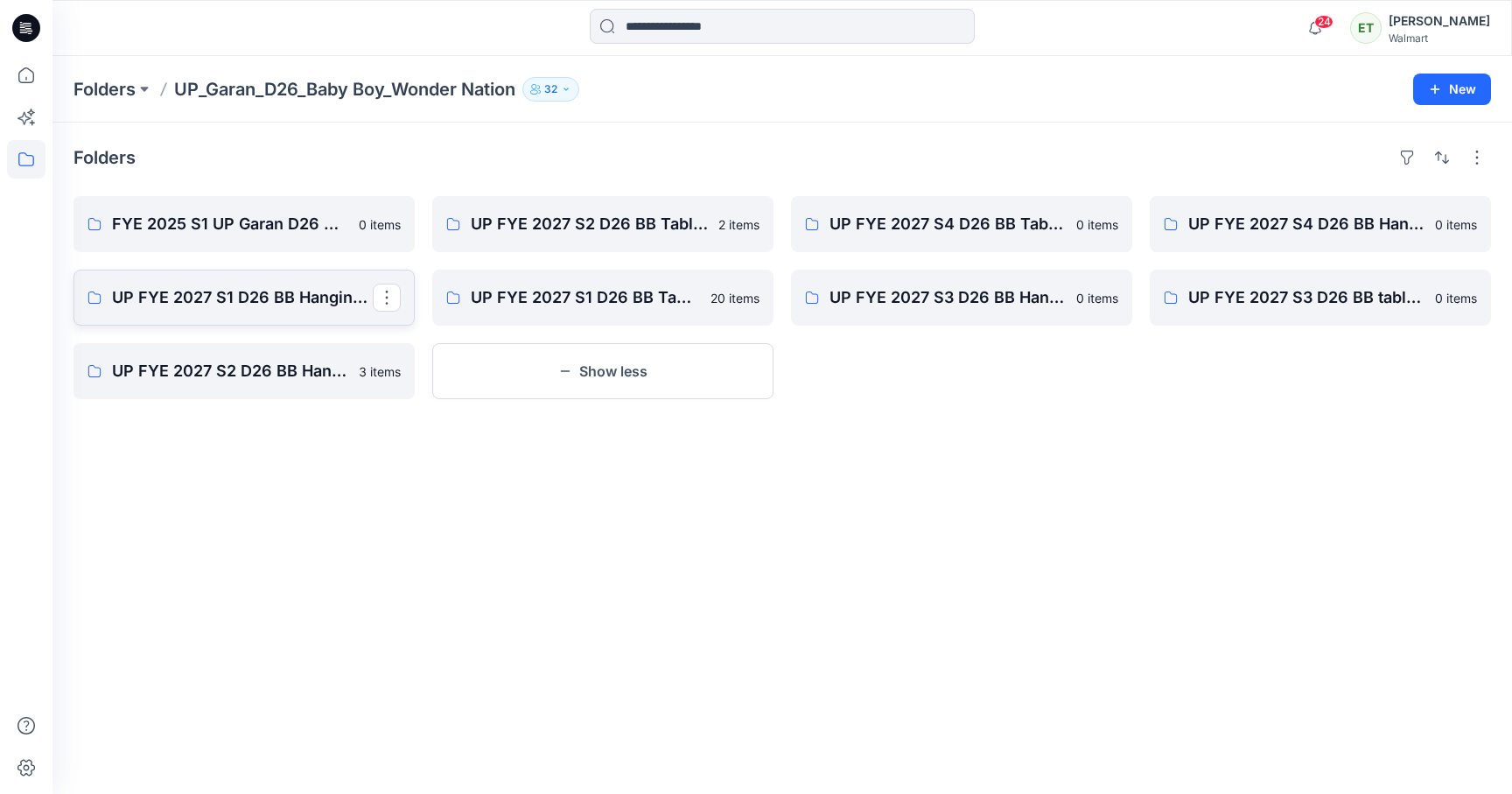
click at [285, 293] on p "UP FYE 2027 S1 D26 BB Hanging Garan" at bounding box center [242, 297] width 261 height 25
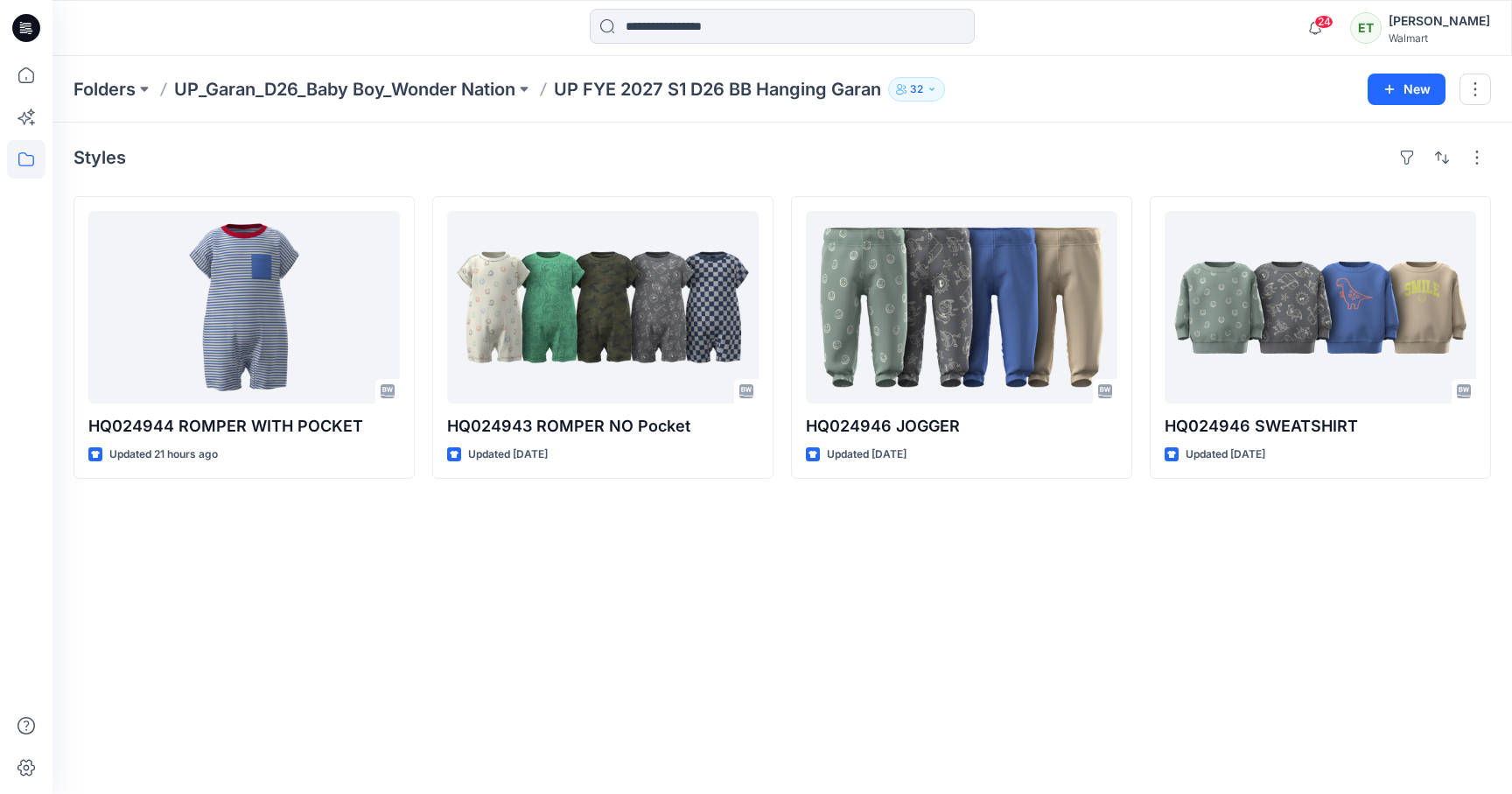
click at [445, 106] on div "Folders UP_Garan_D26_Baby Boy_Wonder Nation UP FYE 2027 S1 D26 BB Hanging Garan…" at bounding box center [782, 90] width 1459 height 67
click at [438, 88] on p "UP_Garan_D26_Baby Boy_Wonder Nation" at bounding box center [345, 90] width 341 height 25
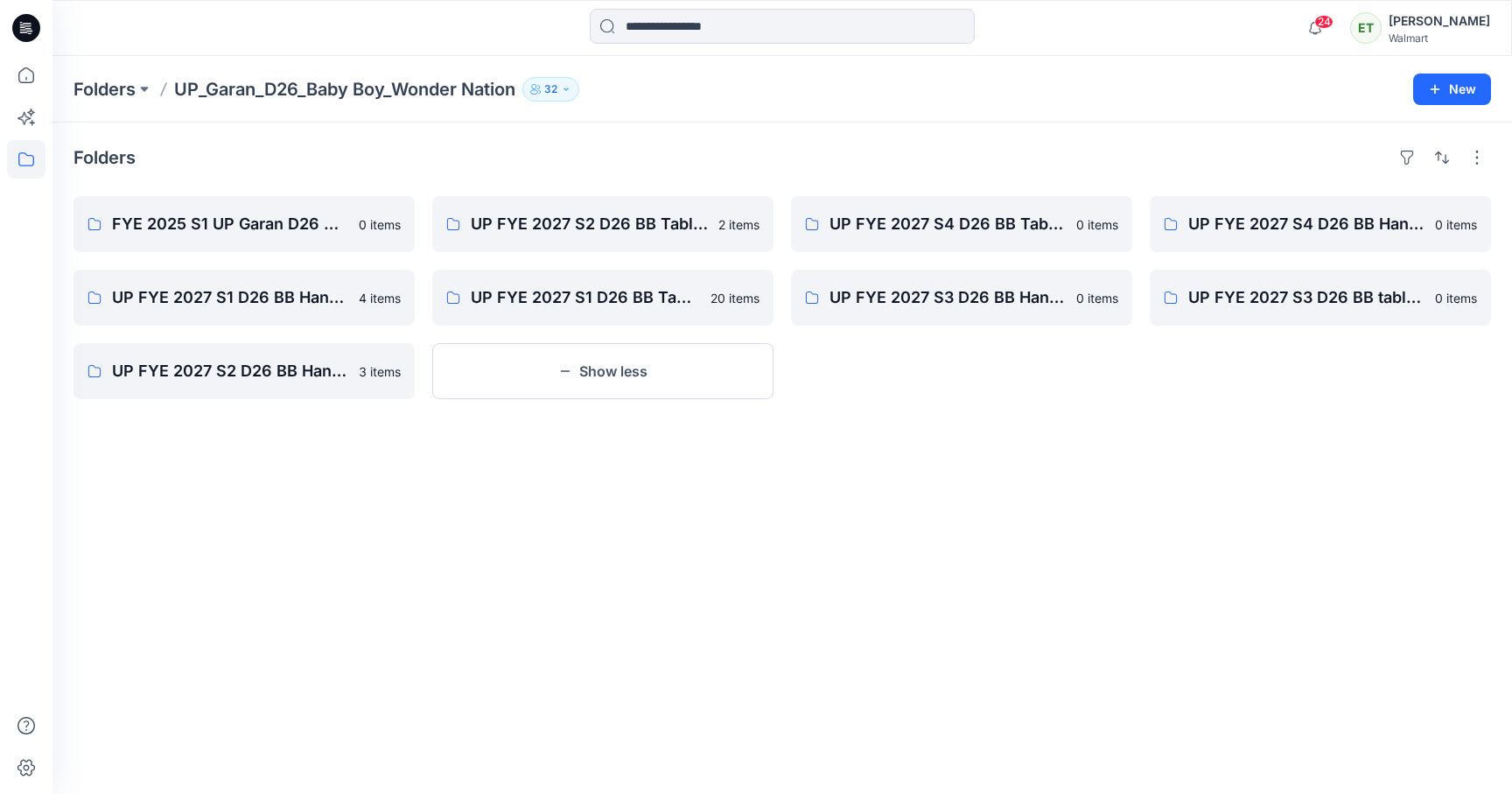
click at [438, 88] on p "UP_Garan_D26_Baby Boy_Wonder Nation" at bounding box center [345, 90] width 341 height 25
click at [116, 85] on p "Folders" at bounding box center [105, 90] width 62 height 25
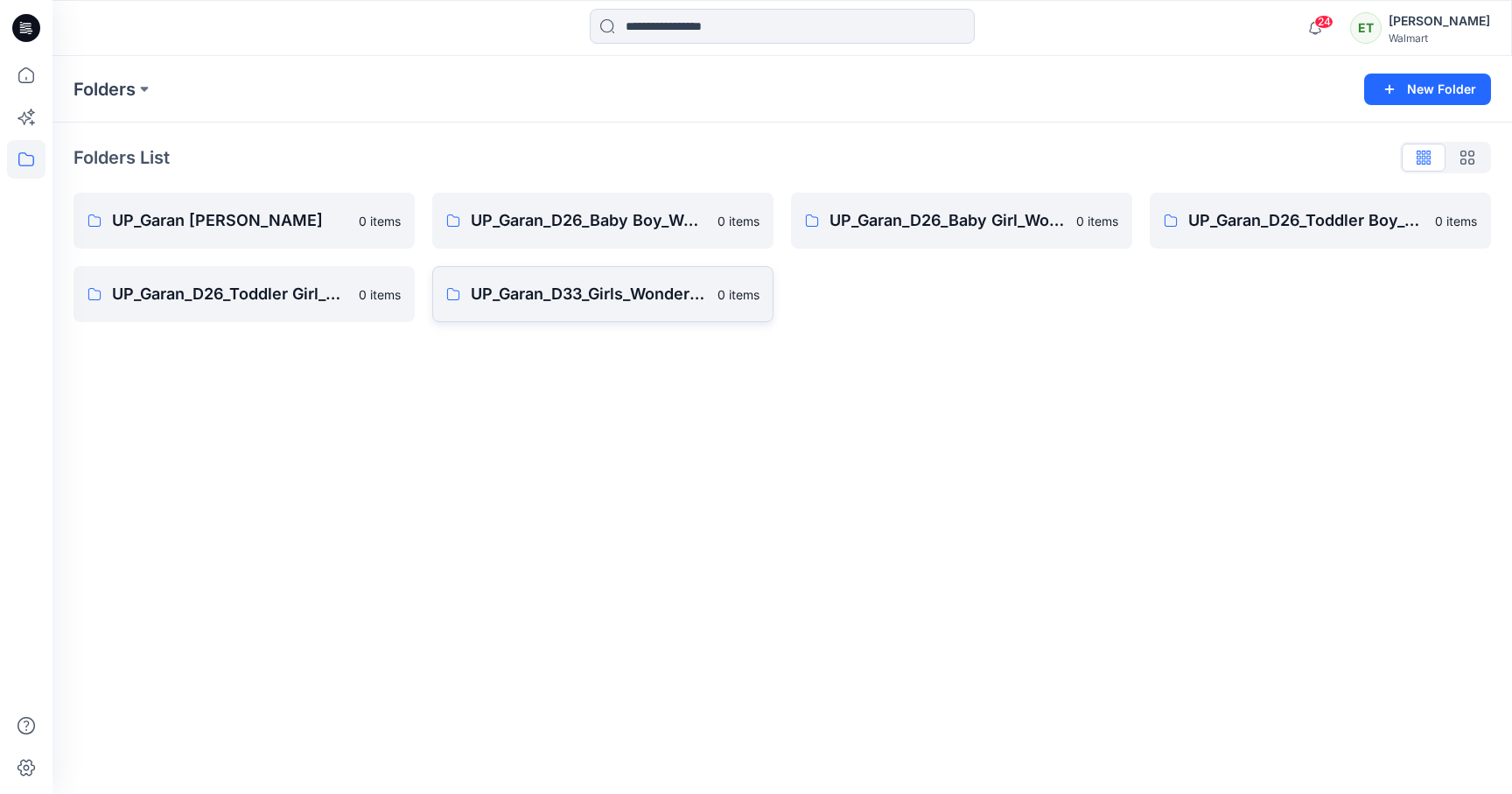
click at [597, 315] on link "UP_Garan_D33_Girls_Wonder Nation 0 items" at bounding box center [603, 295] width 341 height 56
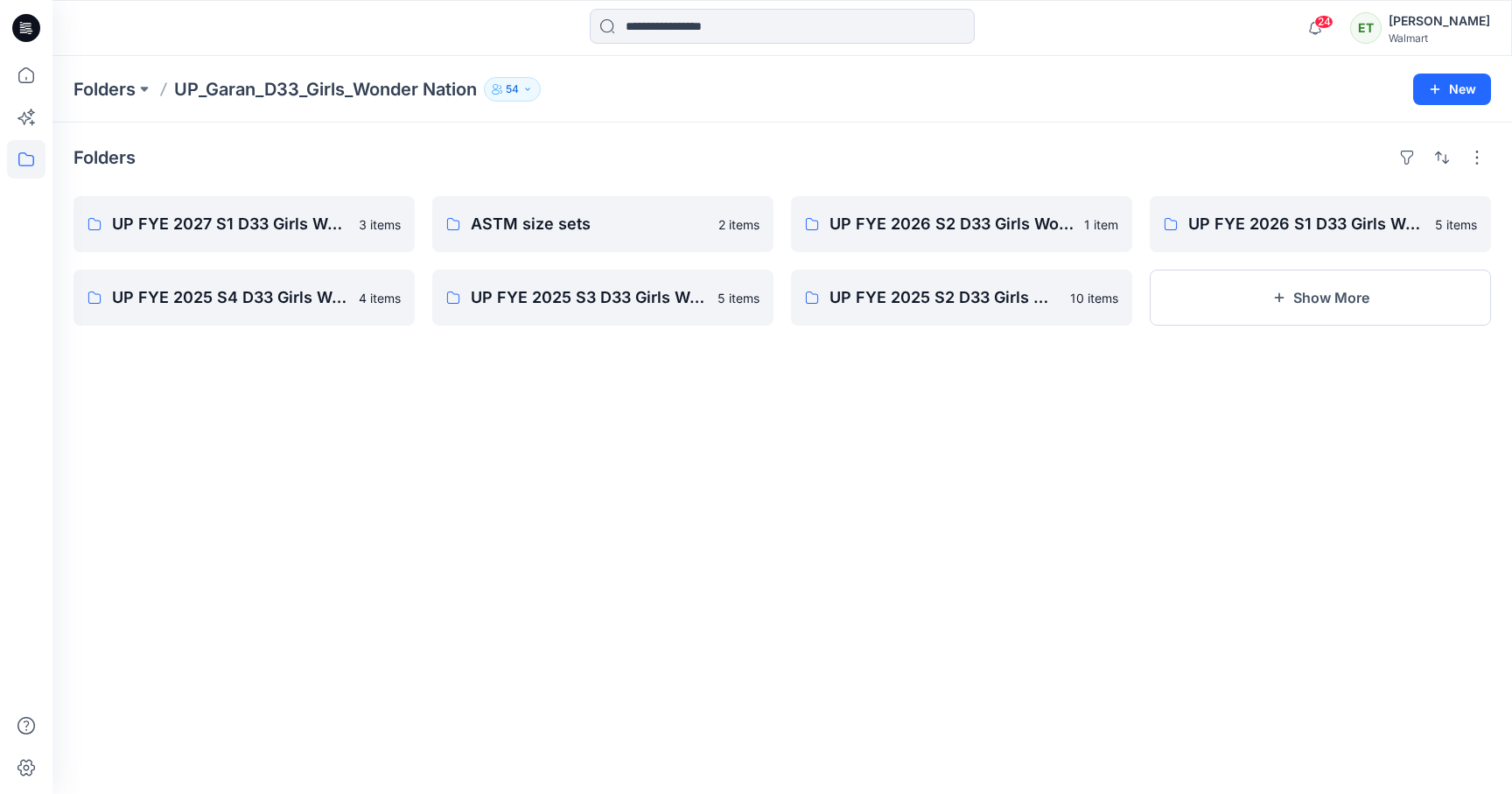
click at [412, 90] on p "UP_Garan_D33_Girls_Wonder Nation" at bounding box center [325, 90] width 302 height 25
click at [83, 84] on p "Folders" at bounding box center [105, 90] width 62 height 25
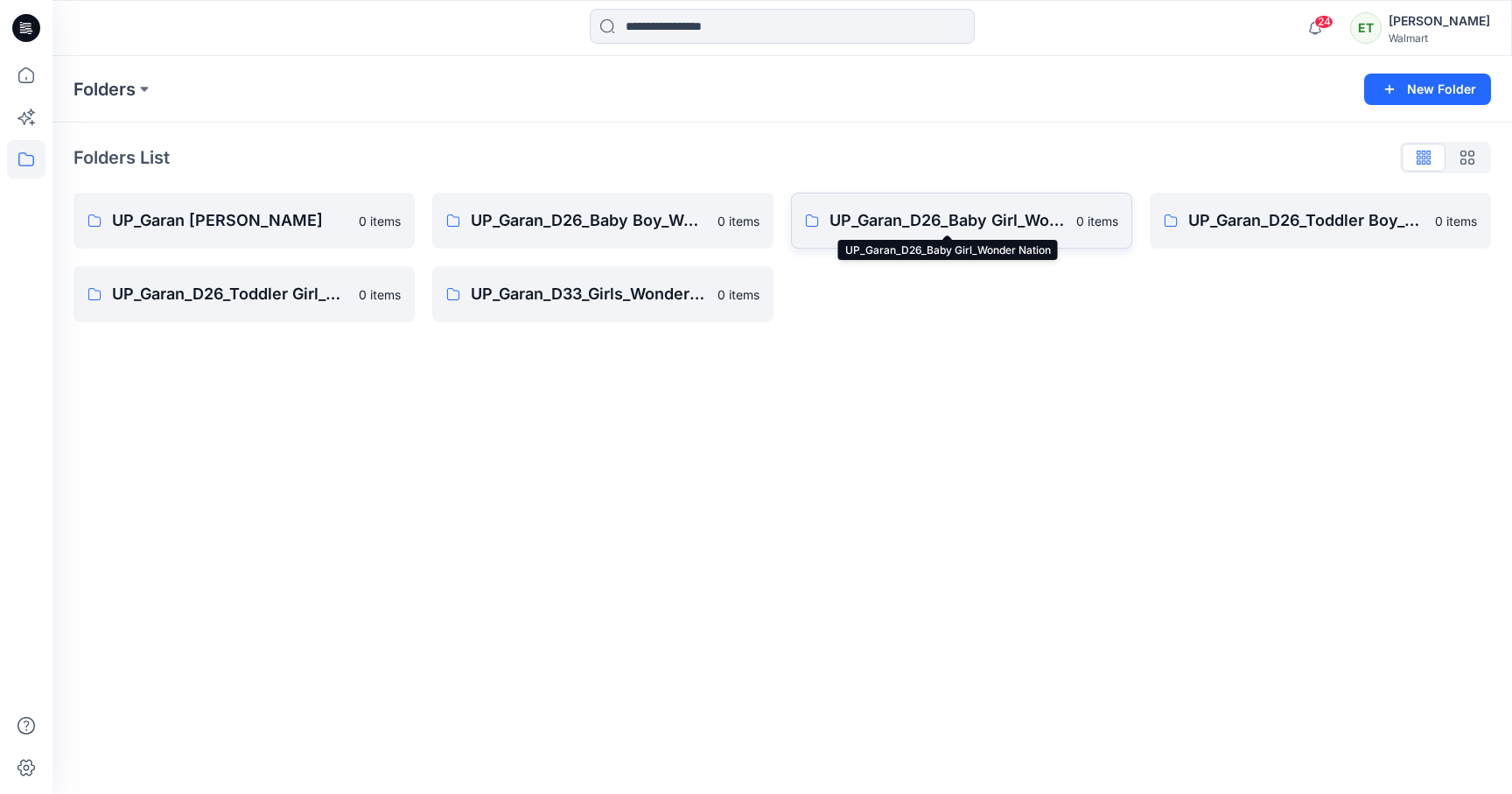
click at [1007, 220] on p "UP_Garan_D26_Baby Girl_Wonder Nation" at bounding box center [947, 221] width 236 height 25
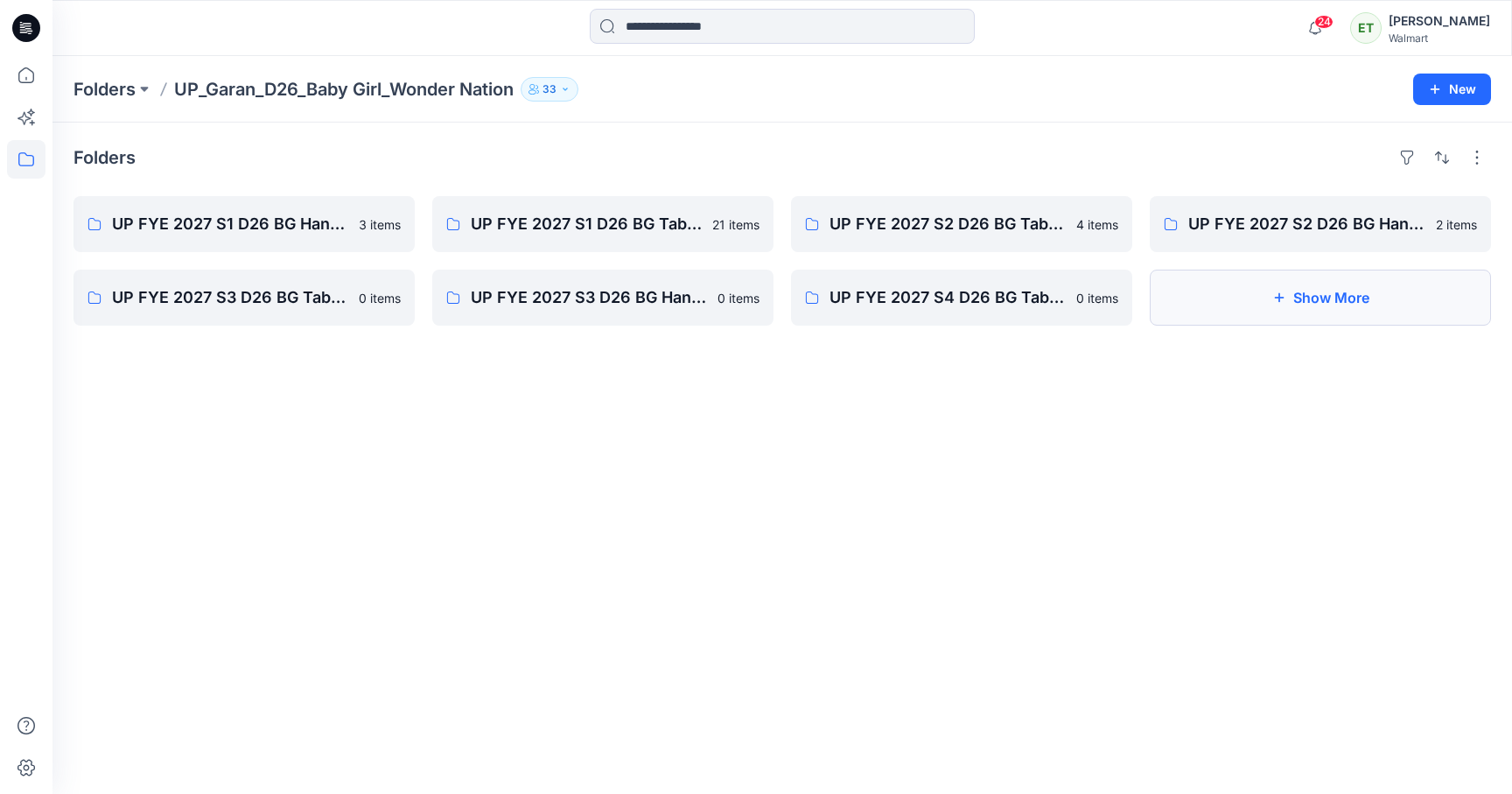
click at [1373, 313] on button "Show More" at bounding box center [1320, 297] width 341 height 56
click at [599, 418] on div "Folders UP FYE 2027 S1 D26 BG Hanging Garan 3 items UP FYE 2027 S3 D26 BG Table…" at bounding box center [782, 457] width 1459 height 671
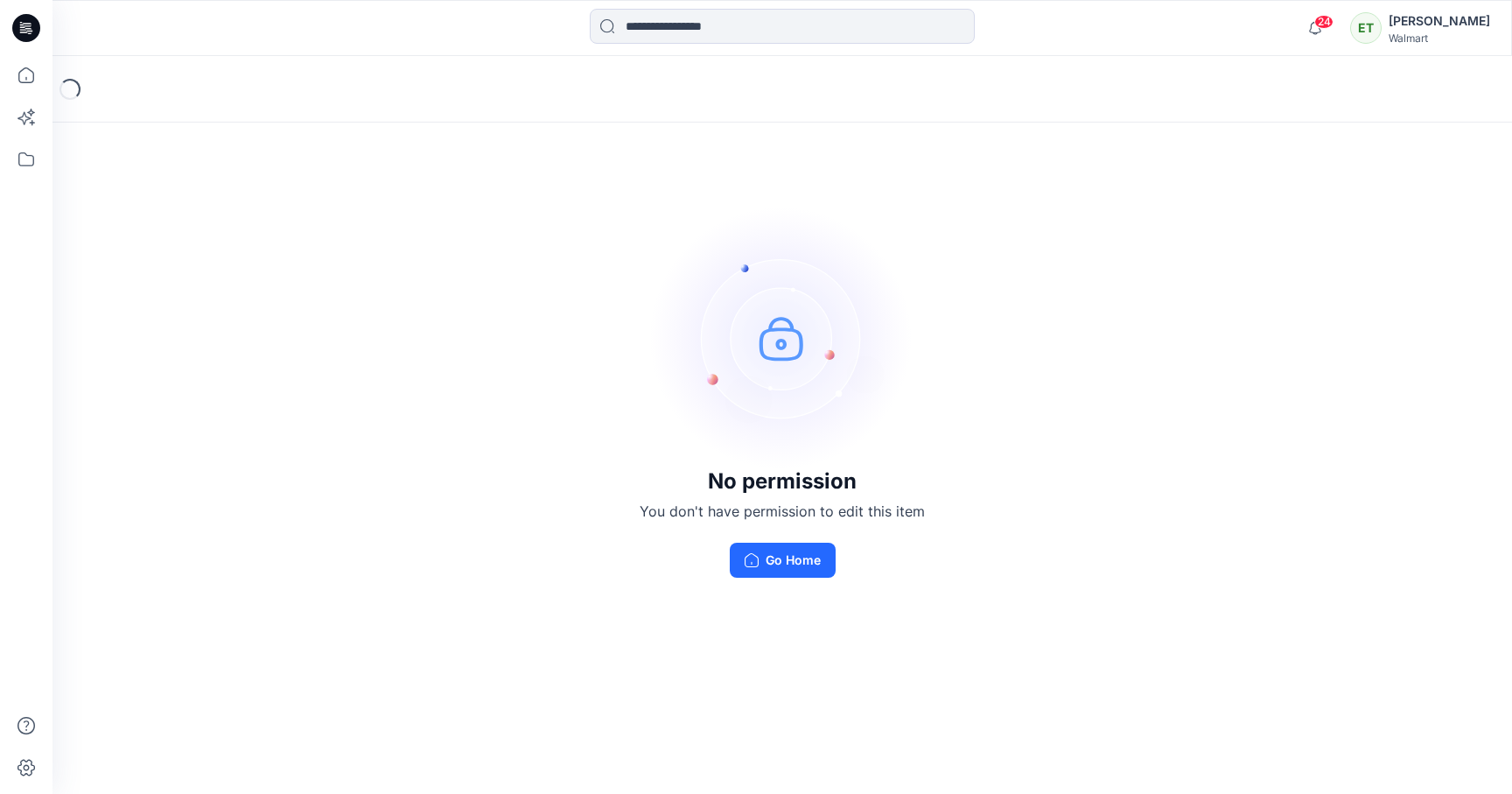
click at [303, 67] on div "Loading..." at bounding box center [782, 90] width 1459 height 67
click at [789, 559] on button "Go Home" at bounding box center [782, 560] width 105 height 35
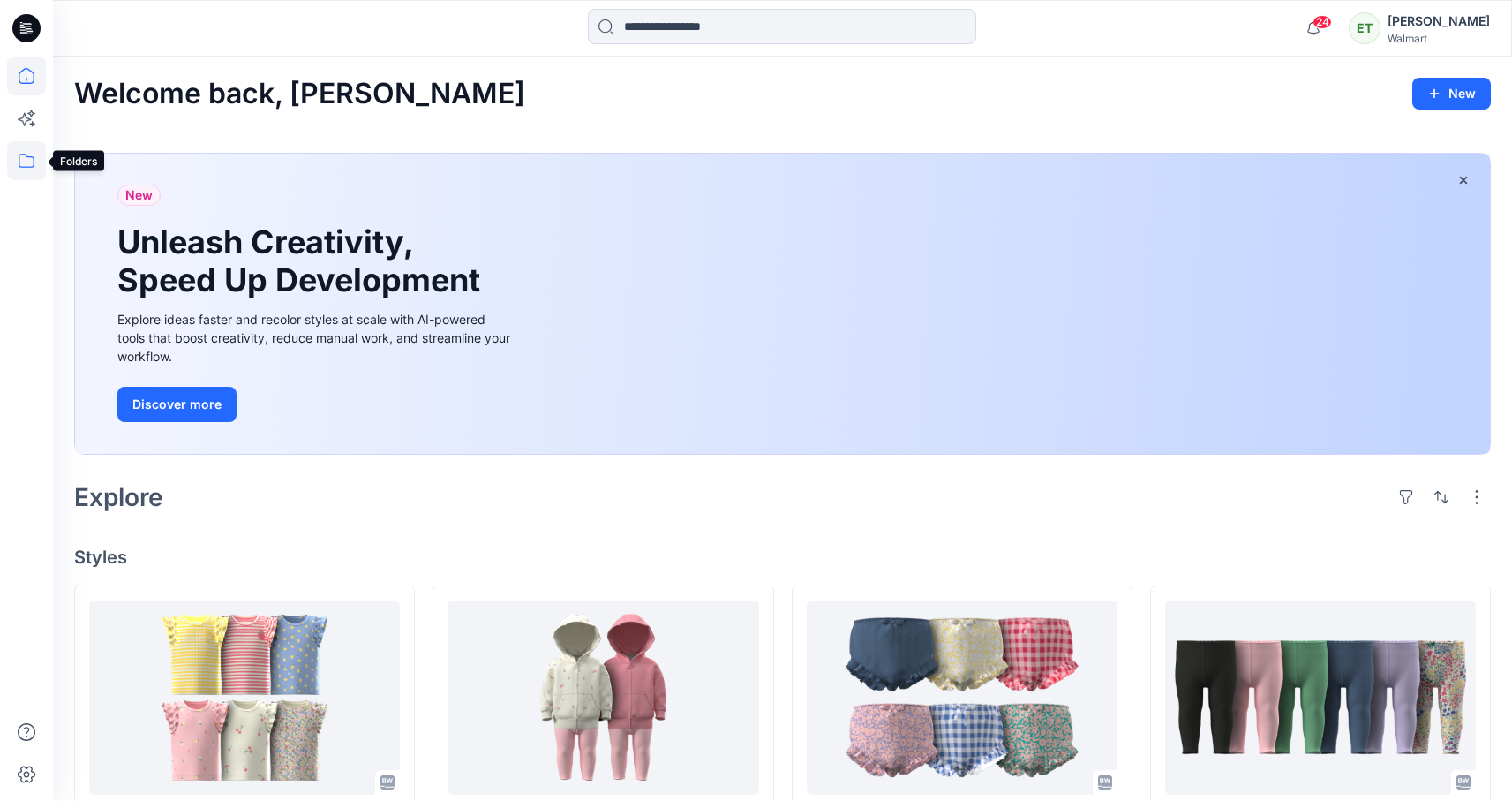
click at [22, 163] on icon at bounding box center [27, 161] width 39 height 39
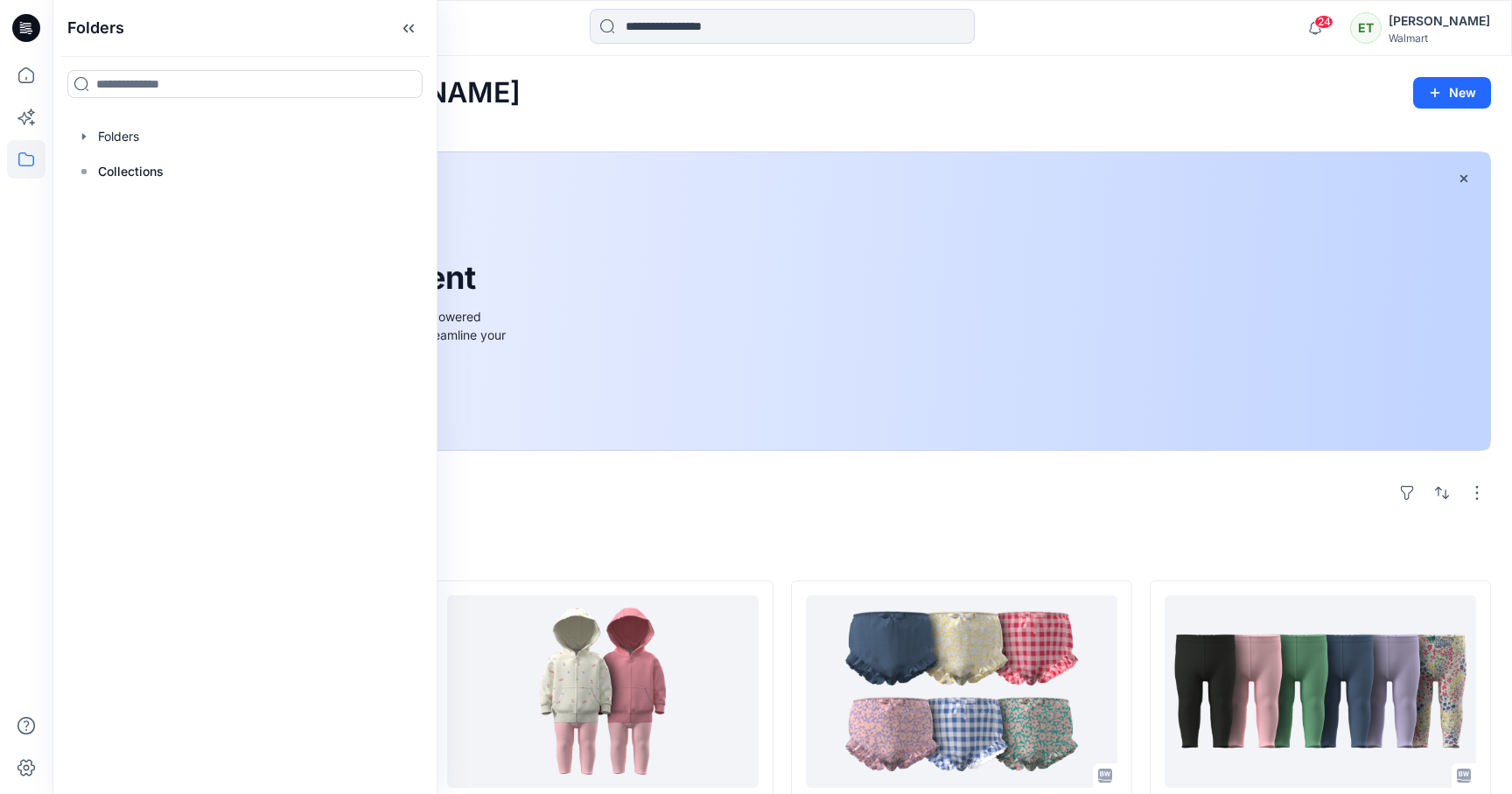
click at [493, 109] on div "Welcome back, [PERSON_NAME] New New Unleash Creativity, Speed Up Development Ex…" at bounding box center [782, 801] width 1459 height 1490
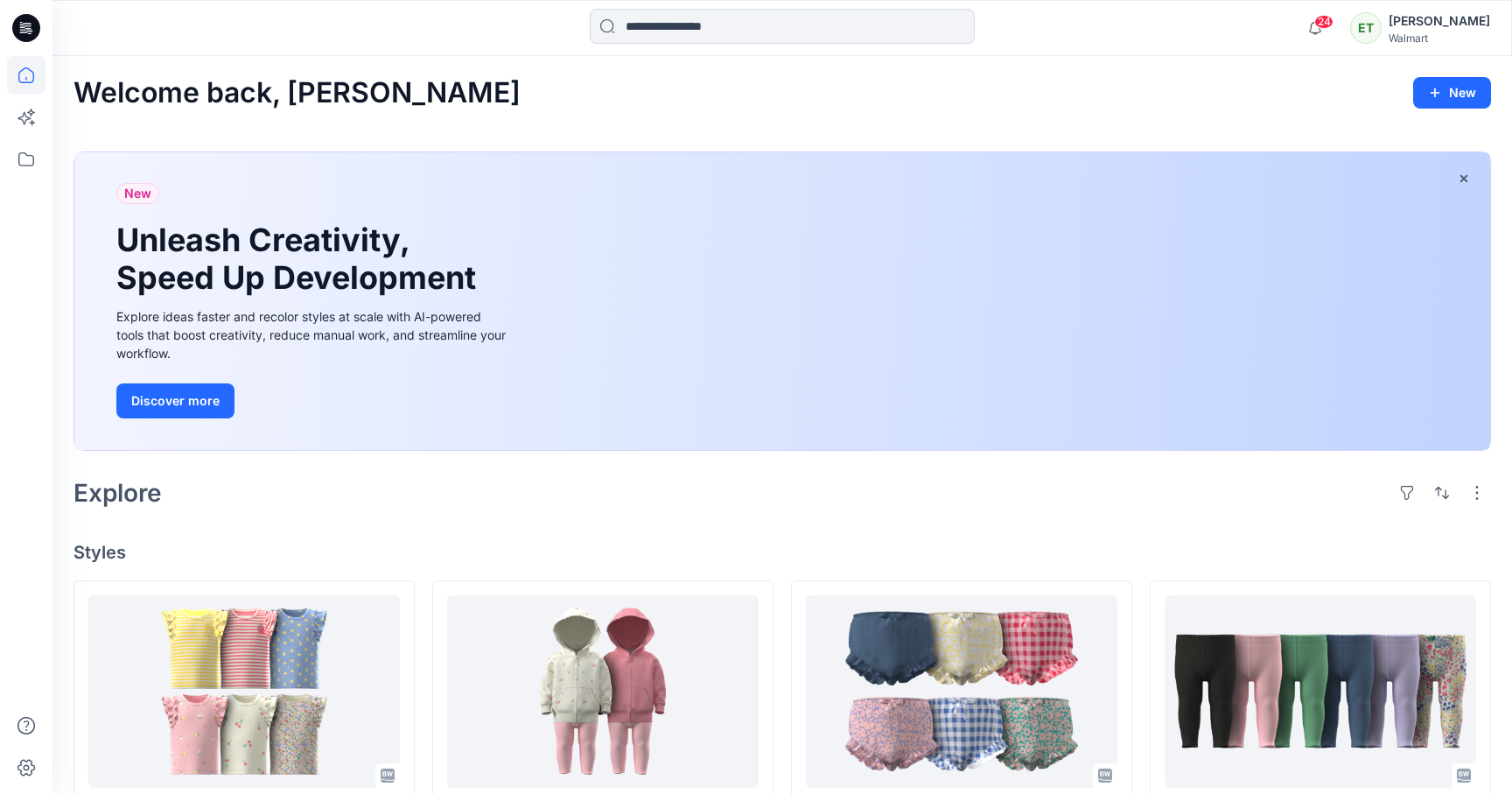
click at [512, 80] on div "Welcome back, [PERSON_NAME]" at bounding box center [782, 93] width 1417 height 33
click at [28, 151] on icon at bounding box center [26, 159] width 39 height 39
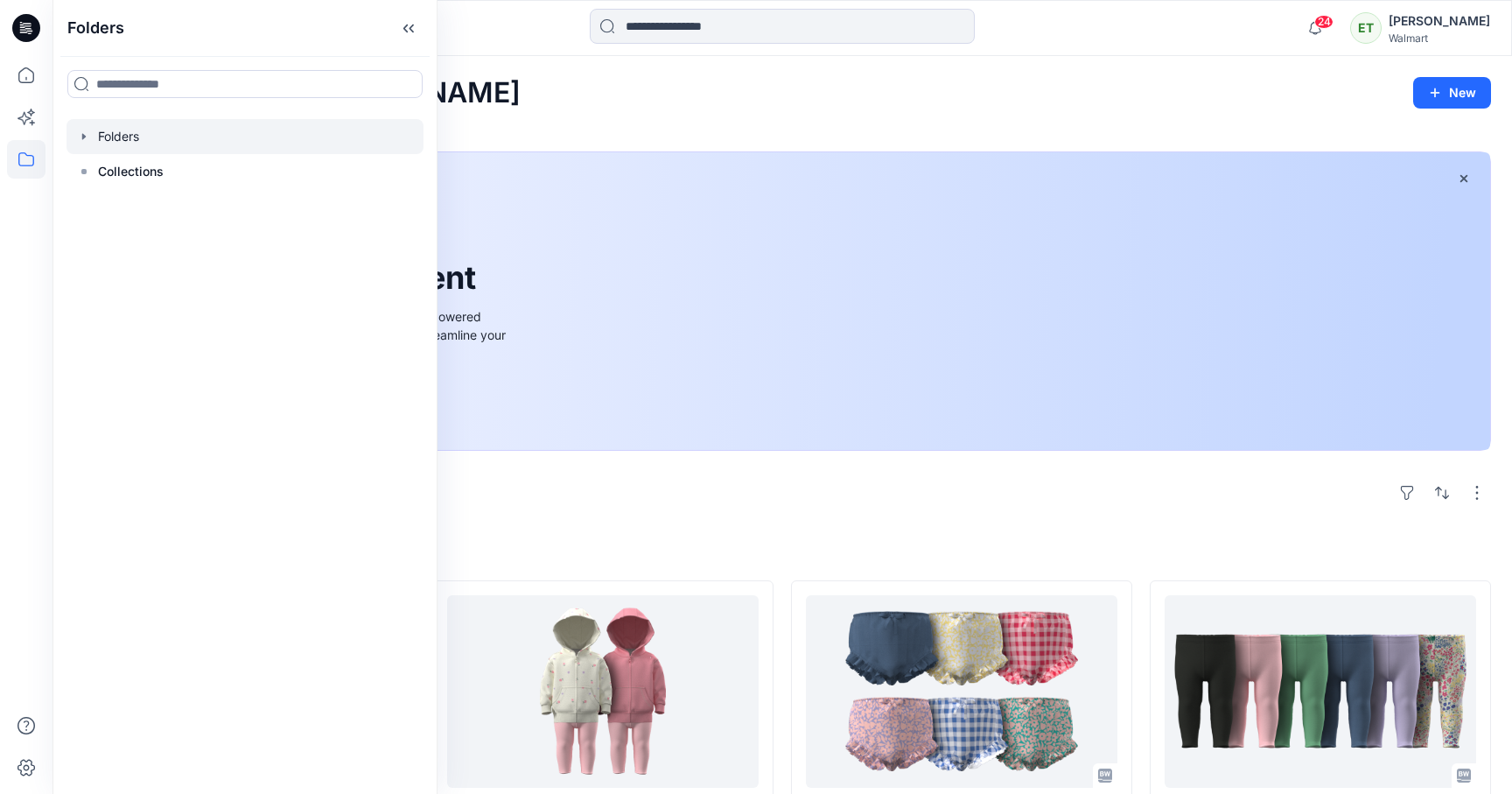
click at [182, 130] on div at bounding box center [245, 136] width 357 height 35
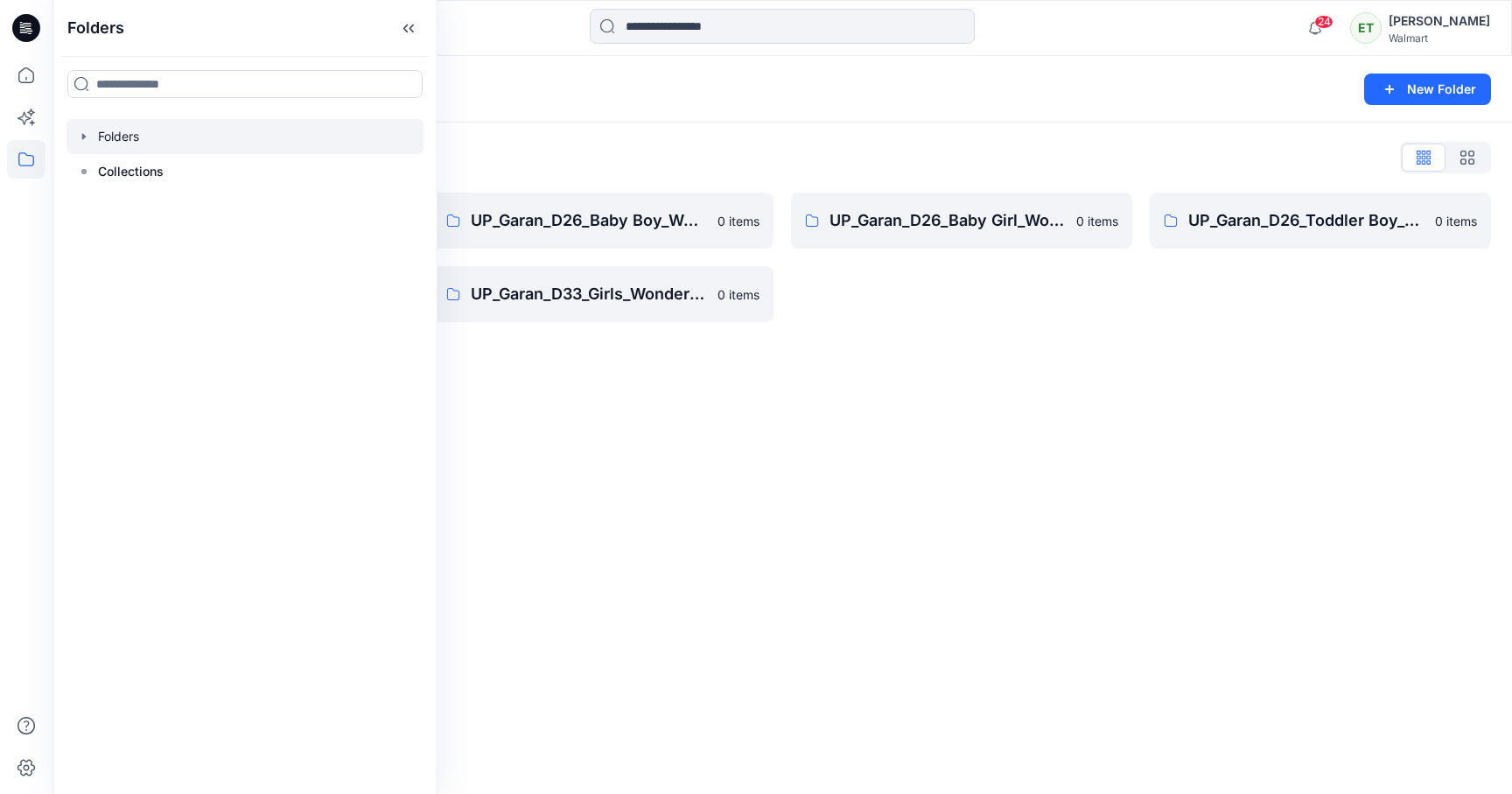
click at [532, 346] on div "Folders New Folder Folders List UP_Garan [PERSON_NAME] 0 items UP_Garan_D26_Tod…" at bounding box center [782, 425] width 1459 height 738
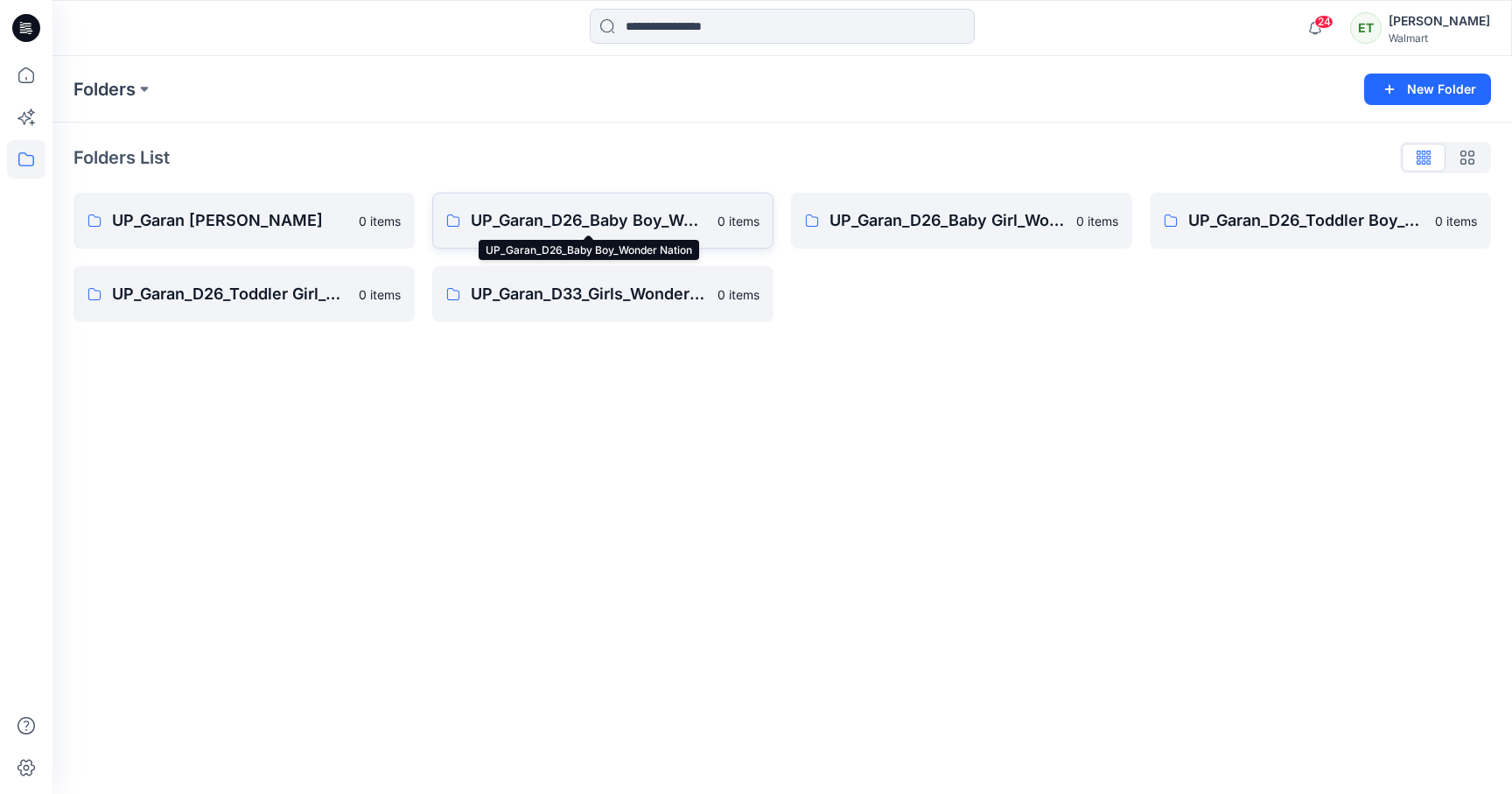
click at [563, 222] on p "UP_Garan_D26_Baby Boy_Wonder Nation" at bounding box center [588, 221] width 236 height 25
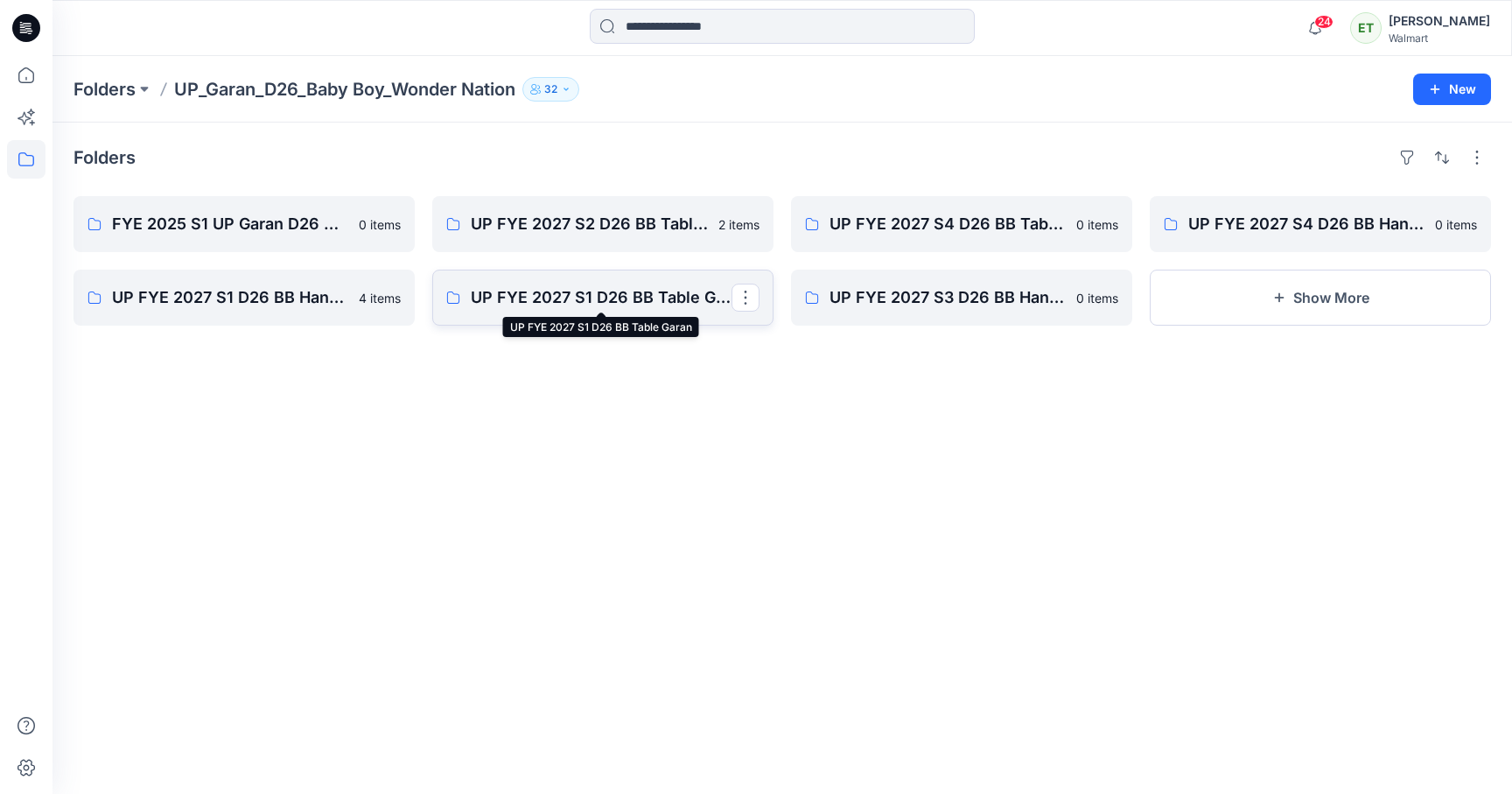
click at [655, 301] on p "UP FYE 2027 S1 D26 BB Table Garan" at bounding box center [600, 297] width 261 height 25
